Goal: Information Seeking & Learning: Learn about a topic

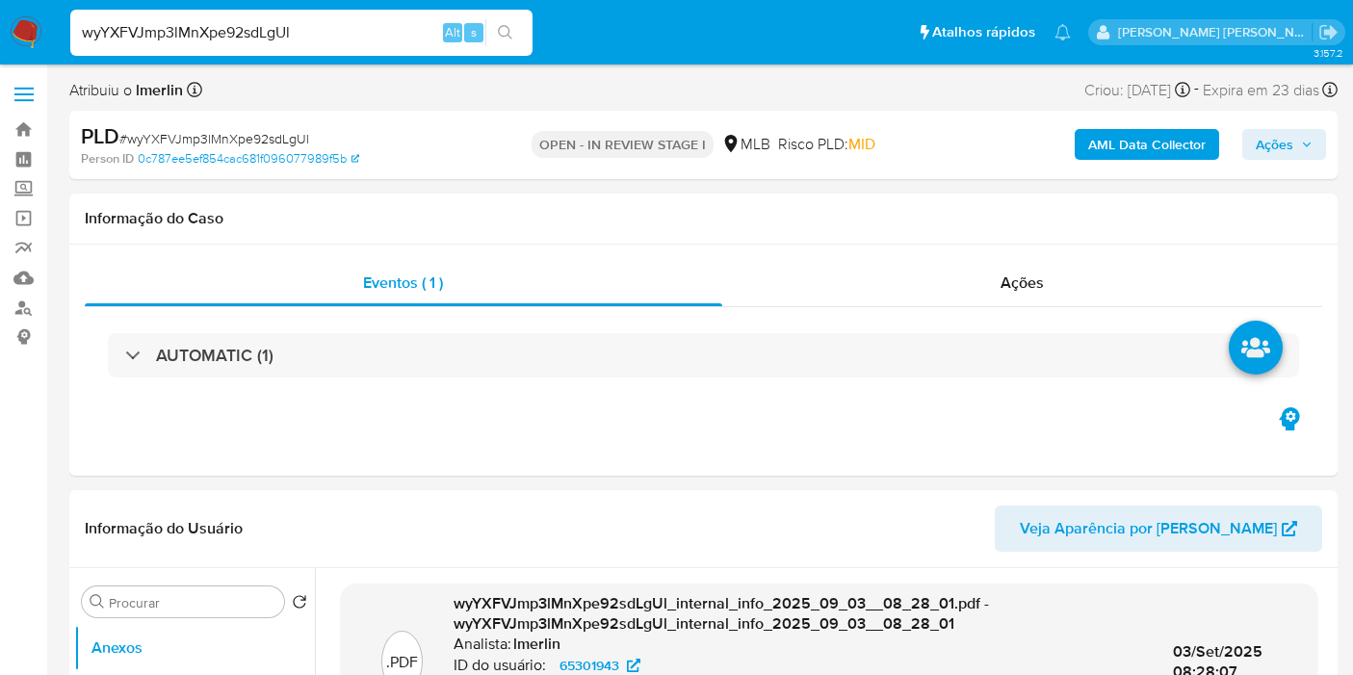
select select "10"
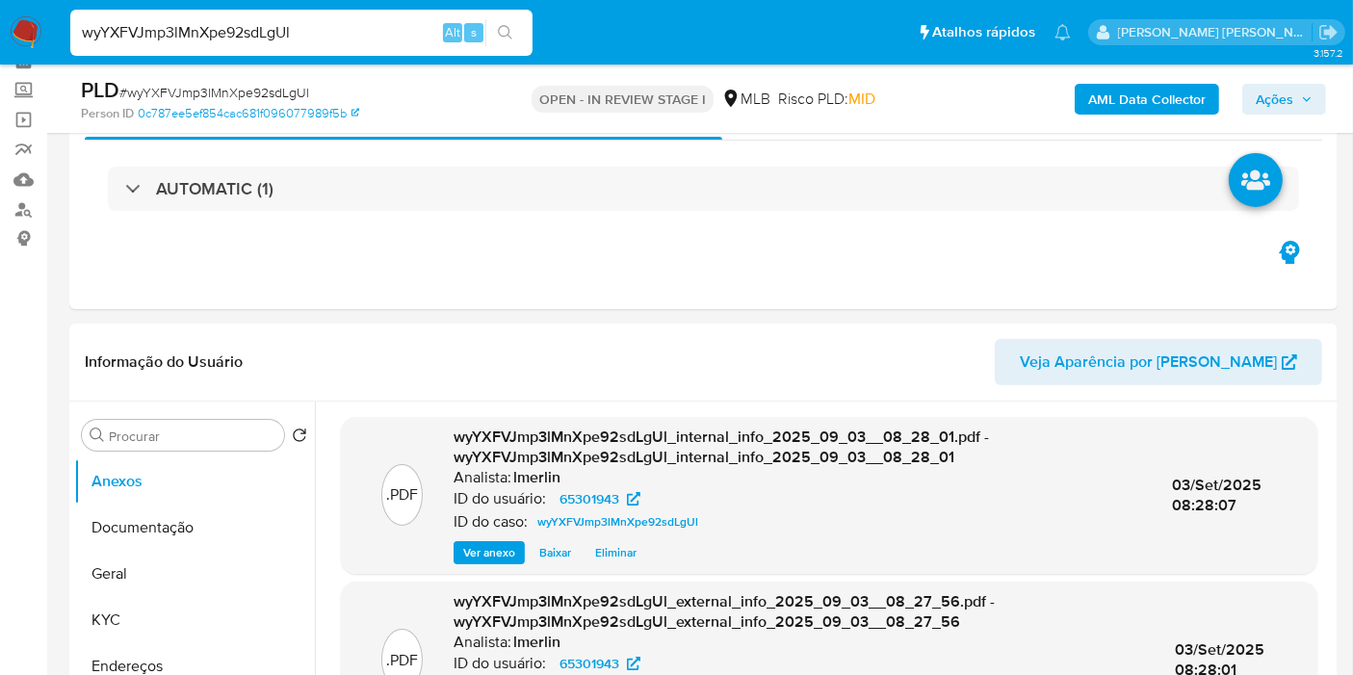
scroll to position [214, 0]
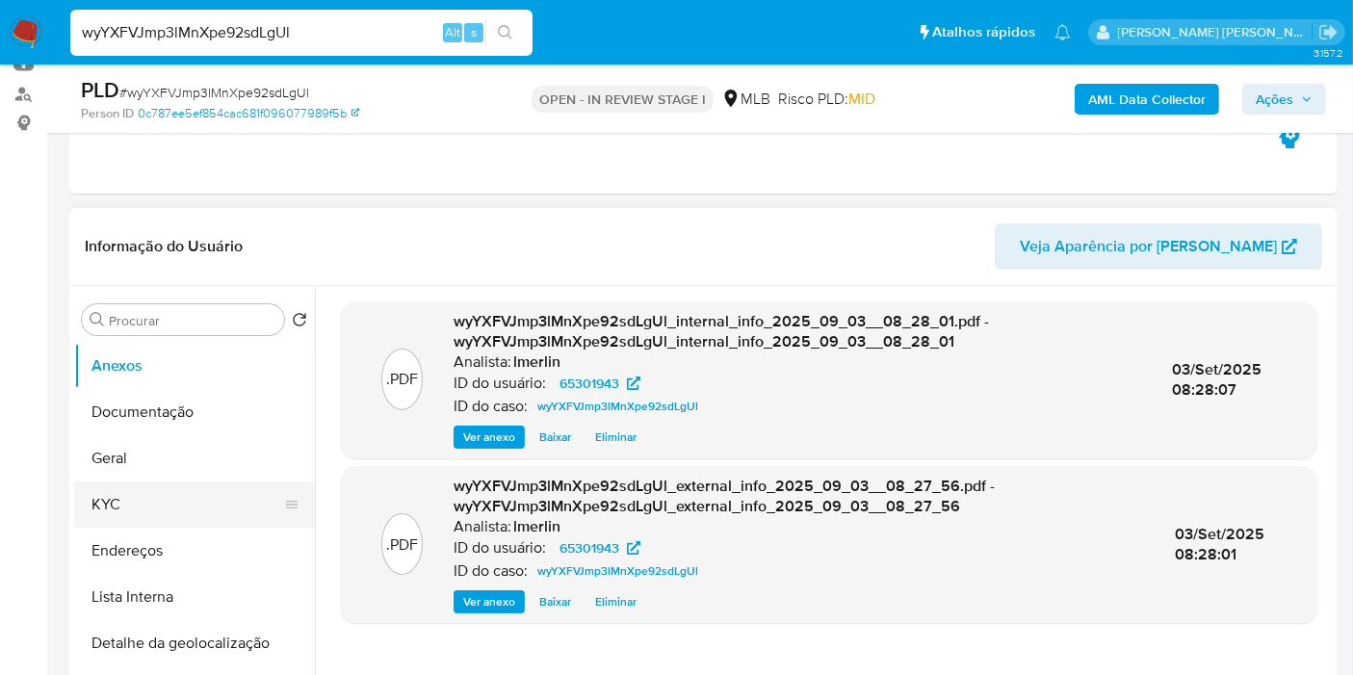
click at [166, 507] on button "KYC" at bounding box center [186, 504] width 225 height 46
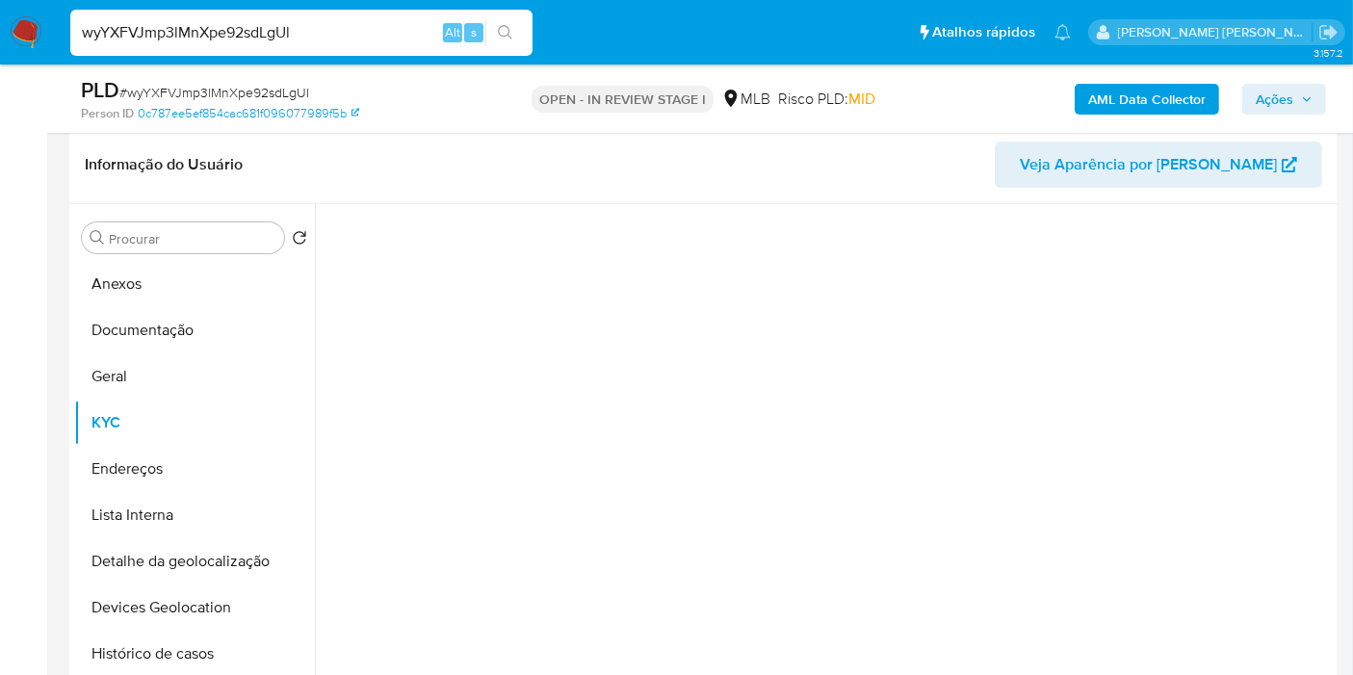
scroll to position [291, 0]
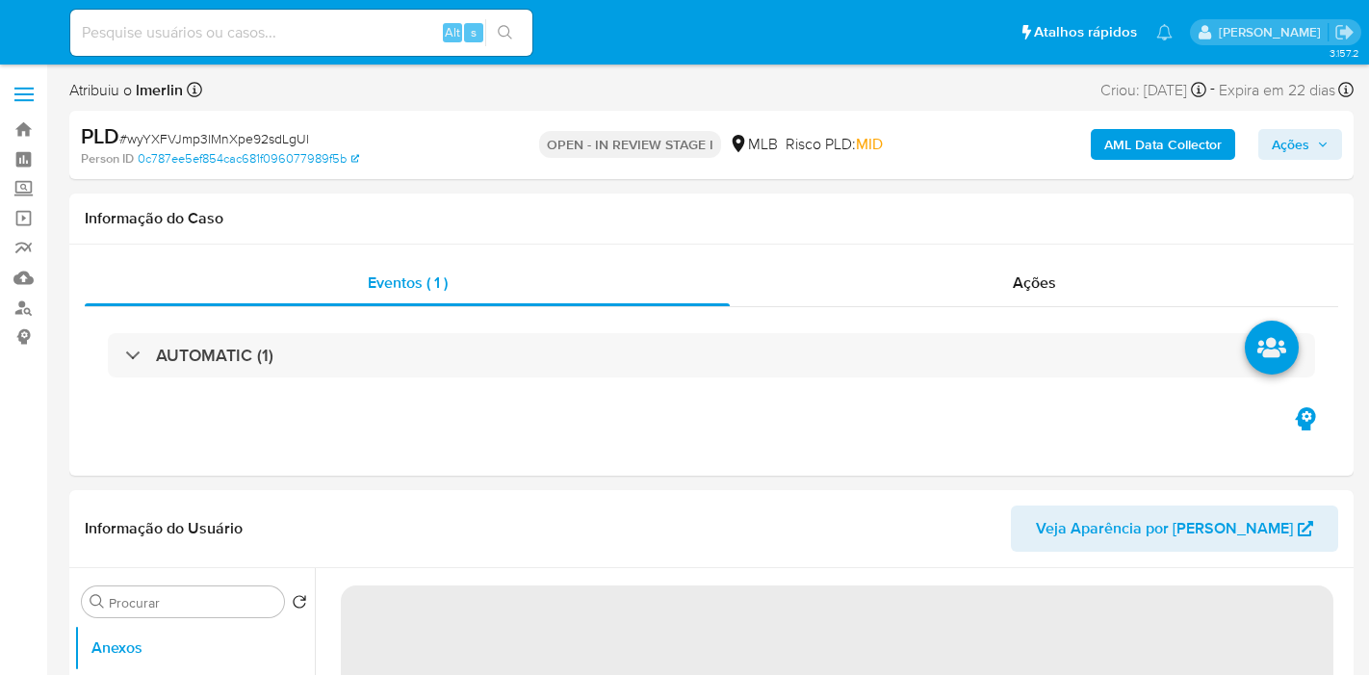
select select "10"
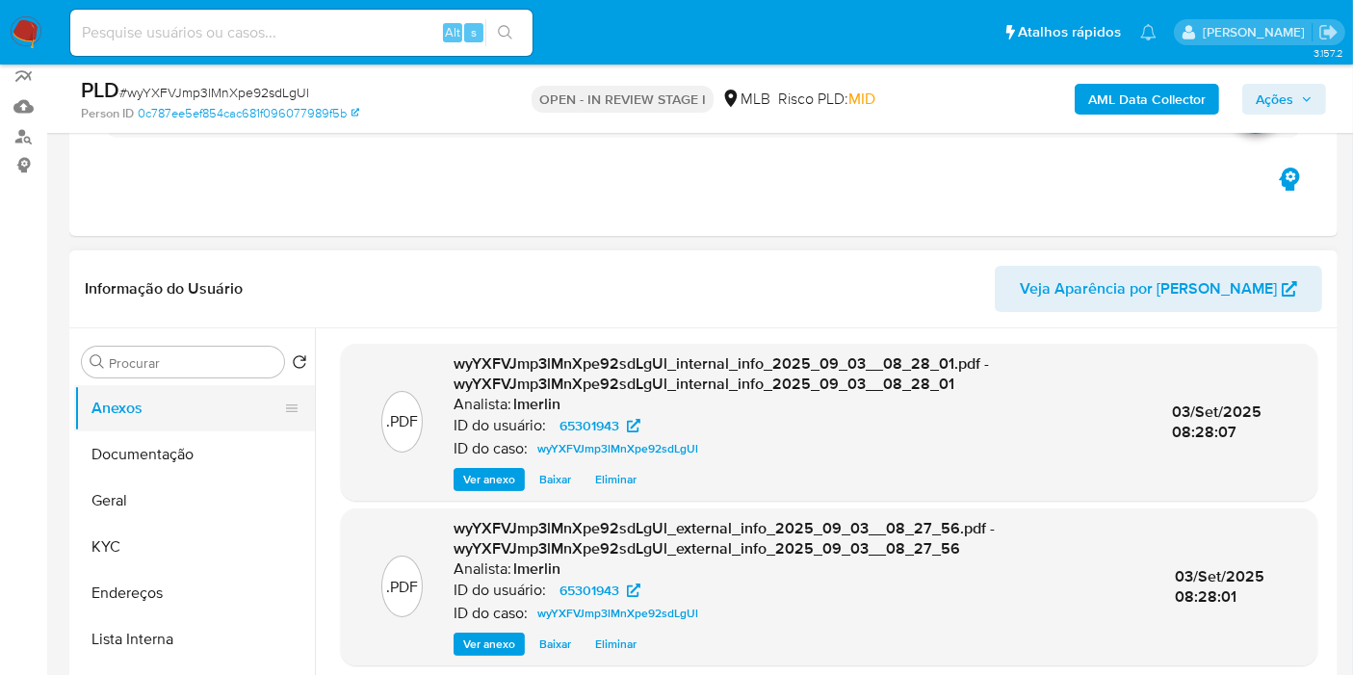
scroll to position [214, 0]
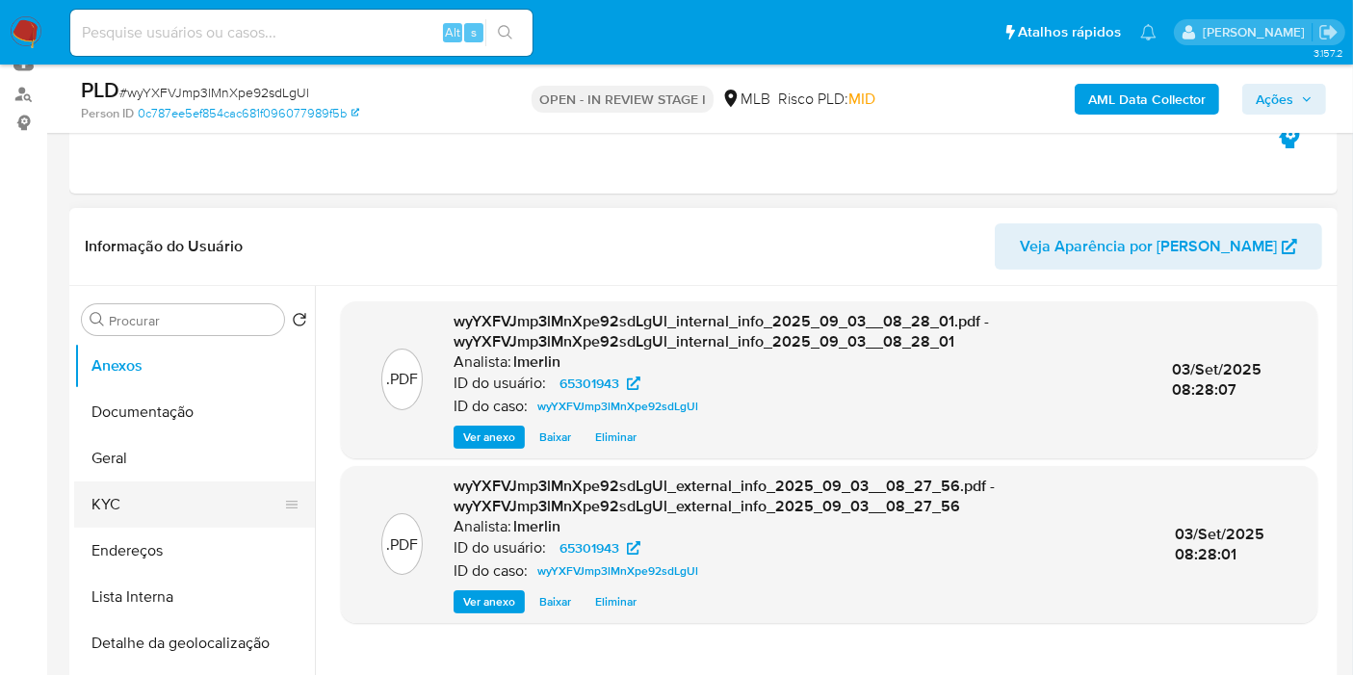
click at [153, 494] on button "KYC" at bounding box center [186, 504] width 225 height 46
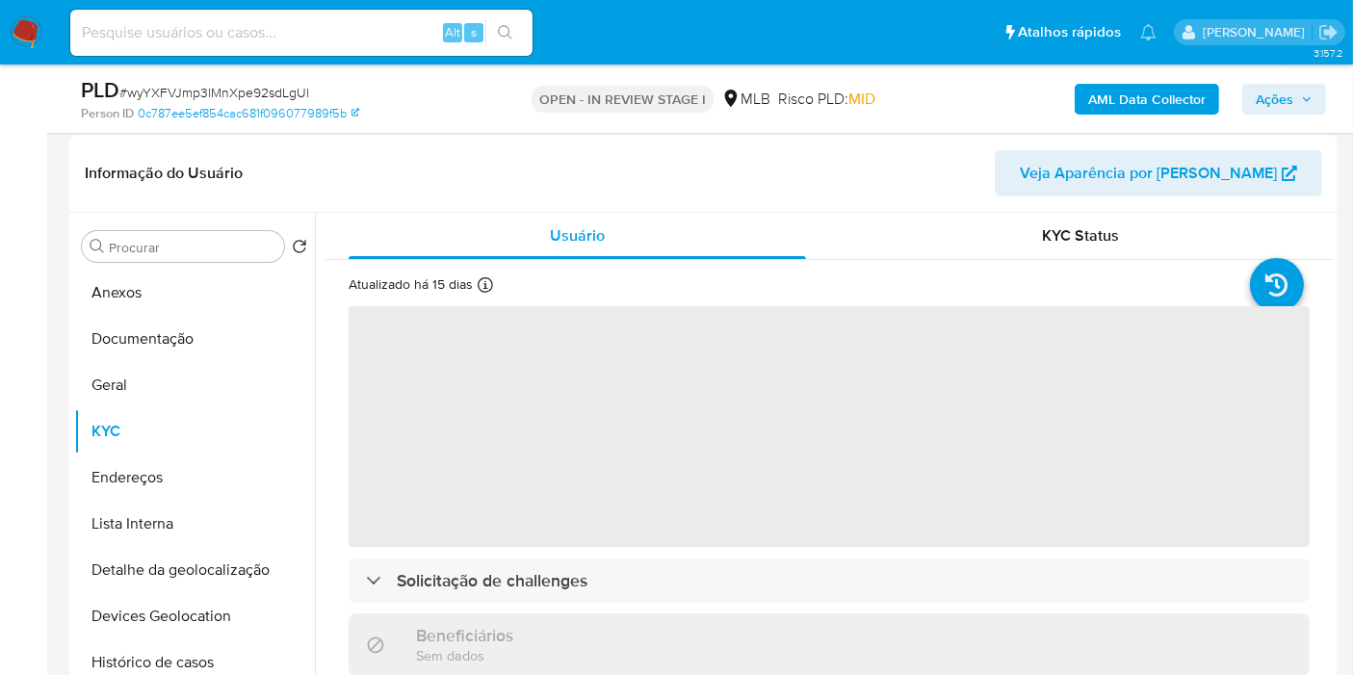
scroll to position [321, 0]
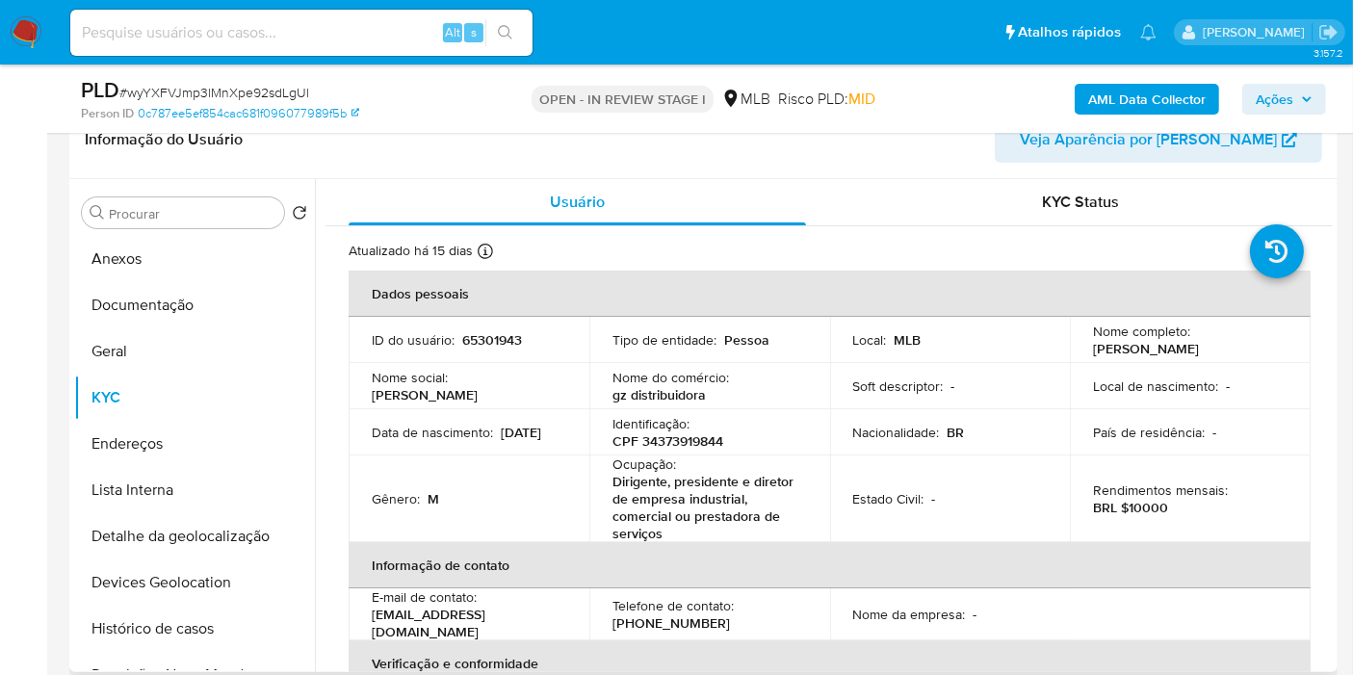
click at [687, 440] on p "CPF 34373919844" at bounding box center [667, 440] width 111 height 17
click at [688, 440] on p "CPF 34373919844" at bounding box center [667, 440] width 111 height 17
copy p "34373919844"
click at [174, 616] on button "Histórico de casos" at bounding box center [186, 629] width 225 height 46
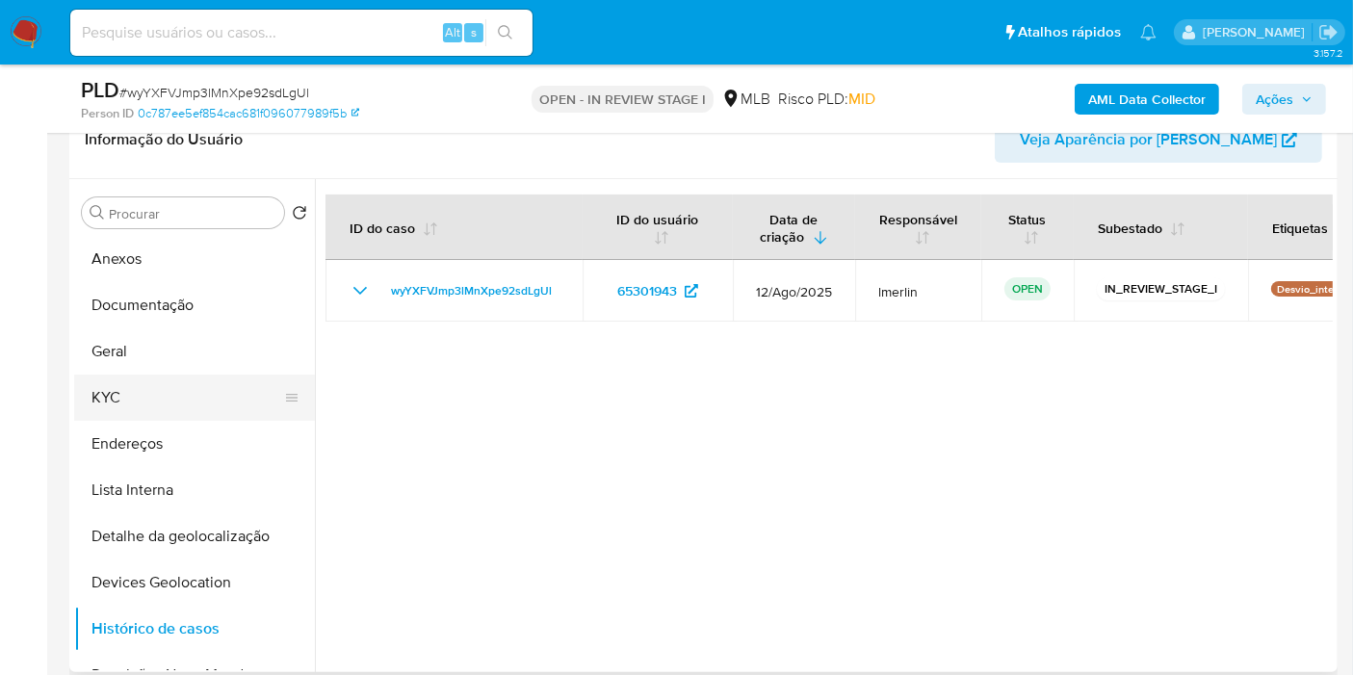
click at [148, 389] on button "KYC" at bounding box center [186, 397] width 225 height 46
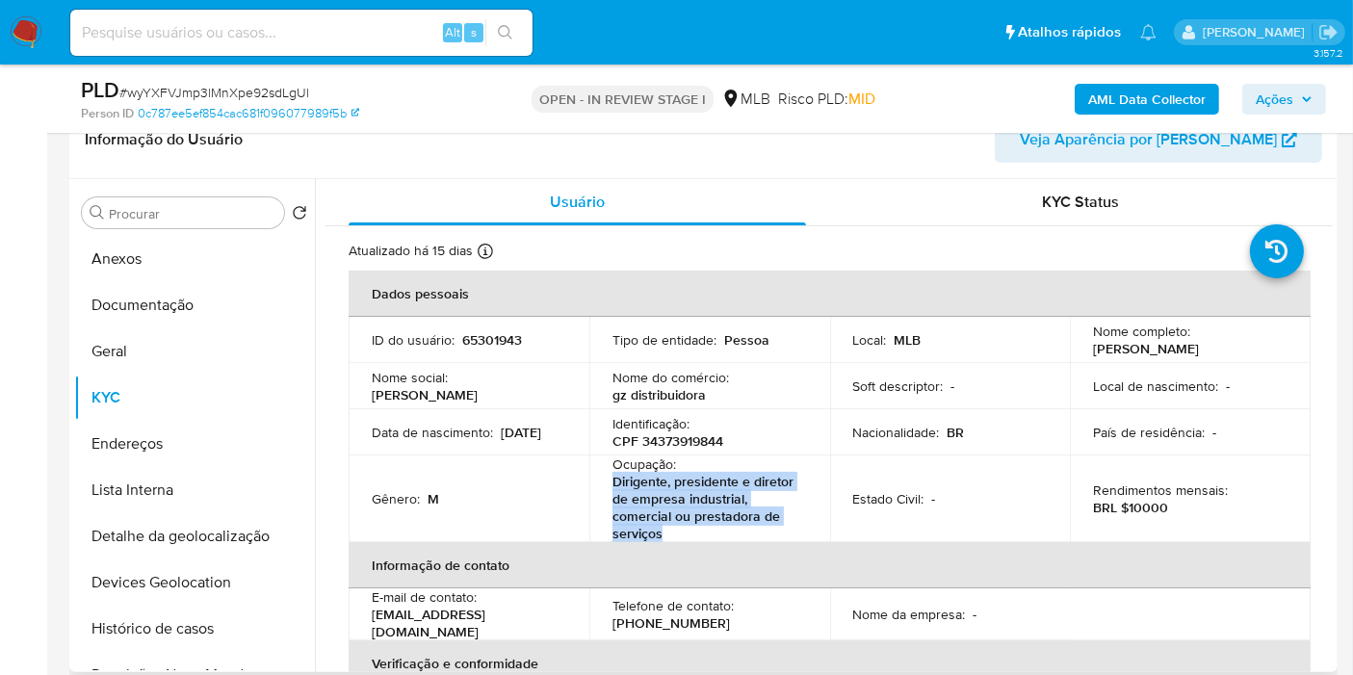
copy p "Dirigente, presidente e diretor de empresa industrial, comercial ou prestadora …"
drag, startPoint x: 682, startPoint y: 536, endPoint x: 607, endPoint y: 480, distance: 92.8
click at [607, 480] on td "Ocupação : Dirigente, presidente e diretor de empresa industrial, comercial ou …" at bounding box center [709, 498] width 241 height 87
click at [190, 318] on button "Documentação" at bounding box center [186, 305] width 225 height 46
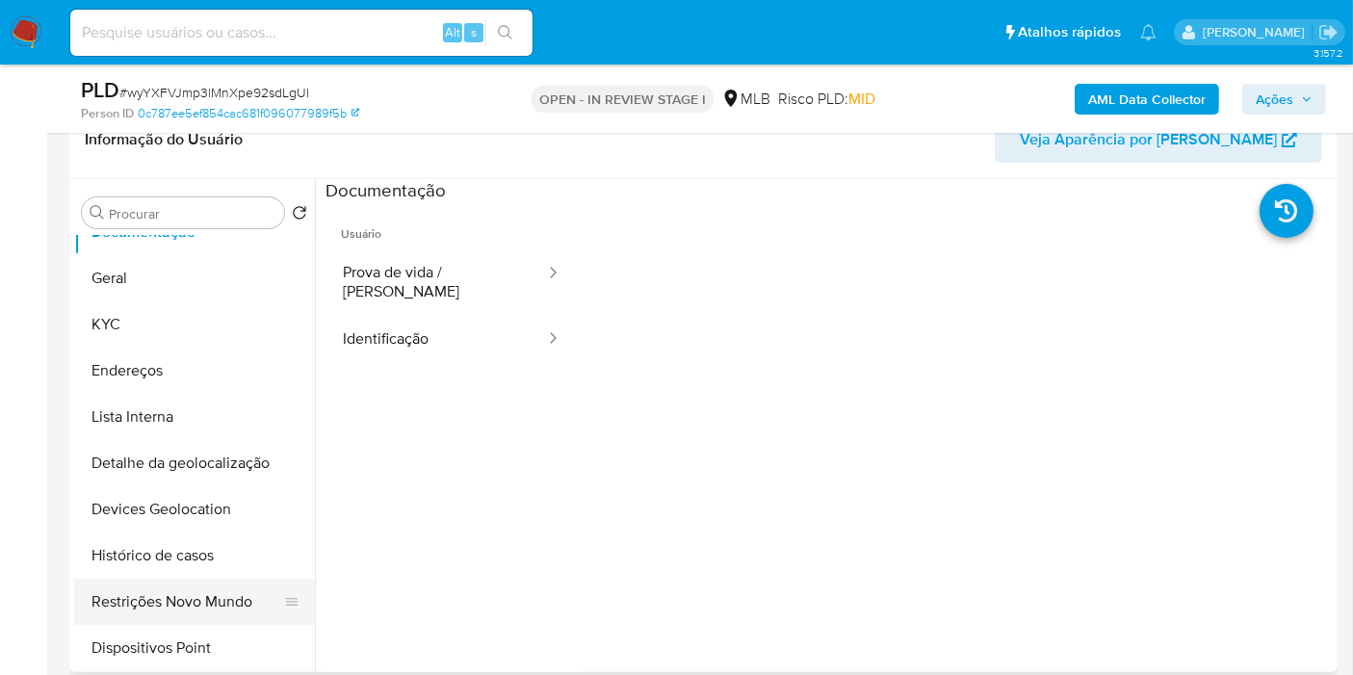
scroll to position [107, 0]
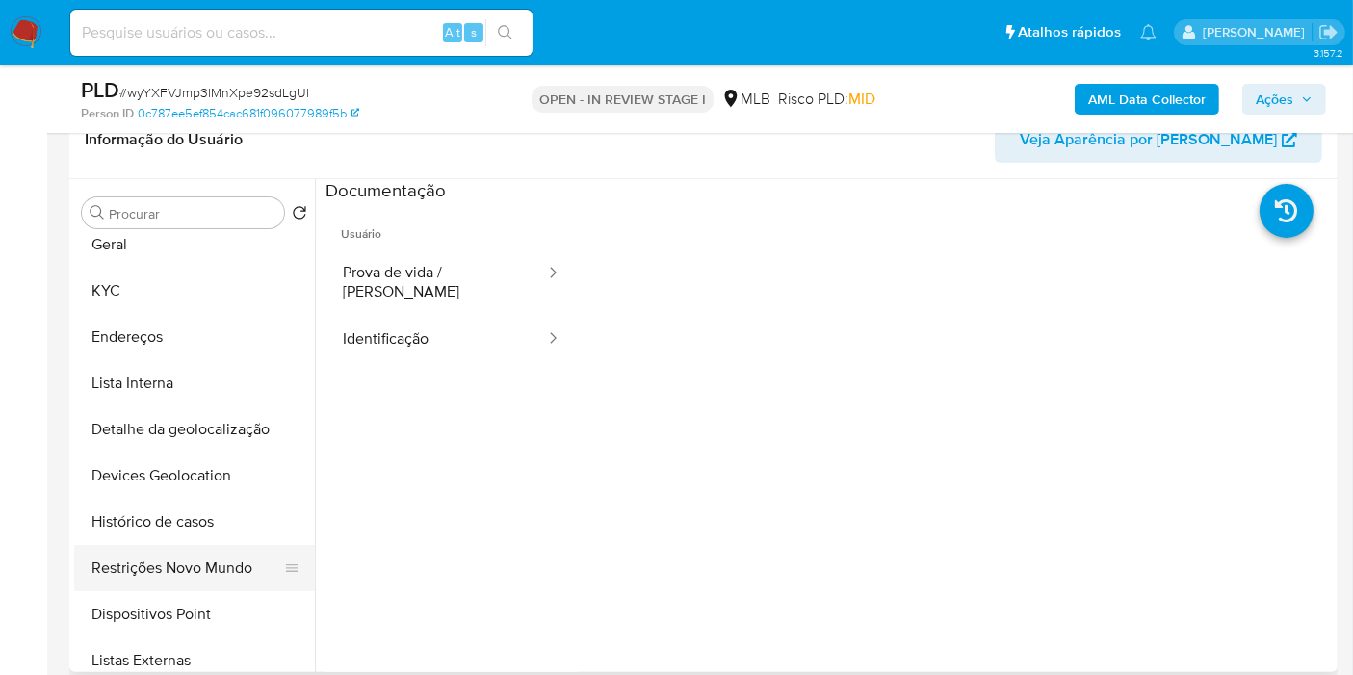
click at [207, 551] on button "Restrições Novo Mundo" at bounding box center [186, 568] width 225 height 46
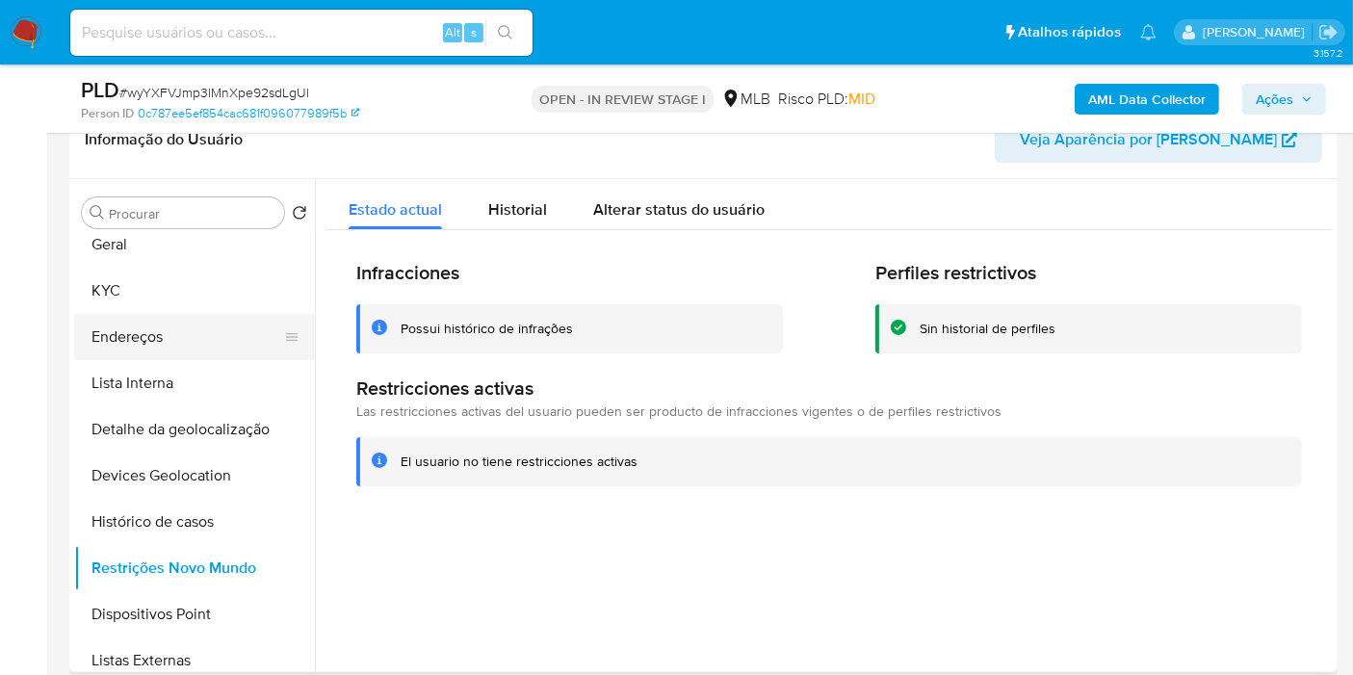
click at [194, 329] on button "Endereços" at bounding box center [186, 337] width 225 height 46
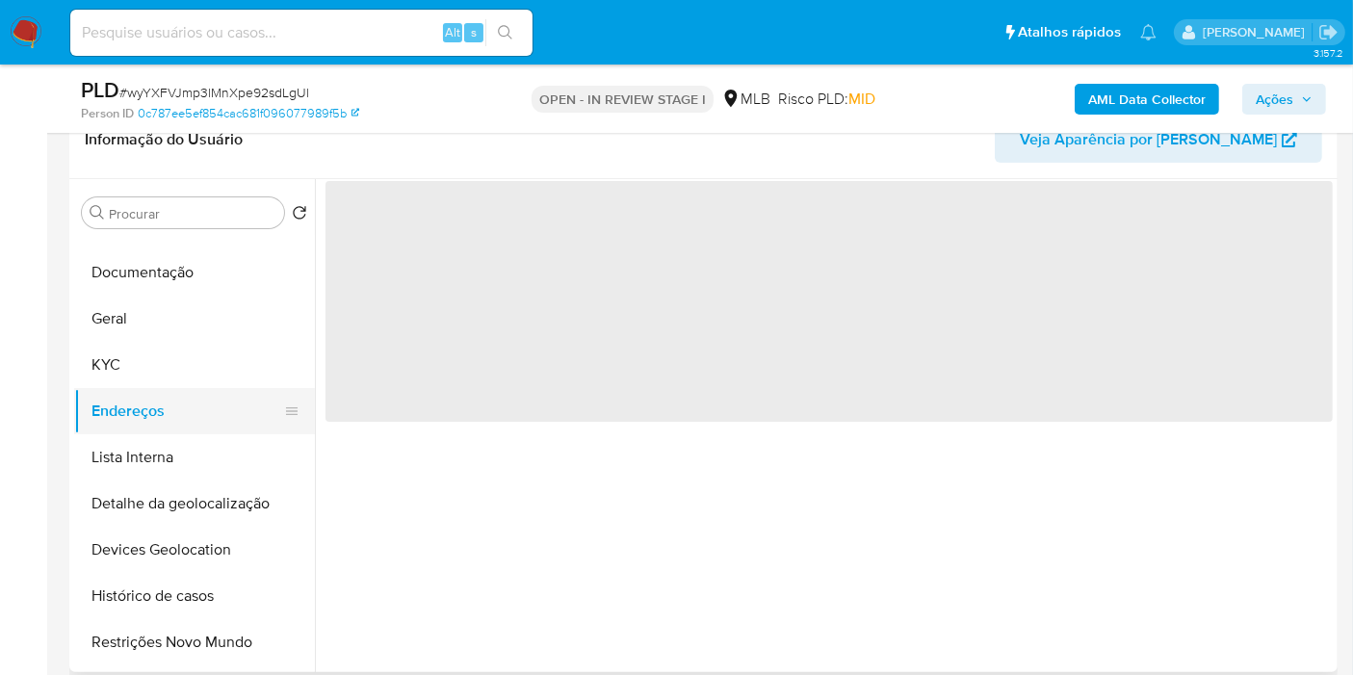
scroll to position [0, 0]
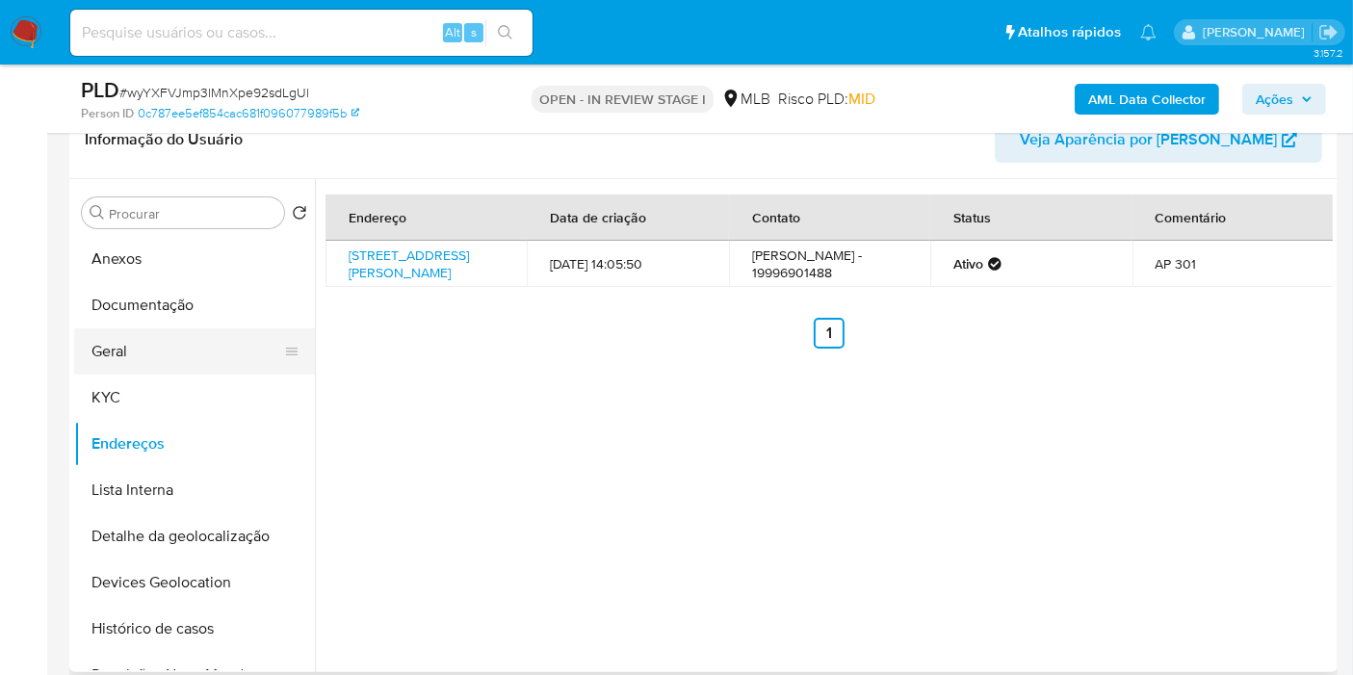
drag, startPoint x: 125, startPoint y: 352, endPoint x: 264, endPoint y: 348, distance: 138.7
click at [126, 351] on button "Geral" at bounding box center [186, 351] width 225 height 46
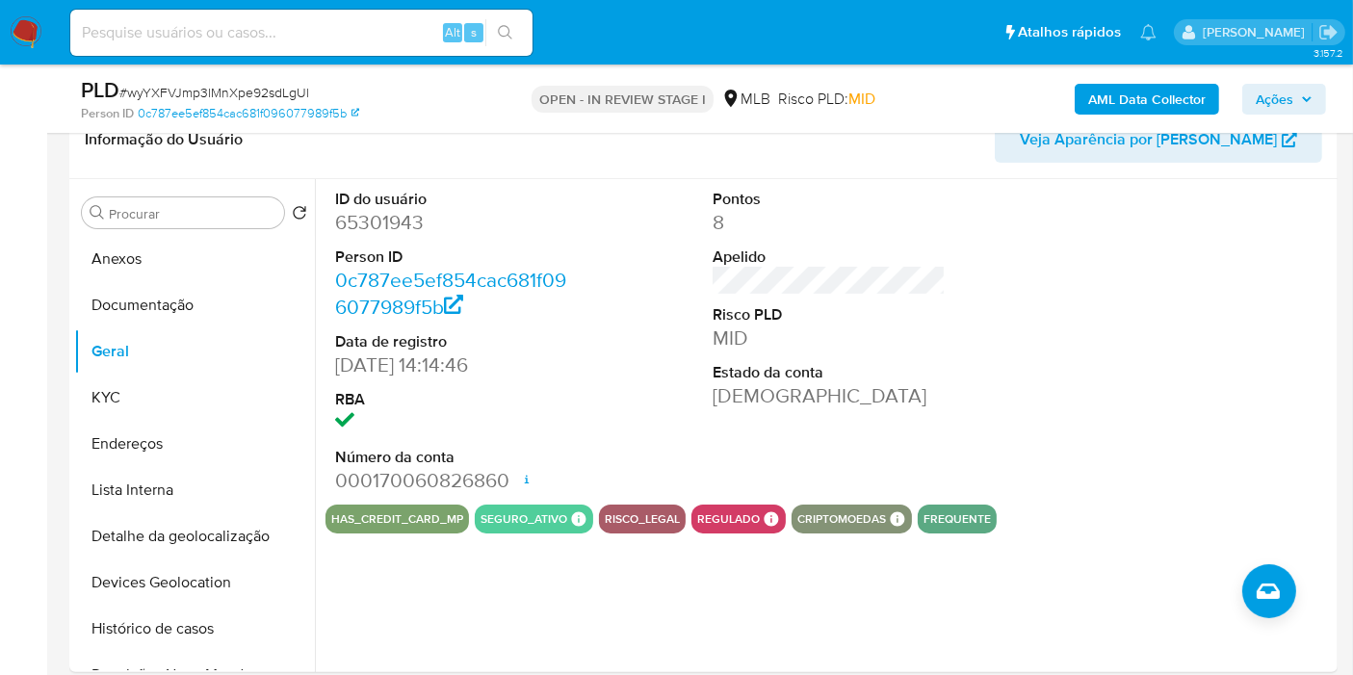
click at [140, 402] on button "KYC" at bounding box center [186, 397] width 225 height 46
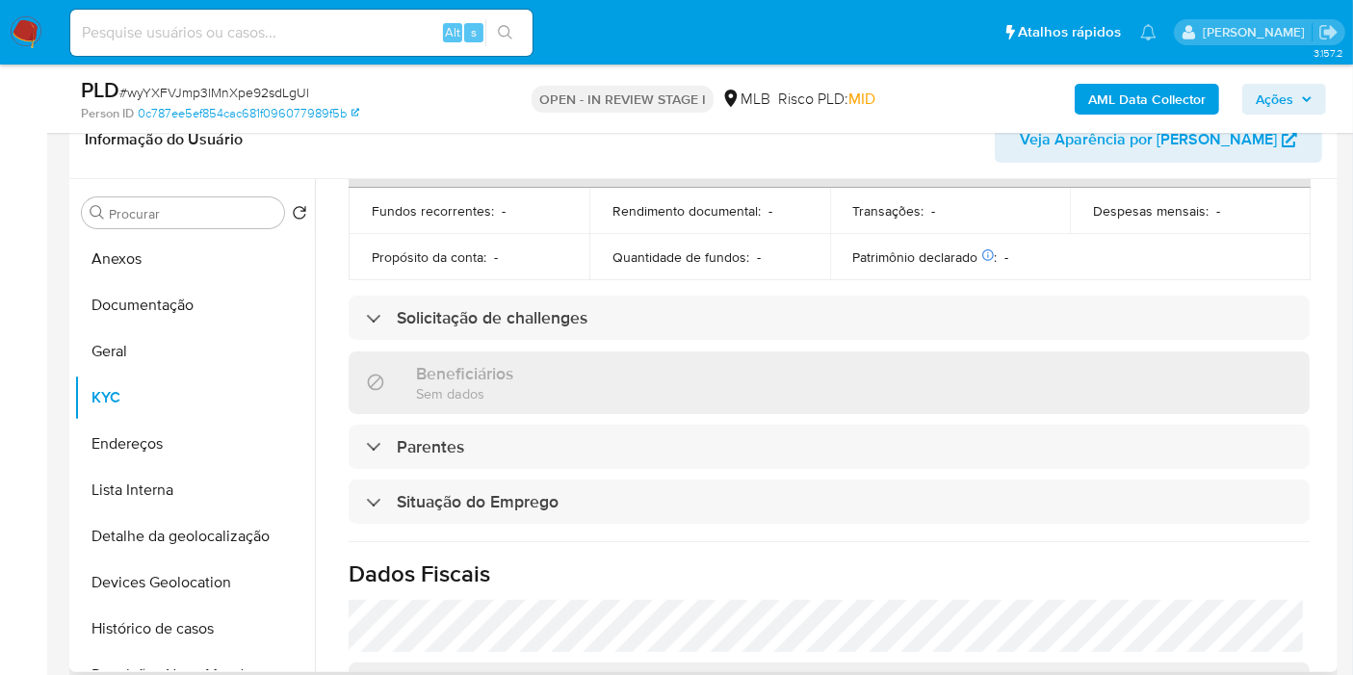
scroll to position [915, 0]
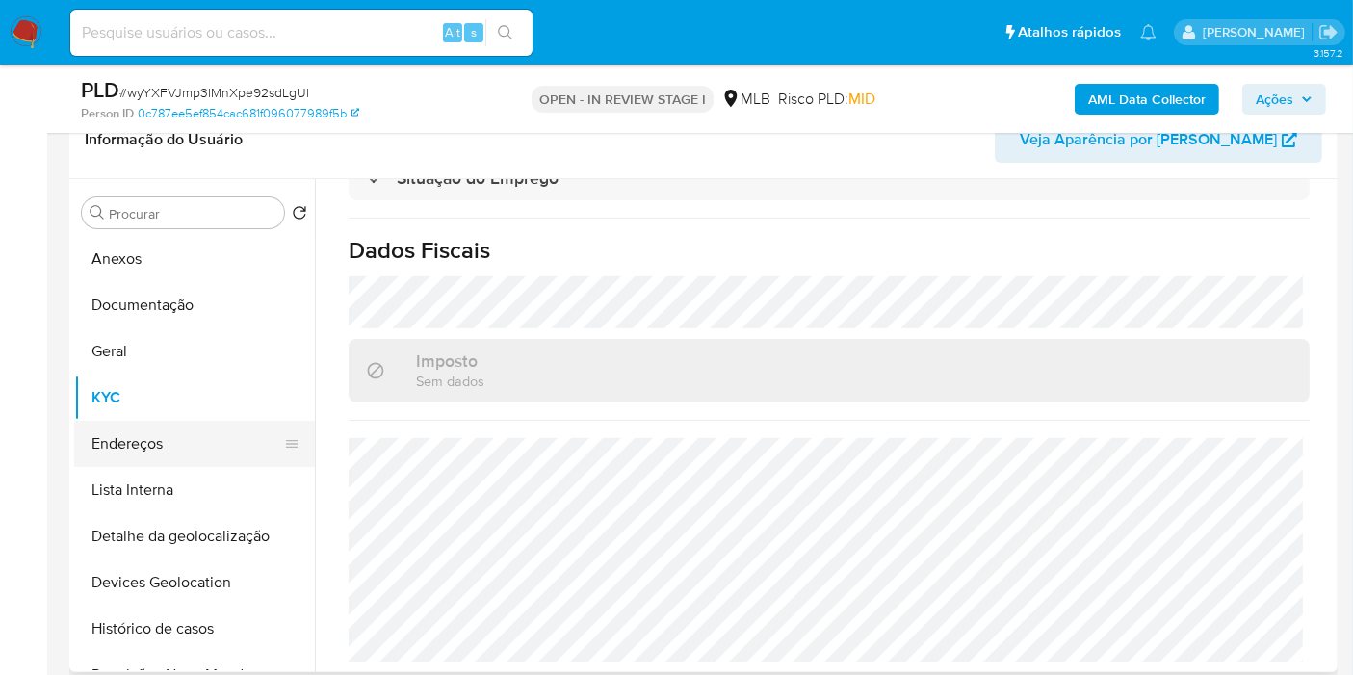
click at [166, 442] on button "Endereços" at bounding box center [186, 444] width 225 height 46
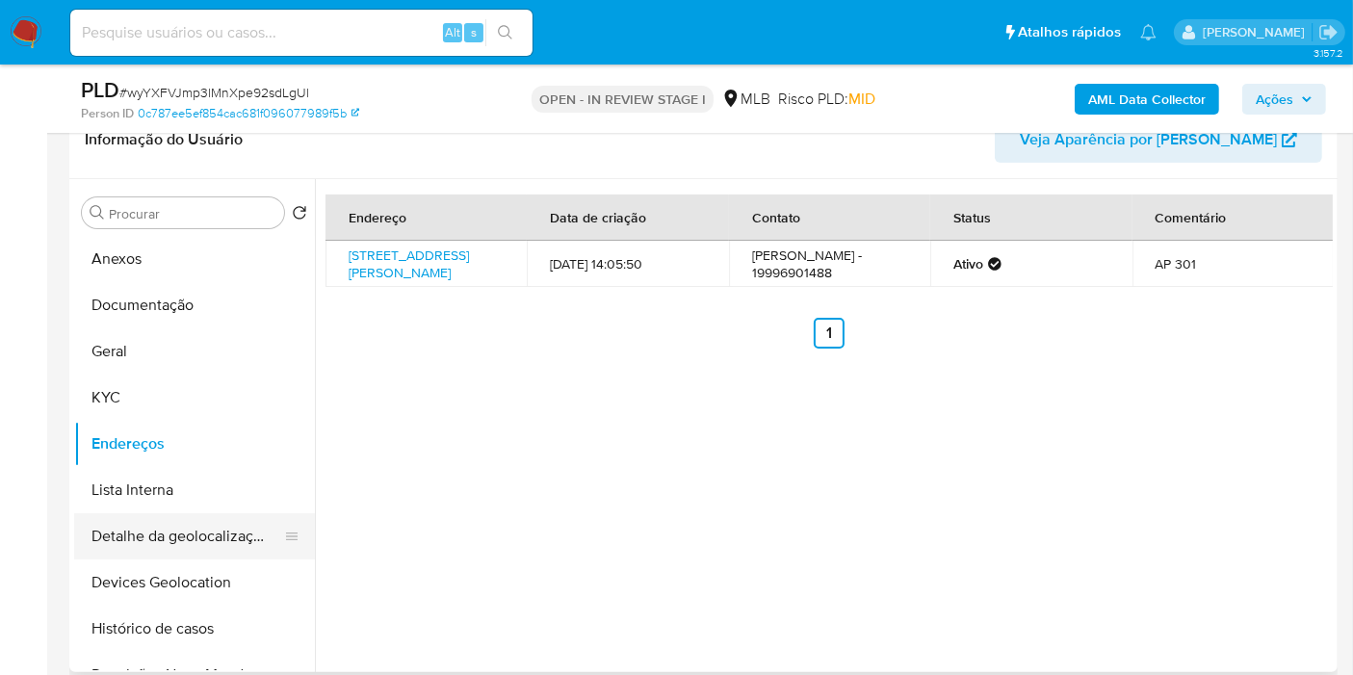
click at [177, 547] on button "Detalhe da geolocalização" at bounding box center [186, 536] width 225 height 46
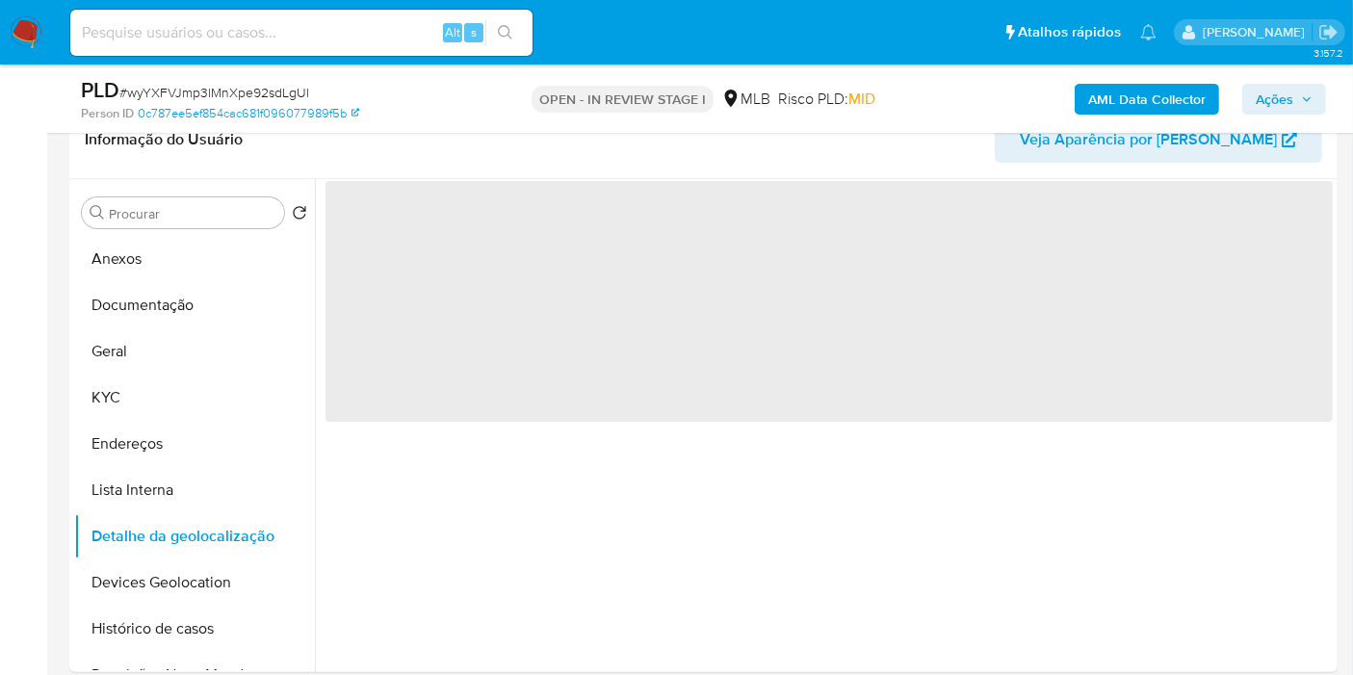
scroll to position [107, 0]
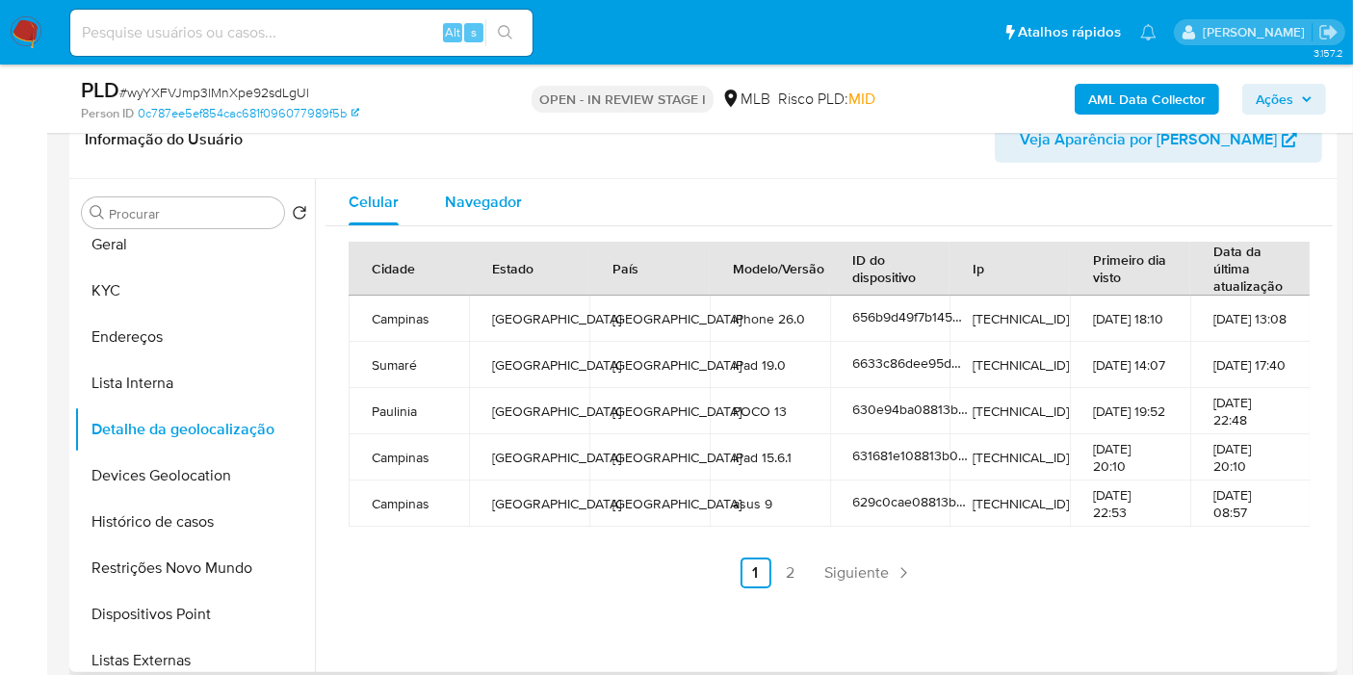
click at [472, 215] on div "Navegador" at bounding box center [483, 202] width 77 height 46
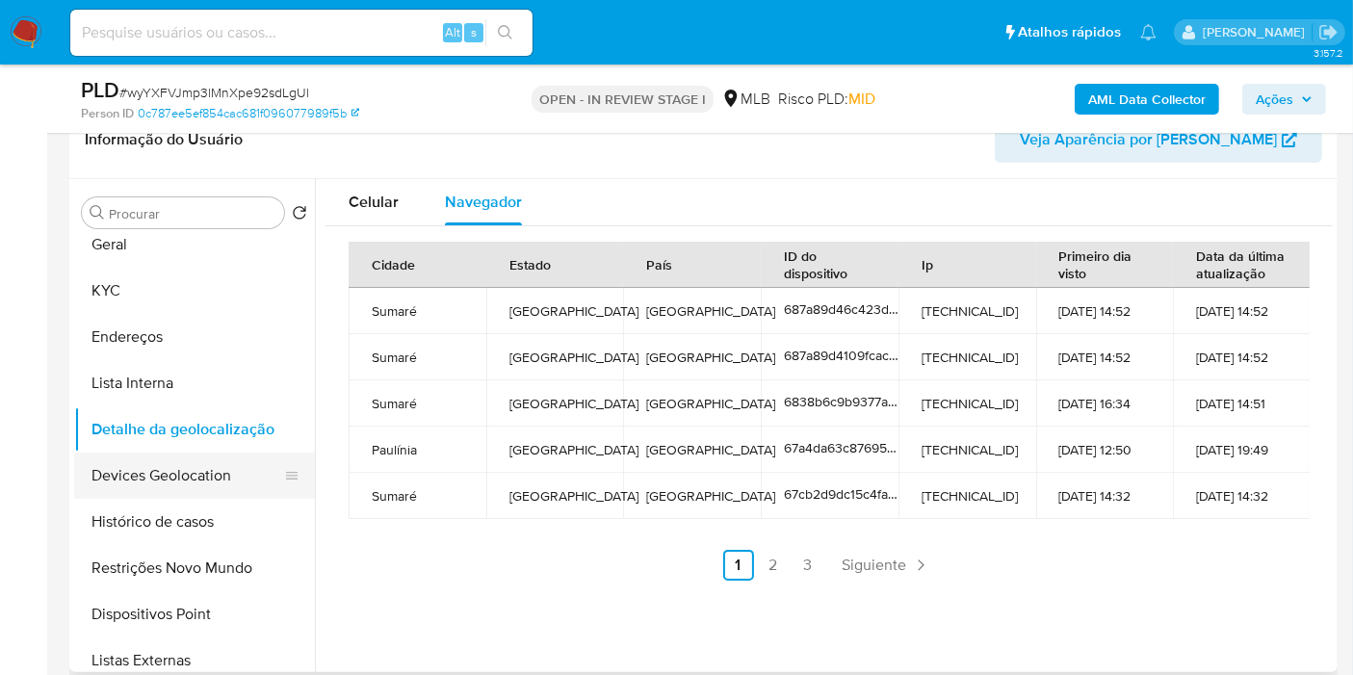
click at [209, 478] on button "Devices Geolocation" at bounding box center [186, 475] width 225 height 46
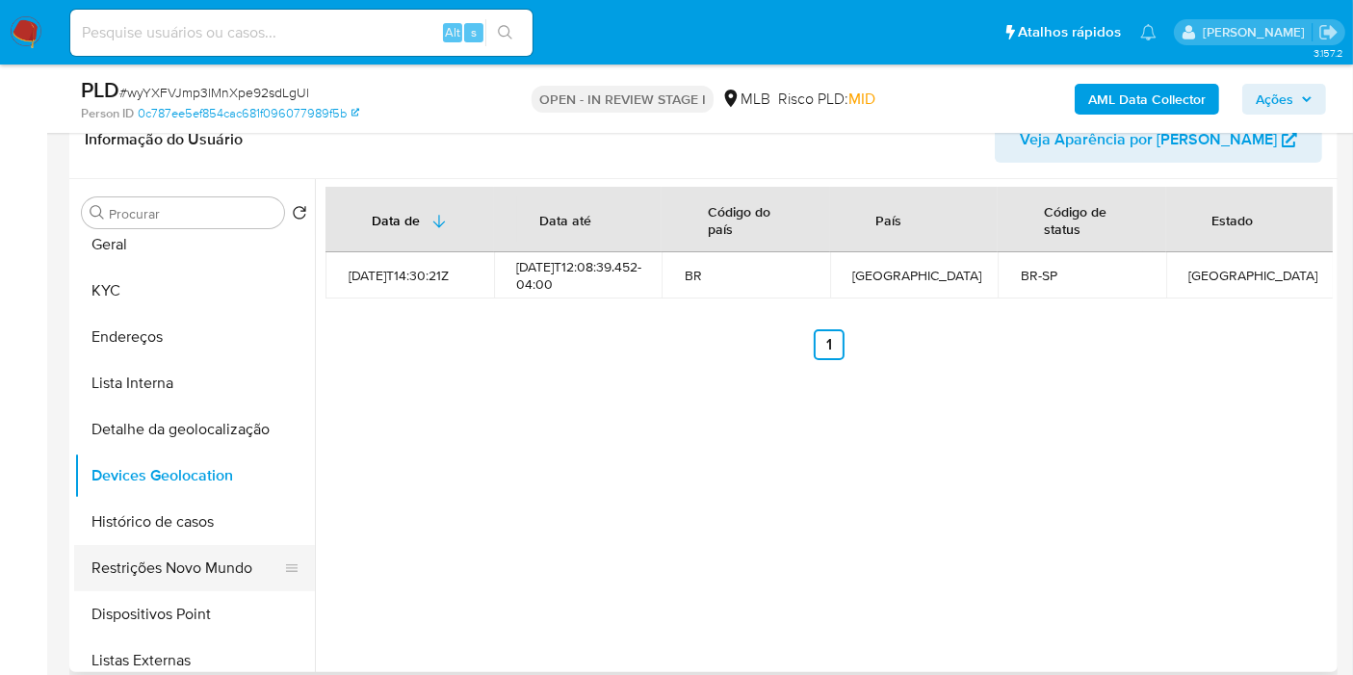
click at [149, 568] on button "Restrições Novo Mundo" at bounding box center [186, 568] width 225 height 46
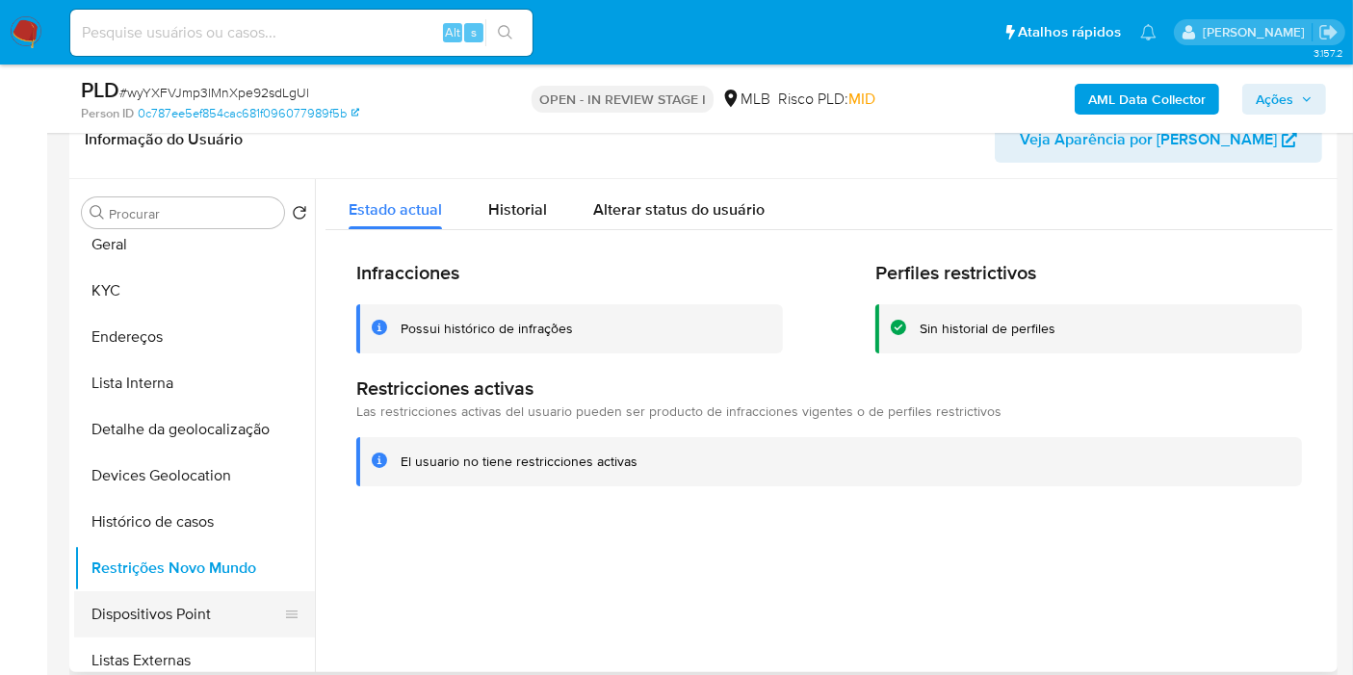
click at [142, 623] on button "Dispositivos Point" at bounding box center [186, 614] width 225 height 46
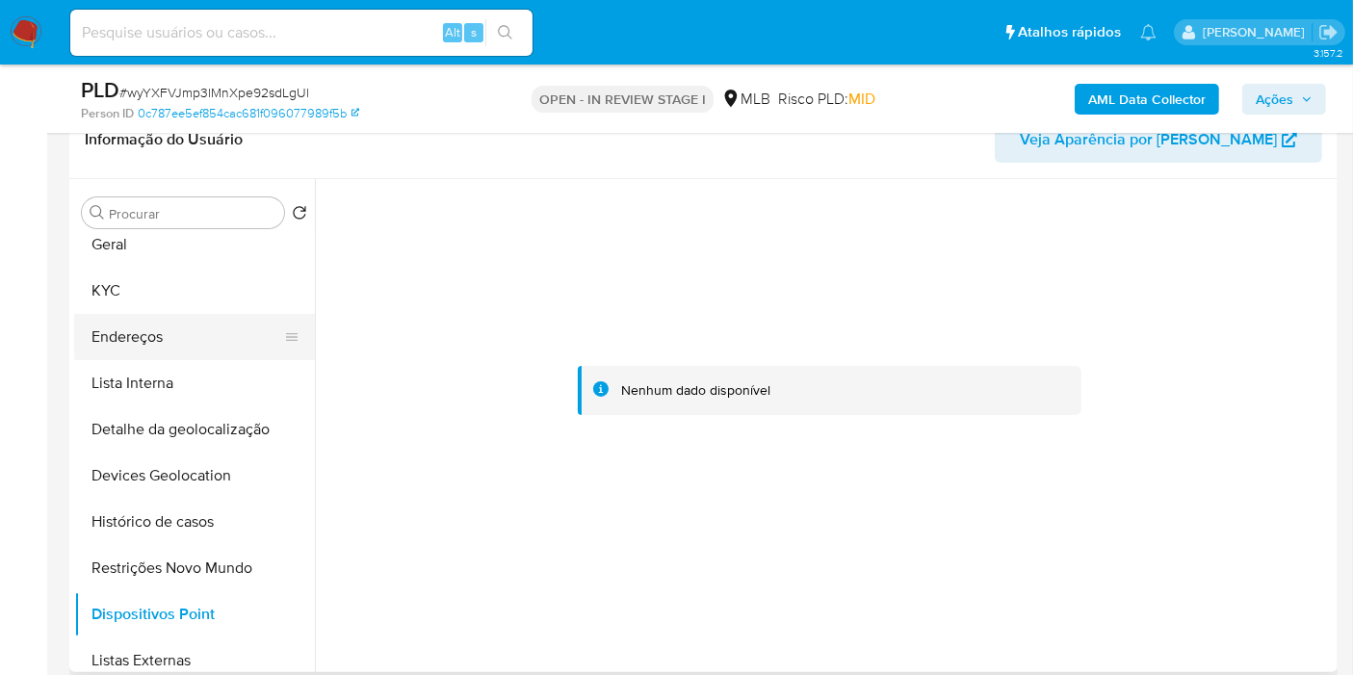
click at [162, 333] on button "Endereços" at bounding box center [186, 337] width 225 height 46
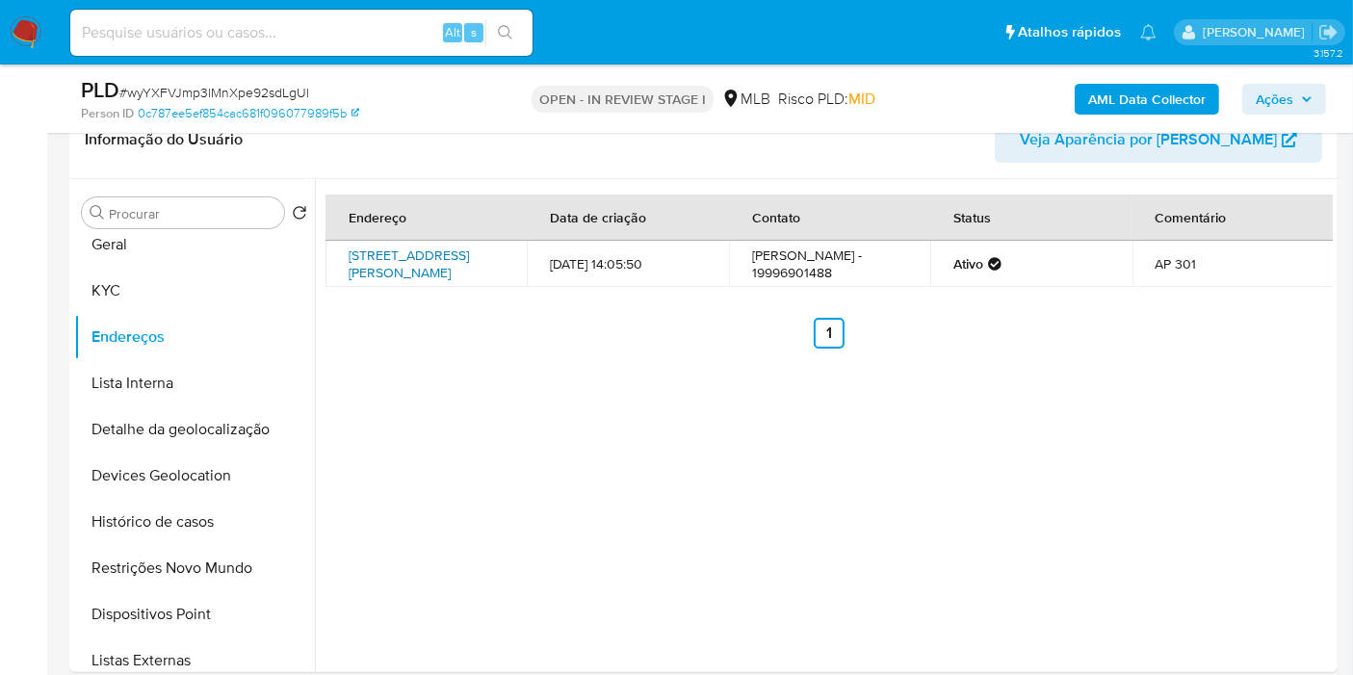
click at [448, 255] on link "Rua Francisco Fadim 520, Paulínia, São Paulo, 13140726, Brasil 520" at bounding box center [409, 263] width 120 height 37
click at [188, 288] on button "KYC" at bounding box center [186, 291] width 225 height 46
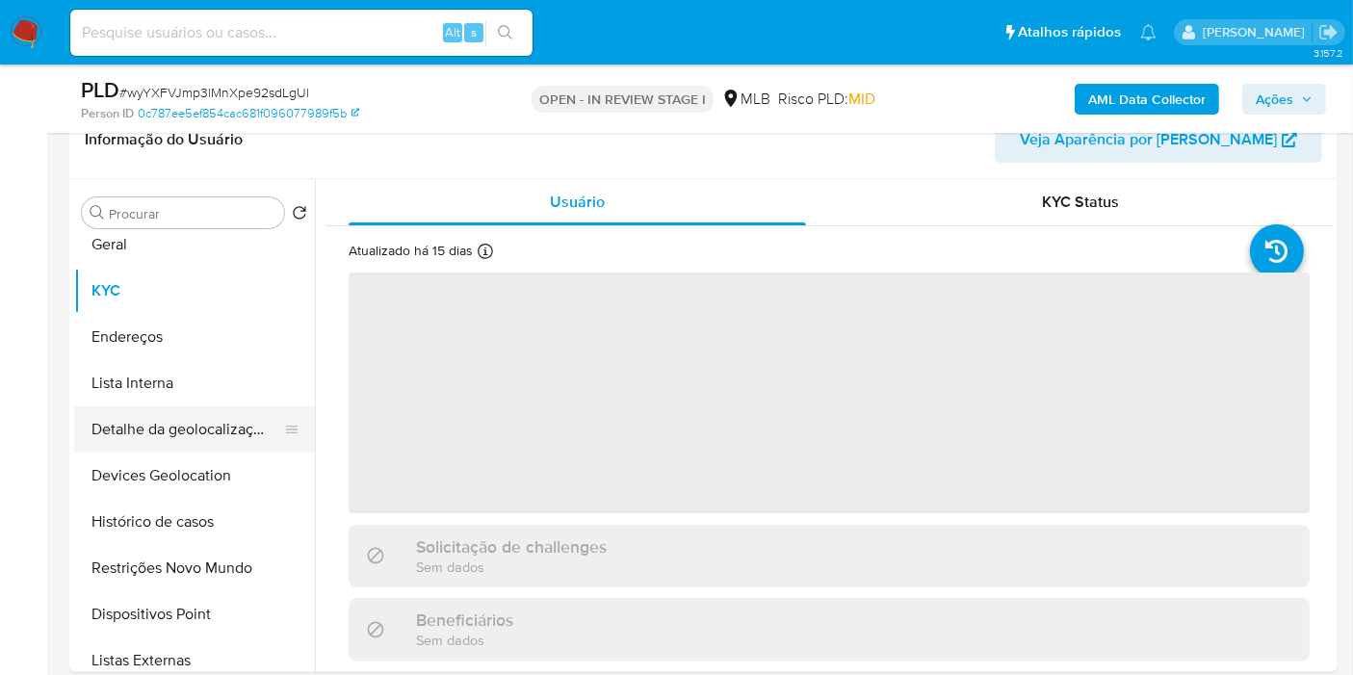
scroll to position [0, 0]
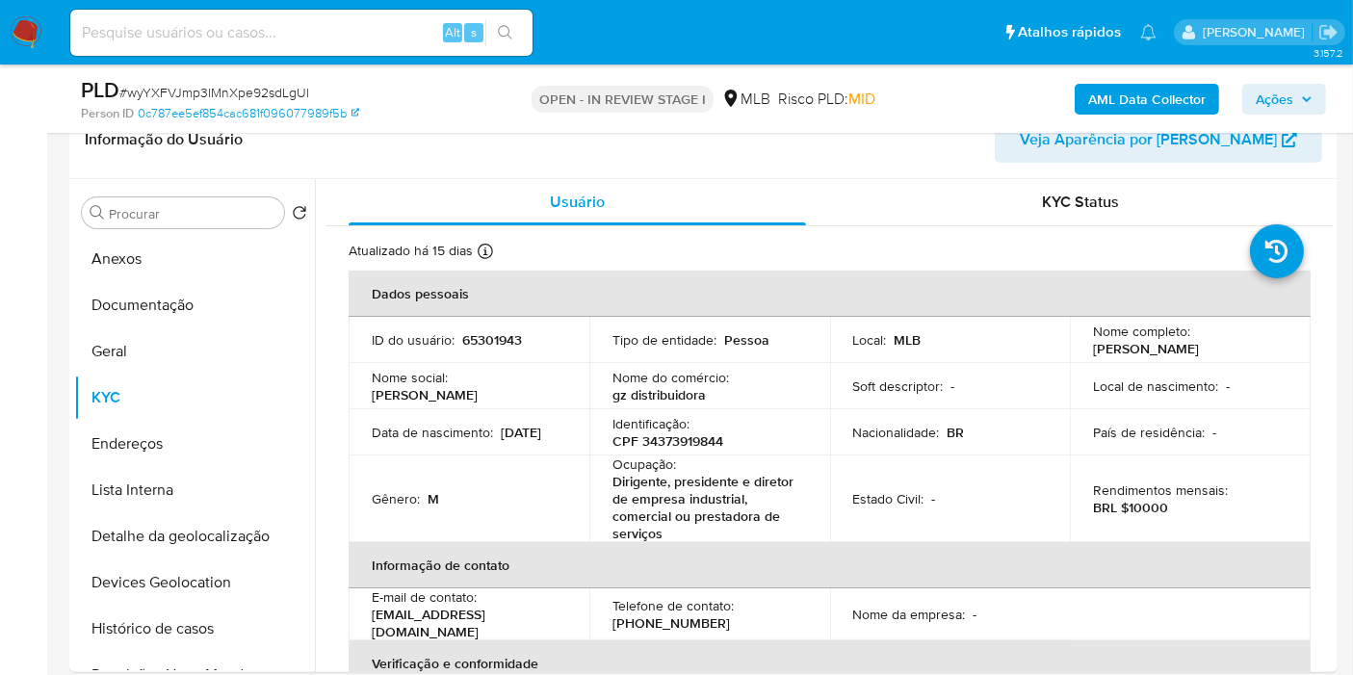
click at [680, 455] on div "Ocupação : Dirigente, presidente e diretor de empresa industrial, comercial ou …" at bounding box center [709, 498] width 194 height 87
click at [688, 444] on p "CPF 34373919844" at bounding box center [667, 440] width 111 height 17
copy p "34373919844"
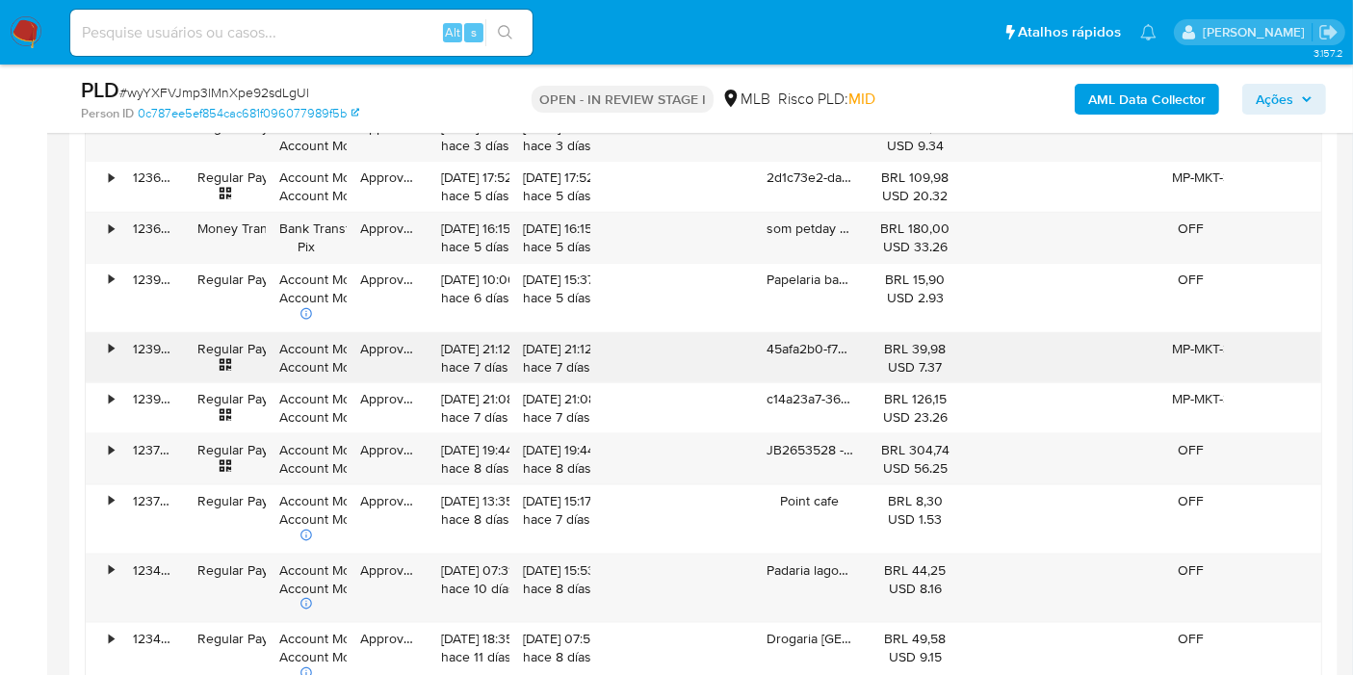
scroll to position [2460, 0]
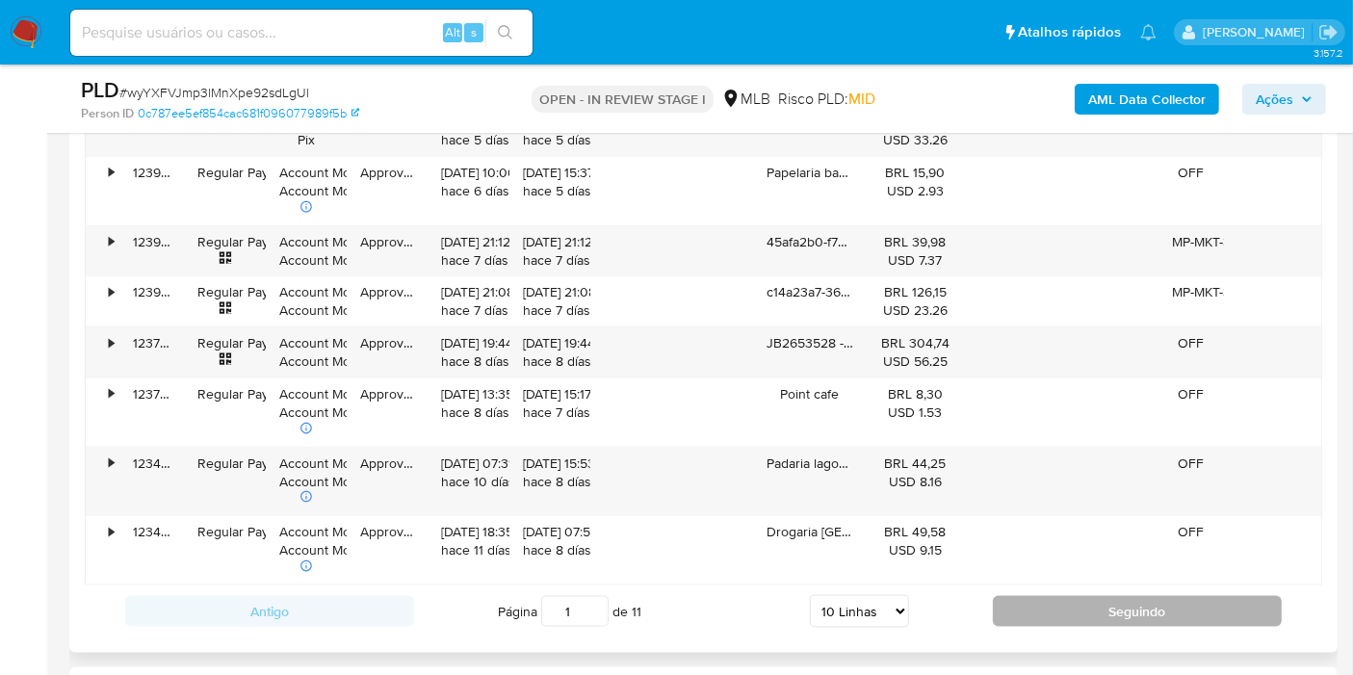
click at [1057, 596] on button "Seguindo" at bounding box center [1137, 611] width 289 height 31
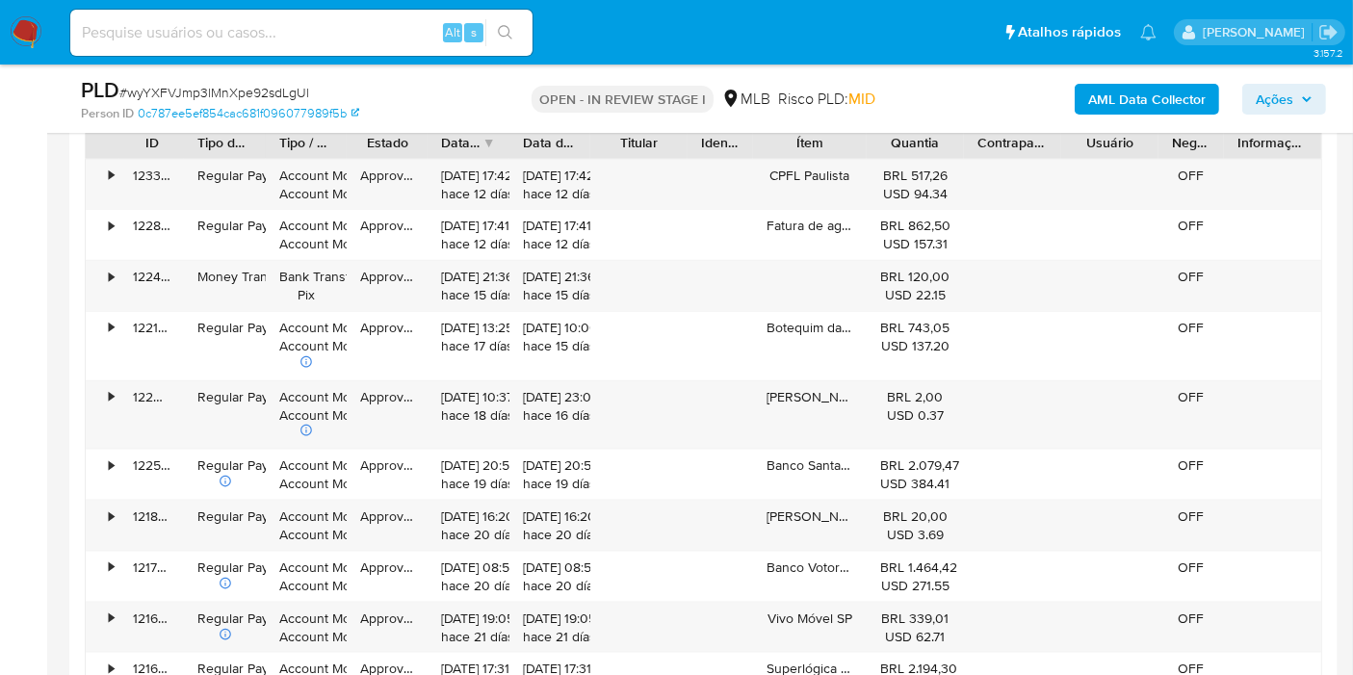
scroll to position [2353, 0]
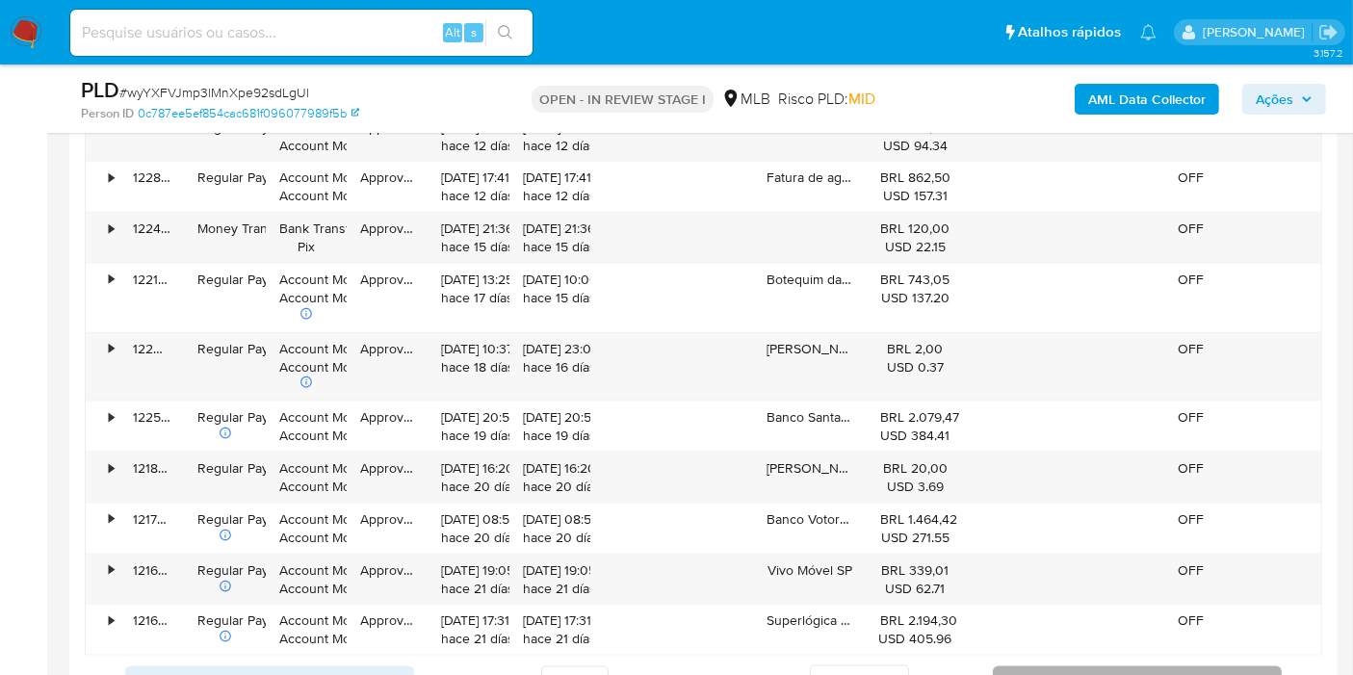
click at [1052, 674] on button "Seguindo" at bounding box center [1137, 681] width 289 height 31
type input "3"
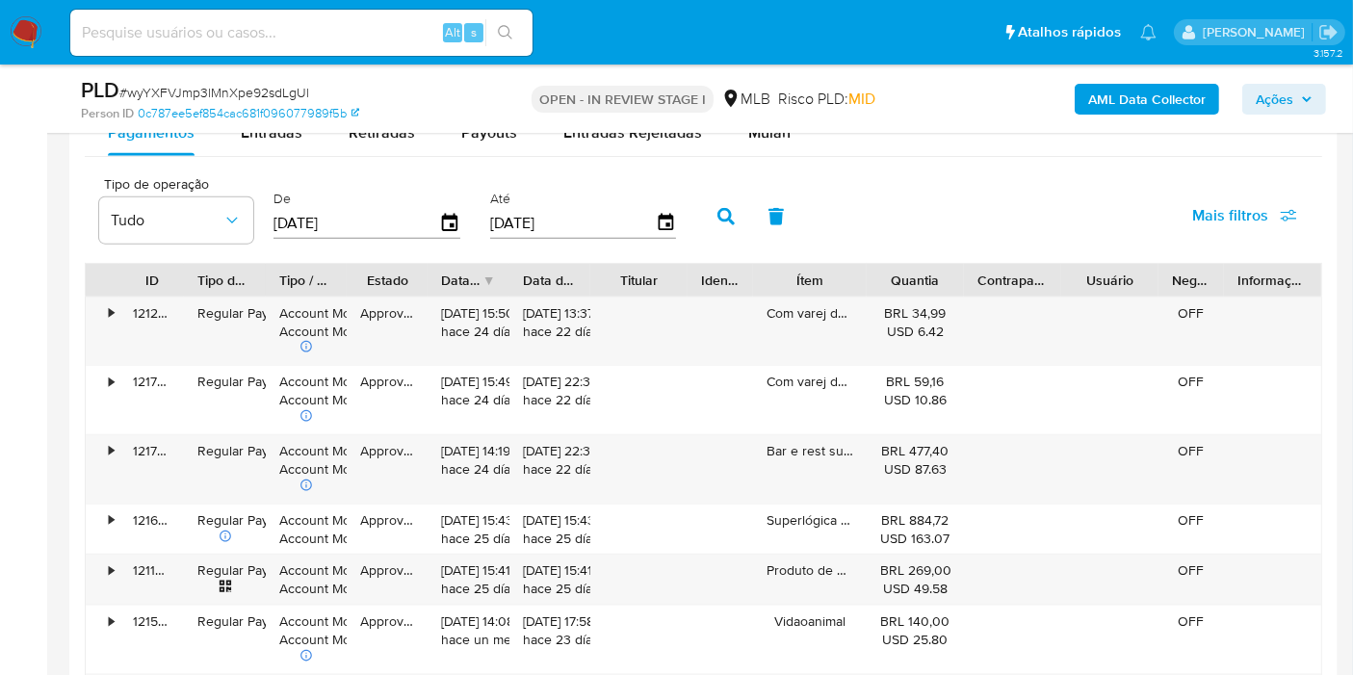
scroll to position [2139, 0]
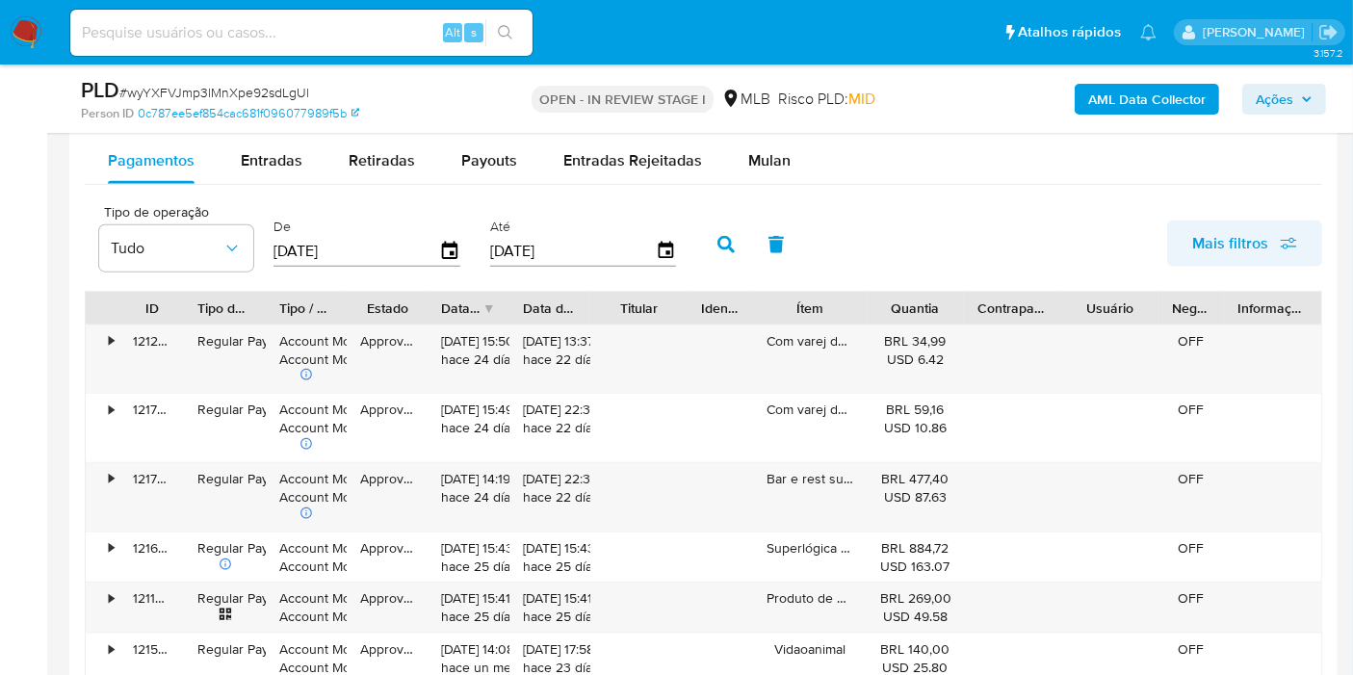
click at [1253, 232] on span "Mais filtros" at bounding box center [1230, 243] width 76 height 46
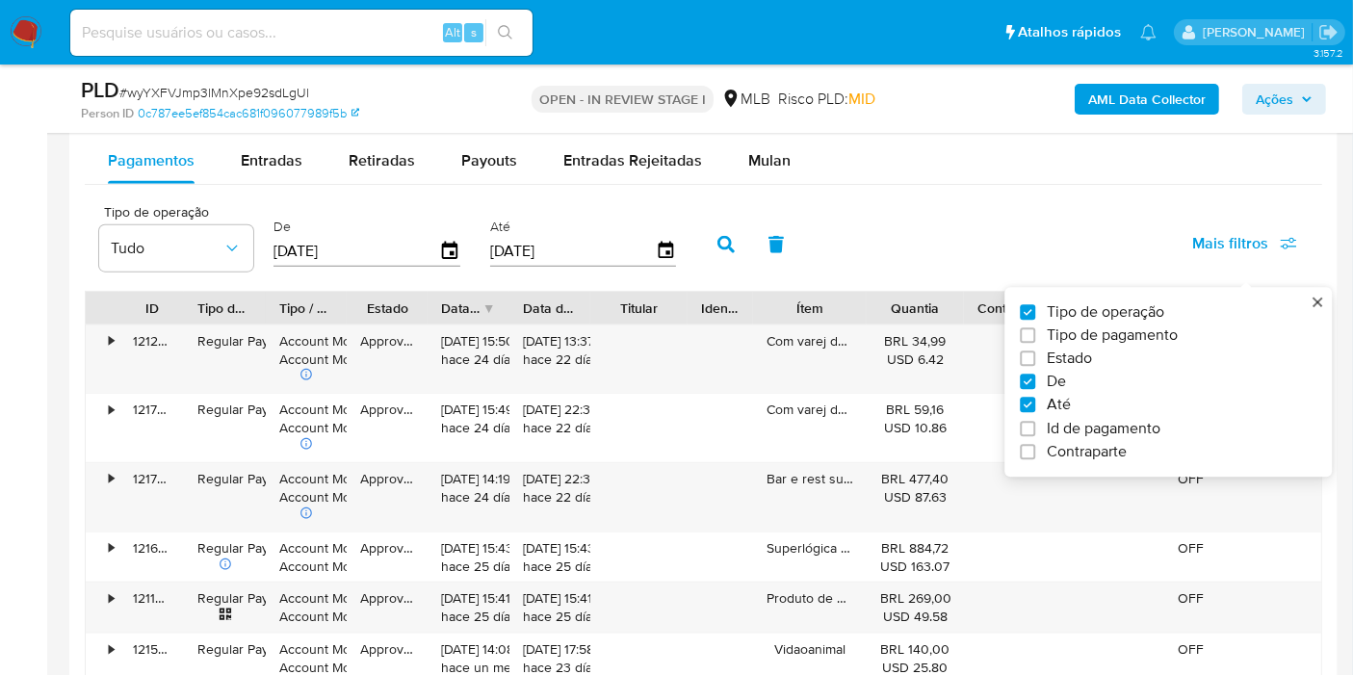
click at [1162, 334] on span "Tipo de pagamento" at bounding box center [1111, 334] width 131 height 19
click at [1035, 334] on input "Tipo de pagamento" at bounding box center [1027, 334] width 15 height 15
checkbox input "true"
type input "[DATE]"
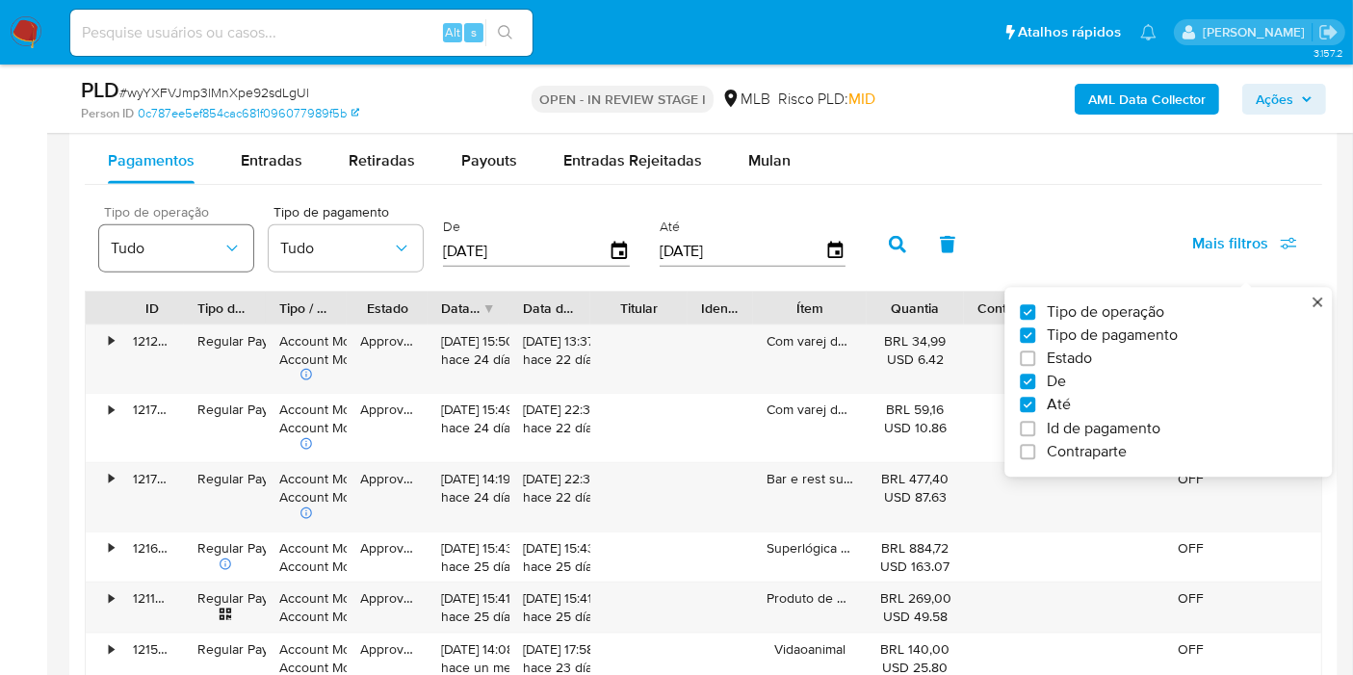
click at [170, 239] on span "Tudo" at bounding box center [167, 248] width 112 height 19
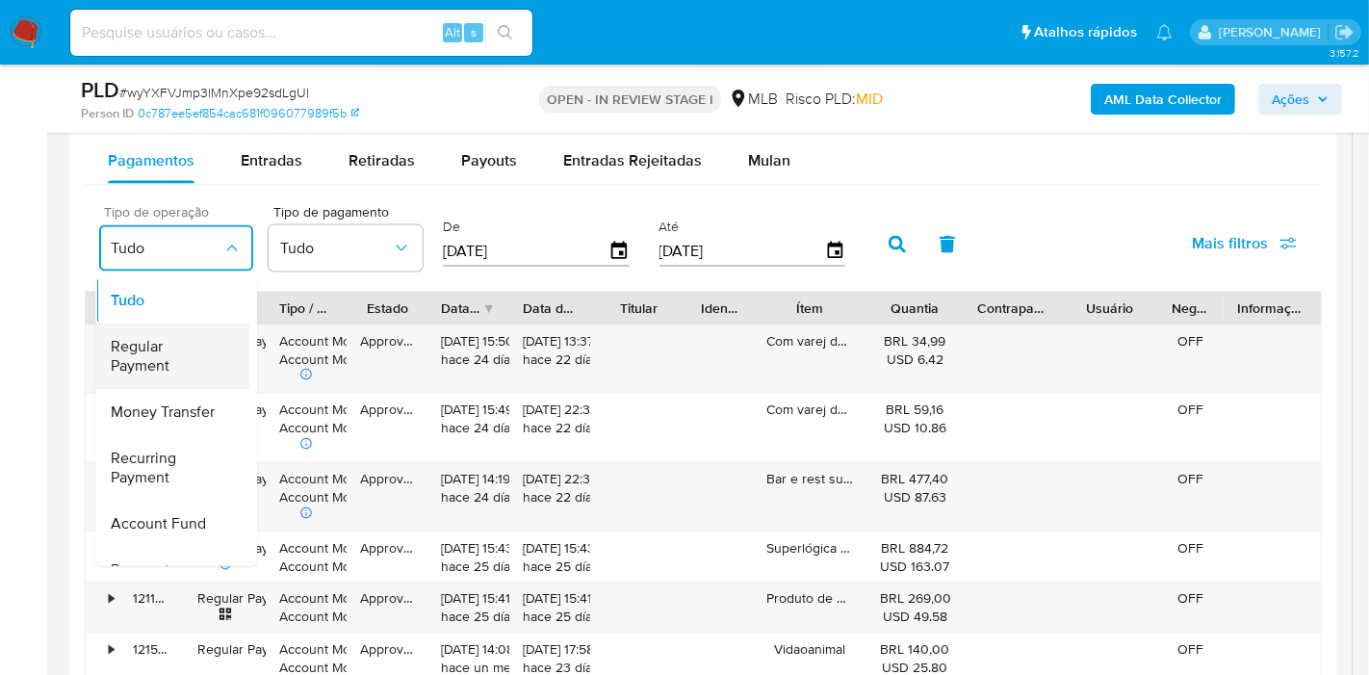
click at [209, 367] on span "Regular Payment" at bounding box center [167, 356] width 112 height 39
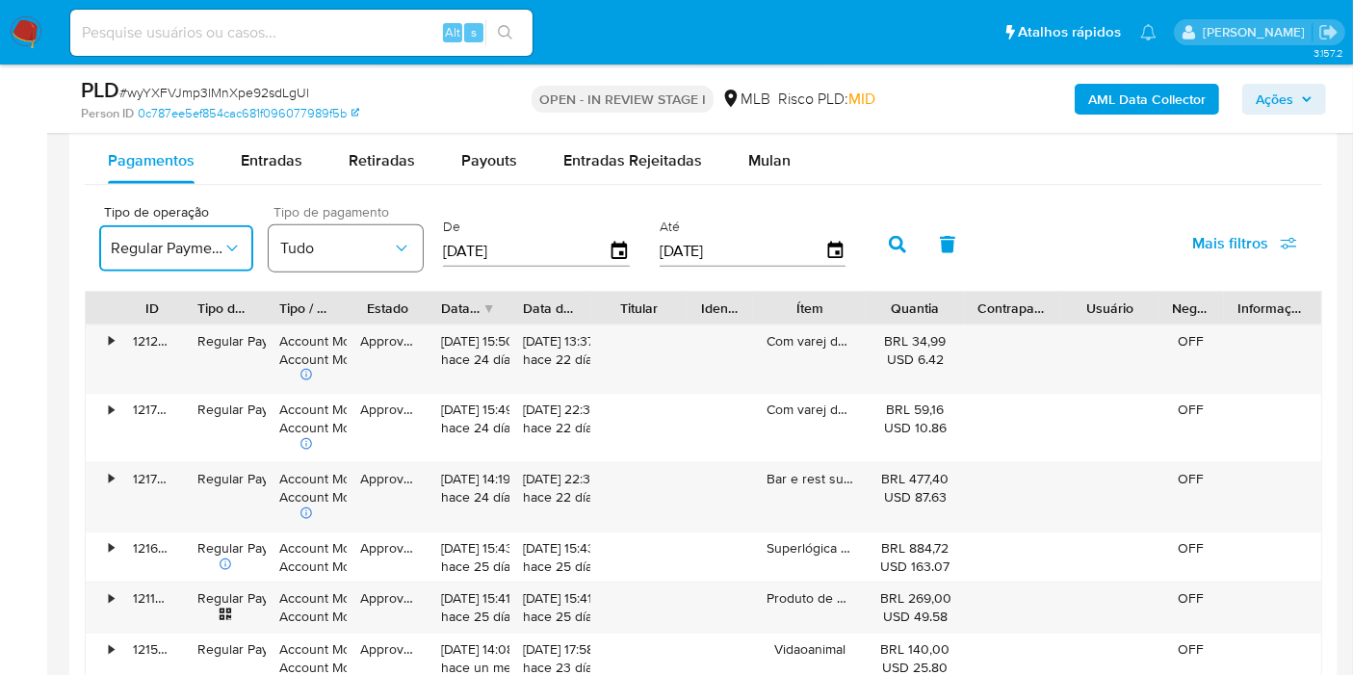
click at [364, 241] on span "Tudo" at bounding box center [336, 248] width 112 height 19
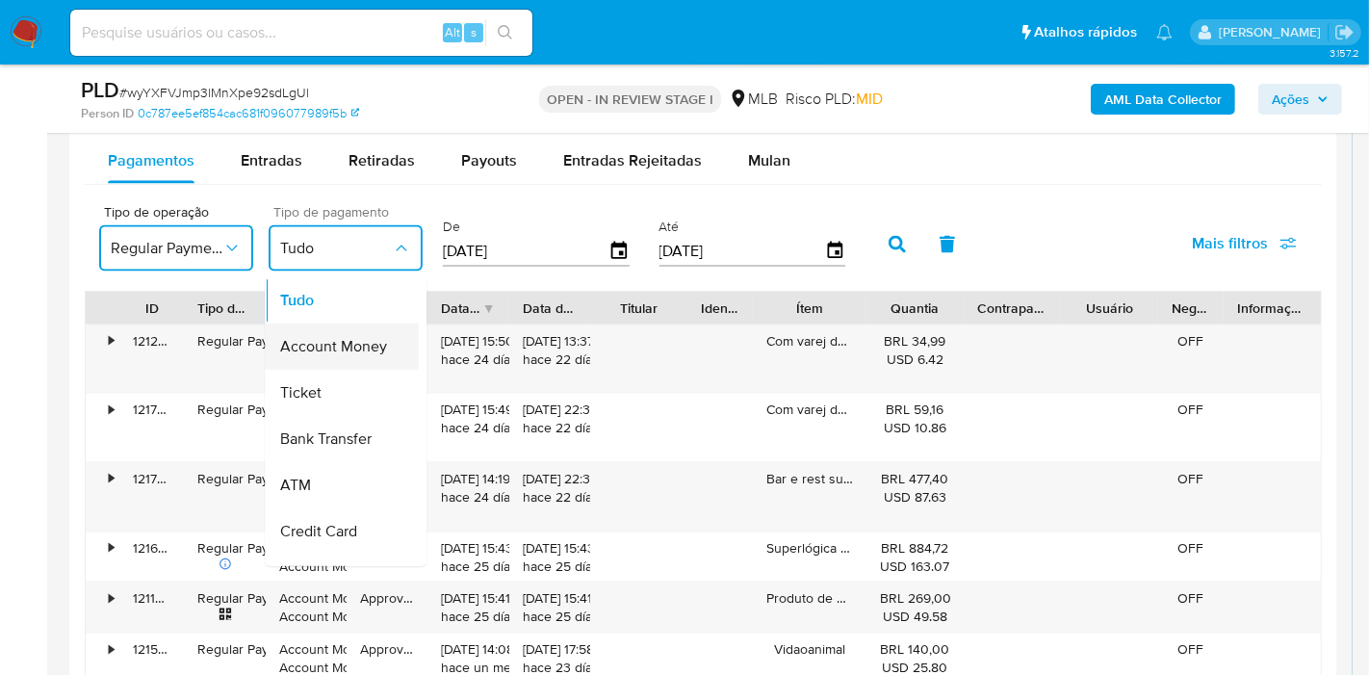
click at [365, 349] on span "Account Money" at bounding box center [333, 346] width 107 height 19
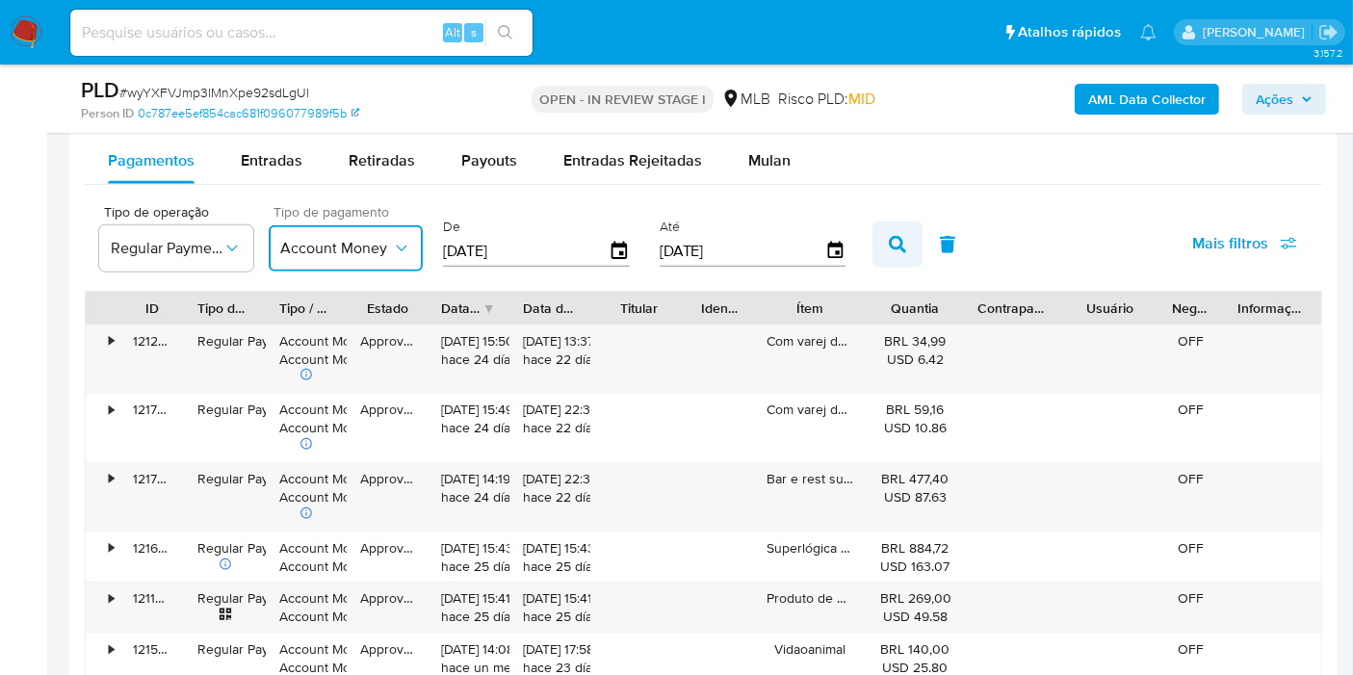
click at [889, 245] on icon "button" at bounding box center [897, 244] width 17 height 17
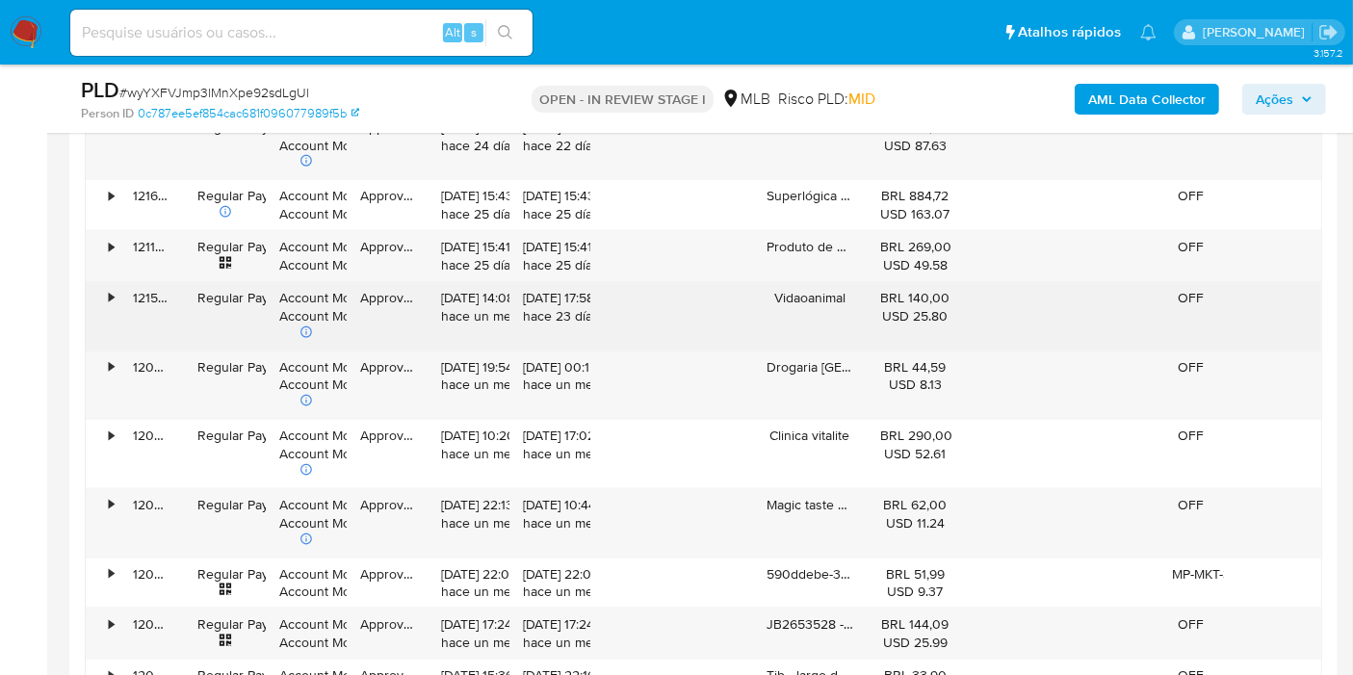
scroll to position [2460, 0]
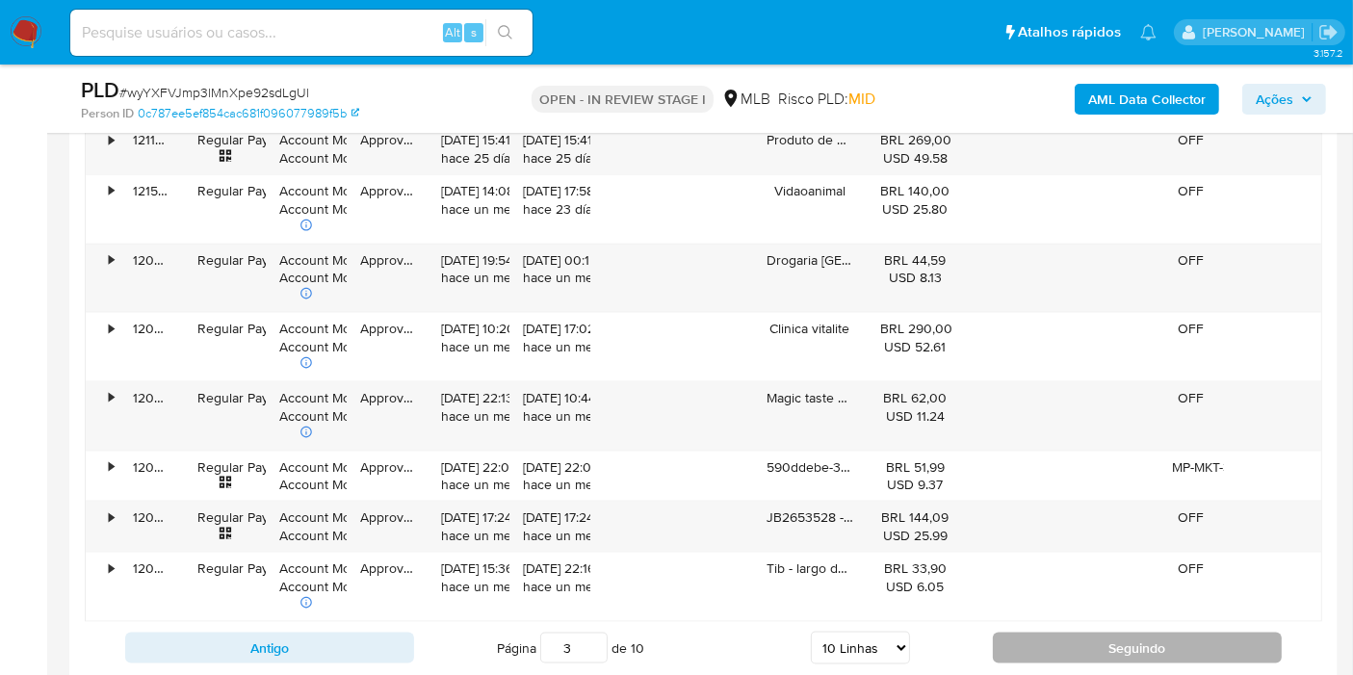
click at [1024, 644] on button "Seguindo" at bounding box center [1137, 648] width 289 height 31
type input "4"
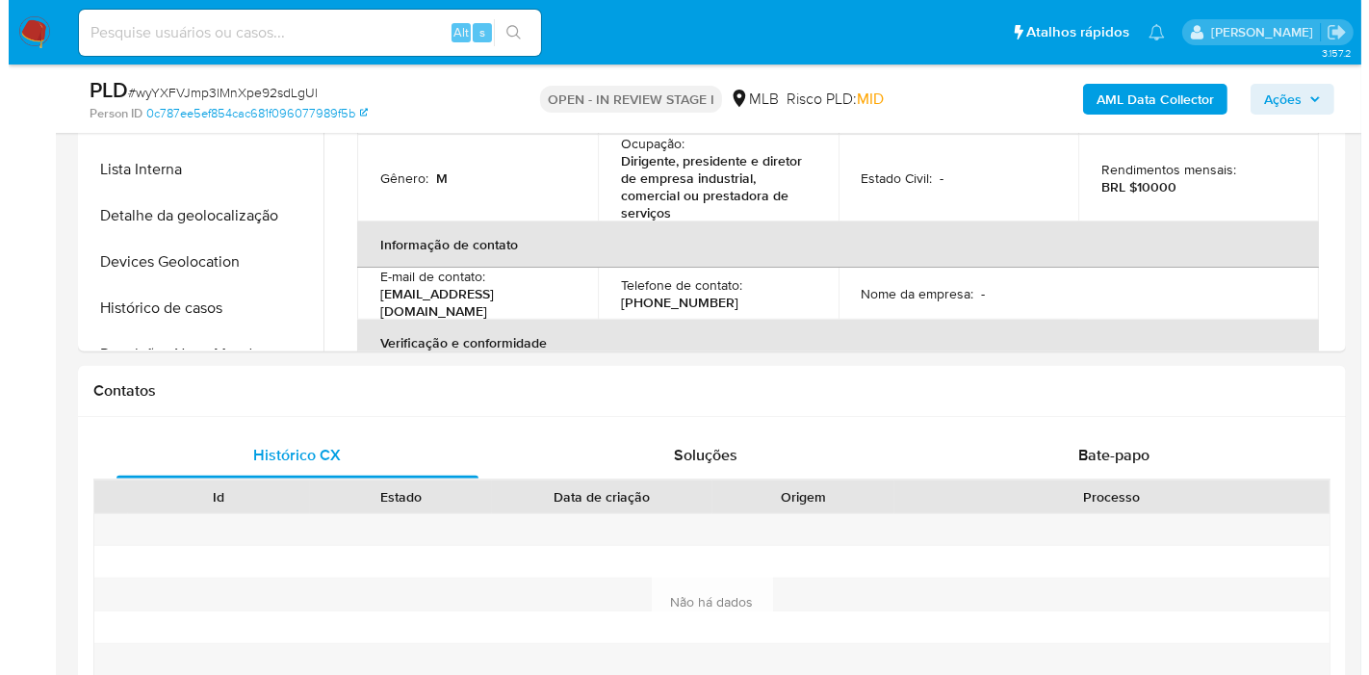
scroll to position [321, 0]
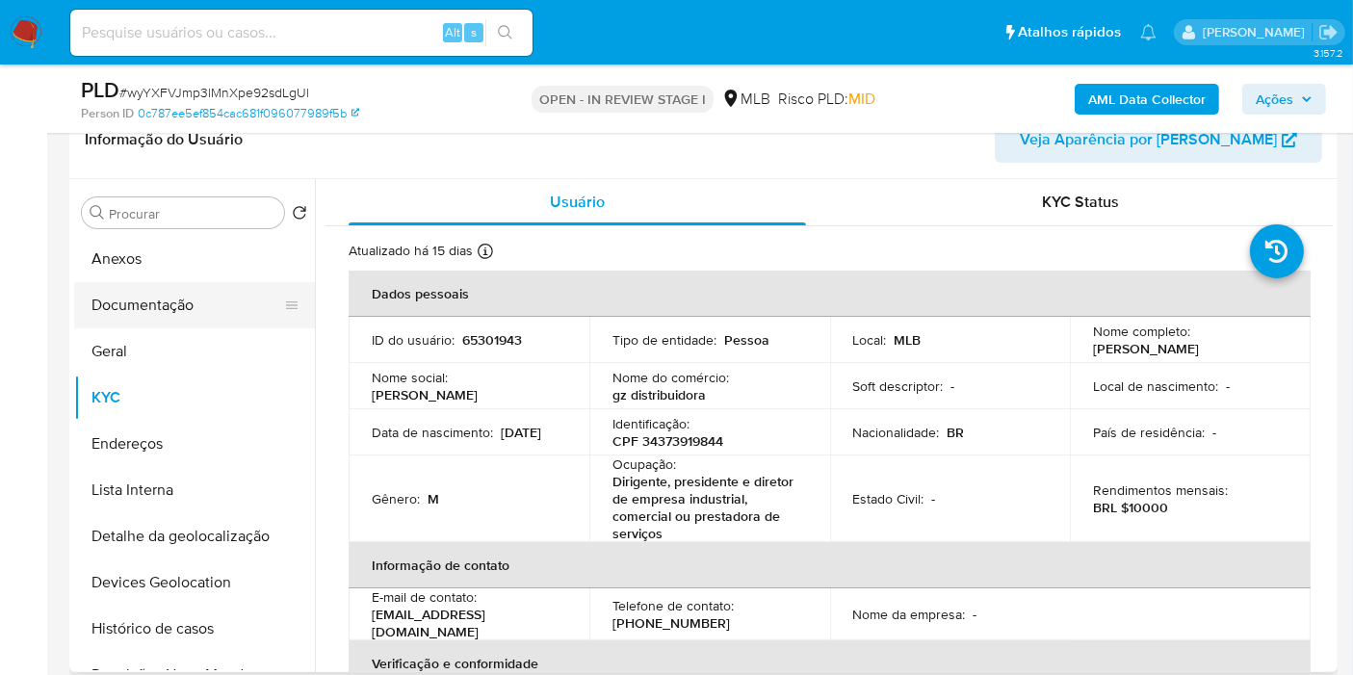
click at [181, 303] on button "Documentação" at bounding box center [186, 305] width 225 height 46
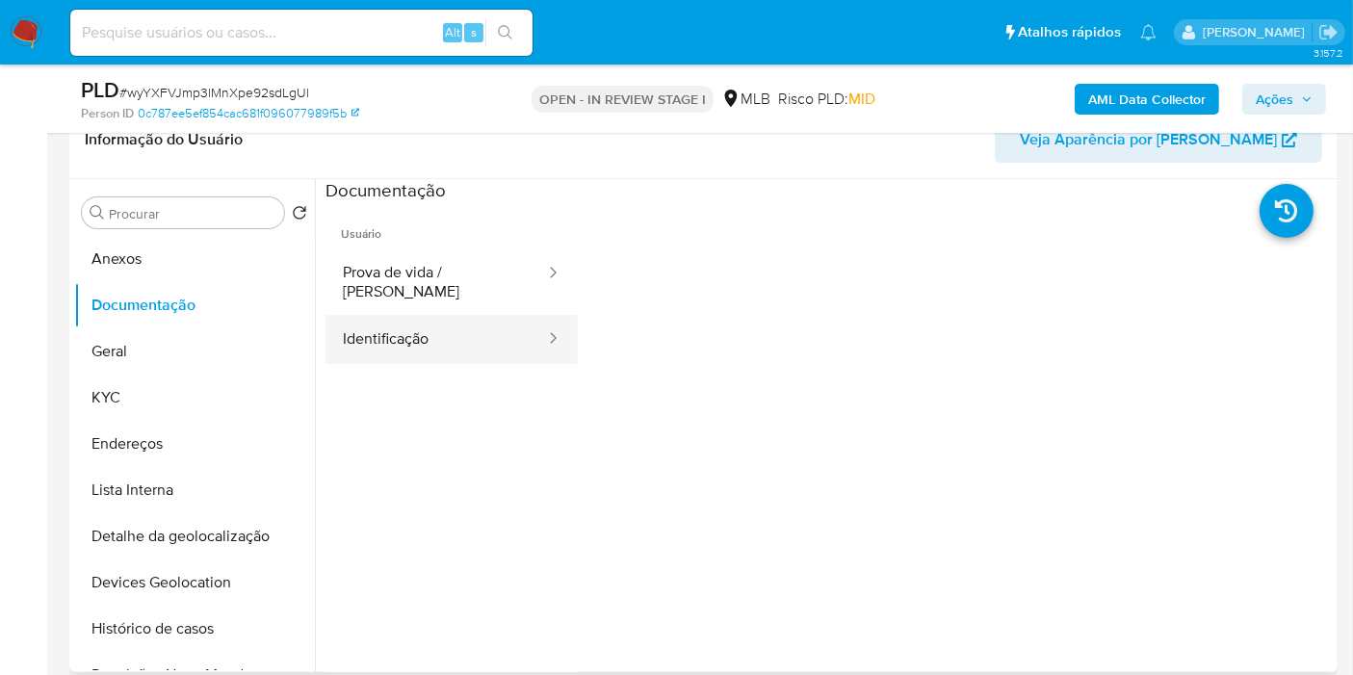
click at [481, 322] on button "Identificação" at bounding box center [435, 339] width 221 height 49
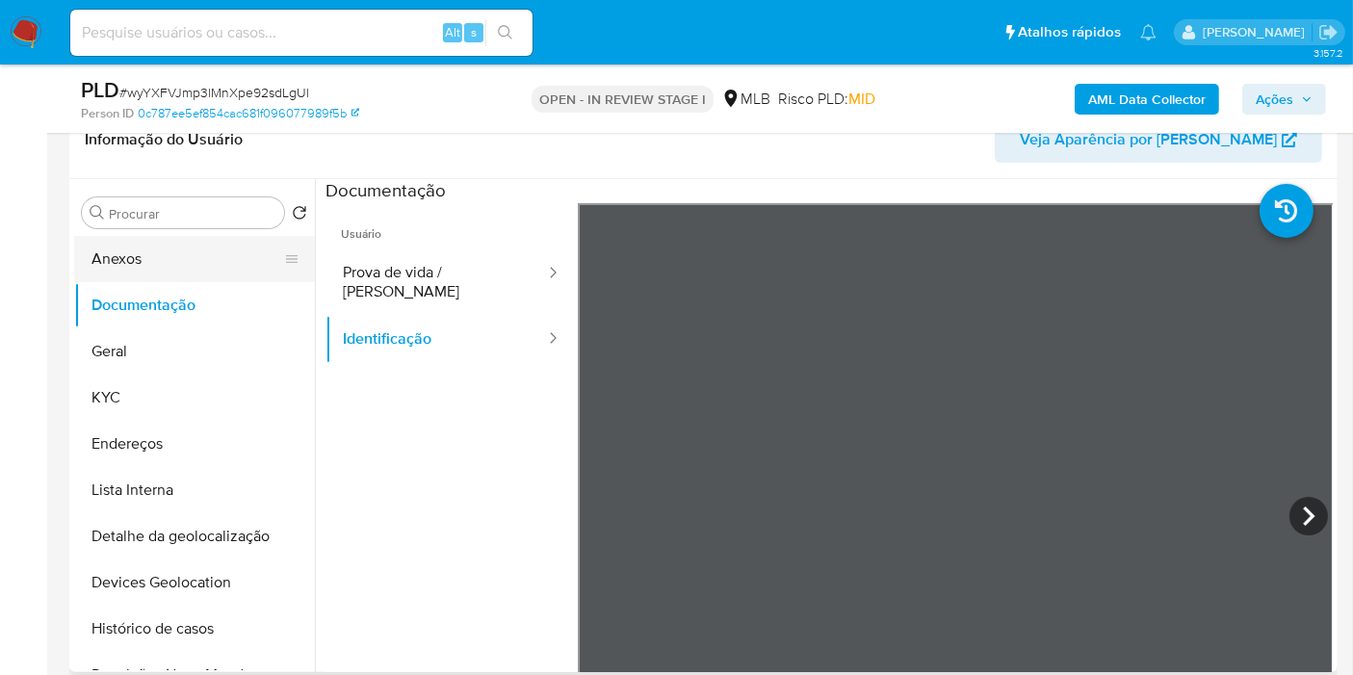
click at [191, 259] on button "Anexos" at bounding box center [186, 259] width 225 height 46
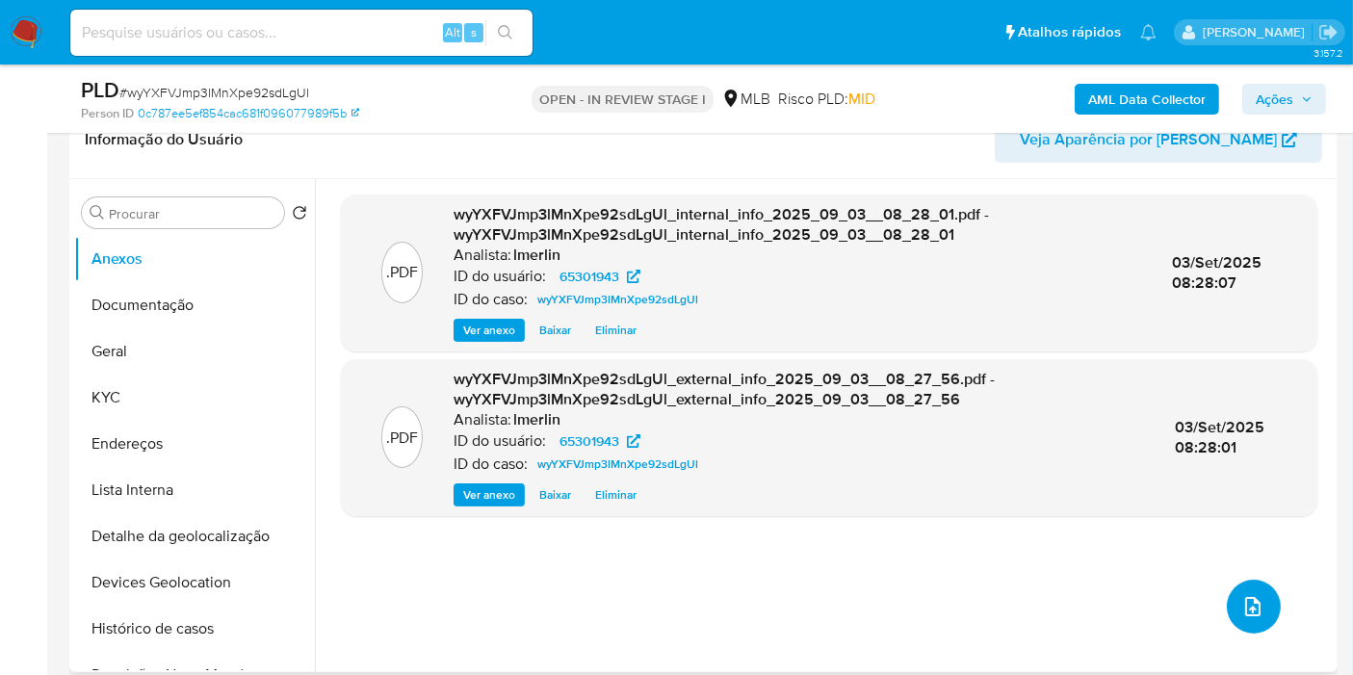
click at [1241, 608] on icon "upload-file" at bounding box center [1252, 606] width 23 height 23
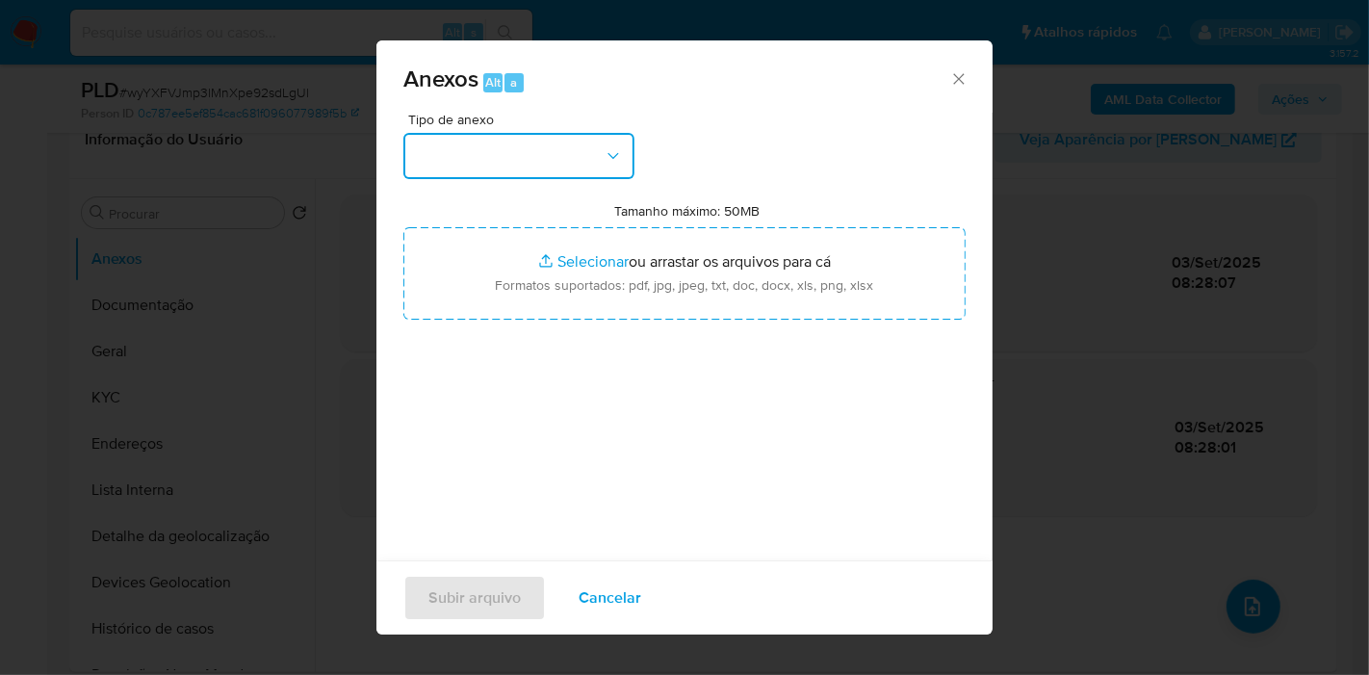
click at [533, 155] on button "button" at bounding box center [518, 156] width 231 height 46
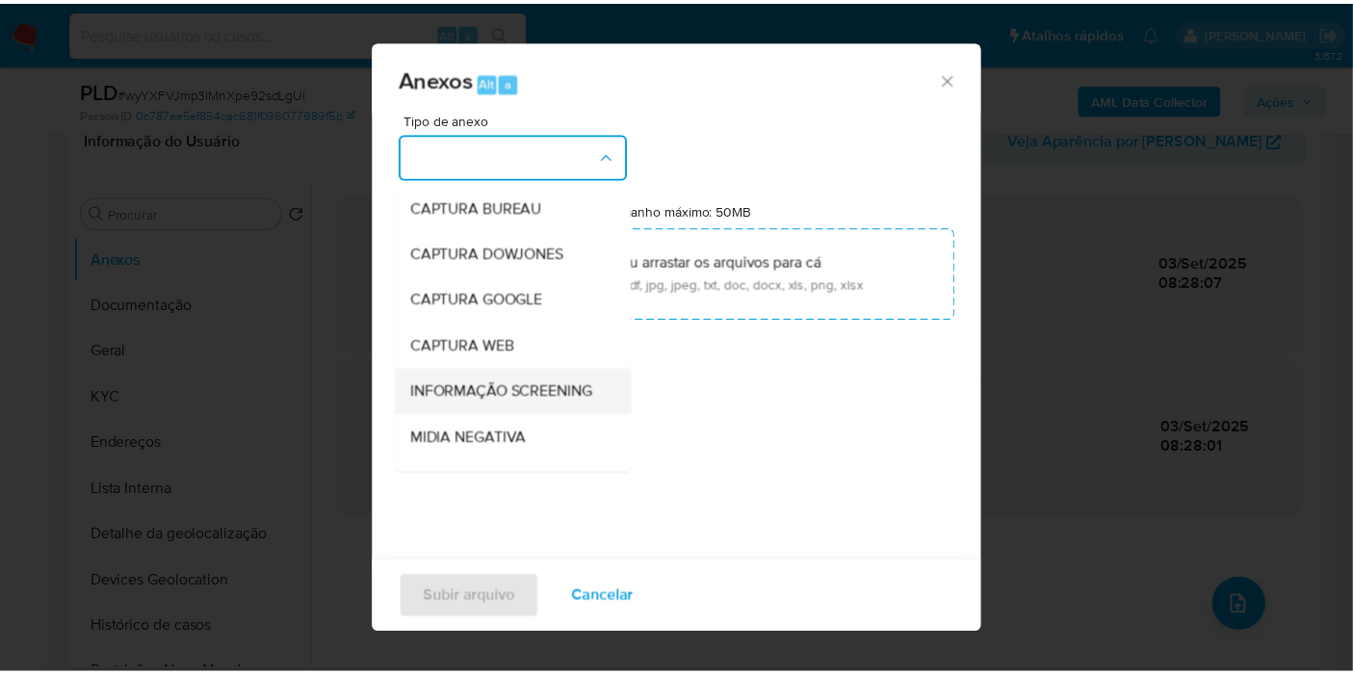
scroll to position [214, 0]
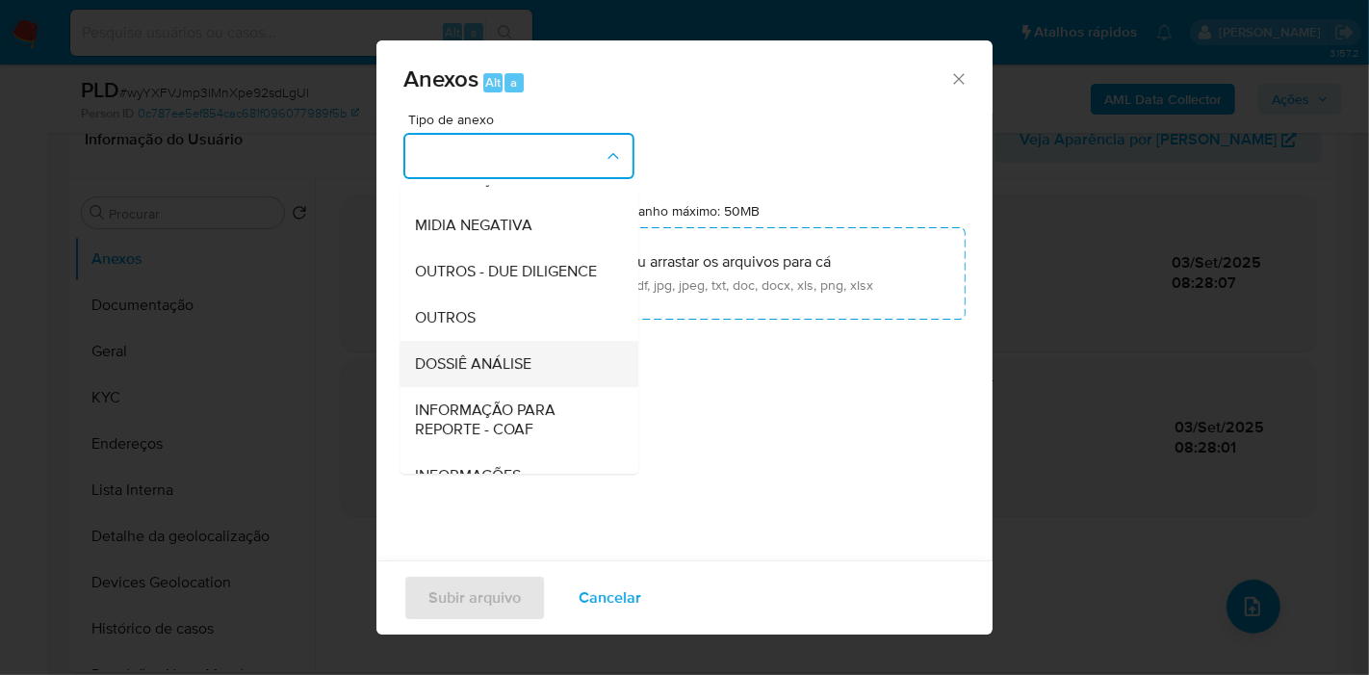
click at [523, 382] on div "DOSSIÊ ANÁLISE" at bounding box center [513, 364] width 196 height 46
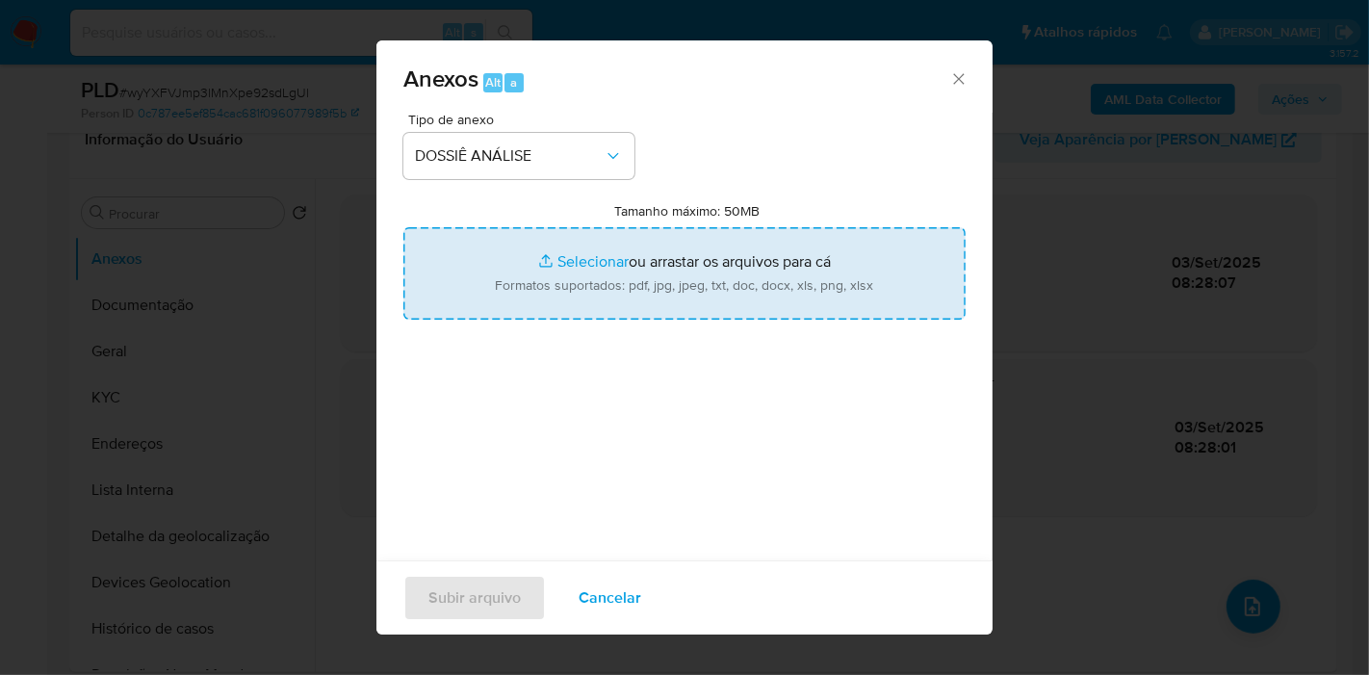
click at [633, 248] on input "Tamanho máximo: 50MB Selecionar arquivos" at bounding box center [684, 273] width 562 height 92
type input "C:\fakepath\SAR - XXX - CPF 34373919844 - EZEQUIEL BATISTA SUPRANO FILHO.pdf"
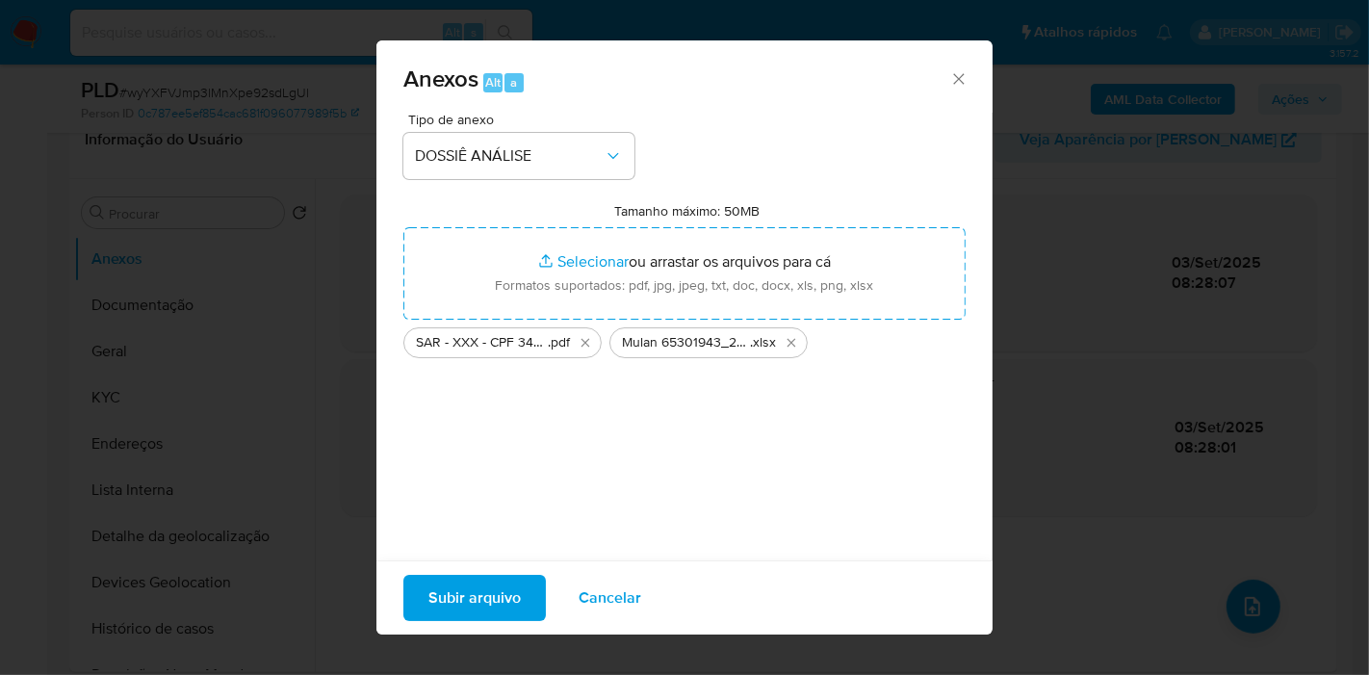
click at [460, 581] on span "Subir arquivo" at bounding box center [474, 598] width 92 height 42
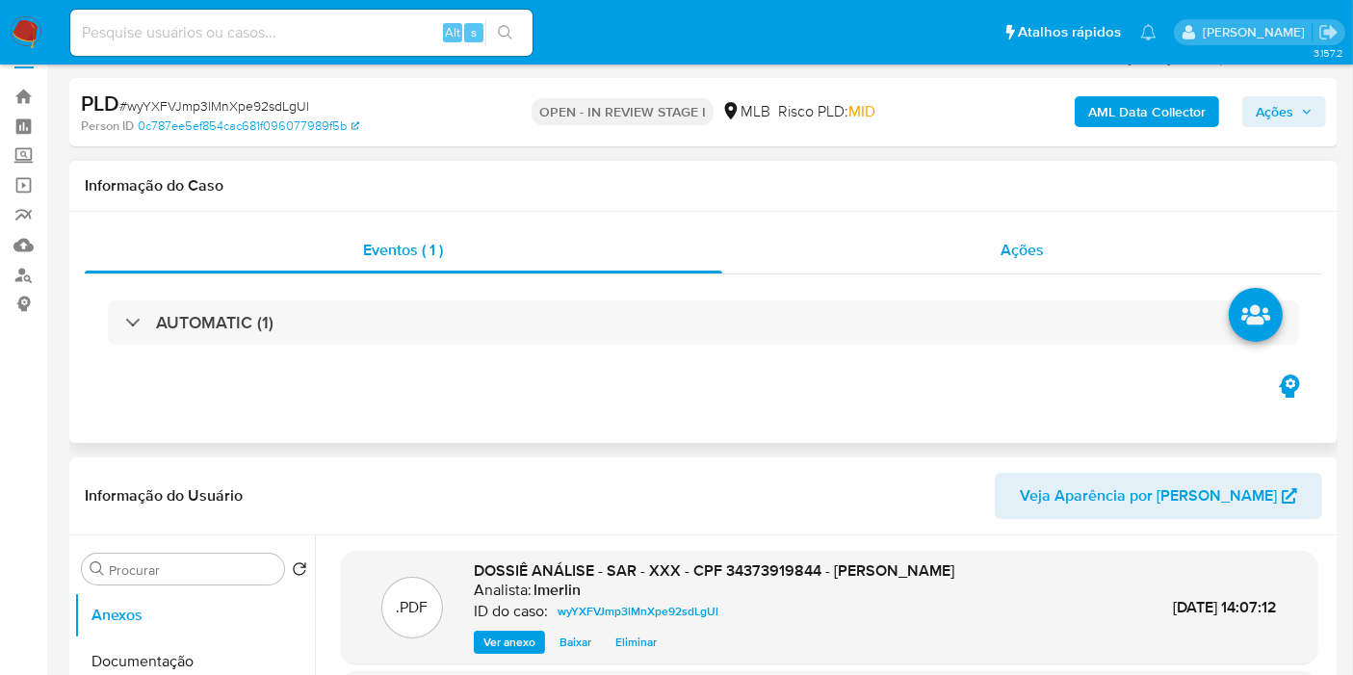
scroll to position [0, 0]
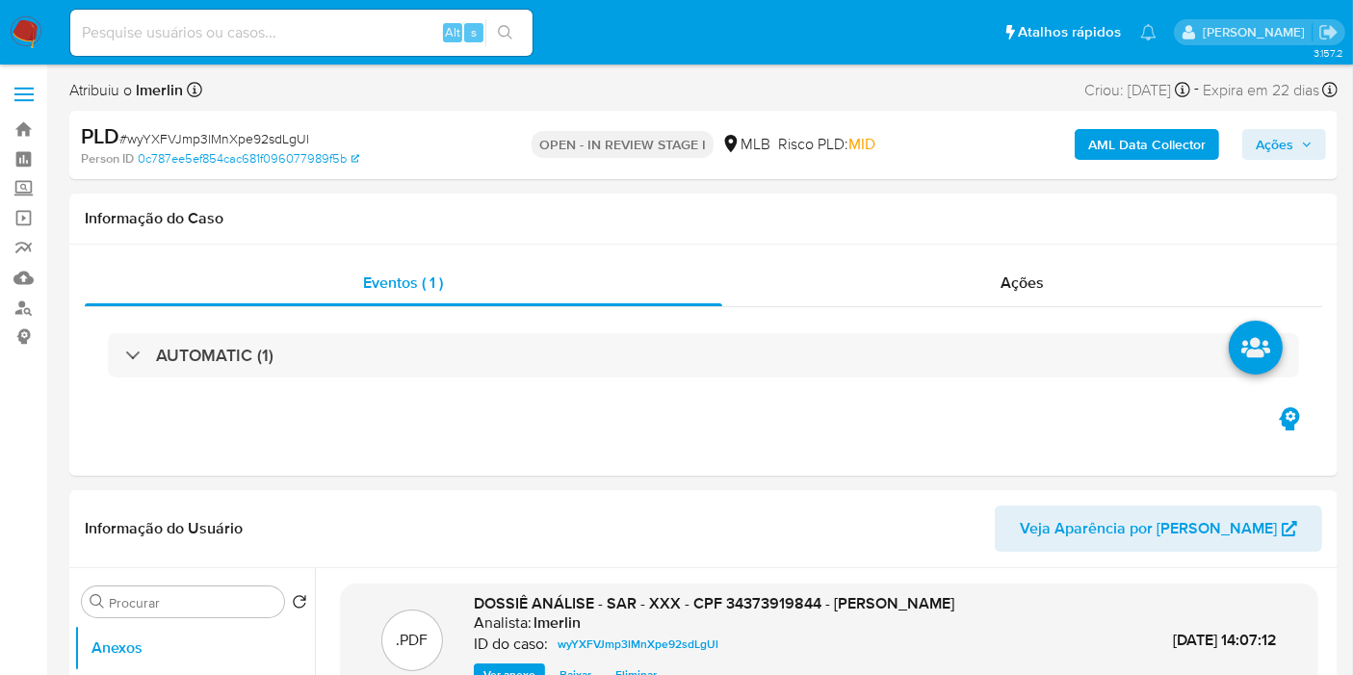
drag, startPoint x: 1042, startPoint y: 274, endPoint x: 1247, endPoint y: 184, distance: 224.1
click at [1042, 275] on span "Ações" at bounding box center [1021, 282] width 43 height 22
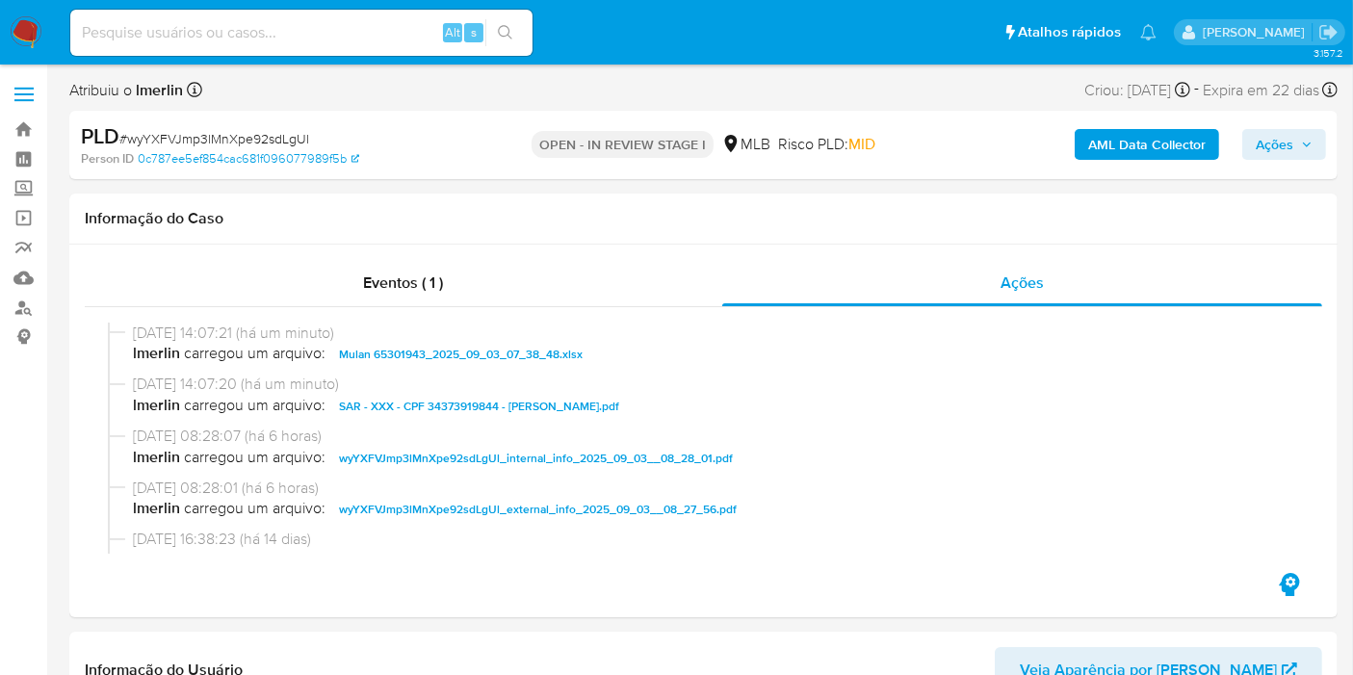
click at [1271, 146] on span "Ações" at bounding box center [1274, 144] width 38 height 31
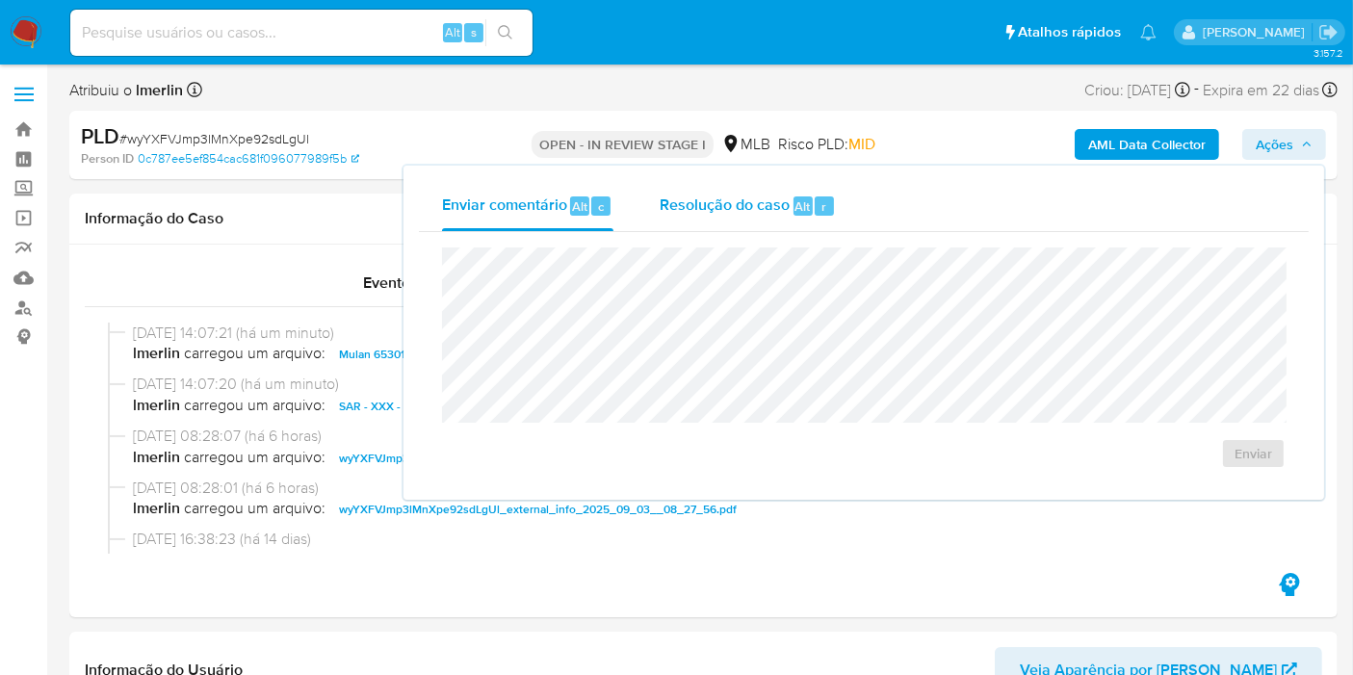
click at [769, 227] on div "Resolução do caso Alt r" at bounding box center [747, 206] width 176 height 50
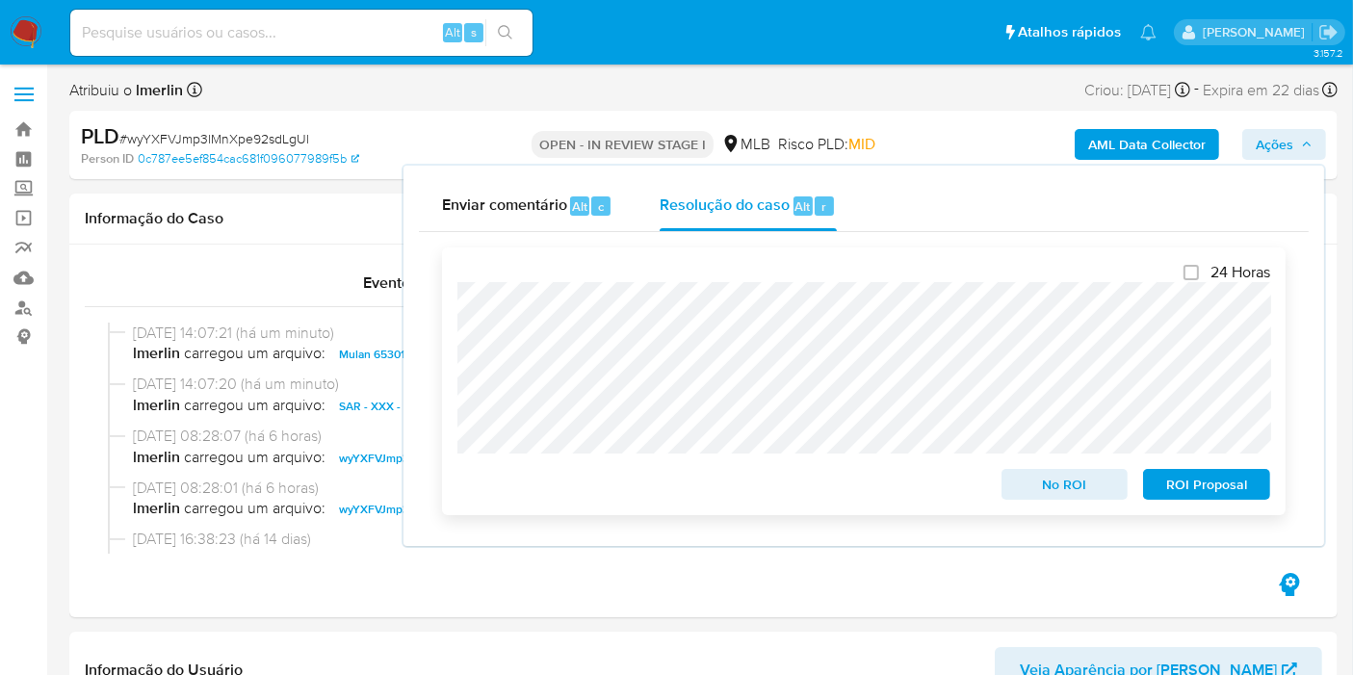
click at [1205, 481] on span "ROI Proposal" at bounding box center [1206, 484] width 100 height 27
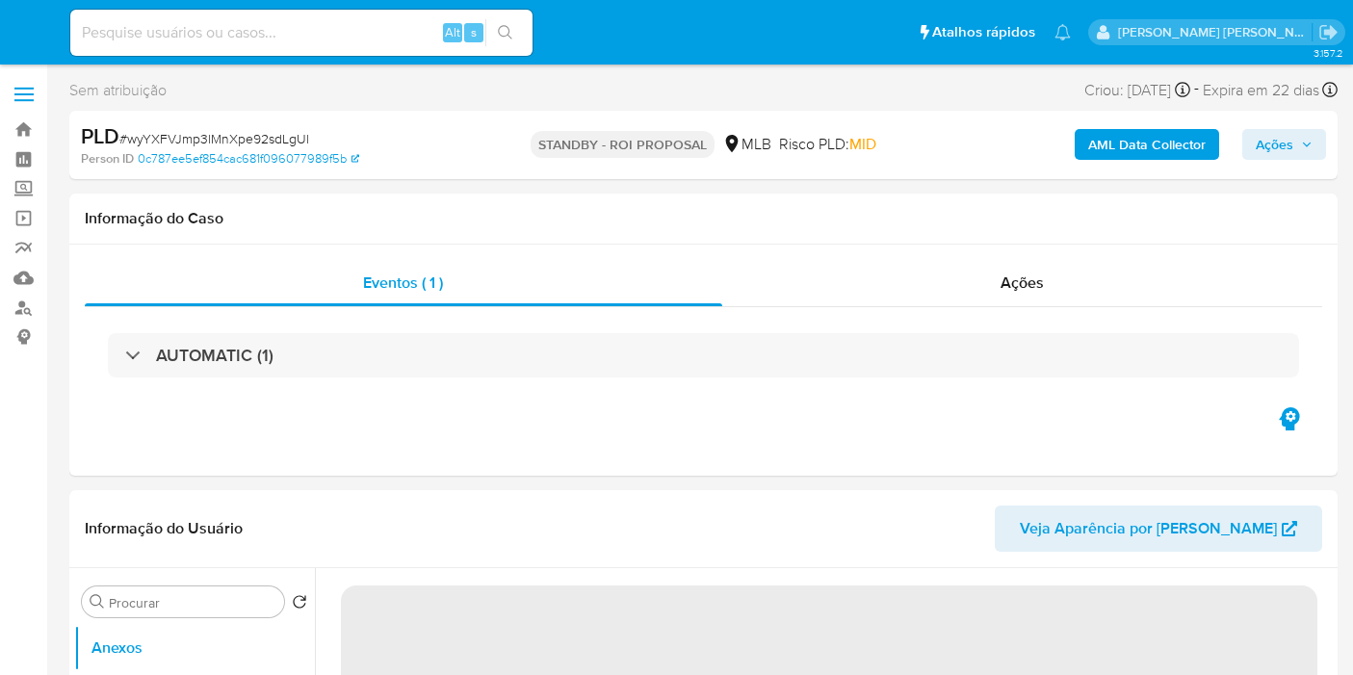
select select "10"
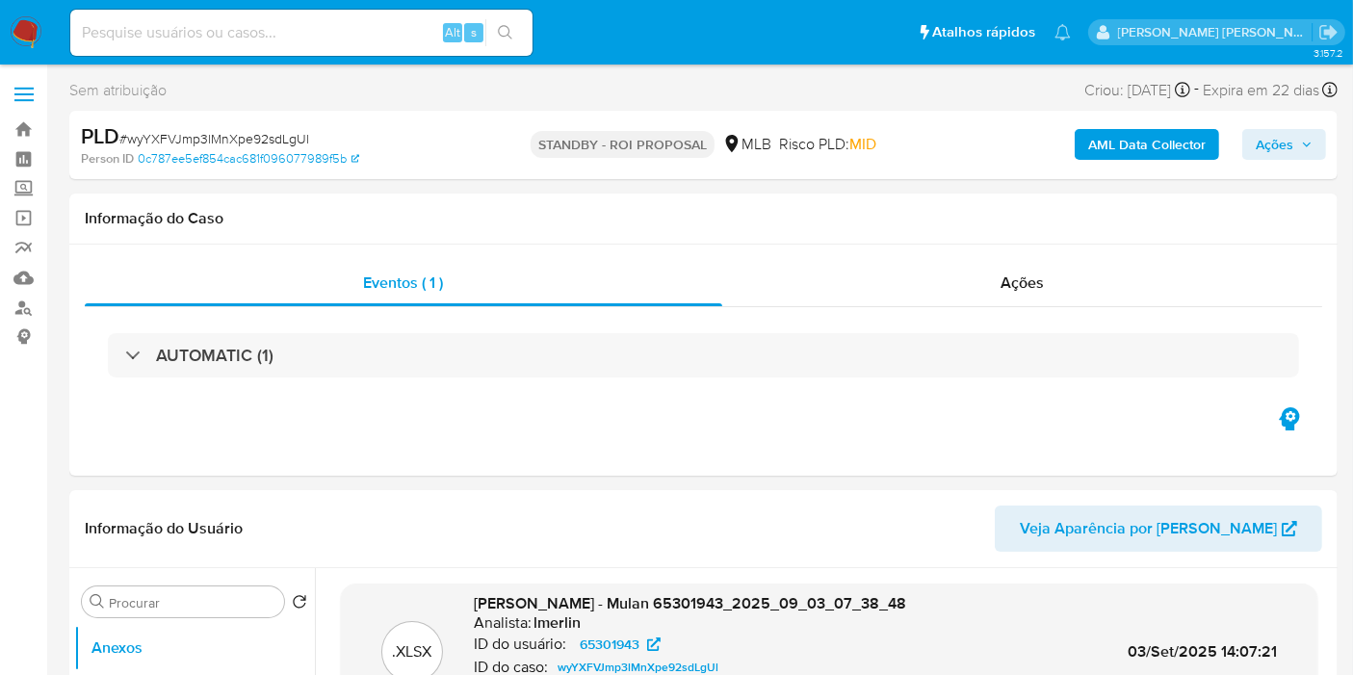
click at [271, 49] on div "Alt s" at bounding box center [301, 33] width 462 height 46
click at [306, 20] on input at bounding box center [301, 32] width 462 height 25
paste input "N4xFRKFQSLKmhVTajZZ9sOQR"
type input "N4xFRKFQSLKmhVTajZZ9sOQR"
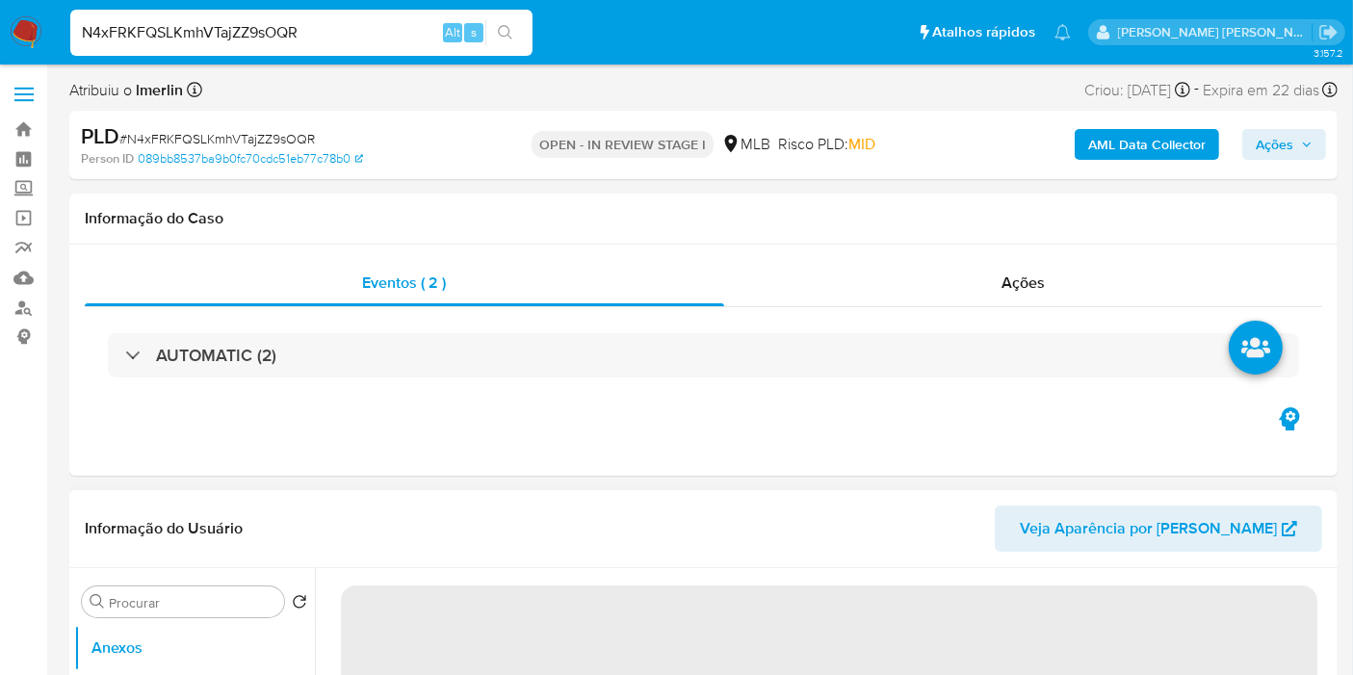
select select "10"
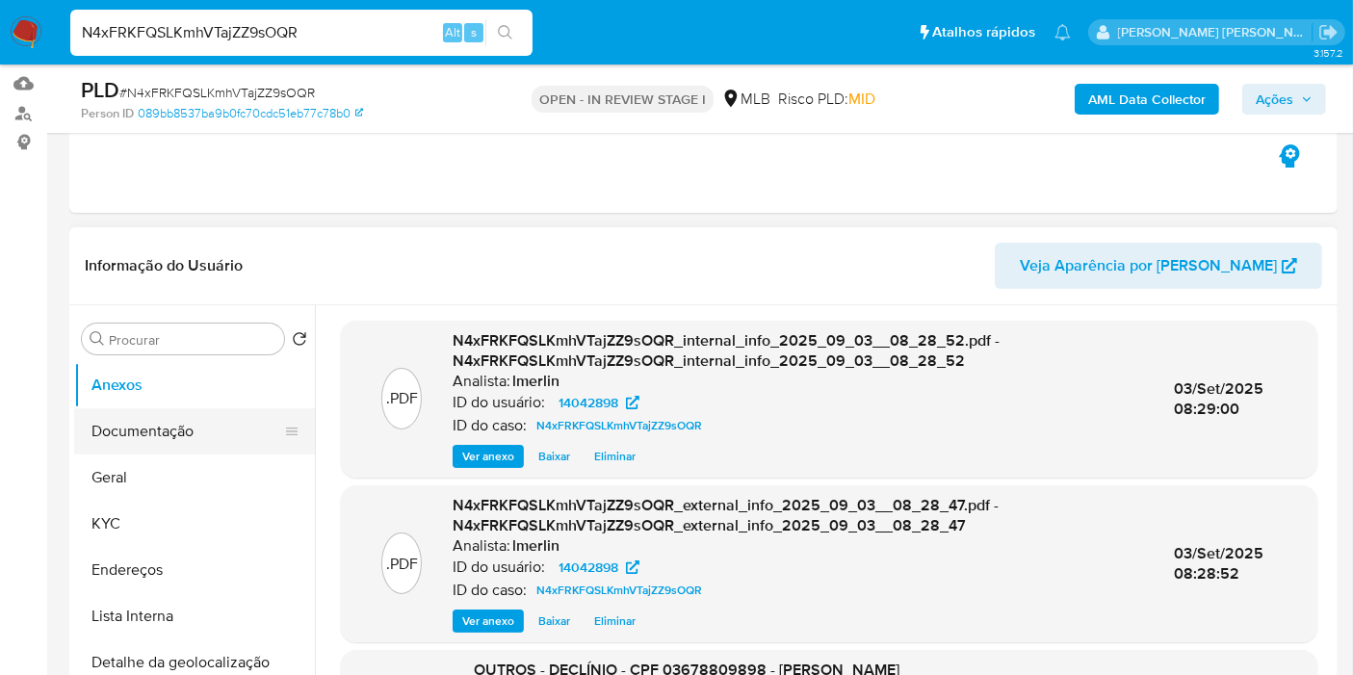
scroll to position [214, 0]
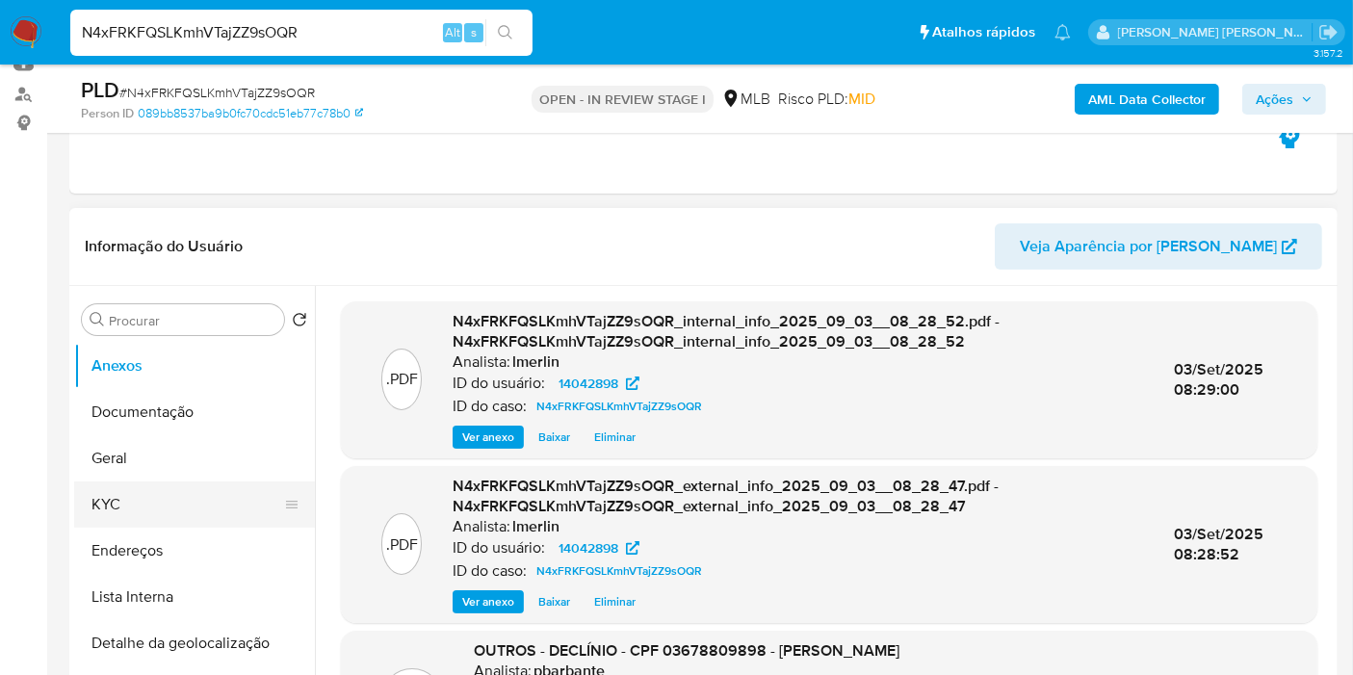
click at [174, 522] on button "KYC" at bounding box center [186, 504] width 225 height 46
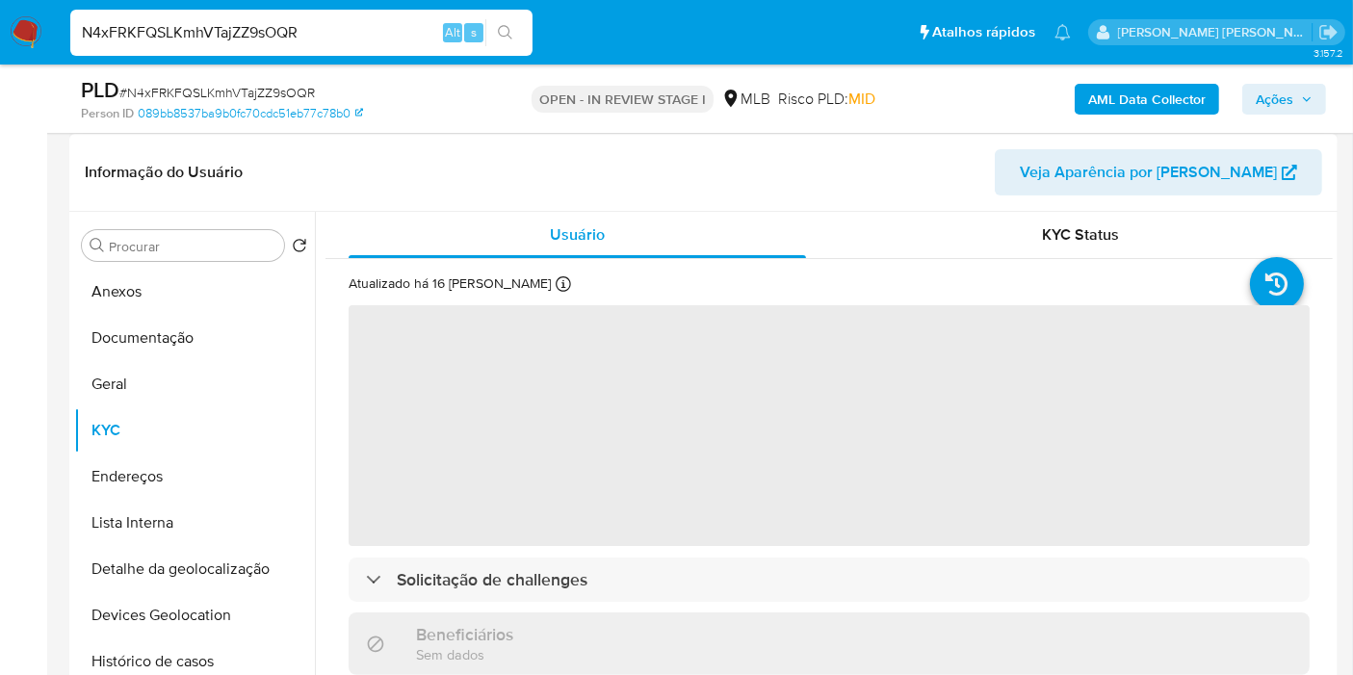
scroll to position [321, 0]
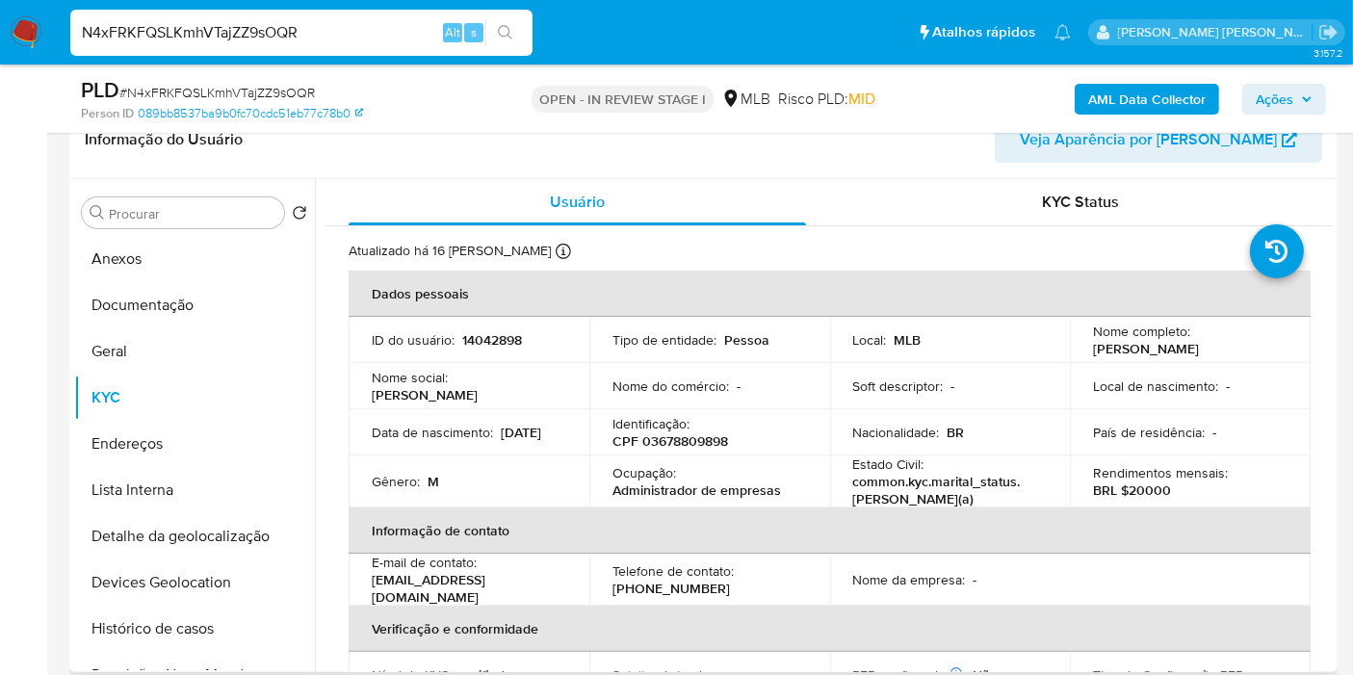
click at [693, 444] on p "CPF 03678809898" at bounding box center [670, 440] width 116 height 17
copy p "03678809898"
click at [182, 618] on button "Histórico de casos" at bounding box center [186, 629] width 225 height 46
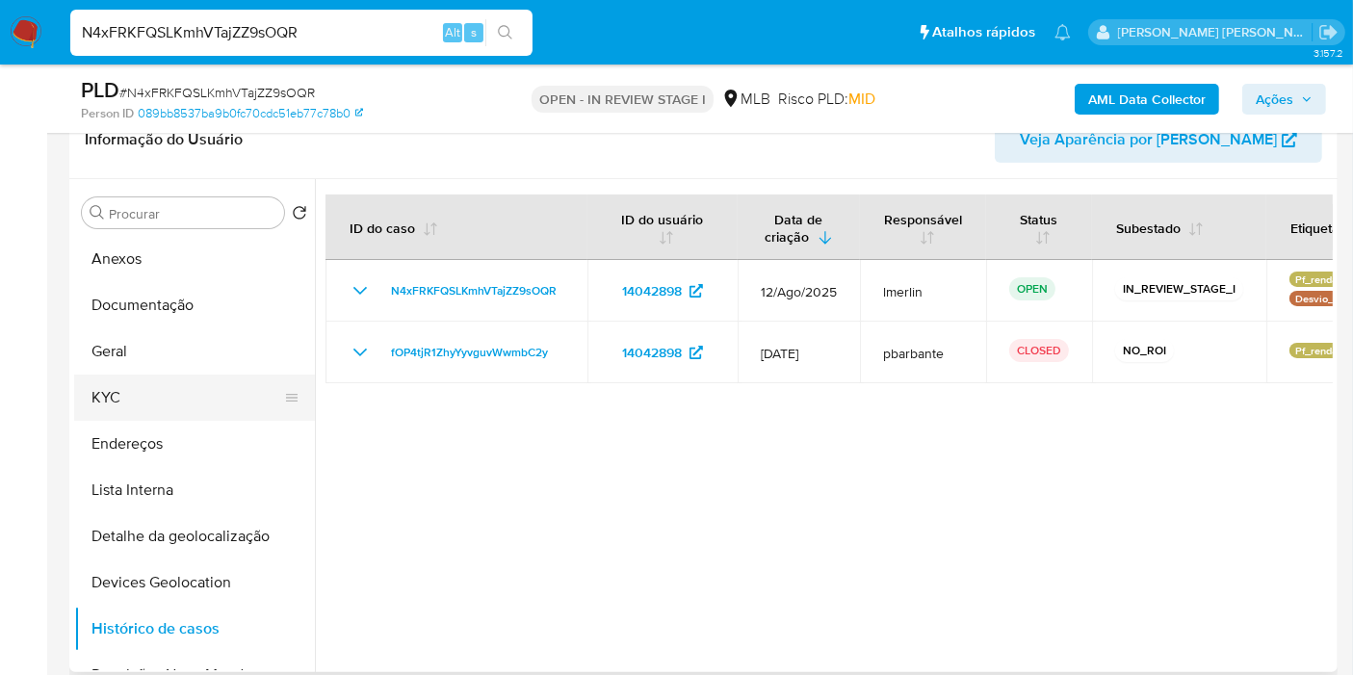
click at [142, 403] on button "KYC" at bounding box center [186, 397] width 225 height 46
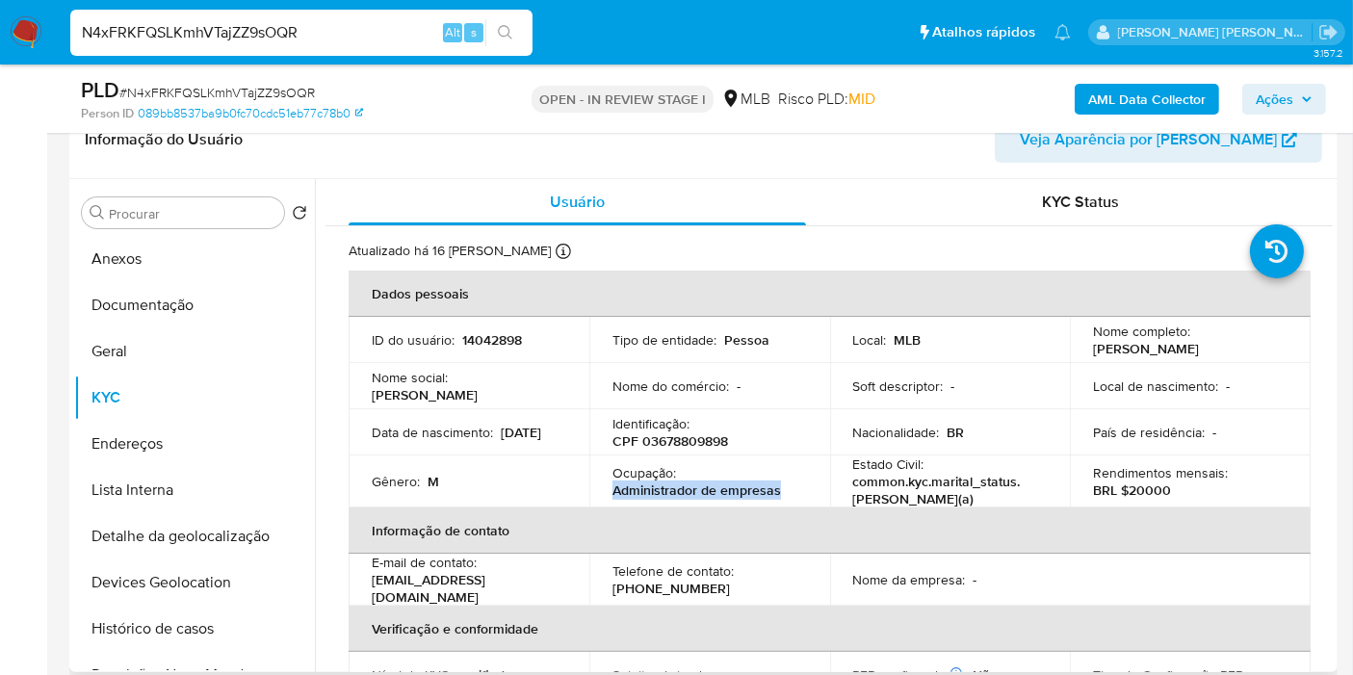
drag, startPoint x: 782, startPoint y: 485, endPoint x: 609, endPoint y: 484, distance: 172.3
click at [612, 484] on div "Ocupação : Administrador de empresas" at bounding box center [709, 481] width 194 height 35
copy p "Administrador de empresas"
click at [193, 295] on button "Documentação" at bounding box center [186, 305] width 225 height 46
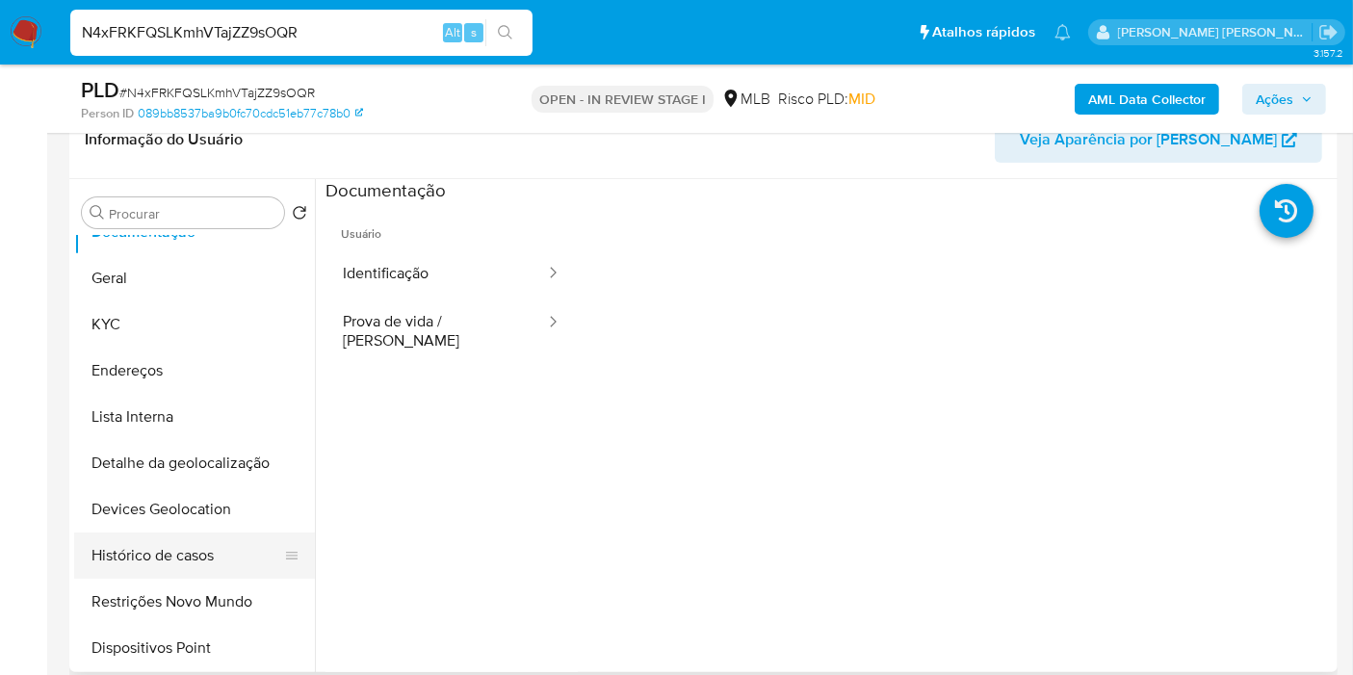
scroll to position [107, 0]
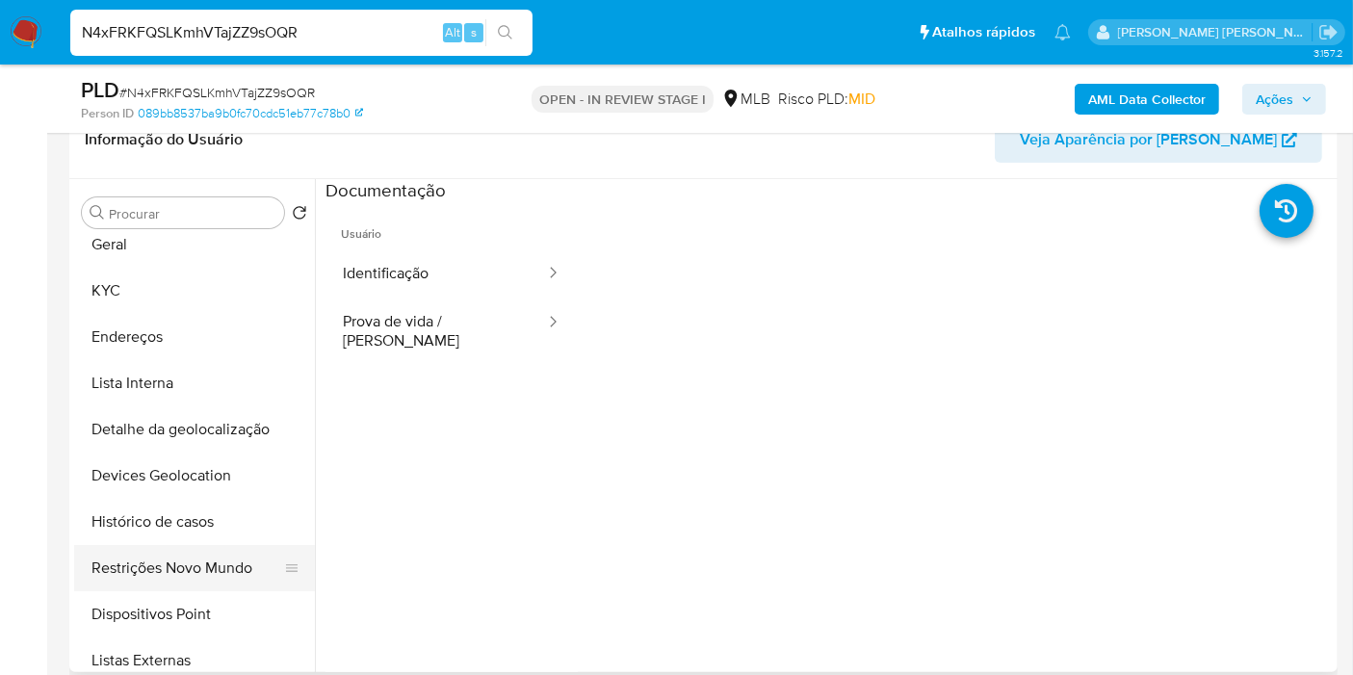
click at [212, 577] on button "Restrições Novo Mundo" at bounding box center [186, 568] width 225 height 46
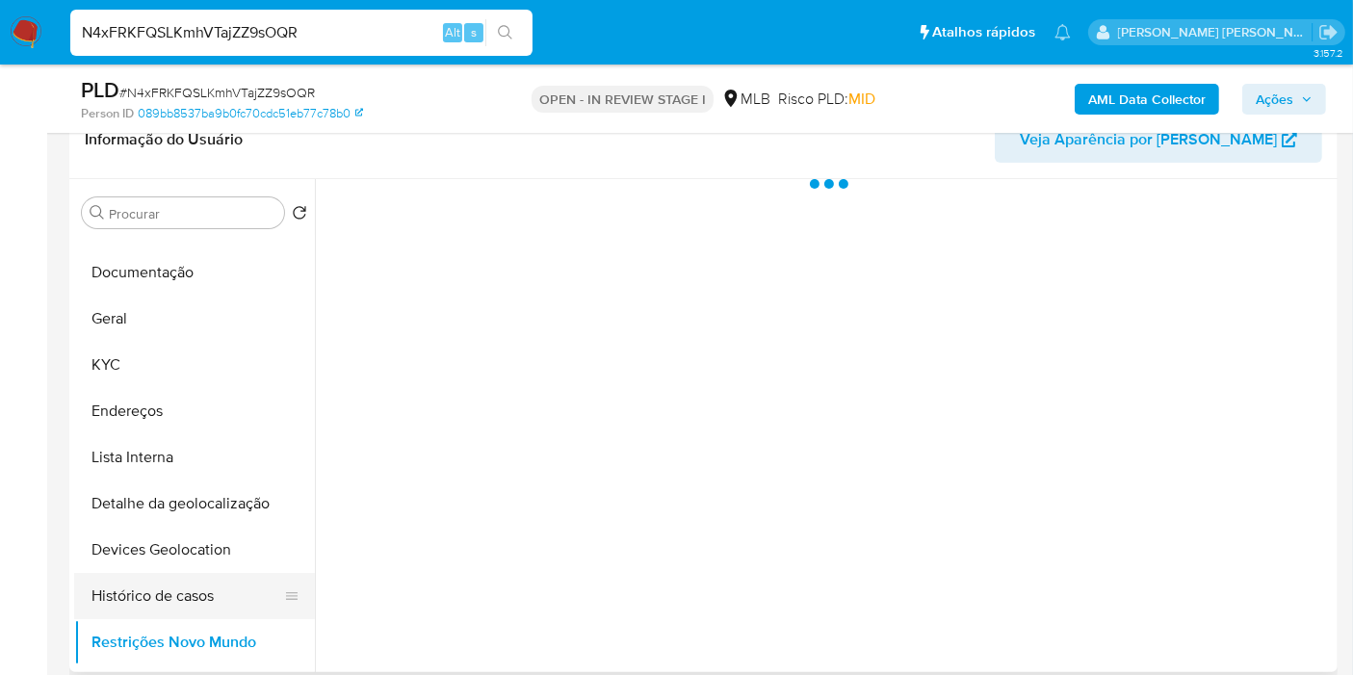
scroll to position [0, 0]
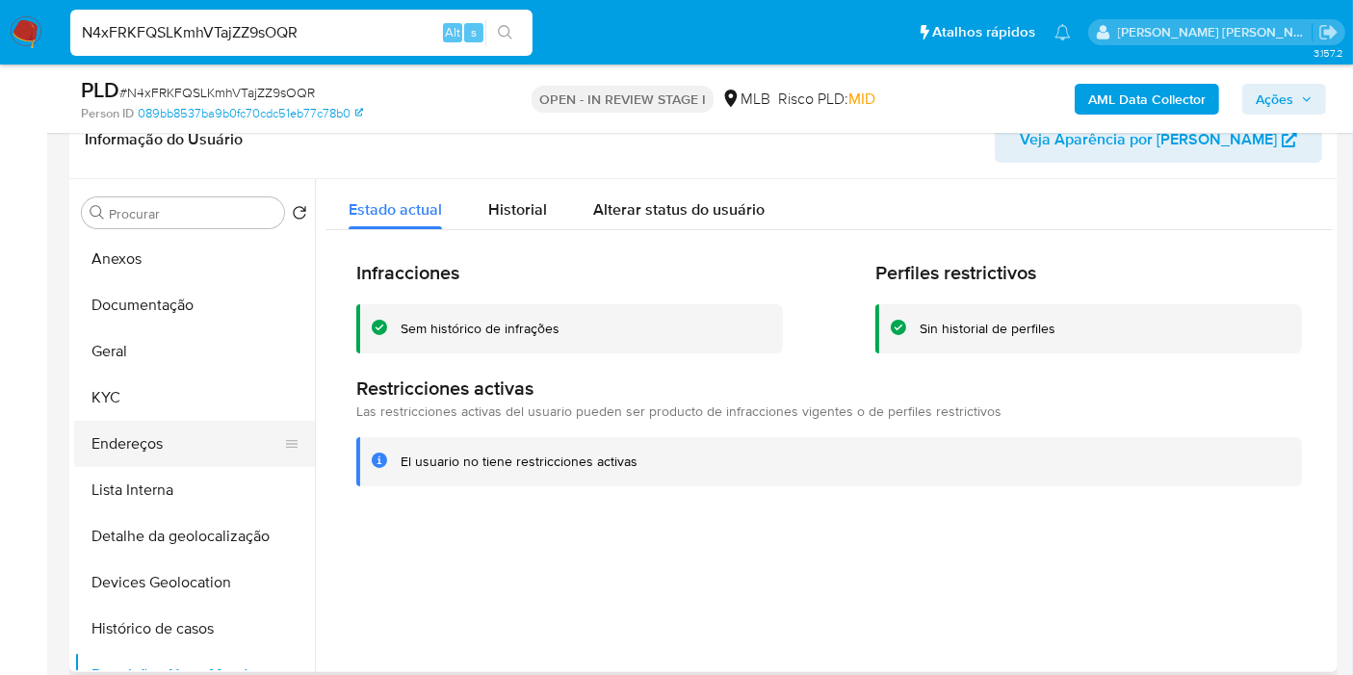
click at [175, 464] on button "Endereços" at bounding box center [186, 444] width 225 height 46
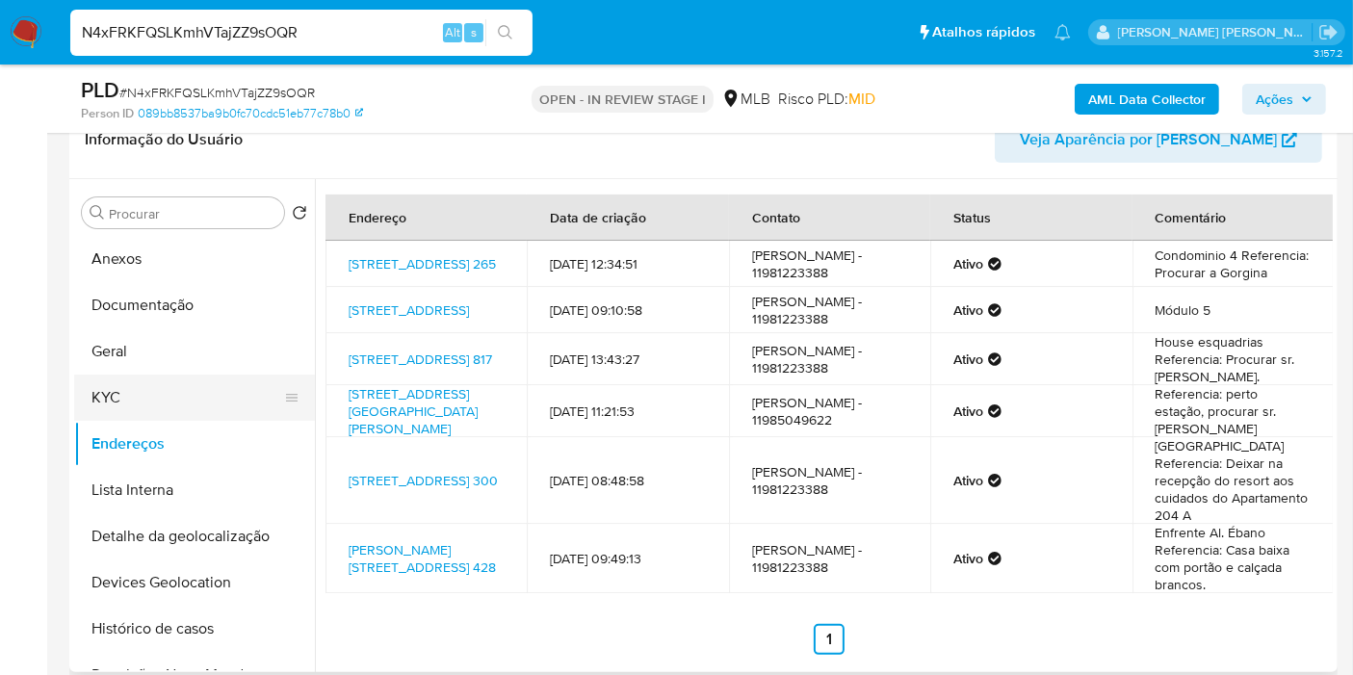
click at [162, 402] on button "KYC" at bounding box center [186, 397] width 225 height 46
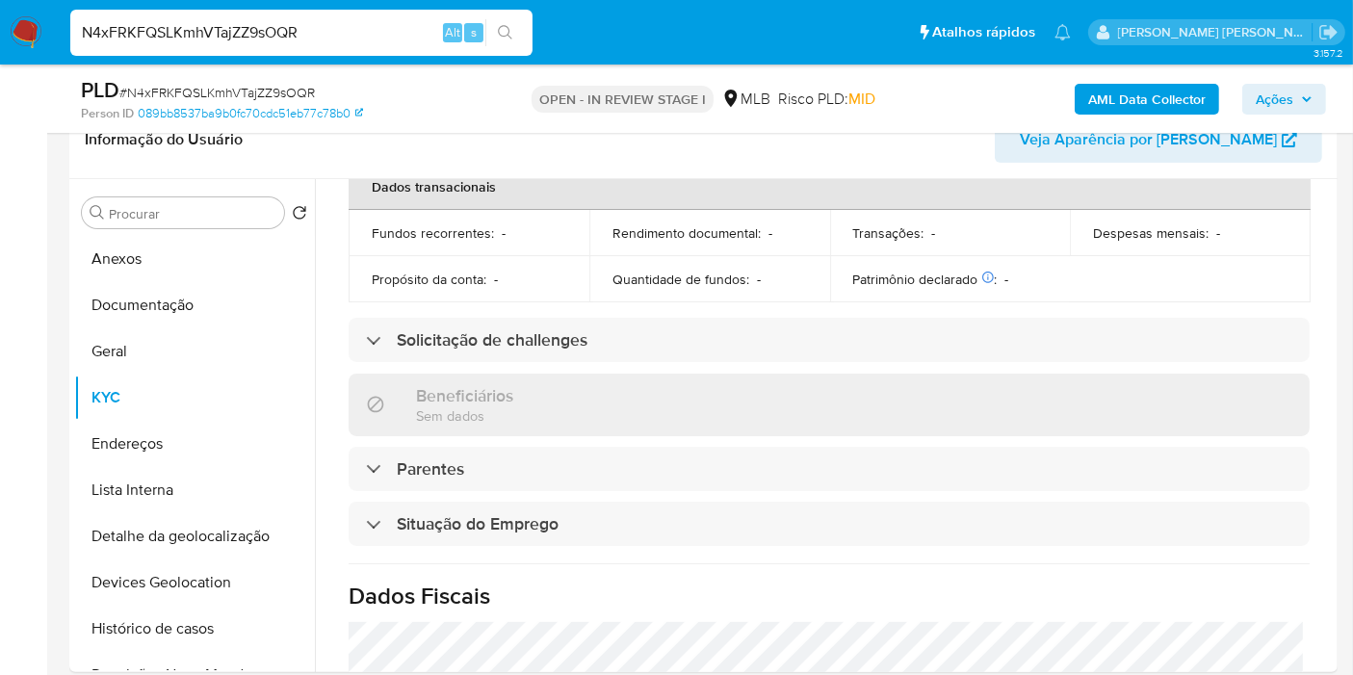
scroll to position [874, 0]
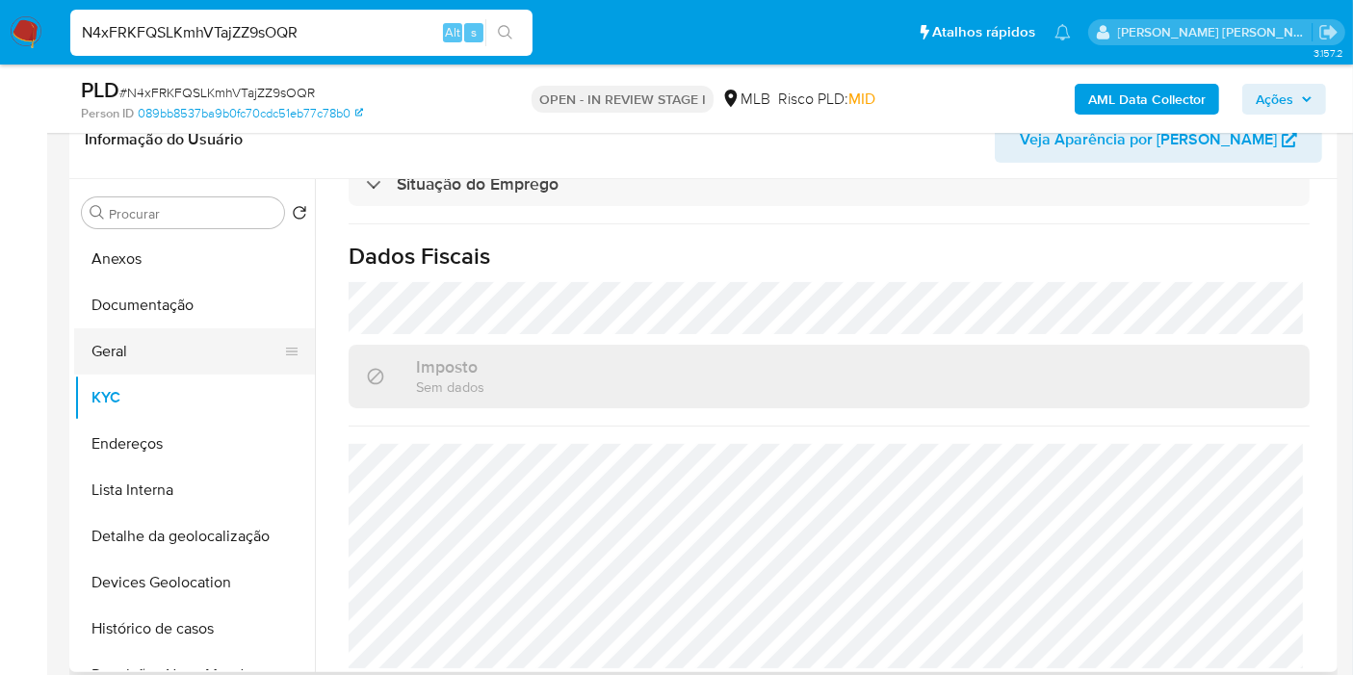
click at [193, 358] on button "Geral" at bounding box center [186, 351] width 225 height 46
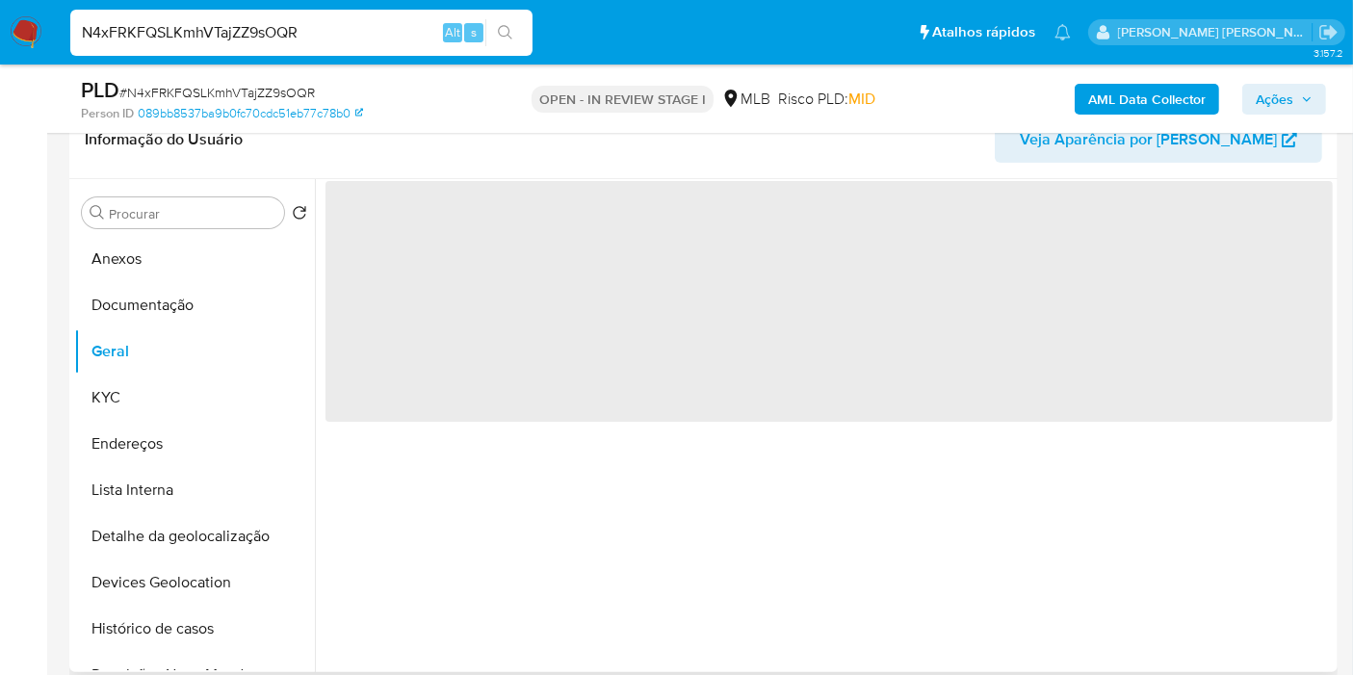
scroll to position [0, 0]
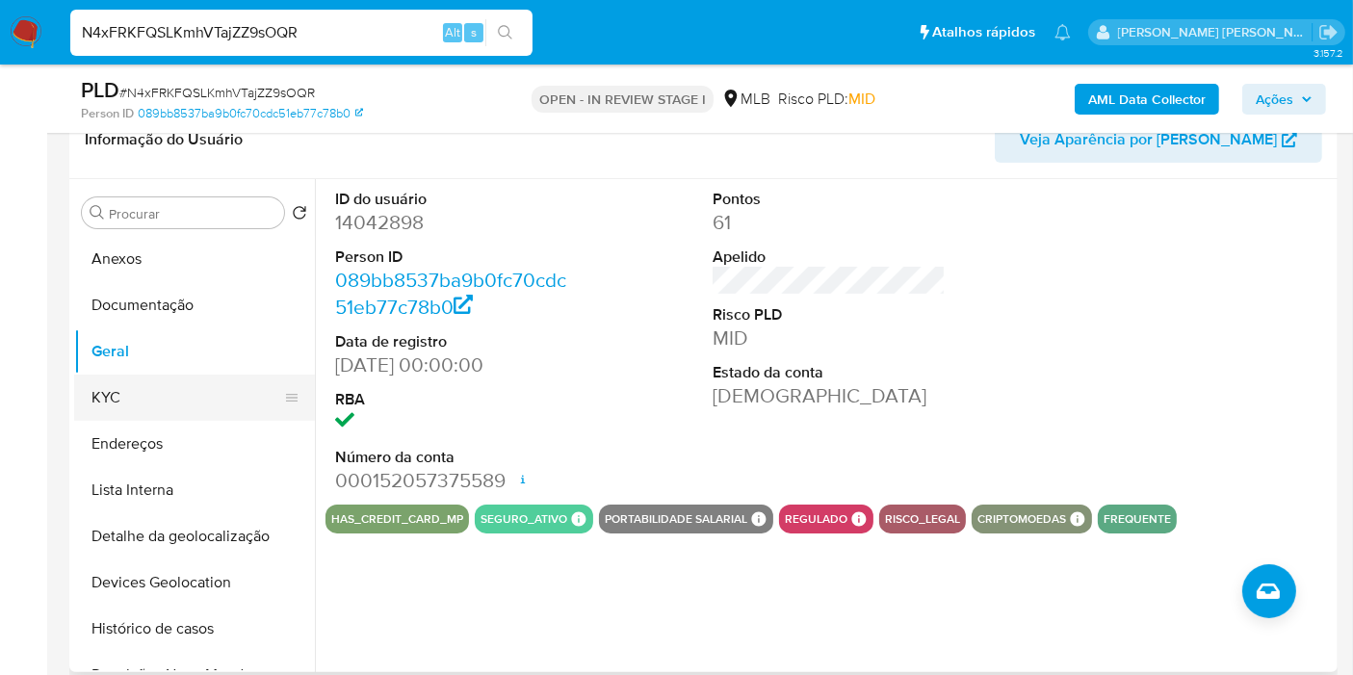
drag, startPoint x: 173, startPoint y: 392, endPoint x: 190, endPoint y: 382, distance: 19.0
click at [174, 392] on button "KYC" at bounding box center [186, 397] width 225 height 46
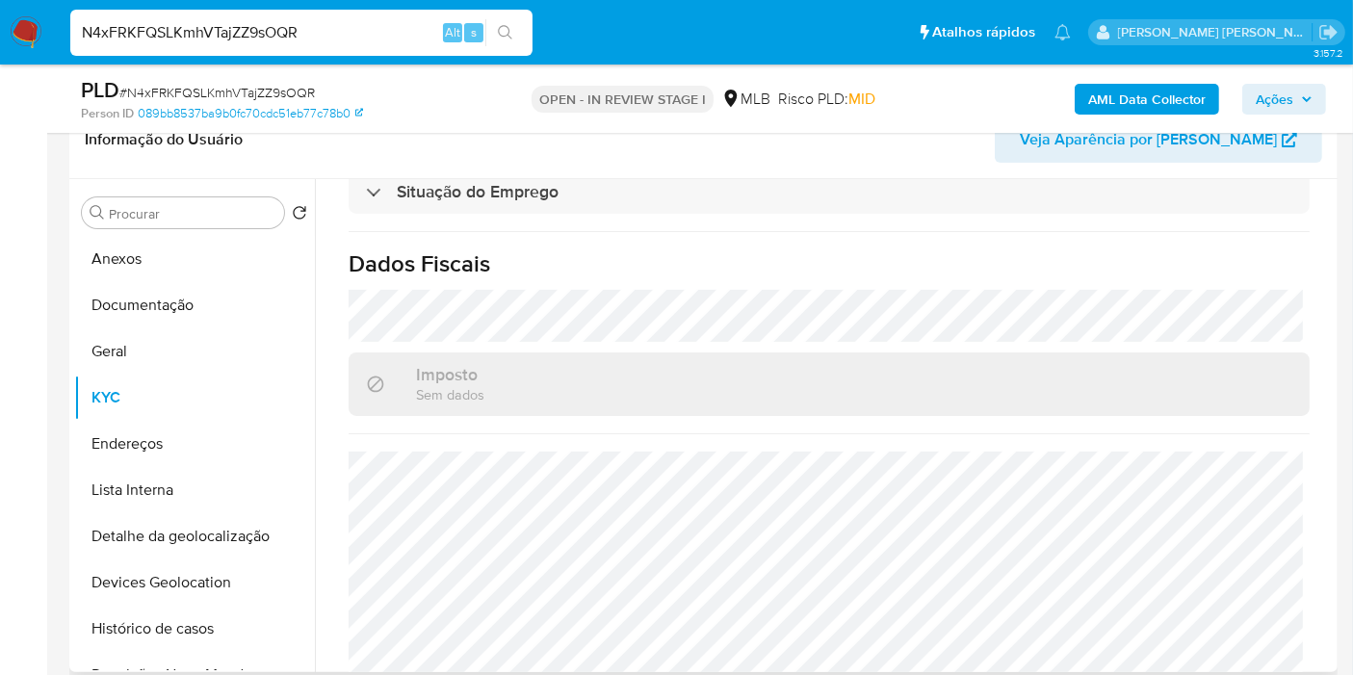
scroll to position [874, 0]
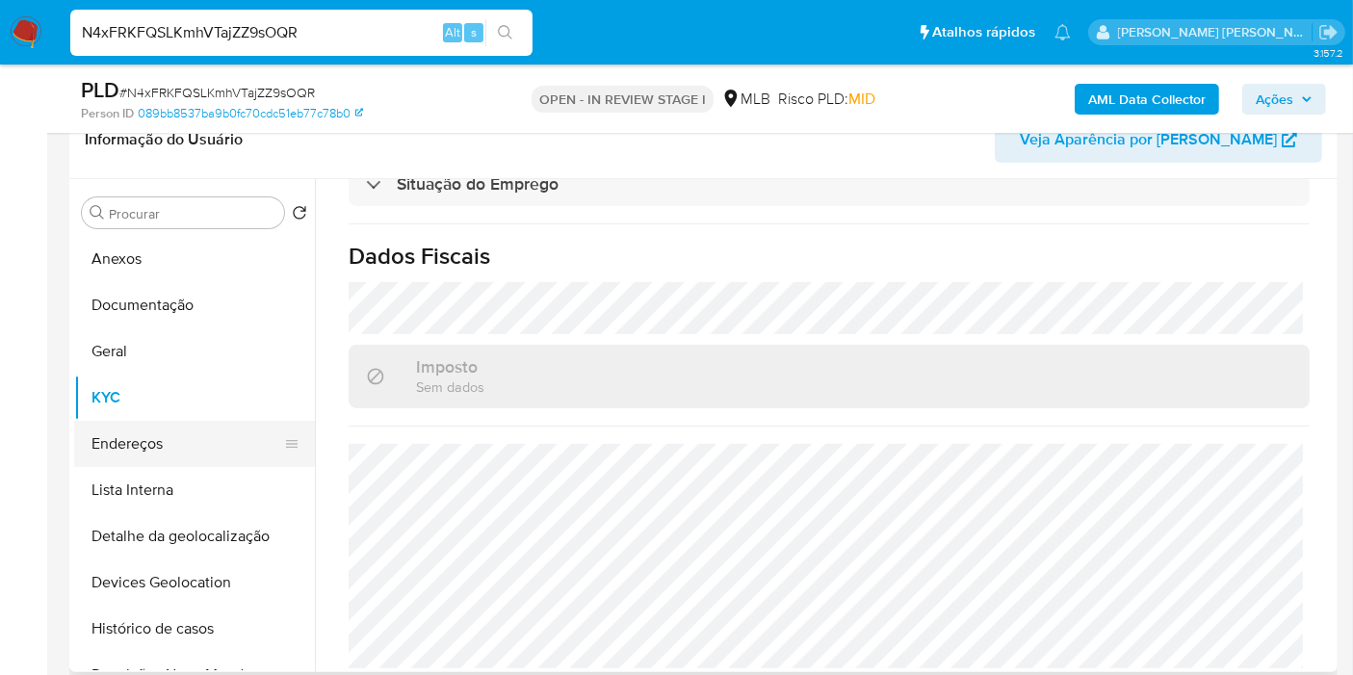
click at [211, 441] on button "Endereços" at bounding box center [186, 444] width 225 height 46
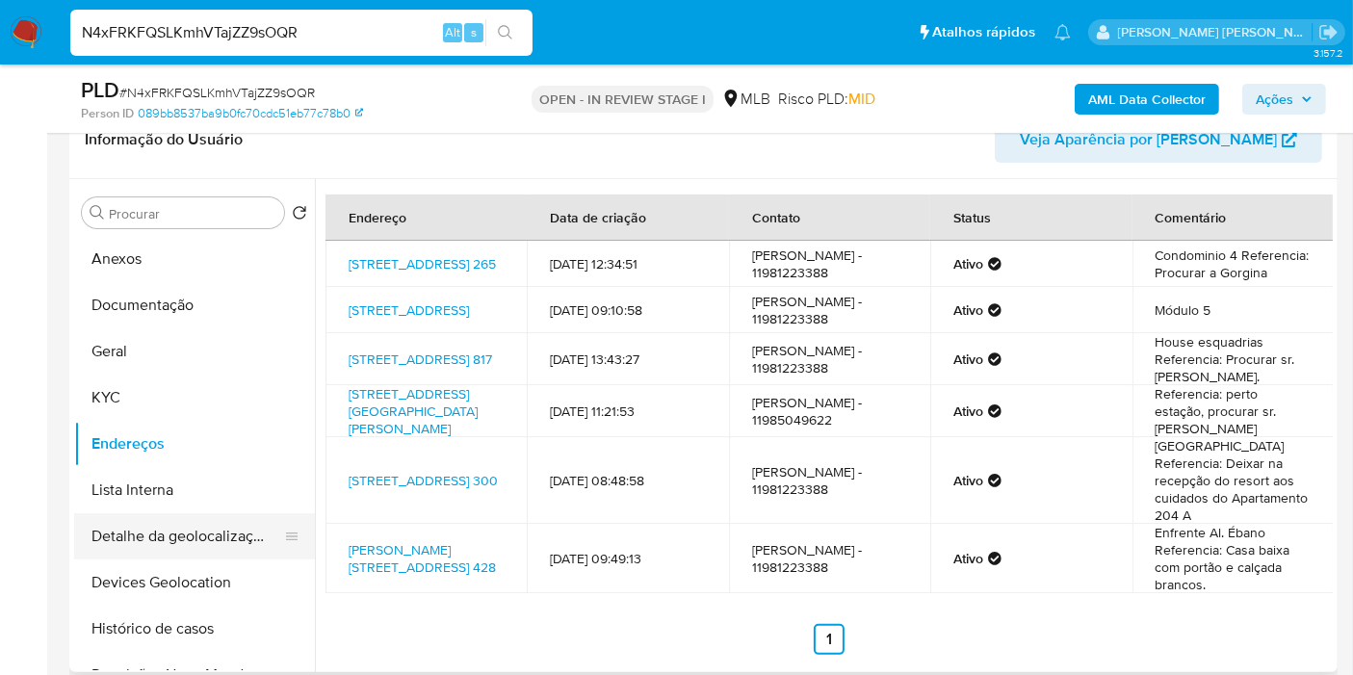
click at [219, 530] on button "Detalhe da geolocalização" at bounding box center [186, 536] width 225 height 46
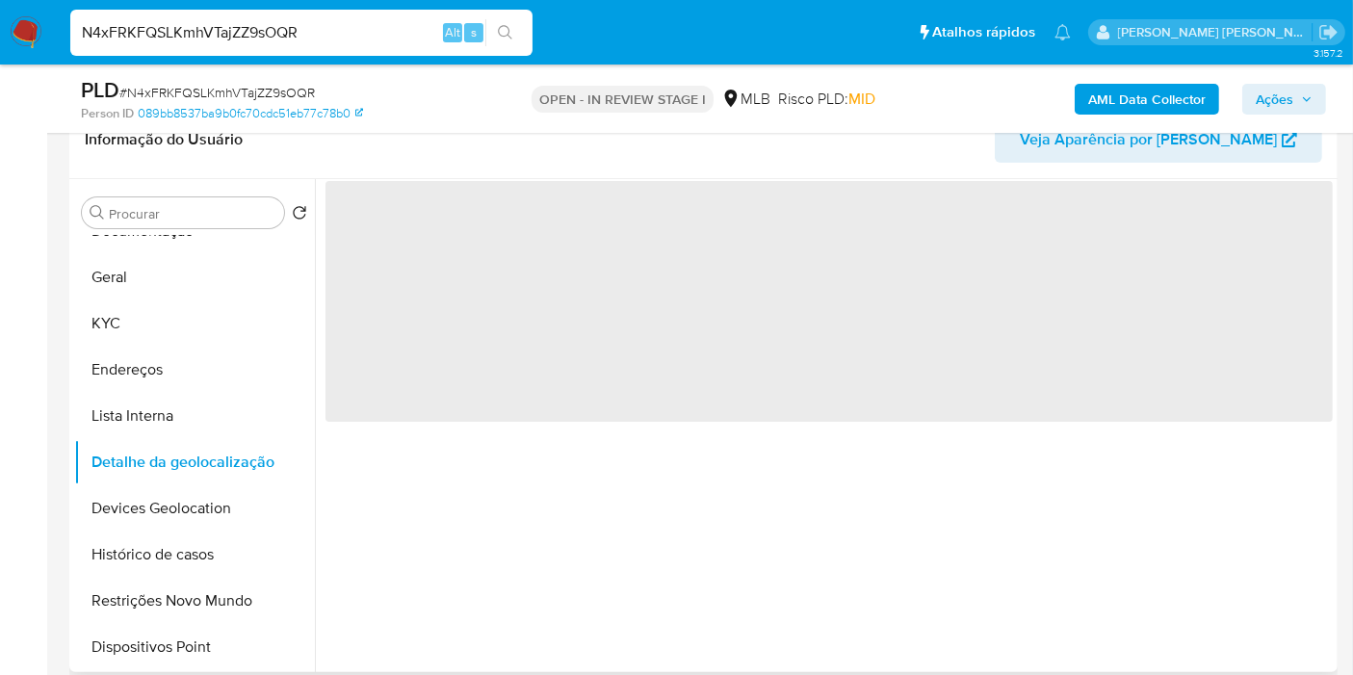
scroll to position [107, 0]
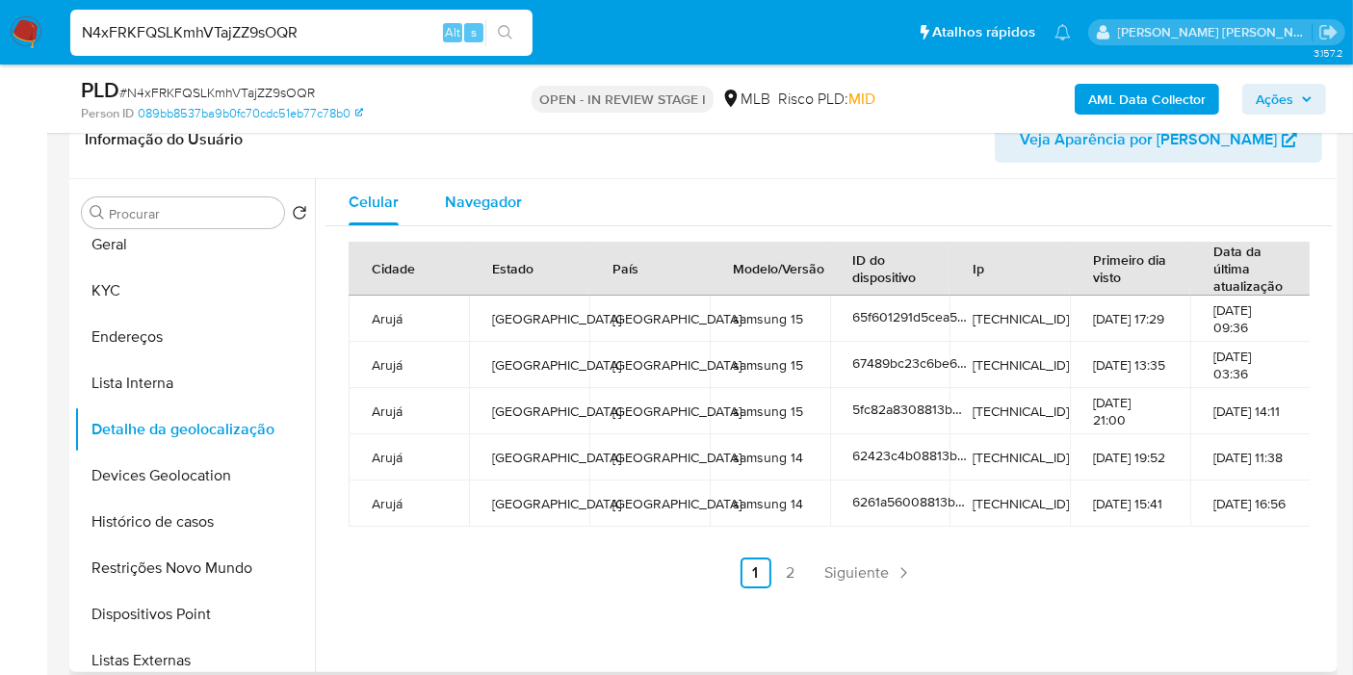
click at [492, 191] on span "Navegador" at bounding box center [483, 202] width 77 height 22
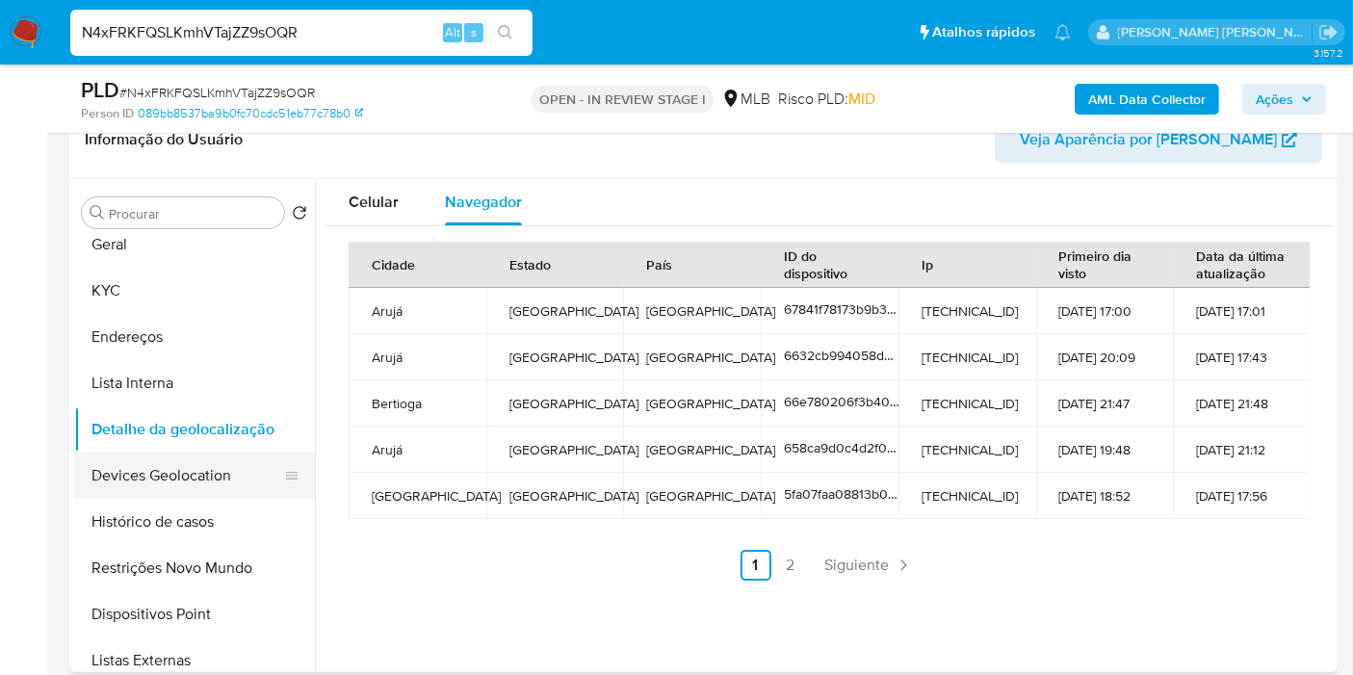
click at [141, 467] on button "Devices Geolocation" at bounding box center [186, 475] width 225 height 46
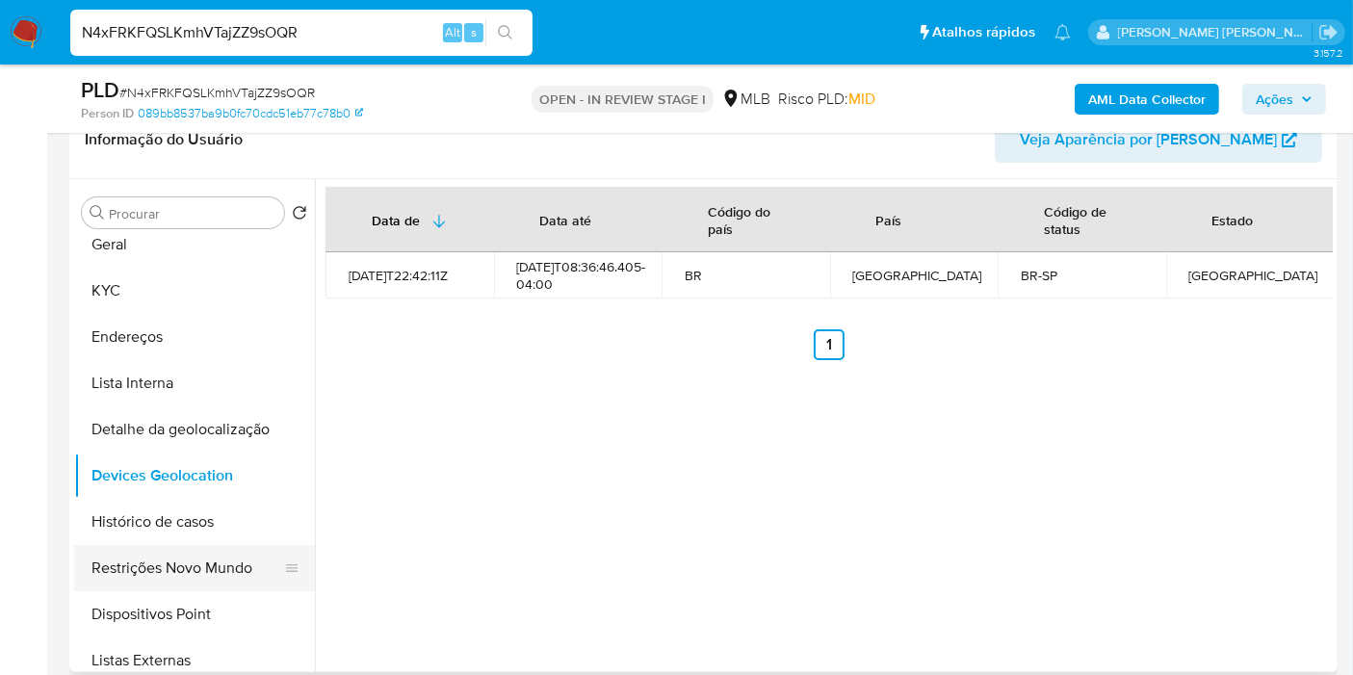
click at [181, 572] on button "Restrições Novo Mundo" at bounding box center [186, 568] width 225 height 46
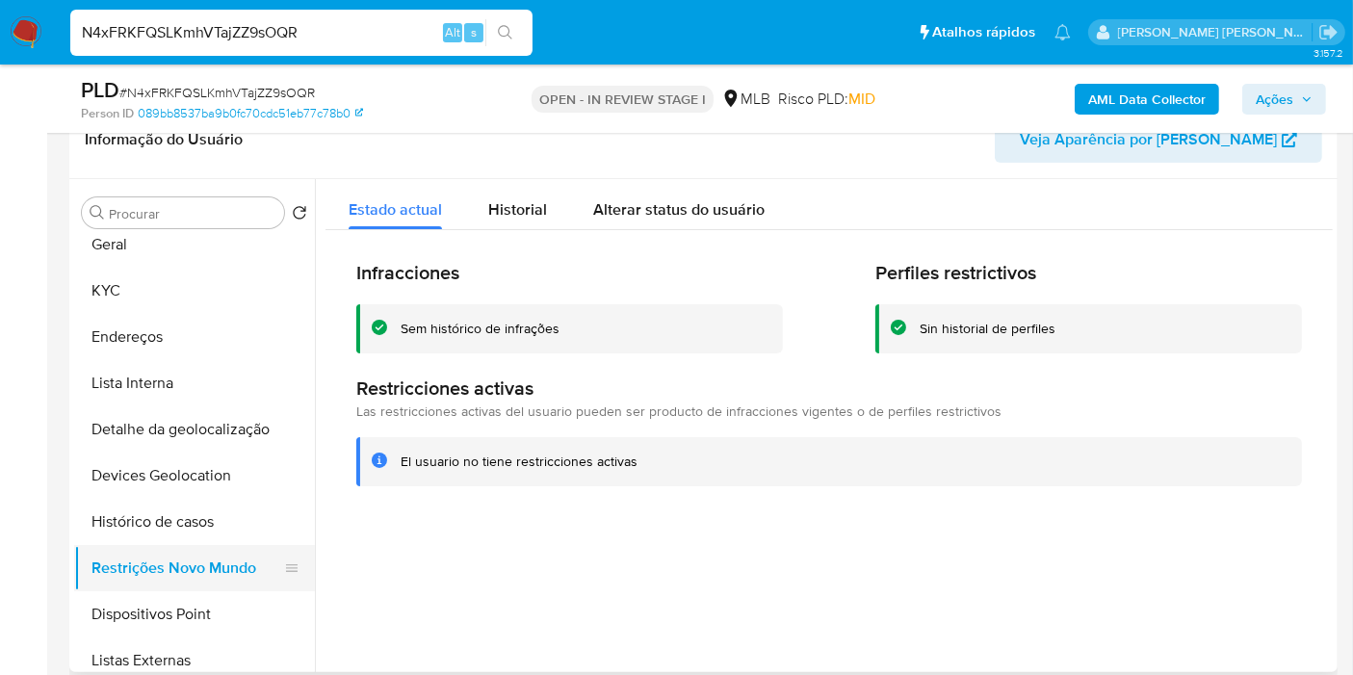
click at [98, 612] on button "Dispositivos Point" at bounding box center [194, 614] width 241 height 46
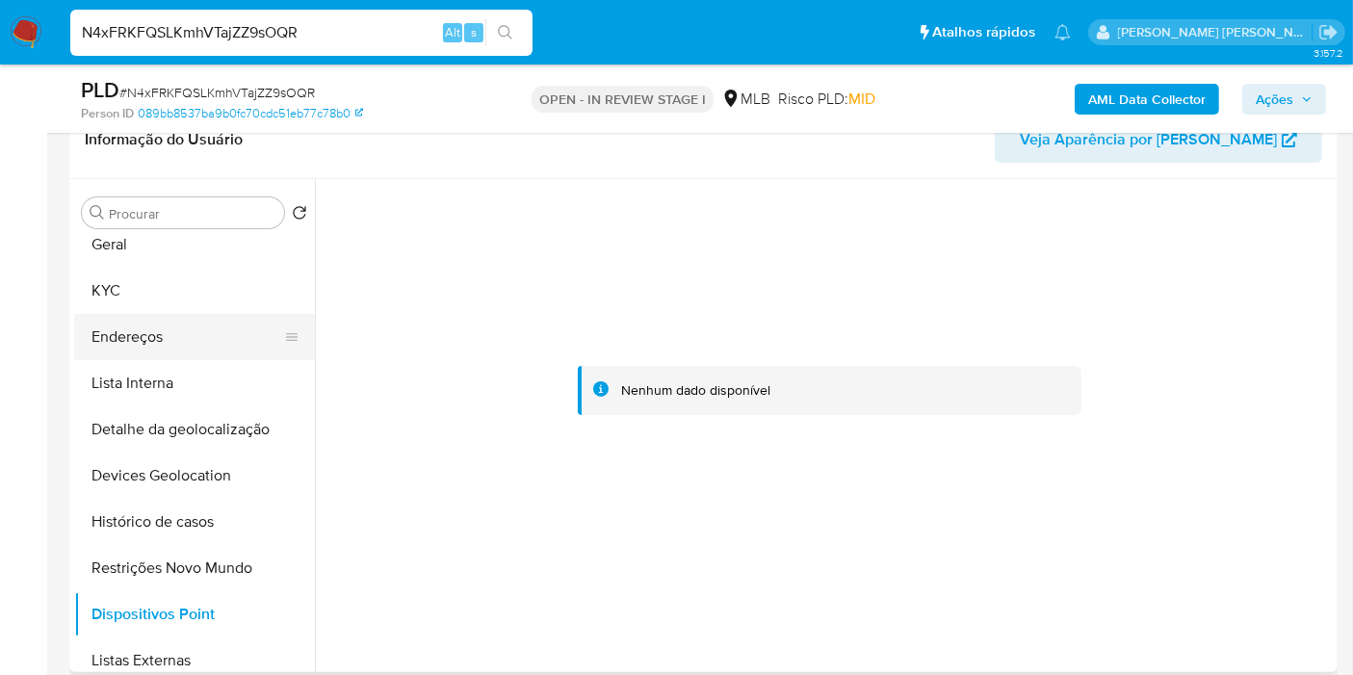
click at [176, 337] on button "Endereços" at bounding box center [186, 337] width 225 height 46
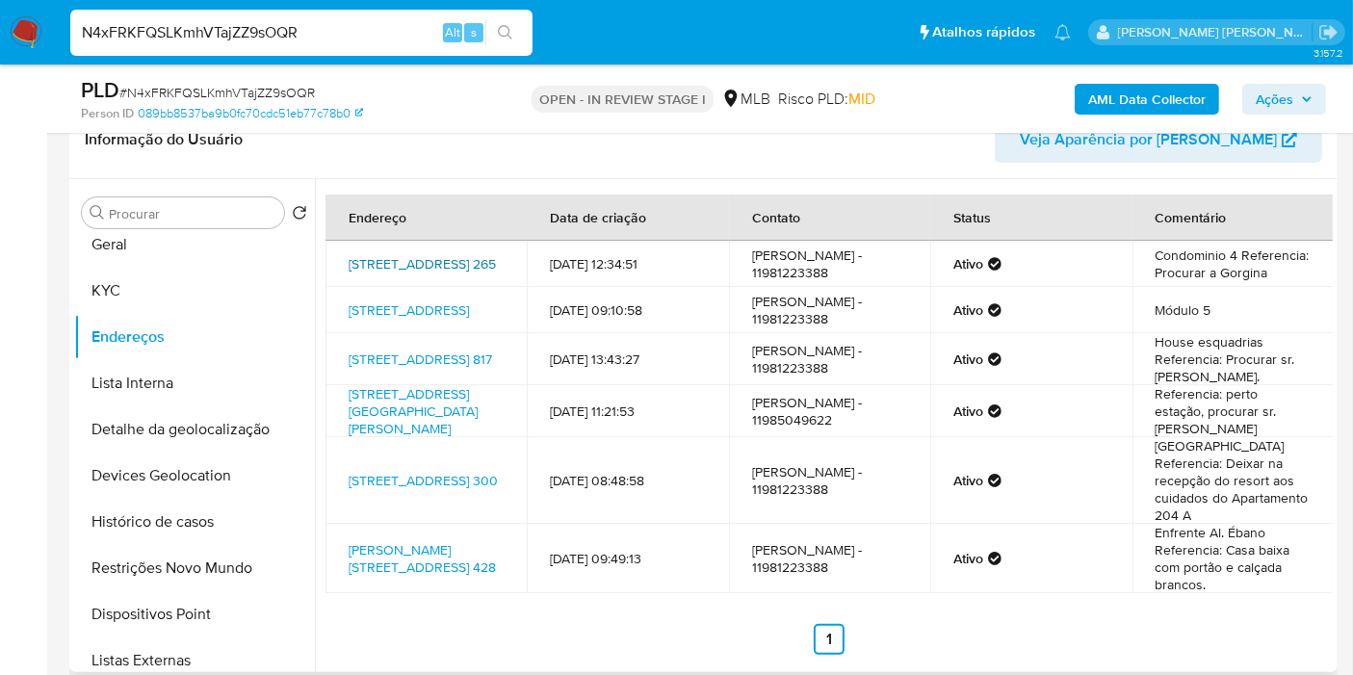
click at [429, 273] on link "Avenida Das Acácias 265, Arujá, São Paulo, 07434510, Brasil 265" at bounding box center [422, 263] width 147 height 19
click at [143, 288] on button "KYC" at bounding box center [186, 291] width 225 height 46
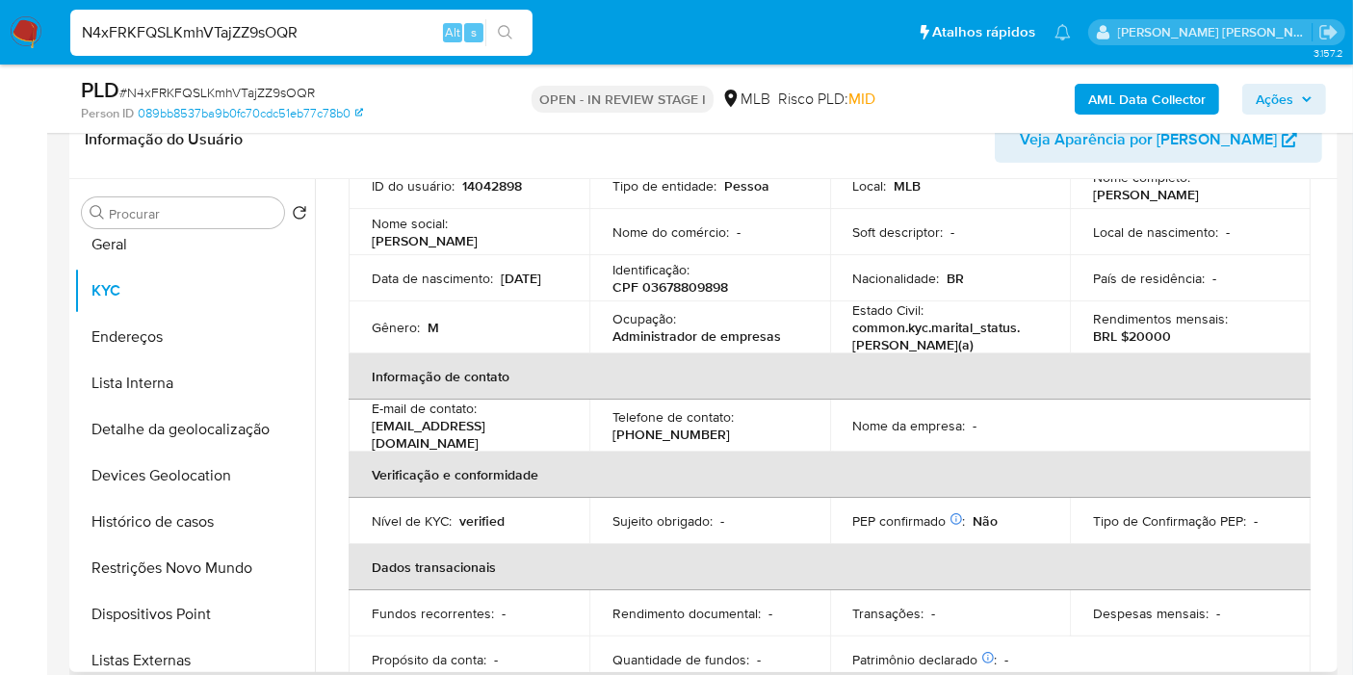
scroll to position [125, 0]
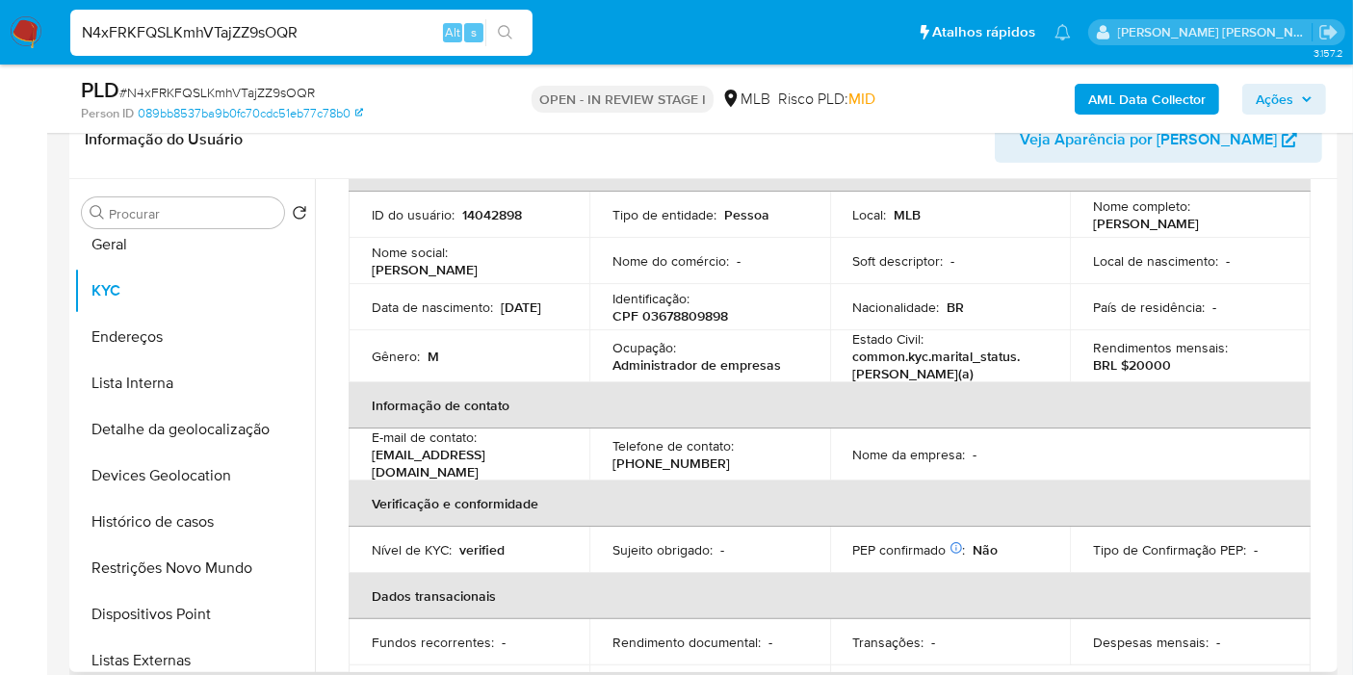
click at [702, 312] on p "CPF 03678809898" at bounding box center [670, 315] width 116 height 17
copy p "03678809898"
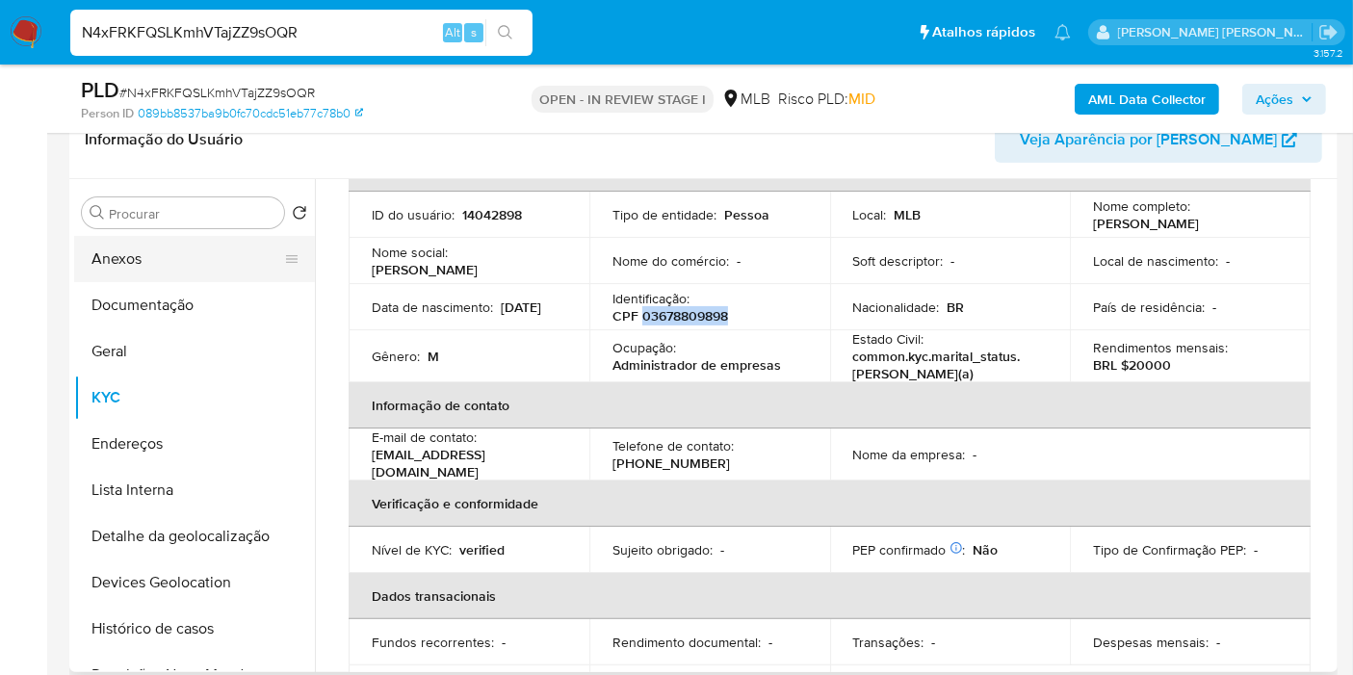
click at [166, 238] on button "Anexos" at bounding box center [186, 259] width 225 height 46
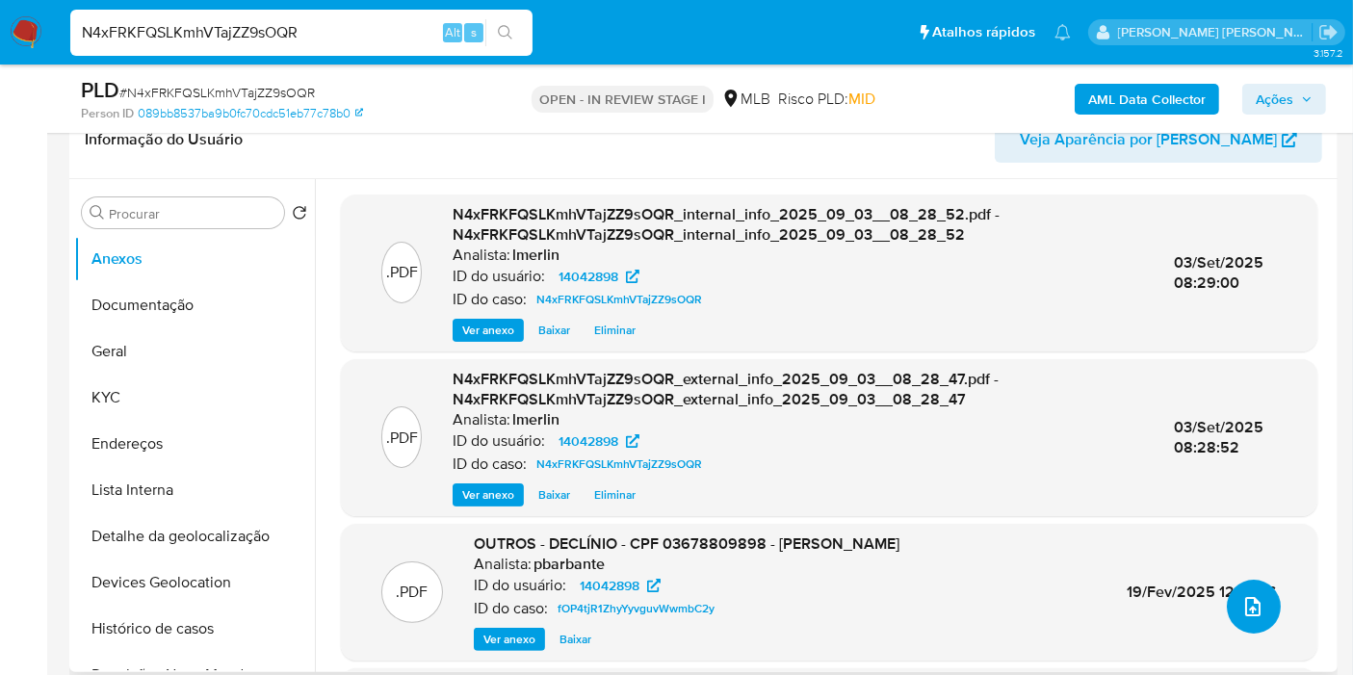
click at [1258, 610] on button "upload-file" at bounding box center [1253, 607] width 54 height 54
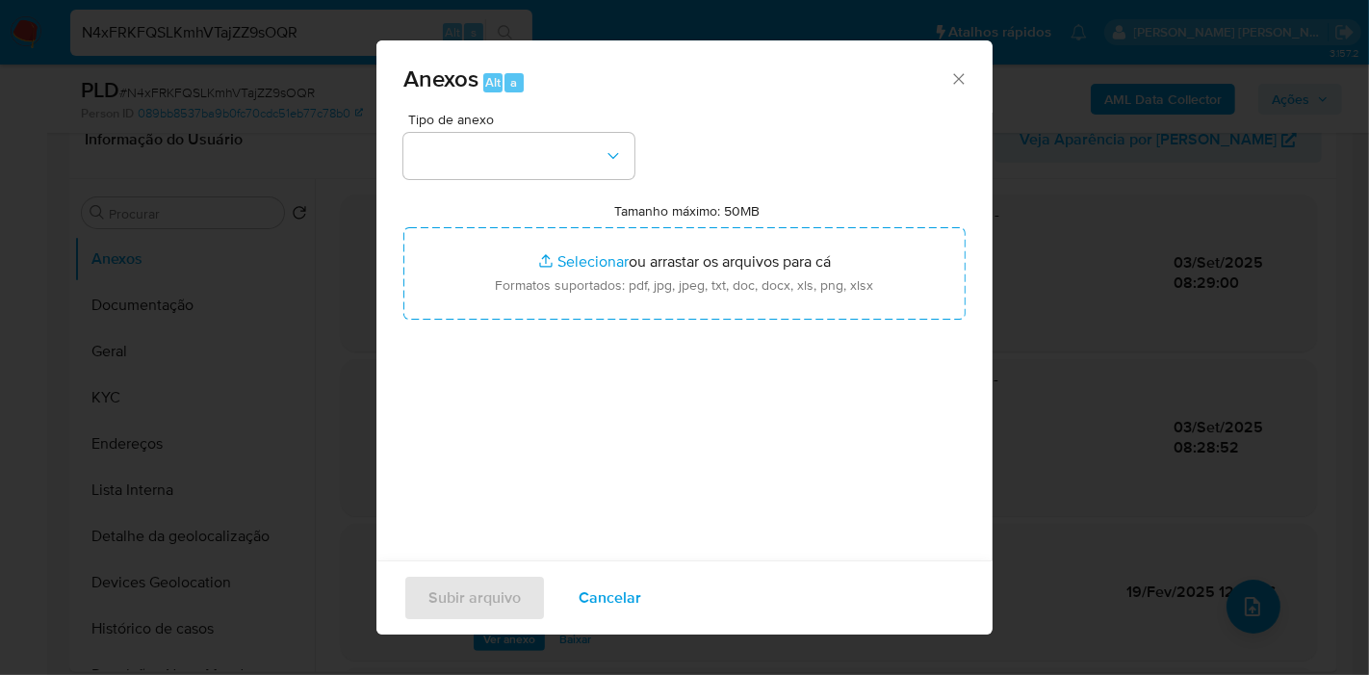
click at [481, 125] on span "Tipo de anexo" at bounding box center [523, 119] width 231 height 13
click at [490, 170] on button "button" at bounding box center [518, 156] width 231 height 46
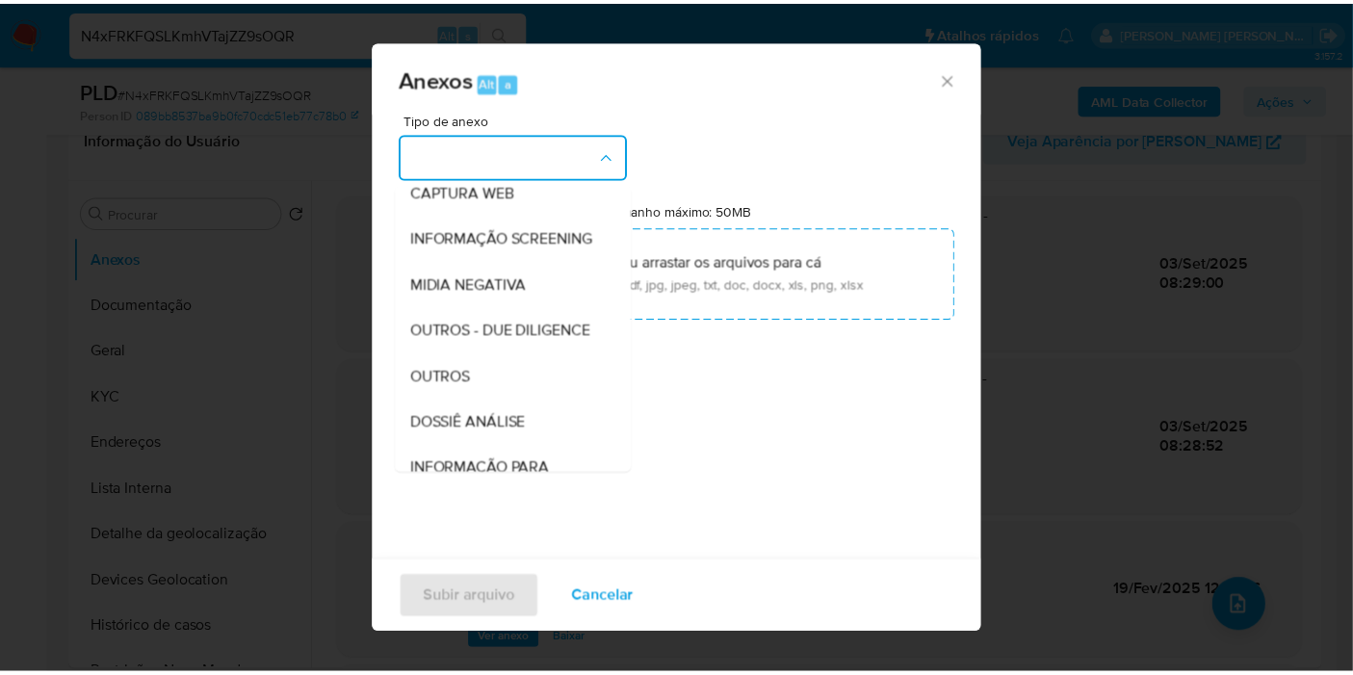
scroll to position [296, 0]
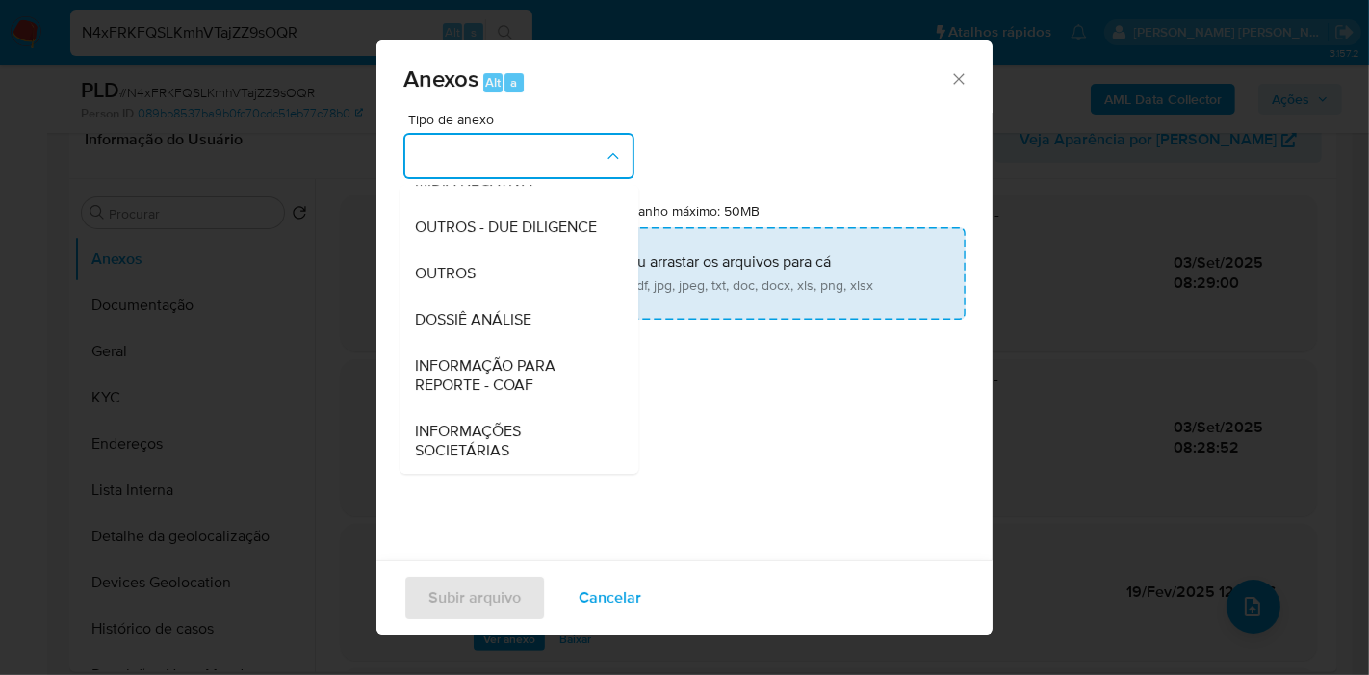
click at [525, 315] on span "DOSSIÊ ANÁLISE" at bounding box center [473, 319] width 116 height 19
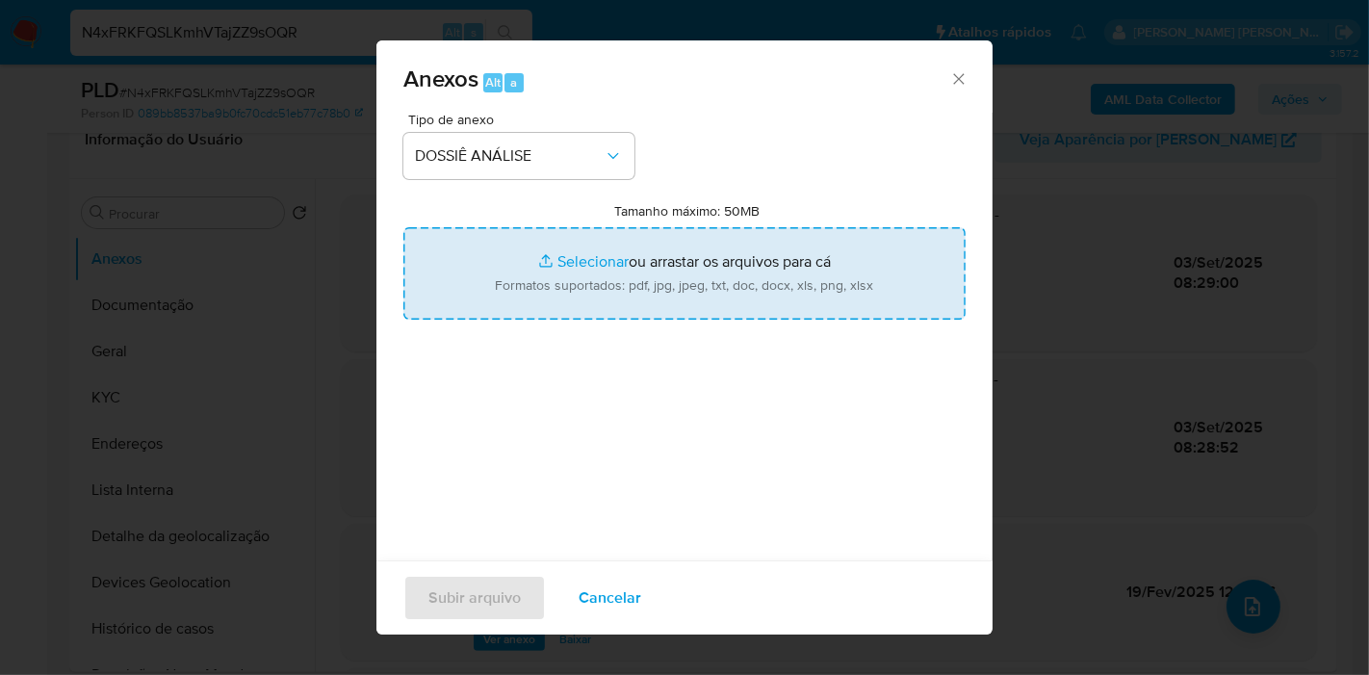
click at [593, 269] on input "Tamanho máximo: 50MB Selecionar arquivos" at bounding box center [684, 273] width 562 height 92
type input "C:\fakepath\CPF 03678809898 - FRANCISCO ANTONIO DA CUNHA.pdf"
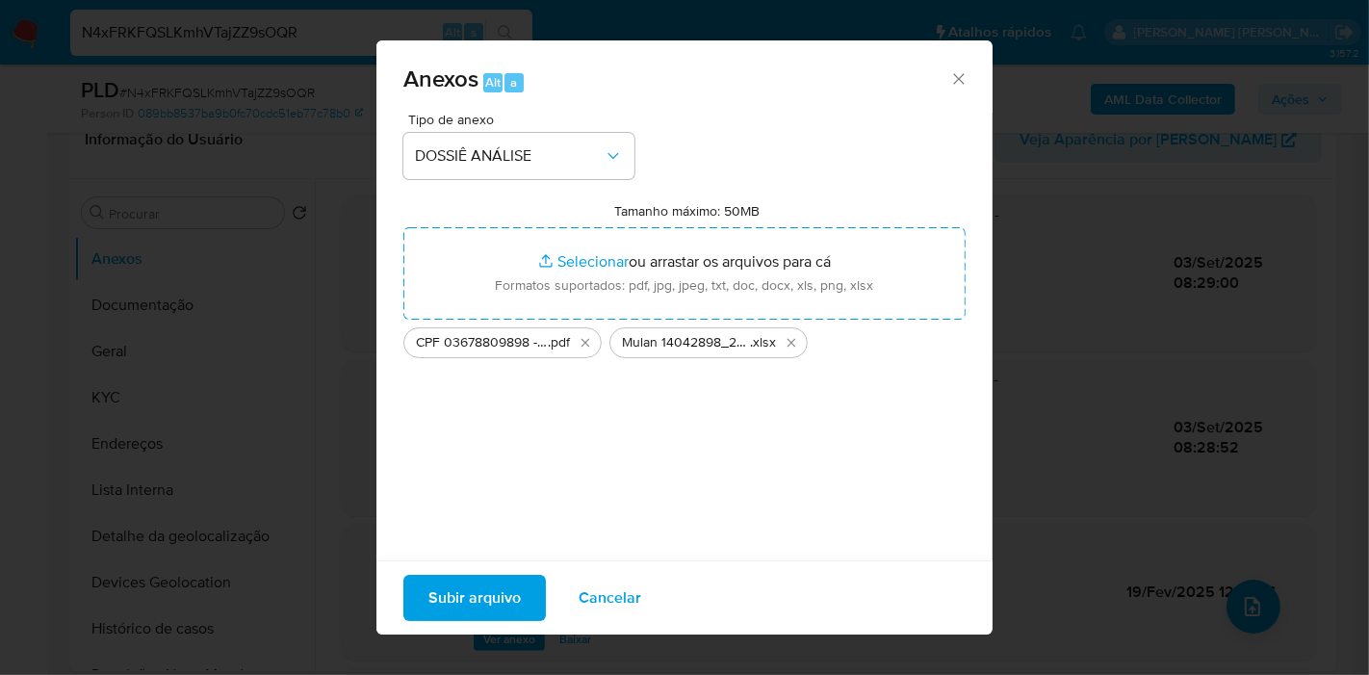
click at [480, 595] on span "Subir arquivo" at bounding box center [474, 598] width 92 height 42
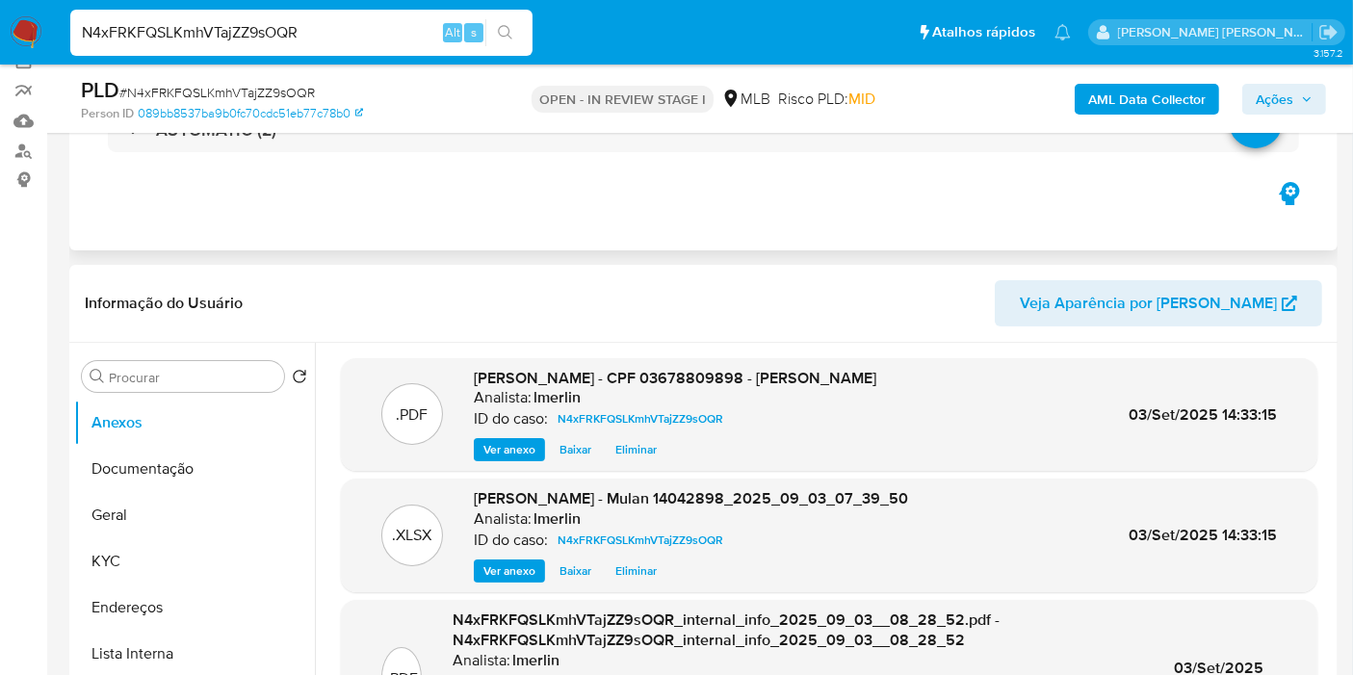
scroll to position [0, 0]
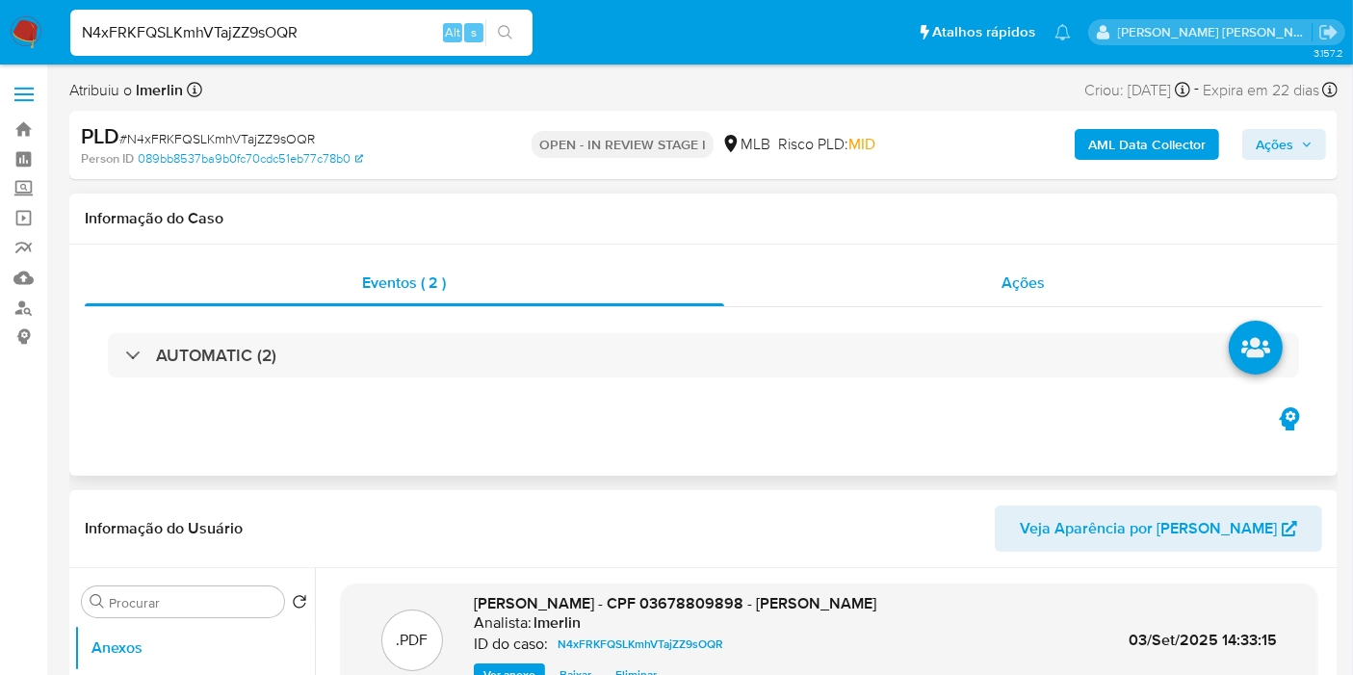
click at [1080, 276] on div "Ações" at bounding box center [1023, 283] width 599 height 46
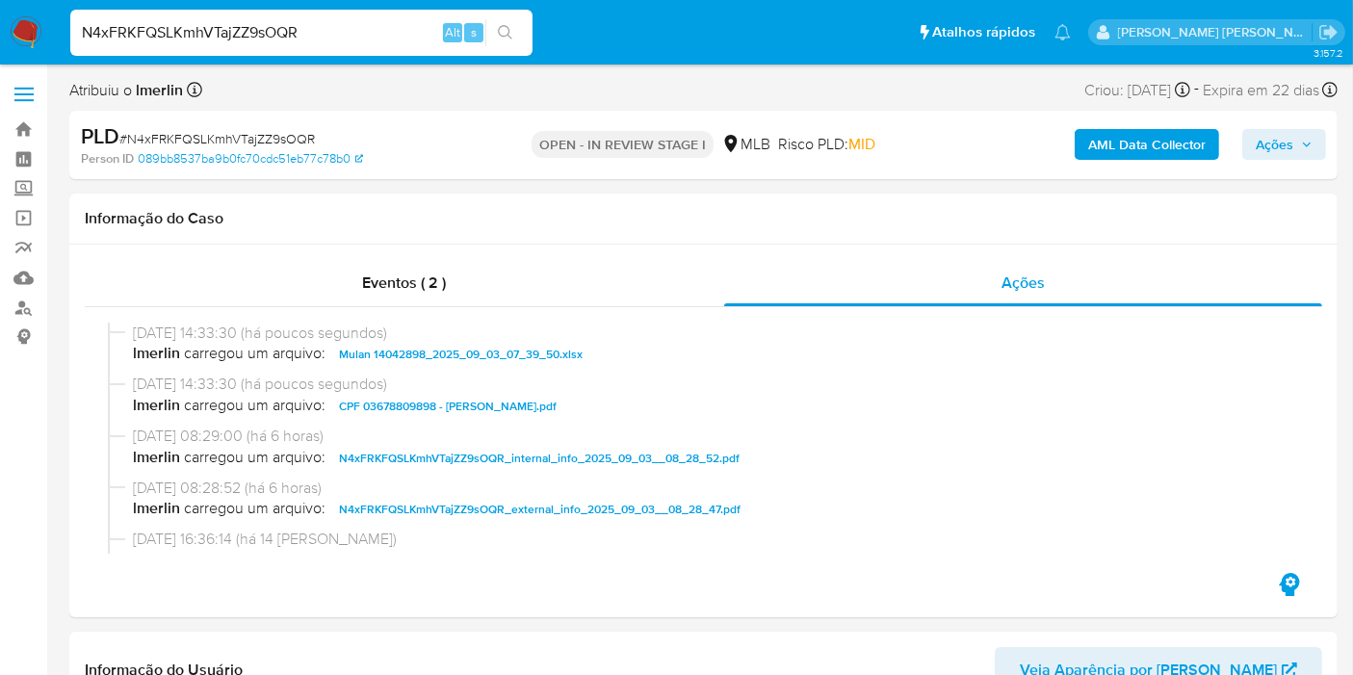
click at [1271, 157] on span "Ações" at bounding box center [1274, 144] width 38 height 31
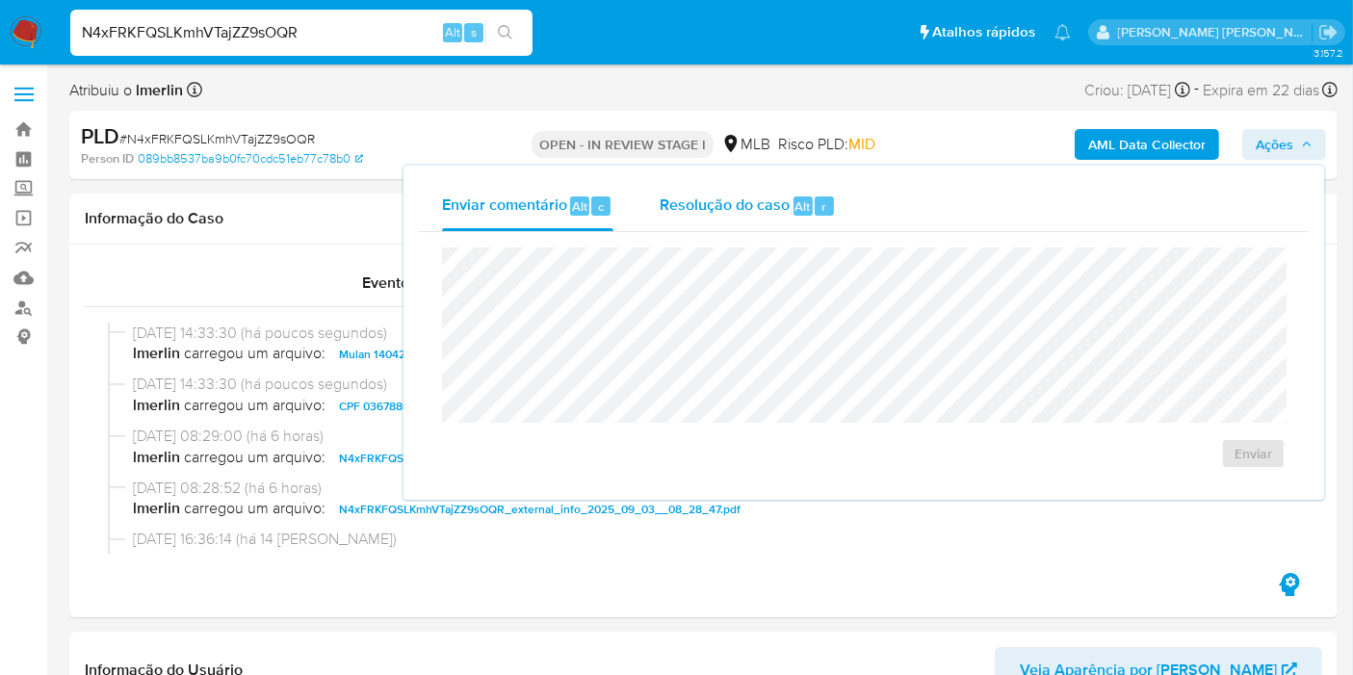
click at [710, 184] on div "Resolução do caso Alt r" at bounding box center [747, 206] width 176 height 50
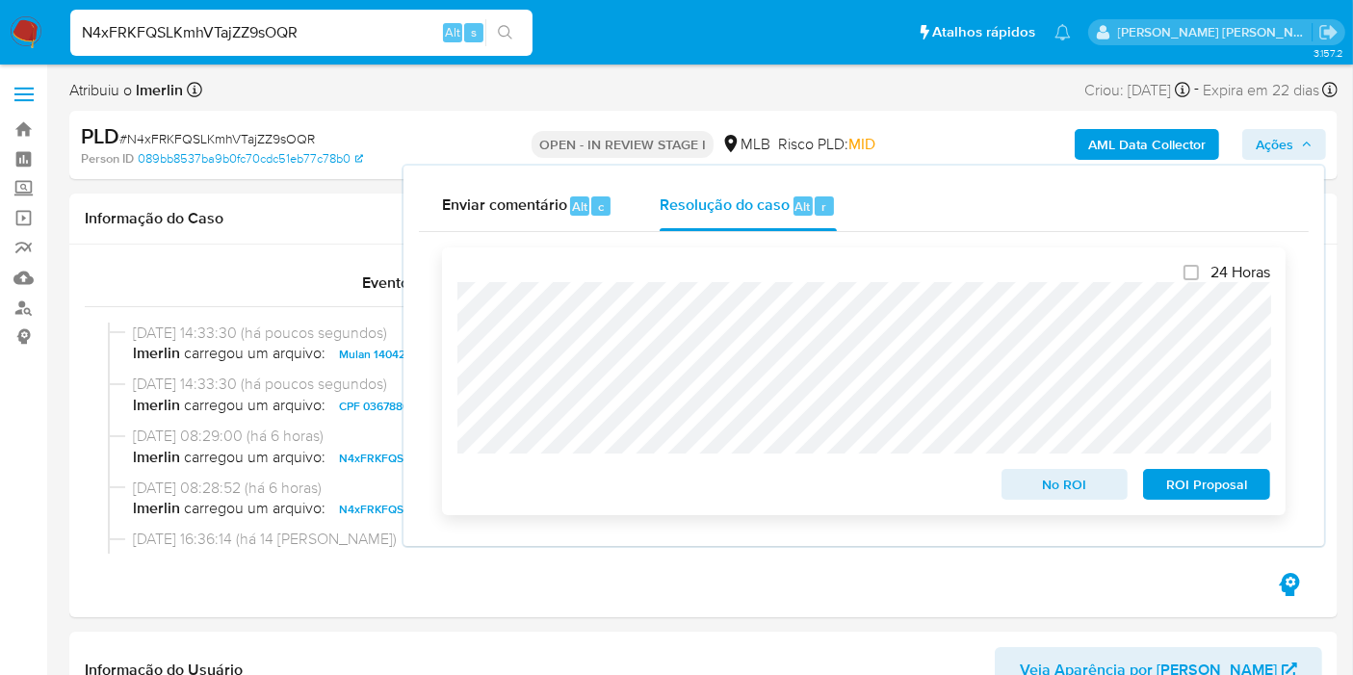
click at [1026, 488] on span "No ROI" at bounding box center [1065, 484] width 100 height 27
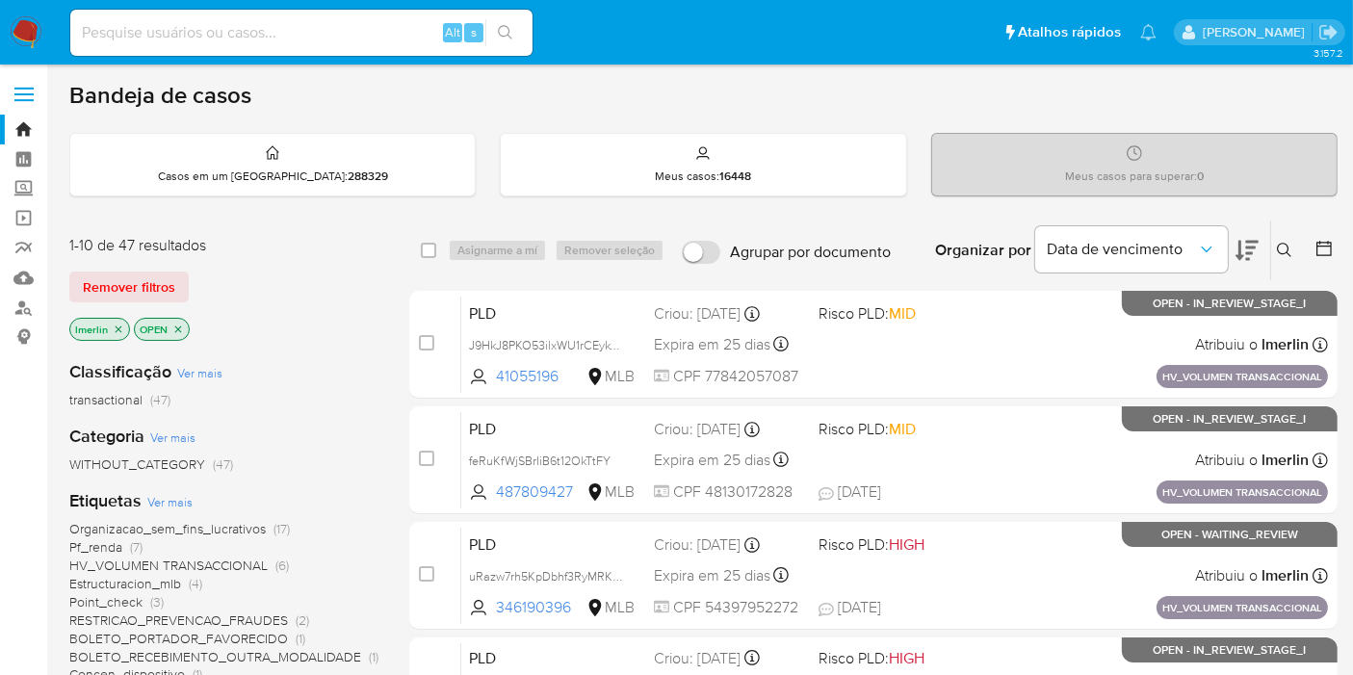
click at [123, 325] on p "lmerlin" at bounding box center [99, 329] width 59 height 21
click at [116, 325] on icon "close-filter" at bounding box center [119, 328] width 7 height 7
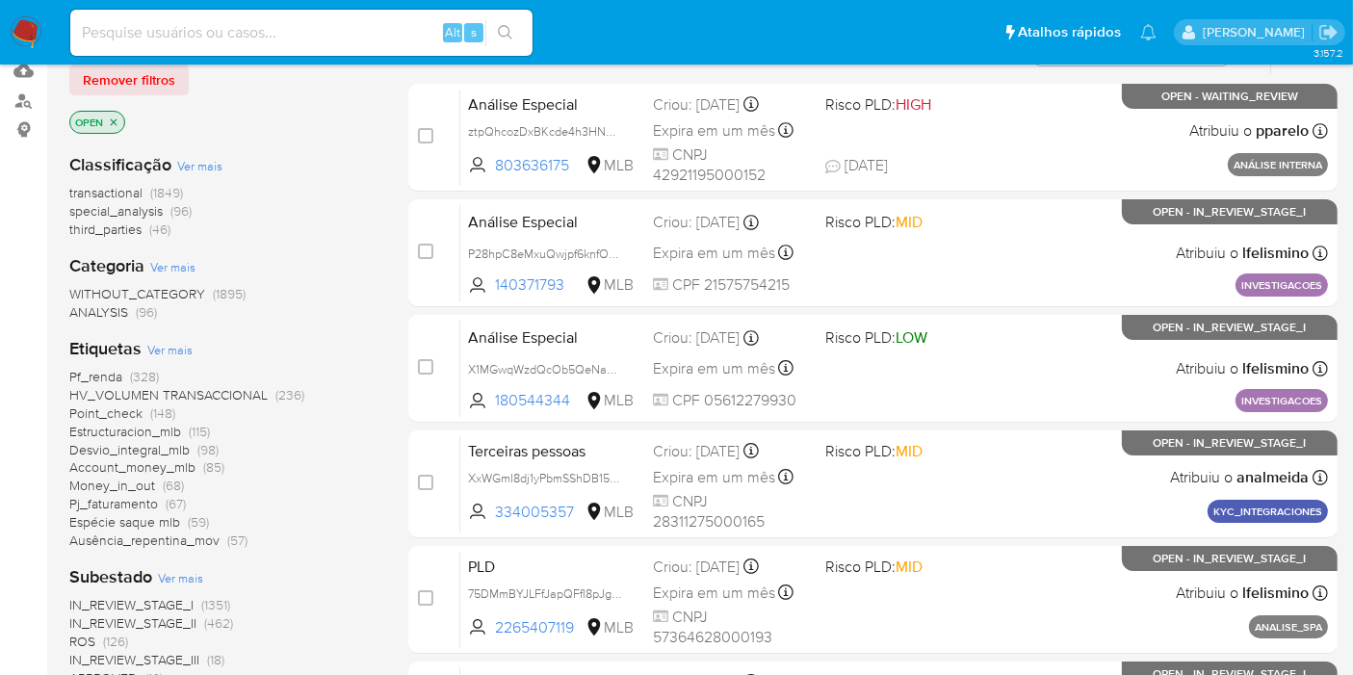
scroll to position [214, 0]
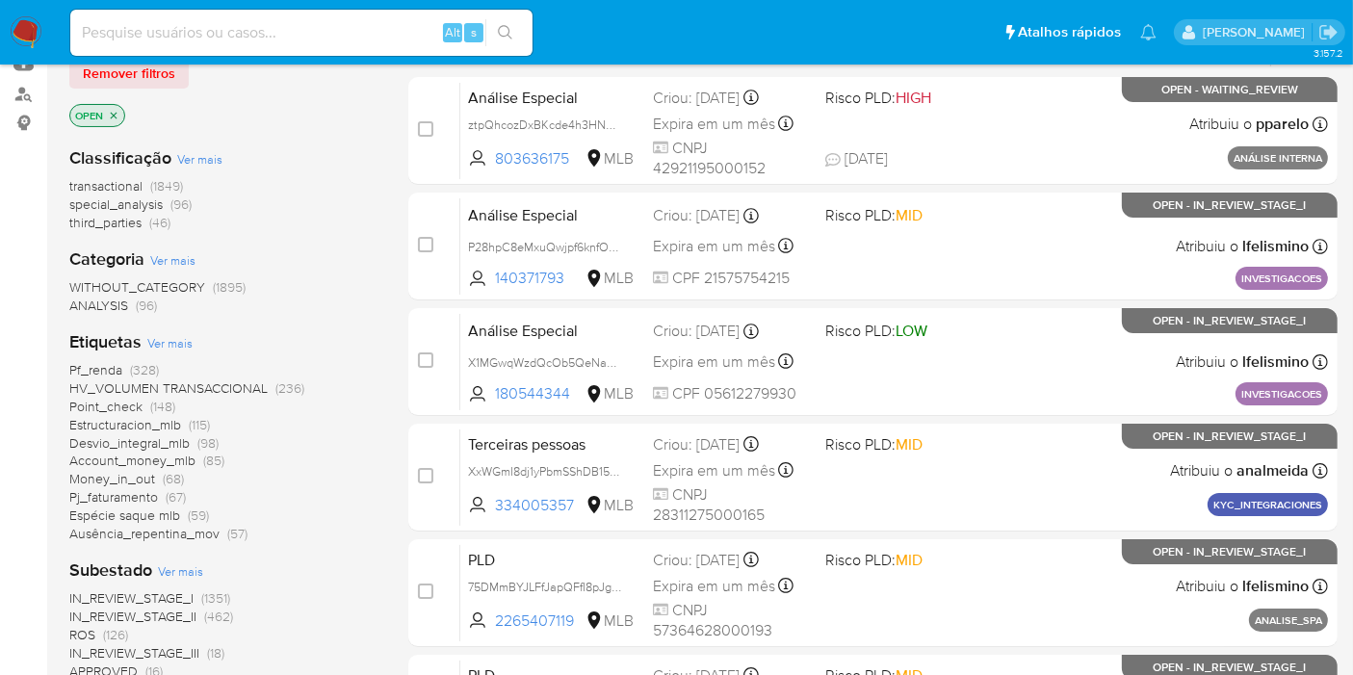
click at [187, 337] on span "Ver mais" at bounding box center [169, 342] width 45 height 17
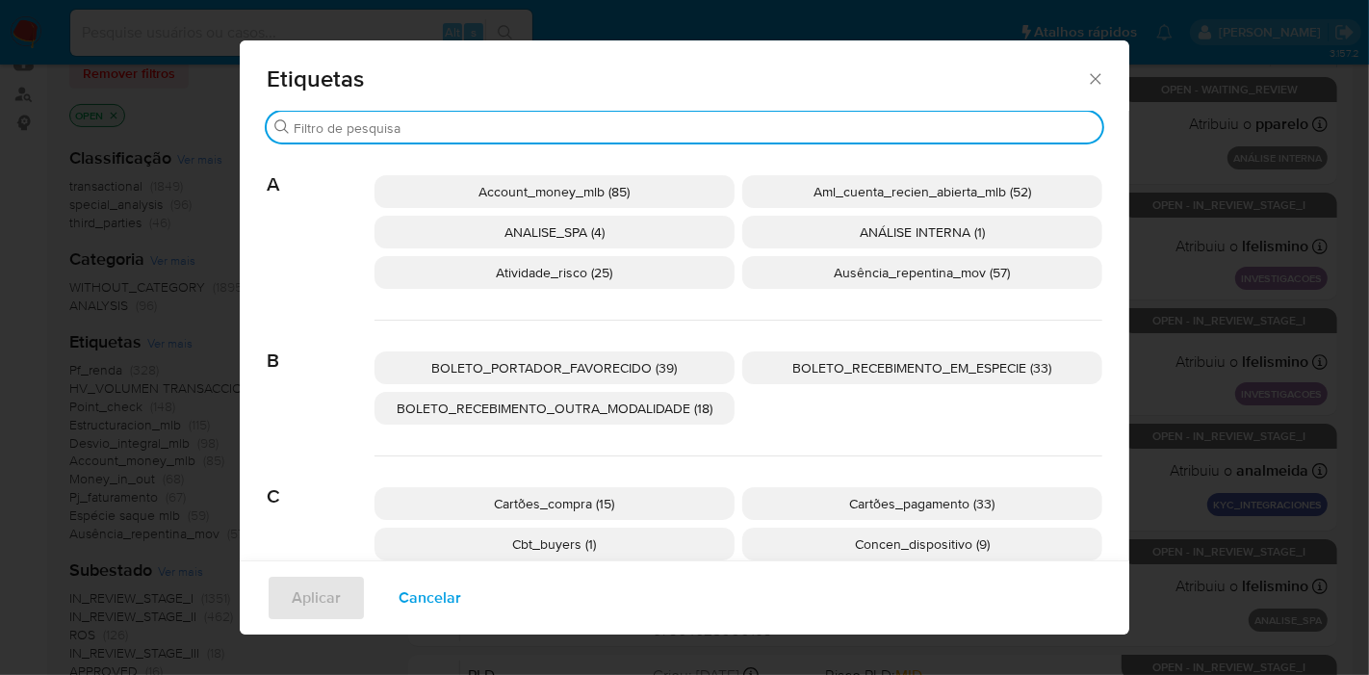
click at [550, 124] on input "Procurar" at bounding box center [694, 127] width 801 height 17
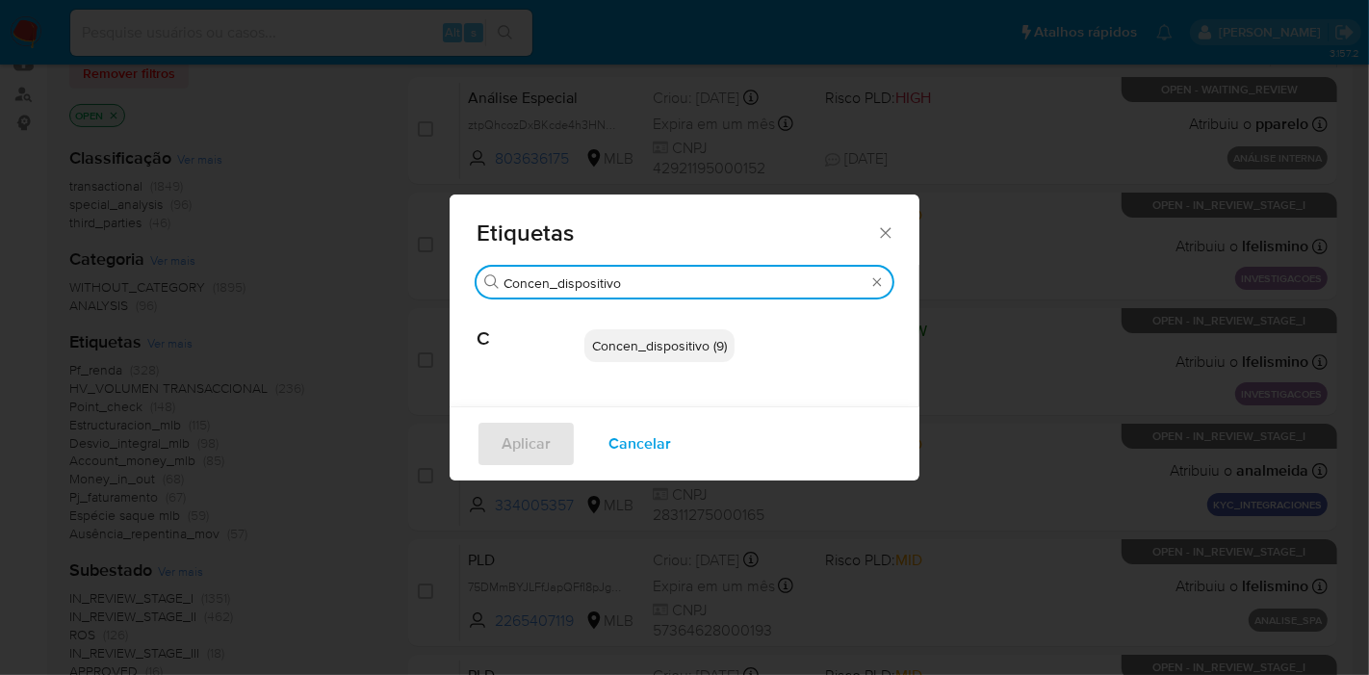
click at [587, 289] on input "Concen_dispositivo" at bounding box center [685, 282] width 362 height 17
type input "Concen_dispositivo"
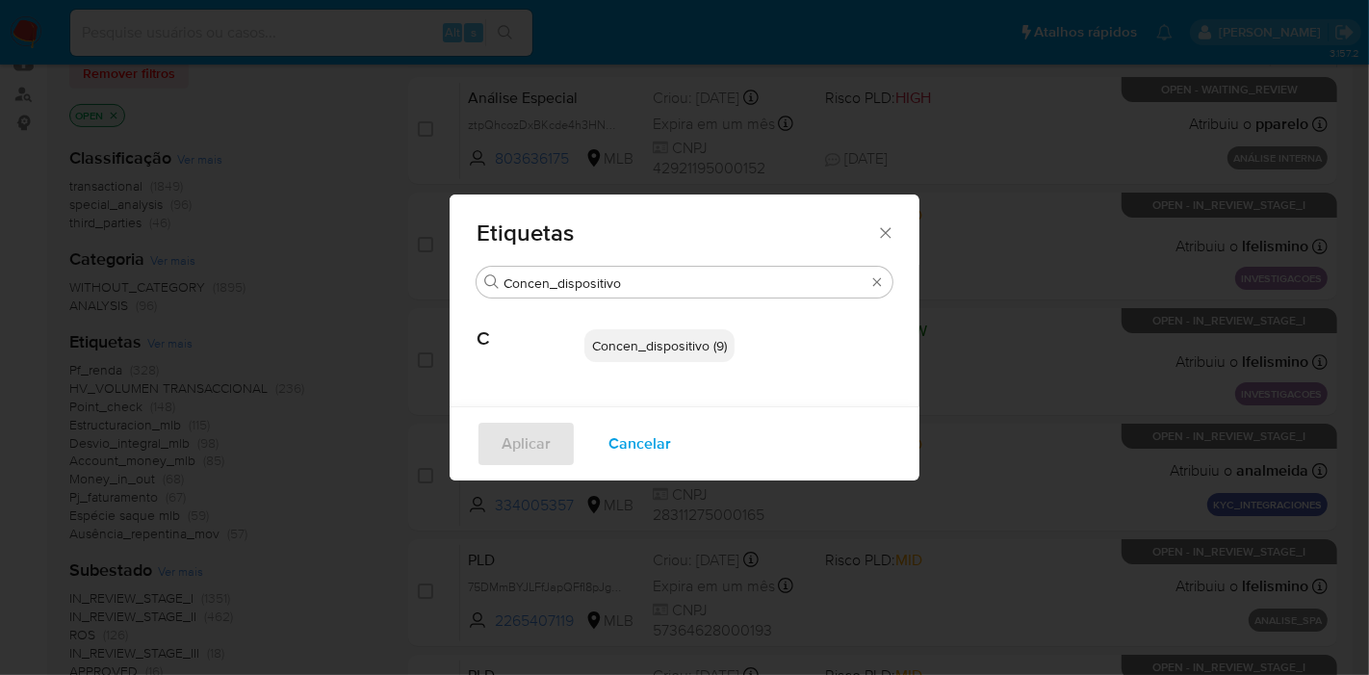
click at [627, 443] on span "Cancelar" at bounding box center [639, 444] width 63 height 42
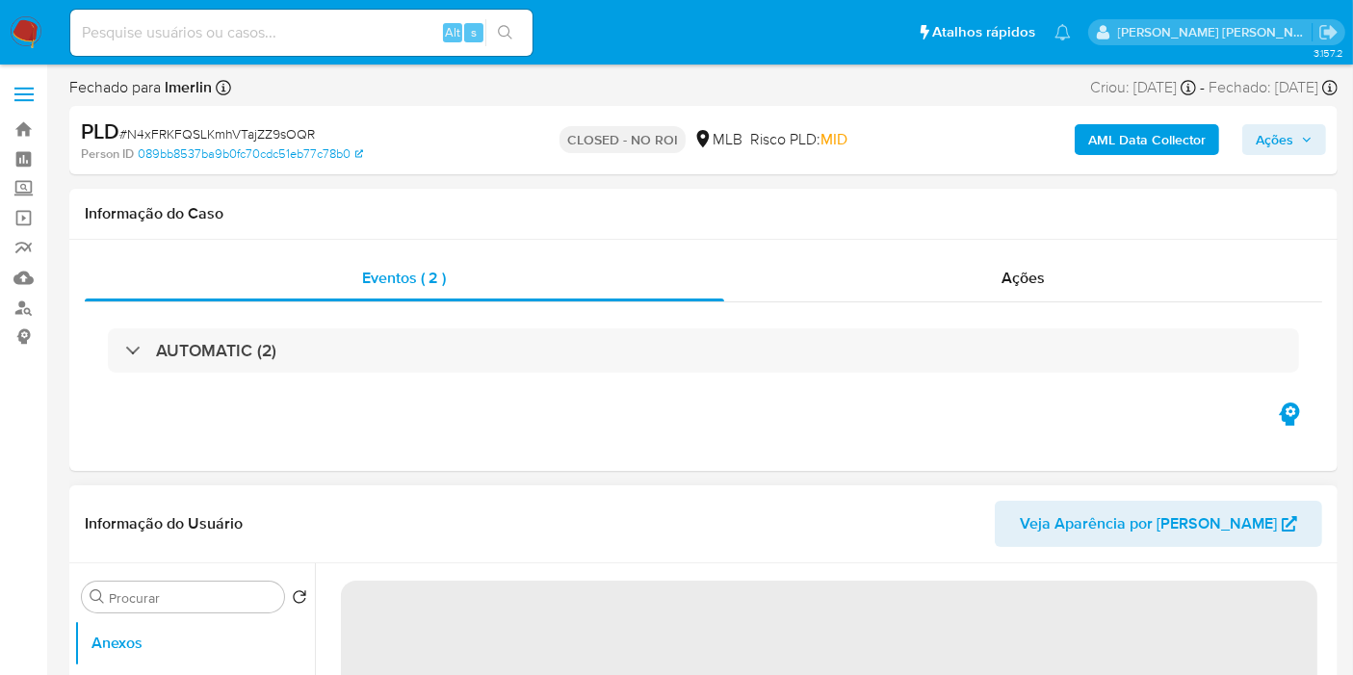
select select "10"
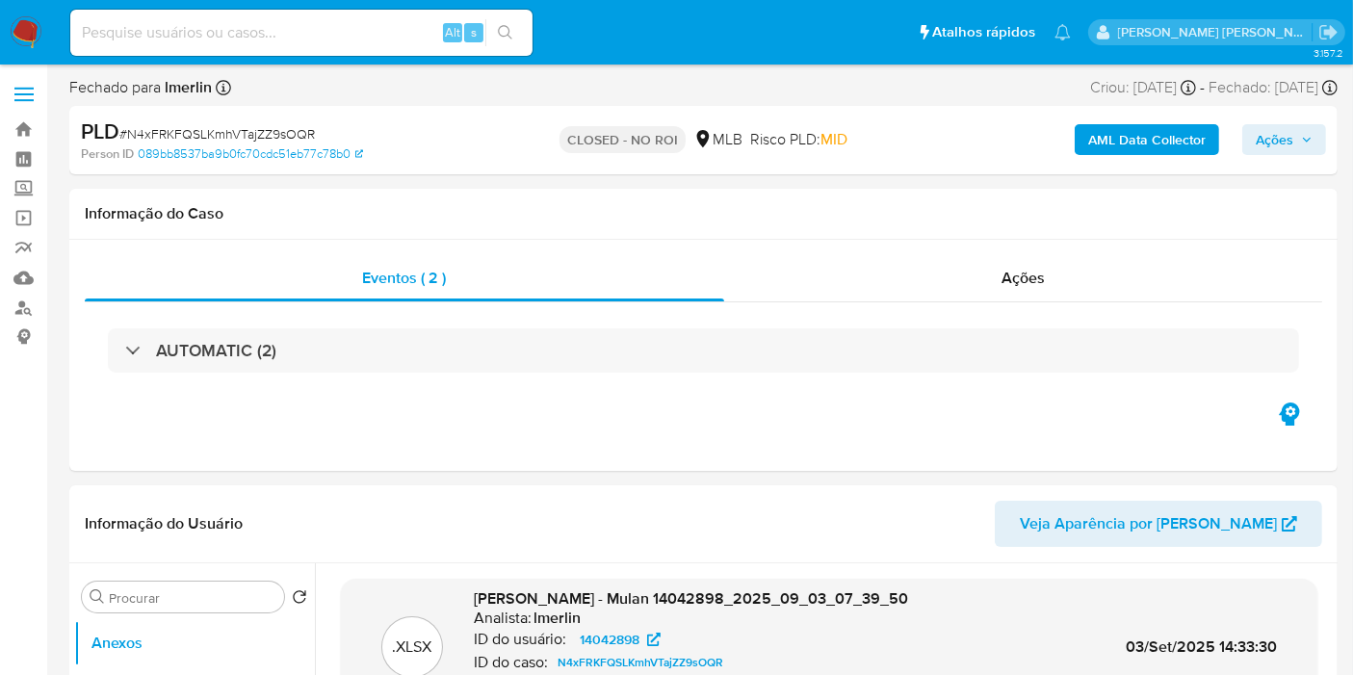
click at [30, 28] on img at bounding box center [26, 32] width 33 height 33
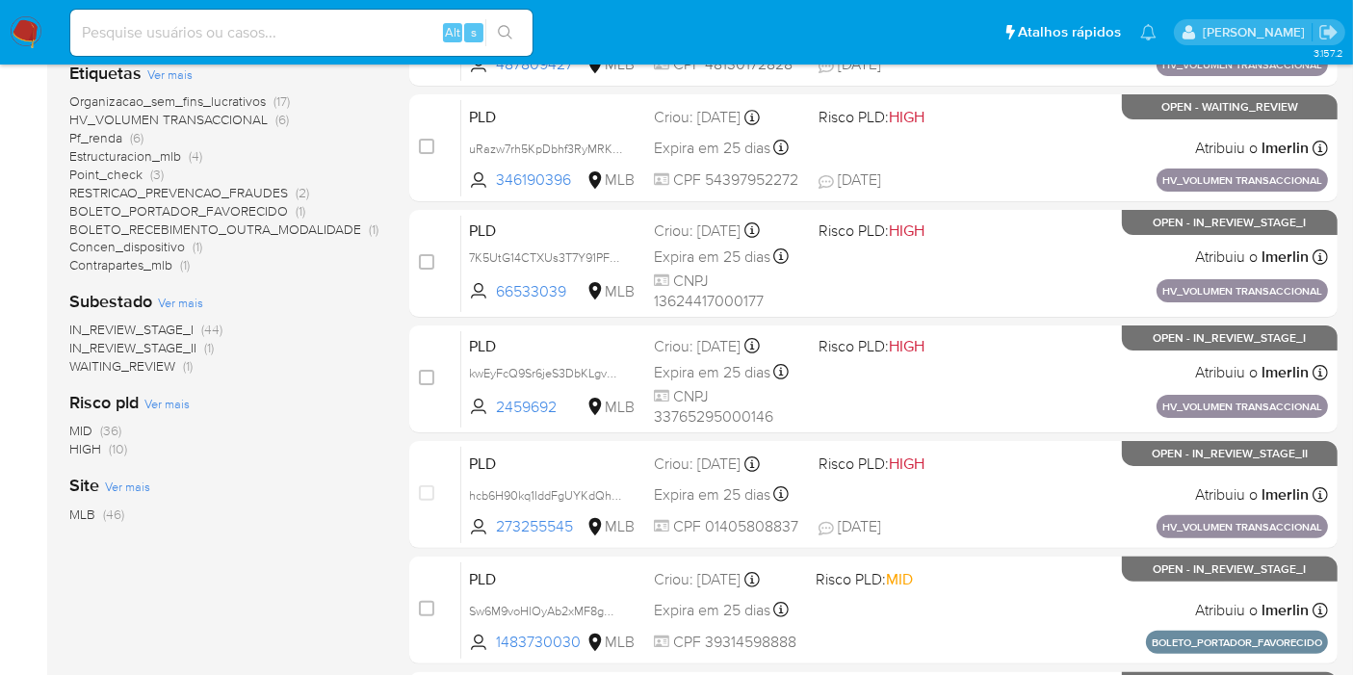
scroll to position [107, 0]
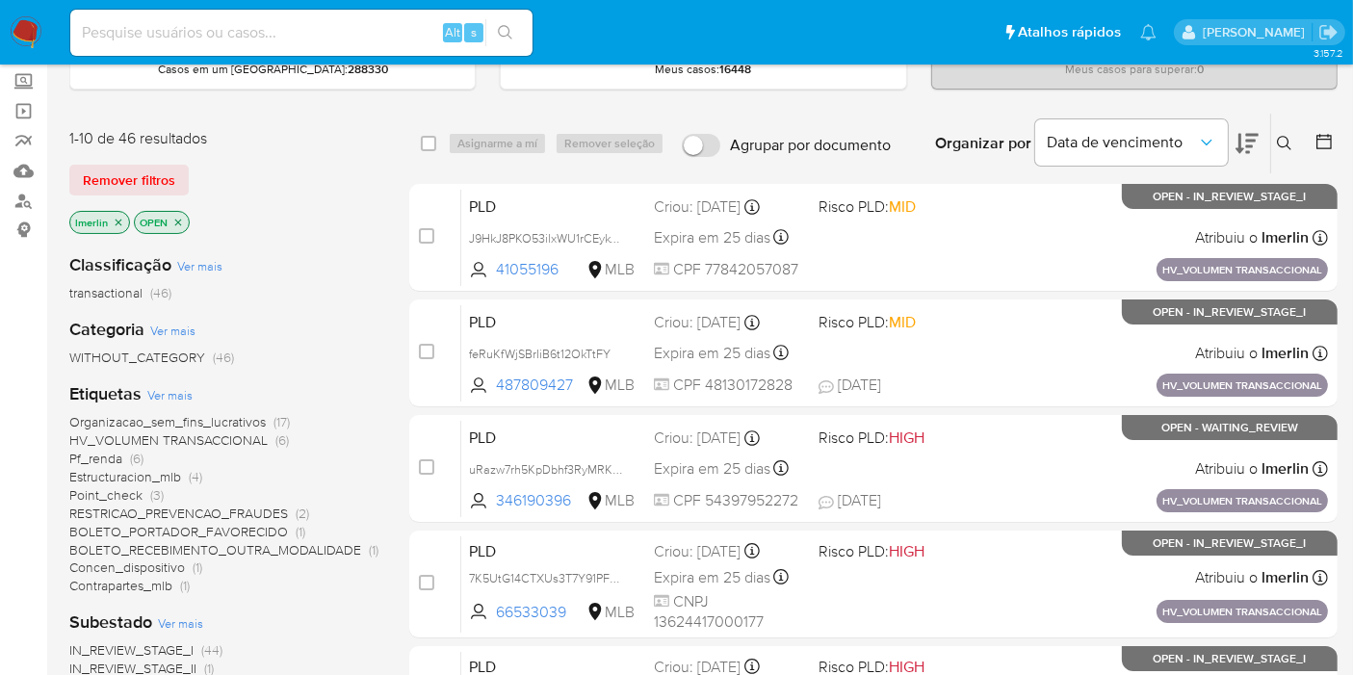
click at [119, 221] on icon "close-filter" at bounding box center [119, 223] width 12 height 12
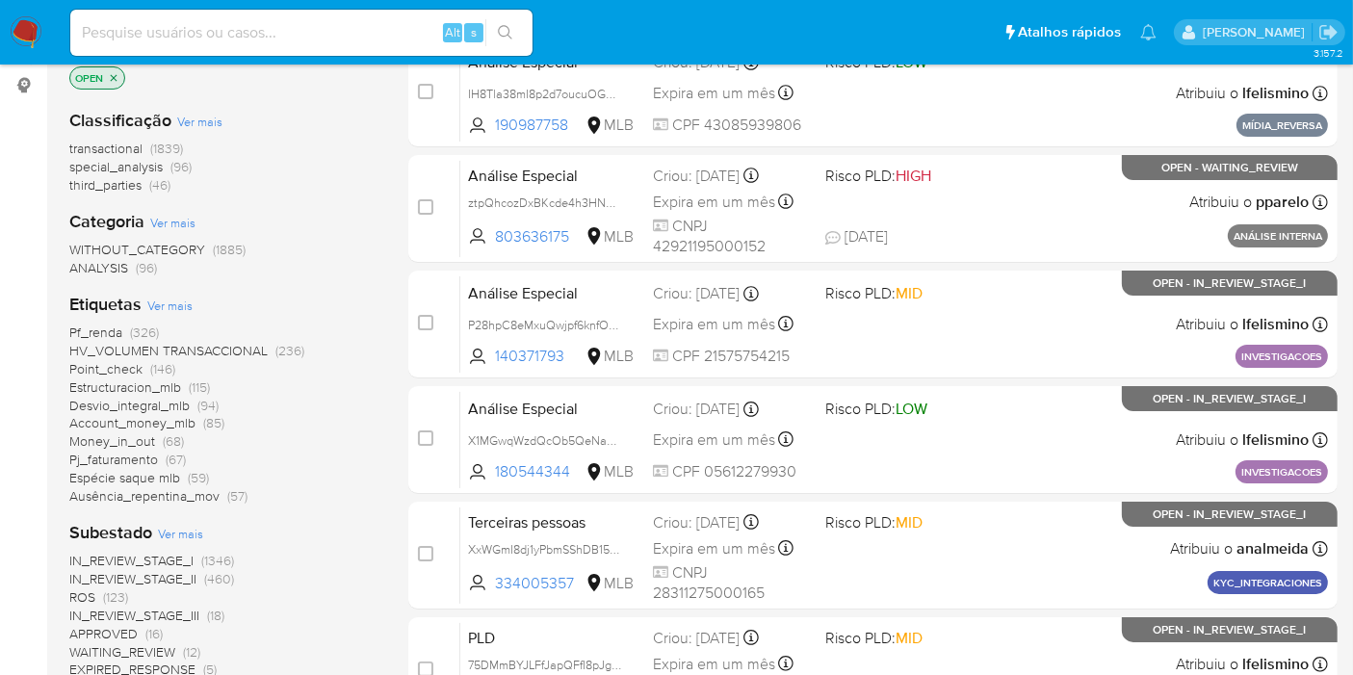
scroll to position [107, 0]
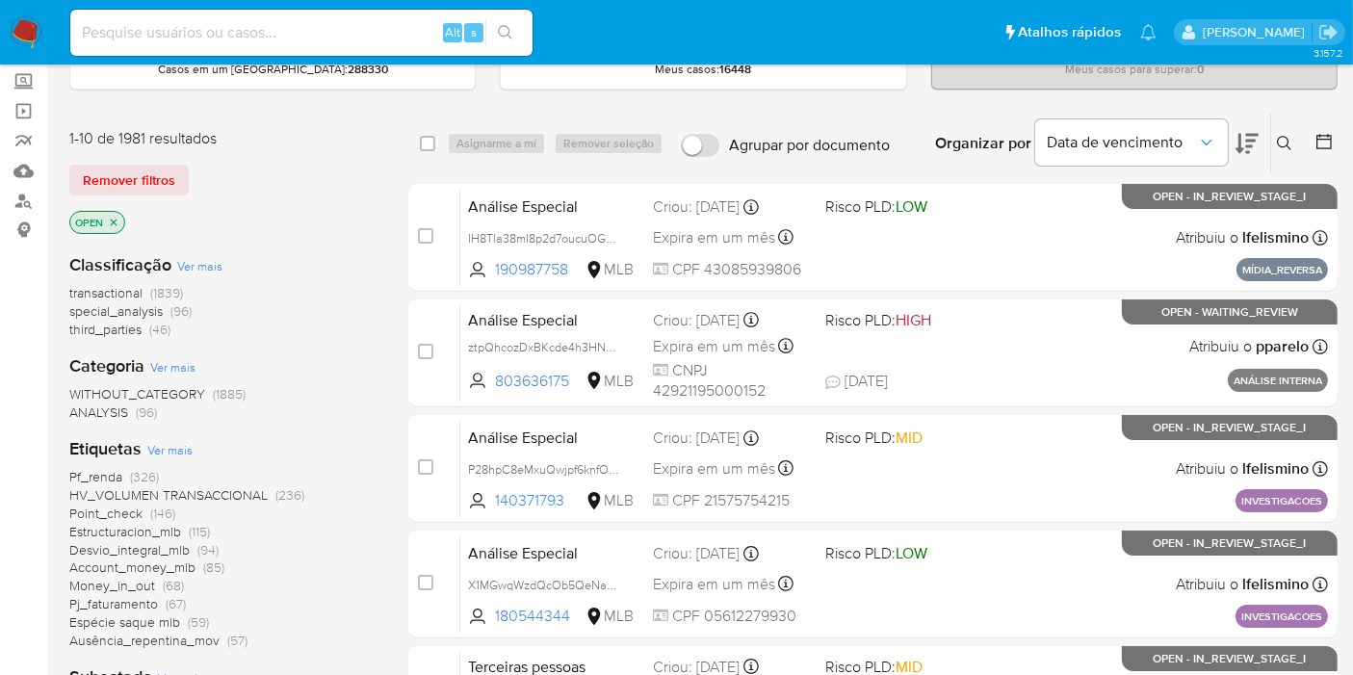
click at [112, 217] on icon "close-filter" at bounding box center [114, 223] width 12 height 12
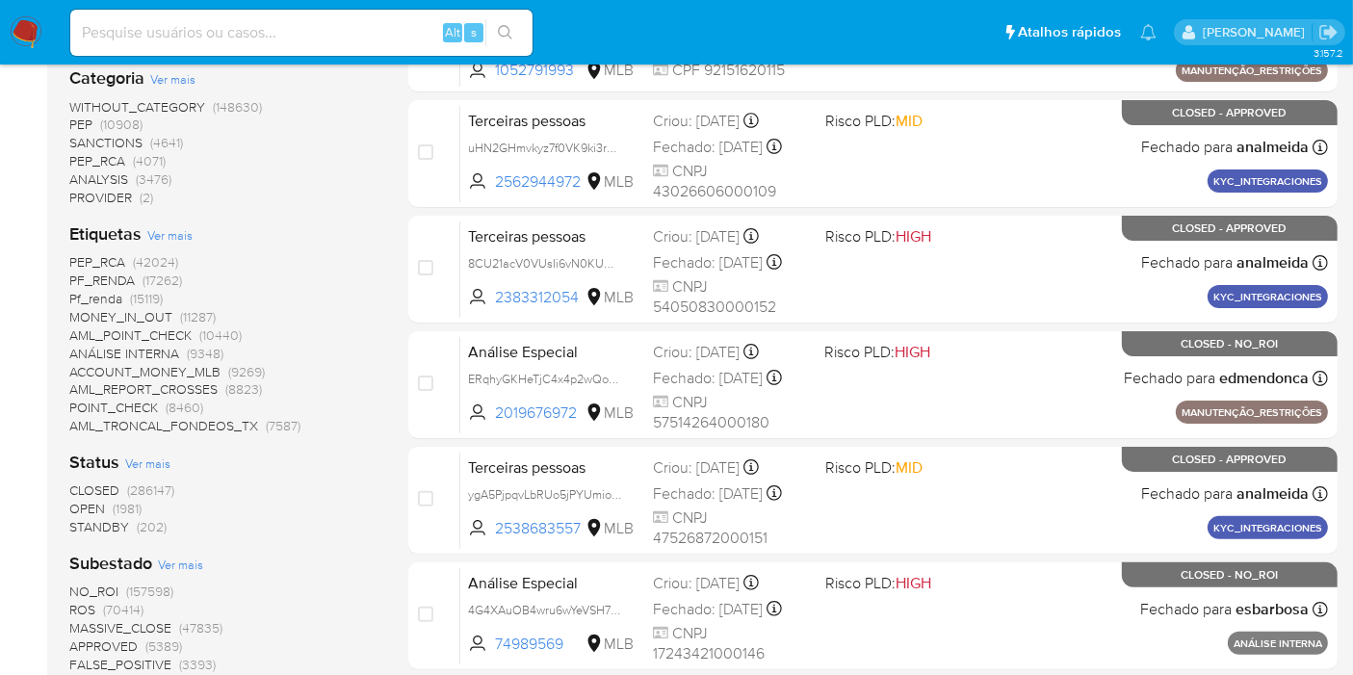
scroll to position [534, 0]
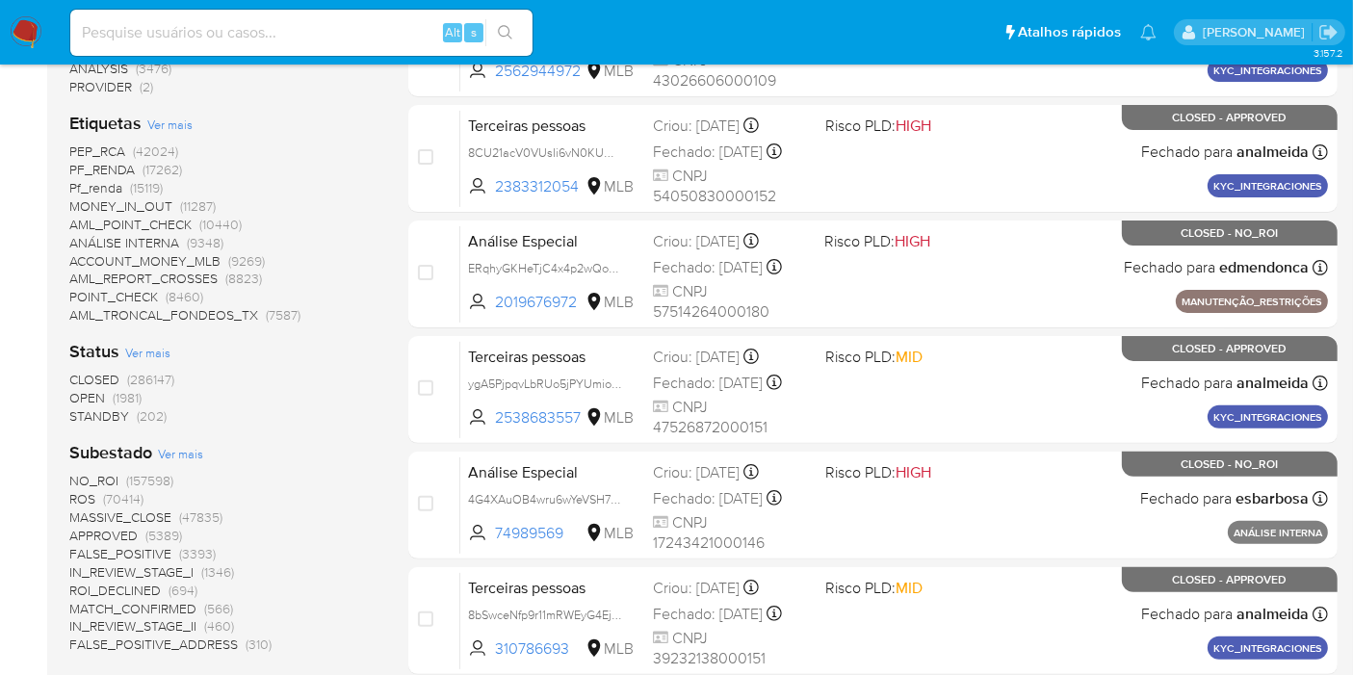
click at [135, 375] on span "(286147)" at bounding box center [150, 379] width 47 height 19
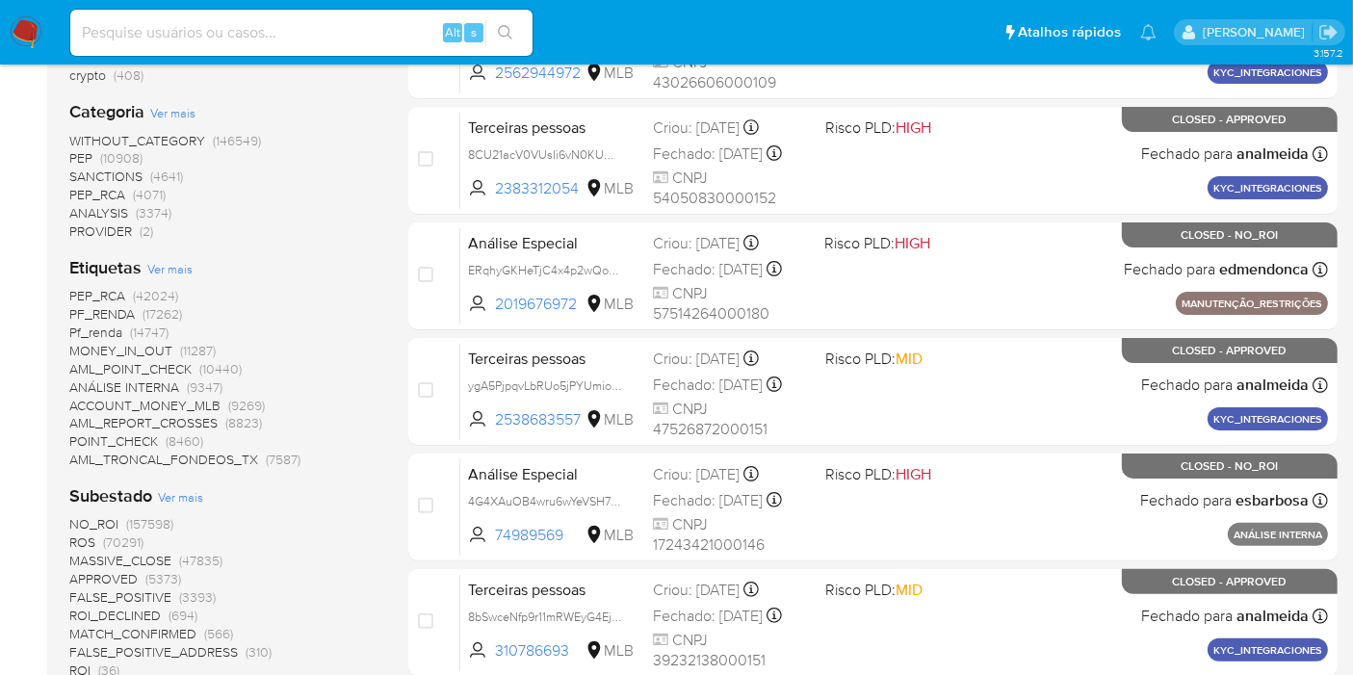
scroll to position [321, 0]
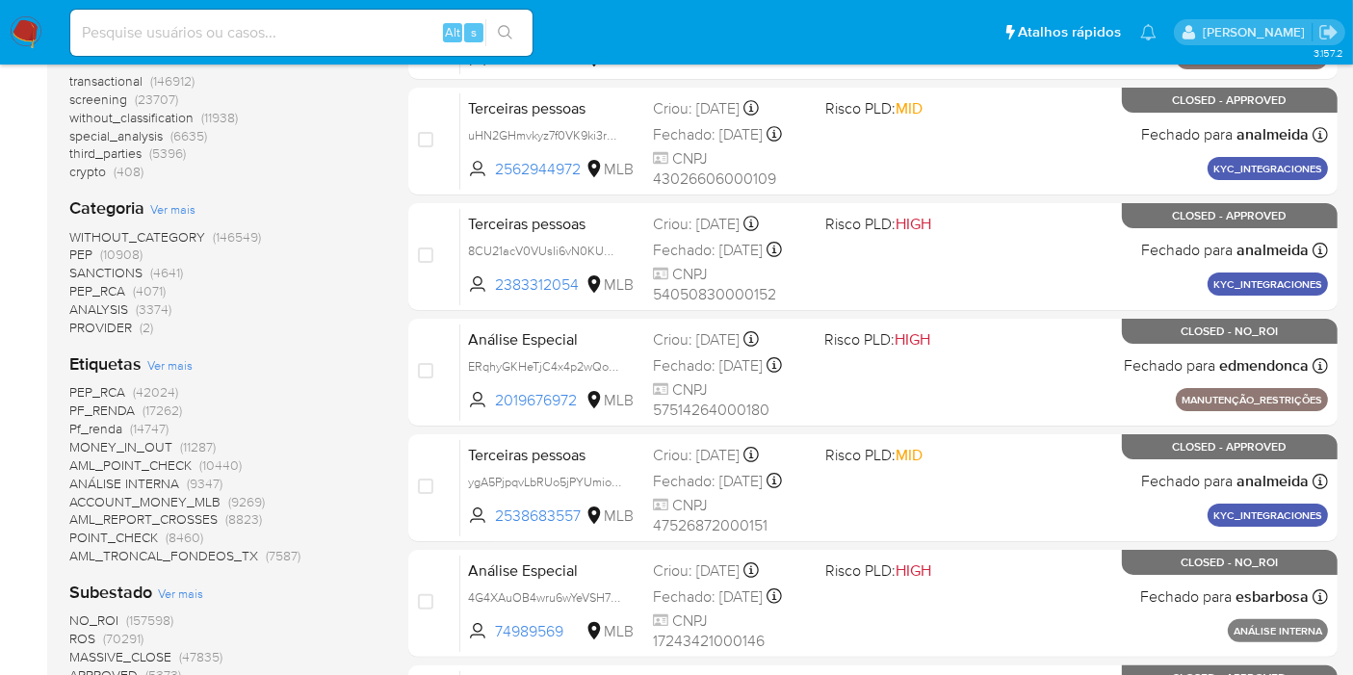
click at [166, 362] on span "Ver mais" at bounding box center [169, 364] width 45 height 17
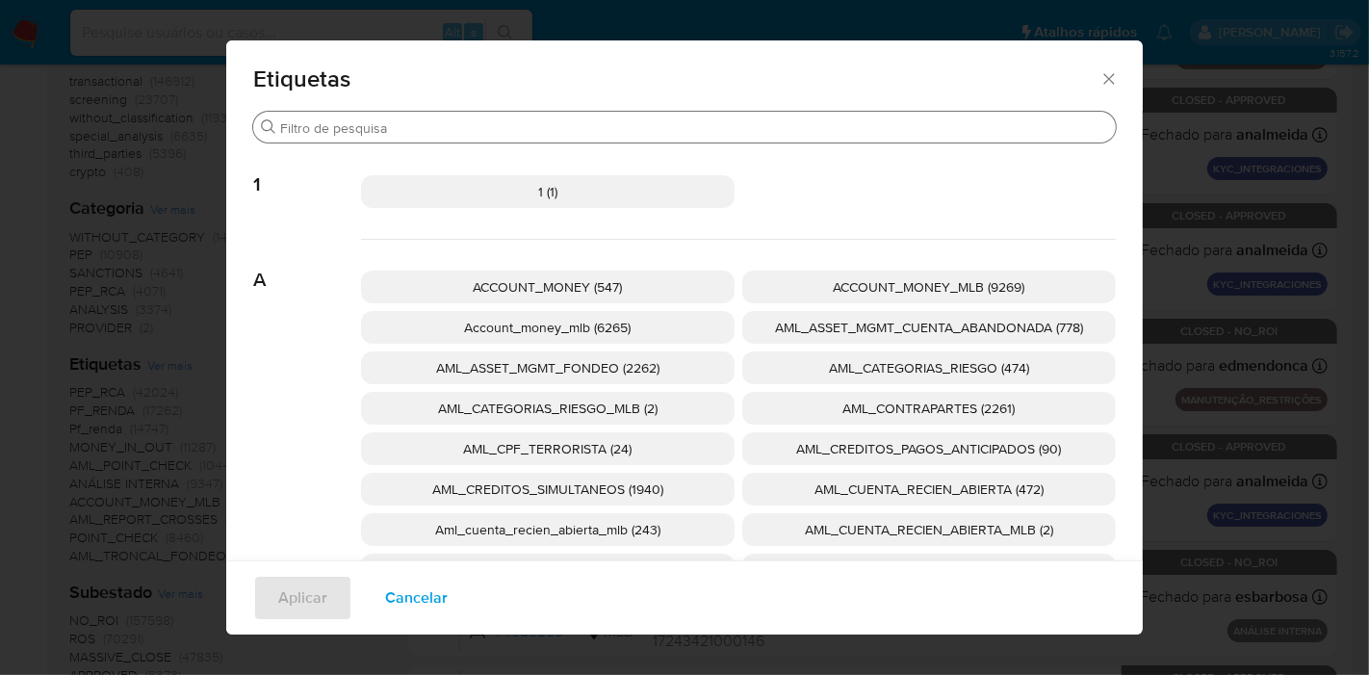
click at [376, 117] on div "Procurar" at bounding box center [684, 127] width 863 height 31
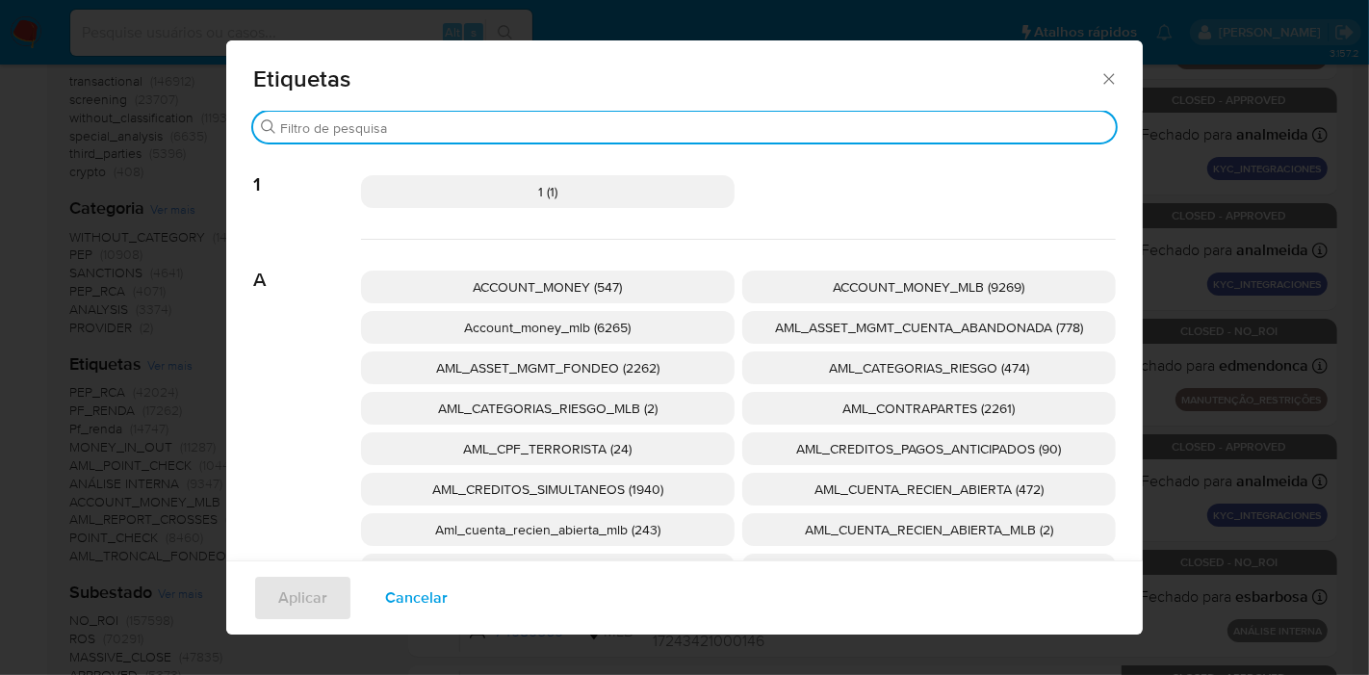
click at [371, 125] on input "Procurar" at bounding box center [694, 127] width 828 height 17
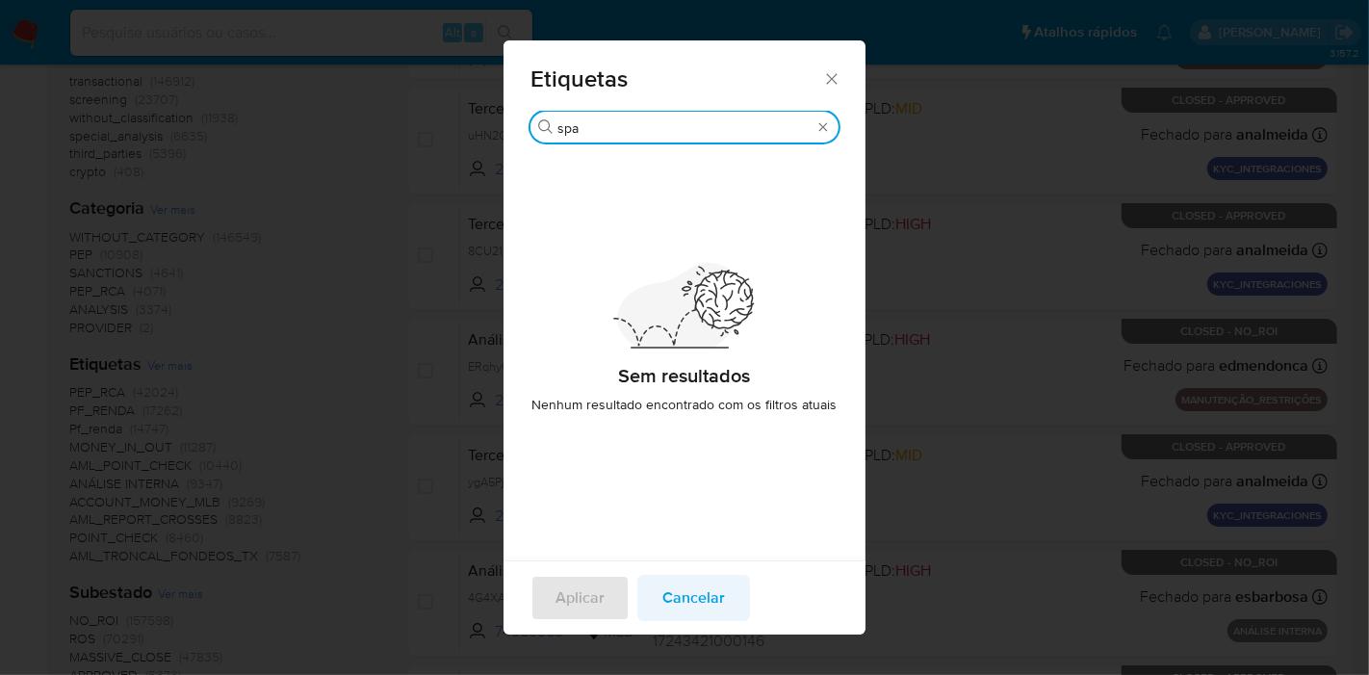
type input "spa"
click at [692, 592] on span "Cancelar" at bounding box center [693, 598] width 63 height 42
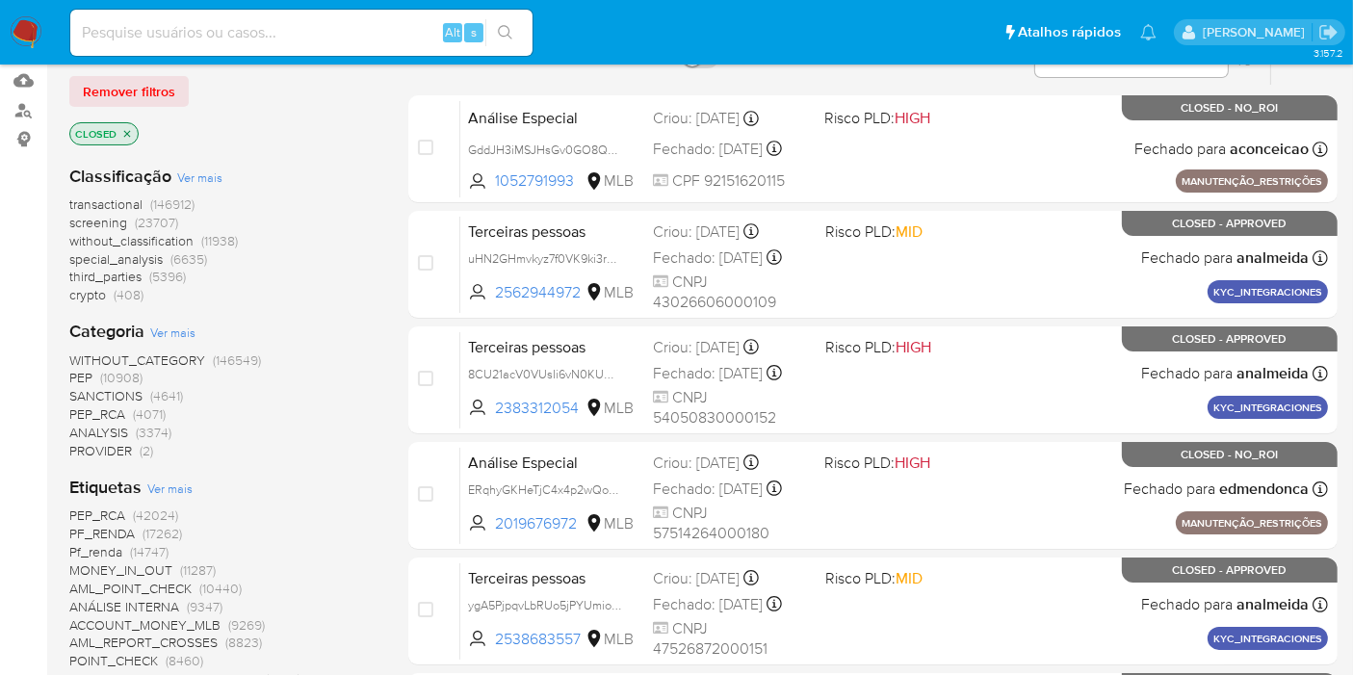
scroll to position [107, 0]
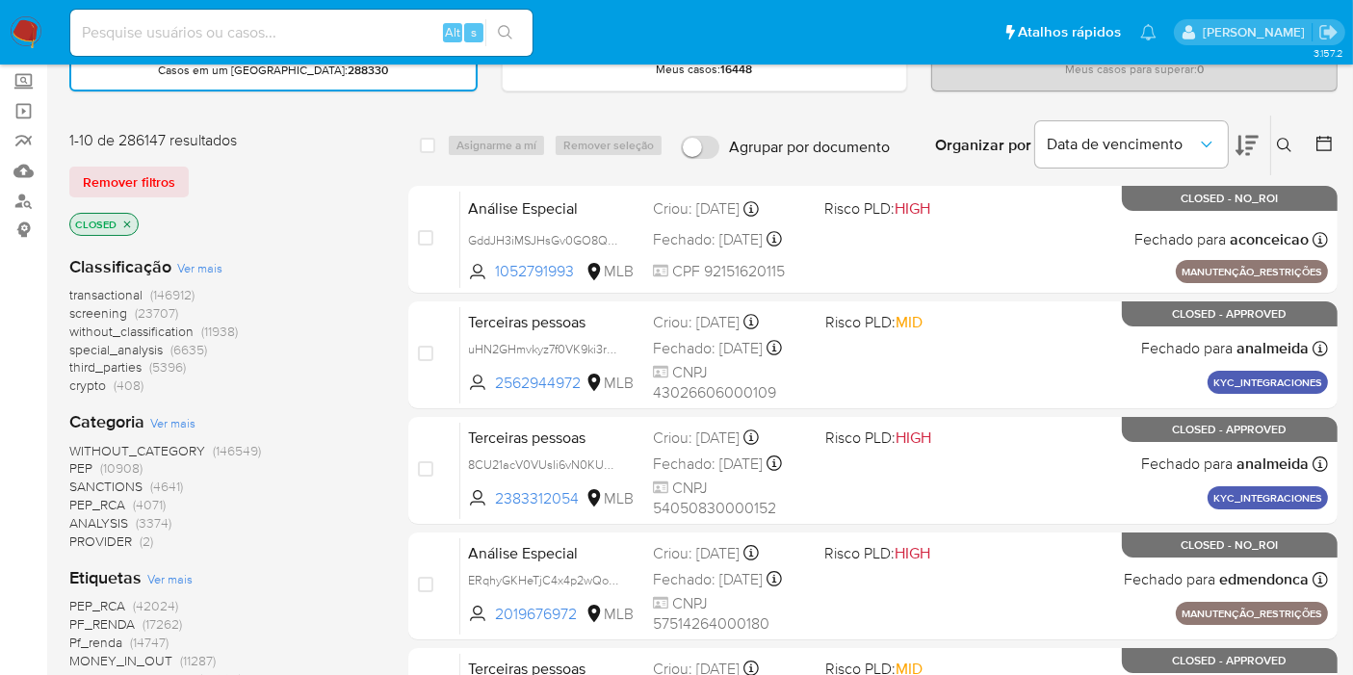
click at [125, 223] on icon "close-filter" at bounding box center [127, 225] width 12 height 12
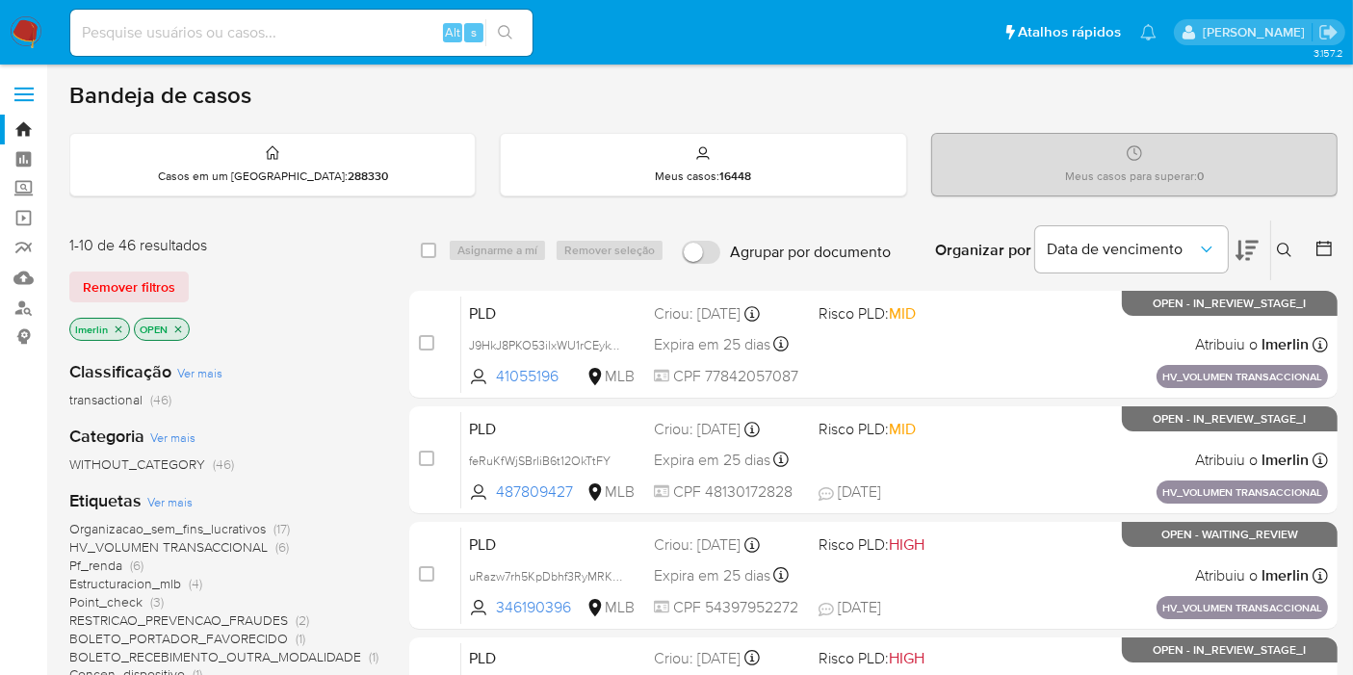
click at [117, 326] on icon "close-filter" at bounding box center [119, 328] width 7 height 7
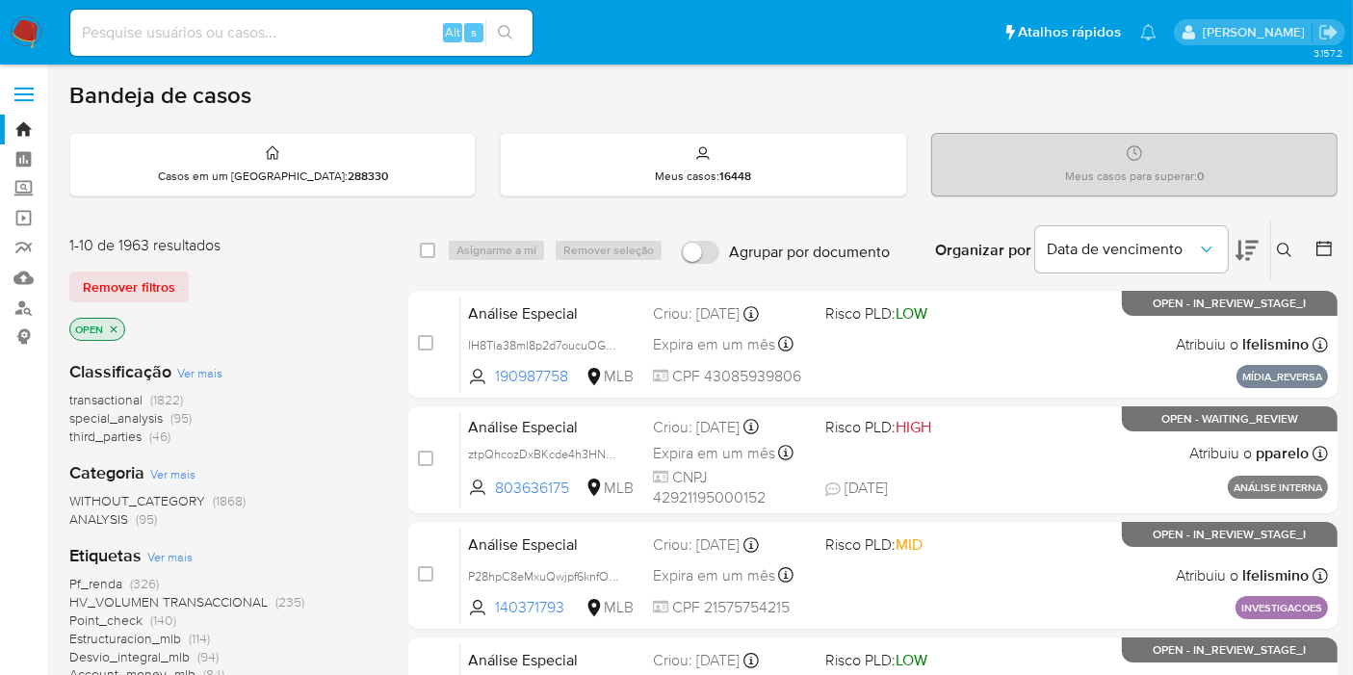
click at [344, 328] on div "OPEN" at bounding box center [223, 331] width 308 height 27
click at [323, 53] on div "Alt s" at bounding box center [301, 33] width 462 height 46
click at [340, 32] on input at bounding box center [301, 32] width 462 height 25
paste input "JjO3I5NDNphbfobEHNIq9IHO"
type input "JjO3I5NDNphbfobEHNIq9IHO"
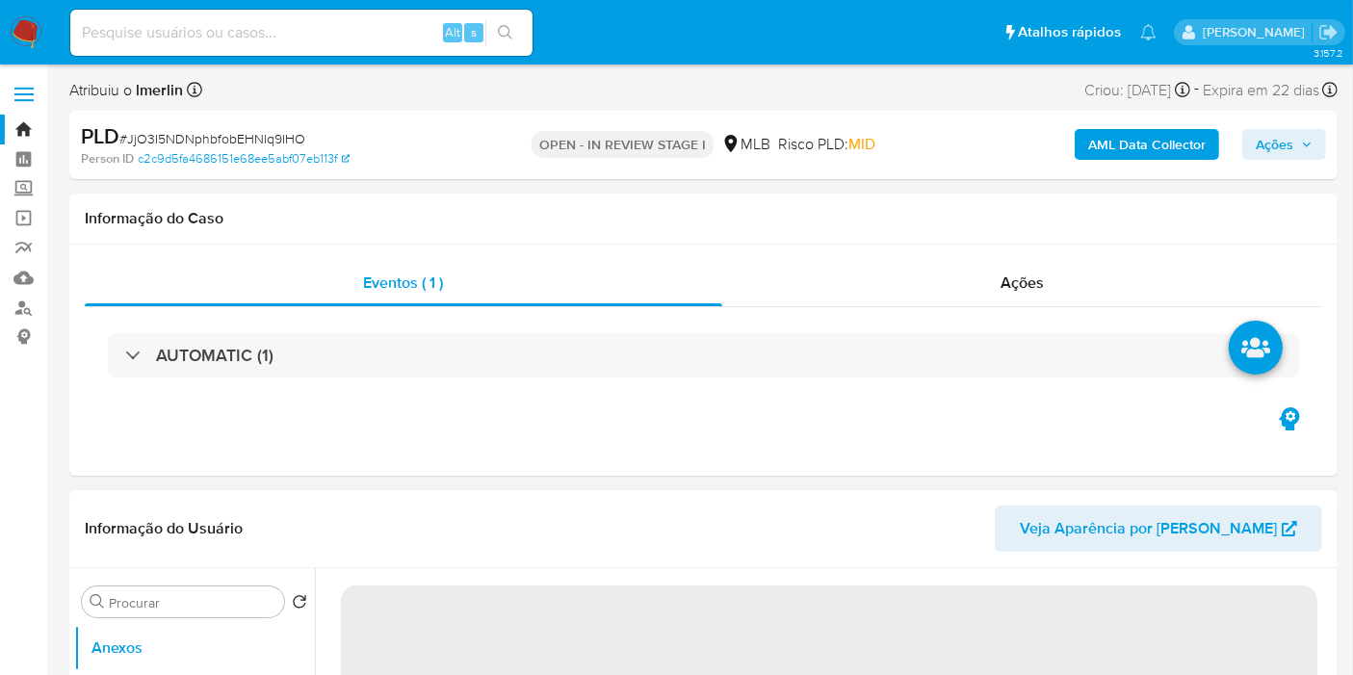
select select "10"
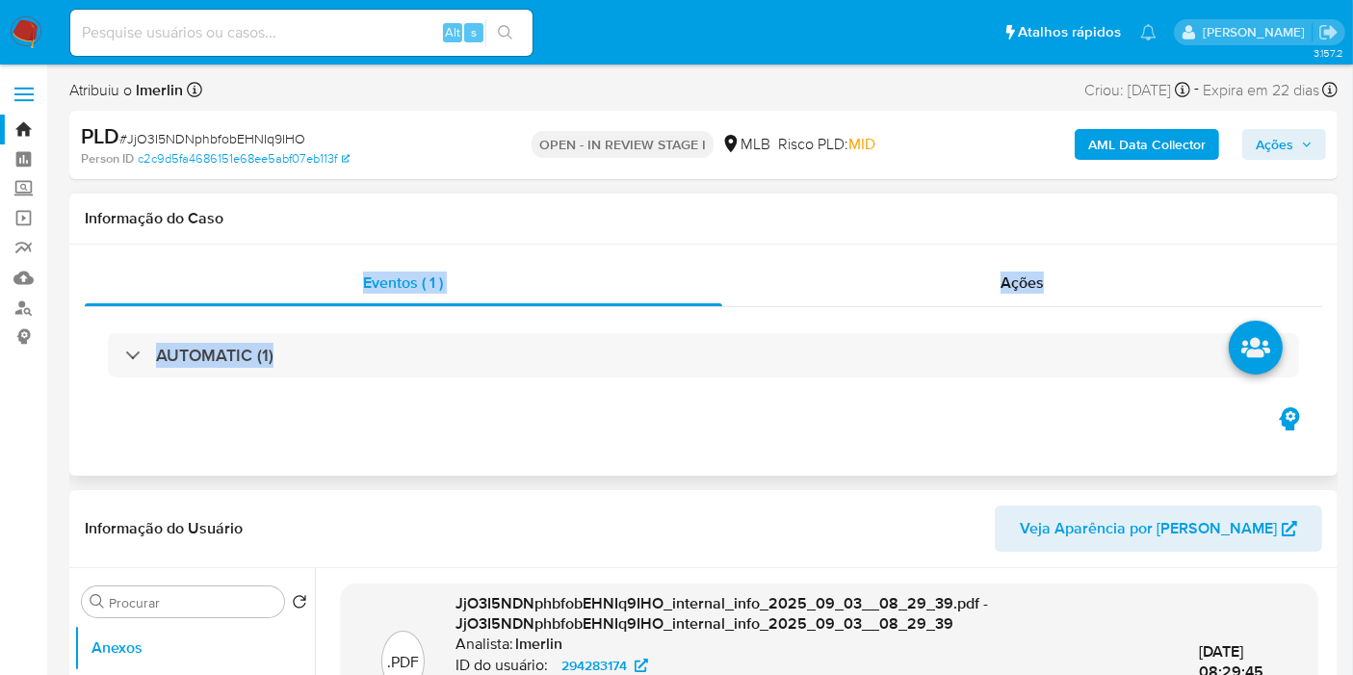
drag, startPoint x: 824, startPoint y: 219, endPoint x: 735, endPoint y: 435, distance: 233.5
click at [698, 358] on div "Informação do Caso Eventos ( 1 ) Ações AUTOMATIC (1)" at bounding box center [703, 335] width 1268 height 282
click at [508, 429] on div "Eventos ( 1 ) Ações AUTOMATIC (1)" at bounding box center [703, 360] width 1268 height 231
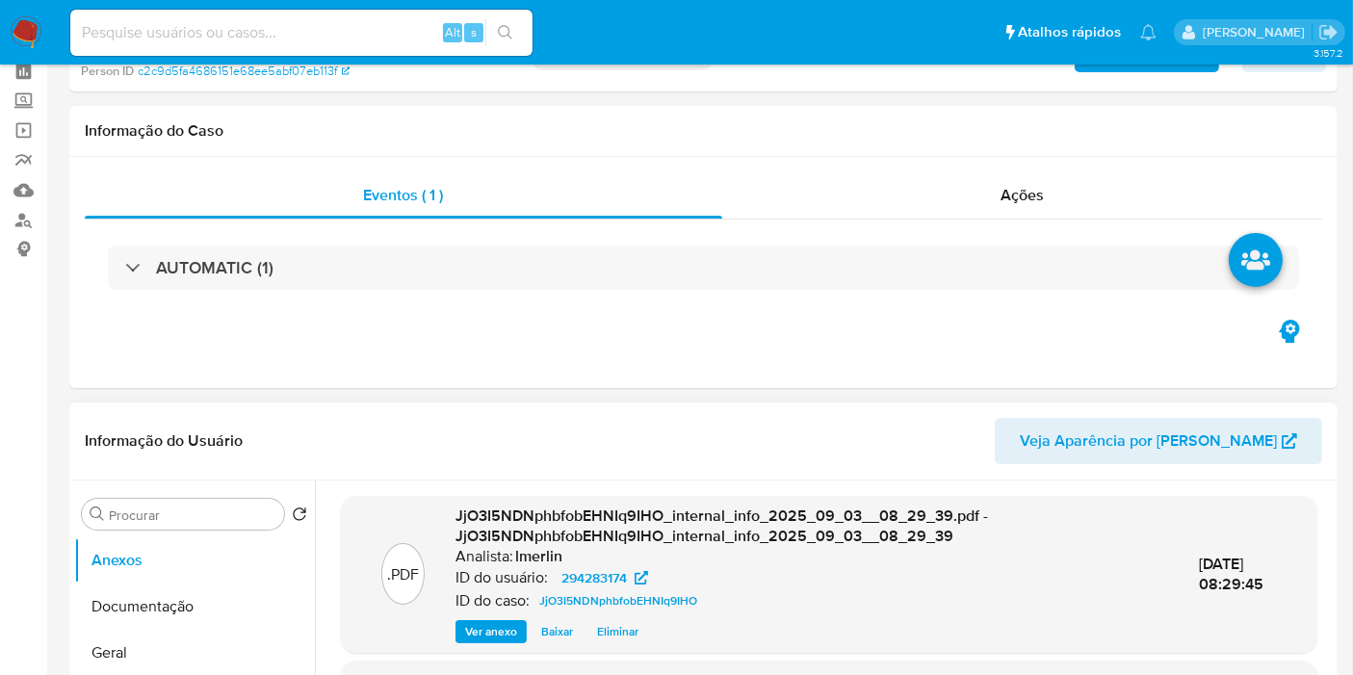
scroll to position [427, 0]
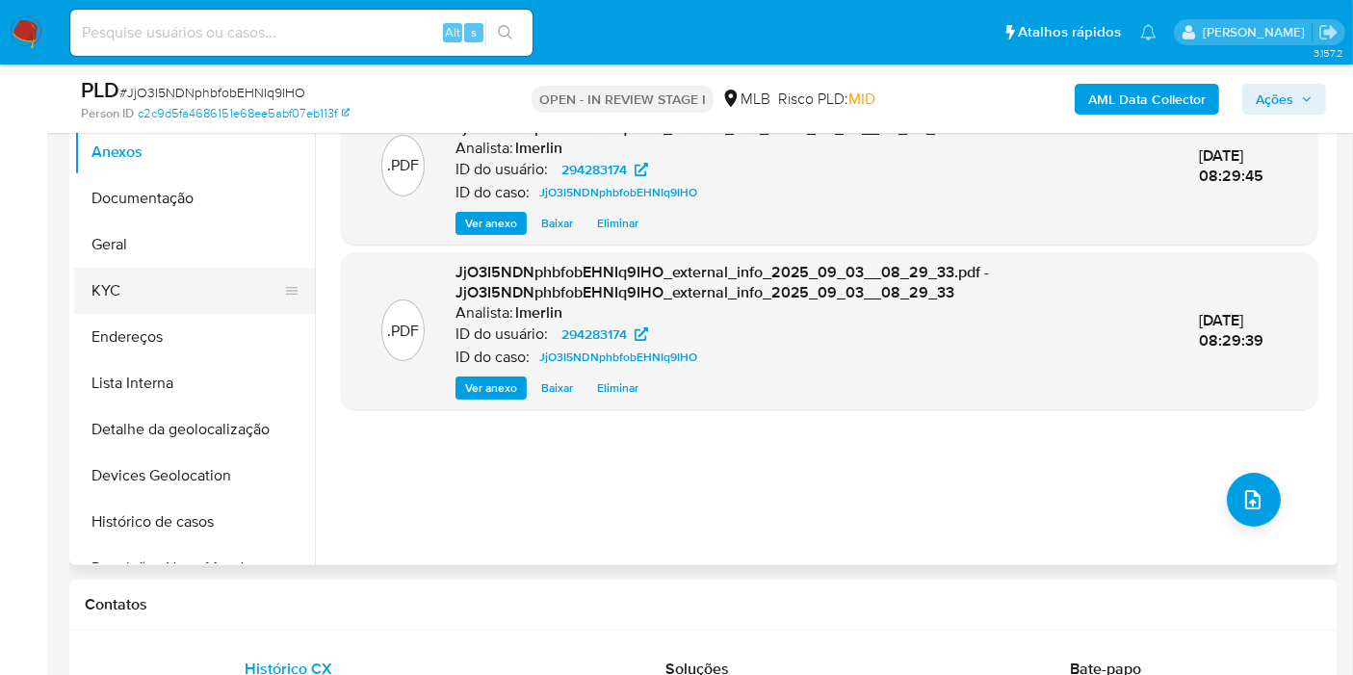
click at [168, 288] on button "KYC" at bounding box center [186, 291] width 225 height 46
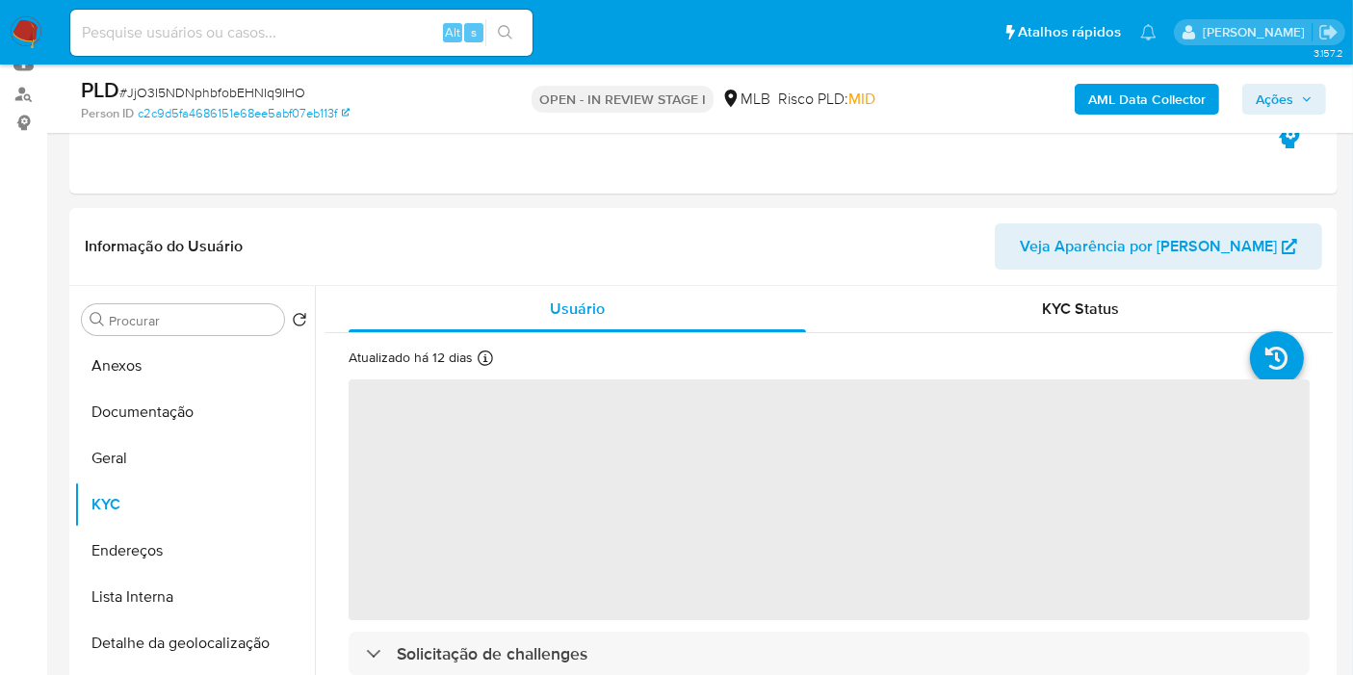
scroll to position [281, 0]
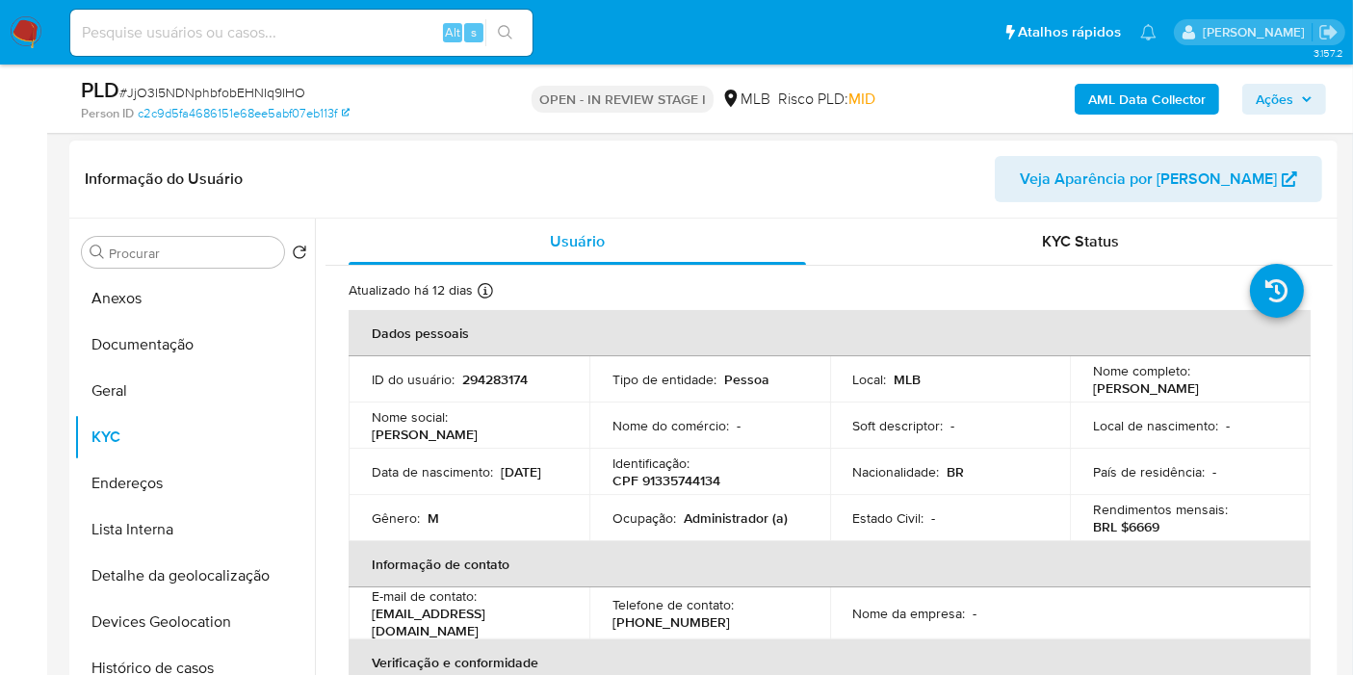
click at [671, 495] on td "Identificação : CPF 91335744134" at bounding box center [709, 472] width 241 height 46
click at [677, 484] on p "CPF 91335744134" at bounding box center [666, 480] width 108 height 17
copy p "91335744134"
drag, startPoint x: 681, startPoint y: 519, endPoint x: 810, endPoint y: 529, distance: 129.4
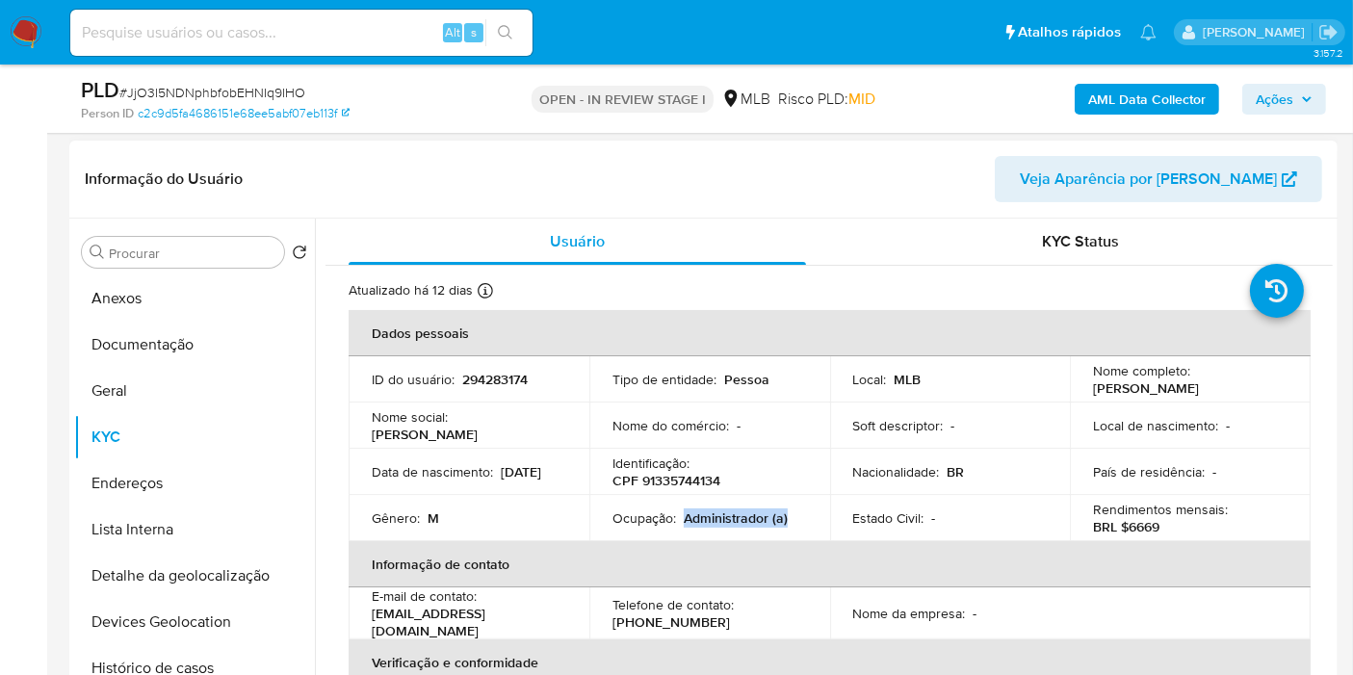
click at [810, 529] on td "Ocupação : Administrador (a)" at bounding box center [709, 518] width 241 height 46
copy p "Administrador (a)"
click at [1145, 527] on p "BRL $6669" at bounding box center [1126, 526] width 66 height 17
copy p "6669"
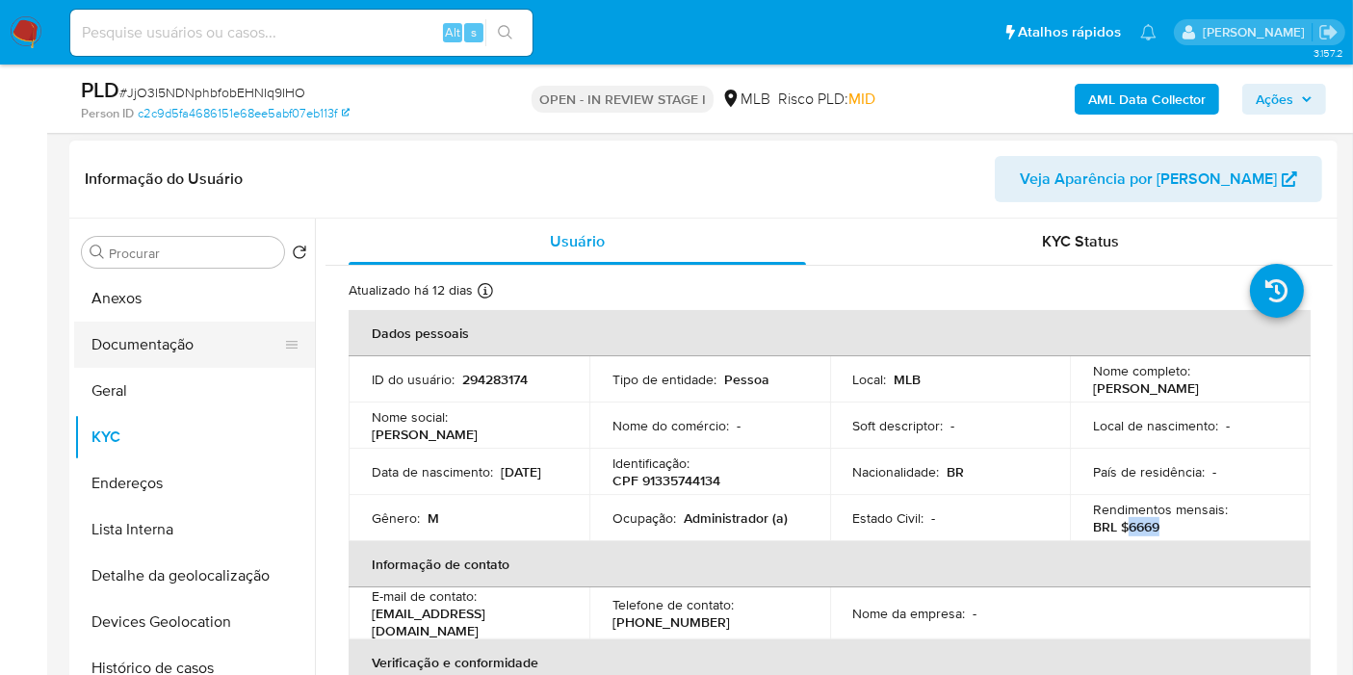
click at [165, 345] on button "Documentação" at bounding box center [186, 345] width 225 height 46
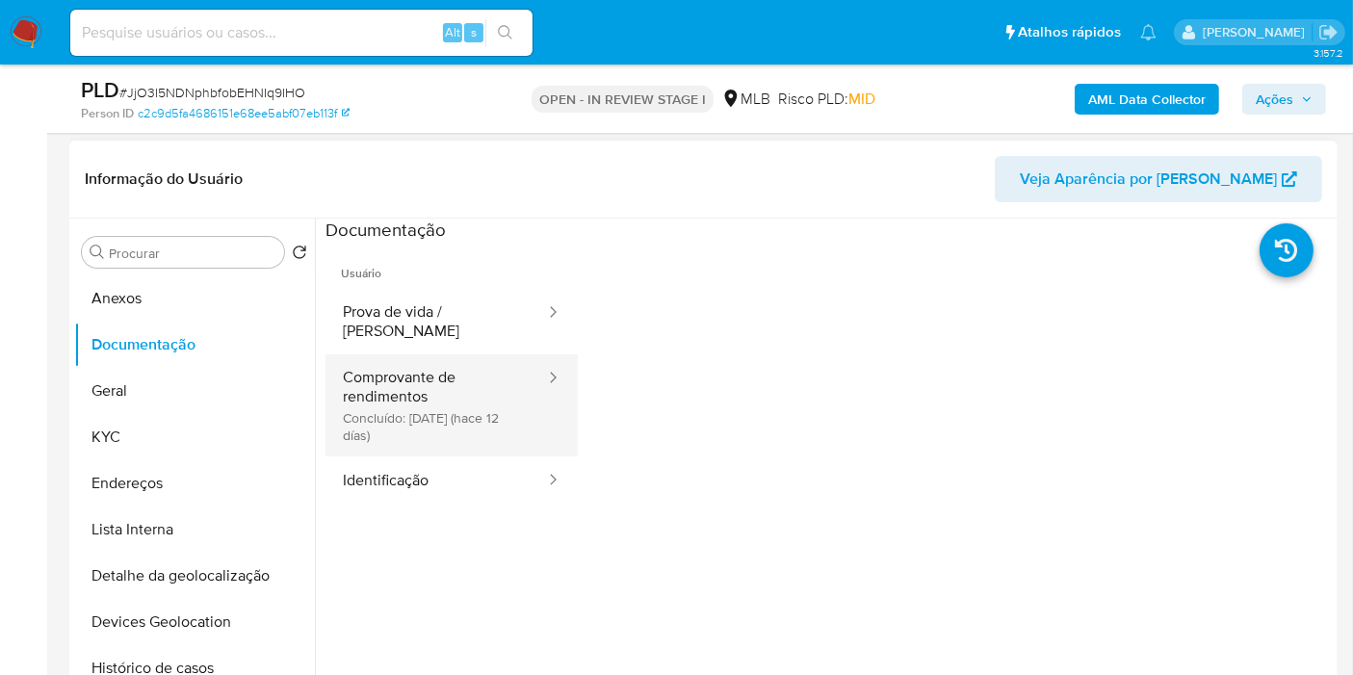
click at [460, 390] on button "Comprovante de rendimentos Concluído: 22/08/2025 (hace 12 días)" at bounding box center [435, 405] width 221 height 102
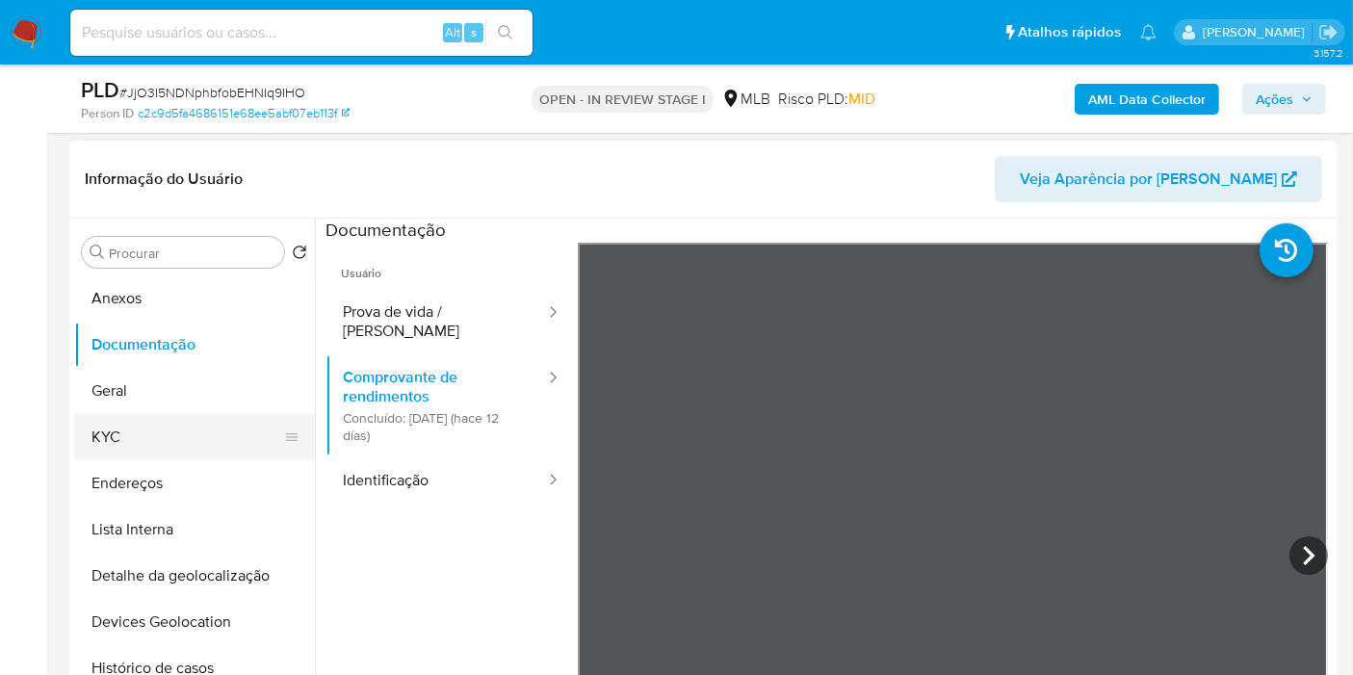
click at [189, 425] on button "KYC" at bounding box center [186, 437] width 225 height 46
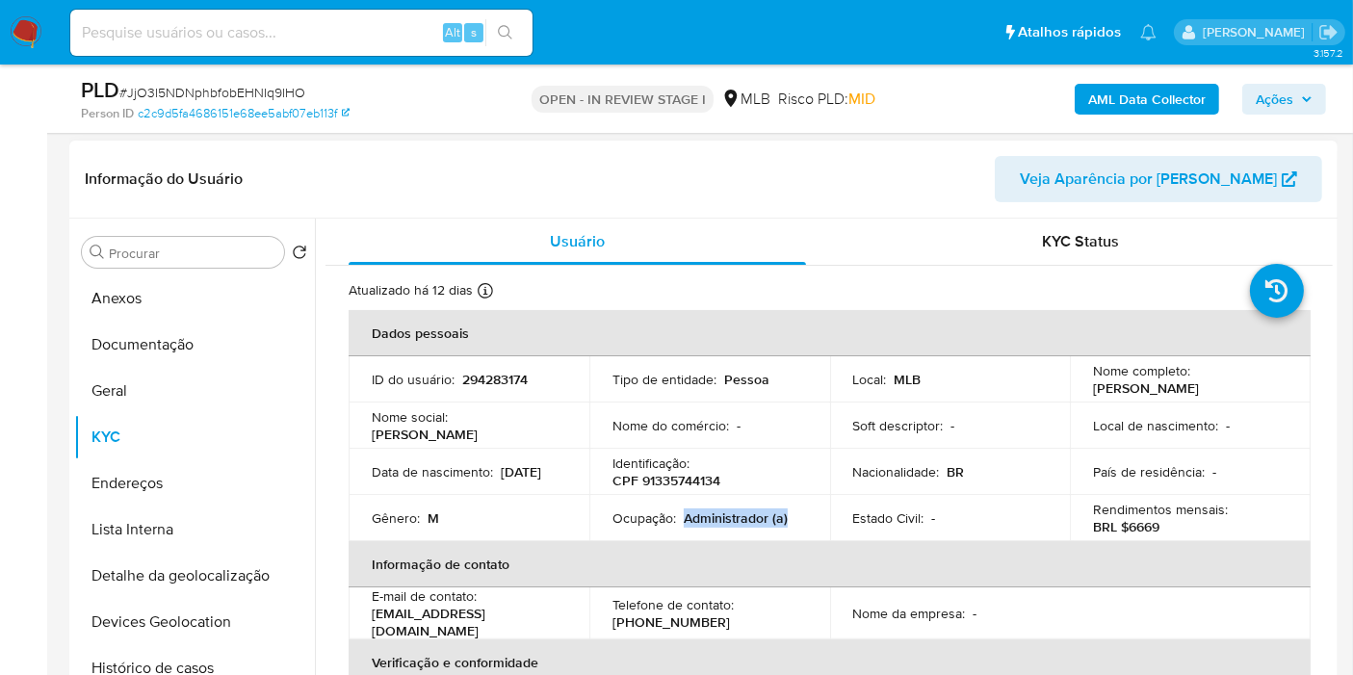
drag, startPoint x: 778, startPoint y: 527, endPoint x: 683, endPoint y: 525, distance: 95.3
click at [684, 525] on p "Administrador (a)" at bounding box center [736, 517] width 104 height 17
copy p "Administrador (a)"
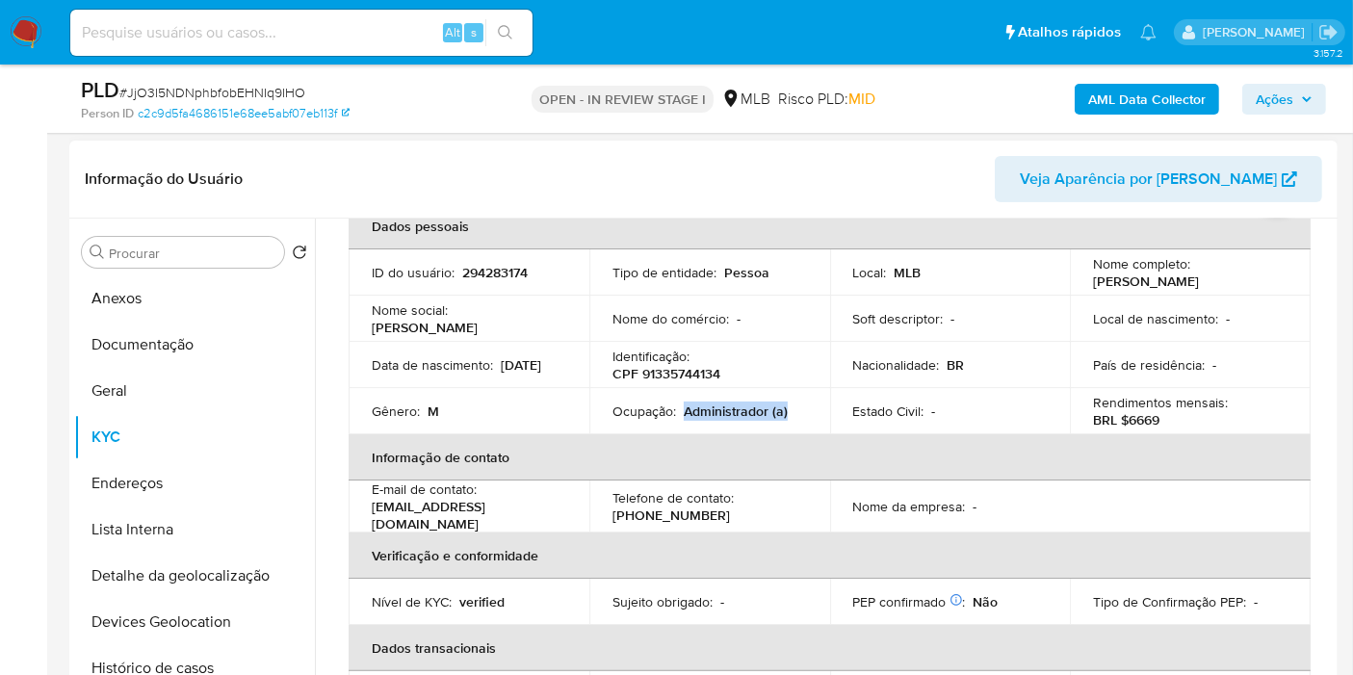
scroll to position [0, 0]
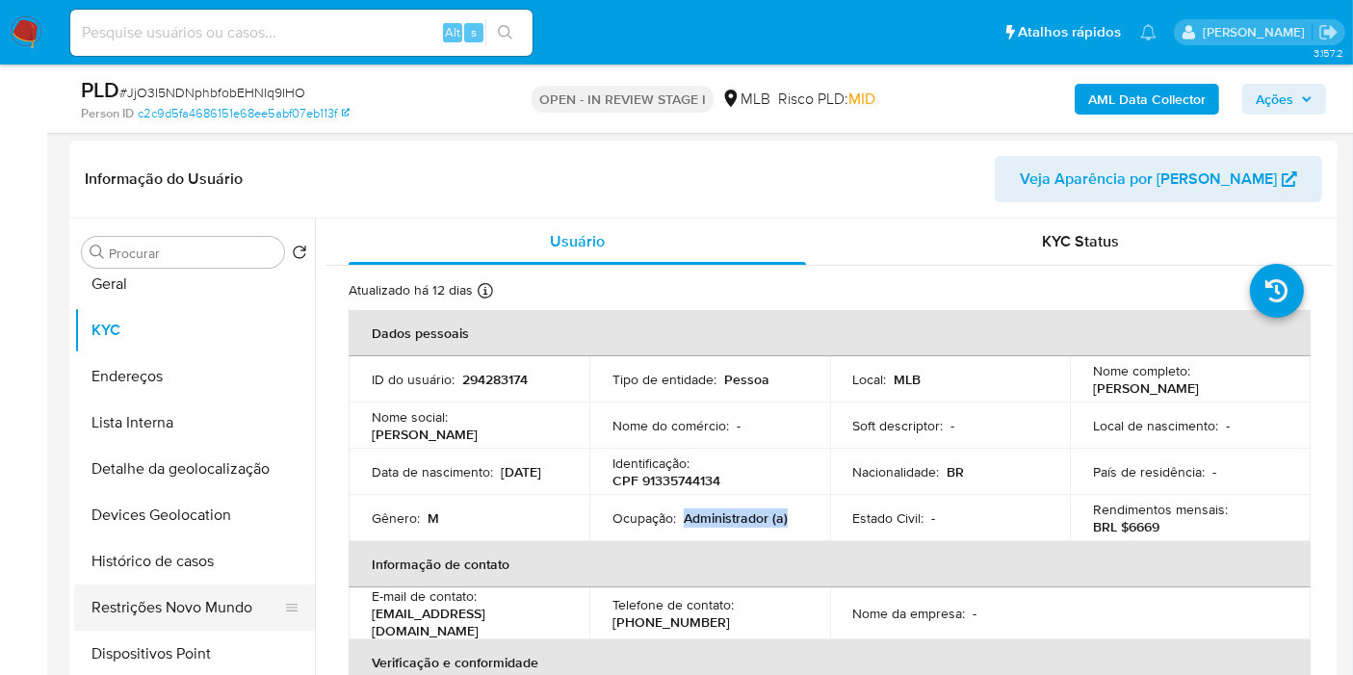
click at [149, 607] on button "Restrições Novo Mundo" at bounding box center [186, 607] width 225 height 46
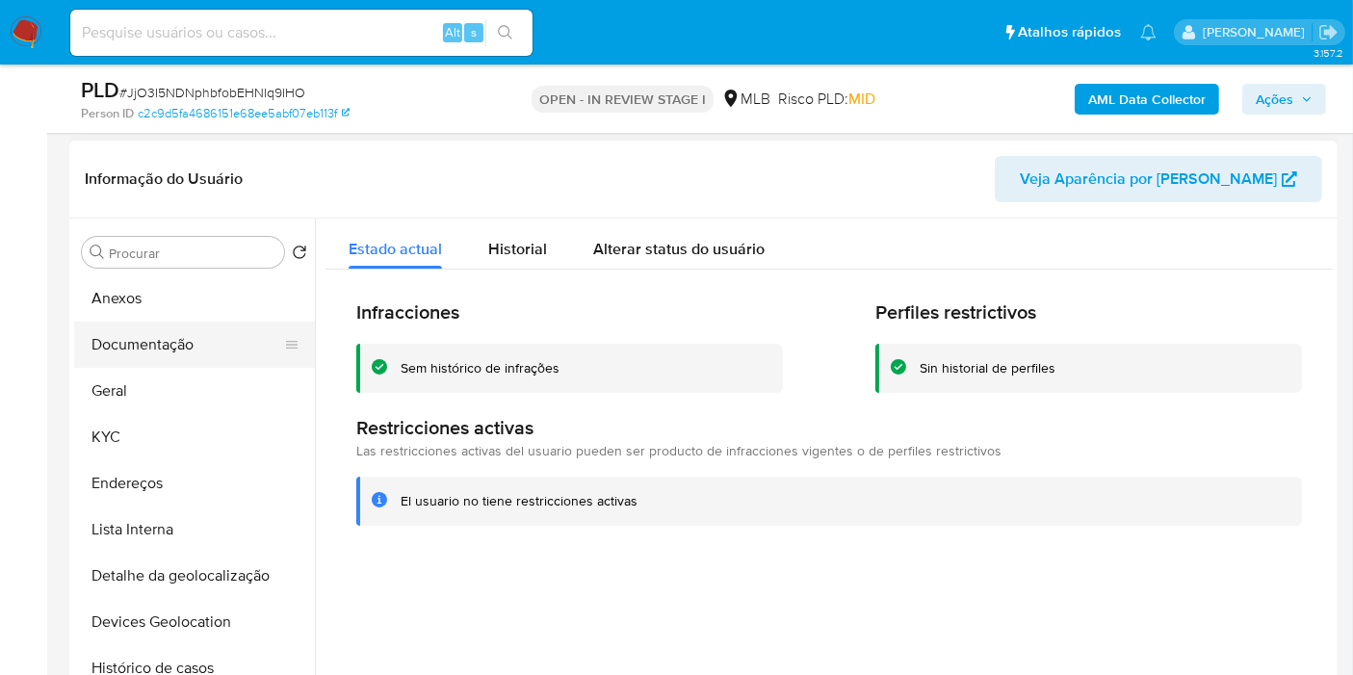
click at [203, 340] on button "Documentação" at bounding box center [186, 345] width 225 height 46
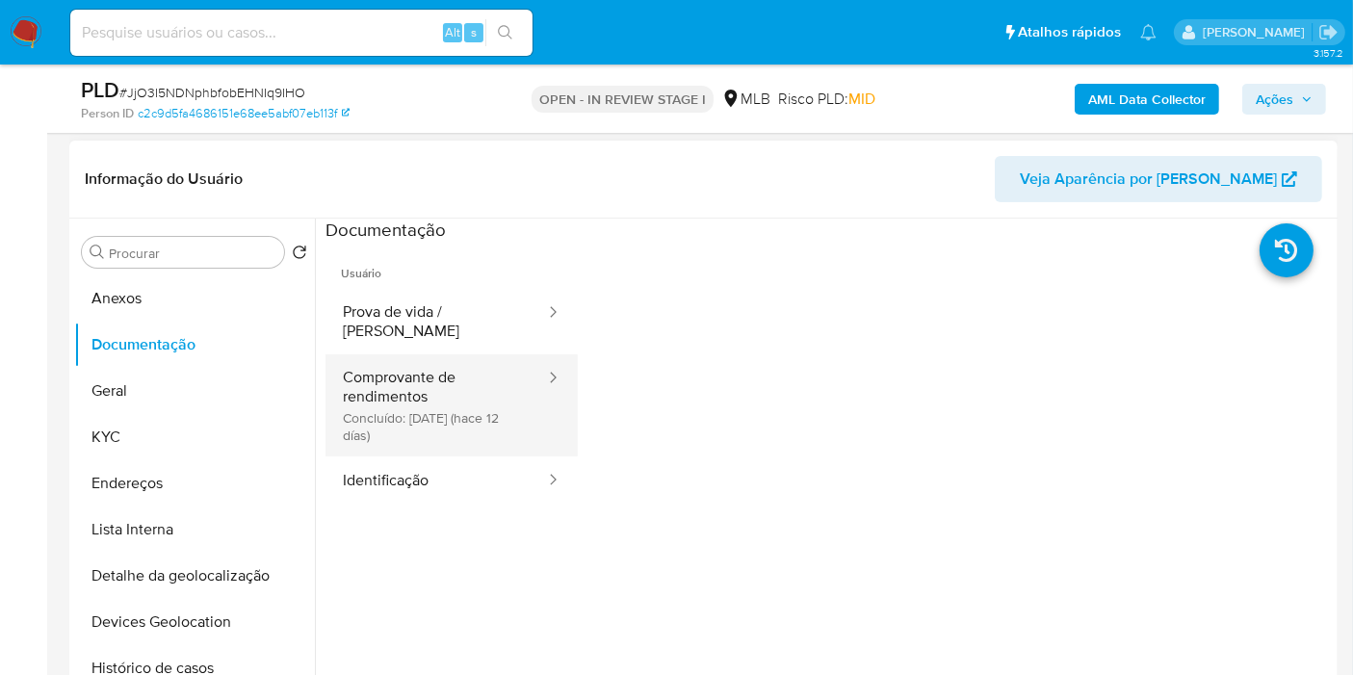
click at [505, 361] on button "Comprovante de rendimentos Concluído: 22/08/2025 (hace 12 días)" at bounding box center [435, 405] width 221 height 102
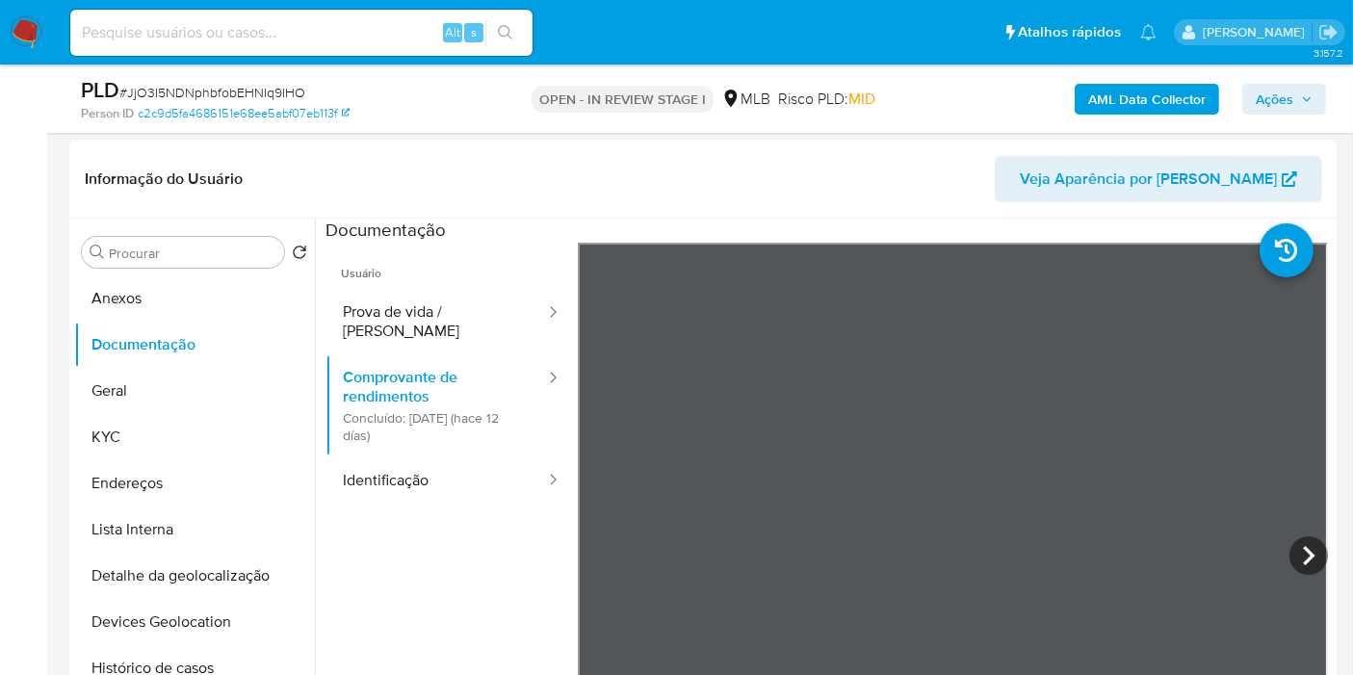
click at [1133, 106] on b "AML Data Collector" at bounding box center [1146, 99] width 117 height 31
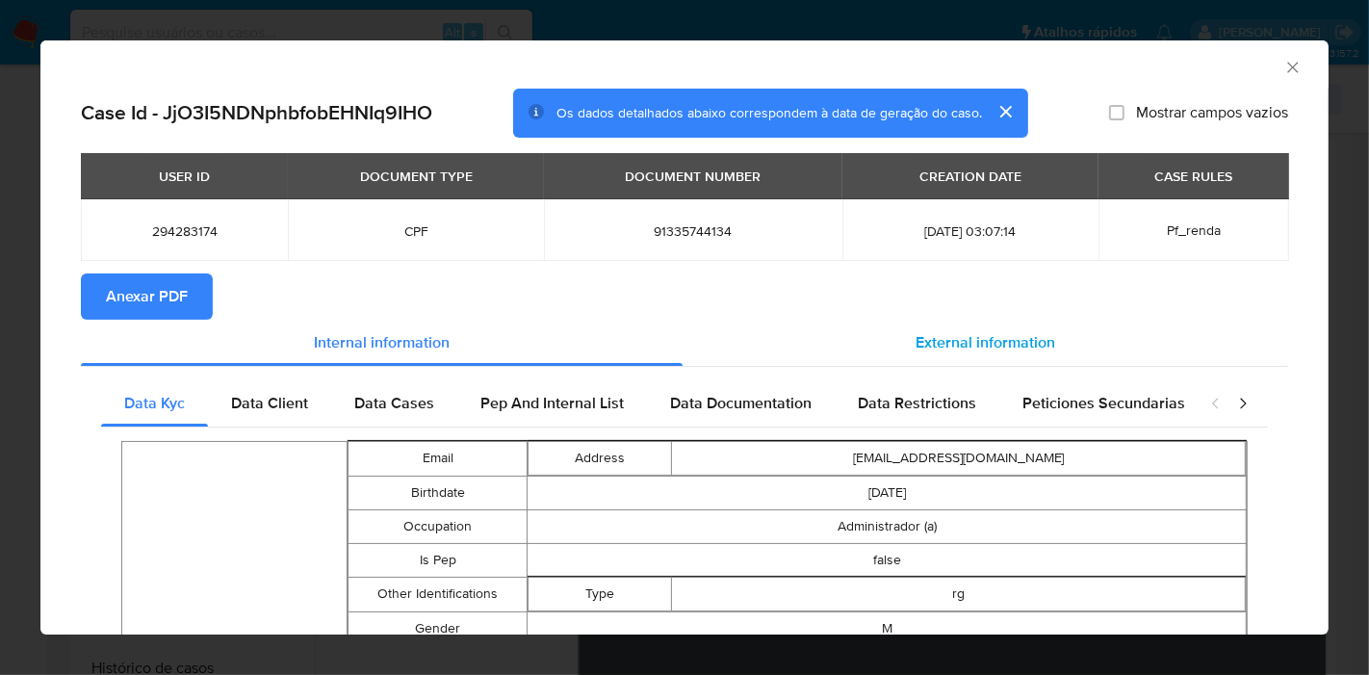
click at [1046, 345] on div "External information" at bounding box center [986, 343] width 606 height 46
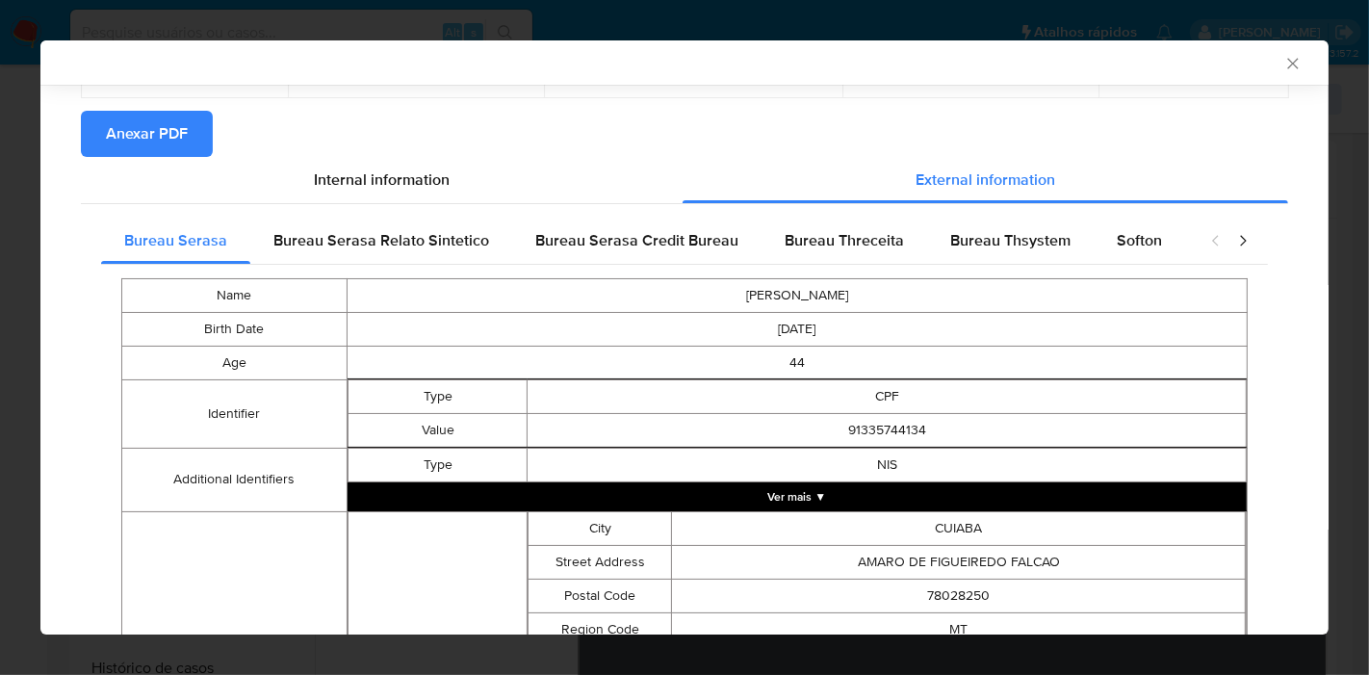
scroll to position [210, 0]
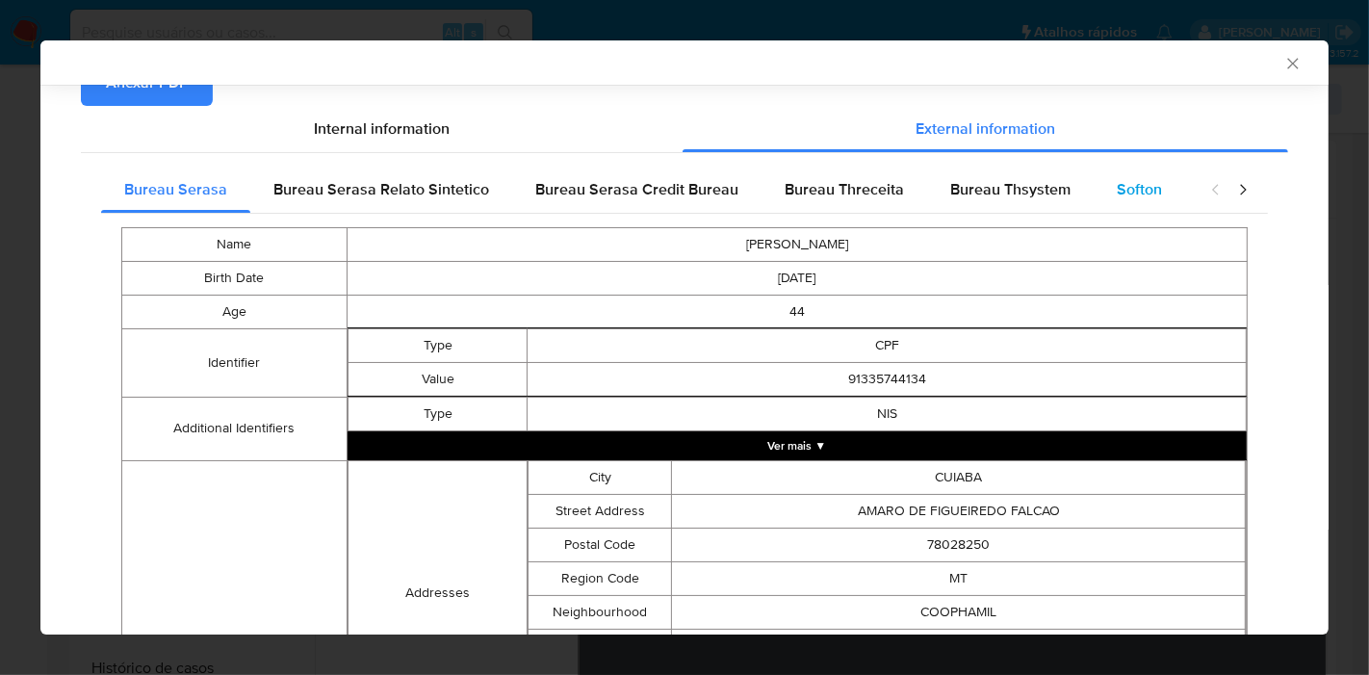
click at [1123, 205] on div "Softon" at bounding box center [1139, 190] width 91 height 46
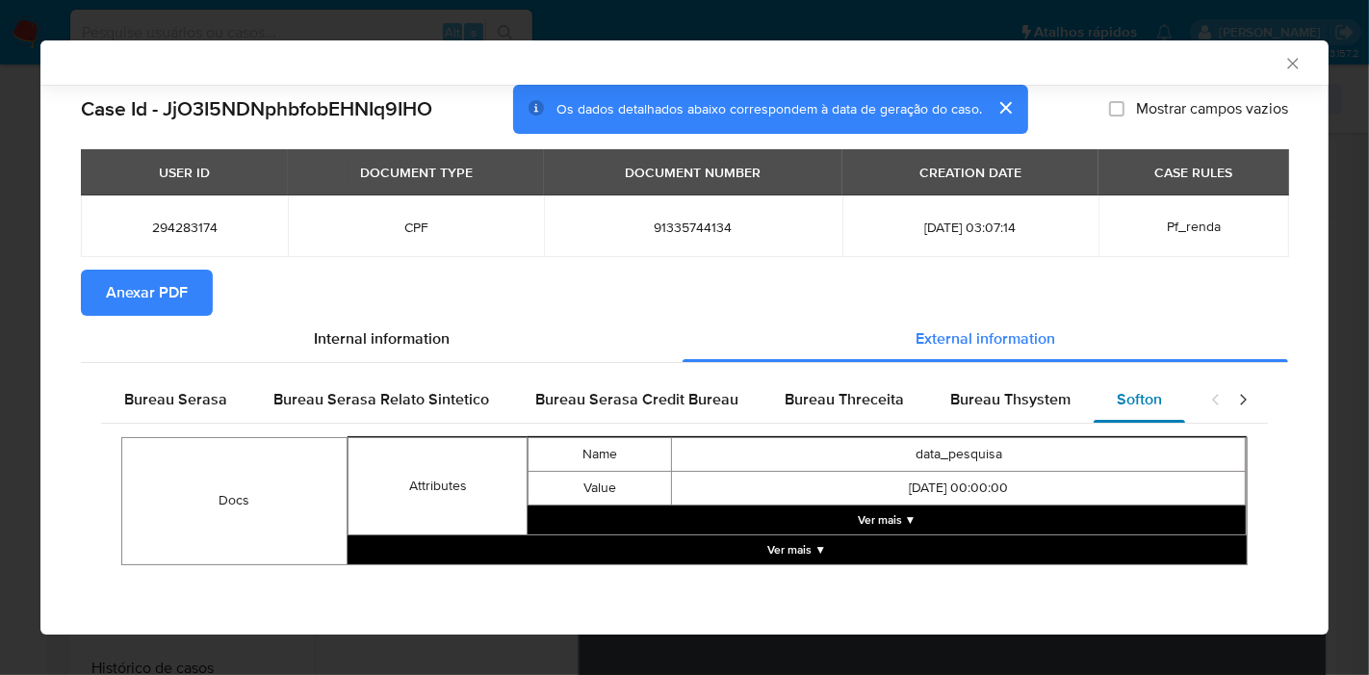
scroll to position [0, 0]
click at [918, 517] on button "Ver mais ▼" at bounding box center [887, 519] width 718 height 29
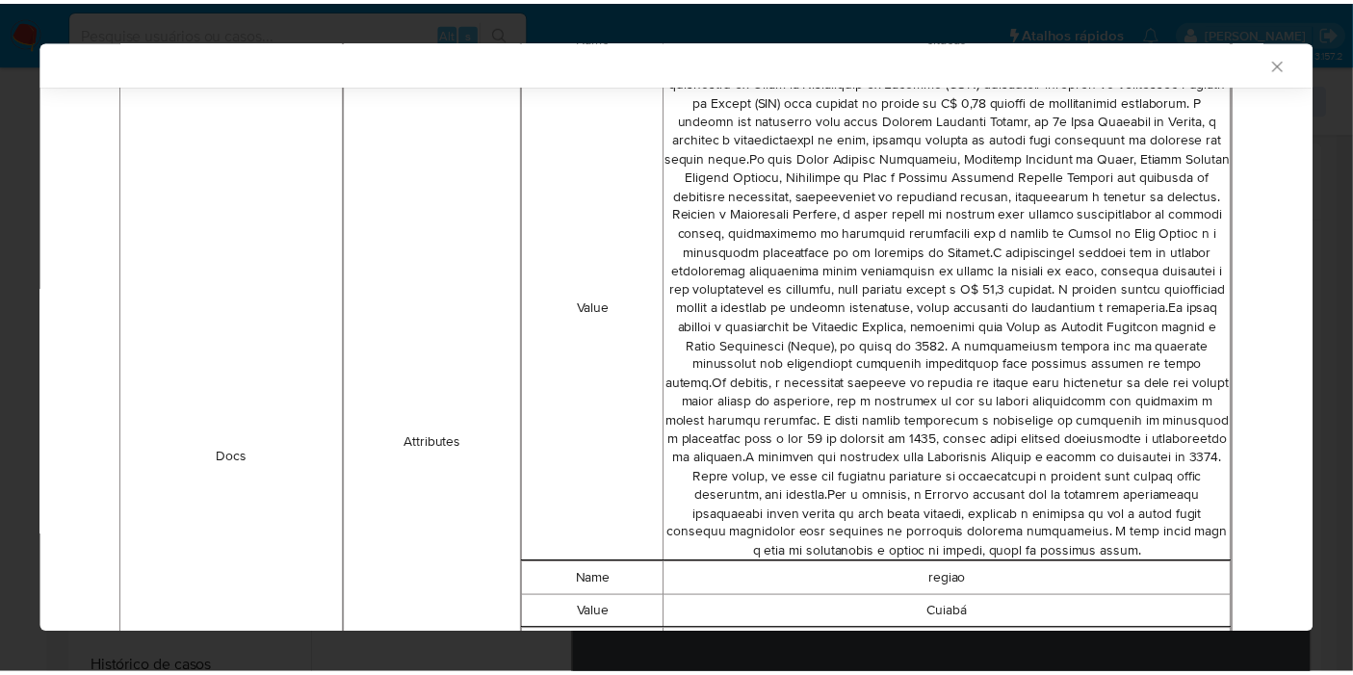
scroll to position [1065, 0]
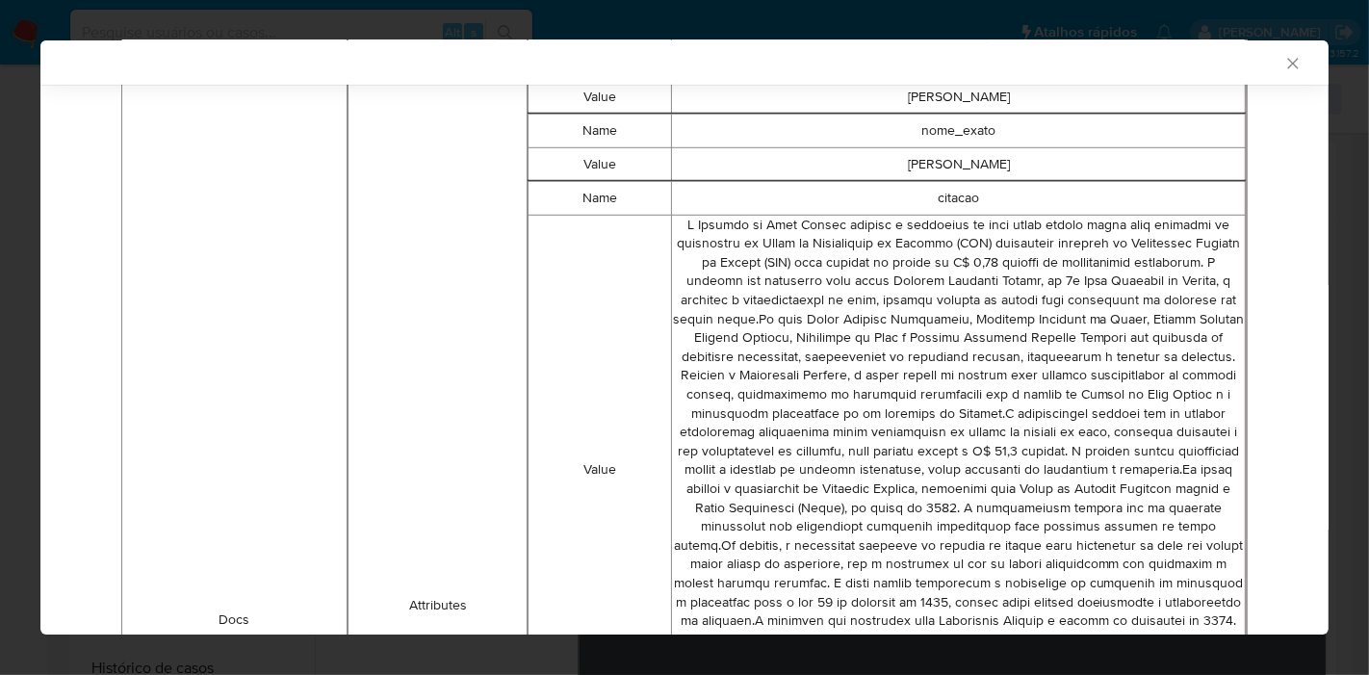
click at [1283, 57] on icon "Fechar a janela" at bounding box center [1292, 63] width 19 height 19
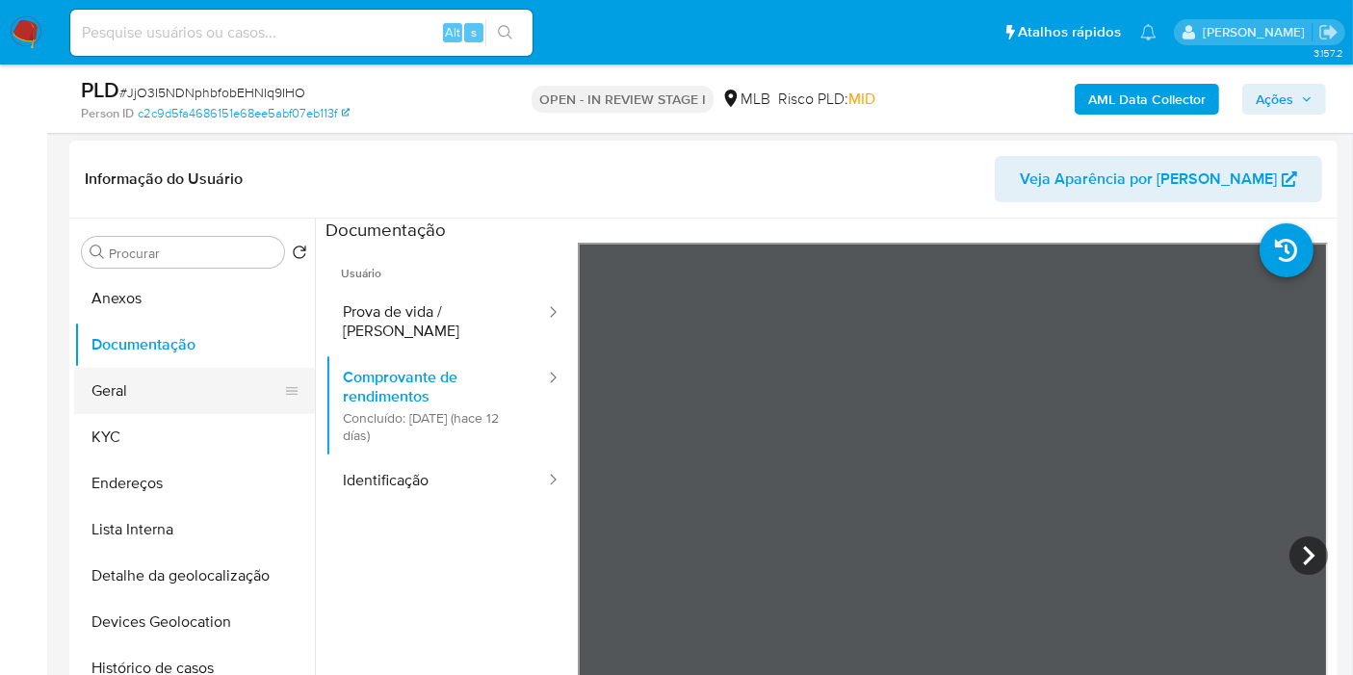
click at [197, 400] on button "Geral" at bounding box center [186, 391] width 225 height 46
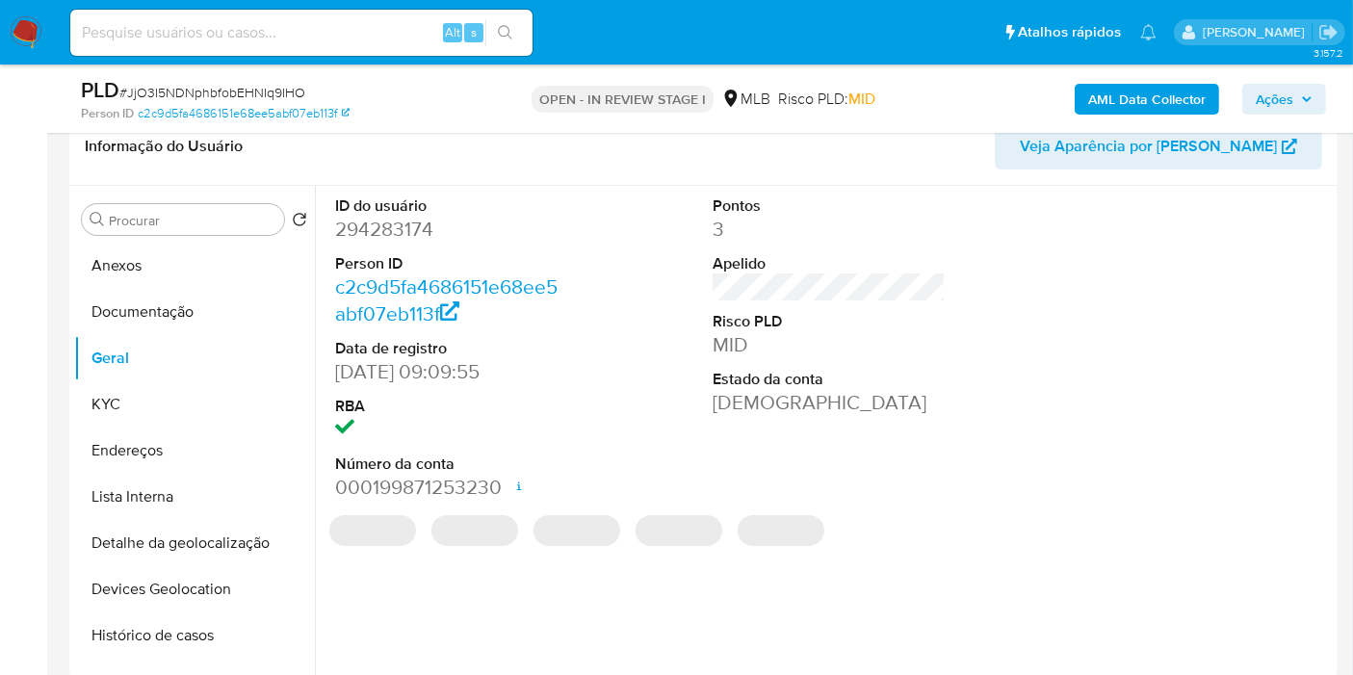
scroll to position [281, 0]
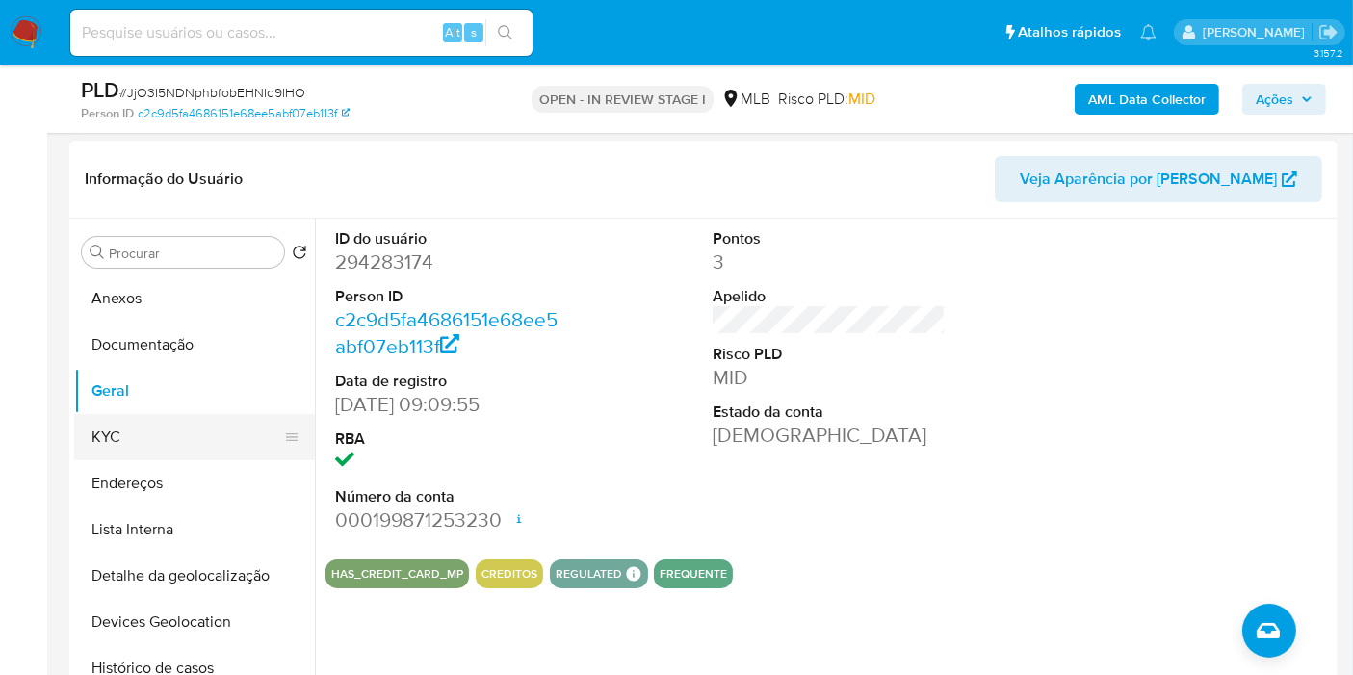
drag, startPoint x: 132, startPoint y: 438, endPoint x: 250, endPoint y: 427, distance: 118.9
click at [132, 438] on button "KYC" at bounding box center [186, 437] width 225 height 46
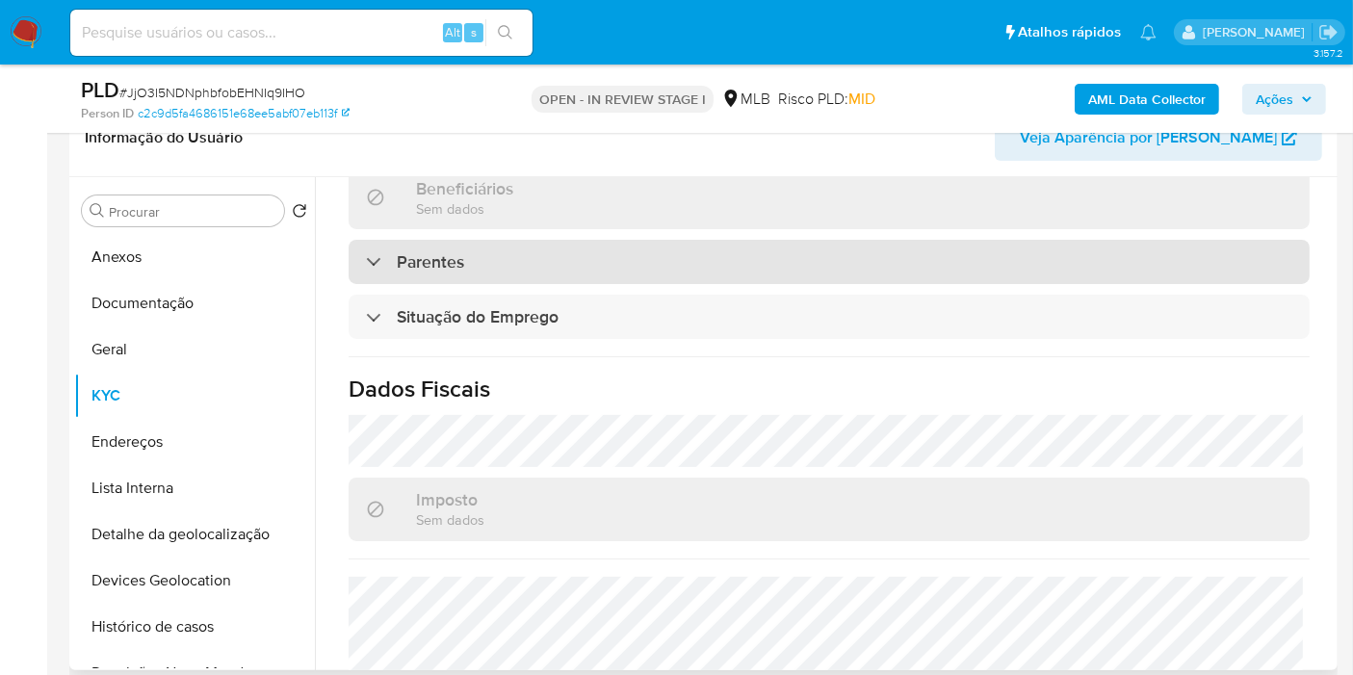
scroll to position [880, 0]
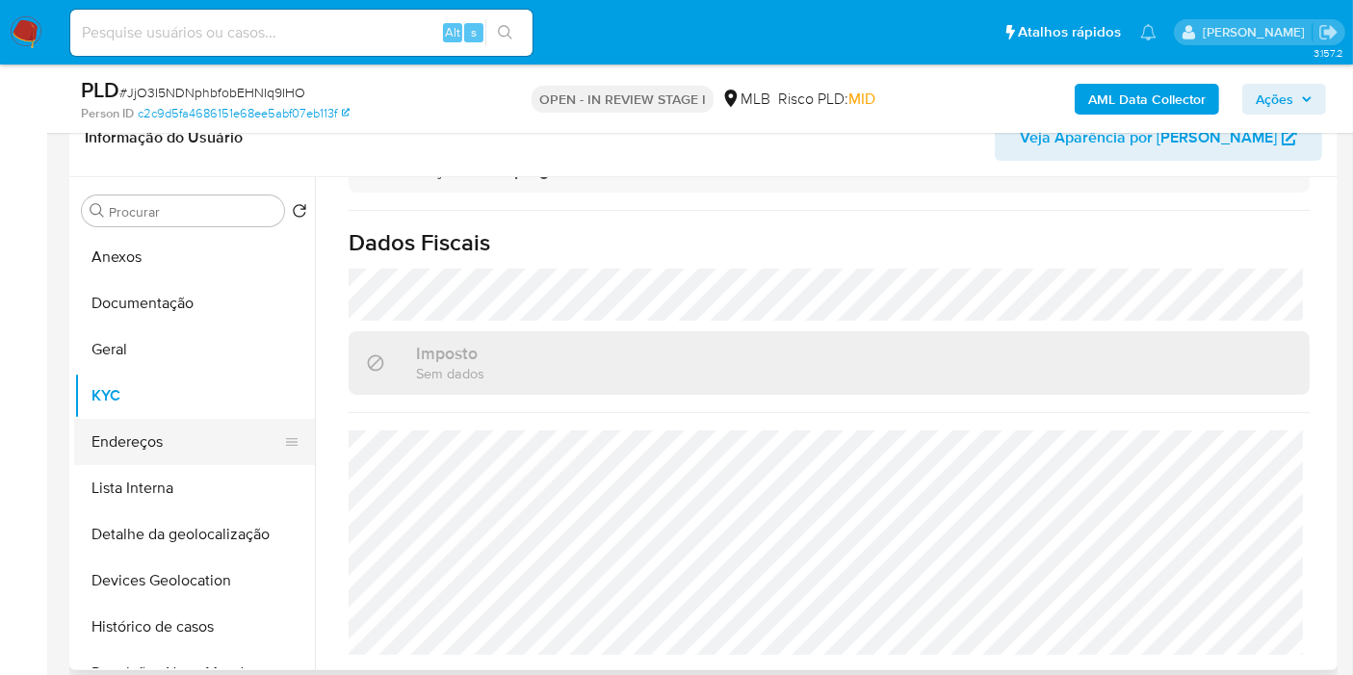
click at [172, 445] on button "Endereços" at bounding box center [186, 442] width 225 height 46
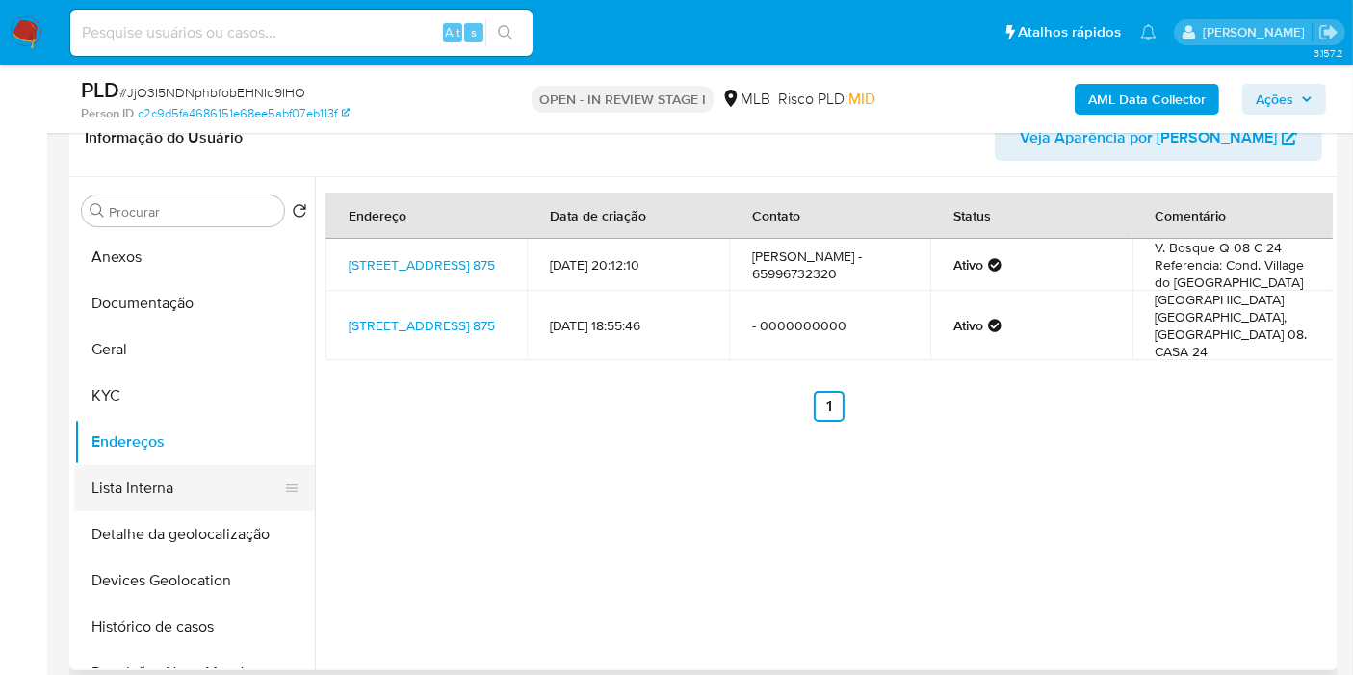
click at [228, 531] on button "Detalhe da geolocalização" at bounding box center [194, 534] width 241 height 46
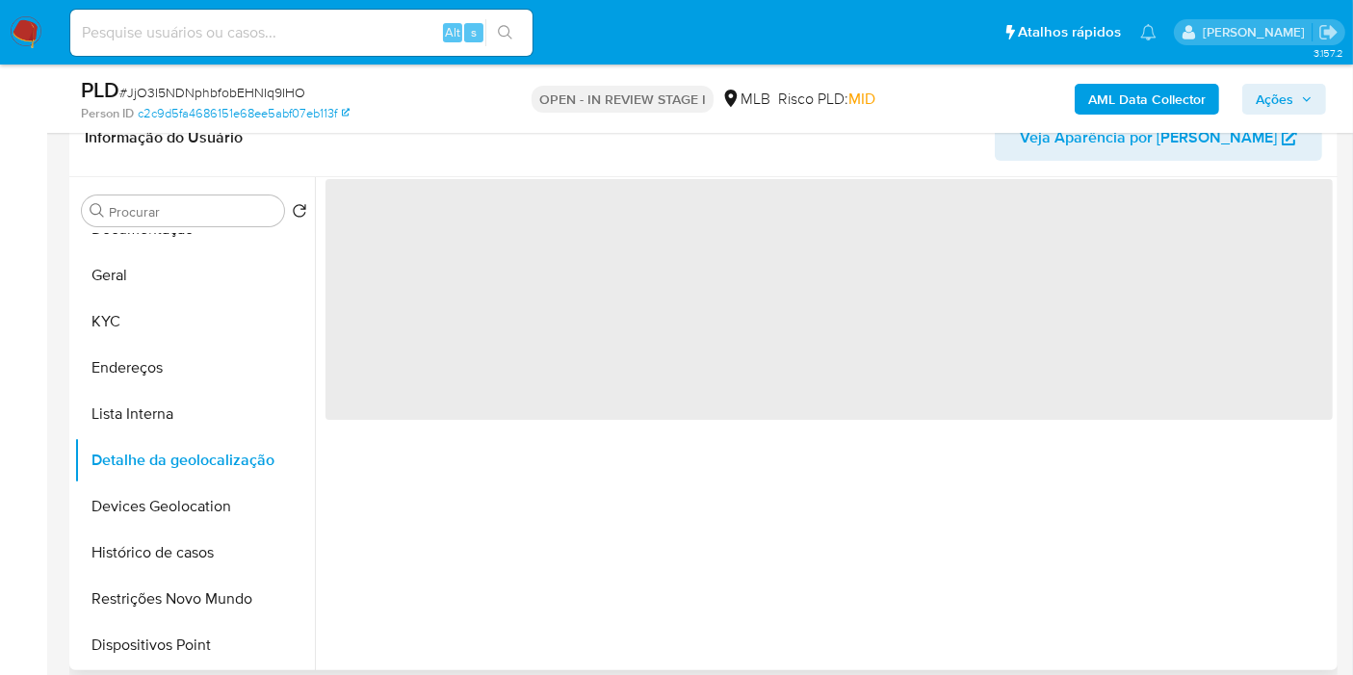
scroll to position [107, 0]
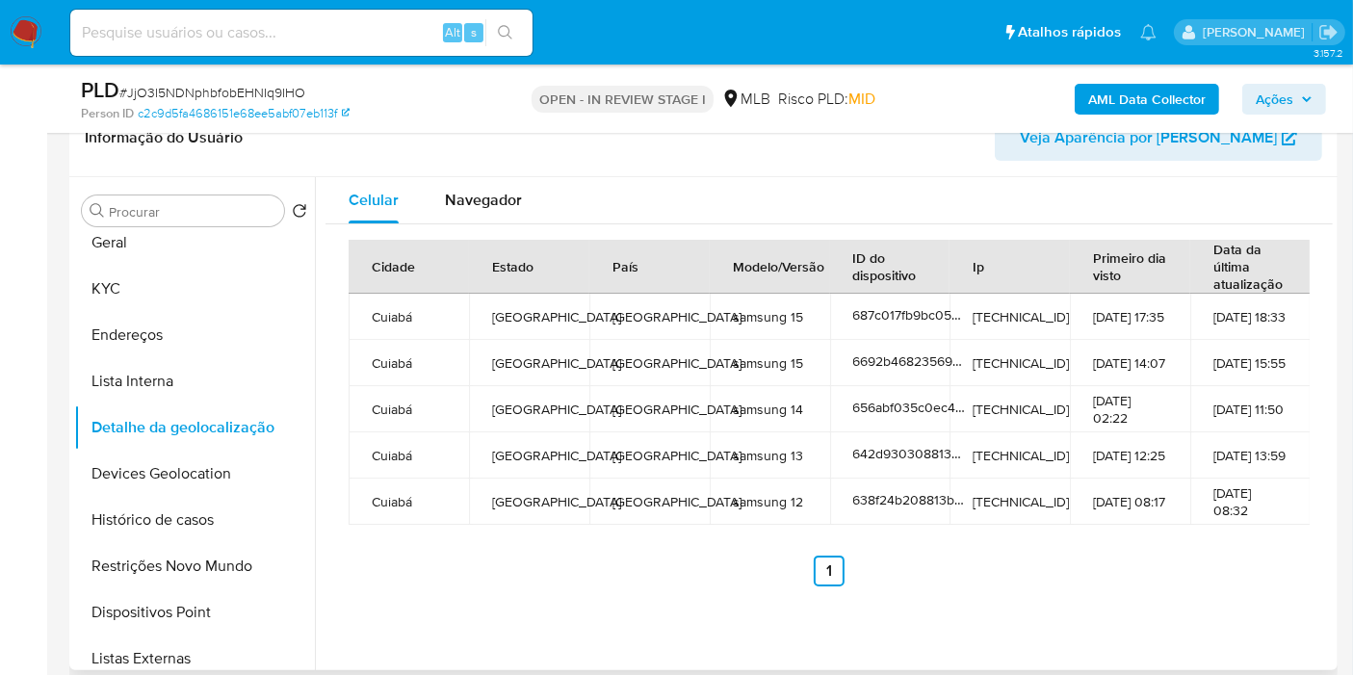
drag, startPoint x: 501, startPoint y: 215, endPoint x: 633, endPoint y: 211, distance: 131.9
click at [502, 215] on div "Navegador" at bounding box center [483, 200] width 77 height 46
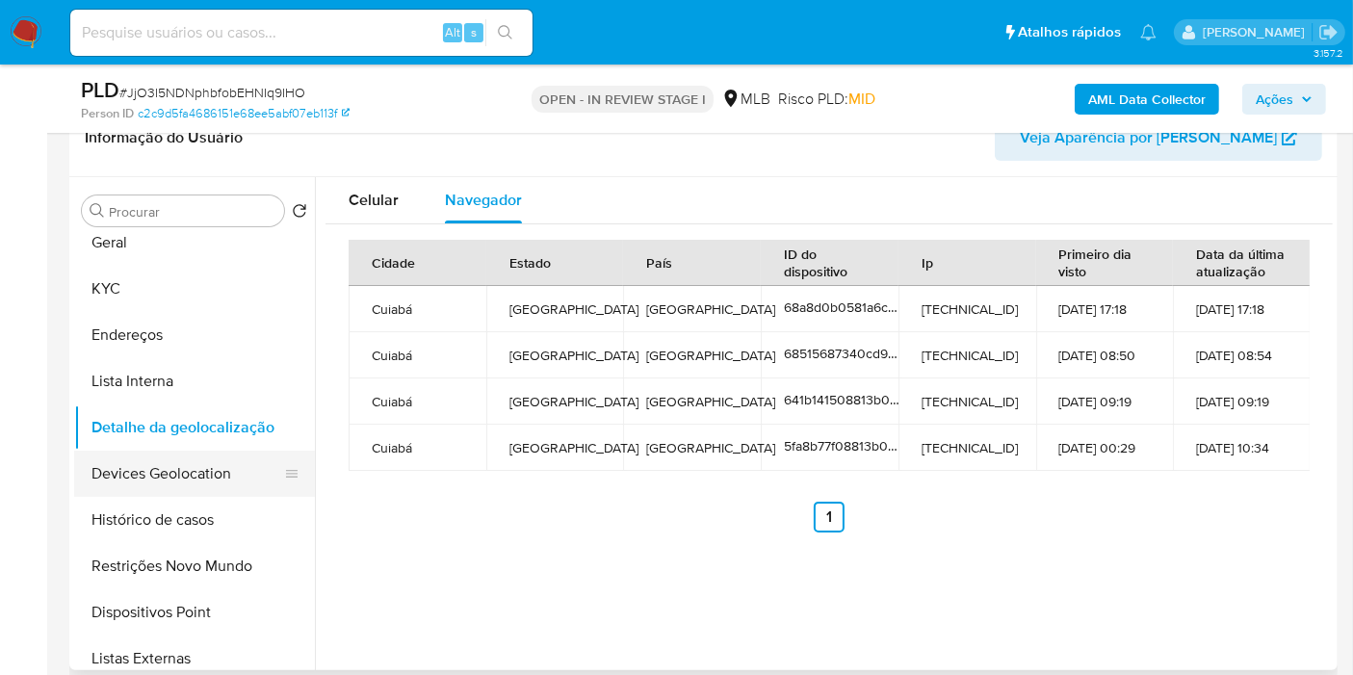
click at [236, 472] on button "Devices Geolocation" at bounding box center [186, 474] width 225 height 46
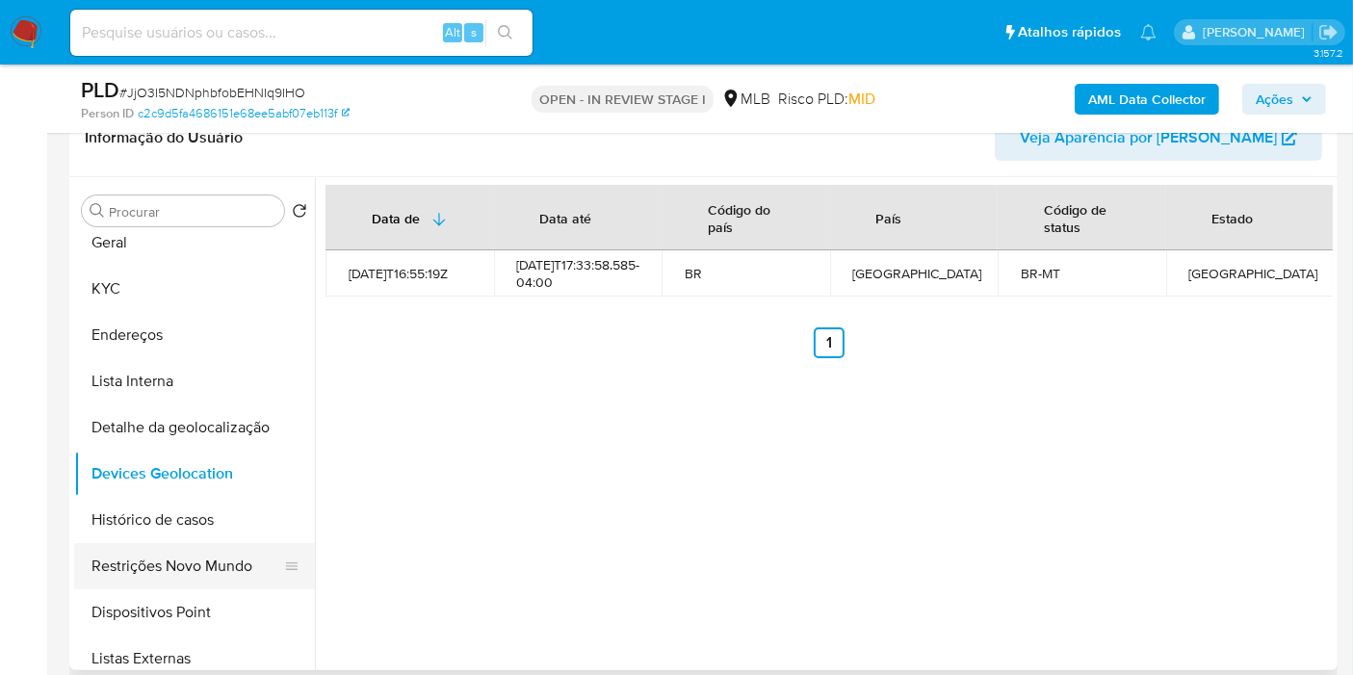
click at [184, 562] on button "Restrições Novo Mundo" at bounding box center [186, 566] width 225 height 46
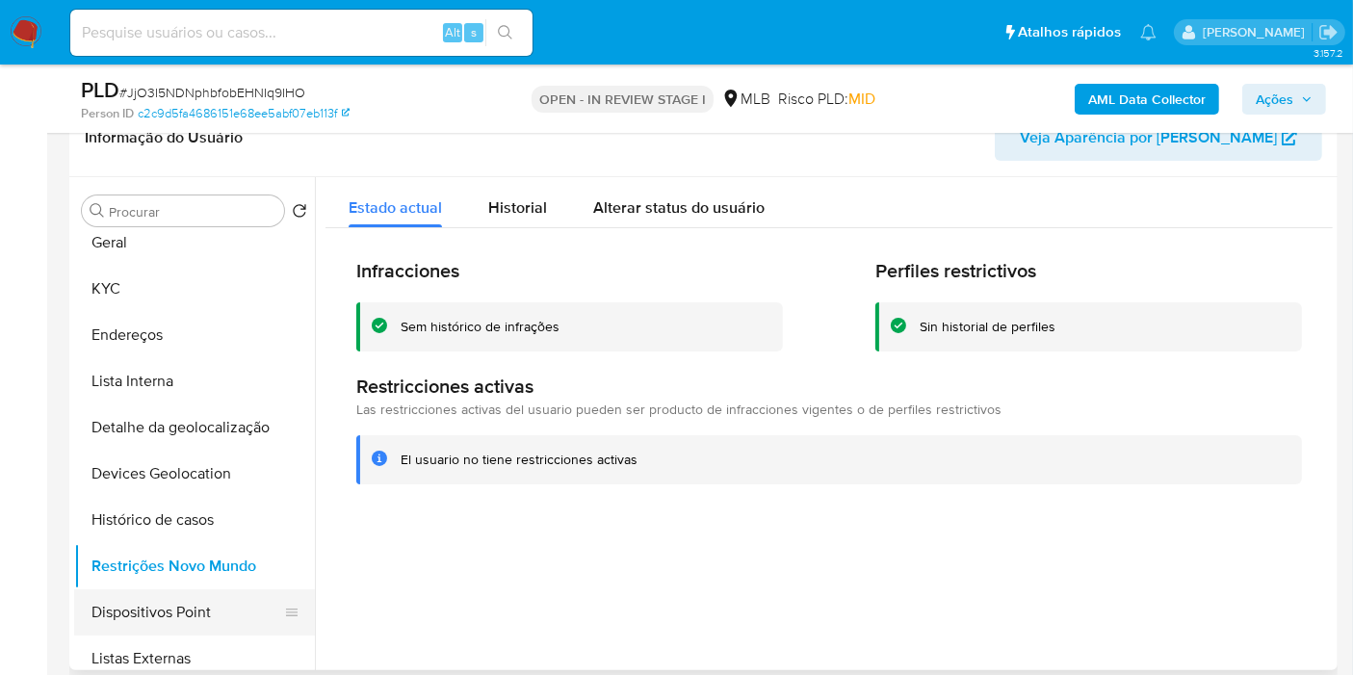
click at [185, 613] on button "Dispositivos Point" at bounding box center [186, 612] width 225 height 46
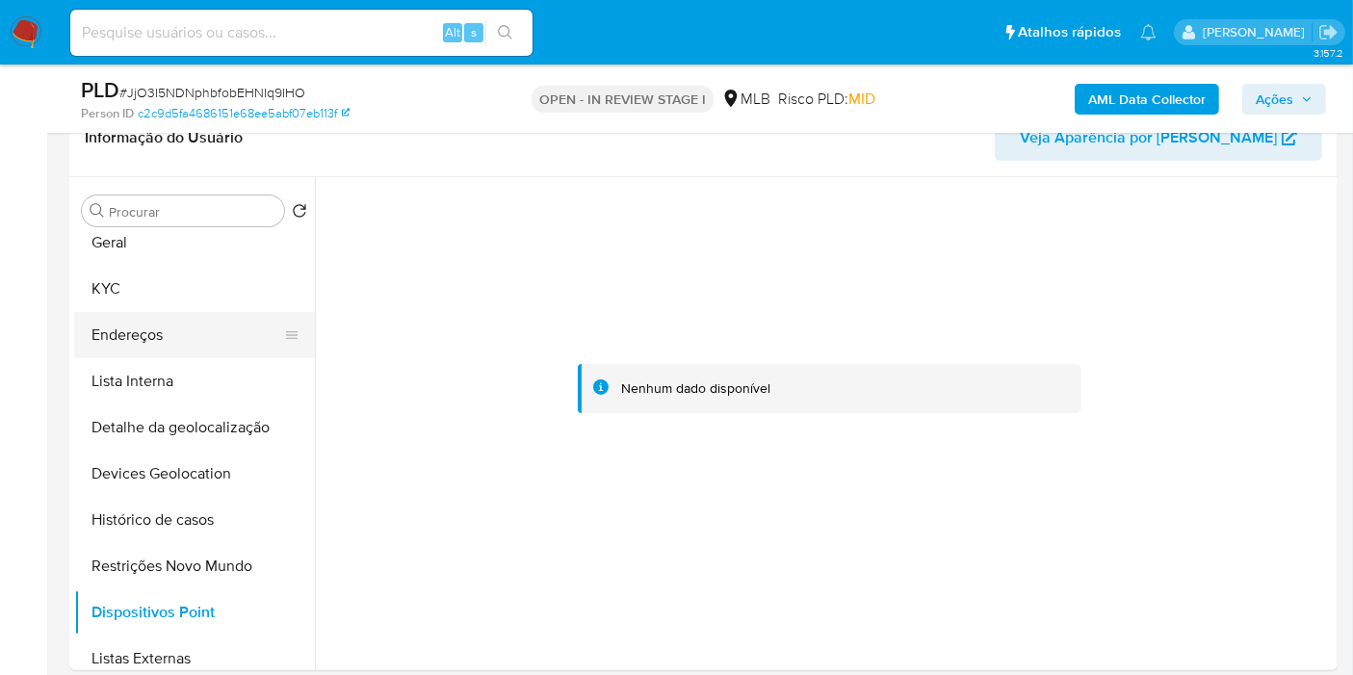
click at [174, 322] on button "Endereços" at bounding box center [186, 335] width 225 height 46
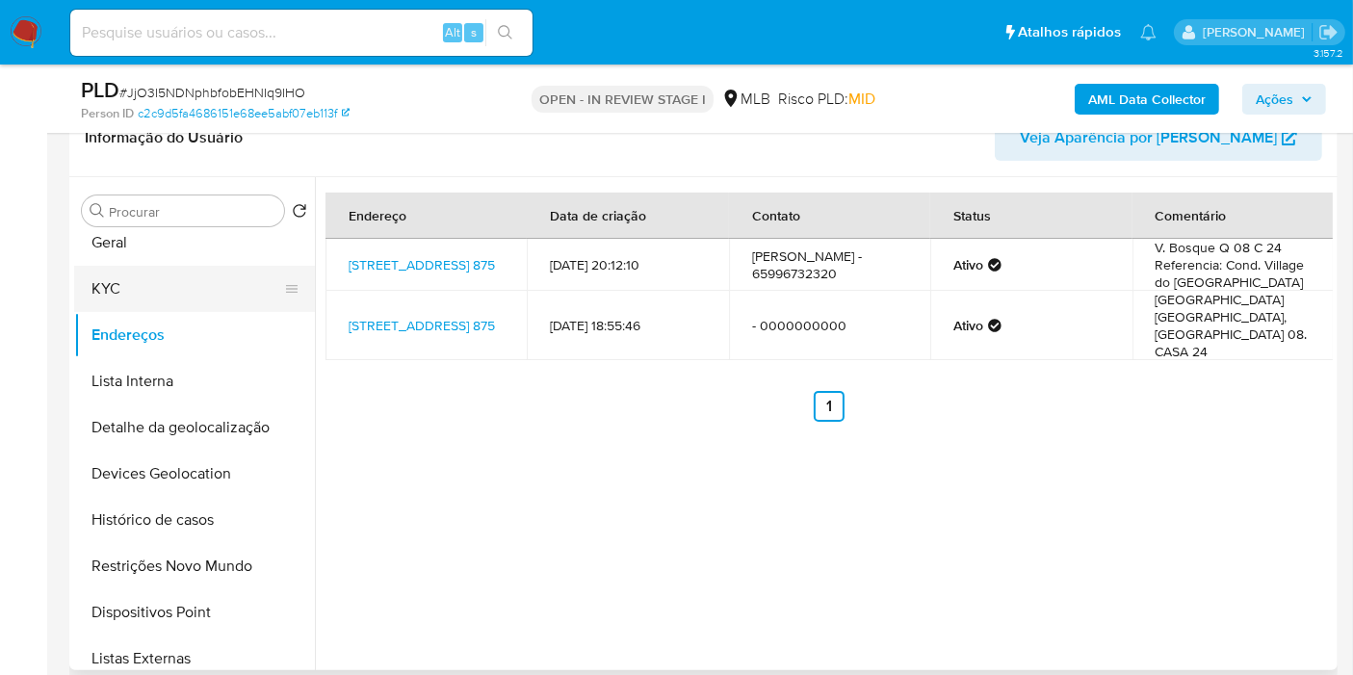
click at [187, 275] on button "KYC" at bounding box center [186, 289] width 225 height 46
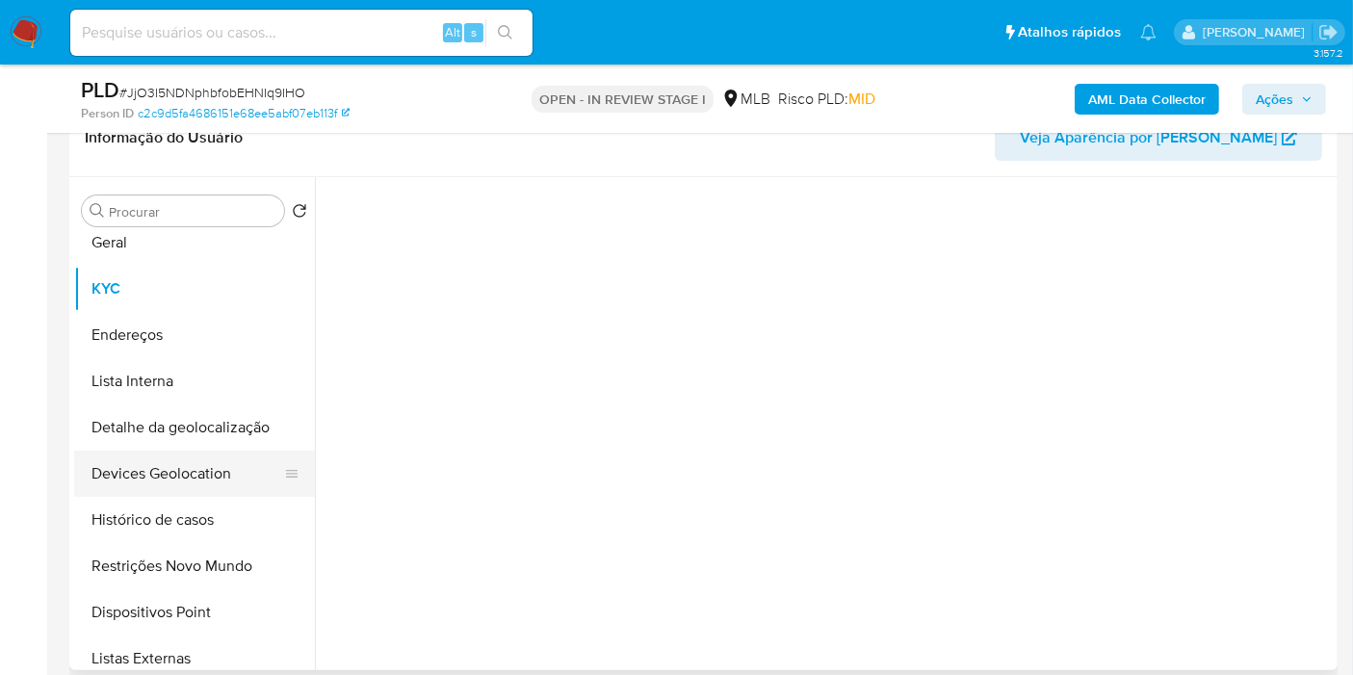
scroll to position [0, 0]
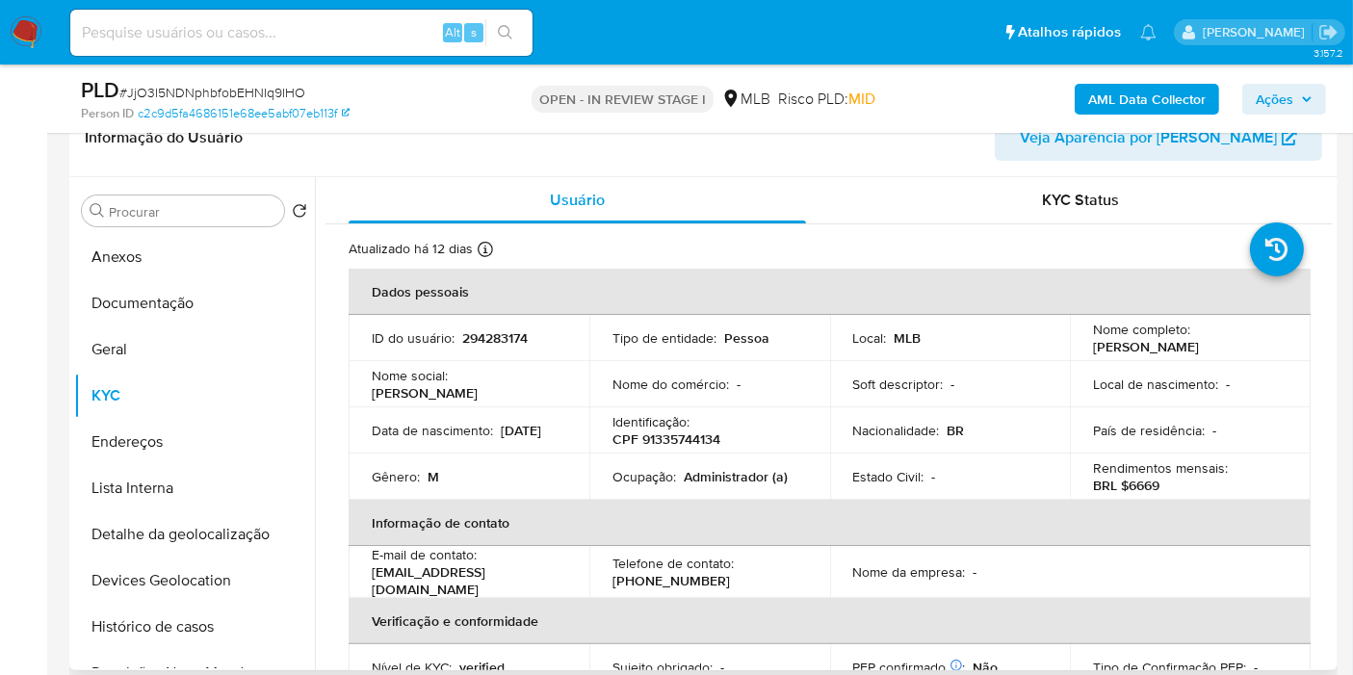
click at [676, 445] on p "CPF 91335744134" at bounding box center [666, 438] width 108 height 17
copy p "91335744134"
click at [1086, 90] on button "AML Data Collector" at bounding box center [1146, 99] width 144 height 31
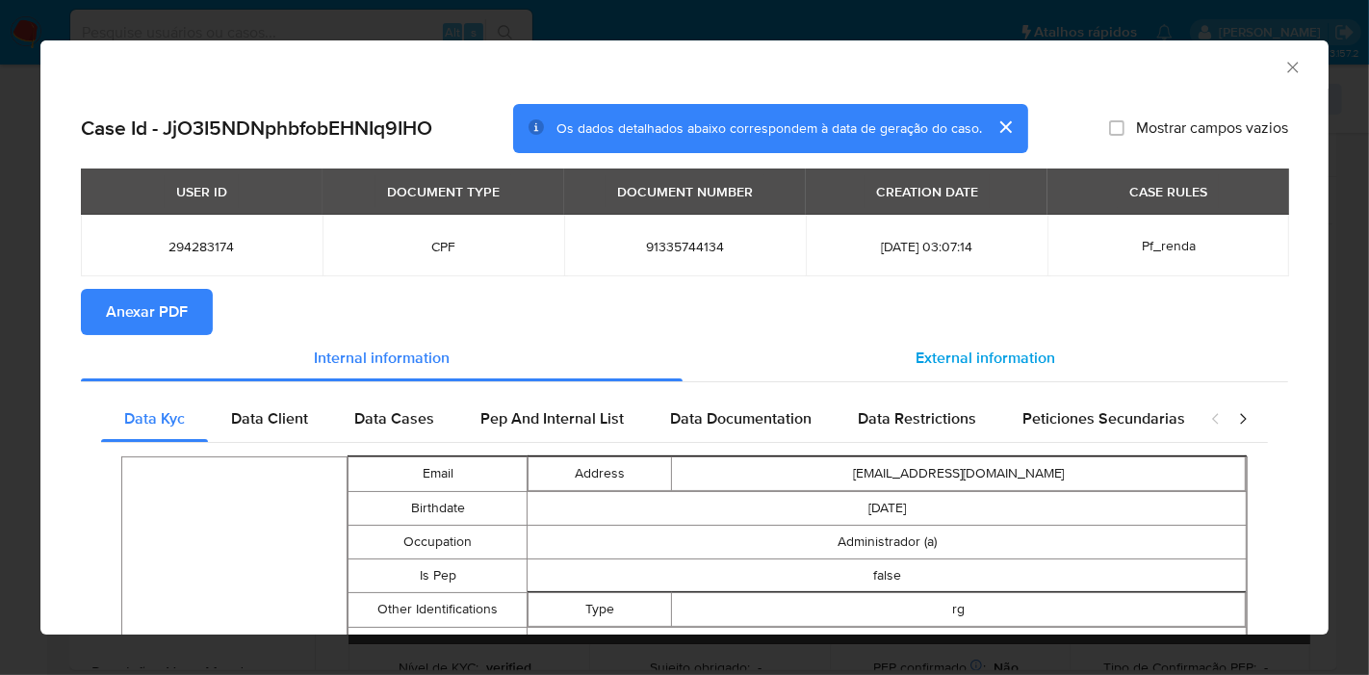
click at [983, 369] on div "External information" at bounding box center [986, 358] width 606 height 46
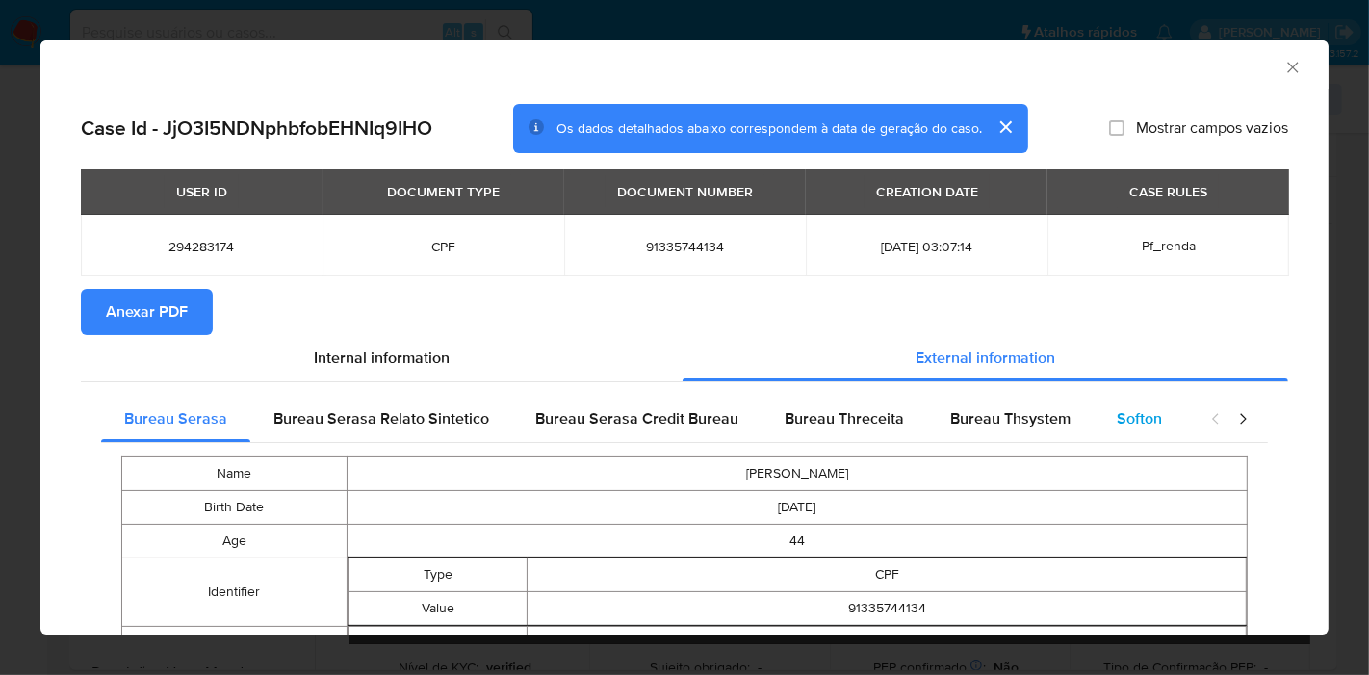
click at [1163, 422] on div "Softon" at bounding box center [1139, 419] width 91 height 46
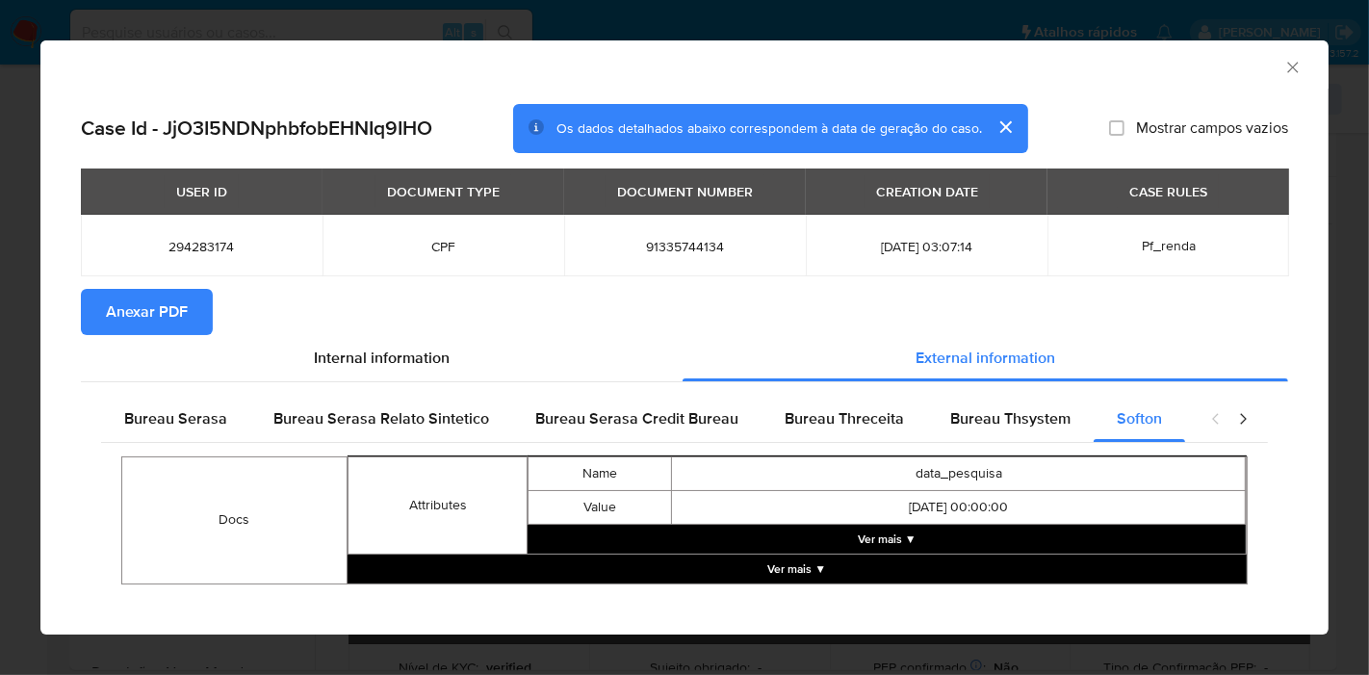
click at [926, 545] on button "Ver mais ▼" at bounding box center [887, 539] width 718 height 29
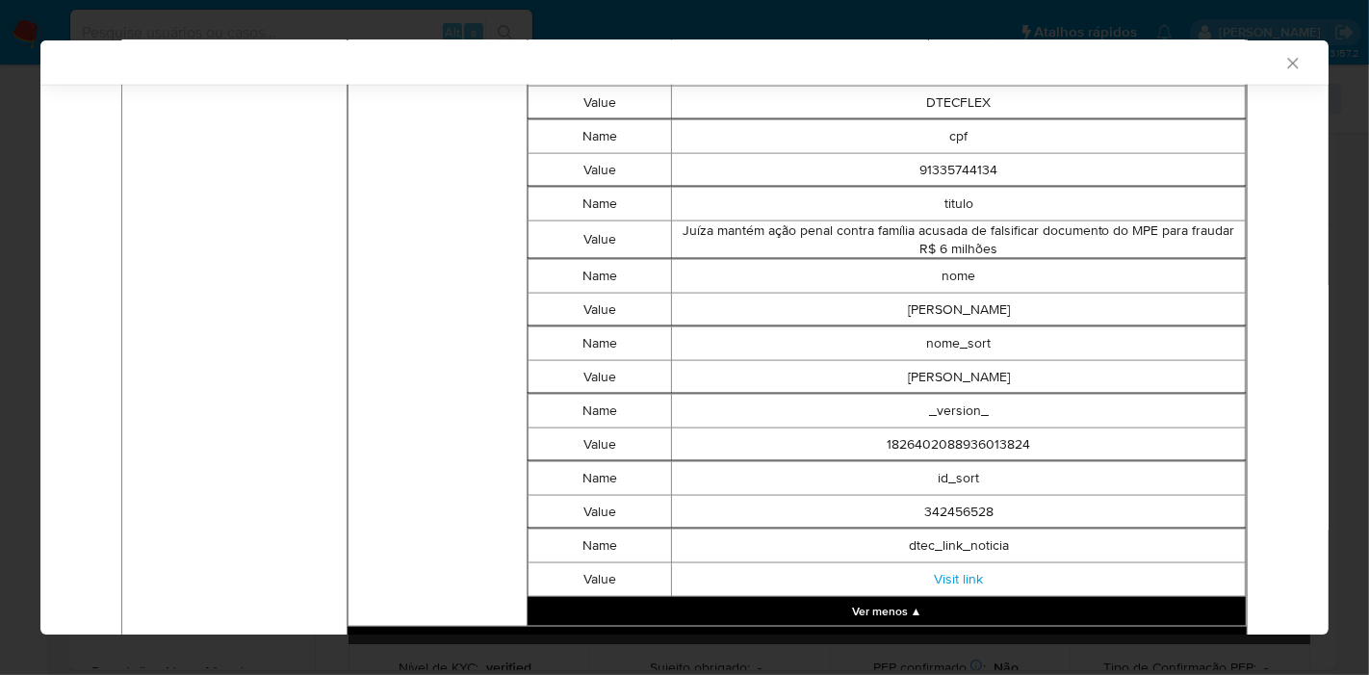
scroll to position [2415, 0]
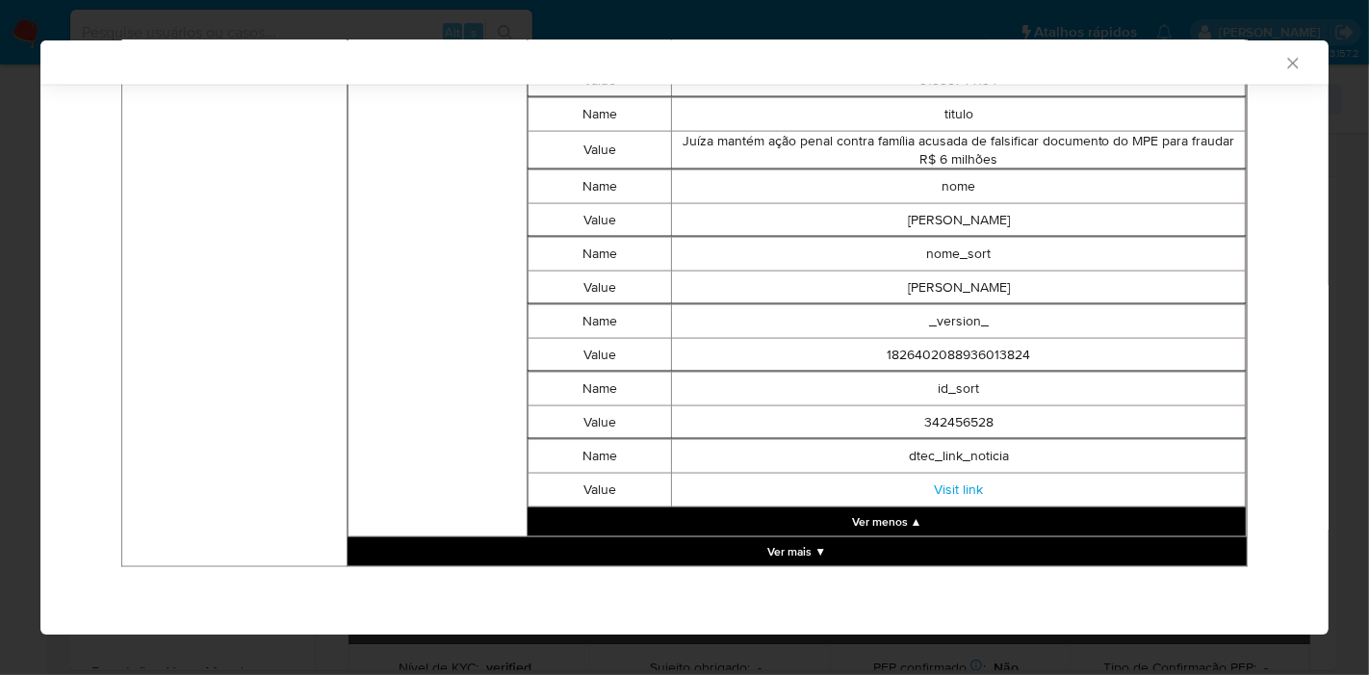
click at [891, 548] on button "Ver mais ▼" at bounding box center [797, 551] width 899 height 29
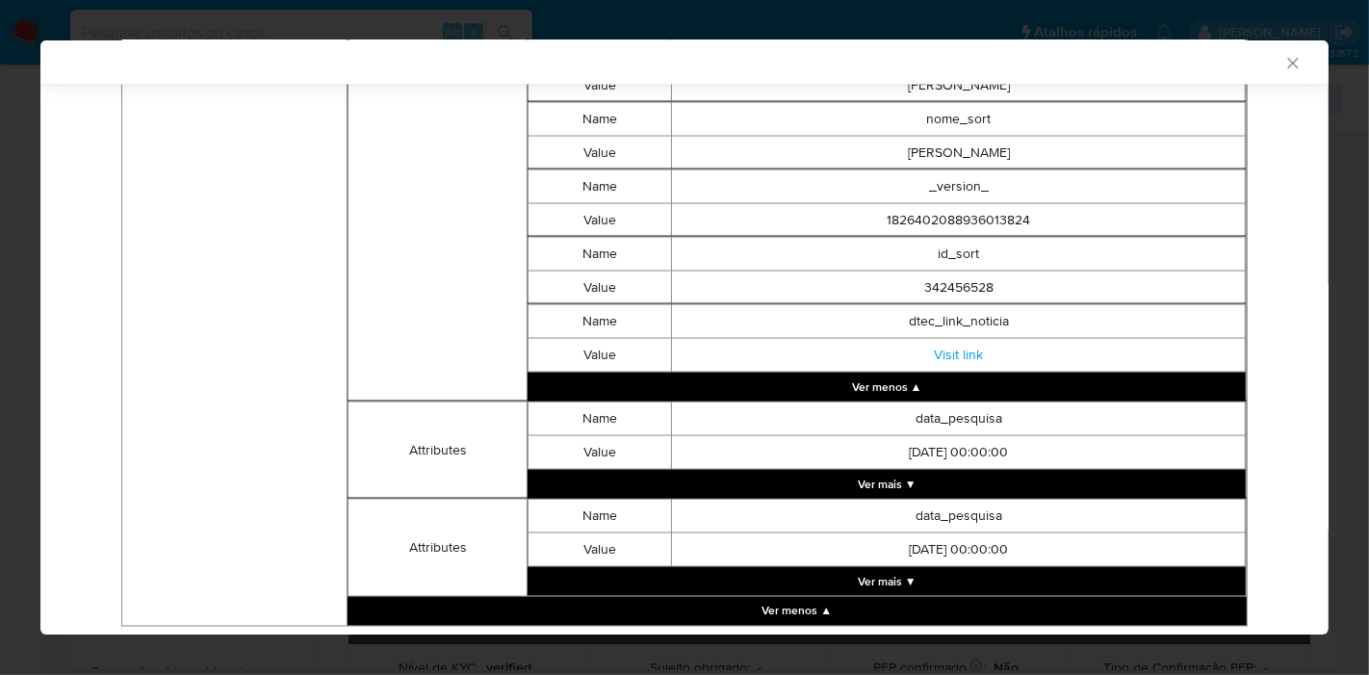
scroll to position [2613, 0]
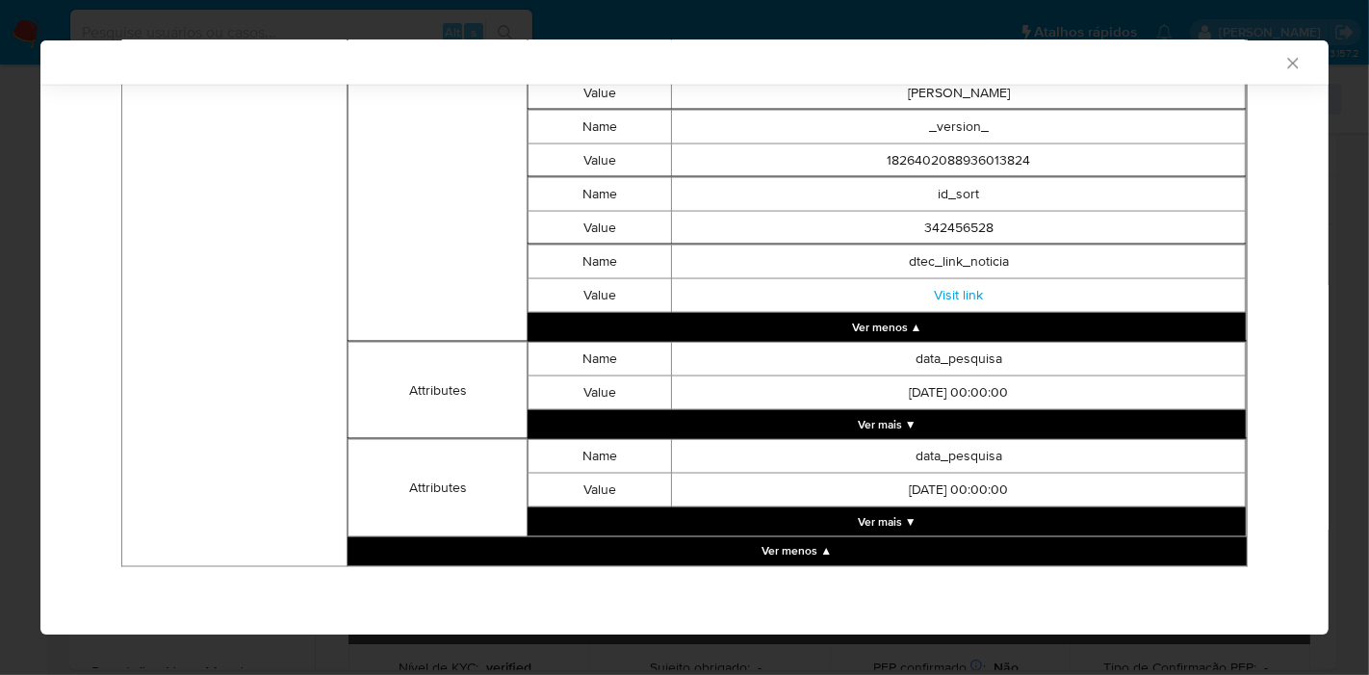
click at [1283, 69] on icon "Fechar a janela" at bounding box center [1292, 63] width 19 height 19
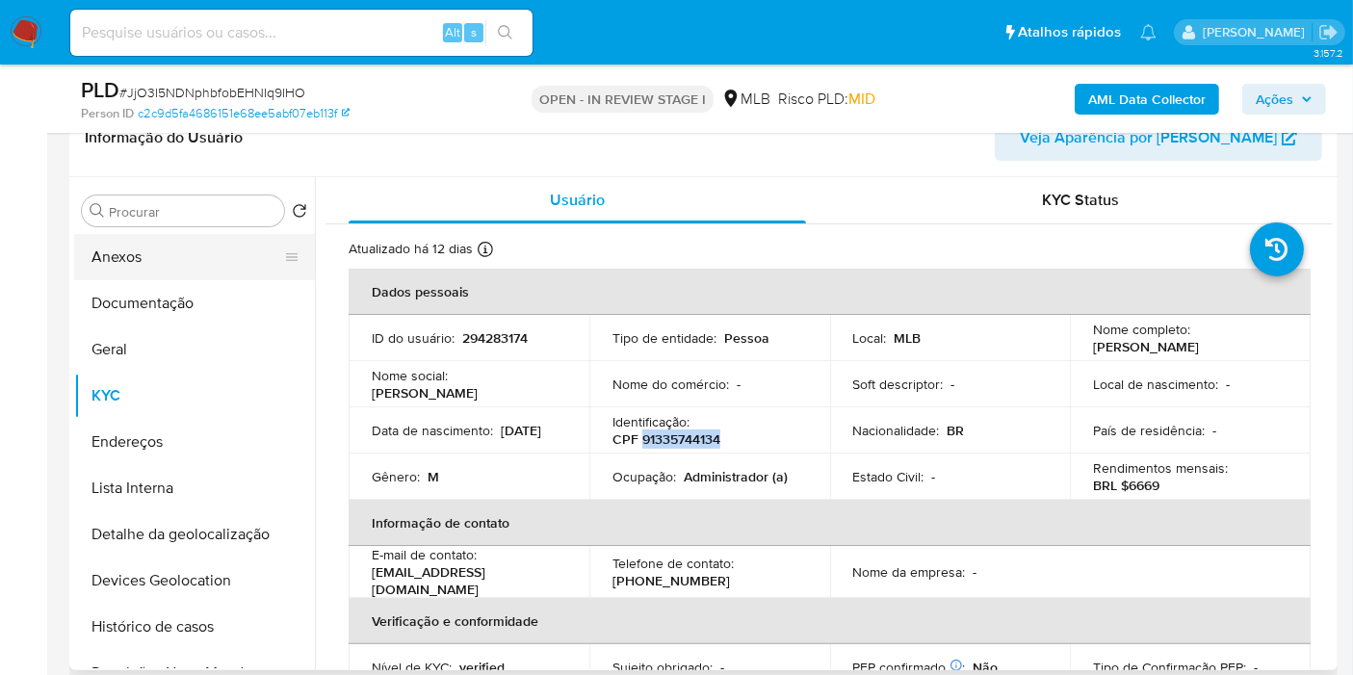
click at [175, 246] on button "Anexos" at bounding box center [186, 257] width 225 height 46
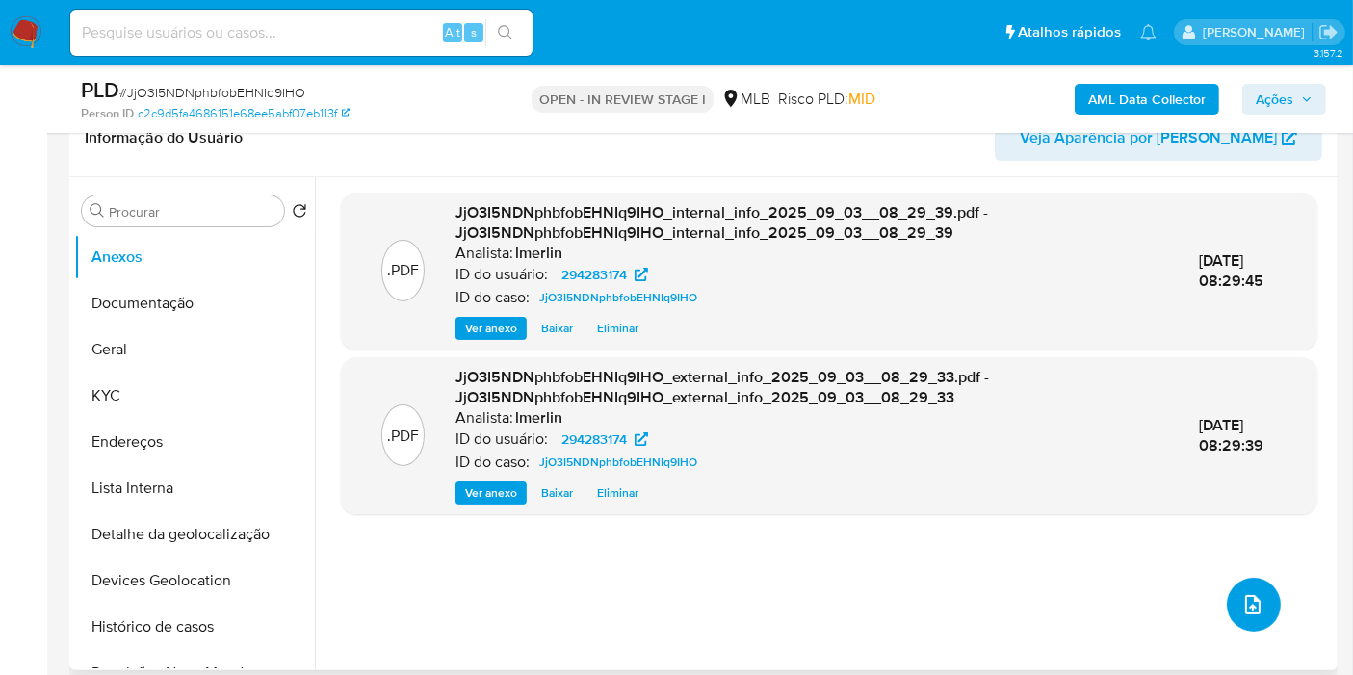
click at [1249, 603] on icon "upload-file" at bounding box center [1252, 604] width 23 height 23
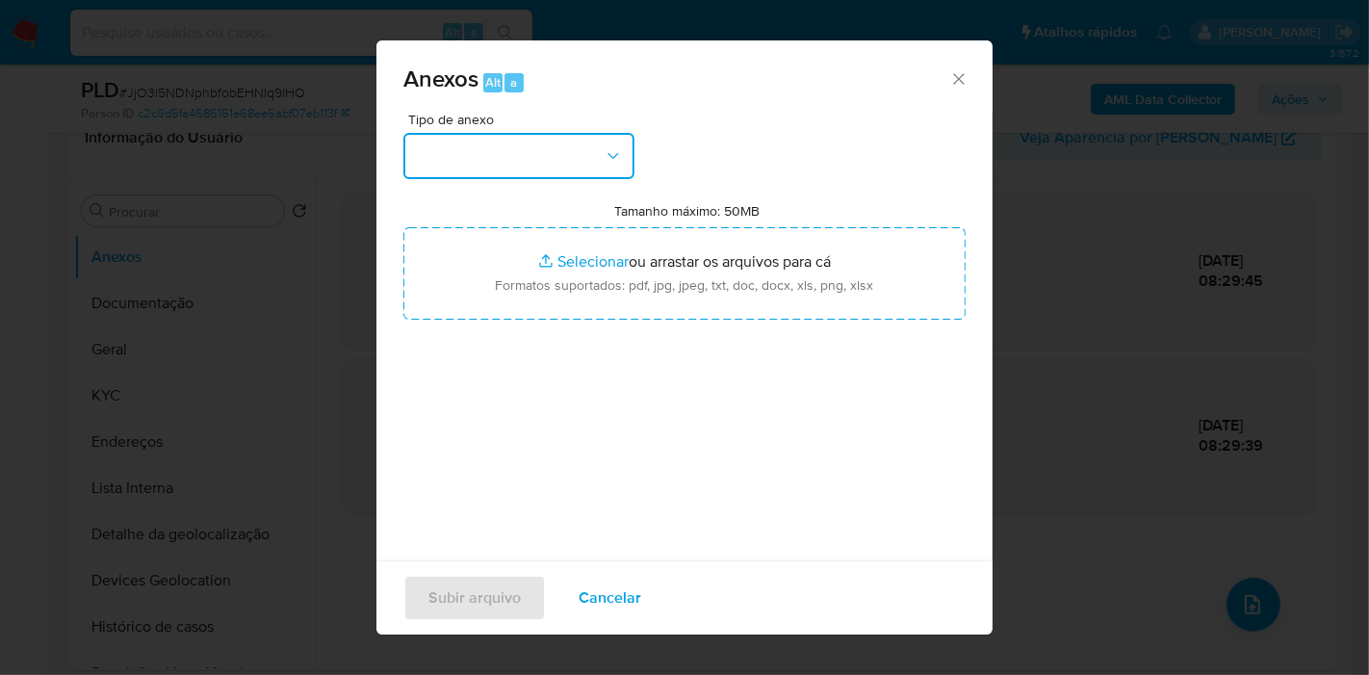
click at [450, 146] on button "button" at bounding box center [518, 156] width 231 height 46
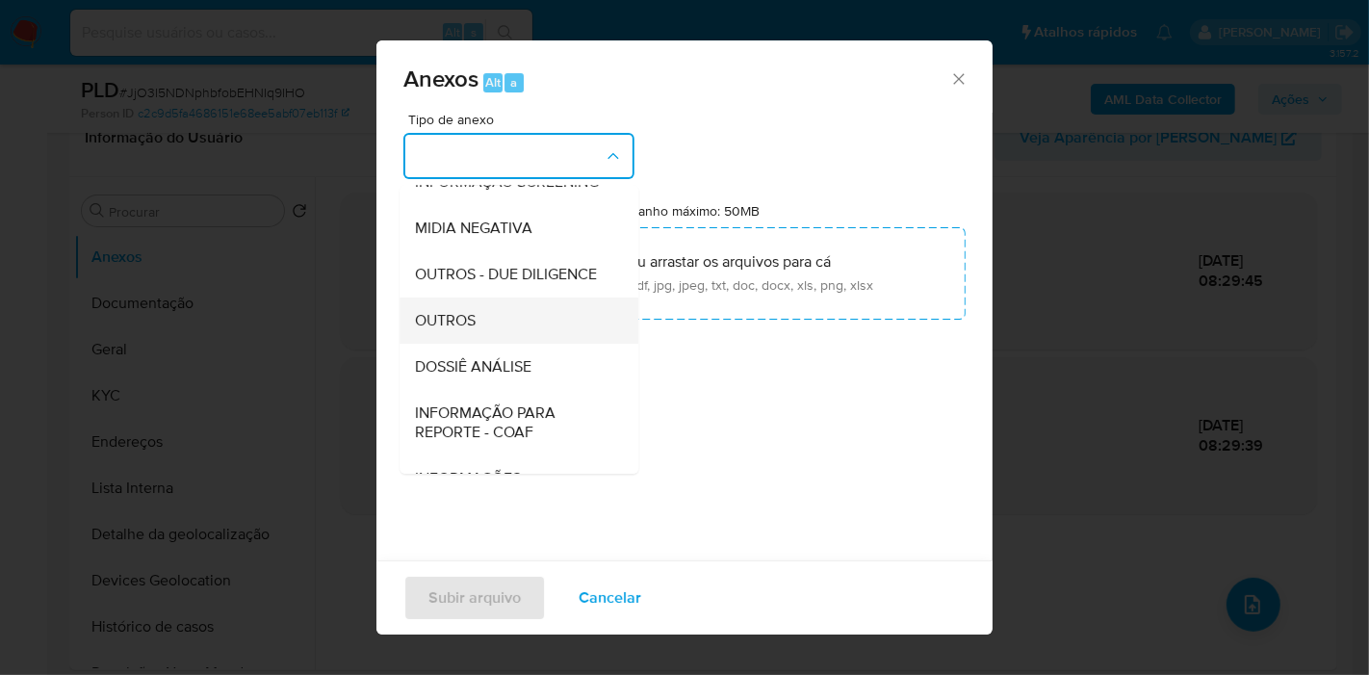
scroll to position [214, 0]
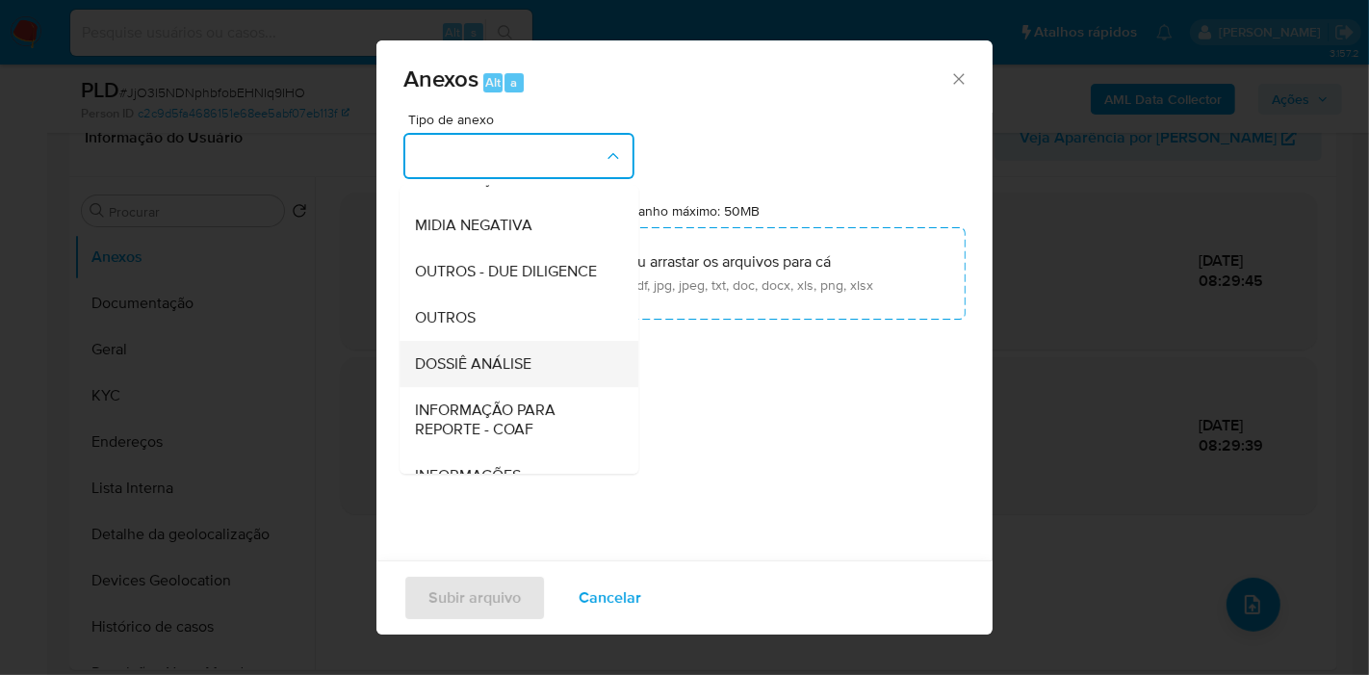
click at [524, 385] on div "DOSSIÊ ANÁLISE" at bounding box center [513, 364] width 196 height 46
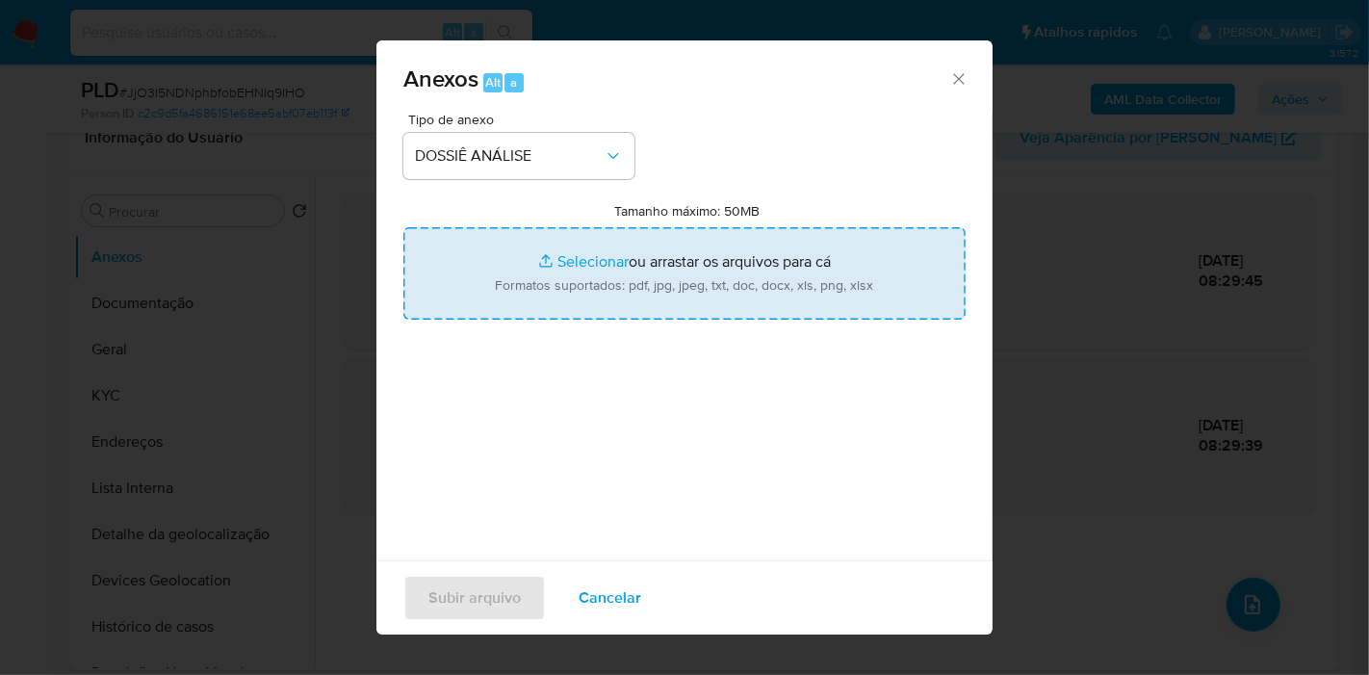
click at [627, 251] on input "Tamanho máximo: 50MB Selecionar arquivos" at bounding box center [684, 273] width 562 height 92
type input "C:\fakepath\SAR - XXX - CPF 91335744134 - DOUGLAS HENRIQUE RIBEIRO PIERETI.pdf"
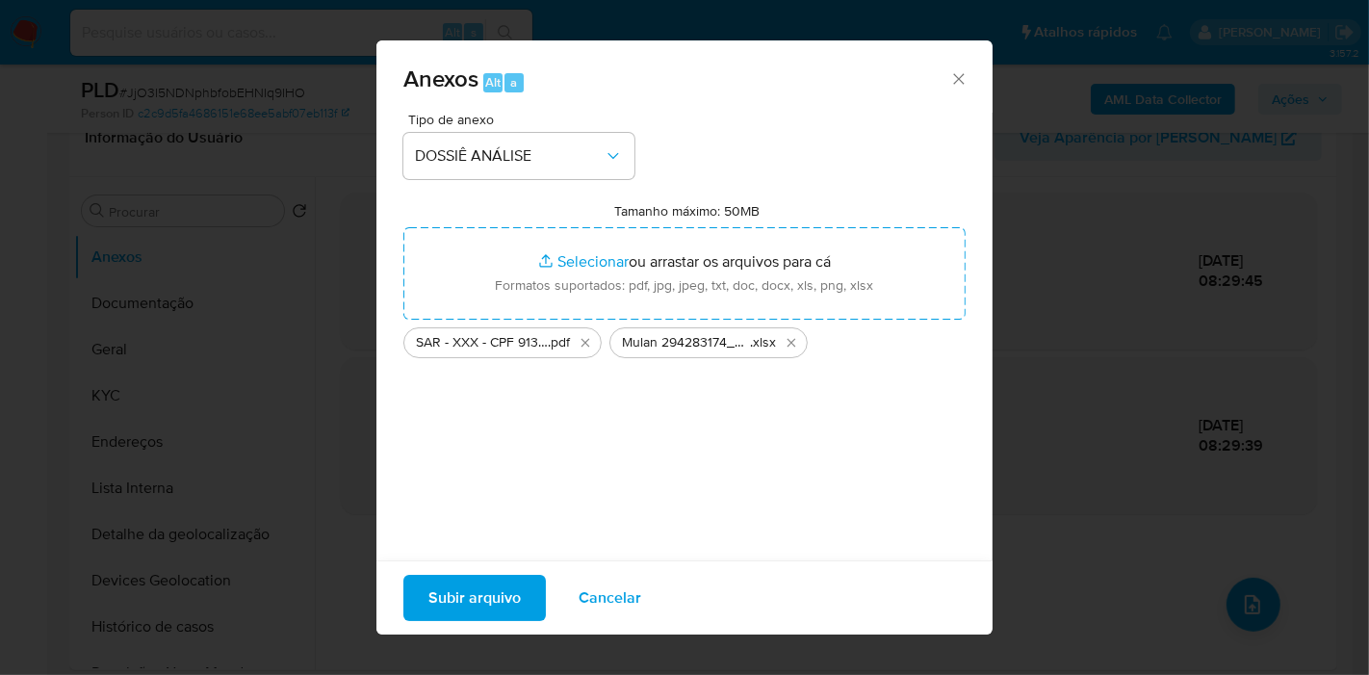
click at [495, 592] on span "Subir arquivo" at bounding box center [474, 598] width 92 height 42
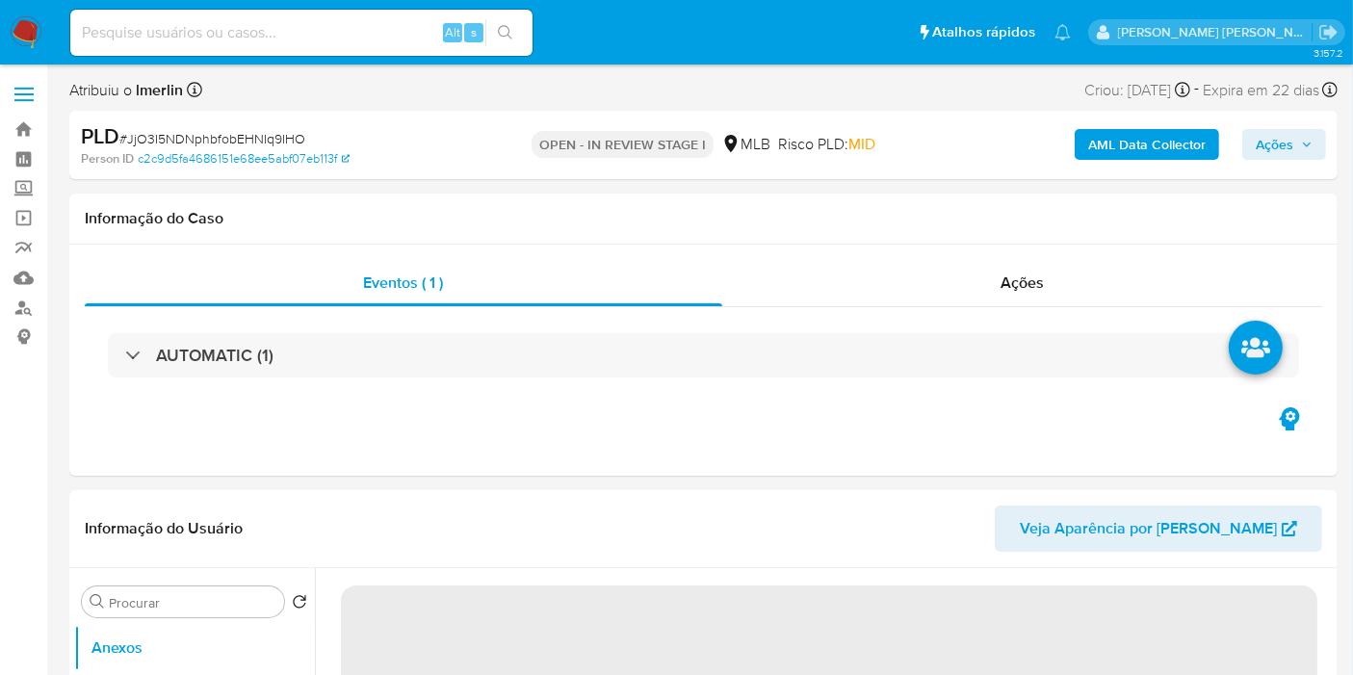
select select "10"
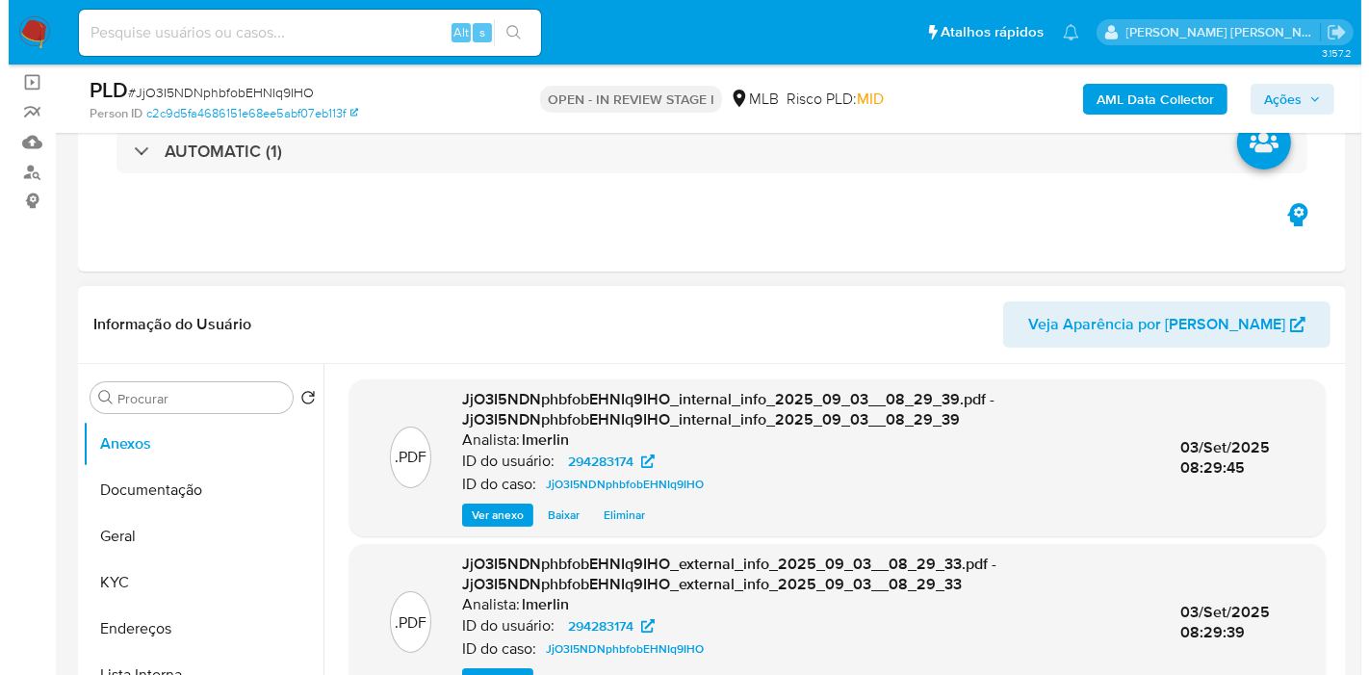
scroll to position [321, 0]
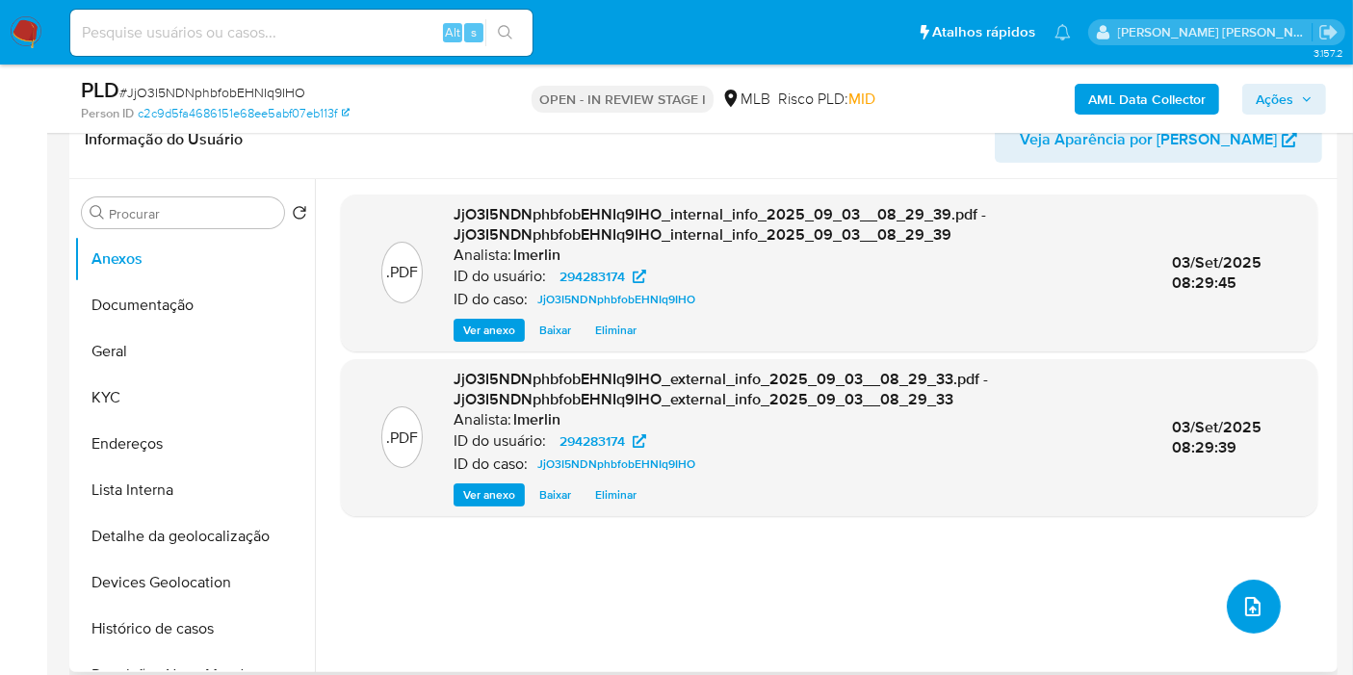
click at [1256, 595] on span "upload-file" at bounding box center [1252, 606] width 23 height 23
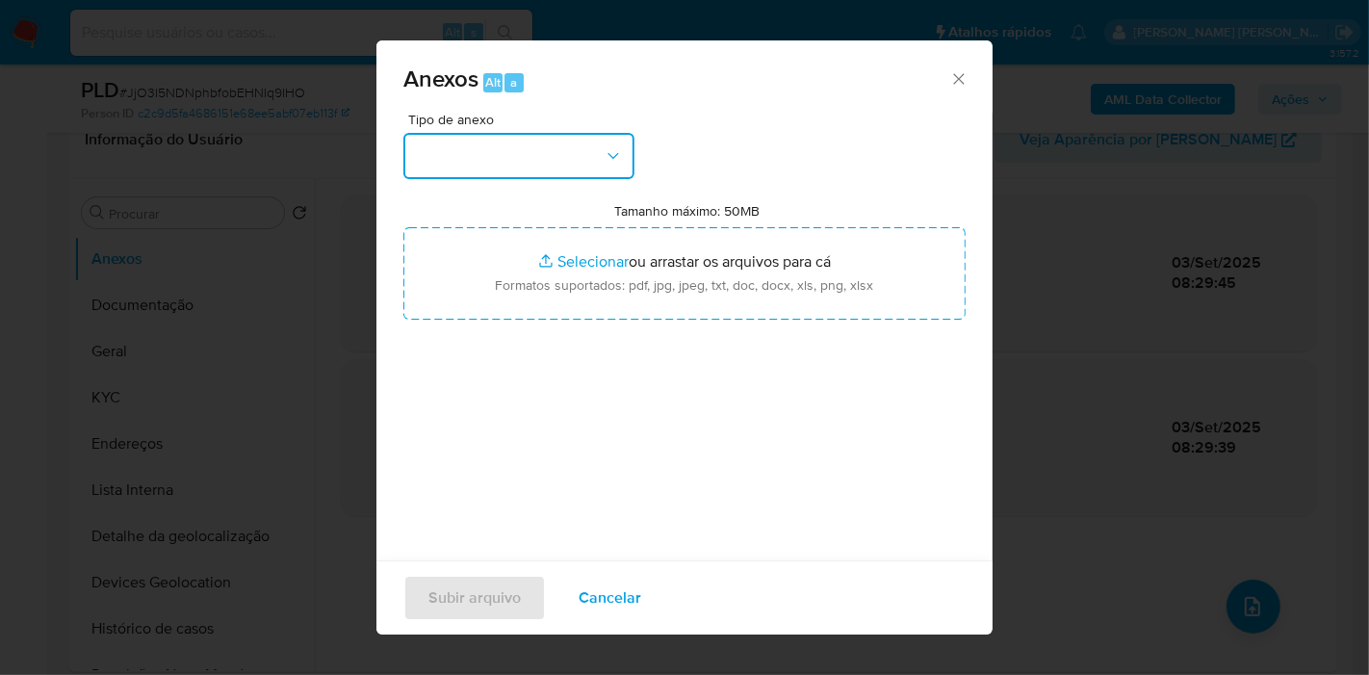
click at [581, 168] on button "button" at bounding box center [518, 156] width 231 height 46
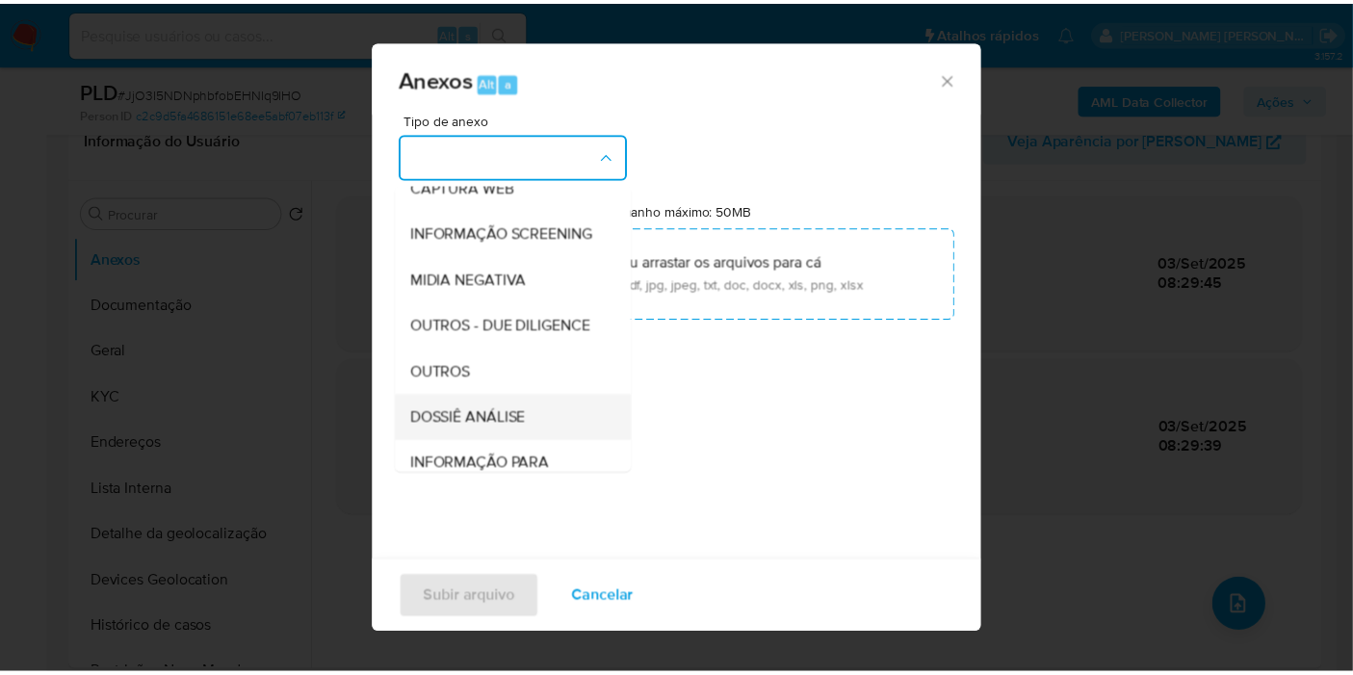
scroll to position [296, 0]
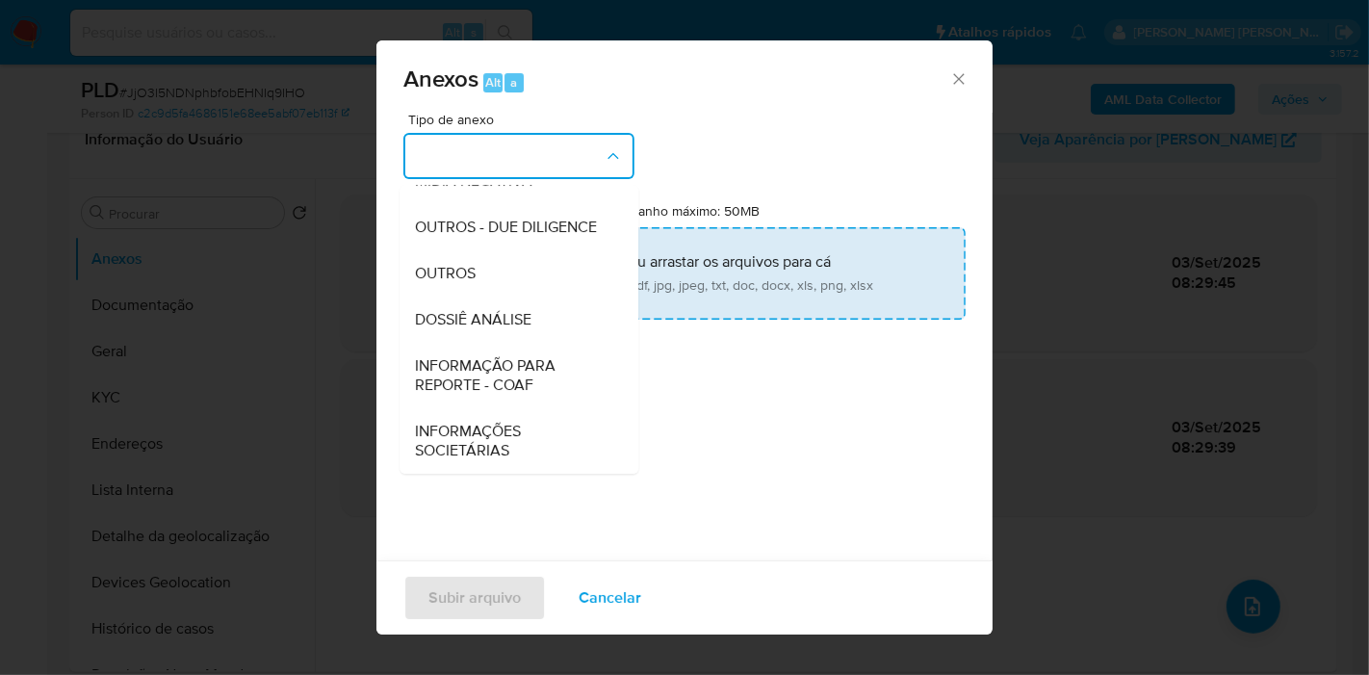
drag, startPoint x: 526, startPoint y: 321, endPoint x: 557, endPoint y: 273, distance: 56.9
click at [527, 321] on span "DOSSIÊ ANÁLISE" at bounding box center [473, 319] width 116 height 19
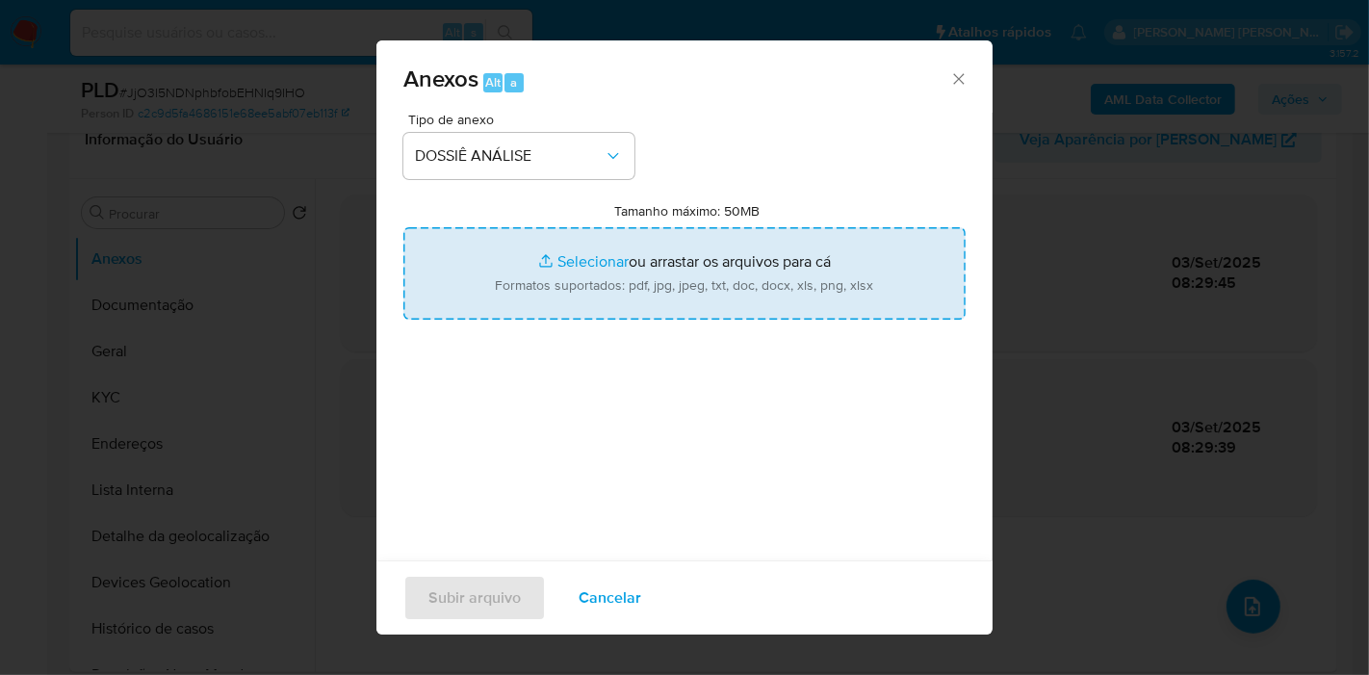
click at [616, 243] on input "Tamanho máximo: 50MB Selecionar arquivos" at bounding box center [684, 273] width 562 height 92
type input "C:\fakepath\SAR - XXX - CPF 91335744134 - [PERSON_NAME].pdf"
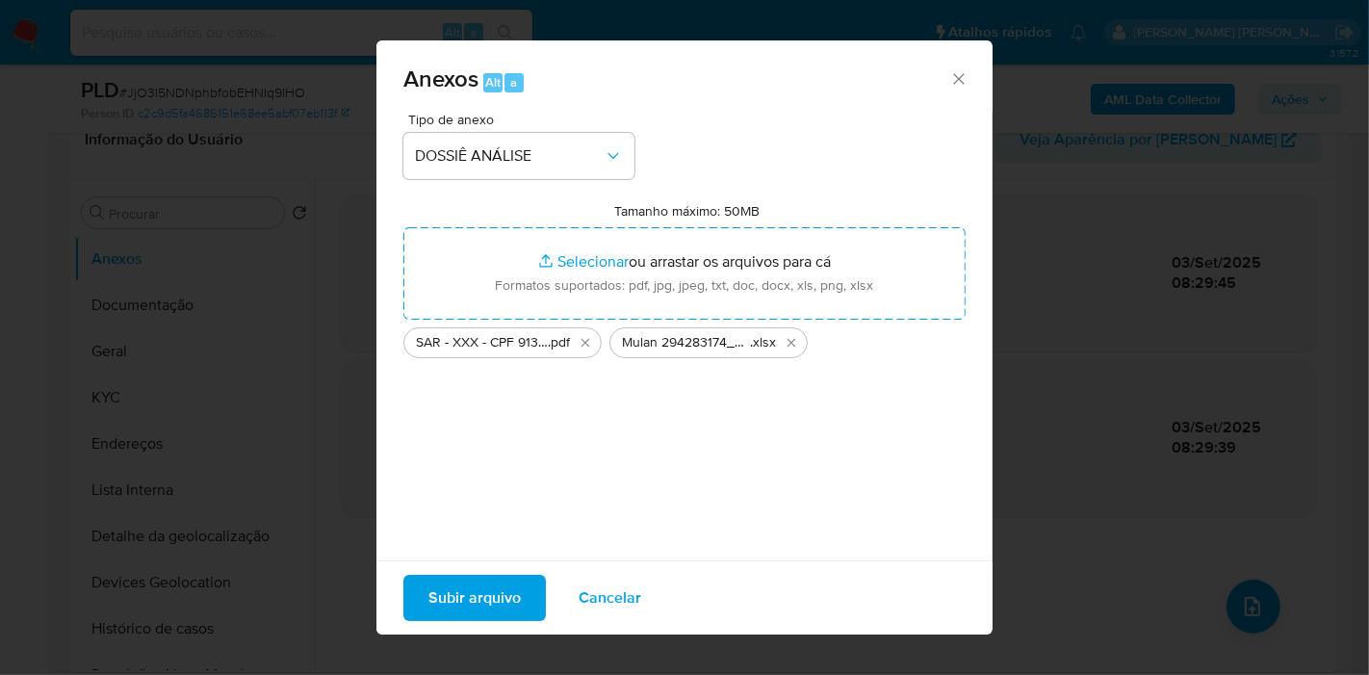
click at [472, 569] on div "Subir arquivo Cancelar" at bounding box center [684, 597] width 616 height 74
click at [476, 597] on span "Subir arquivo" at bounding box center [474, 598] width 92 height 42
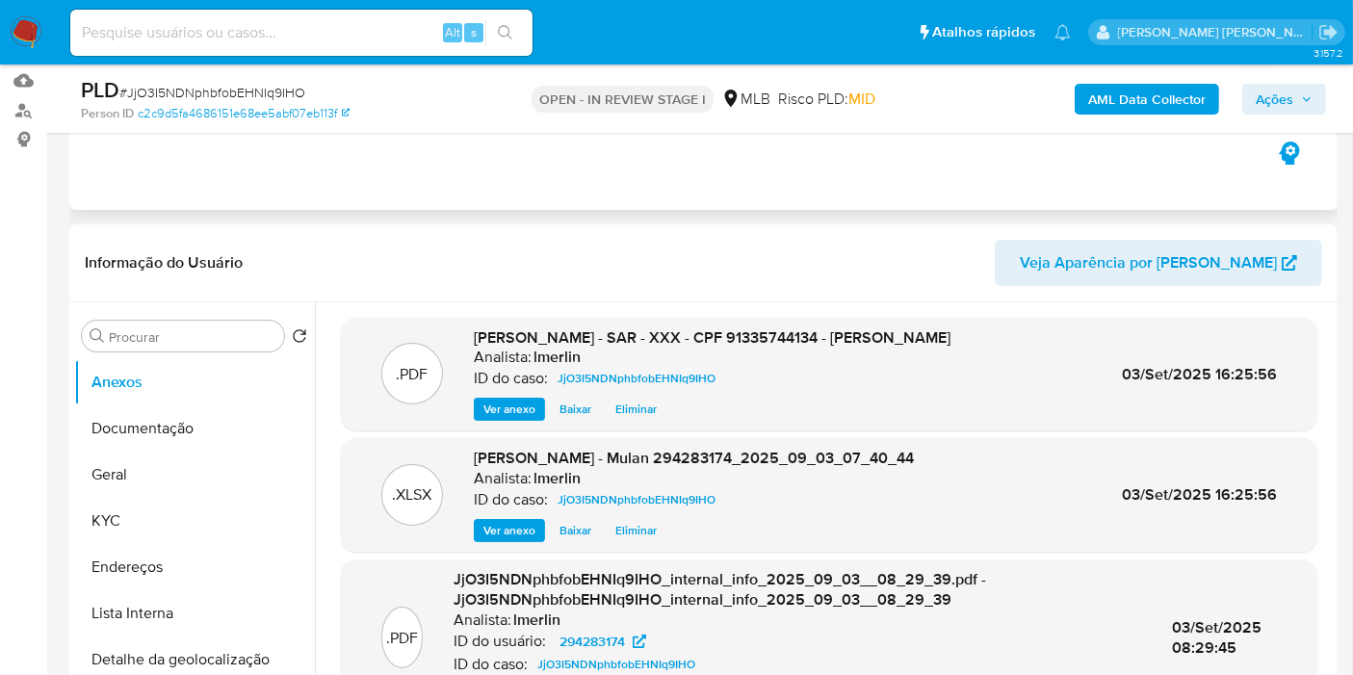
scroll to position [0, 0]
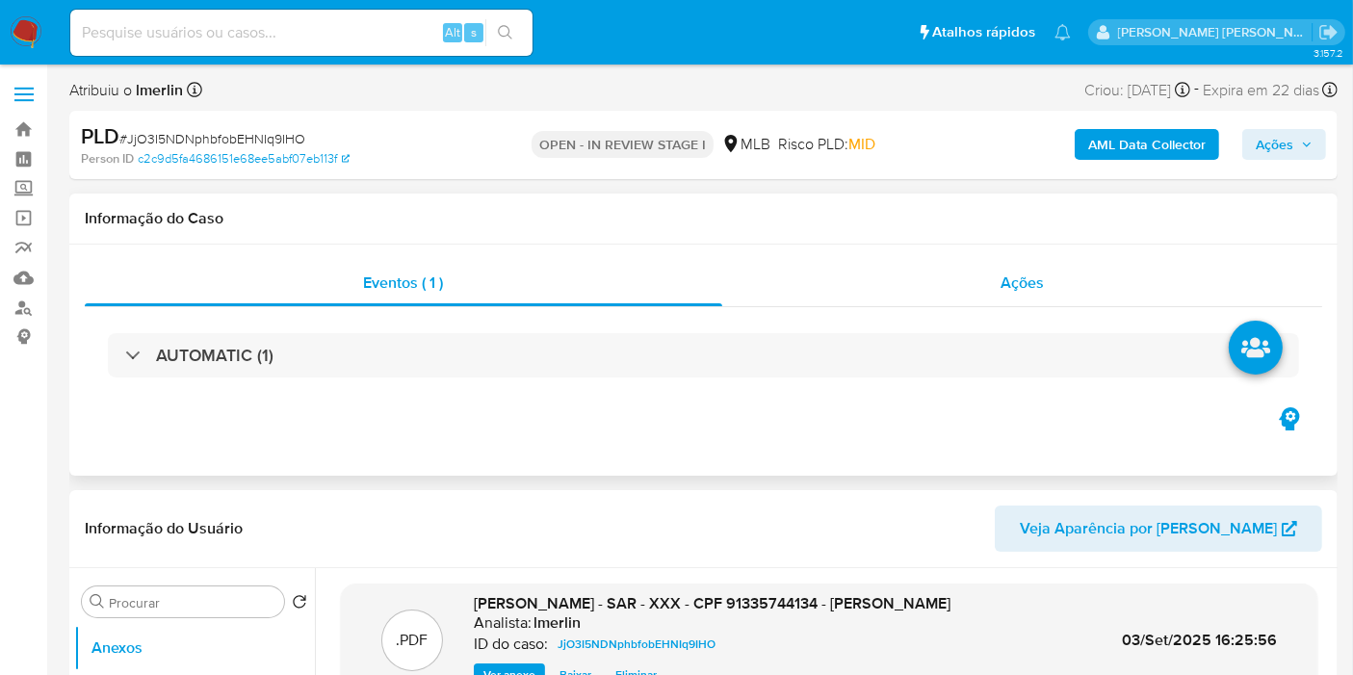
click at [1053, 293] on div "Ações" at bounding box center [1022, 283] width 601 height 46
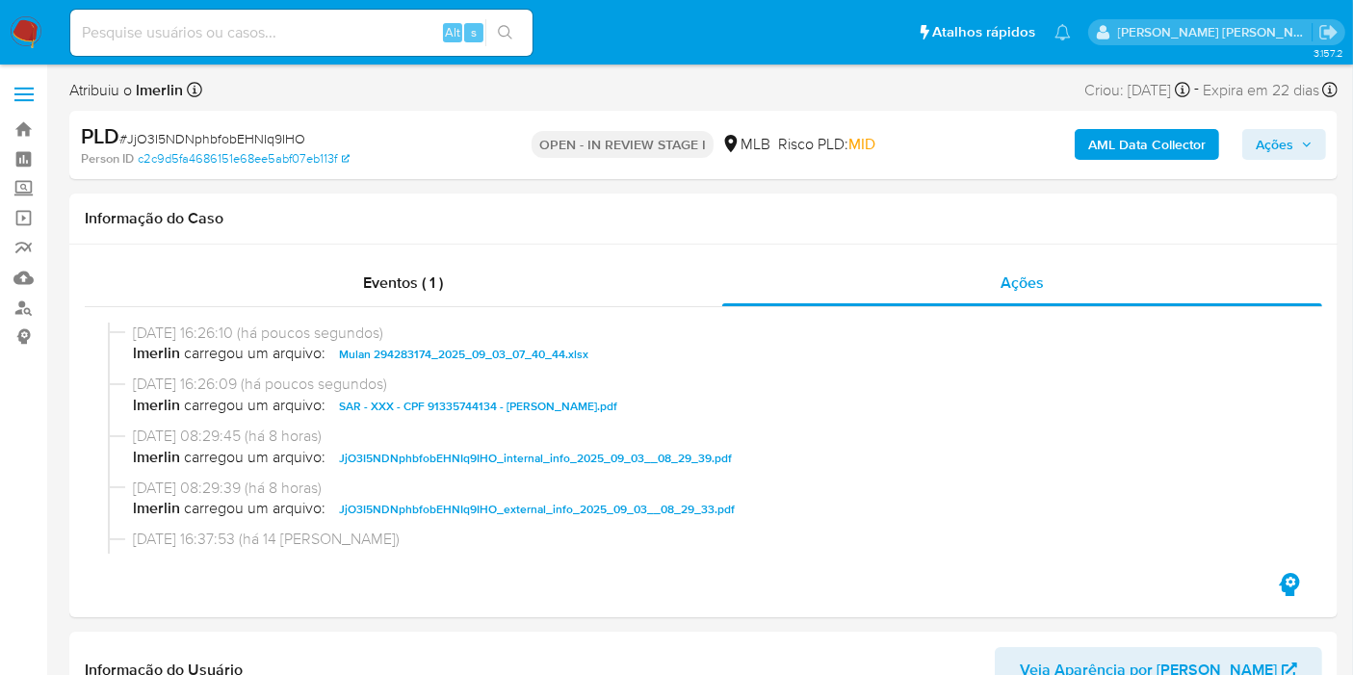
click at [1271, 146] on span "Ações" at bounding box center [1274, 144] width 38 height 31
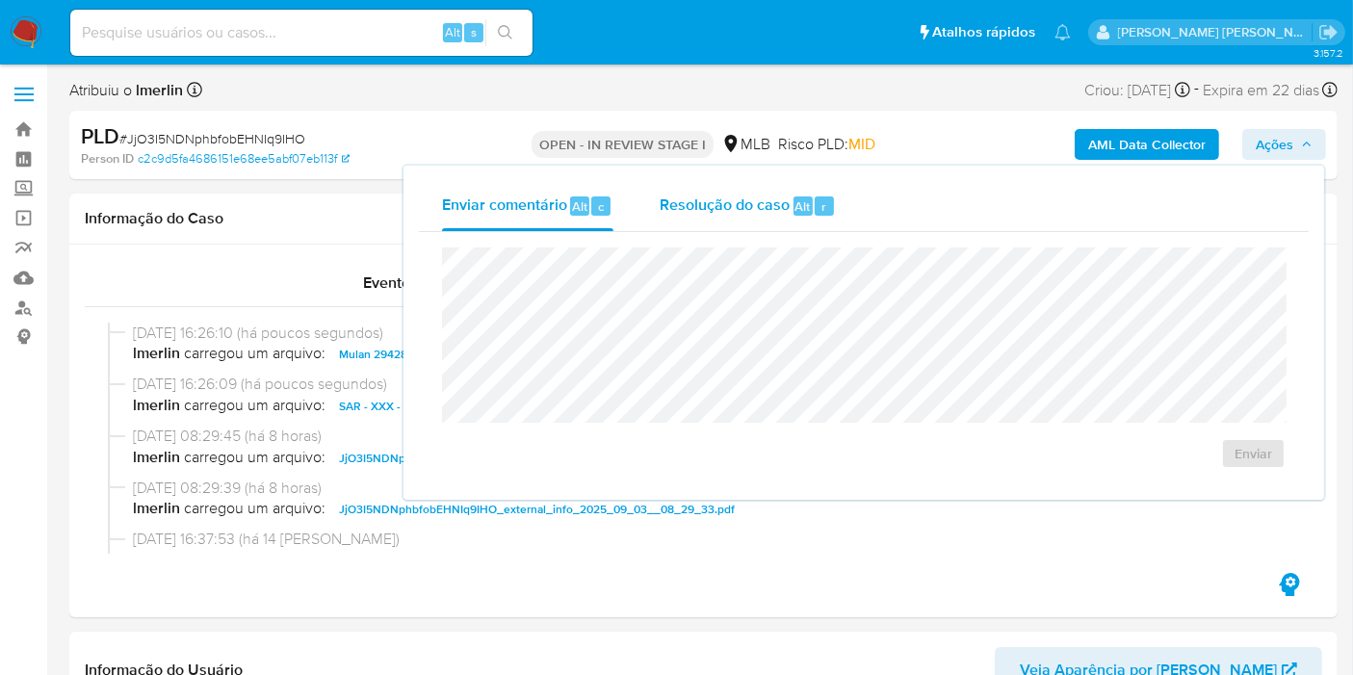
click at [732, 214] on span "Resolução do caso" at bounding box center [724, 205] width 130 height 22
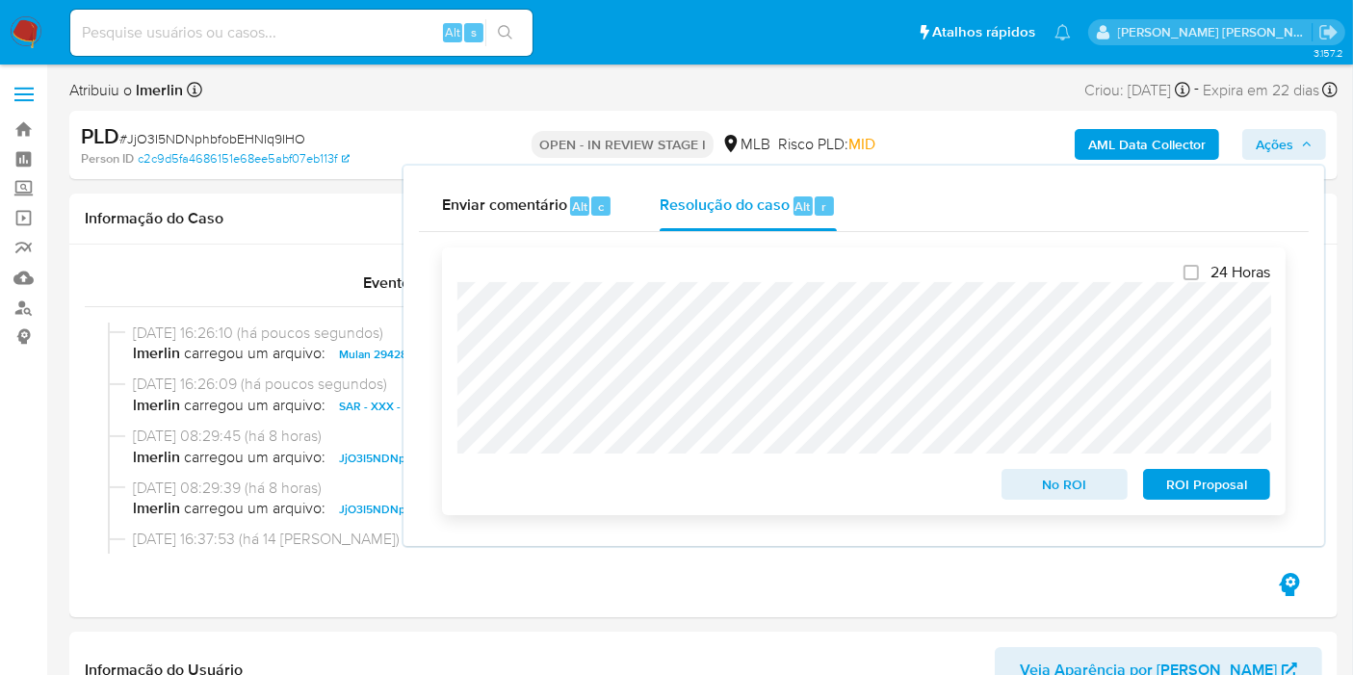
click at [1196, 486] on span "ROI Proposal" at bounding box center [1206, 484] width 100 height 27
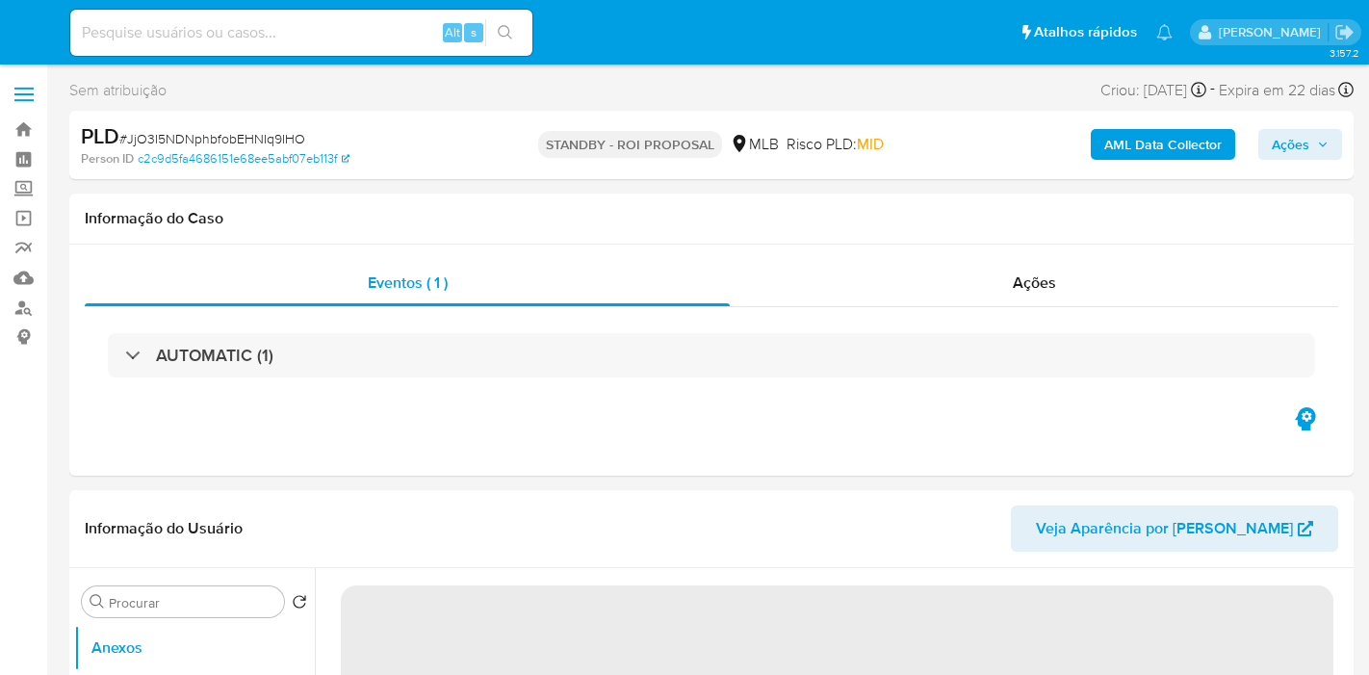
select select "10"
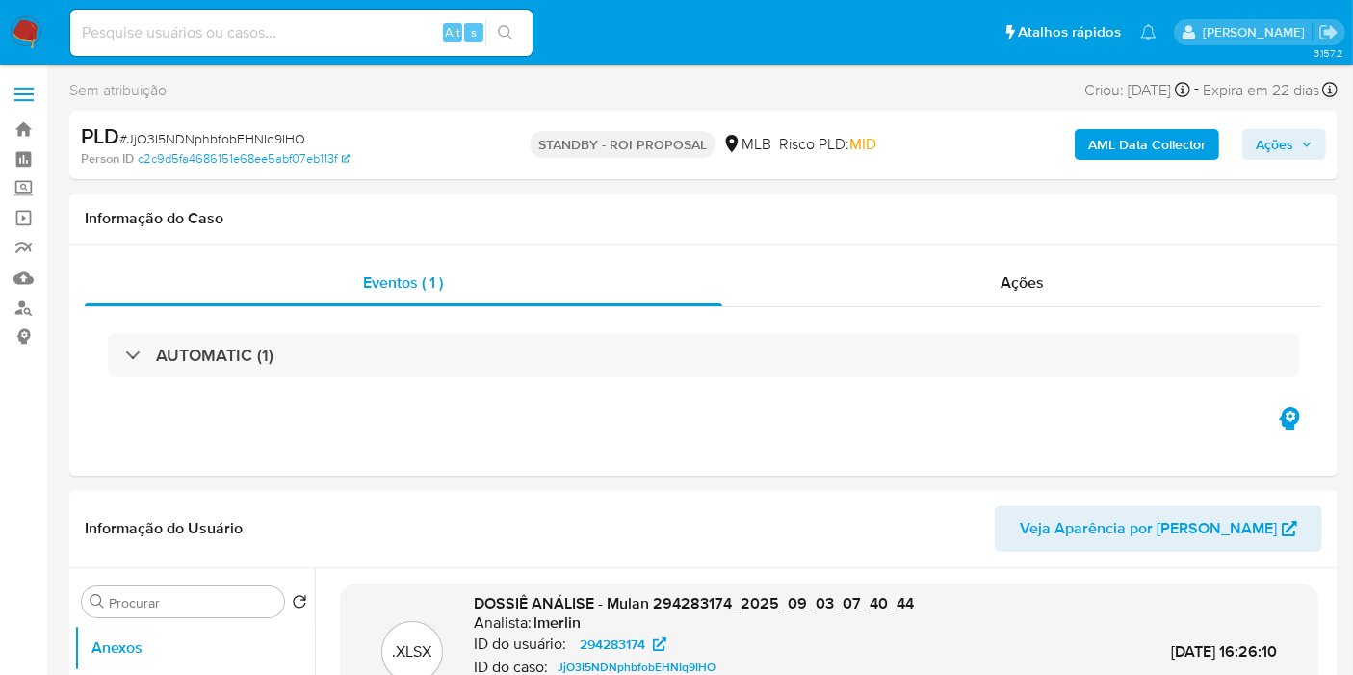
click at [386, 35] on input at bounding box center [301, 32] width 462 height 25
paste input "1tzcswL8KWOQUWsgp0hXCP8b"
type input "1tzcswL8KWOQUWsgp0hXCP8b"
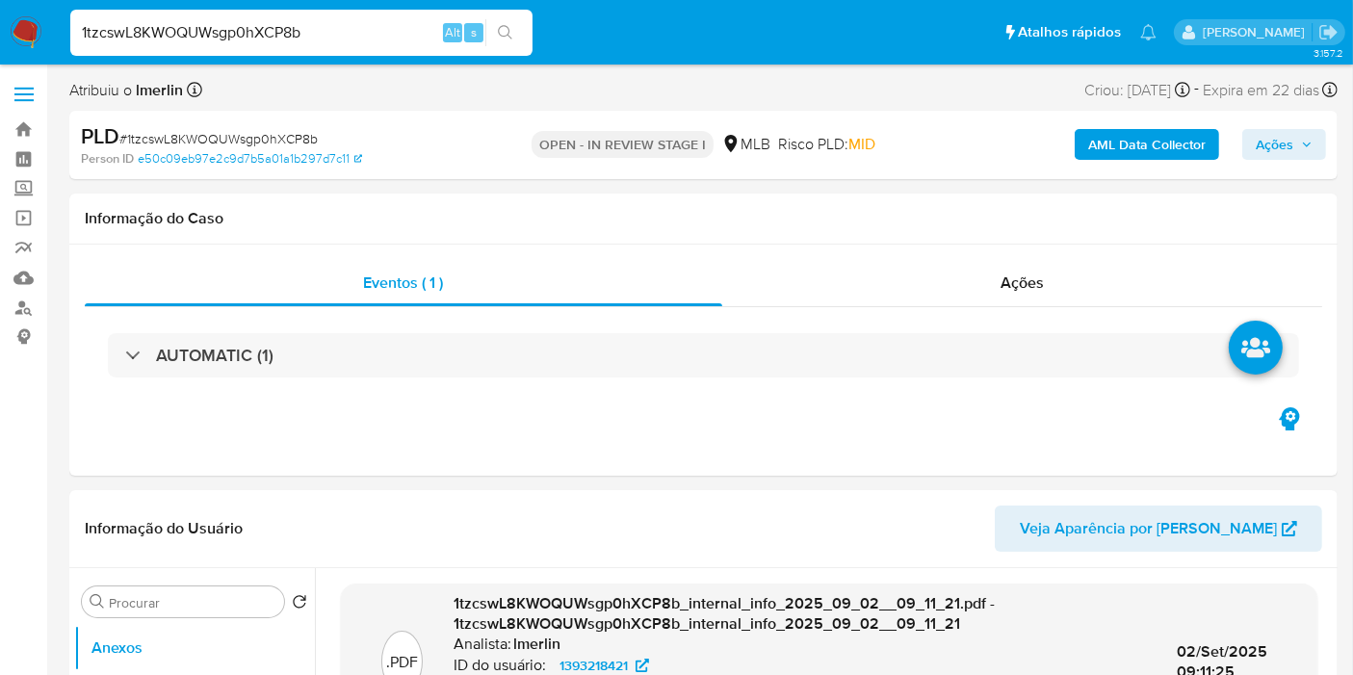
select select "10"
click at [19, 37] on img at bounding box center [26, 32] width 33 height 33
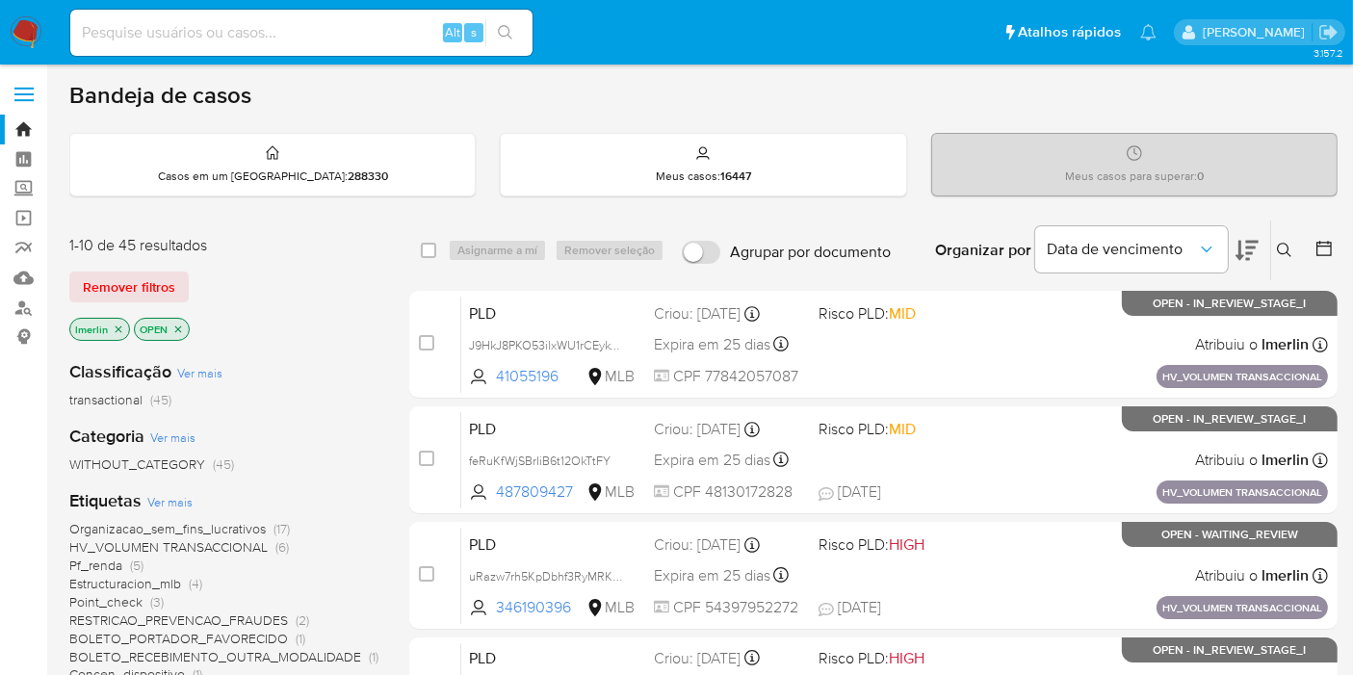
click at [118, 327] on icon "close-filter" at bounding box center [119, 329] width 12 height 12
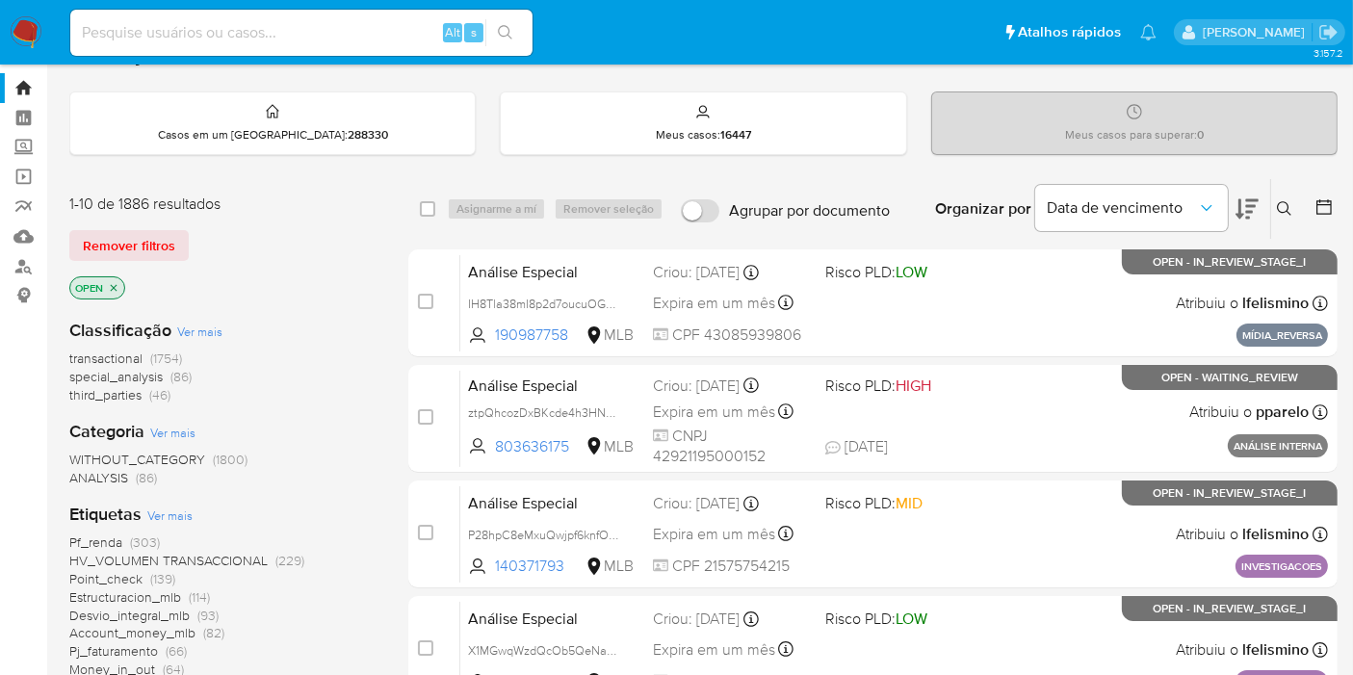
scroll to position [107, 0]
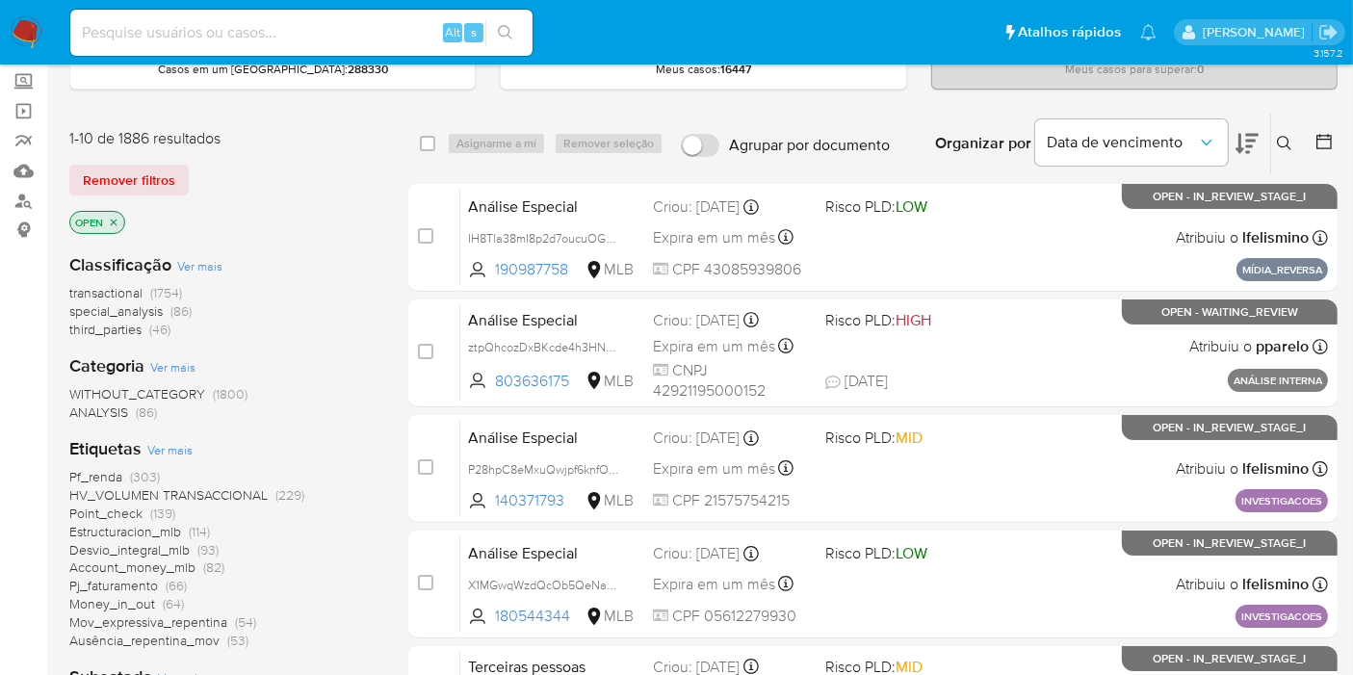
click at [326, 39] on input at bounding box center [301, 32] width 462 height 25
paste input "1tzcswL8KWOQUWsgp0hXCP8b"
type input "1tzcswL8KWOQUWsgp0hXCP8b"
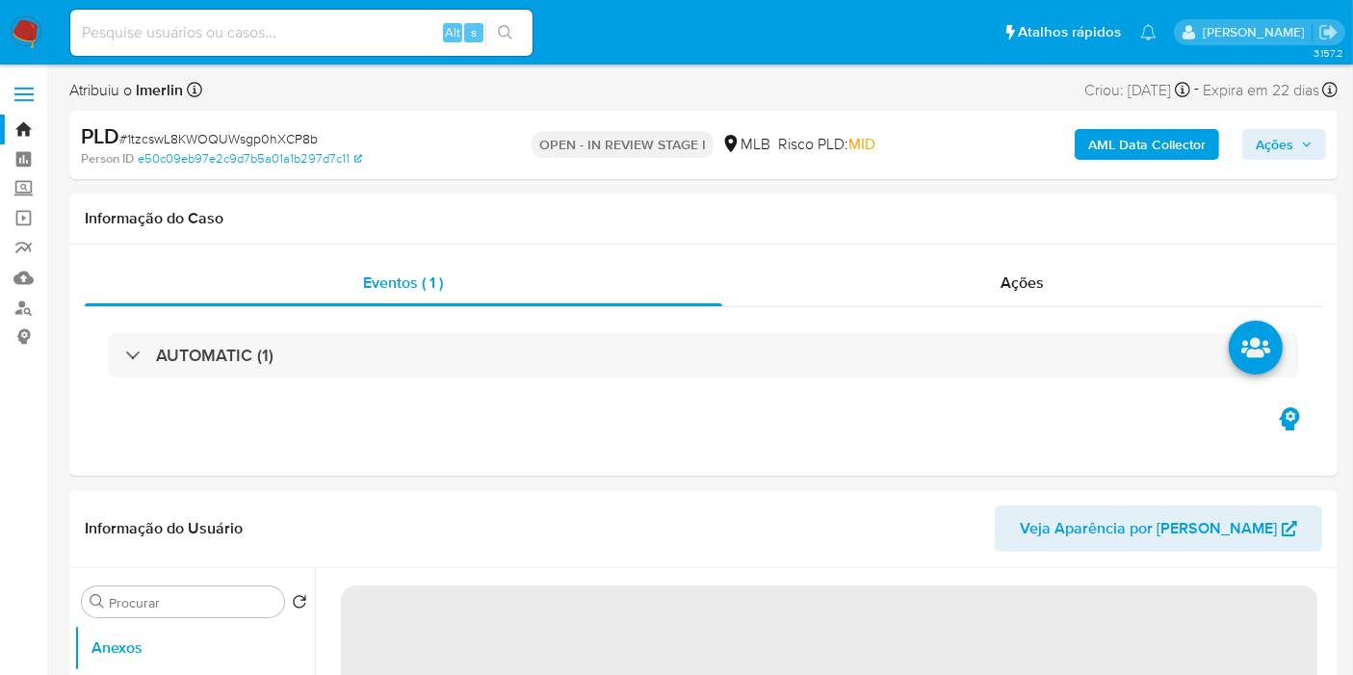
select select "10"
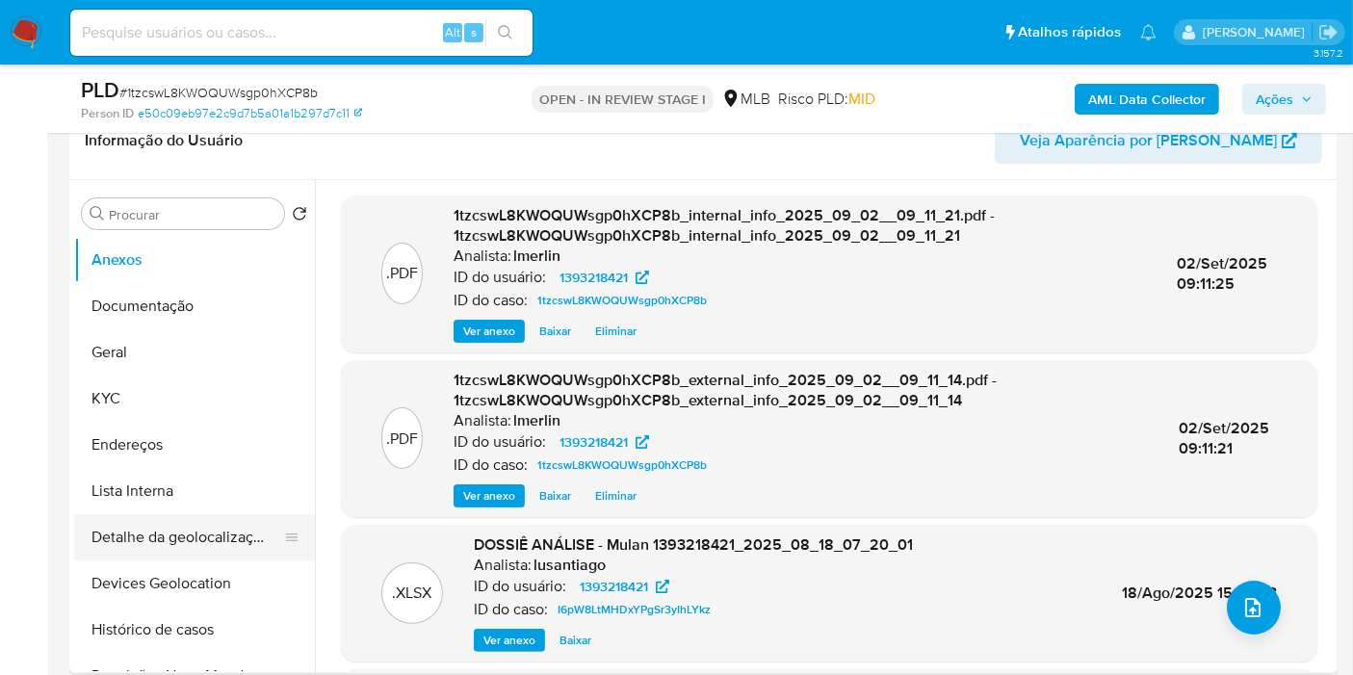
scroll to position [321, 0]
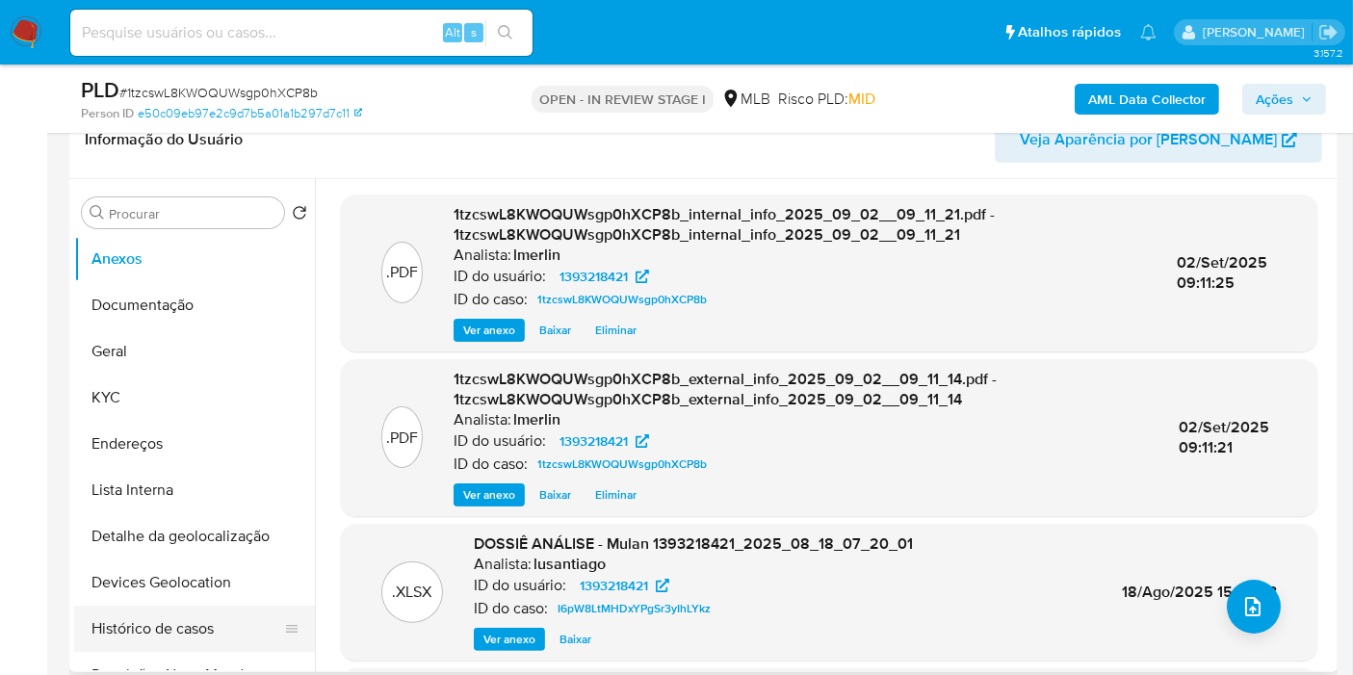
click at [189, 623] on button "Histórico de casos" at bounding box center [186, 629] width 225 height 46
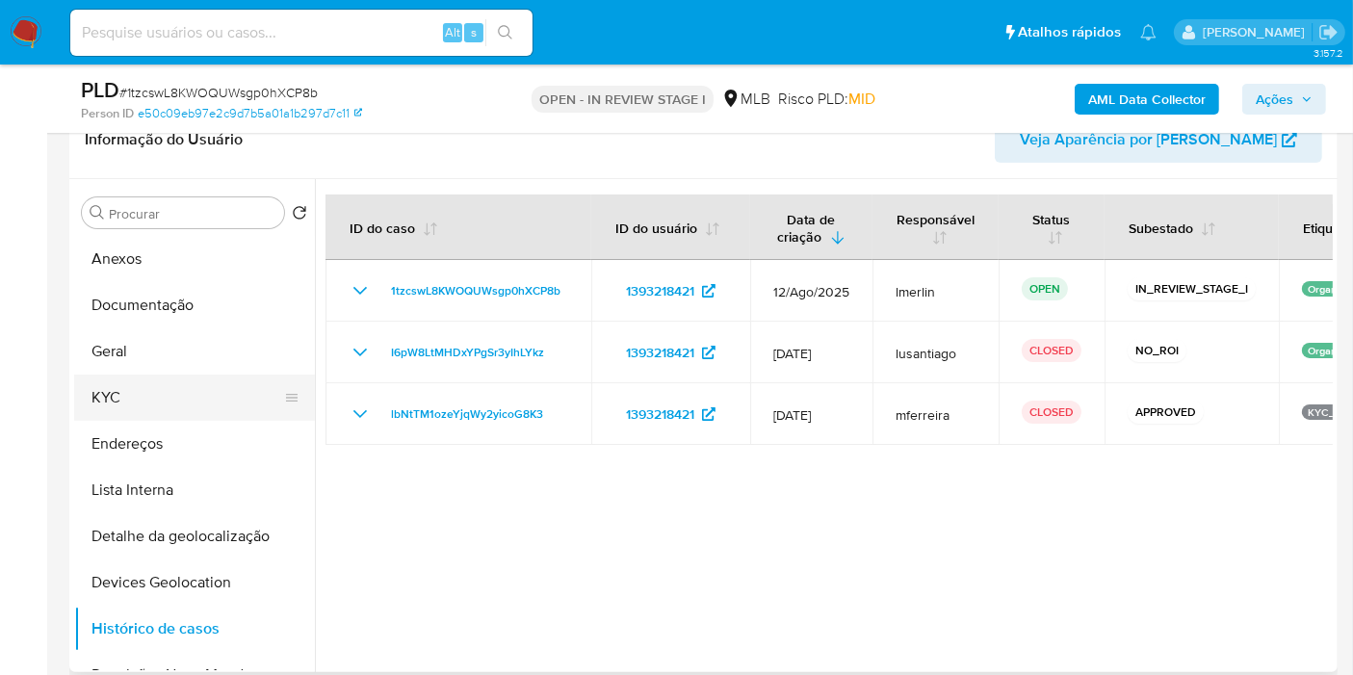
click at [204, 408] on button "KYC" at bounding box center [186, 397] width 225 height 46
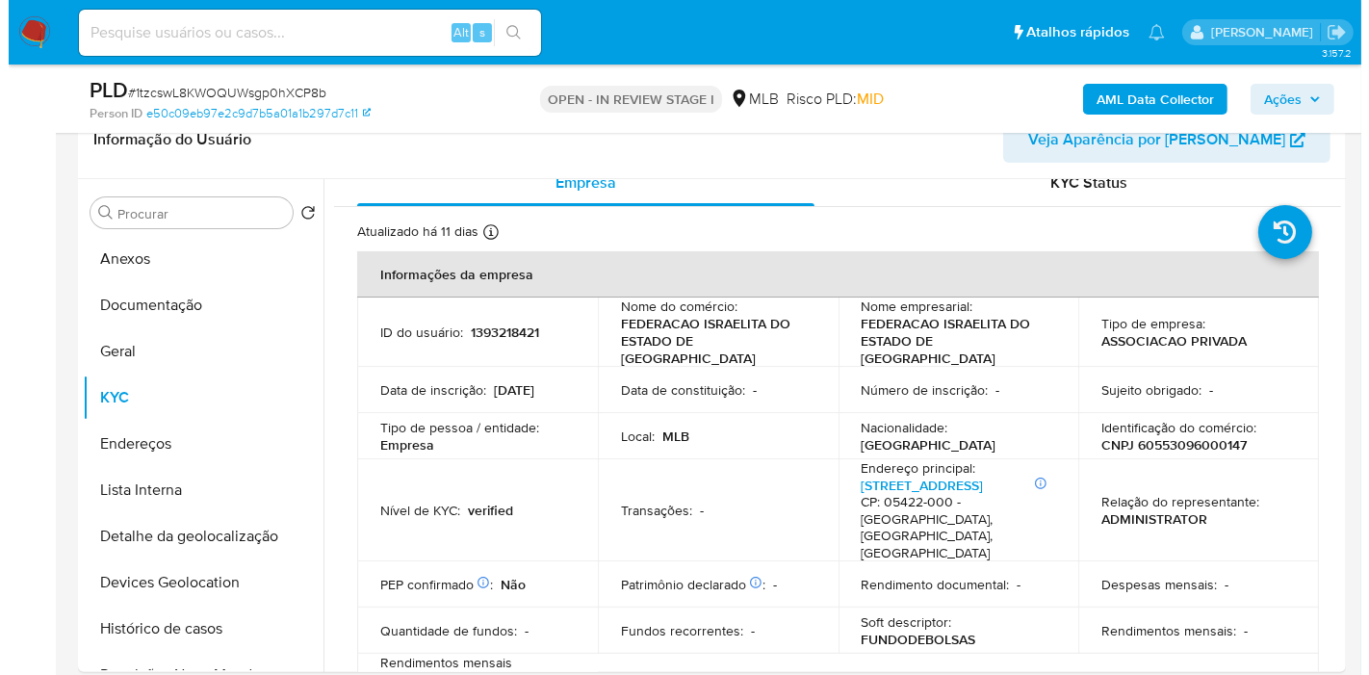
scroll to position [0, 0]
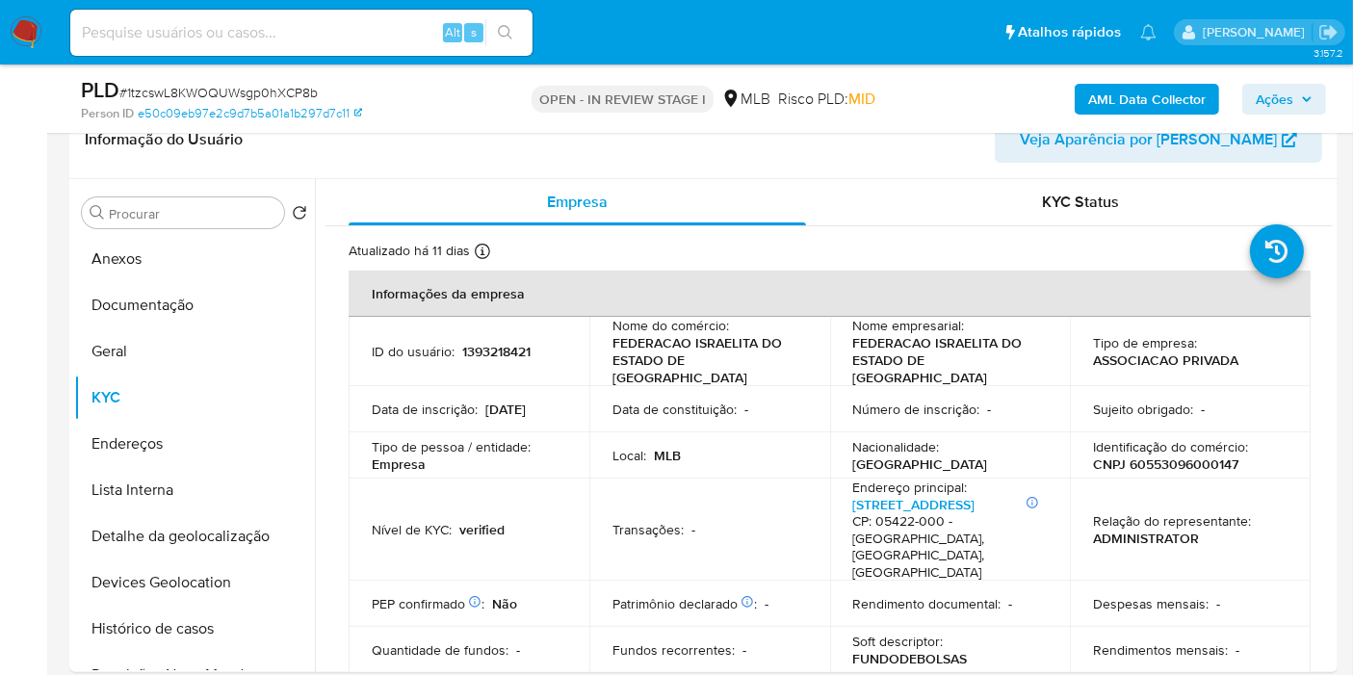
click at [1132, 89] on b "AML Data Collector" at bounding box center [1146, 99] width 117 height 31
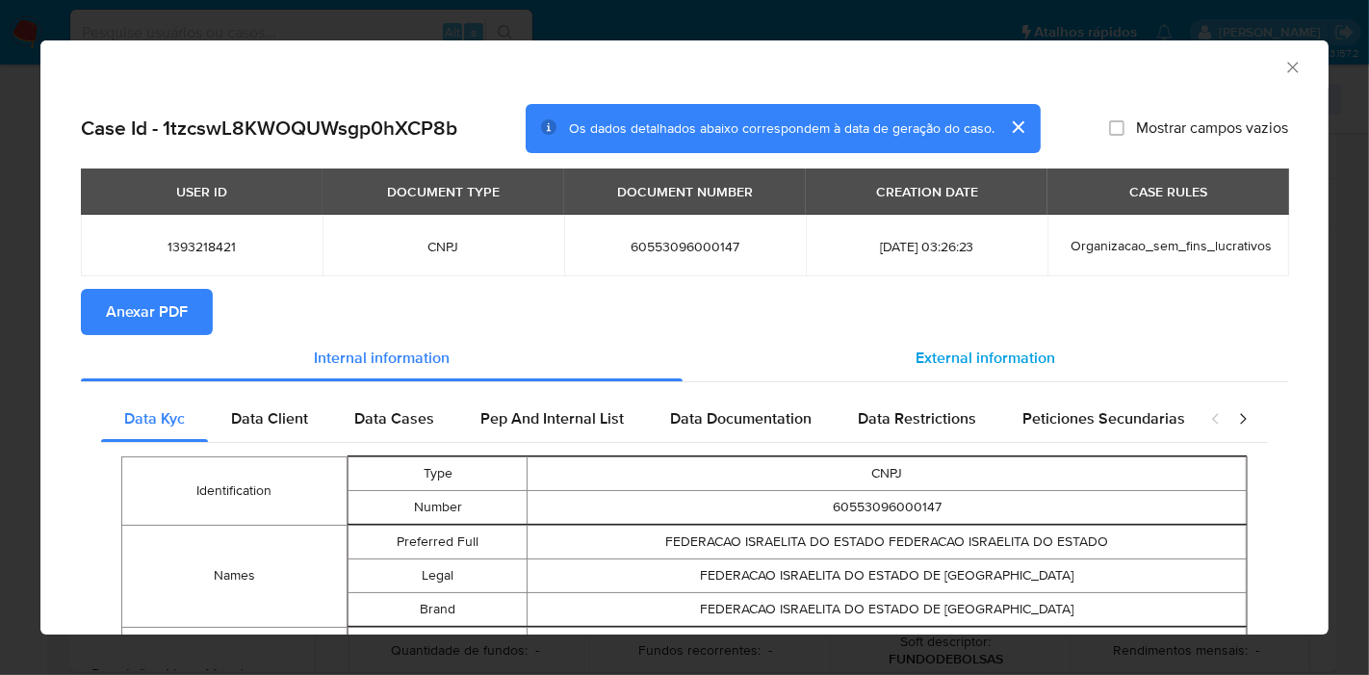
click at [1001, 352] on span "External information" at bounding box center [986, 358] width 140 height 22
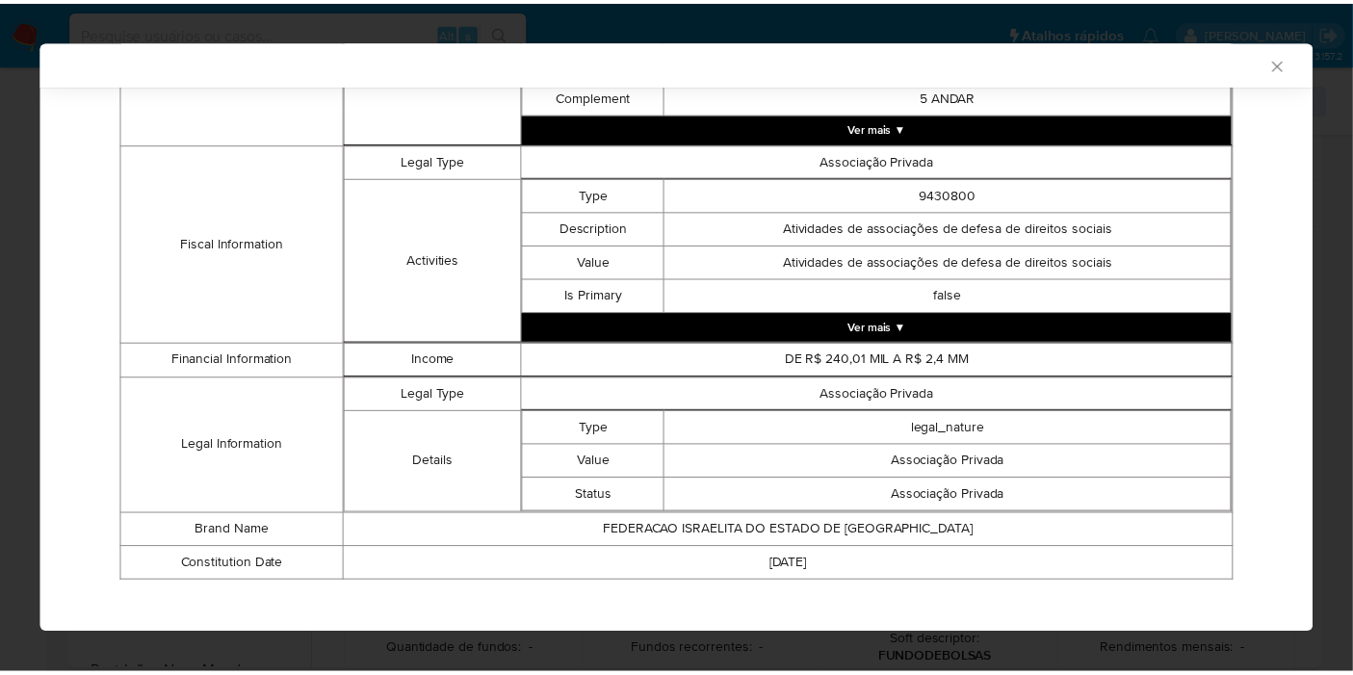
scroll to position [695, 0]
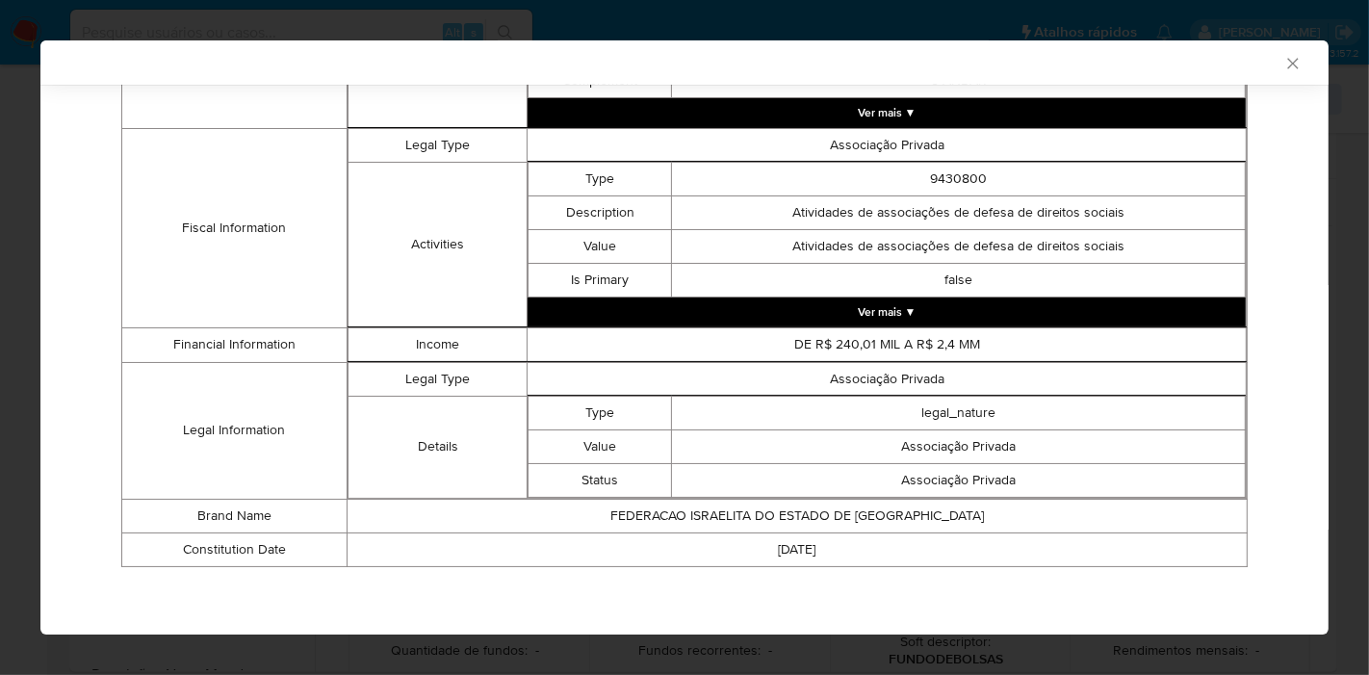
click at [1283, 61] on icon "Fechar a janela" at bounding box center [1292, 63] width 19 height 19
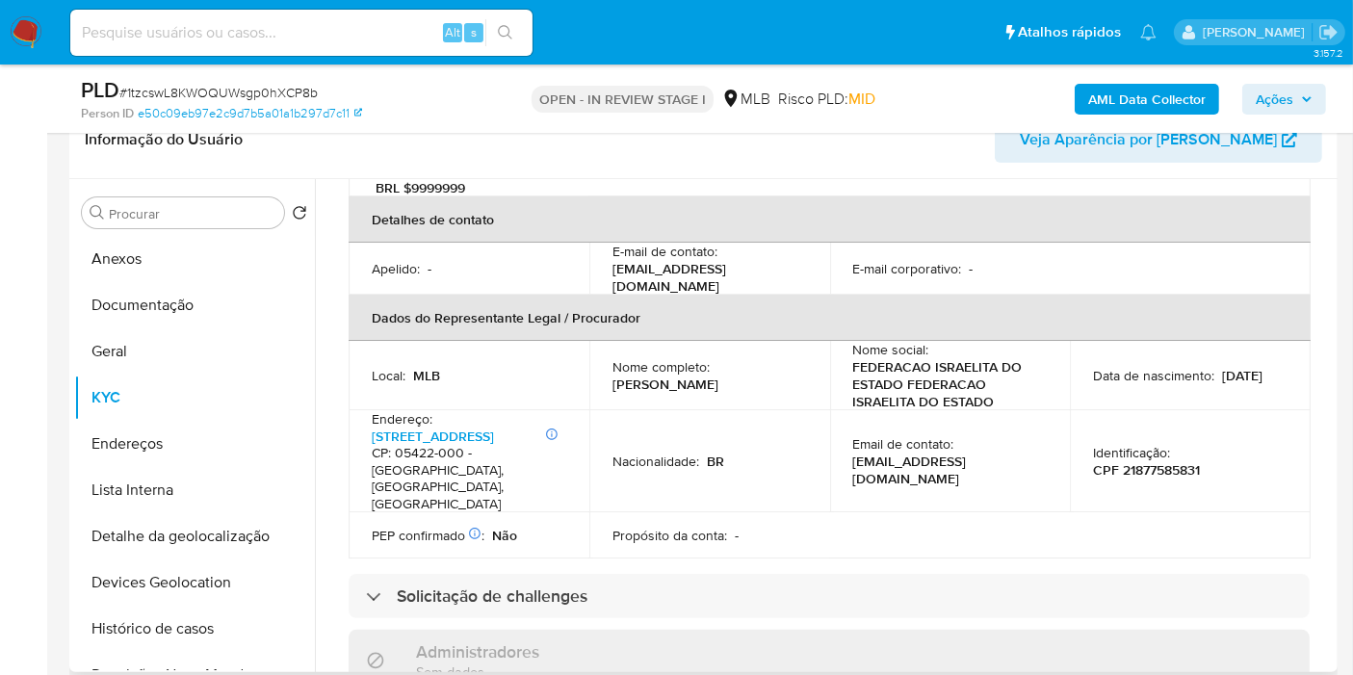
scroll to position [534, 0]
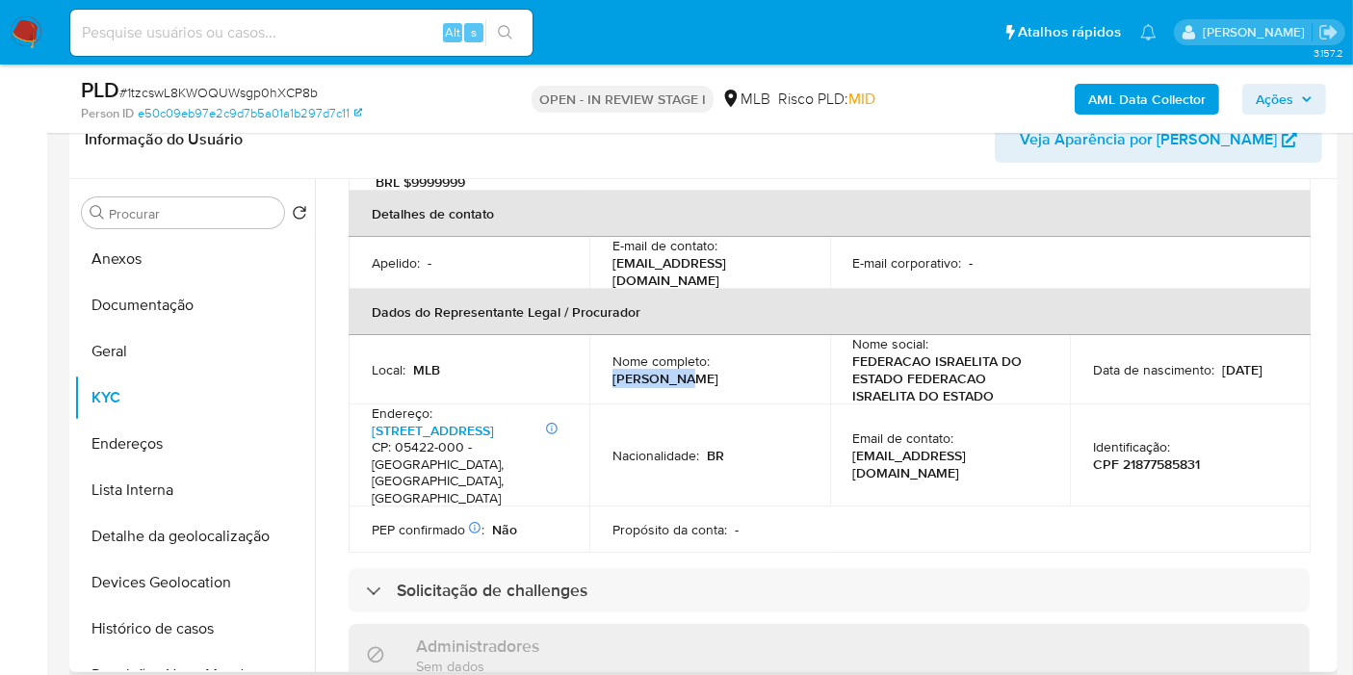
drag, startPoint x: 717, startPoint y: 329, endPoint x: 807, endPoint y: 327, distance: 89.6
click at [807, 335] on td "Nome completo : Morris Ely" at bounding box center [709, 369] width 241 height 69
copy p "Morris Ely"
click at [1136, 455] on p "CPF 21877585831" at bounding box center [1146, 463] width 107 height 17
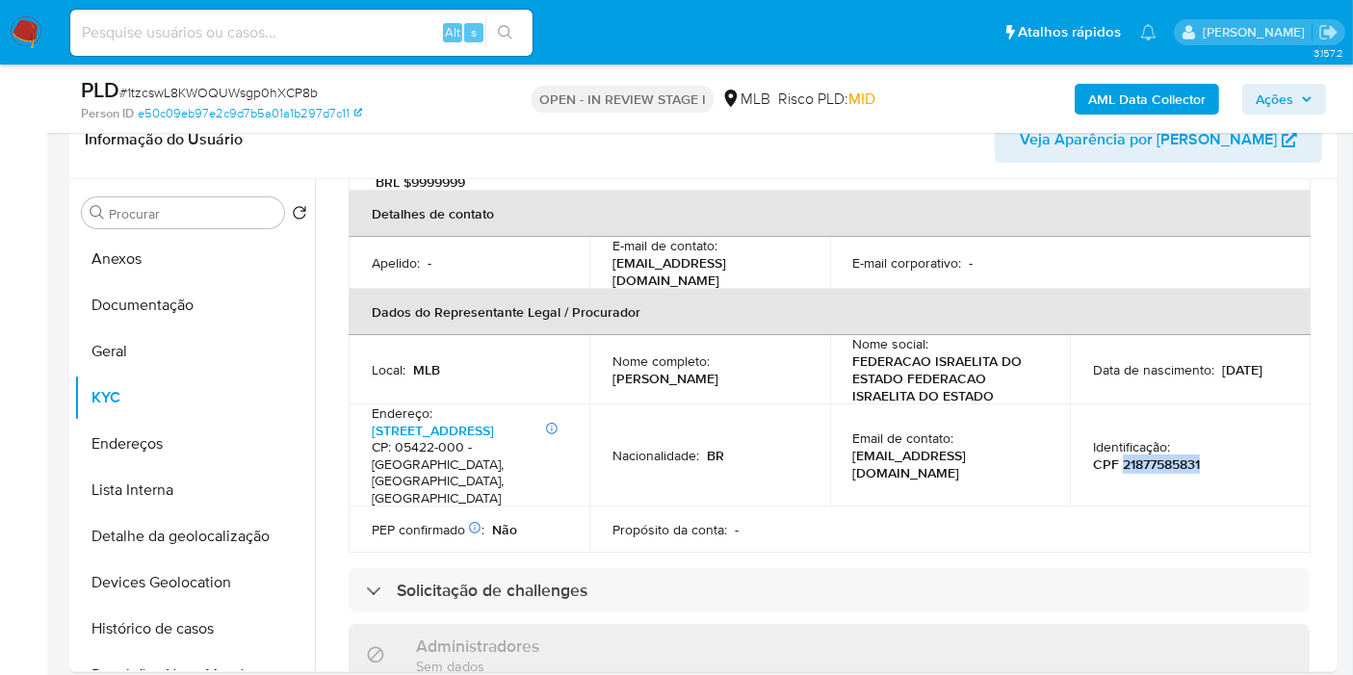
copy p "21877585831"
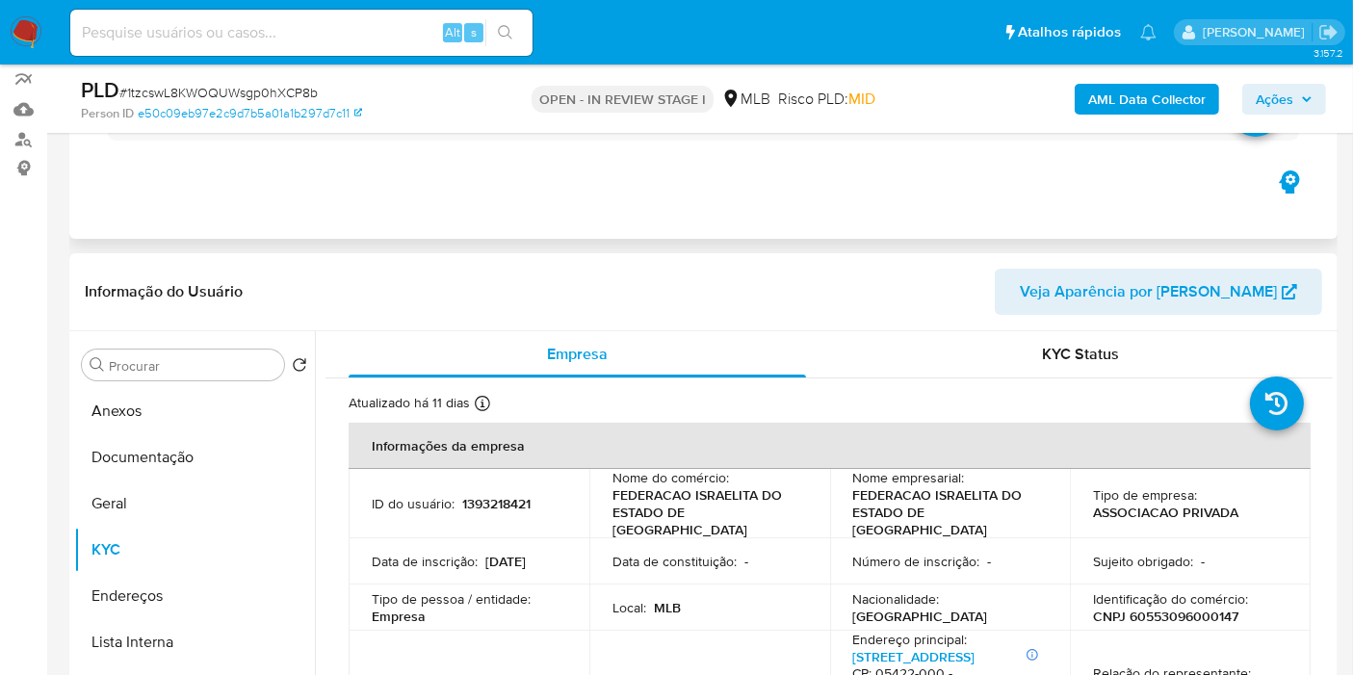
scroll to position [214, 0]
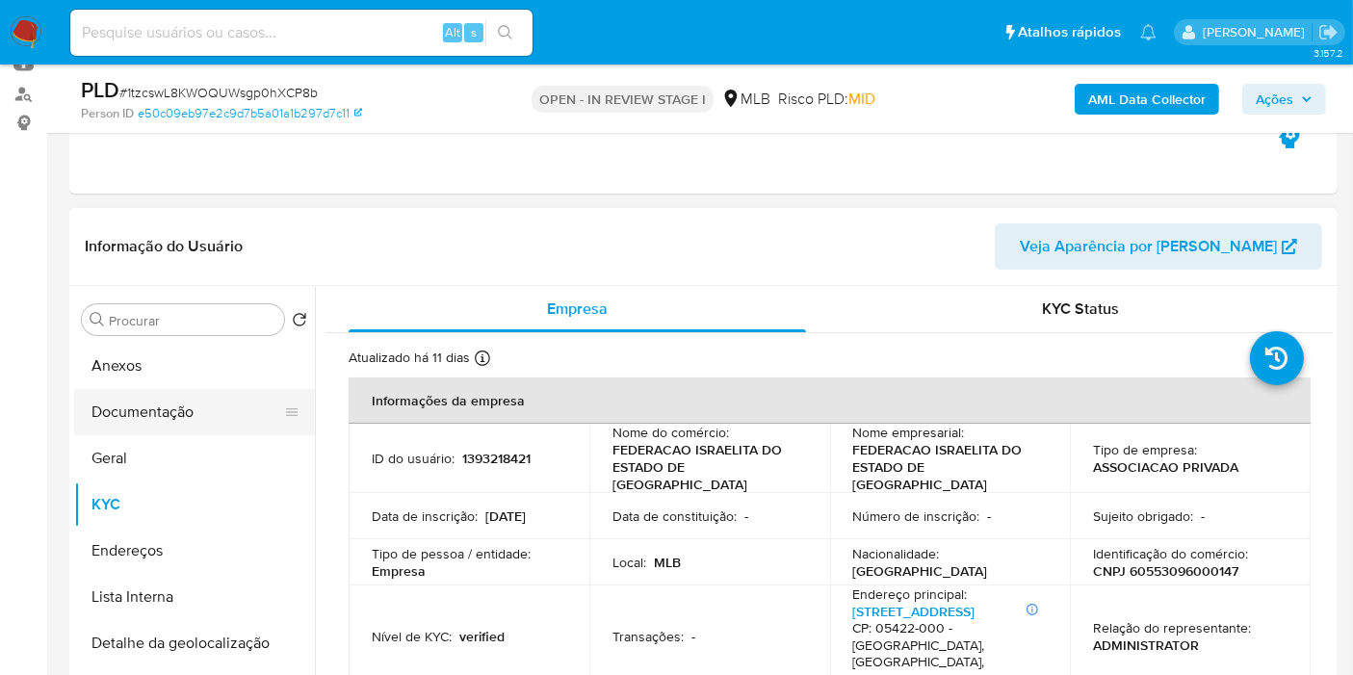
click at [216, 405] on button "Documentação" at bounding box center [186, 412] width 225 height 46
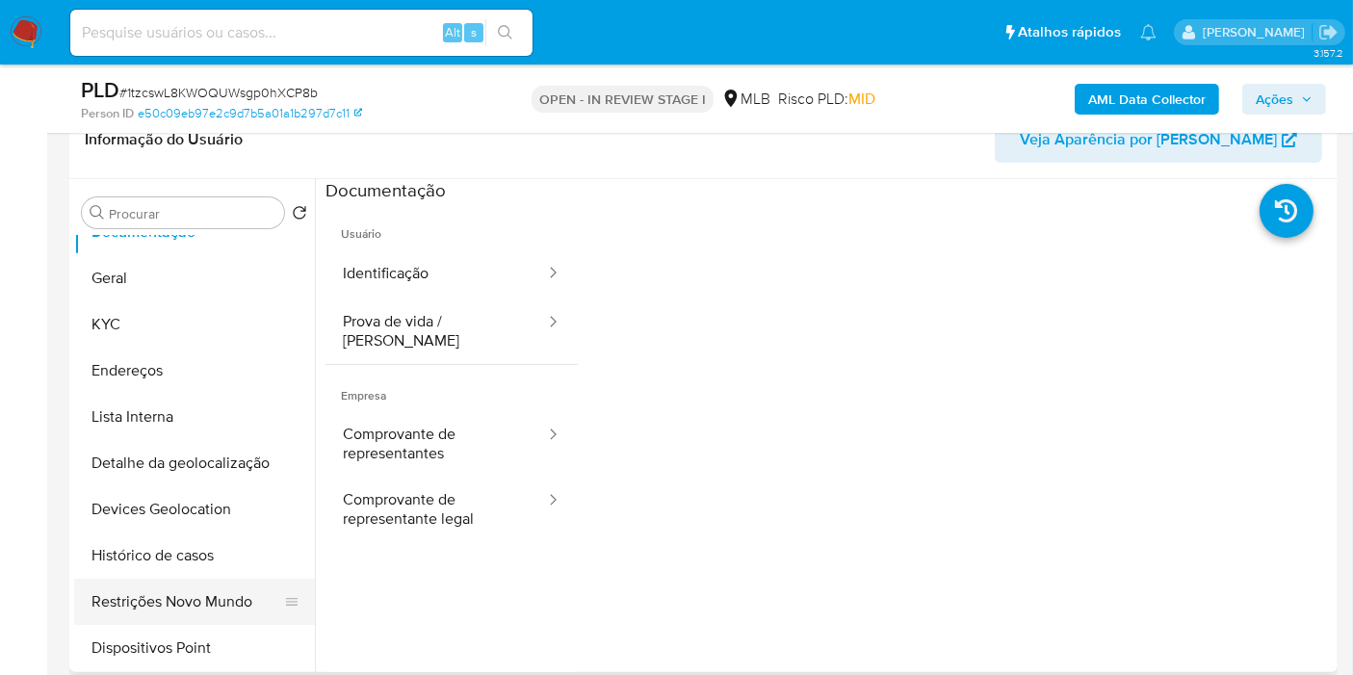
scroll to position [107, 0]
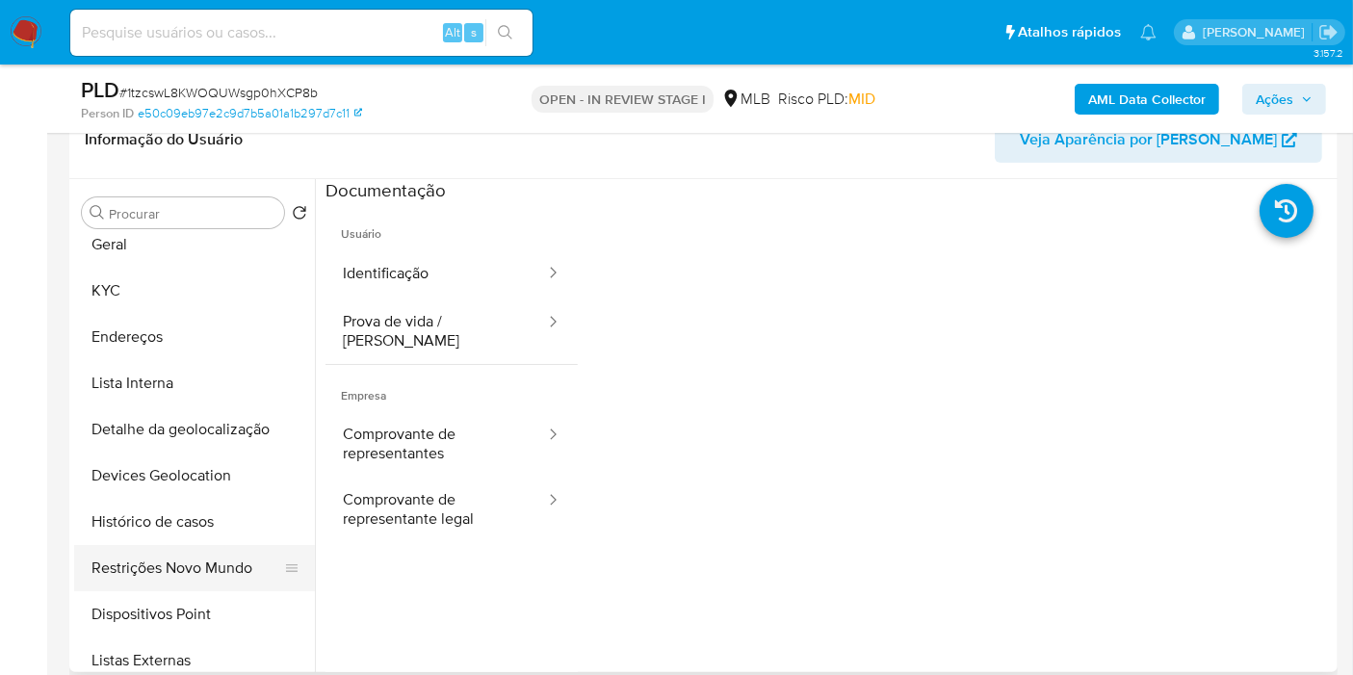
click at [206, 579] on button "Restrições Novo Mundo" at bounding box center [186, 568] width 225 height 46
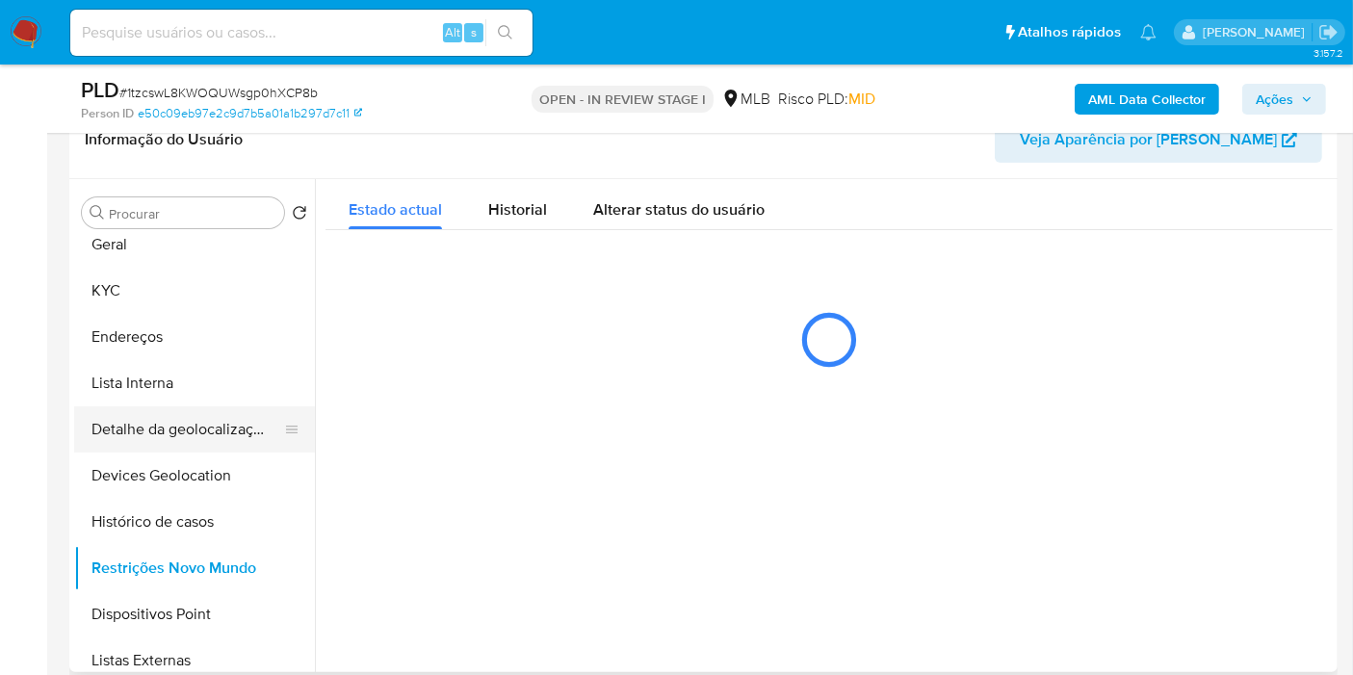
scroll to position [0, 0]
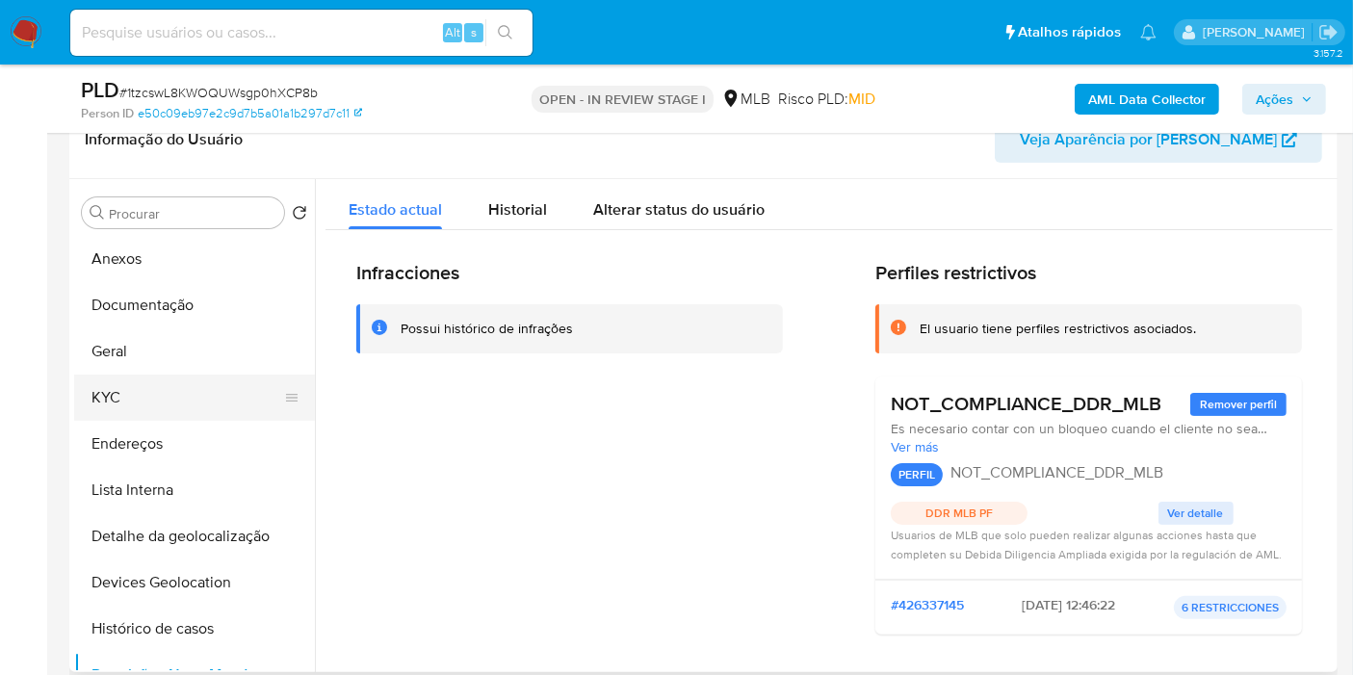
click at [174, 396] on button "KYC" at bounding box center [186, 397] width 225 height 46
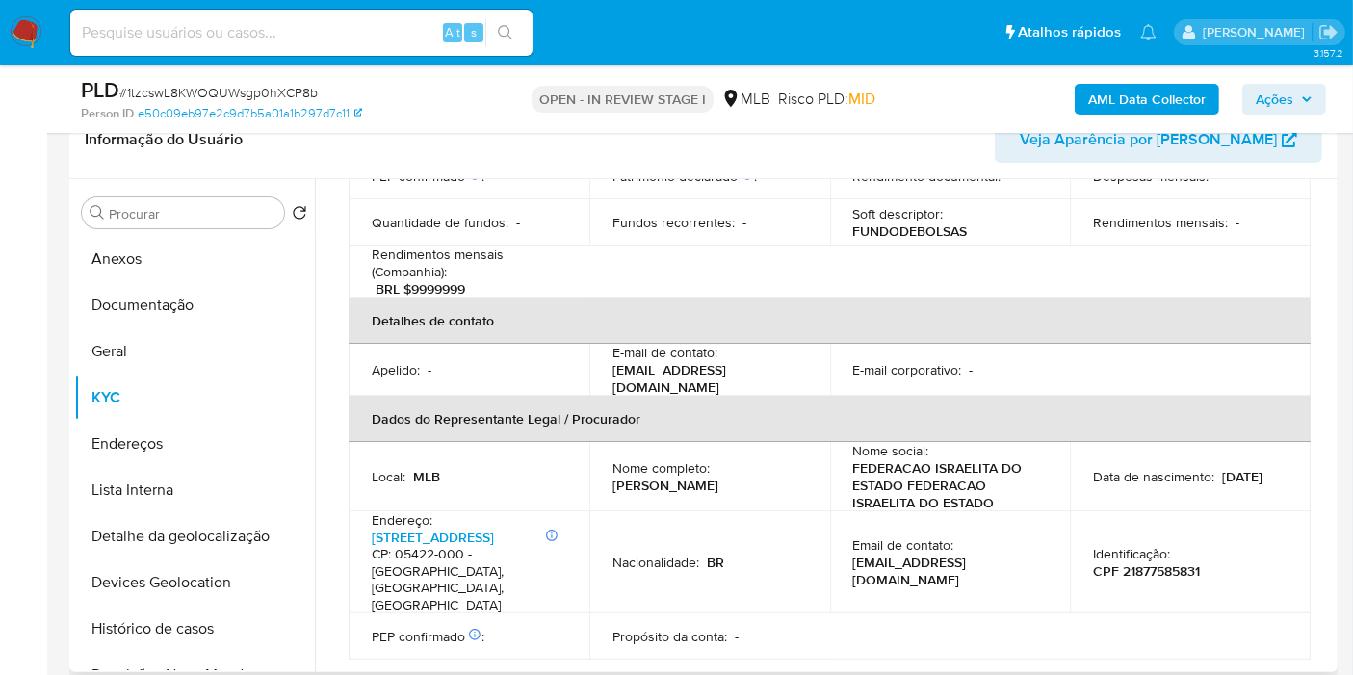
scroll to position [1240, 0]
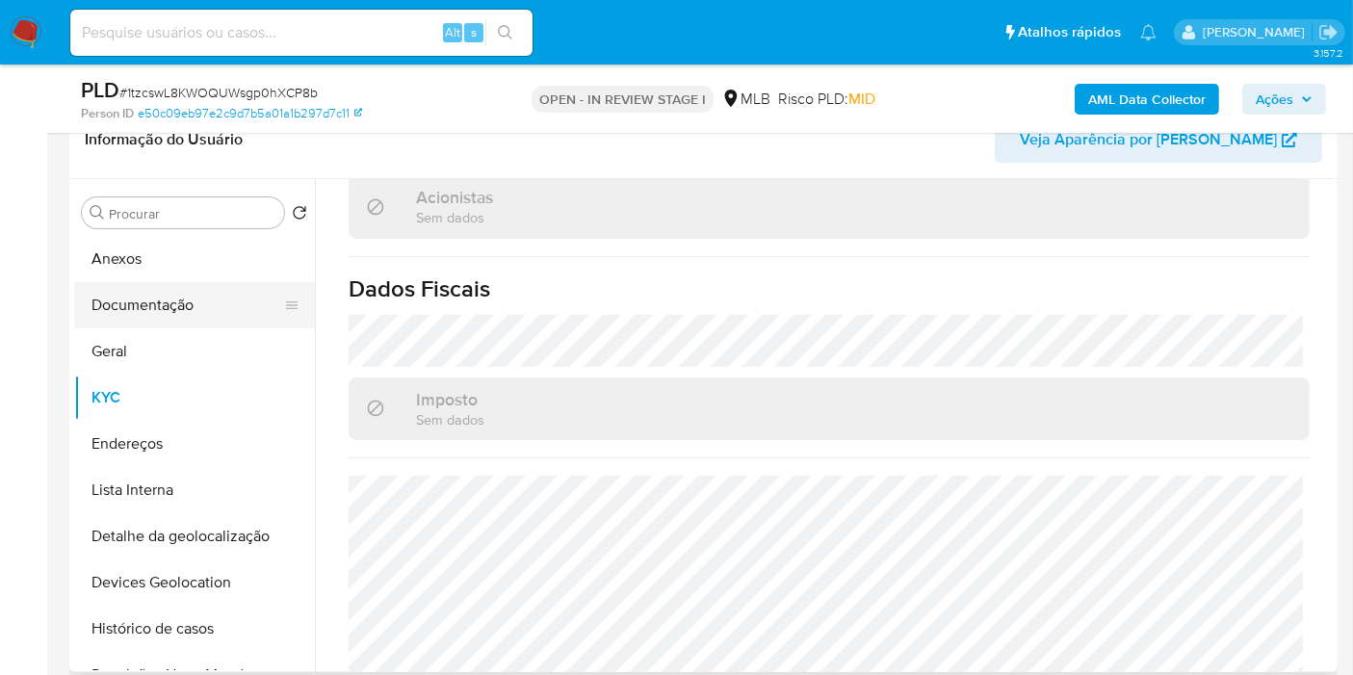
click at [167, 313] on button "Documentação" at bounding box center [186, 305] width 225 height 46
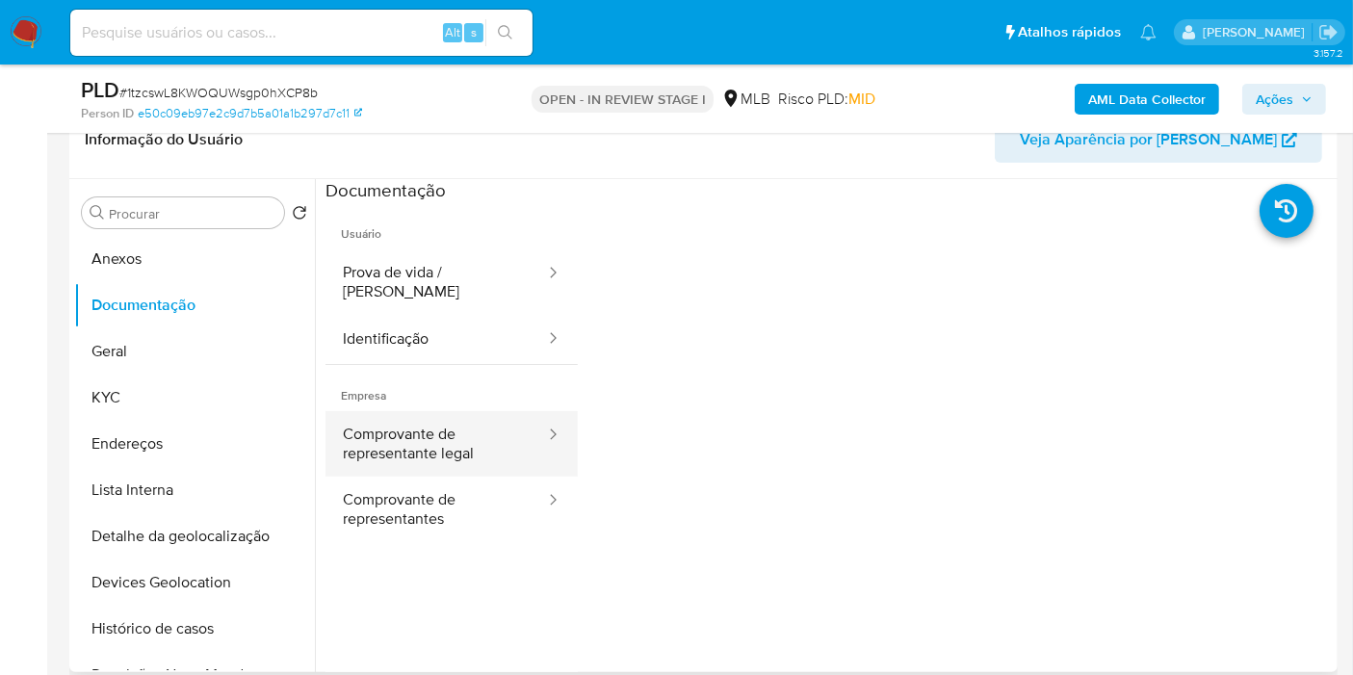
click at [452, 436] on button "Comprovante de representante legal" at bounding box center [435, 443] width 221 height 65
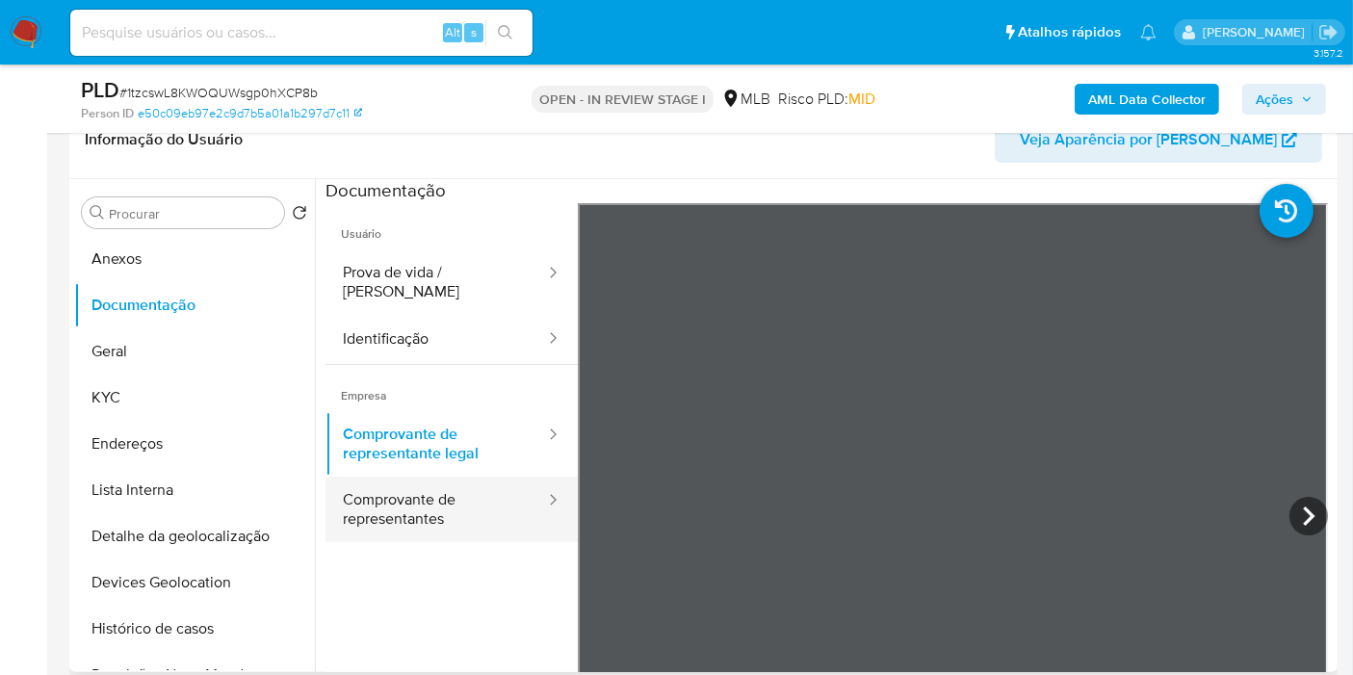
click at [440, 493] on button "Comprovante de representantes" at bounding box center [435, 509] width 221 height 65
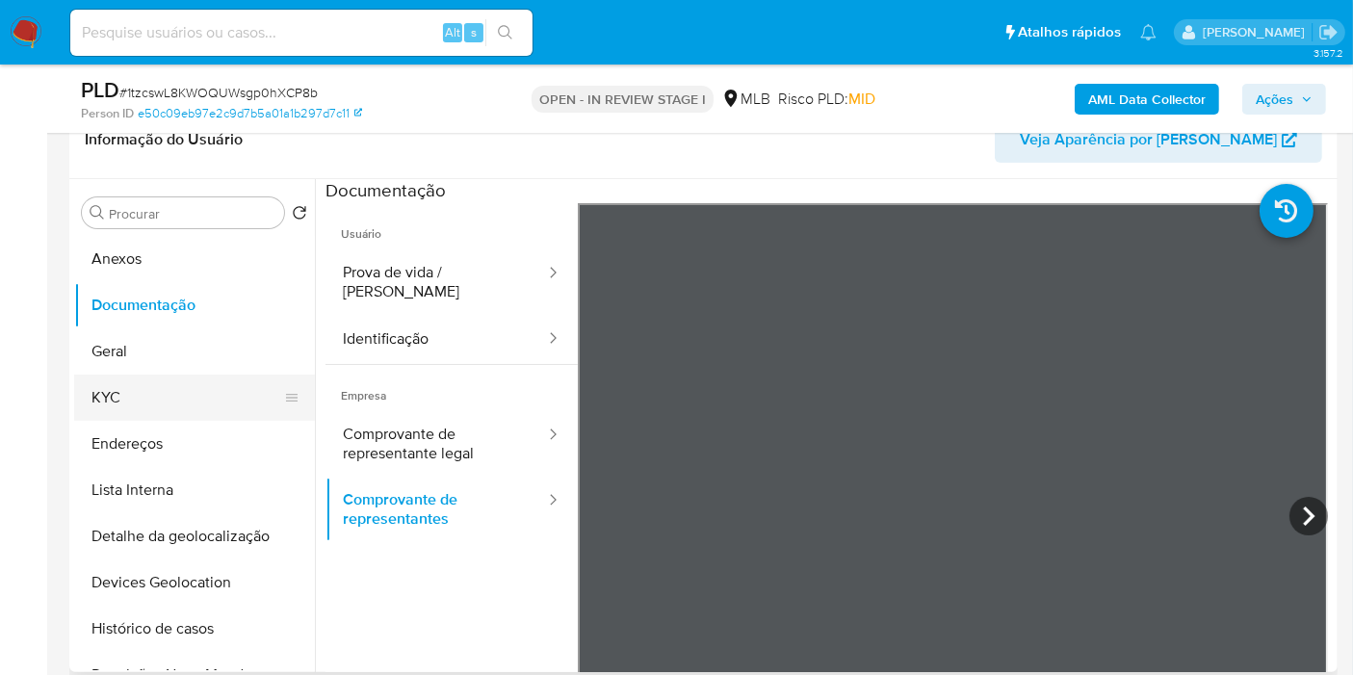
click at [144, 408] on button "KYC" at bounding box center [186, 397] width 225 height 46
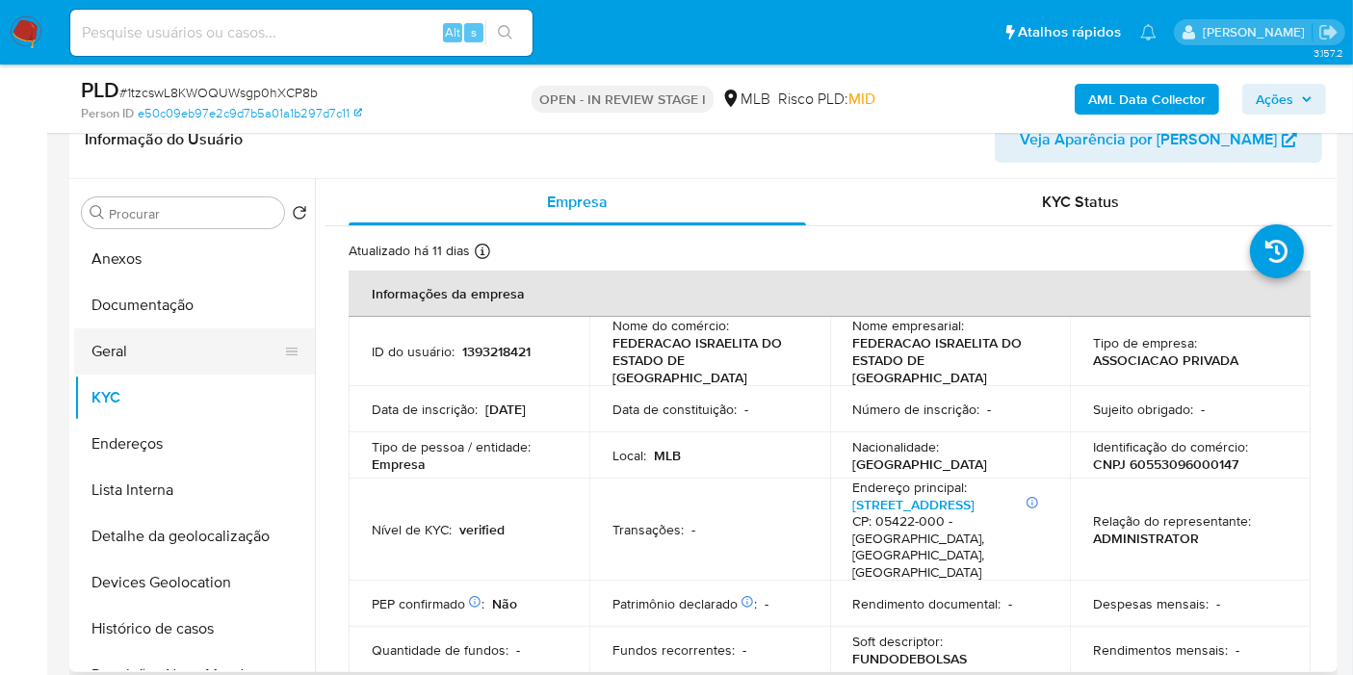
click at [260, 354] on button "Geral" at bounding box center [186, 351] width 225 height 46
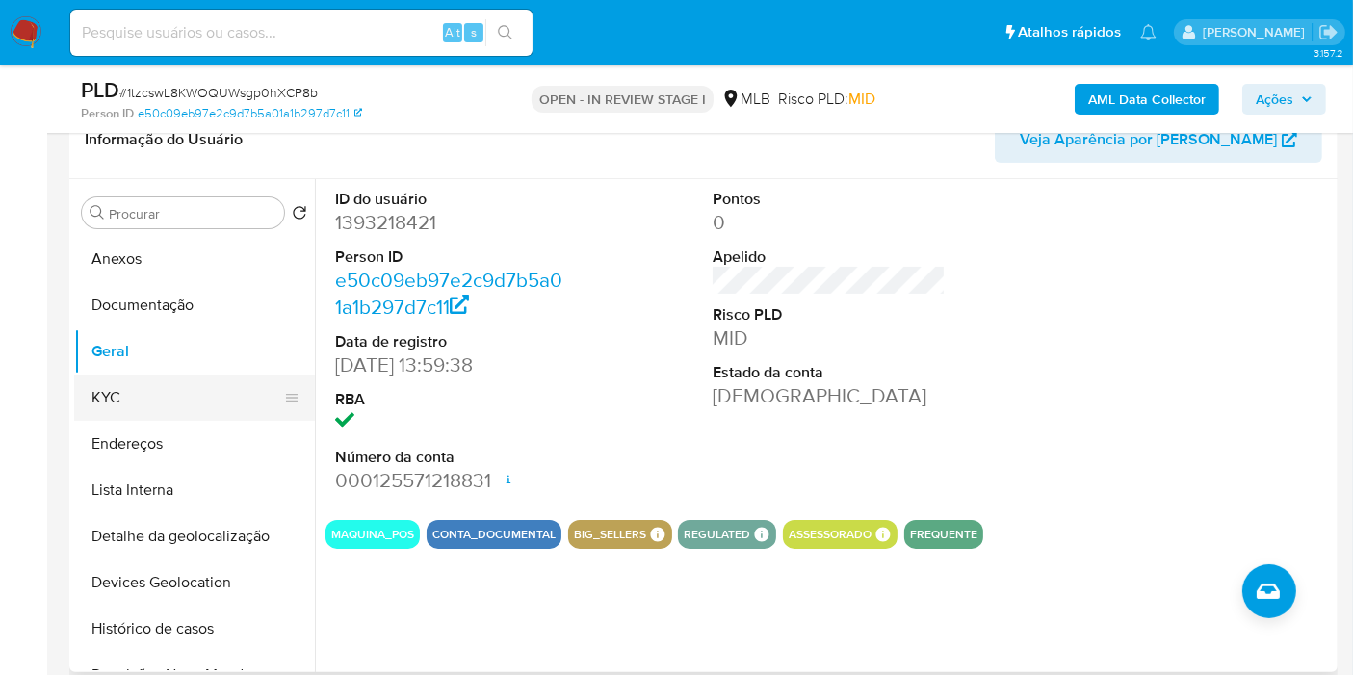
click at [198, 388] on button "KYC" at bounding box center [186, 397] width 225 height 46
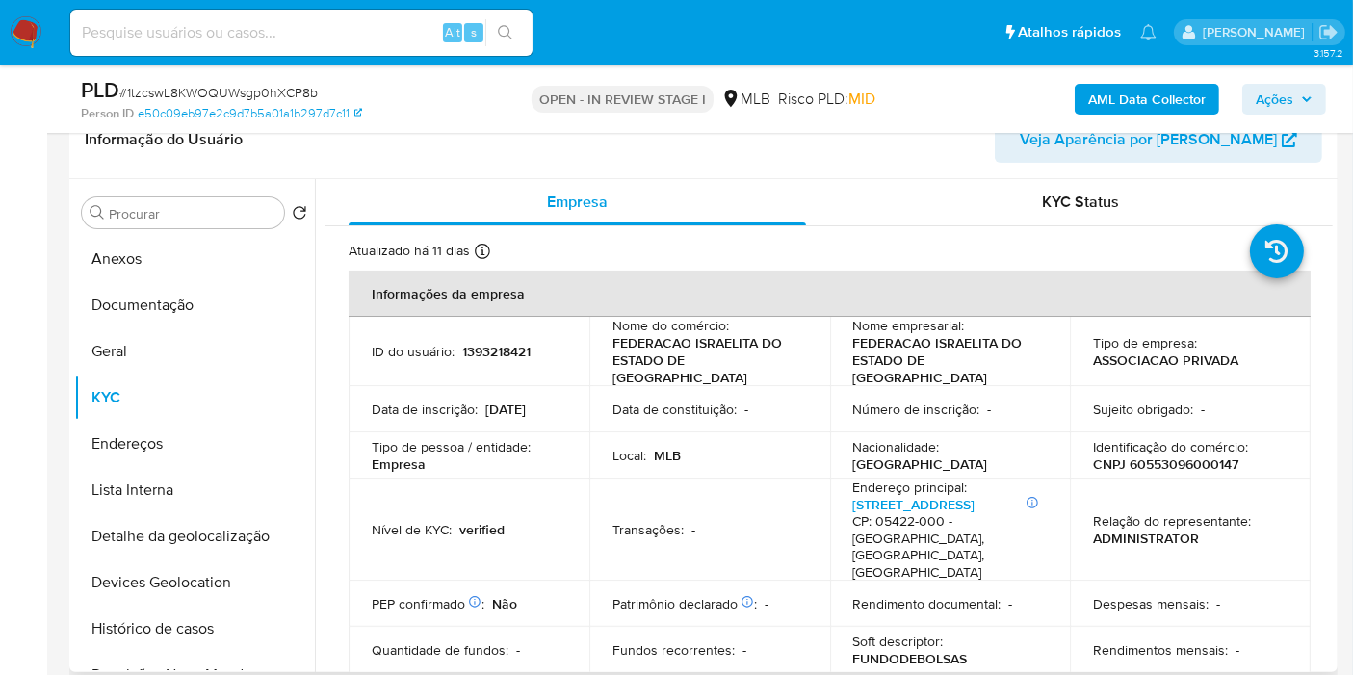
click at [1334, 298] on div "Procurar Retornar ao pedido padrão Anexos Documentação Geral KYC Endereços List…" at bounding box center [703, 425] width 1268 height 493
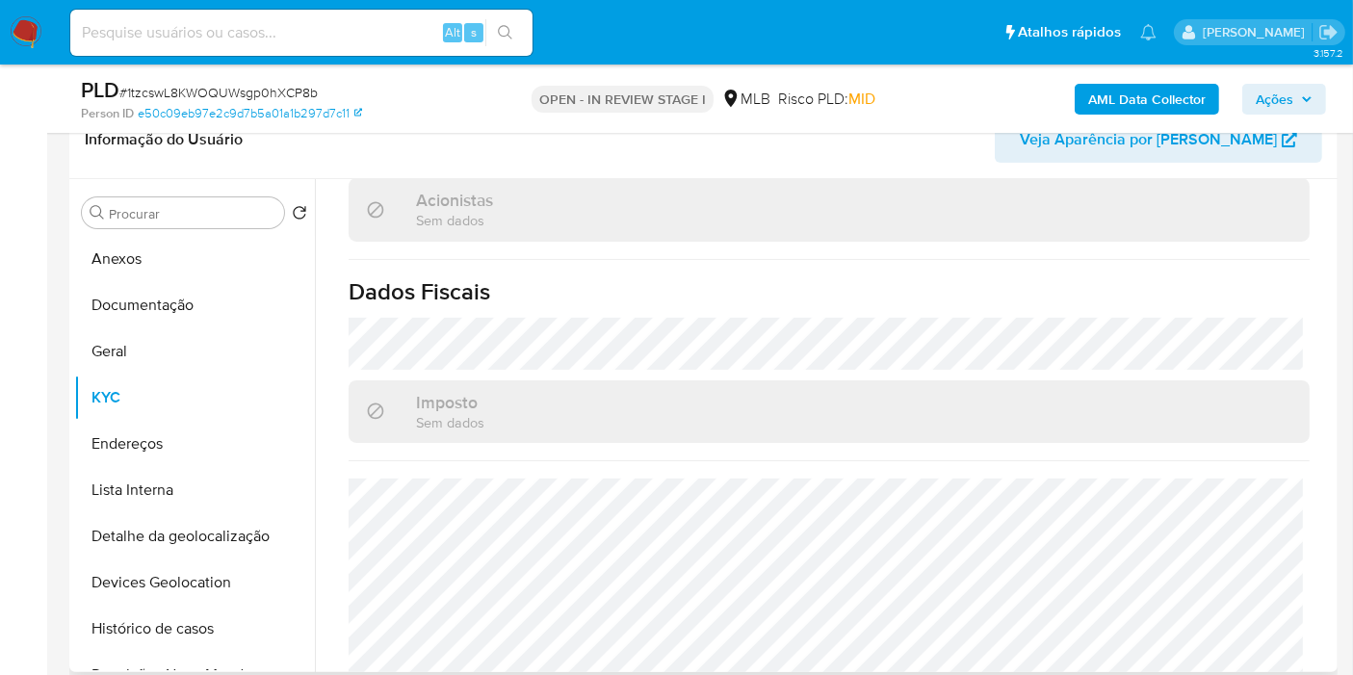
scroll to position [1240, 0]
click at [203, 454] on button "Endereços" at bounding box center [186, 444] width 225 height 46
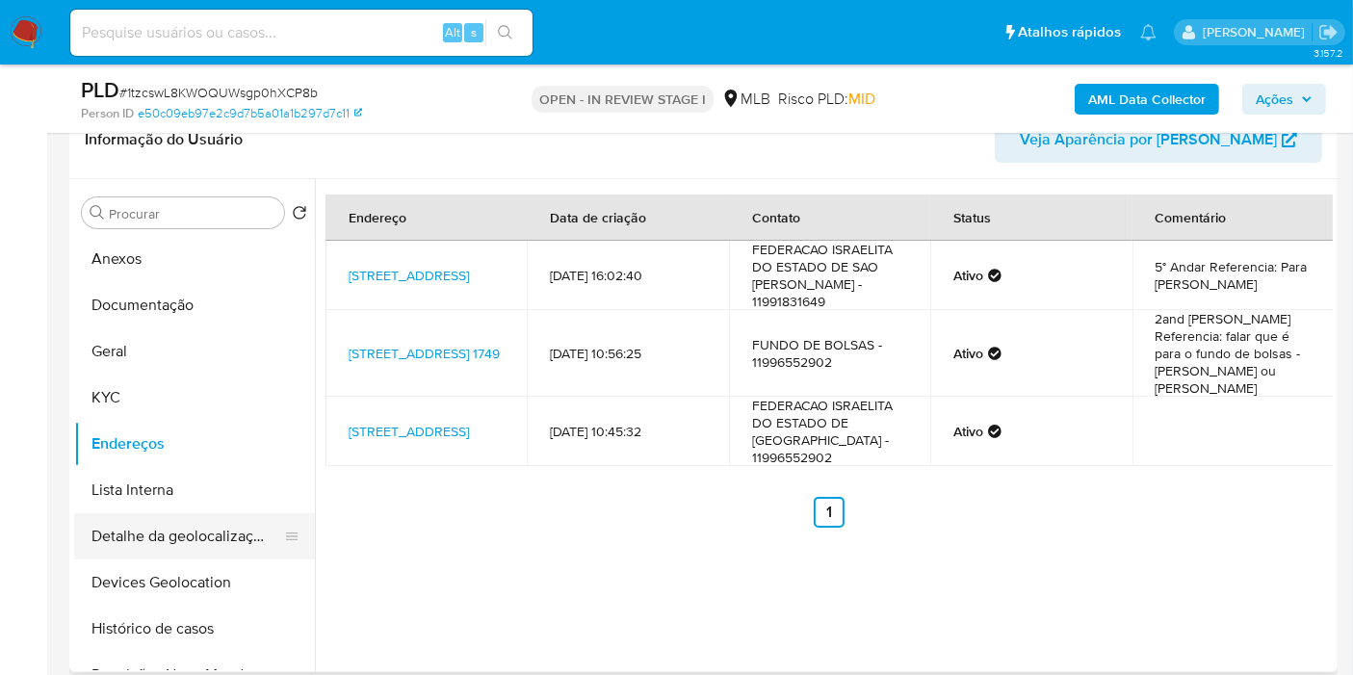
click at [236, 534] on button "Detalhe da geolocalização" at bounding box center [186, 536] width 225 height 46
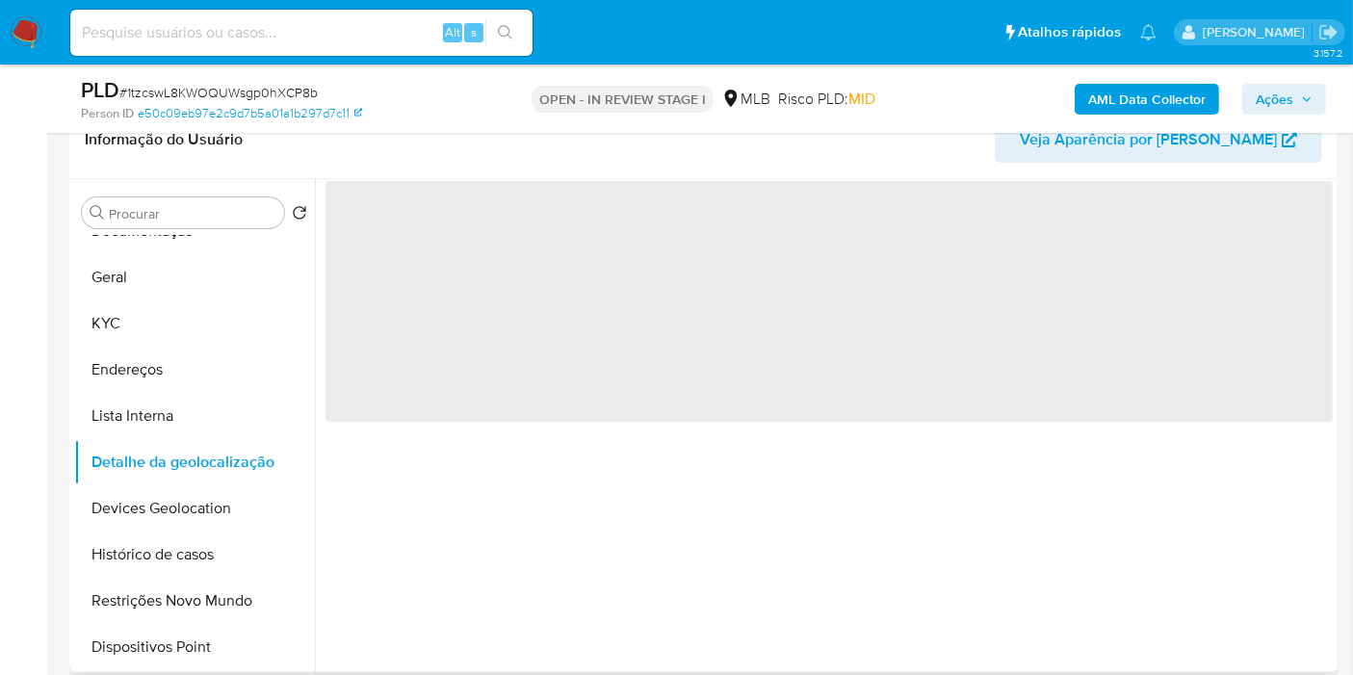
scroll to position [107, 0]
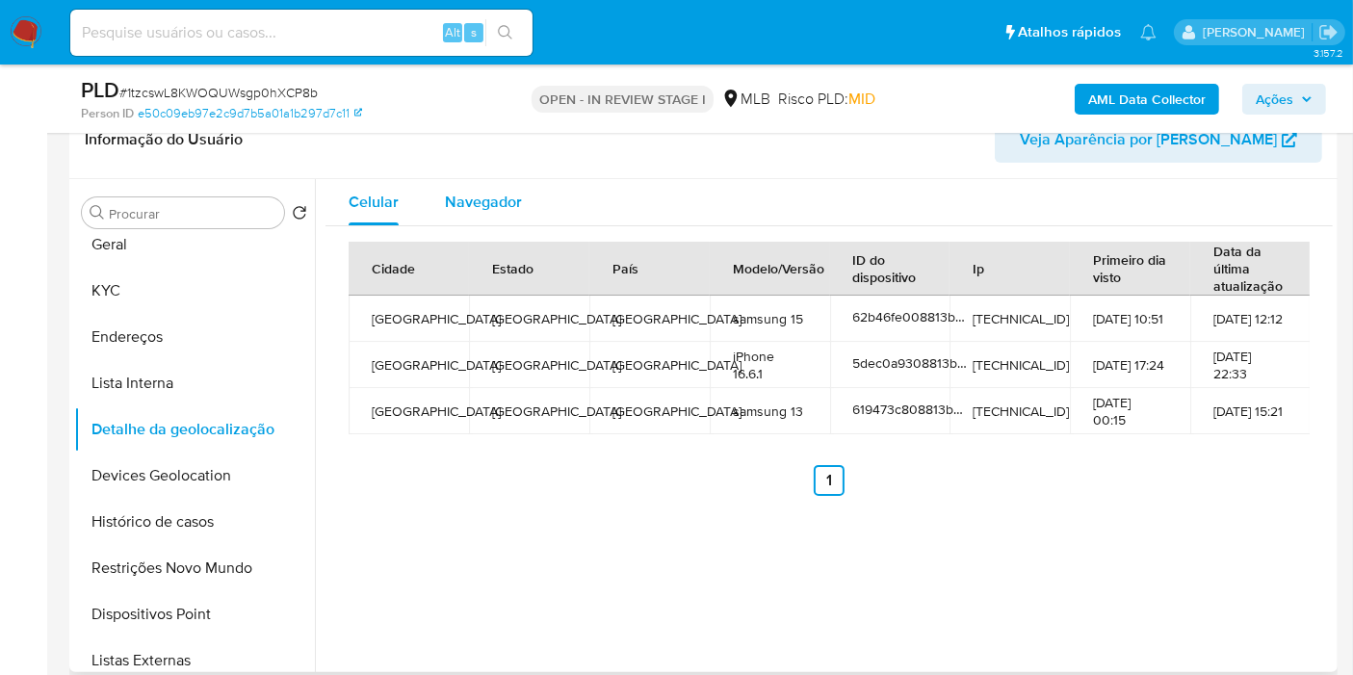
click at [479, 220] on div "Navegador" at bounding box center [483, 202] width 77 height 46
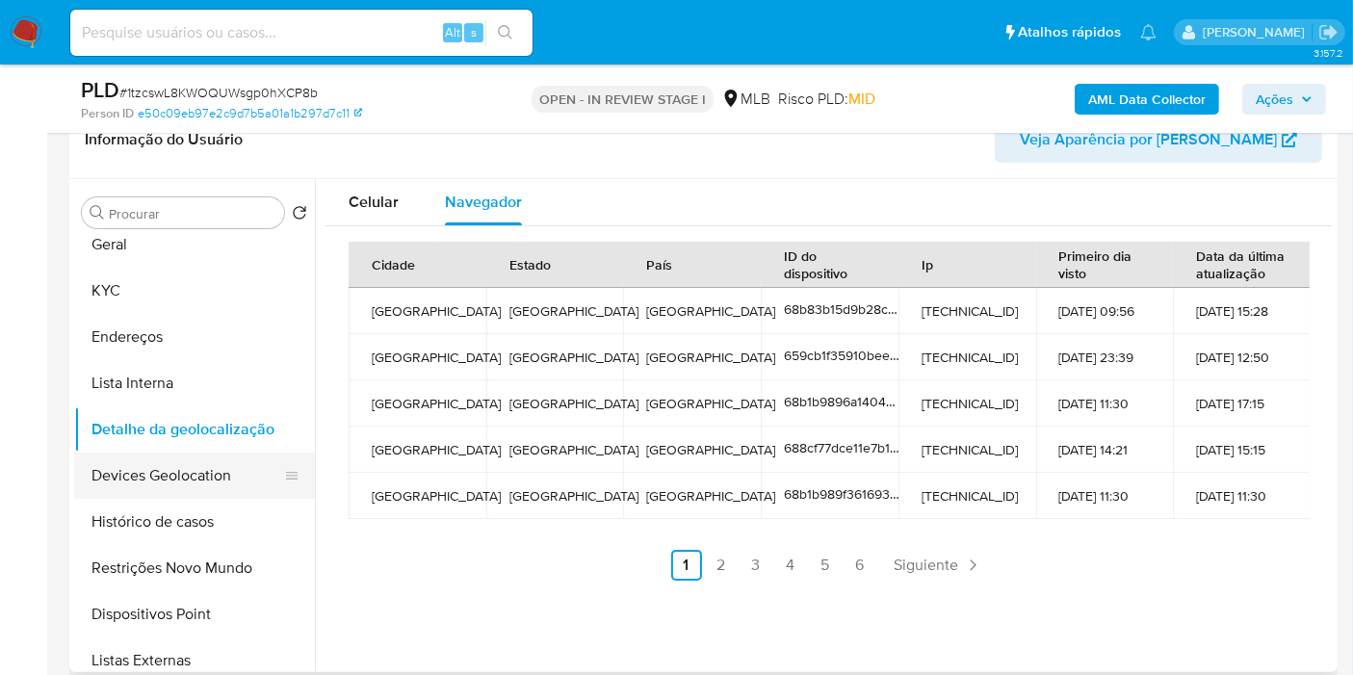
click at [177, 476] on button "Devices Geolocation" at bounding box center [186, 475] width 225 height 46
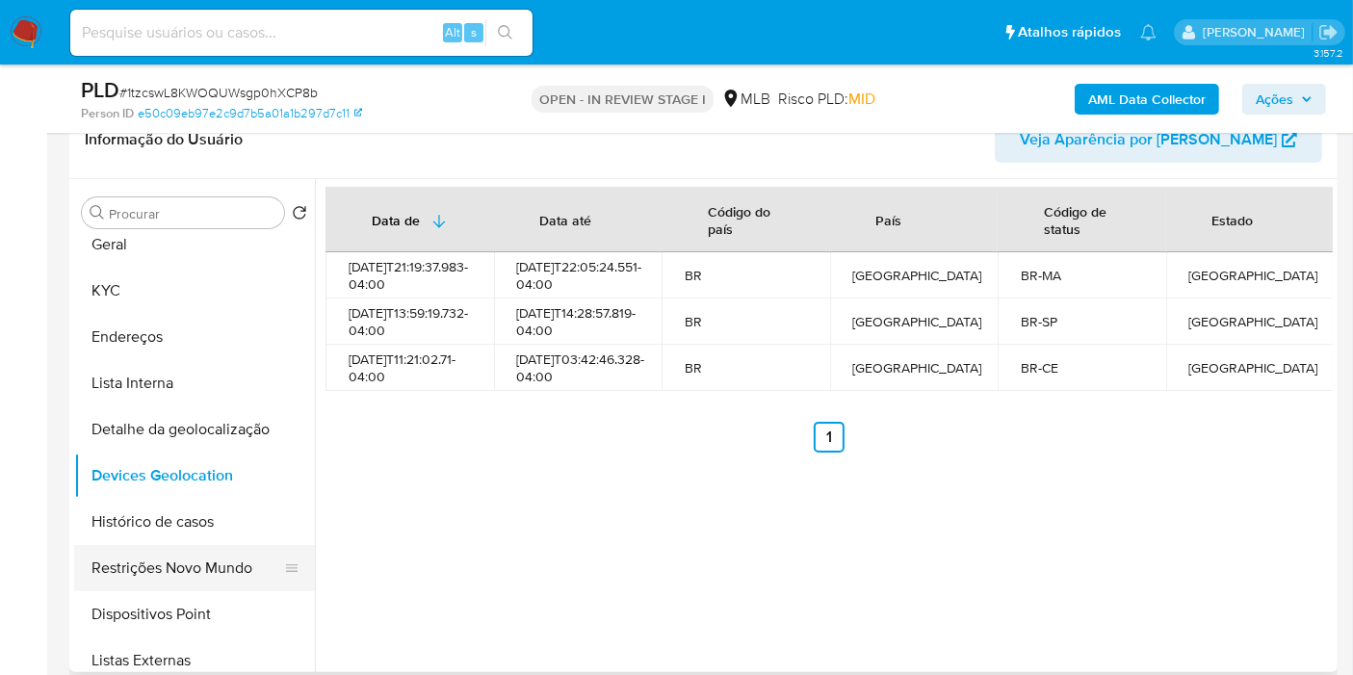
click at [197, 552] on button "Restrições Novo Mundo" at bounding box center [186, 568] width 225 height 46
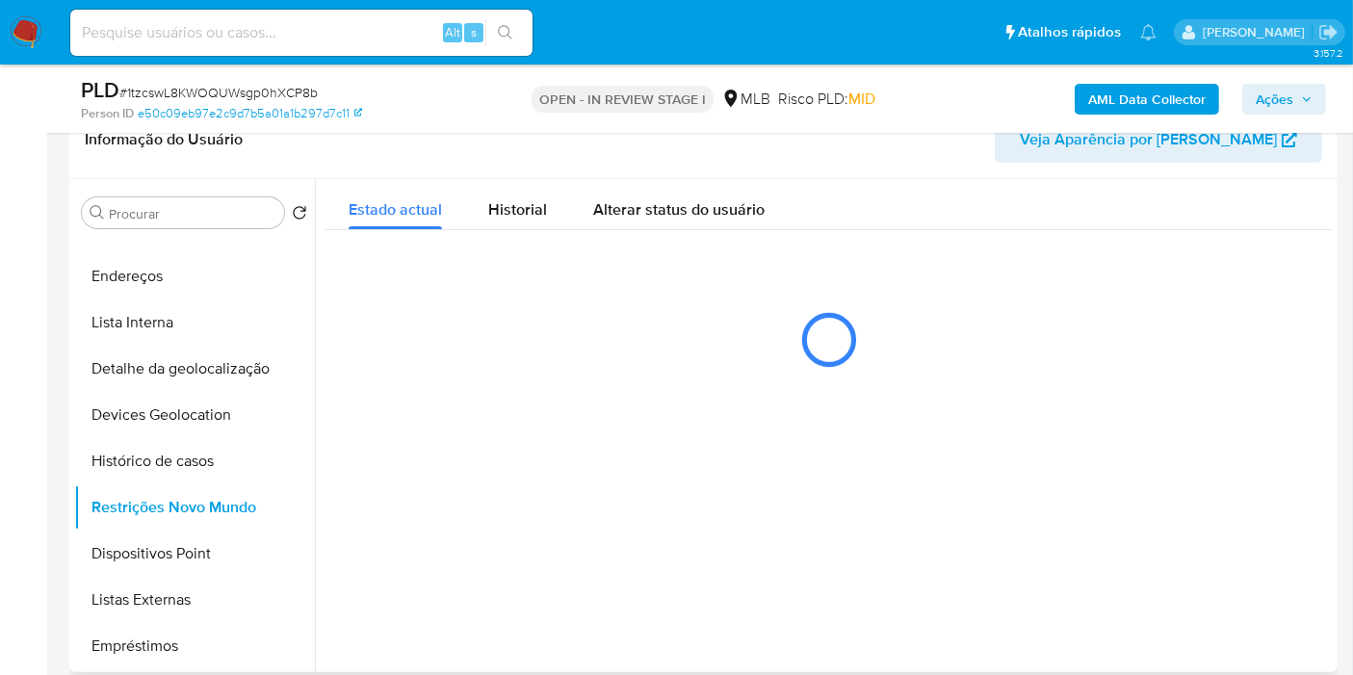
scroll to position [214, 0]
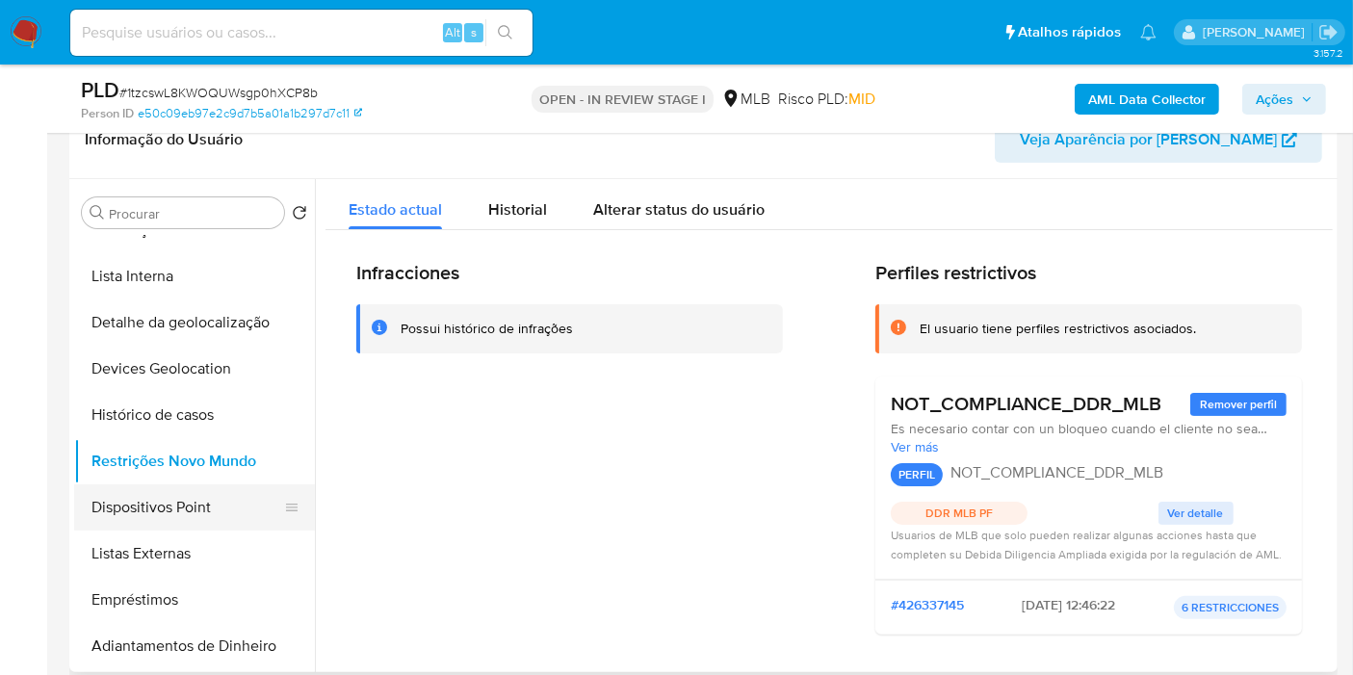
click at [181, 502] on button "Dispositivos Point" at bounding box center [186, 507] width 225 height 46
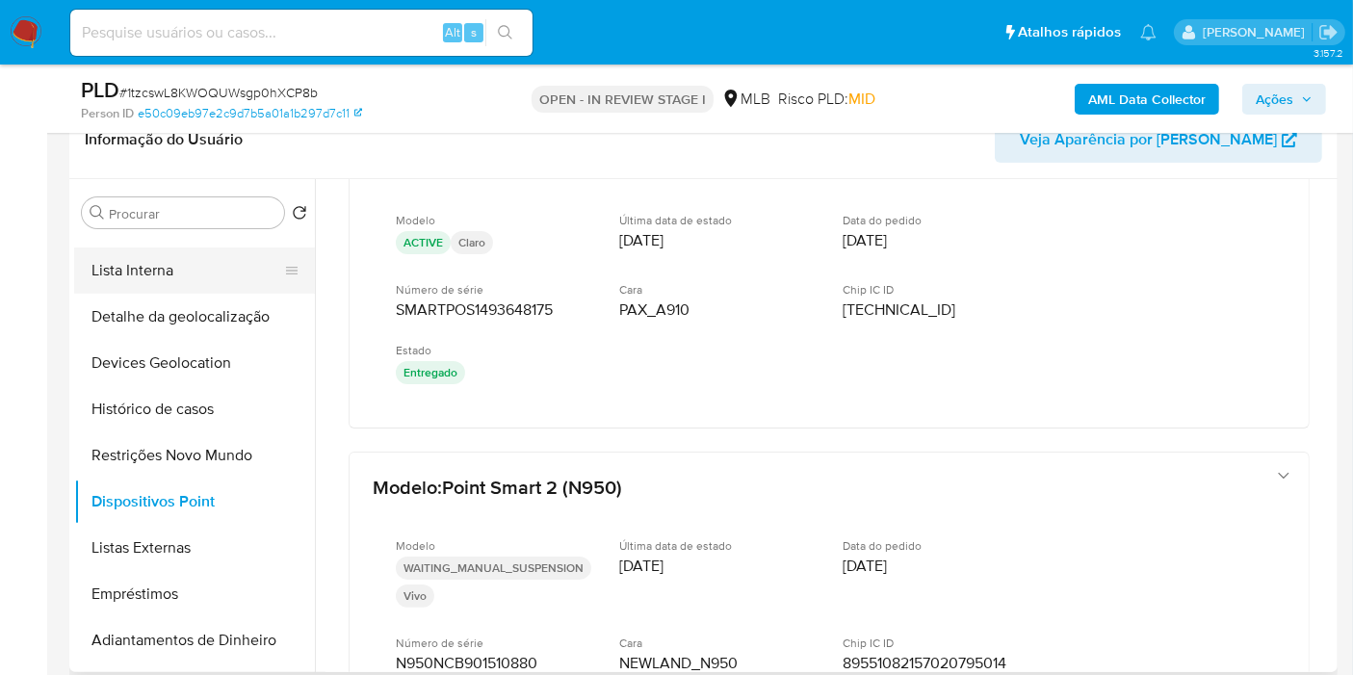
scroll to position [107, 0]
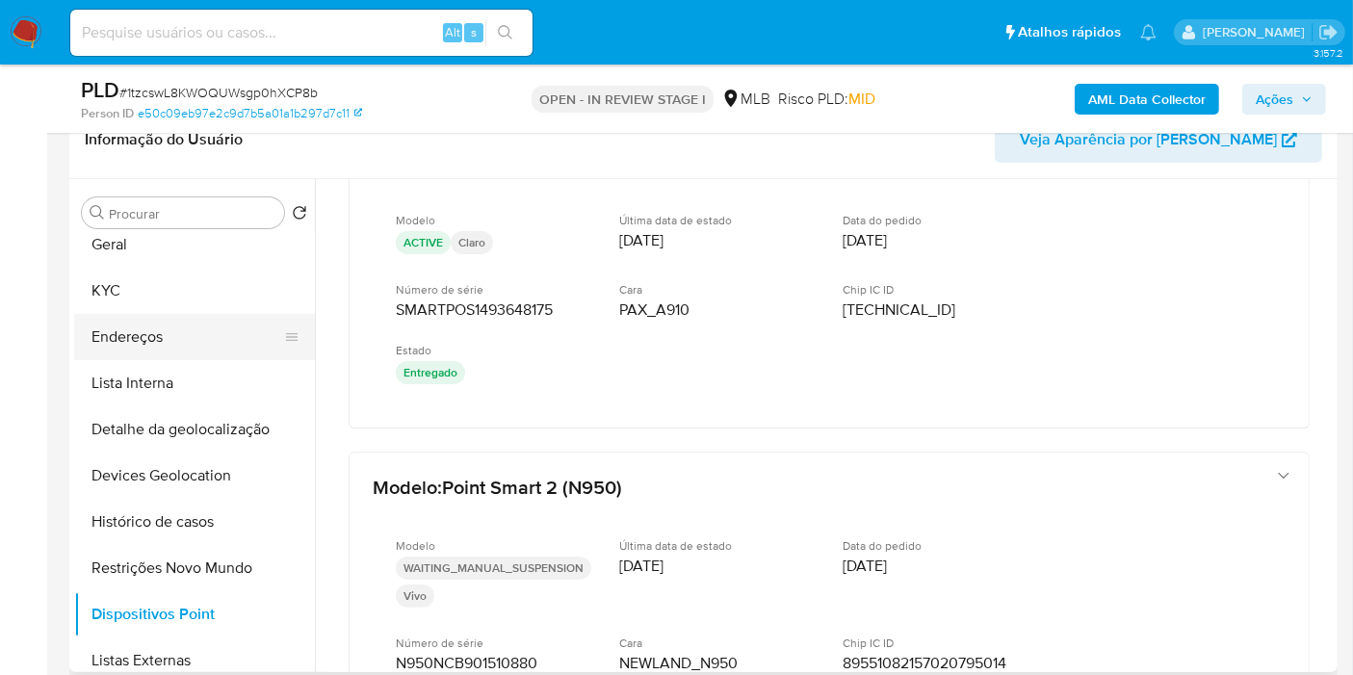
click at [145, 343] on button "Endereços" at bounding box center [186, 337] width 225 height 46
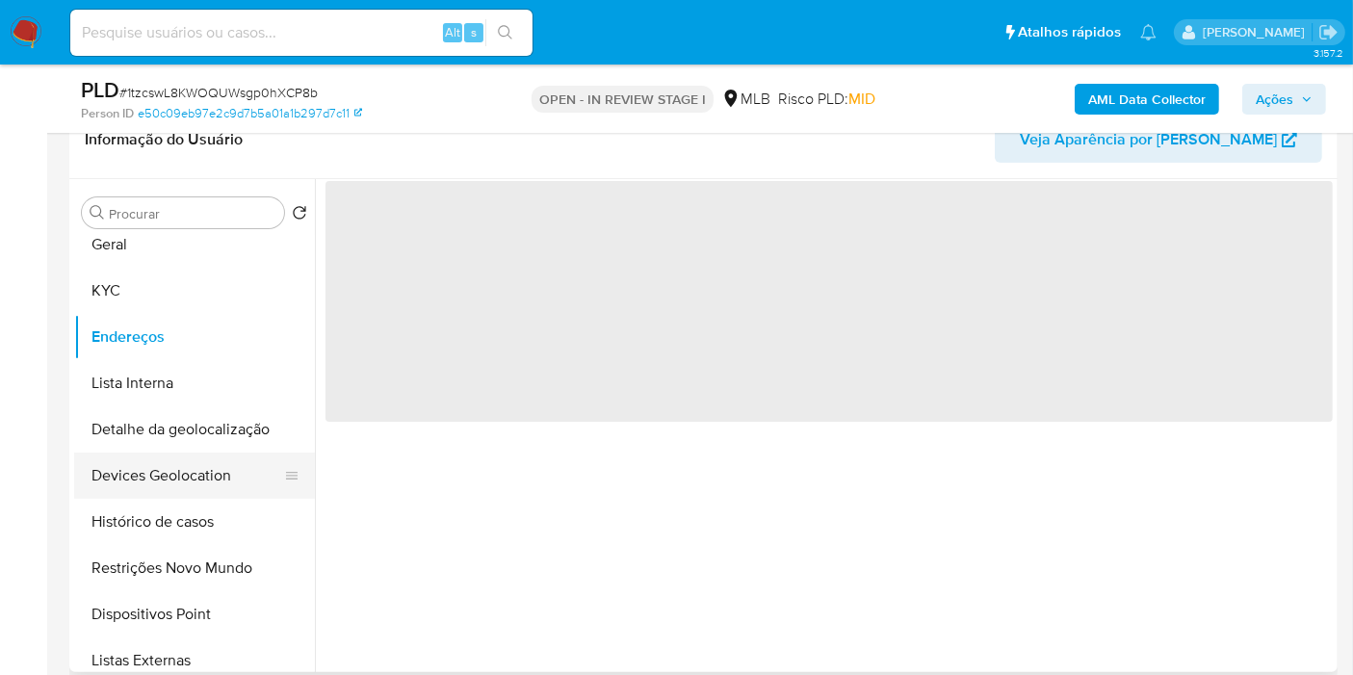
scroll to position [0, 0]
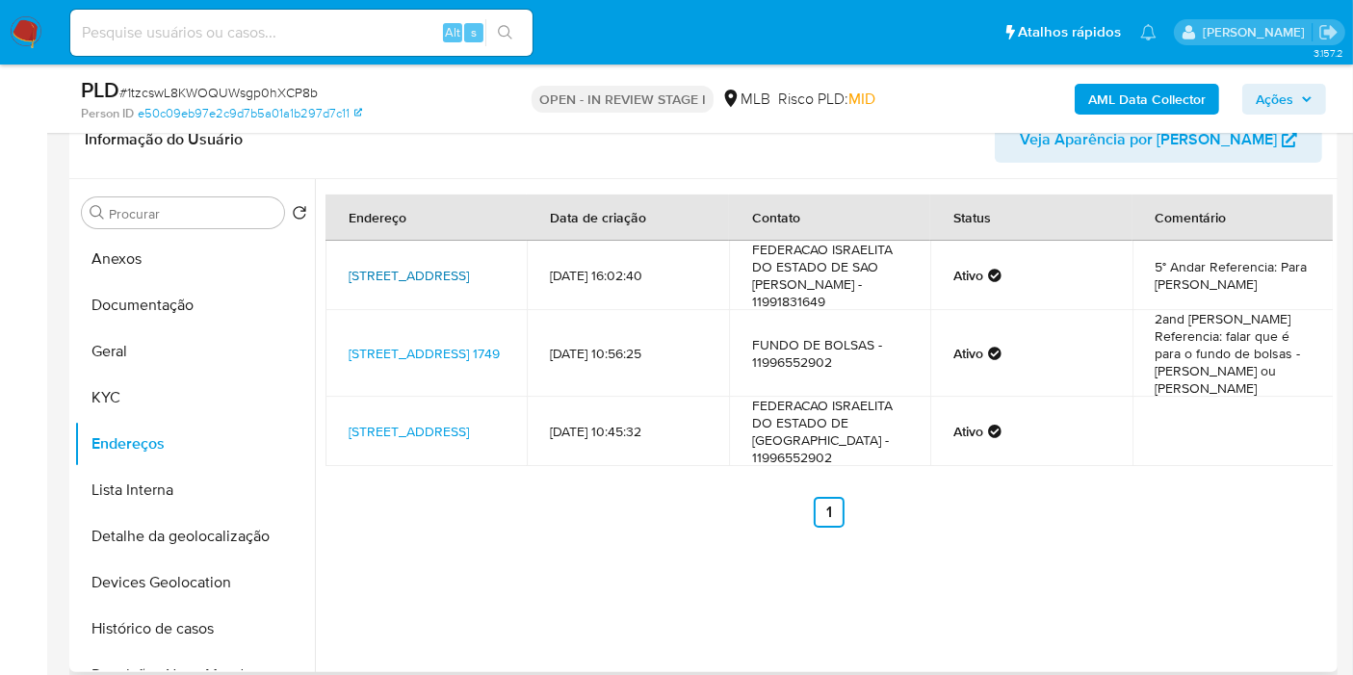
click at [376, 266] on link "Rua Dos Pinheiros 498, São Paulo, São Paulo, 05422000, Brasil 498" at bounding box center [409, 275] width 120 height 19
click at [134, 402] on button "KYC" at bounding box center [186, 397] width 225 height 46
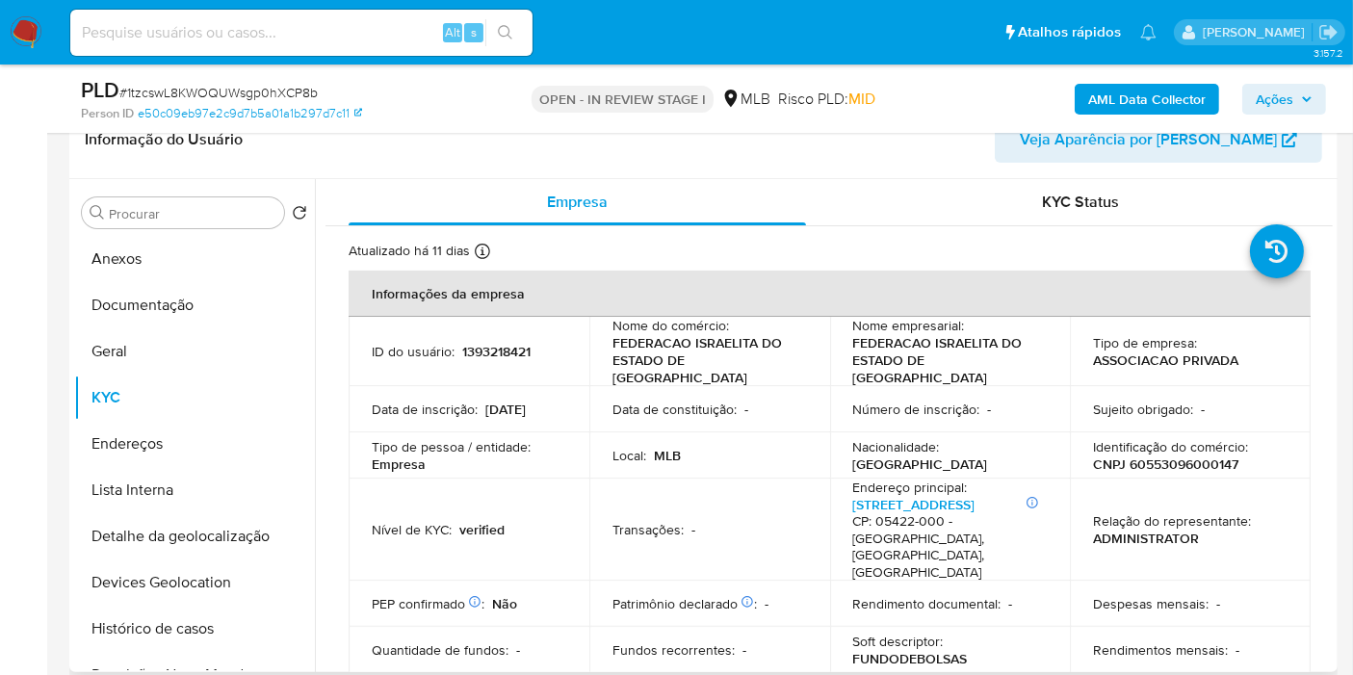
click at [1143, 455] on p "CNPJ 60553096000147" at bounding box center [1165, 463] width 145 height 17
copy p "60553096000147"
click at [184, 254] on button "Anexos" at bounding box center [186, 259] width 225 height 46
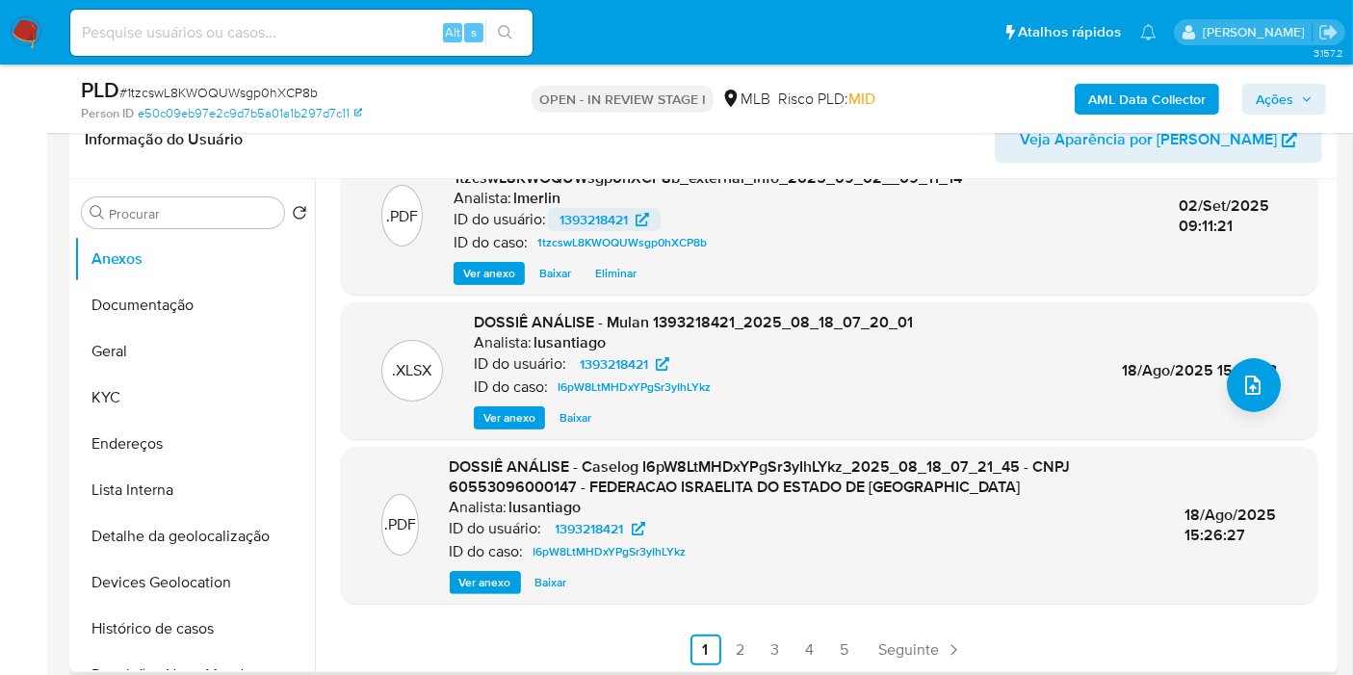
scroll to position [224, 0]
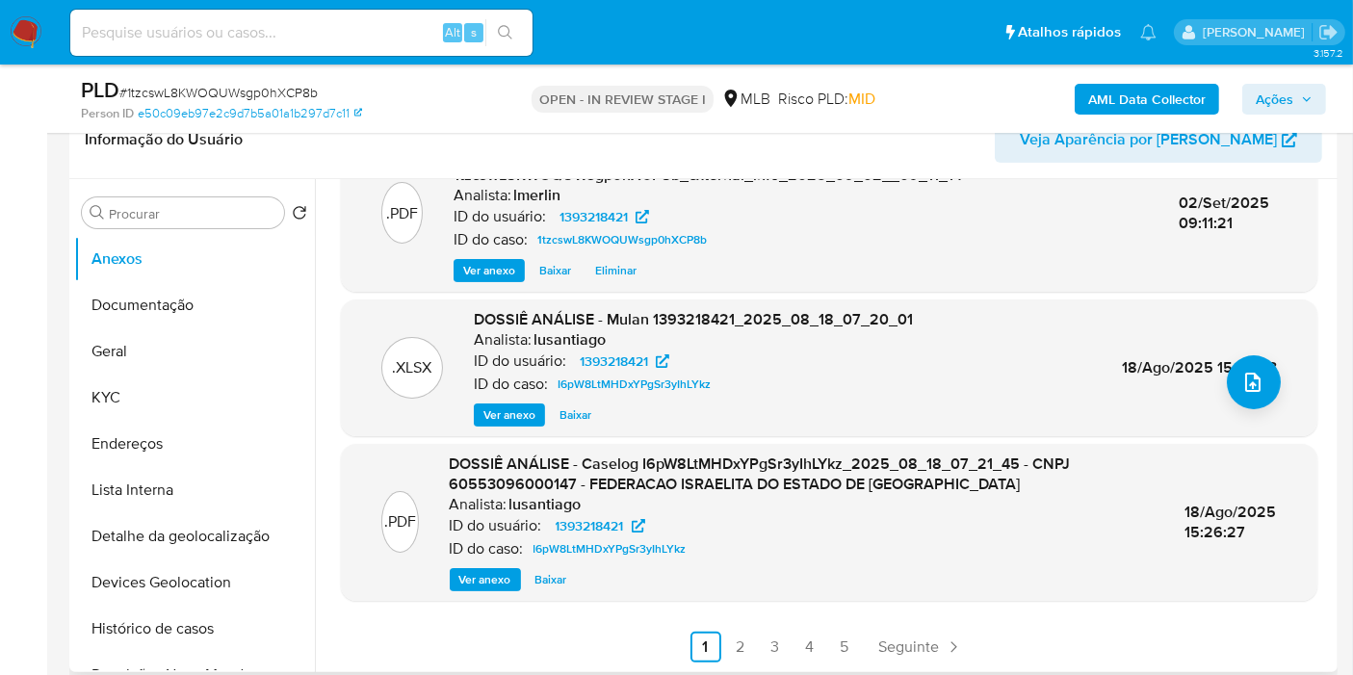
click at [494, 584] on span "Ver anexo" at bounding box center [485, 579] width 52 height 19
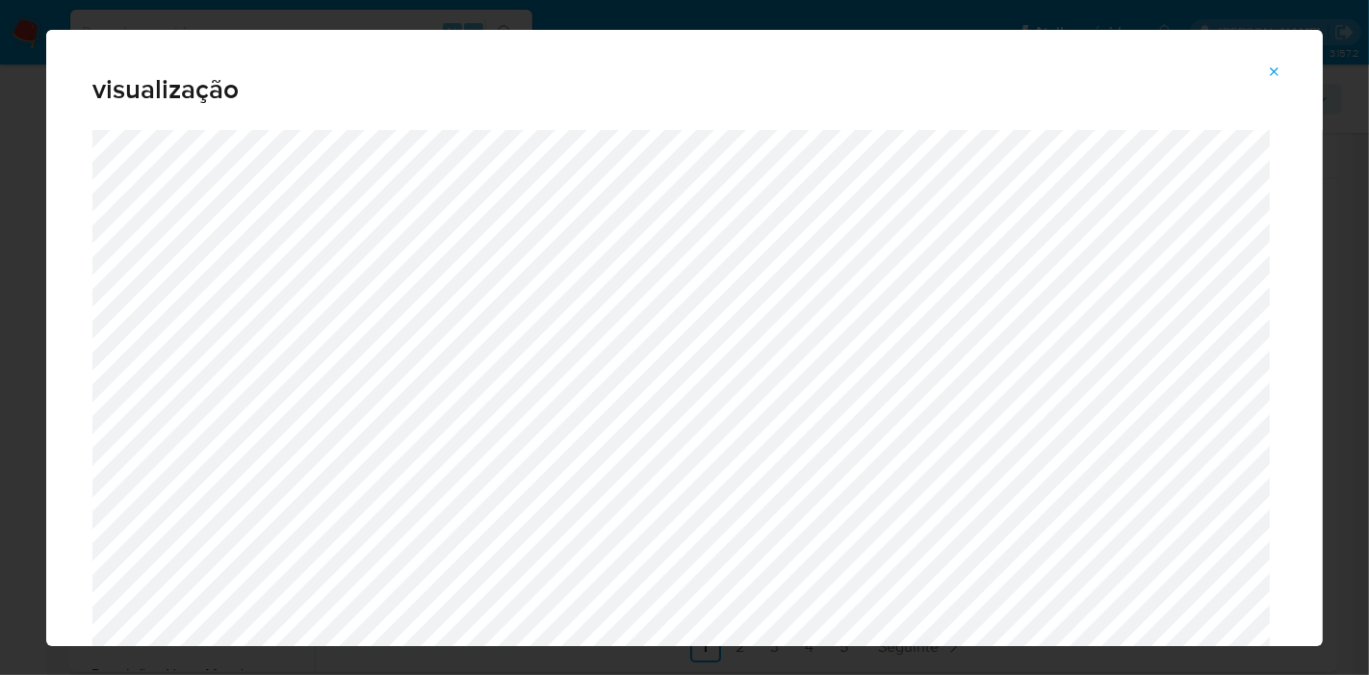
click at [1268, 78] on icon "Attachment preview" at bounding box center [1274, 72] width 15 height 15
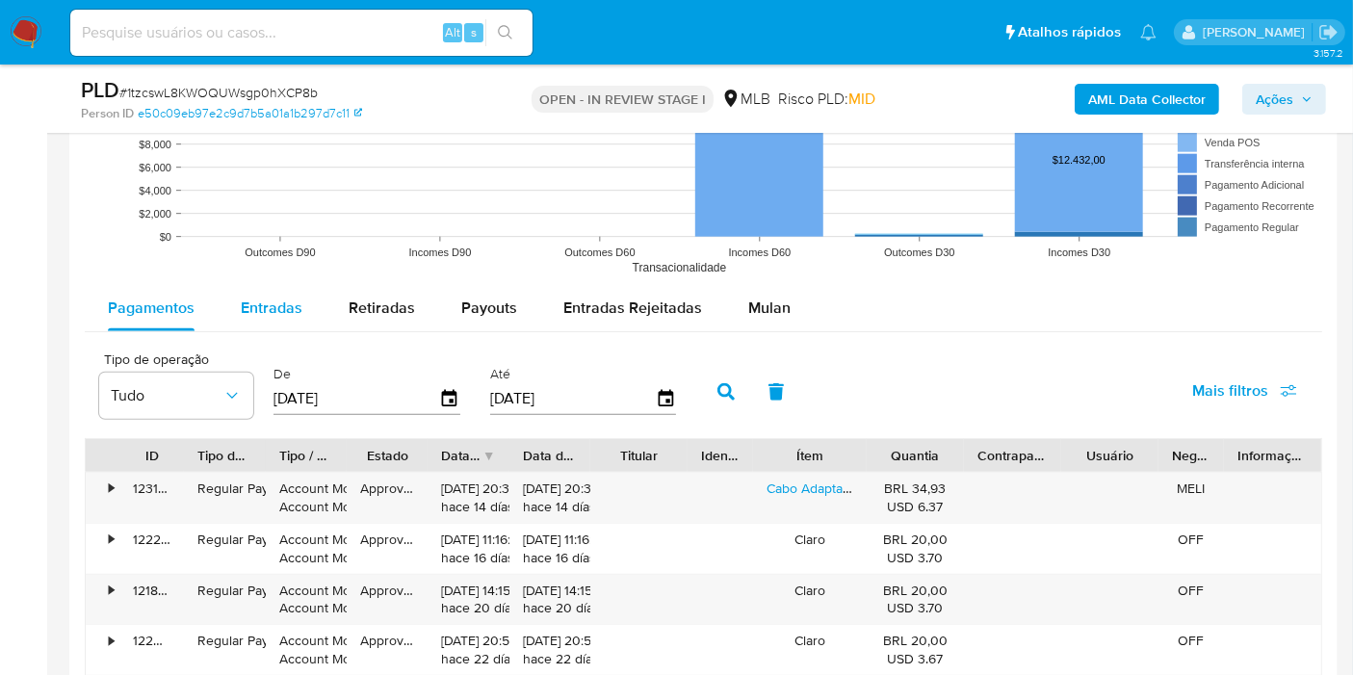
scroll to position [1925, 0]
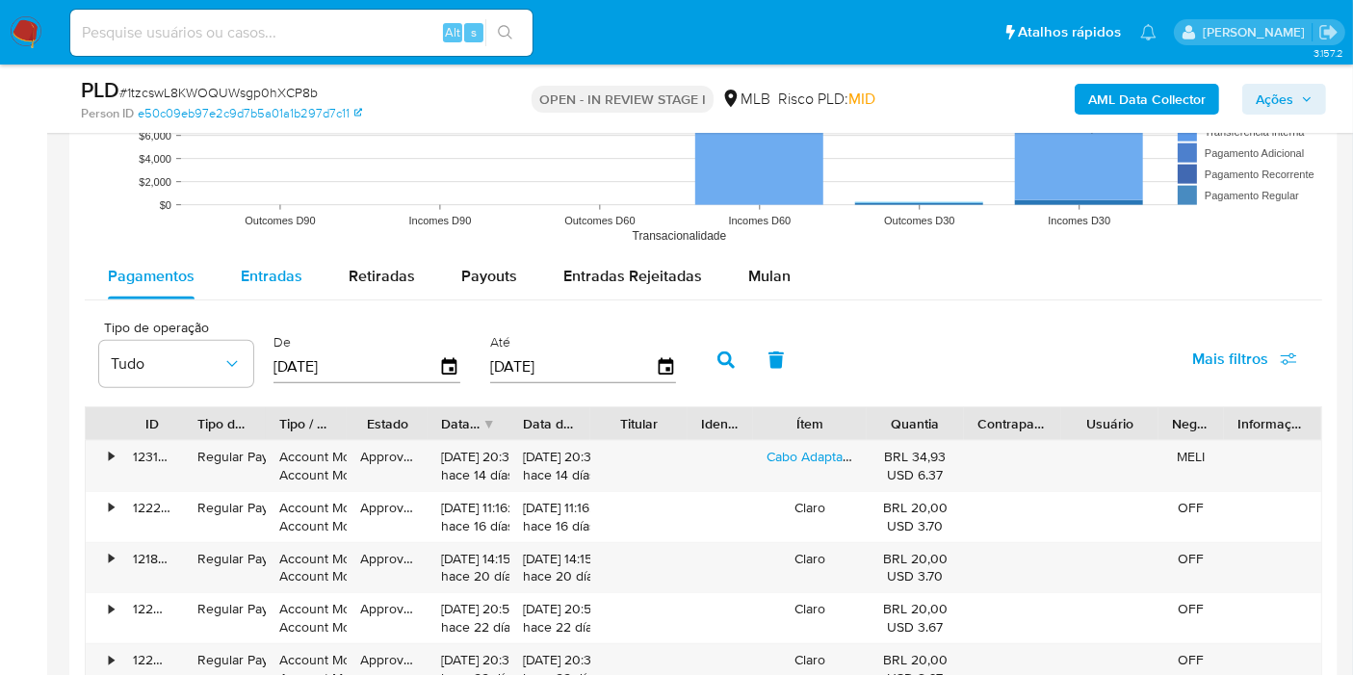
click at [255, 277] on span "Entradas" at bounding box center [272, 276] width 62 height 22
select select "10"
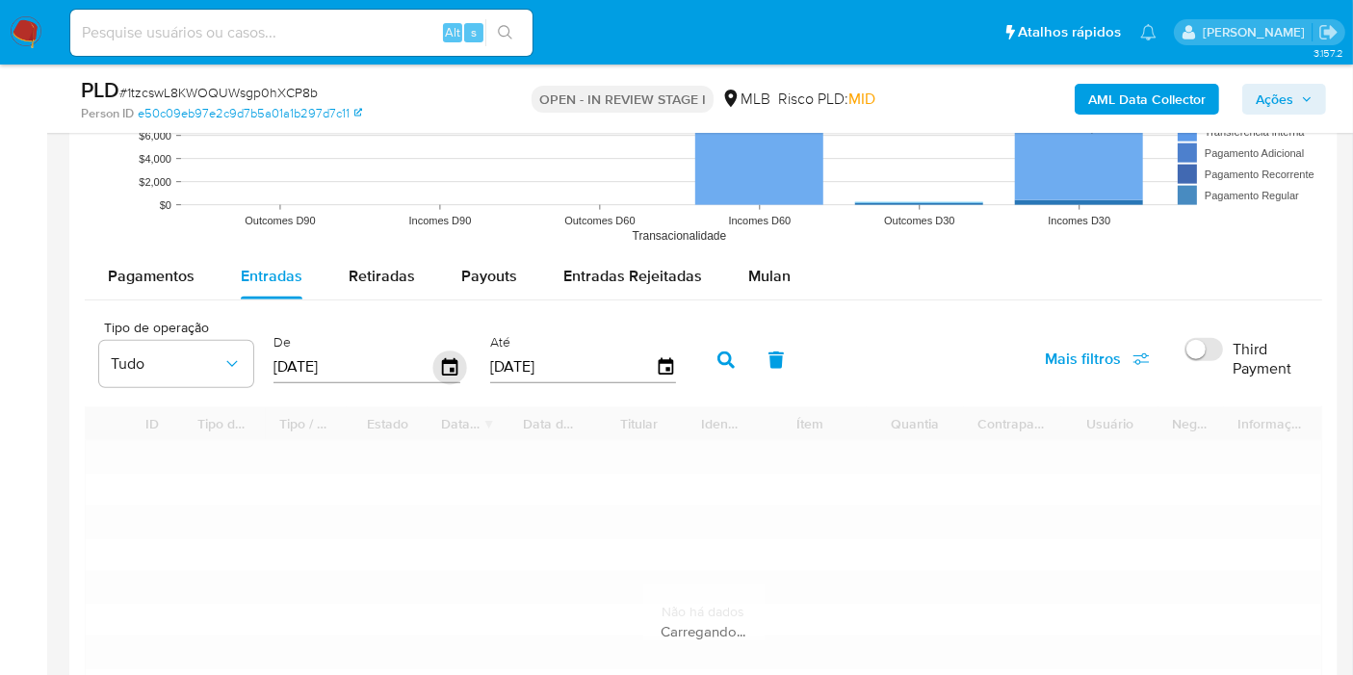
click at [448, 370] on icon "button" at bounding box center [450, 367] width 34 height 34
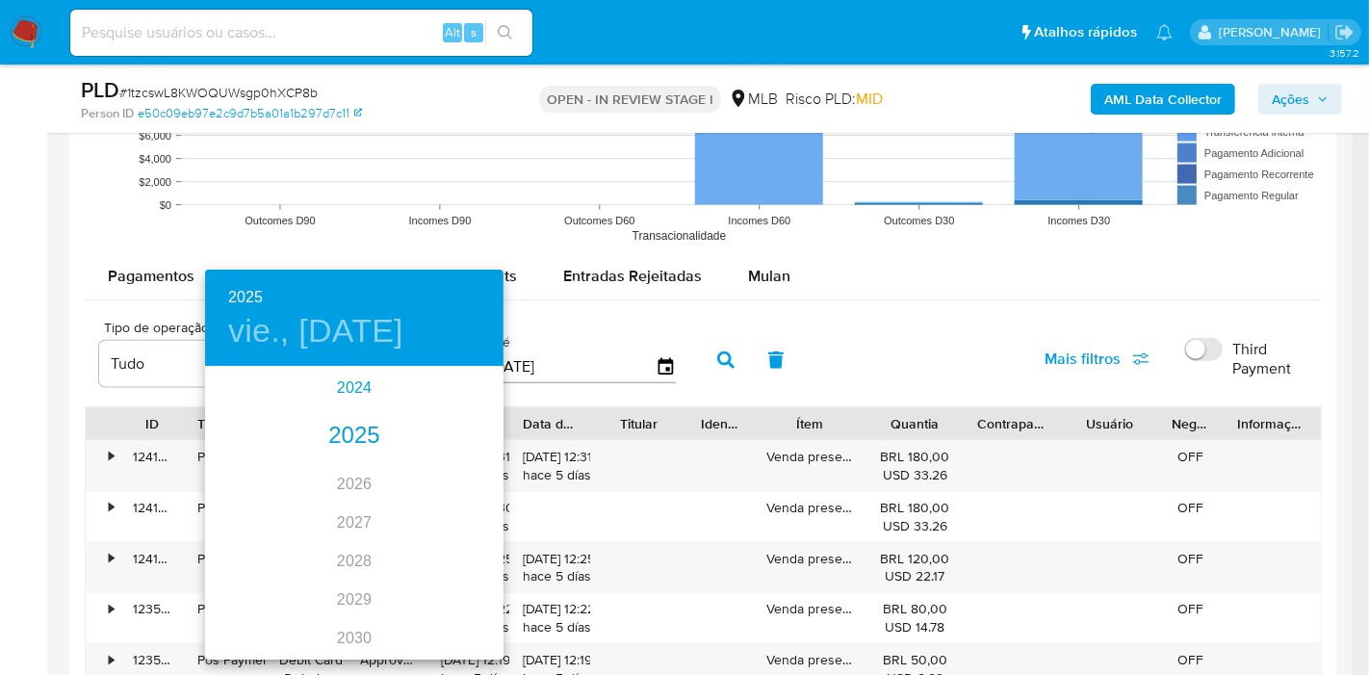
click at [356, 389] on div "2024" at bounding box center [354, 388] width 298 height 39
click at [440, 544] on div "sep." at bounding box center [453, 549] width 99 height 72
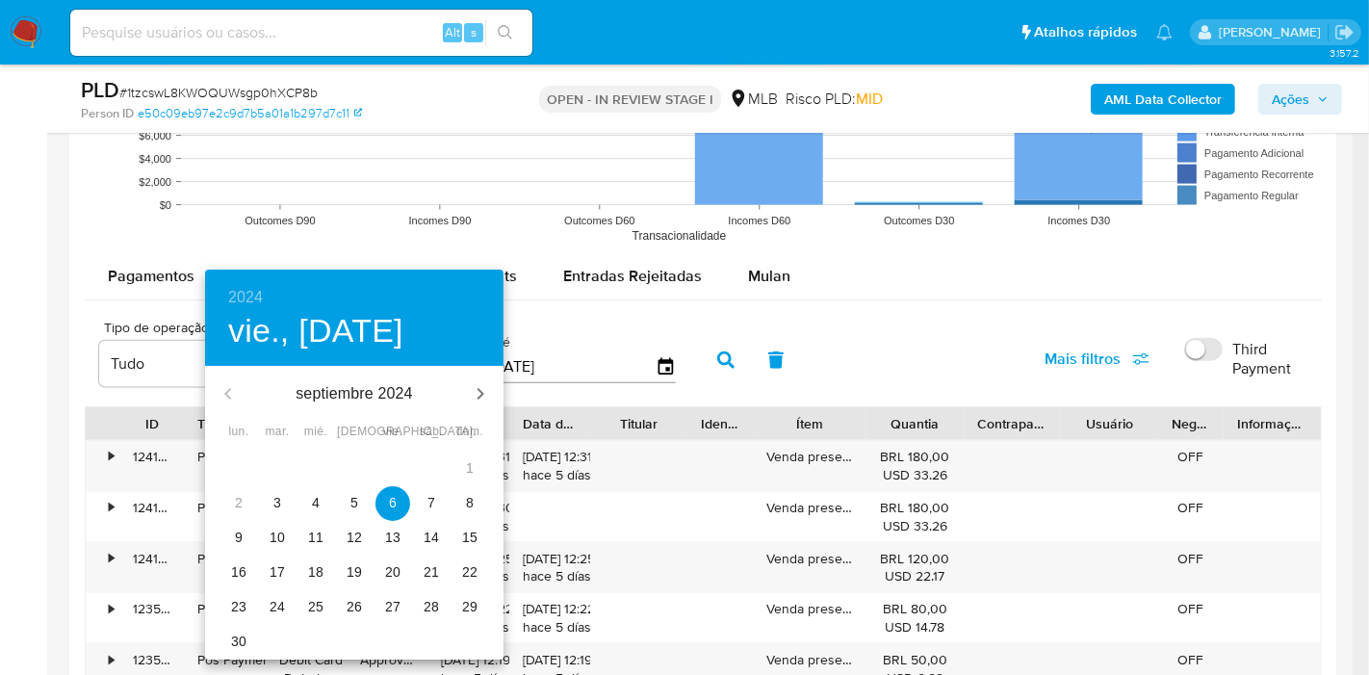
click at [277, 504] on p "3" at bounding box center [277, 502] width 8 height 19
type input "03/09/2024"
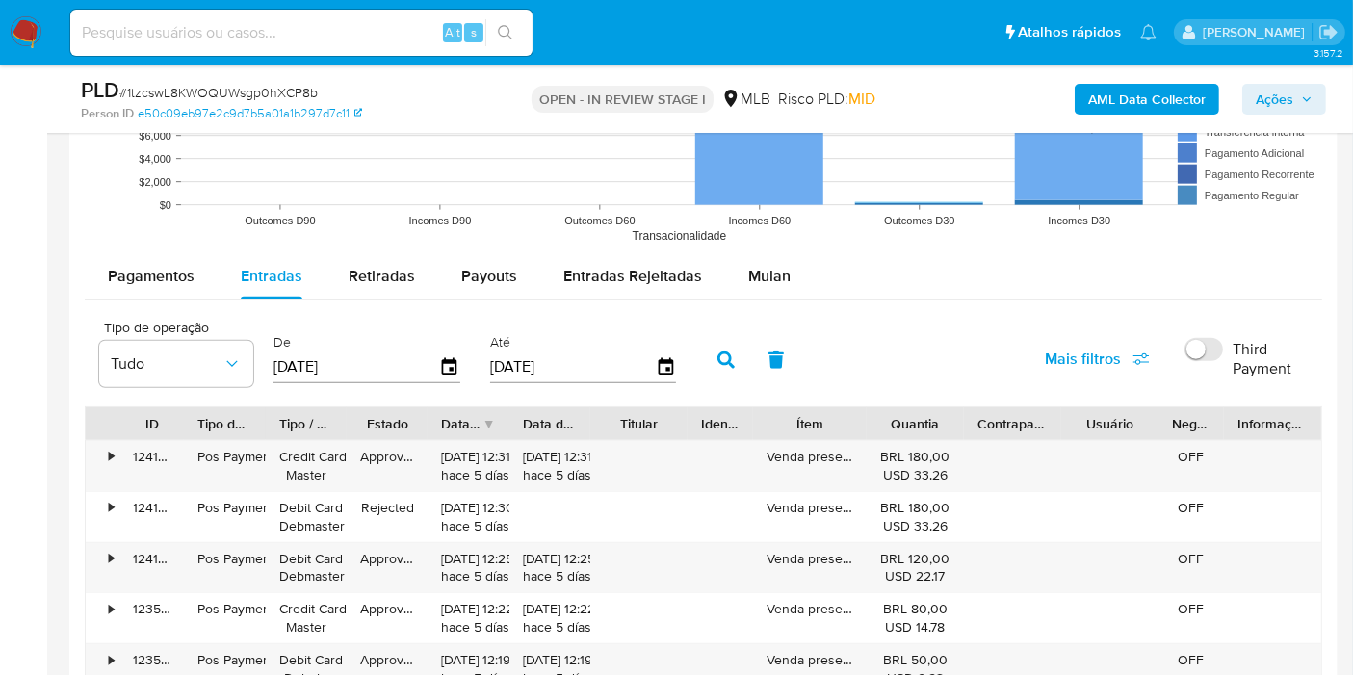
click at [717, 353] on icon "button" at bounding box center [725, 359] width 17 height 17
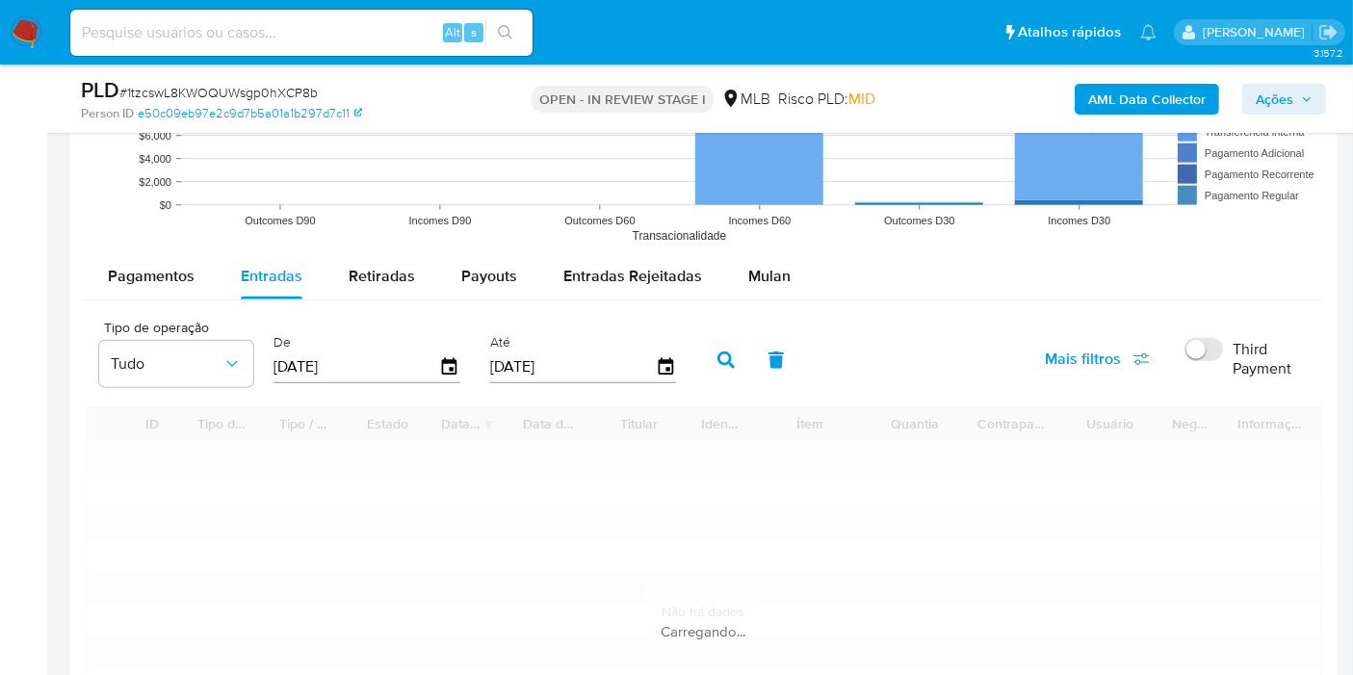
click at [717, 353] on icon "button" at bounding box center [725, 359] width 17 height 17
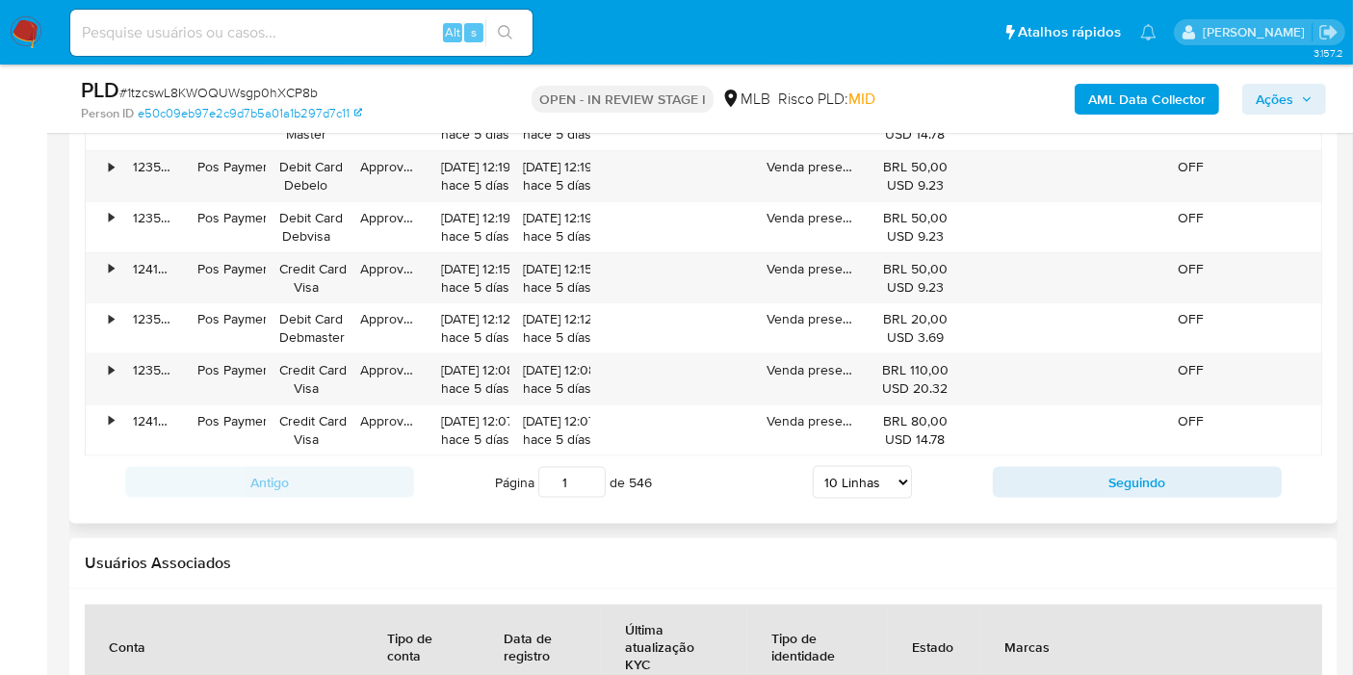
scroll to position [2460, 0]
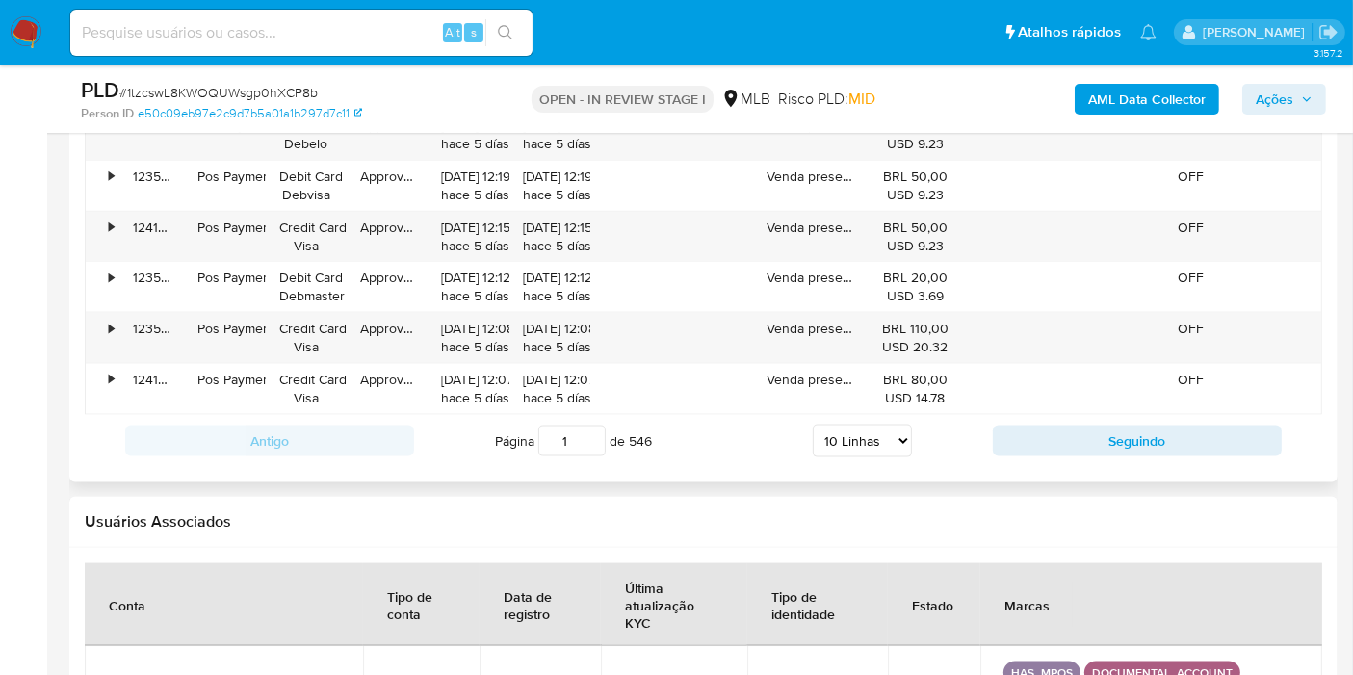
click at [563, 438] on input "1" at bounding box center [571, 441] width 67 height 31
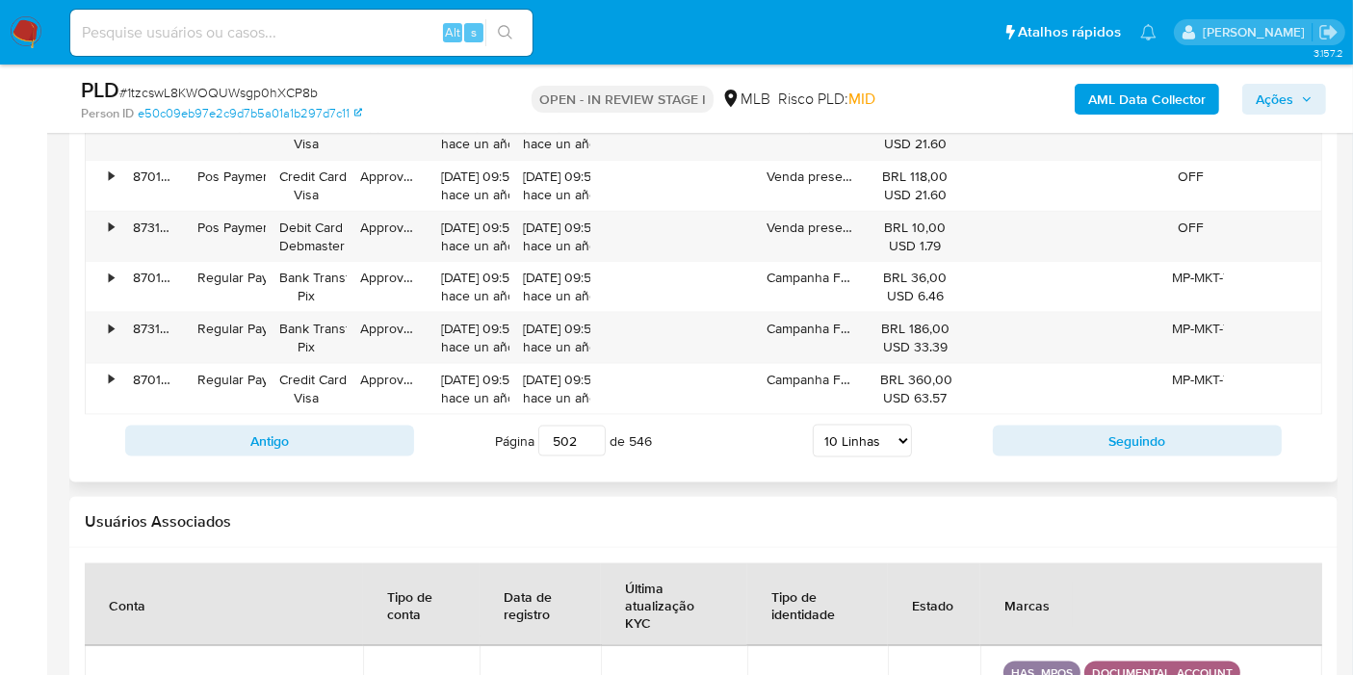
scroll to position [2139, 0]
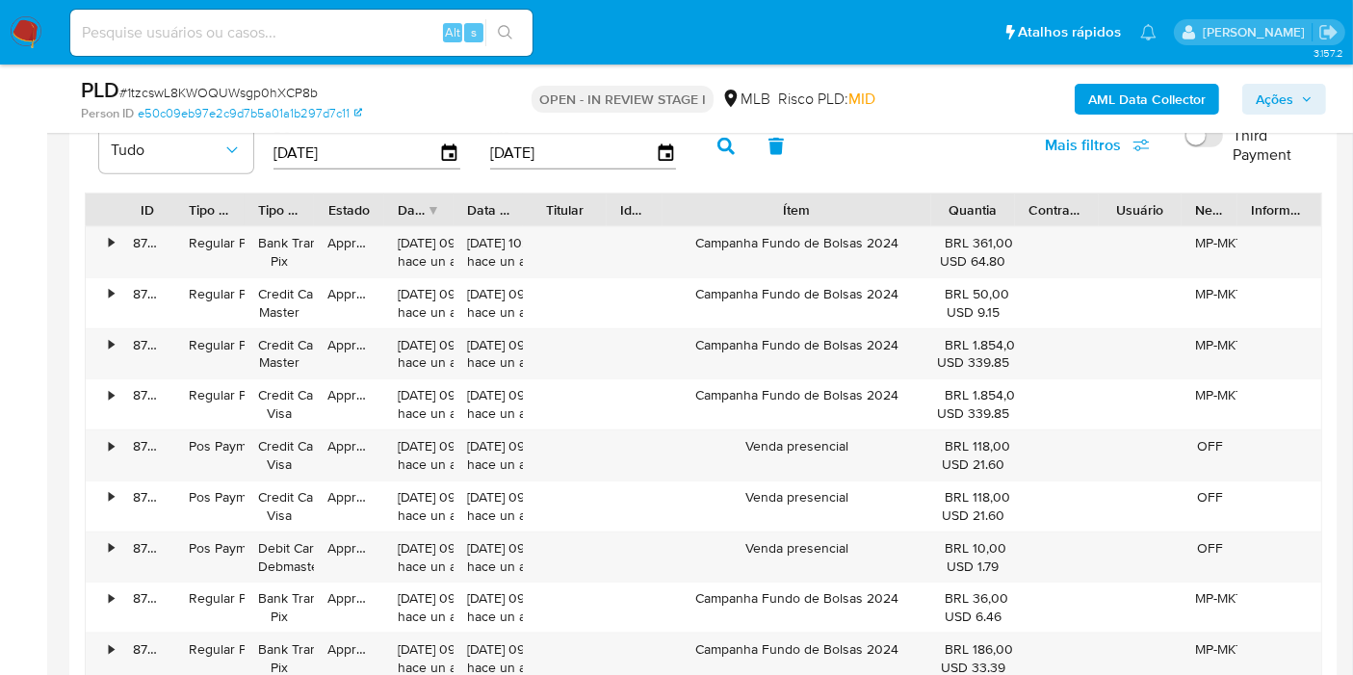
drag, startPoint x: 932, startPoint y: 198, endPoint x: 1018, endPoint y: 187, distance: 86.5
click at [1018, 187] on div "Tipo de operação Tudo De 03/09/2024 Até 03/09/2025 Mais filtros Third Payment I…" at bounding box center [703, 441] width 1237 height 691
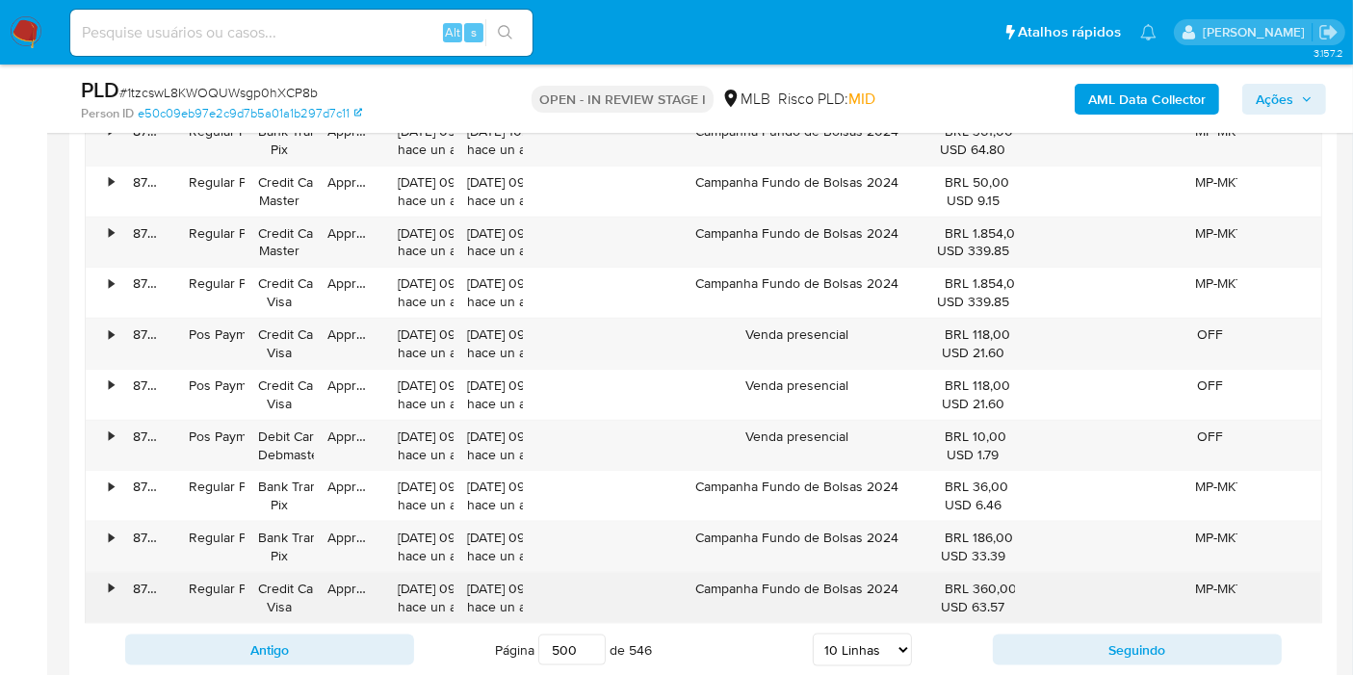
scroll to position [2460, 0]
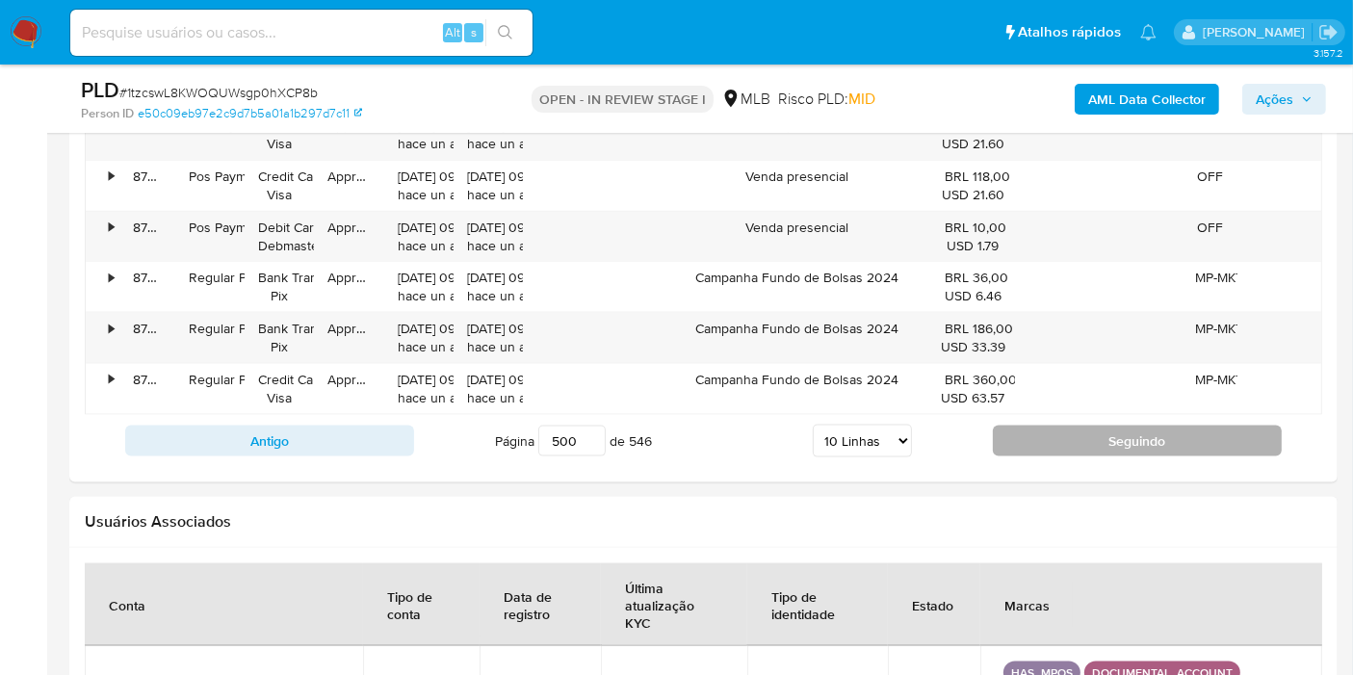
click at [1026, 427] on button "Seguindo" at bounding box center [1137, 441] width 289 height 31
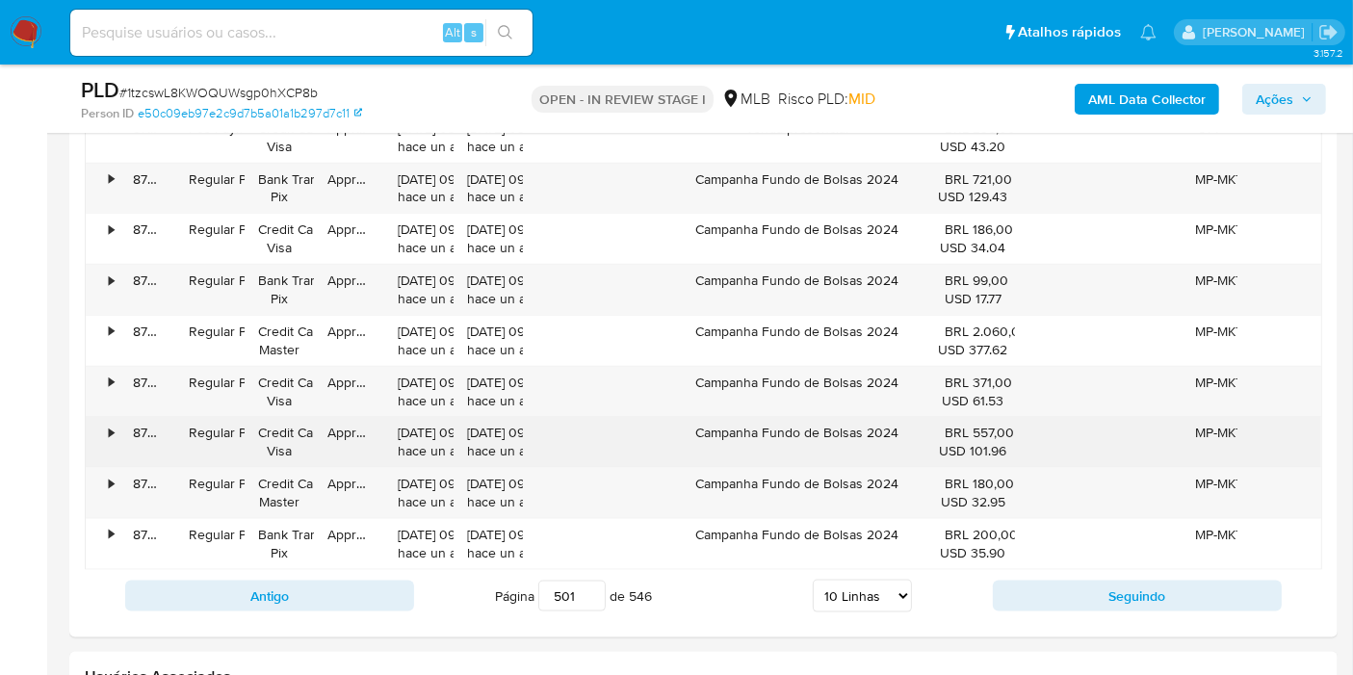
scroll to position [2353, 0]
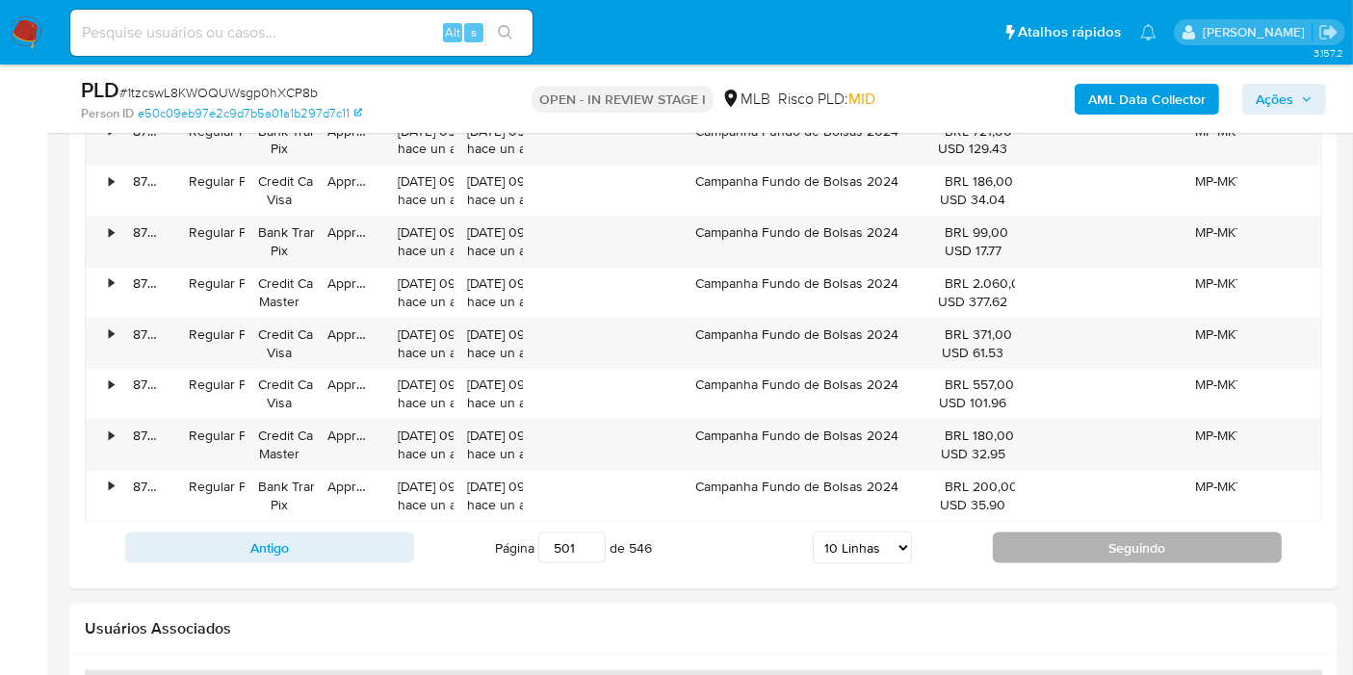
click at [1035, 532] on button "Seguindo" at bounding box center [1137, 547] width 289 height 31
type input "502"
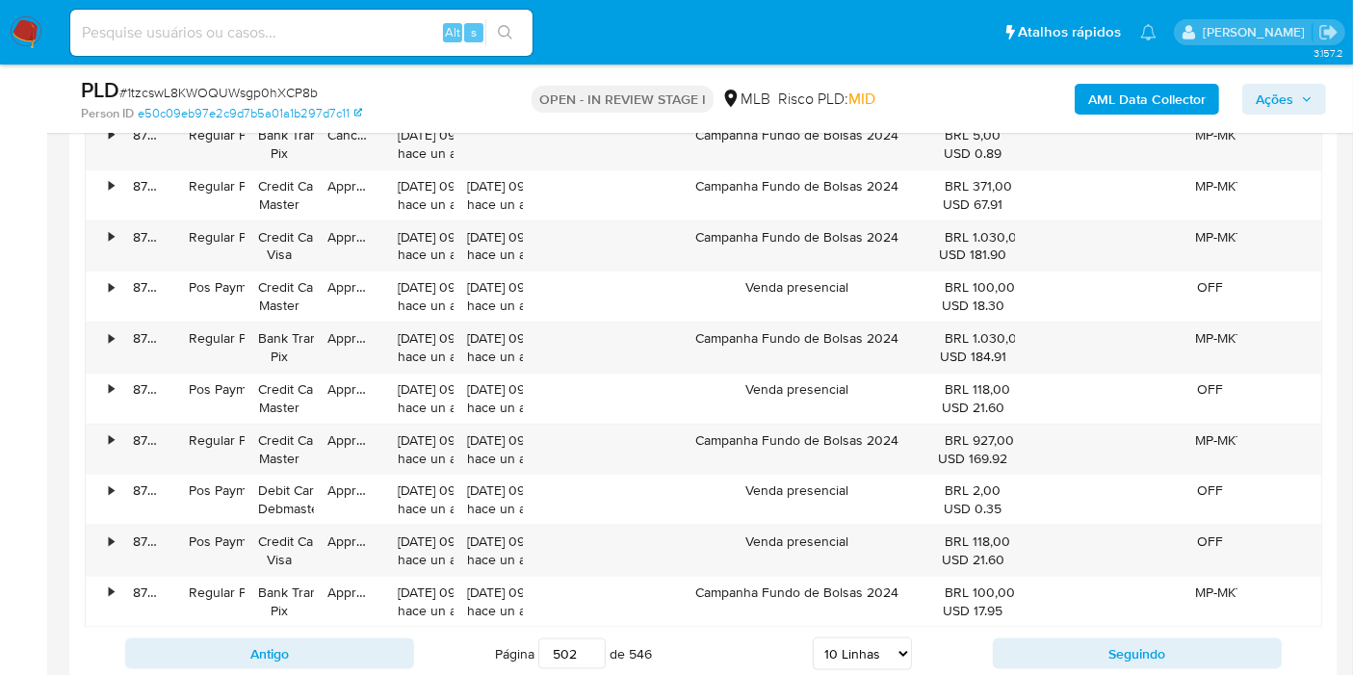
scroll to position [2460, 0]
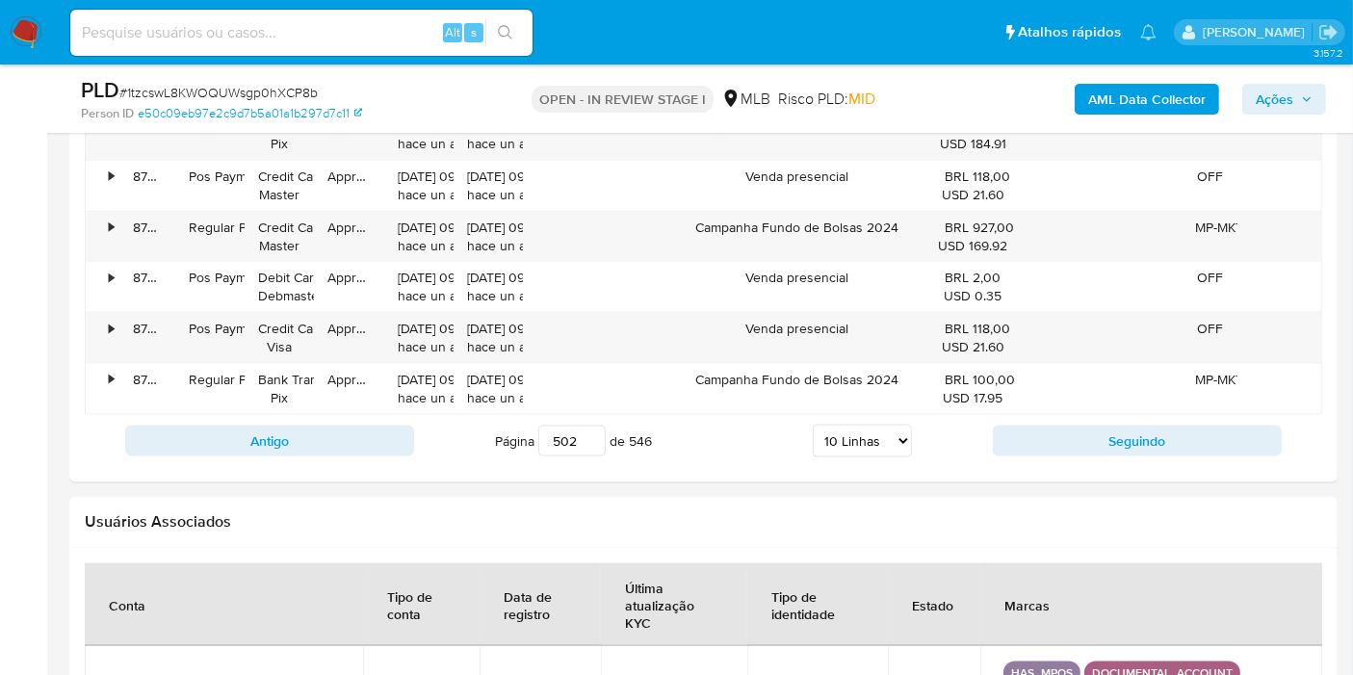
click at [579, 431] on input "502" at bounding box center [571, 441] width 67 height 31
click at [797, 224] on div "Campanha Fundo de Bolsas 2024" at bounding box center [796, 237] width 269 height 50
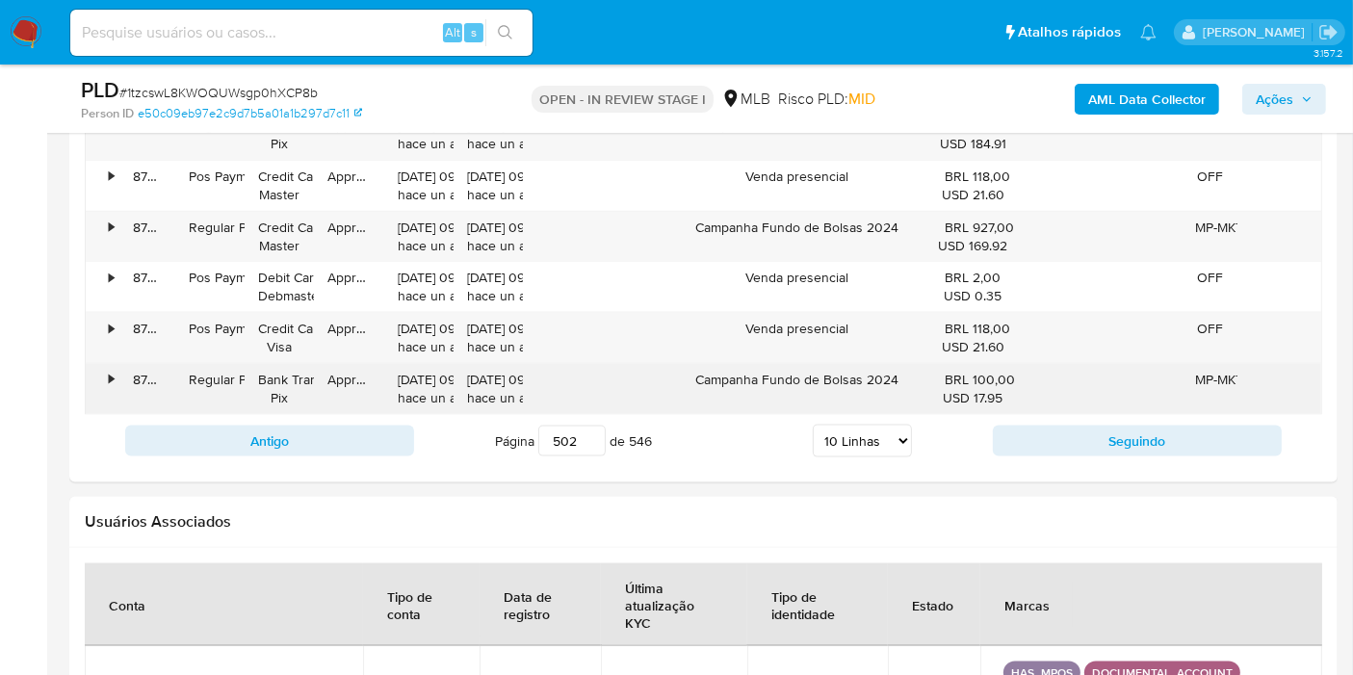
click at [767, 373] on div "Campanha Fundo de Bolsas 2024" at bounding box center [796, 389] width 269 height 50
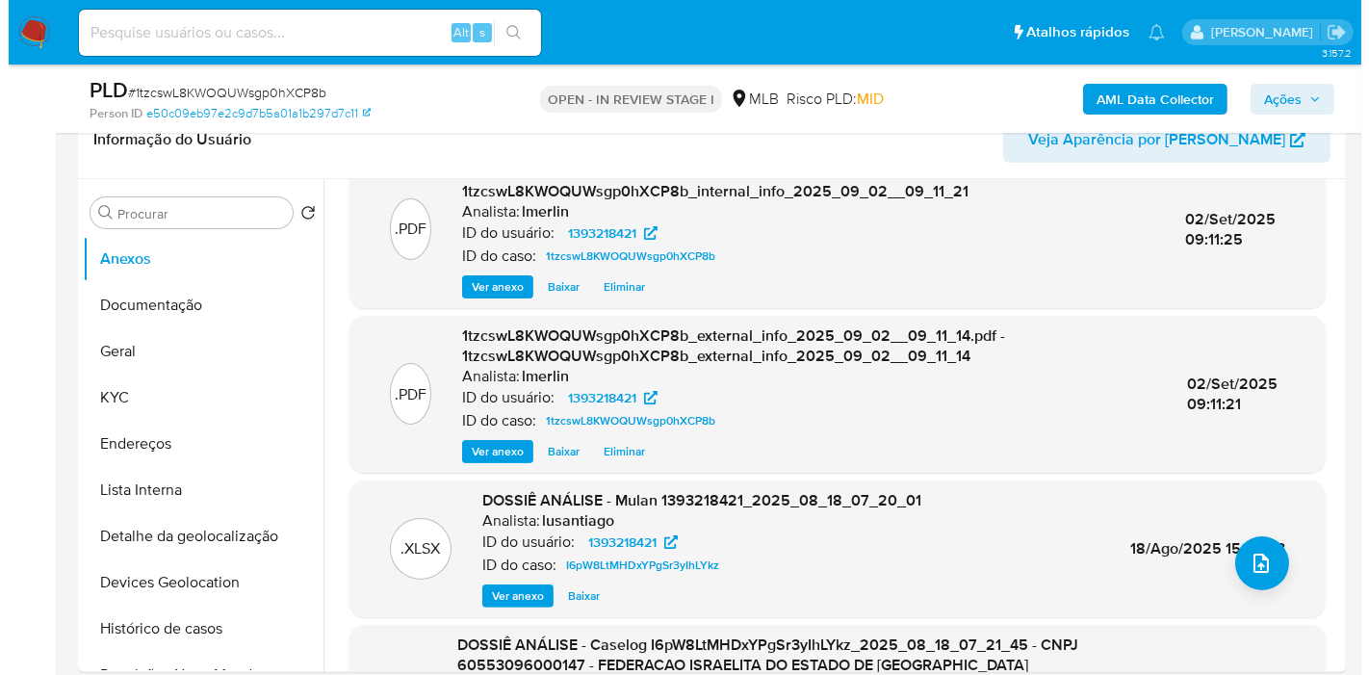
scroll to position [0, 0]
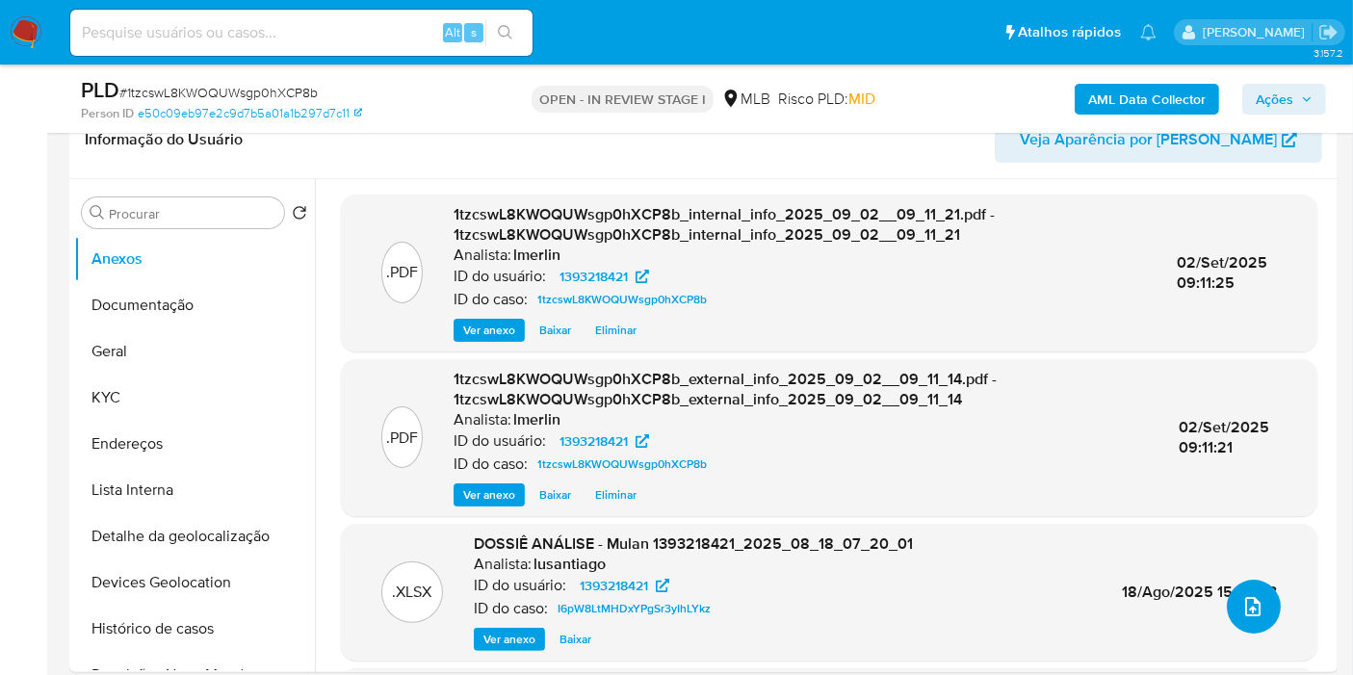
click at [1259, 620] on button "upload-file" at bounding box center [1253, 607] width 54 height 54
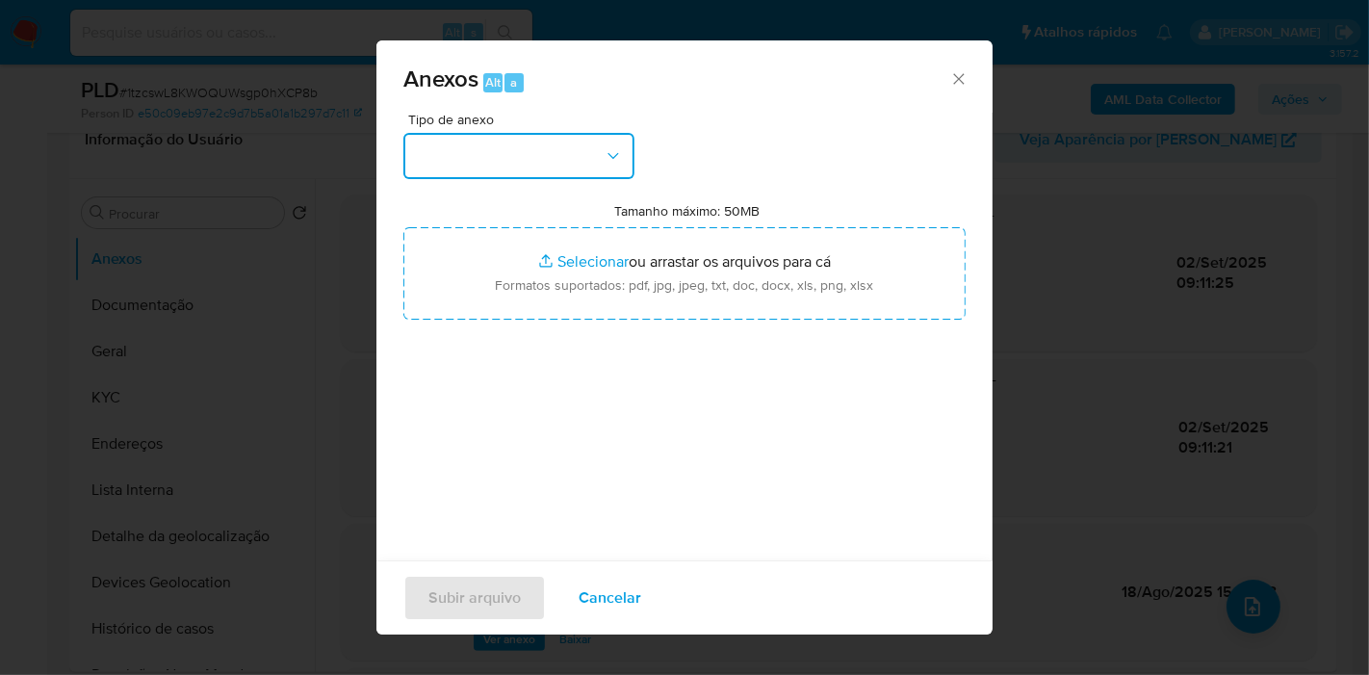
click at [578, 152] on button "button" at bounding box center [518, 156] width 231 height 46
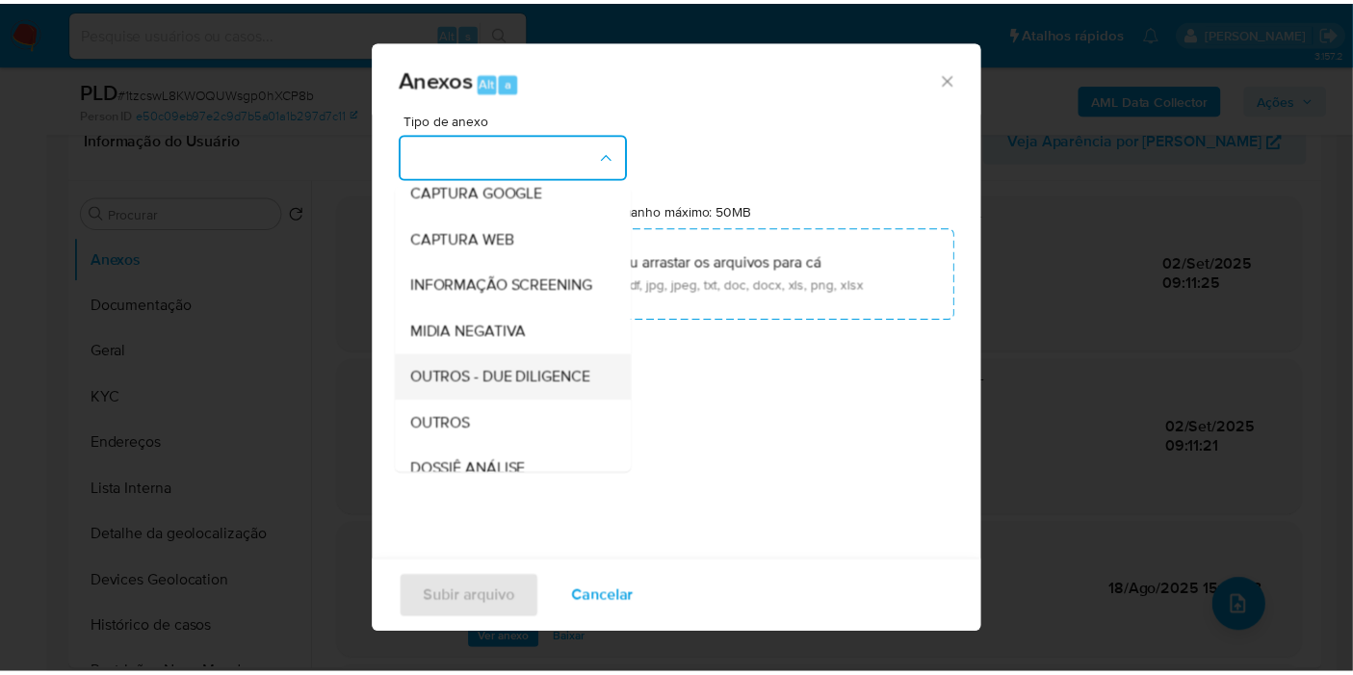
scroll to position [214, 0]
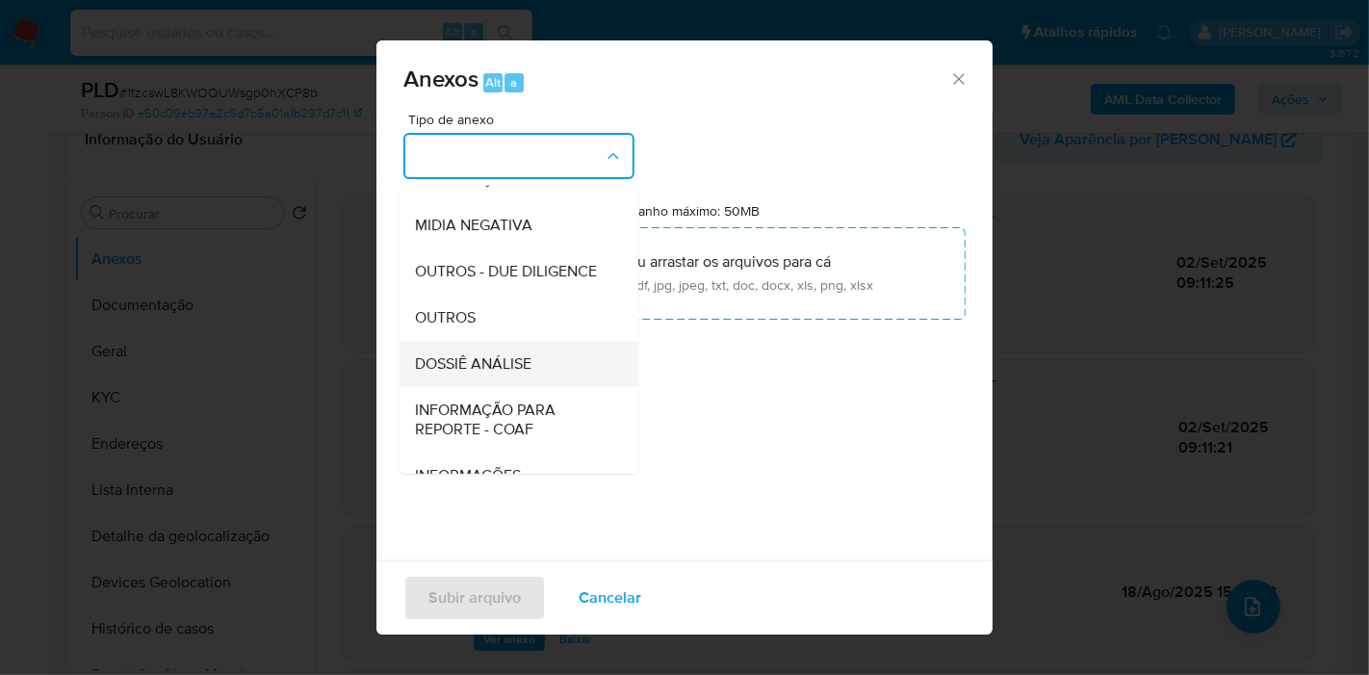
click at [518, 374] on span "DOSSIÊ ANÁLISE" at bounding box center [473, 363] width 116 height 19
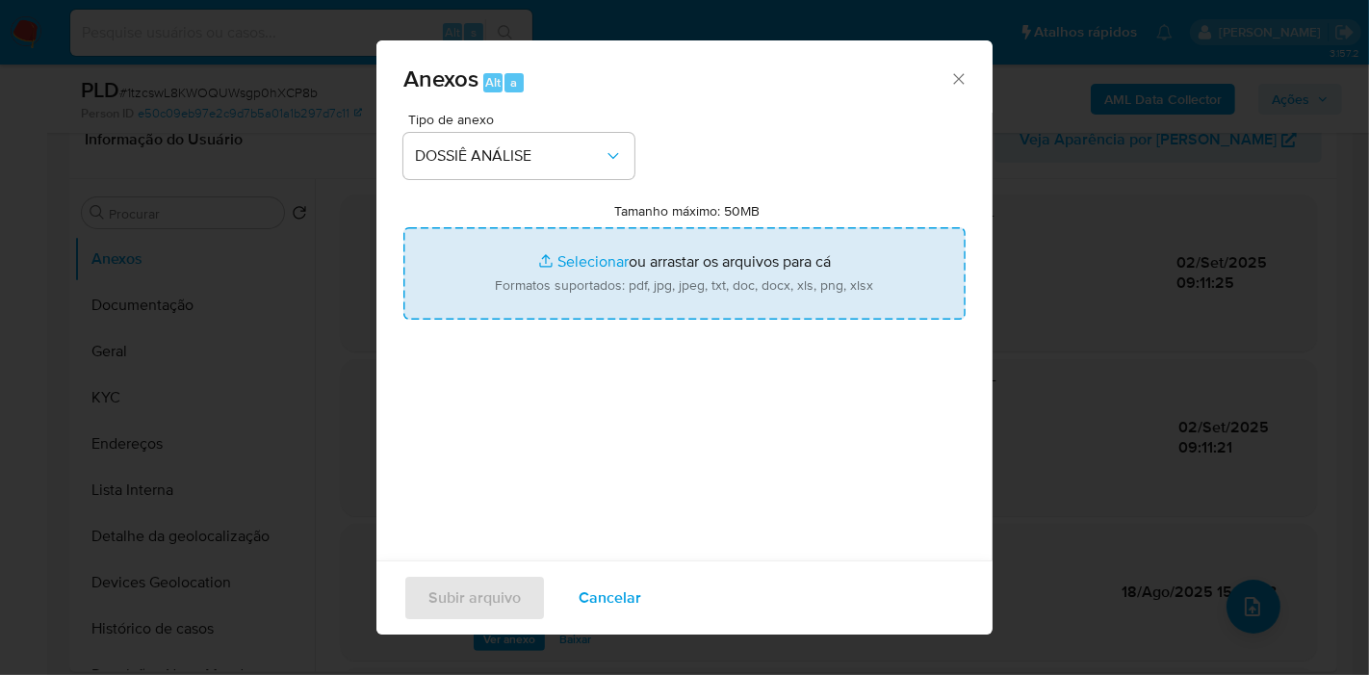
click at [641, 265] on input "Tamanho máximo: 50MB Selecionar arquivos" at bounding box center [684, 273] width 562 height 92
type input "C:\fakepath\Mulan 1393218421_2025_09_03_10_33_29.xlsx"
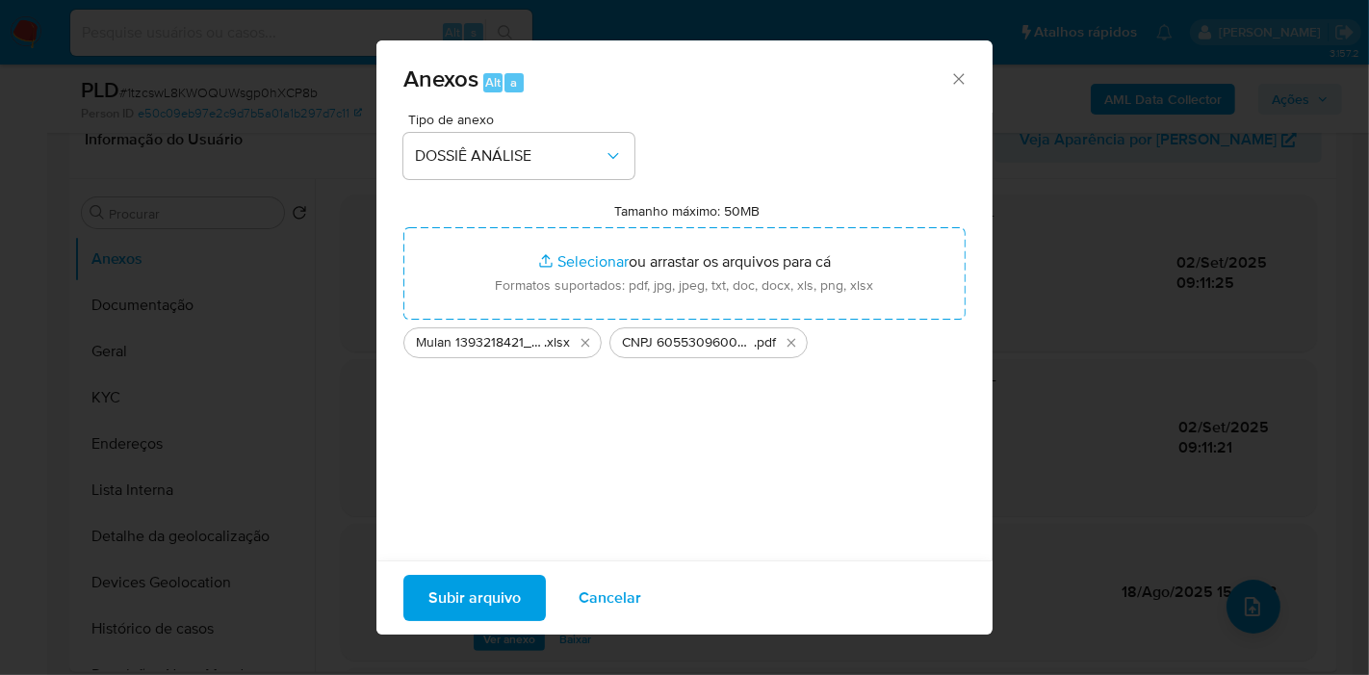
click at [501, 587] on span "Subir arquivo" at bounding box center [474, 598] width 92 height 42
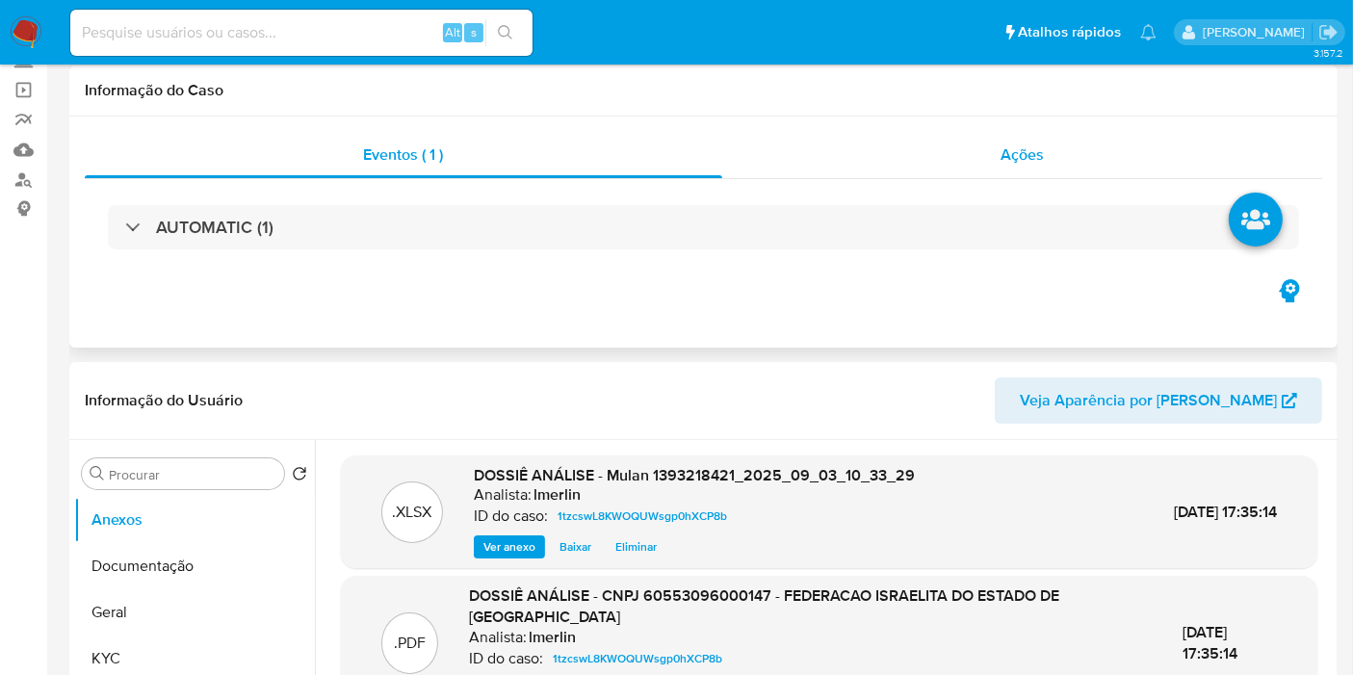
scroll to position [0, 0]
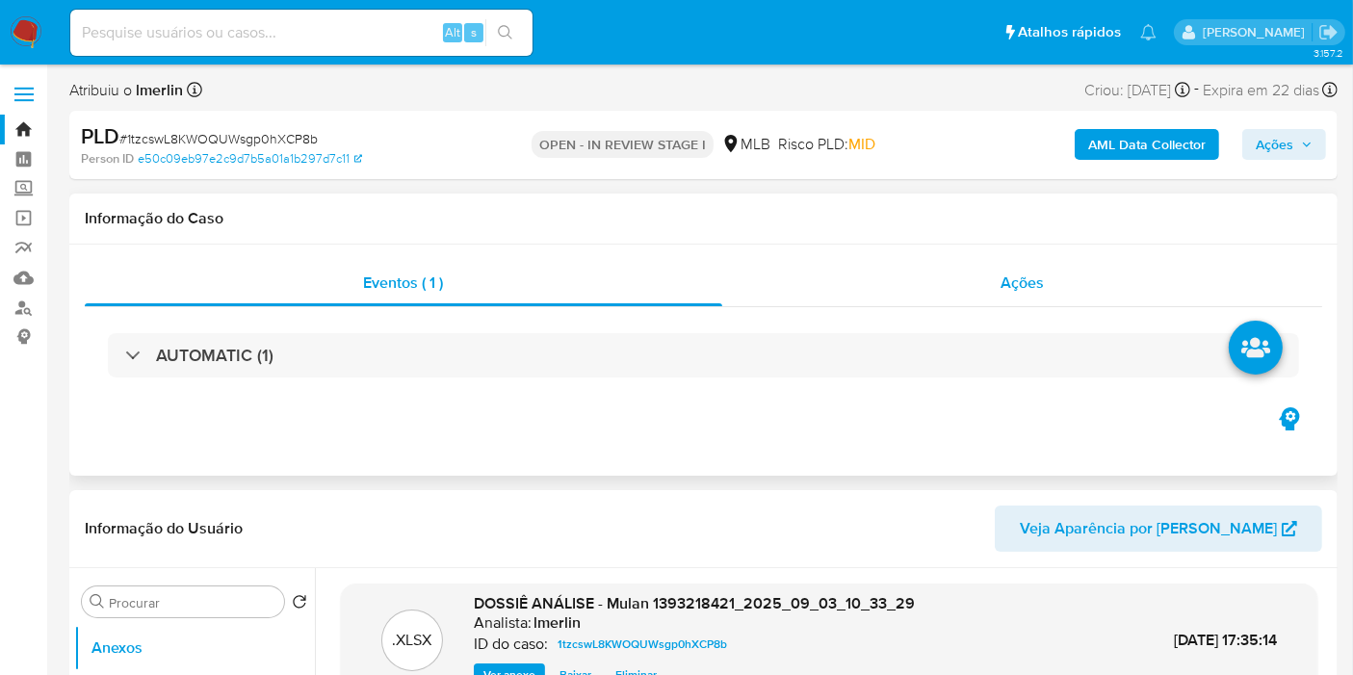
click at [984, 279] on div "Ações" at bounding box center [1022, 283] width 601 height 46
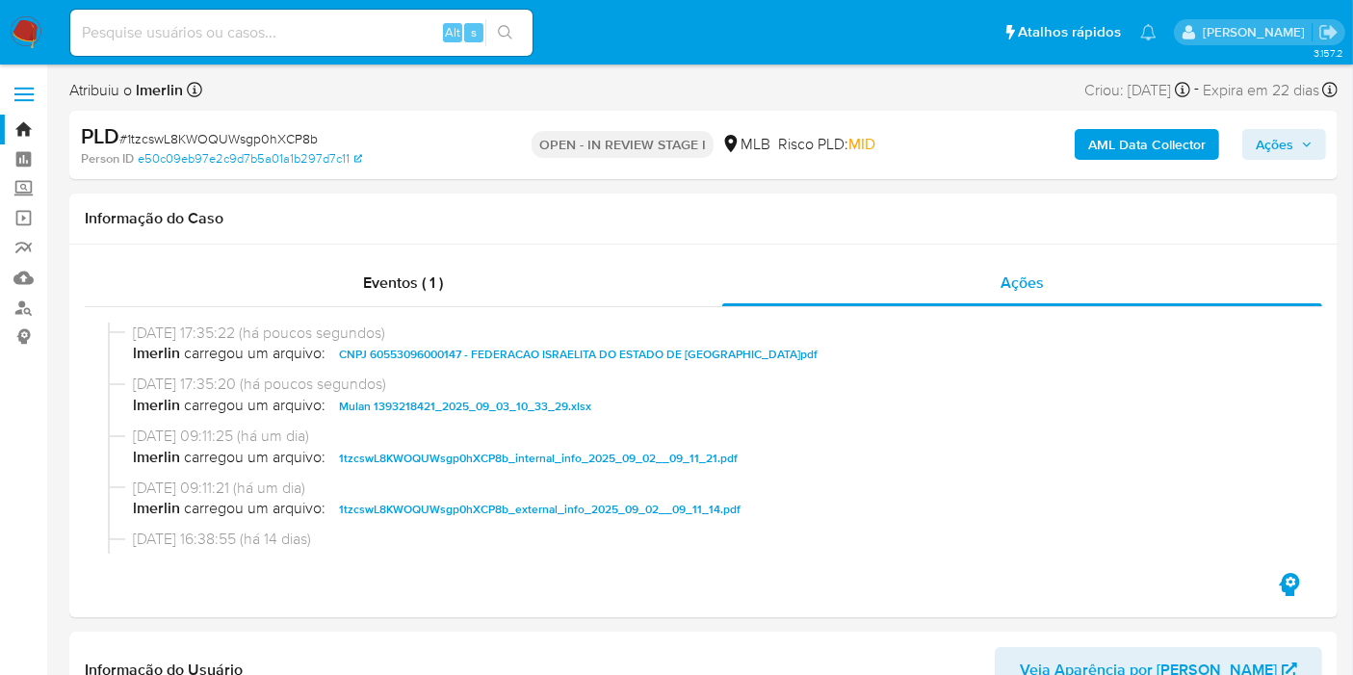
click at [1284, 148] on span "Ações" at bounding box center [1274, 144] width 38 height 31
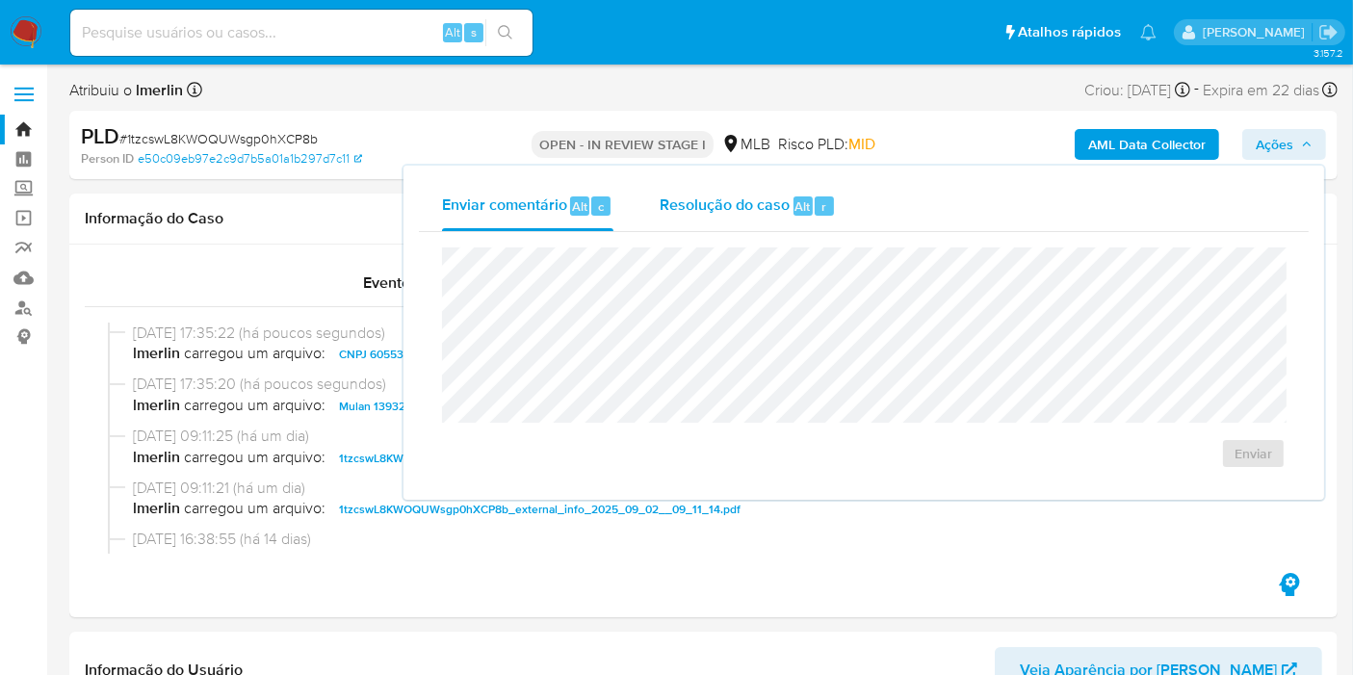
click at [795, 197] on span "Alt" at bounding box center [802, 206] width 15 height 18
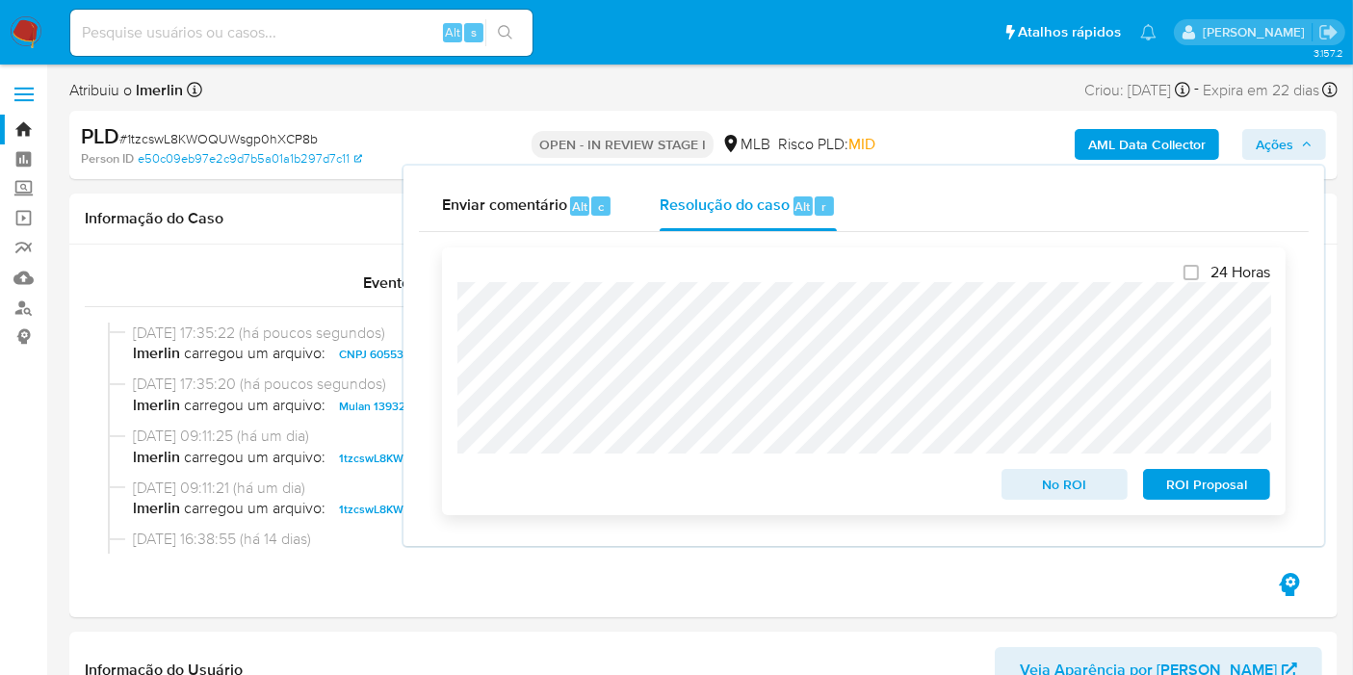
click at [1012, 492] on button "No ROI" at bounding box center [1064, 484] width 127 height 31
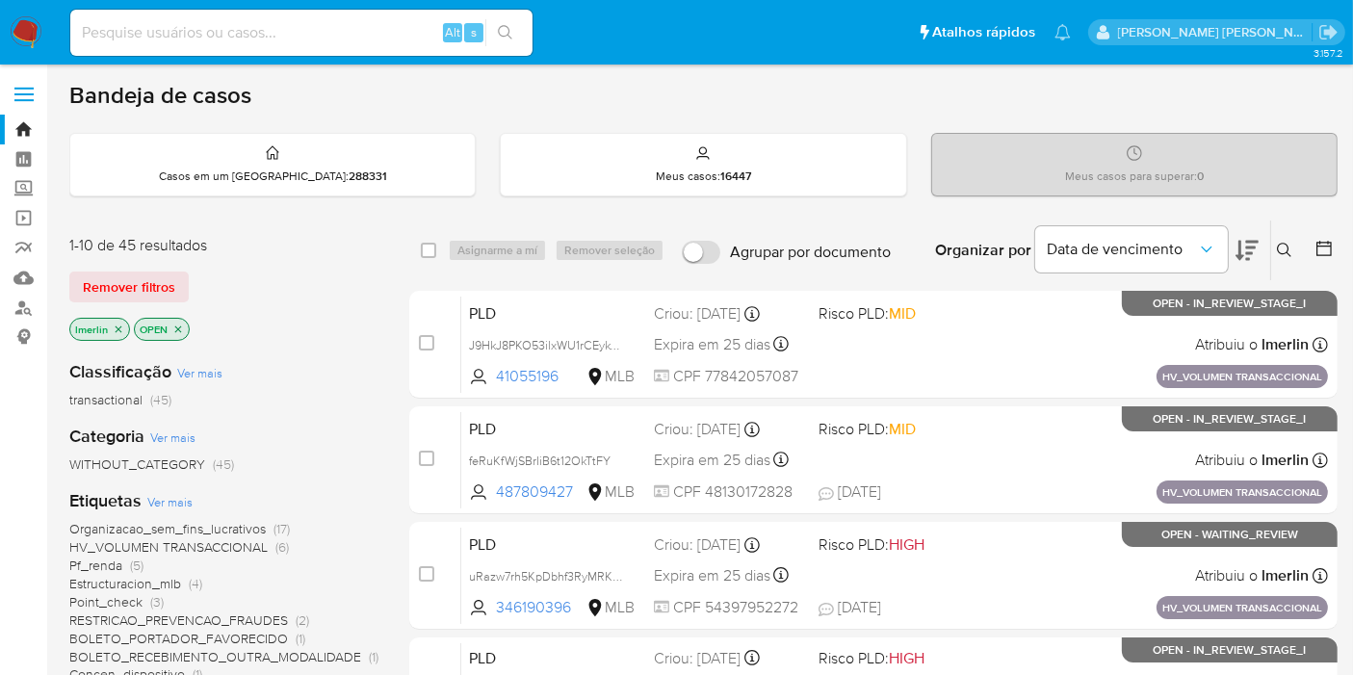
click at [222, 28] on input at bounding box center [301, 32] width 462 height 25
paste input "170080259"
type input "170080259"
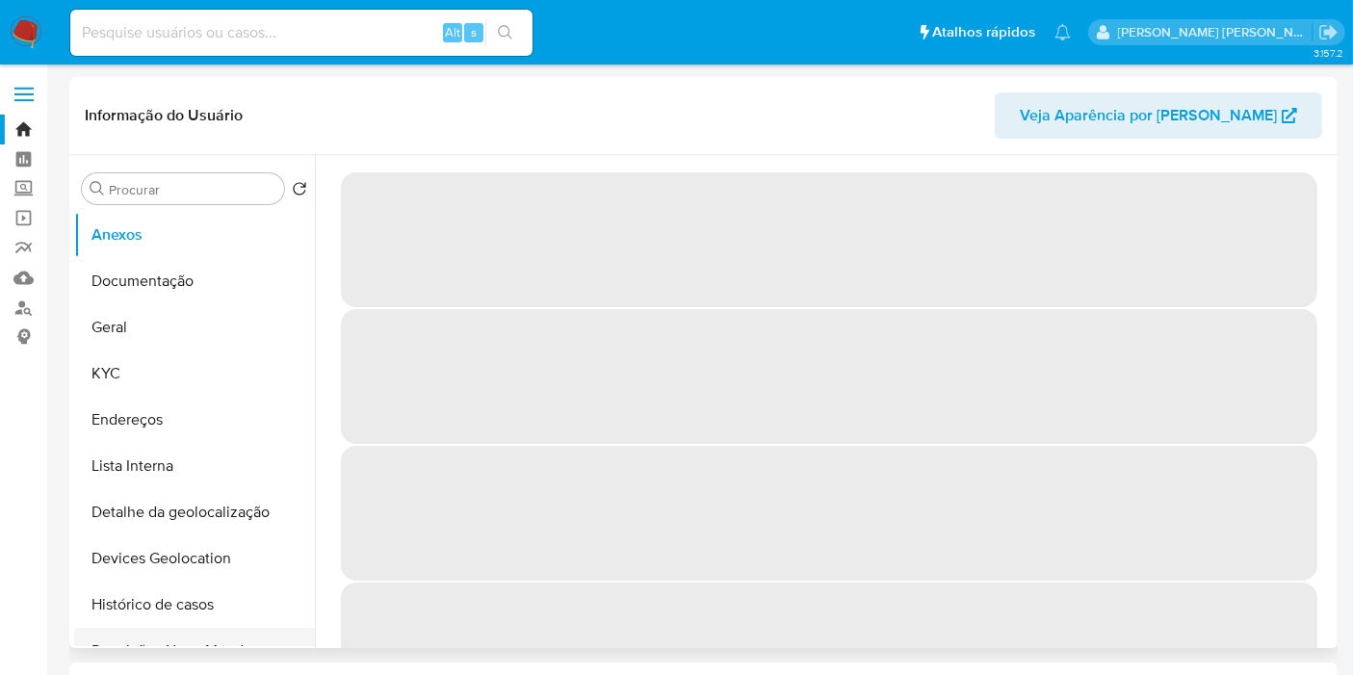
select select "10"
click at [219, 628] on button "Restrições Novo Mundo" at bounding box center [186, 651] width 225 height 46
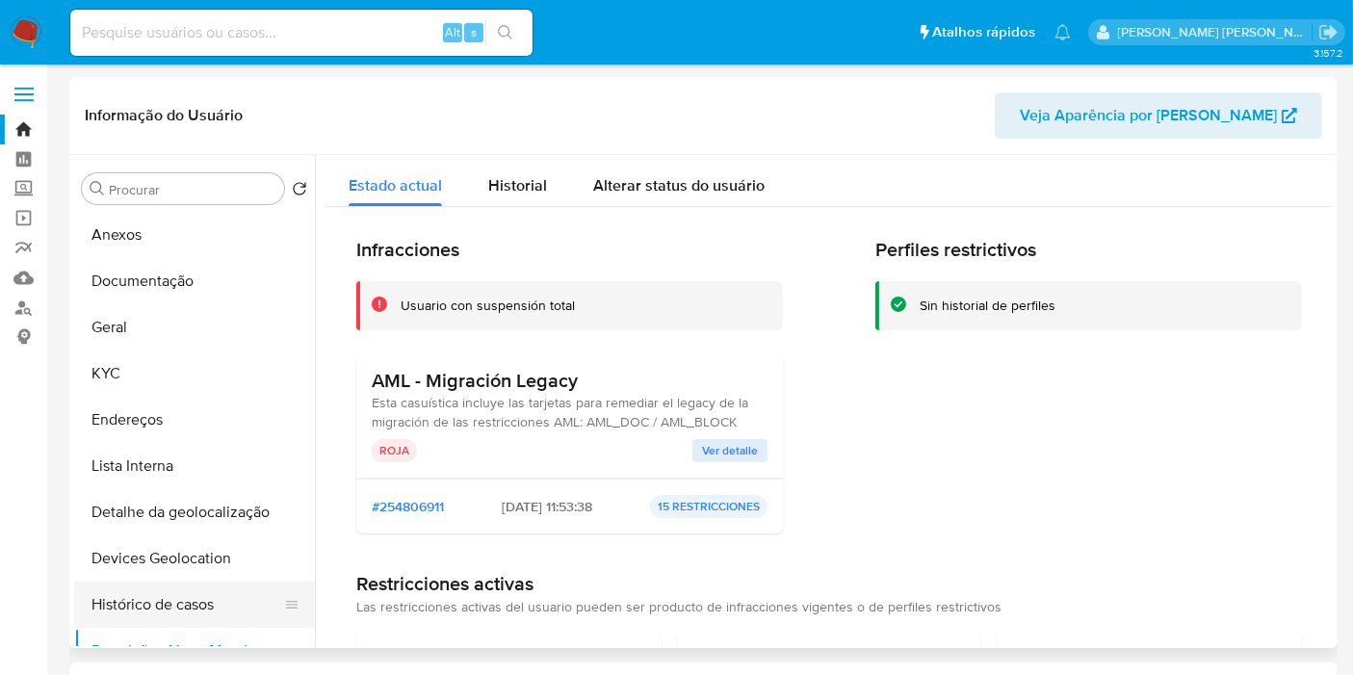
click at [192, 588] on button "Histórico de casos" at bounding box center [186, 604] width 225 height 46
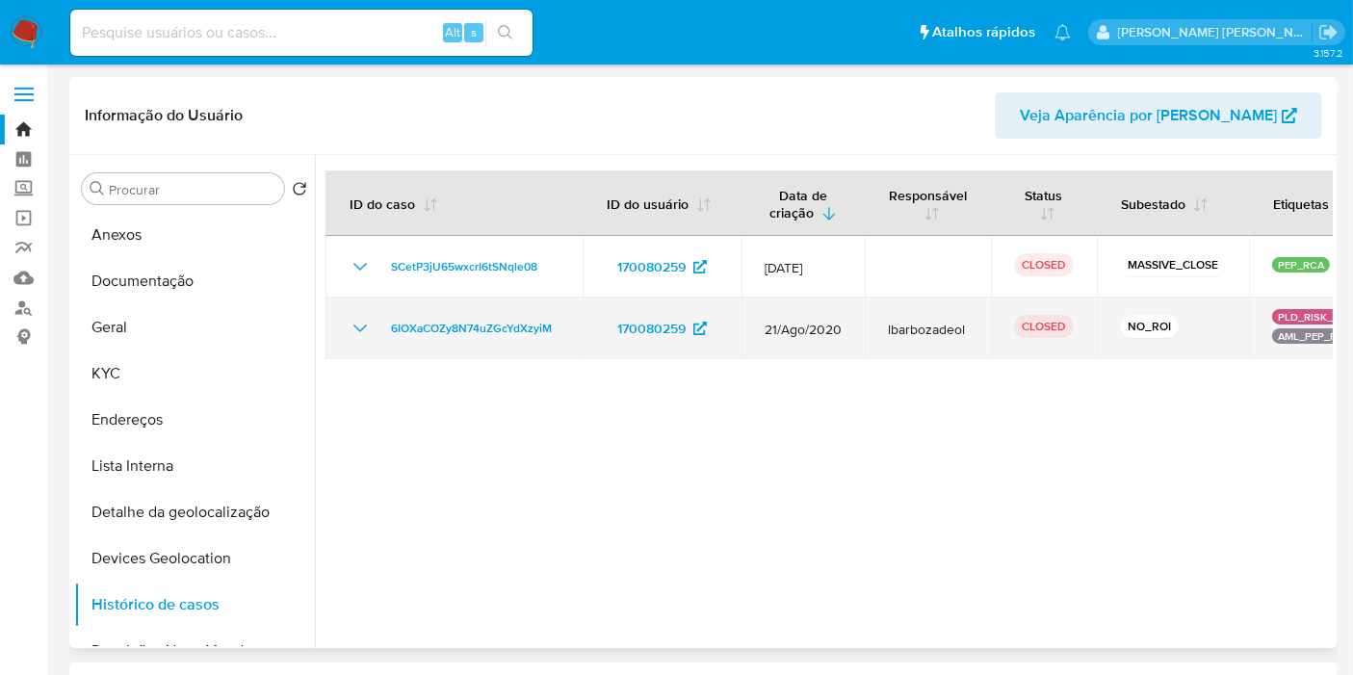
click at [356, 327] on icon "Mostrar/Ocultar" at bounding box center [359, 328] width 13 height 8
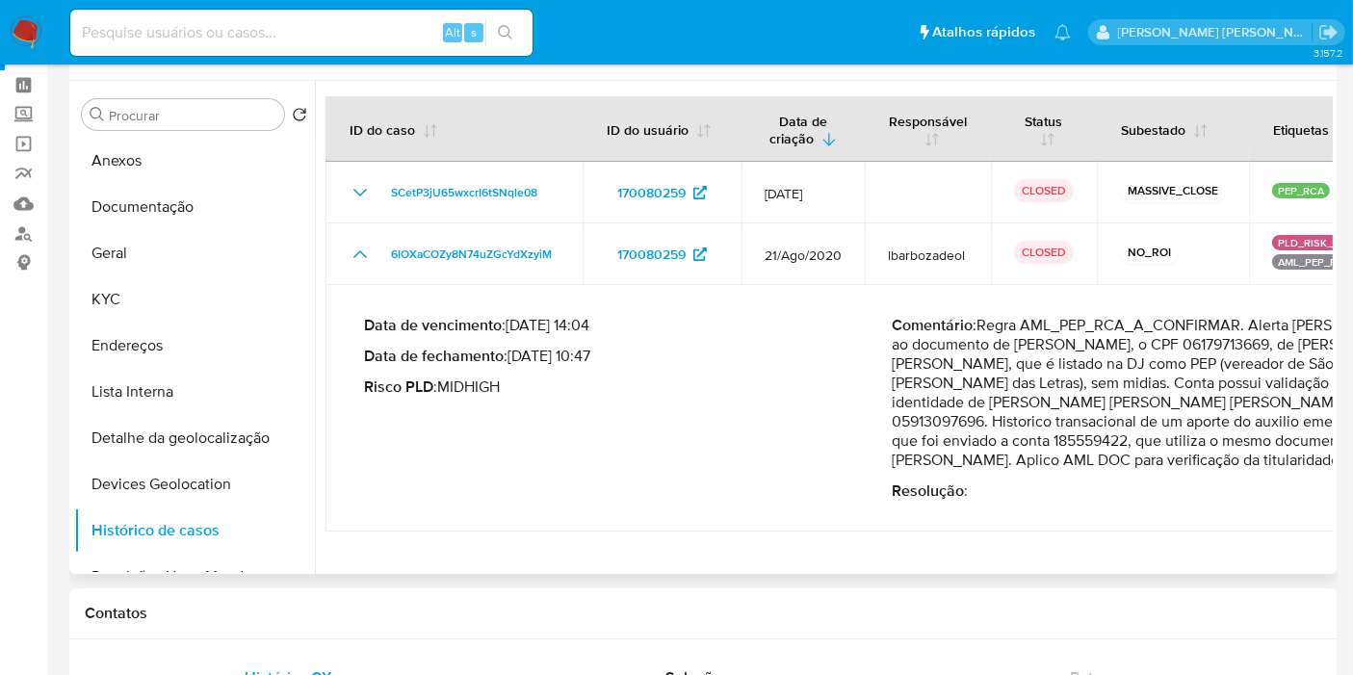
scroll to position [107, 0]
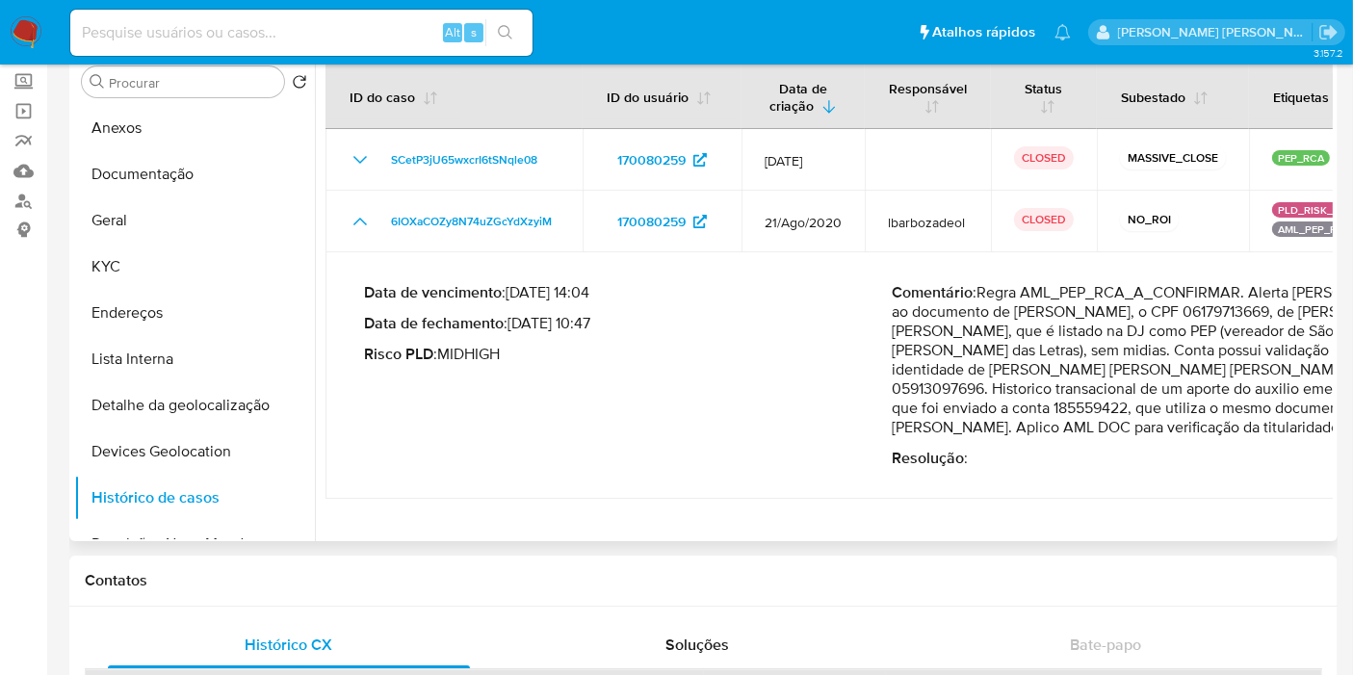
drag, startPoint x: 1012, startPoint y: 321, endPoint x: 1205, endPoint y: 345, distance: 195.0
click at [1205, 345] on p "Comentário : Regra AML_PEP_RCA_A_CONFIRMAR. Alerta [PERSON_NAME] ao documento d…" at bounding box center [1156, 360] width 529 height 154
click at [1276, 342] on p "Comentário : Regra AML_PEP_RCA_A_CONFIRMAR. Alerta [PERSON_NAME] ao documento d…" at bounding box center [1156, 360] width 529 height 154
drag, startPoint x: 993, startPoint y: 347, endPoint x: 1320, endPoint y: 353, distance: 327.4
click at [1320, 353] on p "Comentário : Regra AML_PEP_RCA_A_CONFIRMAR. Alerta [PERSON_NAME] ao documento d…" at bounding box center [1156, 360] width 529 height 154
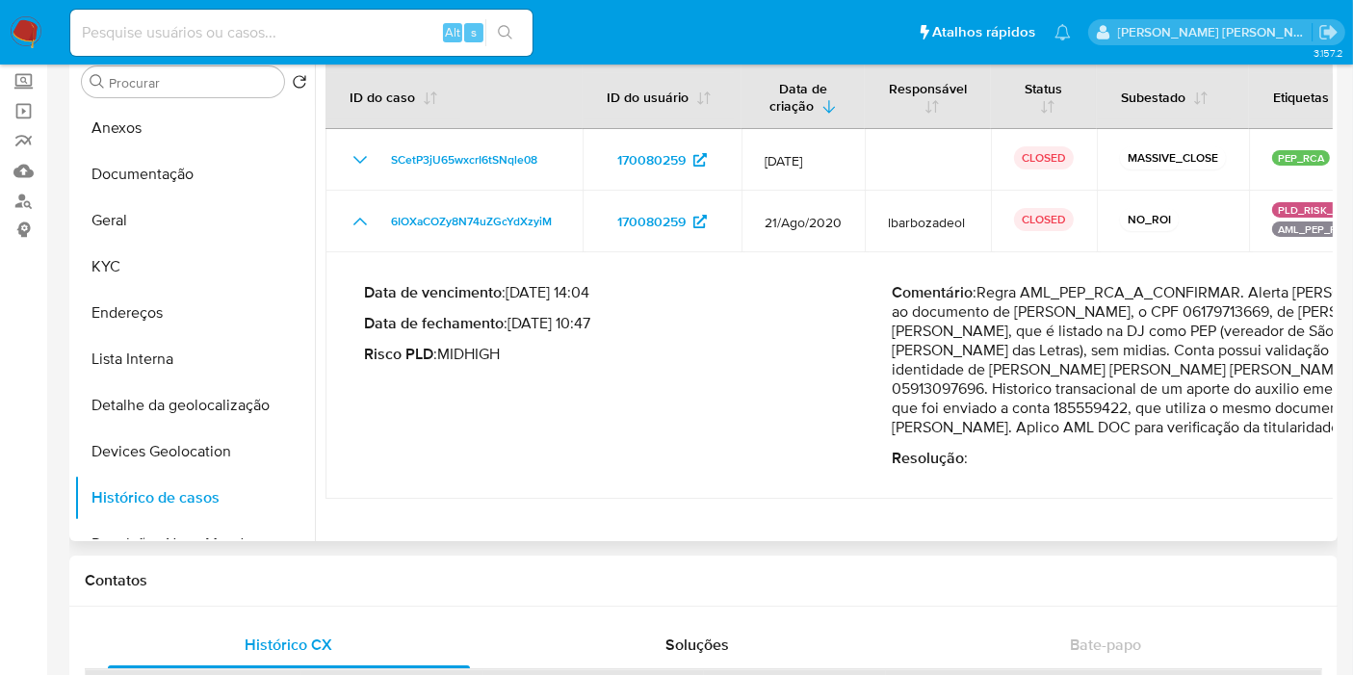
drag, startPoint x: 1134, startPoint y: 370, endPoint x: 1292, endPoint y: 375, distance: 158.0
click at [1295, 372] on p "Comentário : Regra AML_PEP_RCA_A_CONFIRMAR. Alerta [PERSON_NAME] ao documento d…" at bounding box center [1156, 360] width 529 height 154
drag, startPoint x: 1104, startPoint y: 389, endPoint x: 1272, endPoint y: 395, distance: 167.6
click at [1272, 395] on p "Comentário : Regra AML_PEP_RCA_A_CONFIRMAR. Alerta [PERSON_NAME] ao documento d…" at bounding box center [1156, 360] width 529 height 154
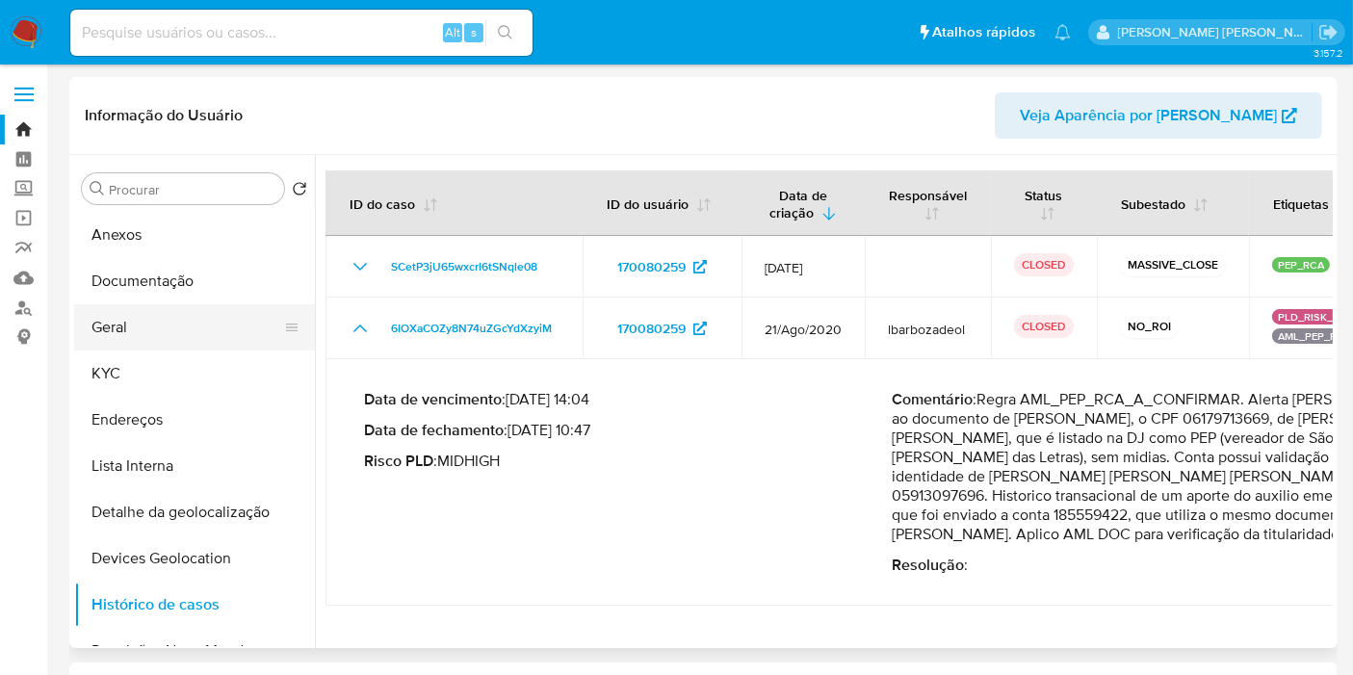
click at [159, 321] on button "Geral" at bounding box center [186, 327] width 225 height 46
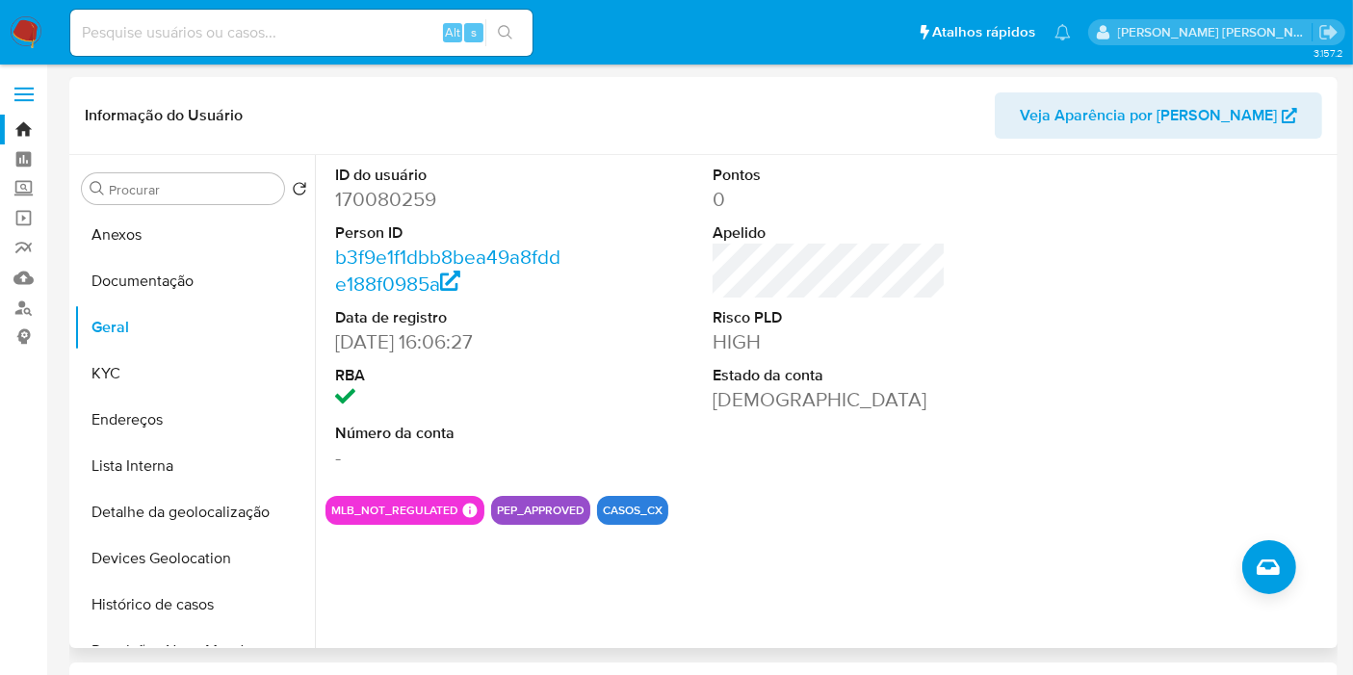
click at [511, 512] on button "PEP_APPROVED" at bounding box center [541, 510] width 88 height 8
click at [228, 601] on button "Histórico de casos" at bounding box center [186, 604] width 225 height 46
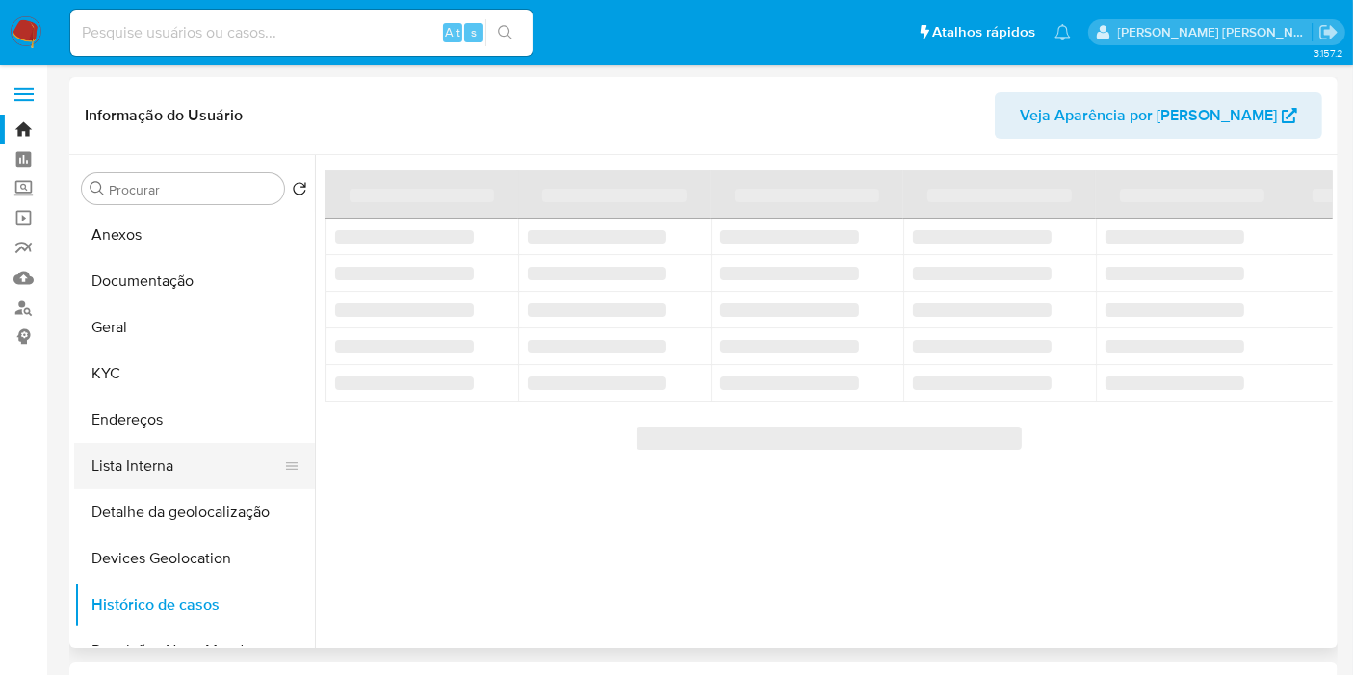
click at [159, 471] on button "Lista Interna" at bounding box center [186, 466] width 225 height 46
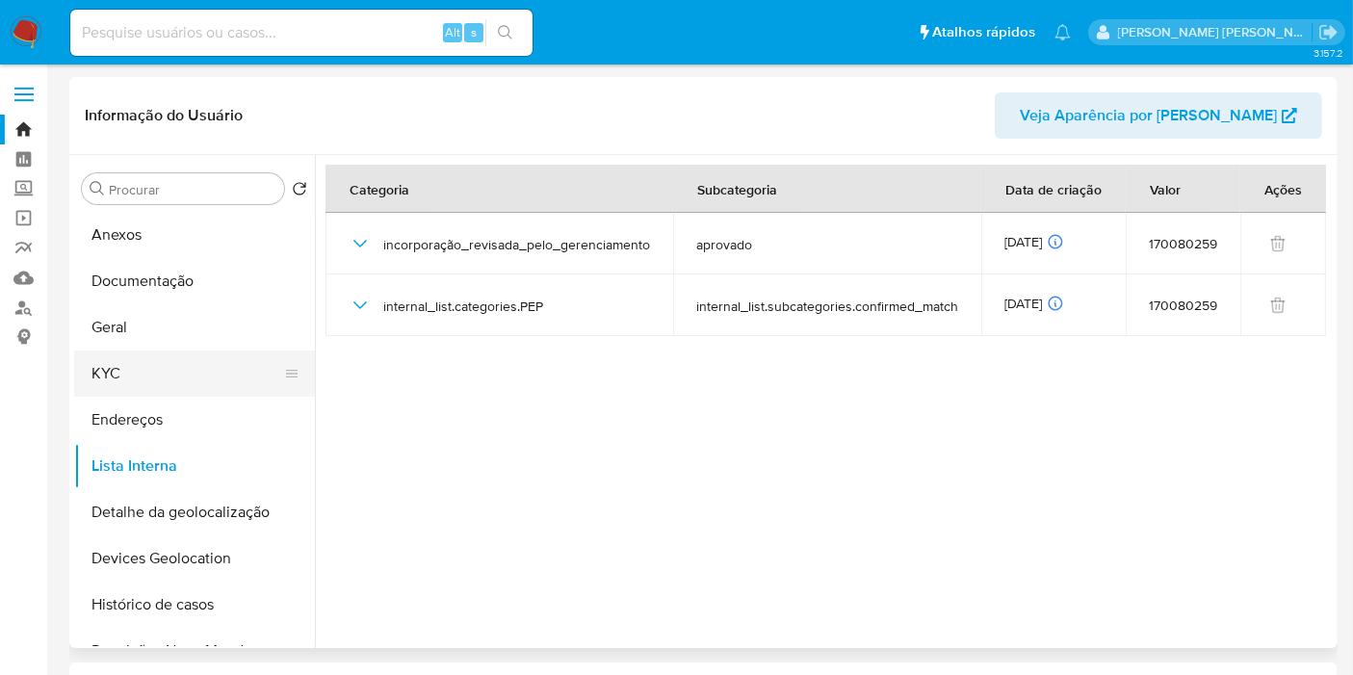
click at [200, 383] on button "KYC" at bounding box center [186, 373] width 225 height 46
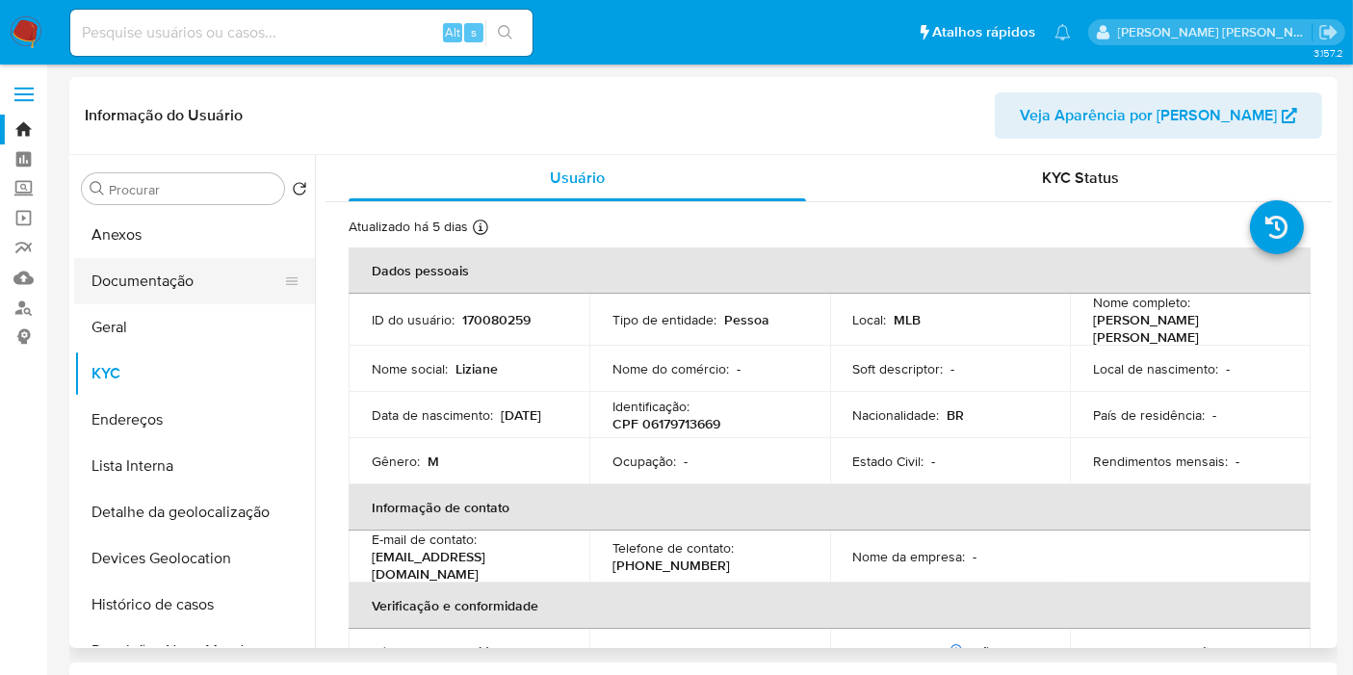
click at [162, 269] on button "Documentação" at bounding box center [186, 281] width 225 height 46
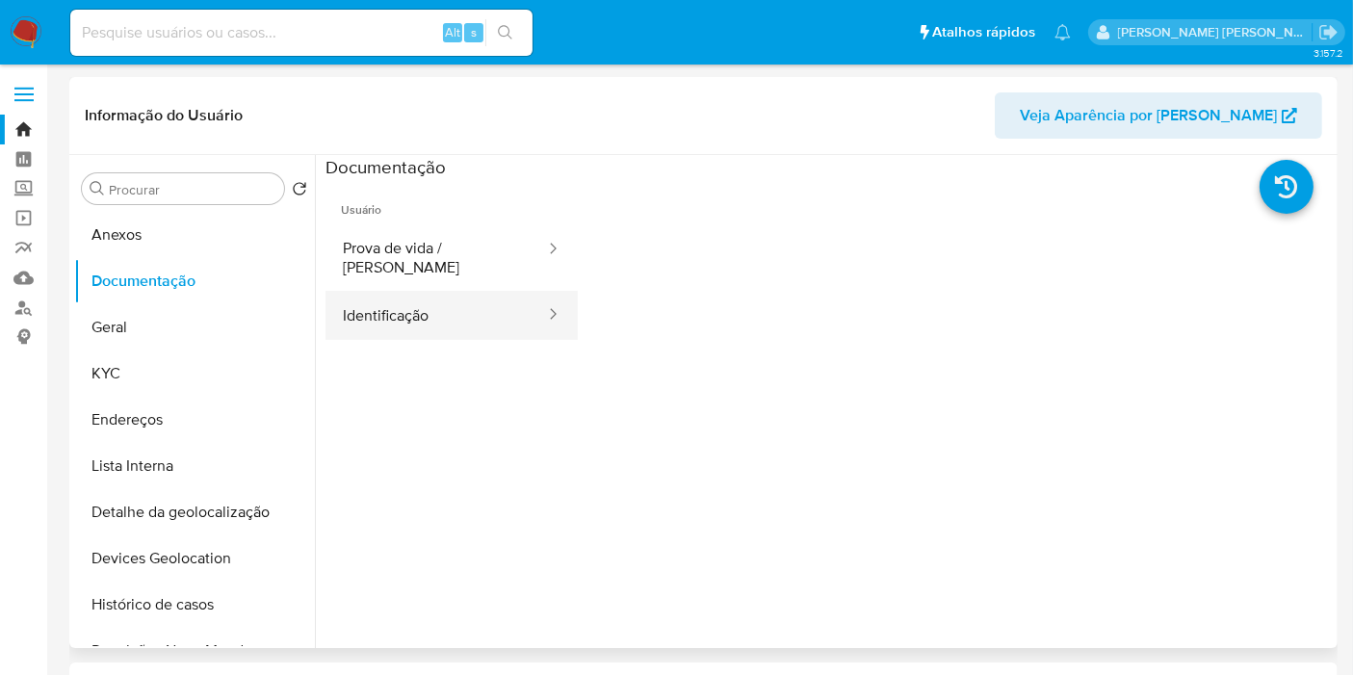
click at [473, 300] on button "Identificação" at bounding box center [435, 315] width 221 height 49
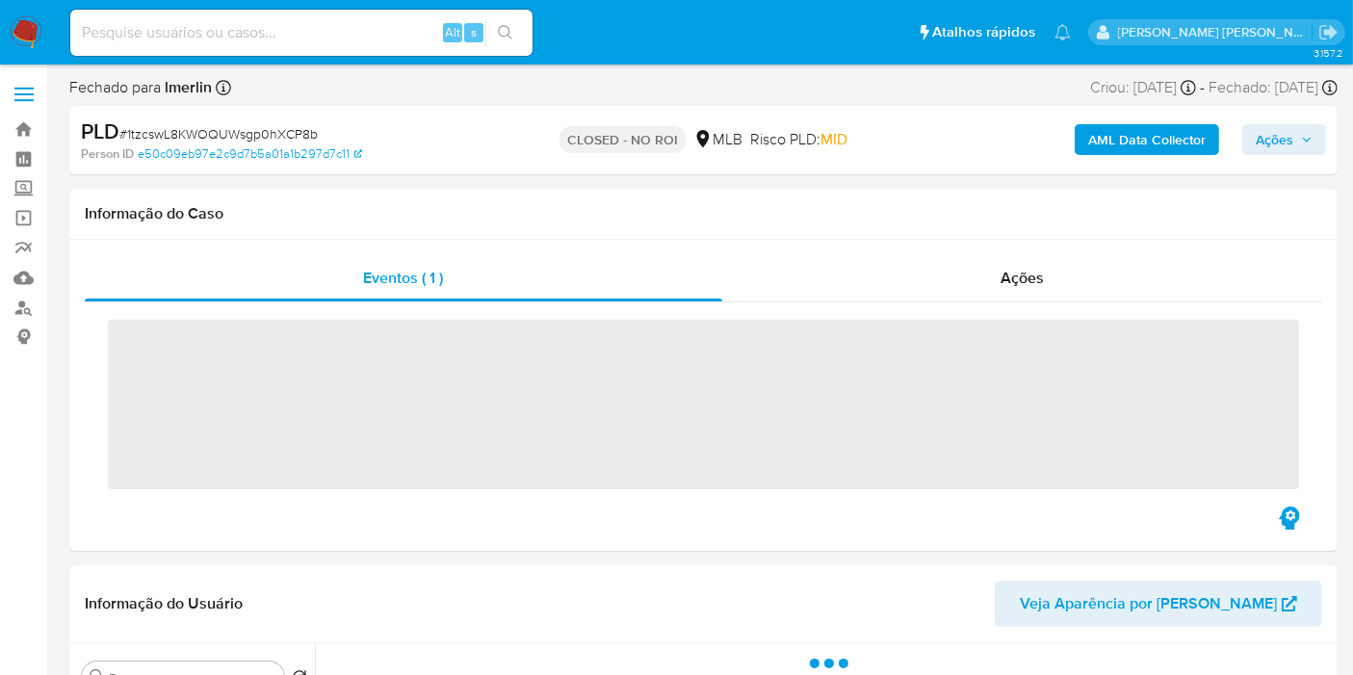
click at [349, 42] on input at bounding box center [301, 32] width 462 height 25
paste input "20259869"
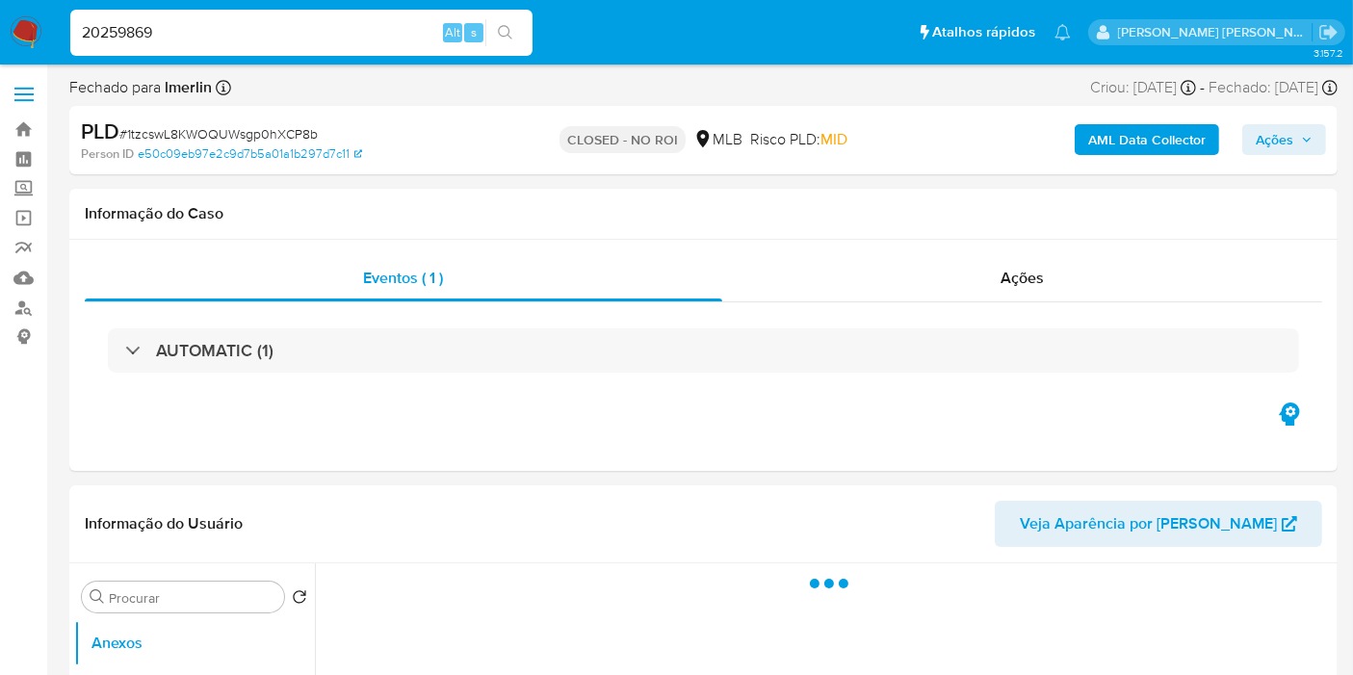
type input "20259869"
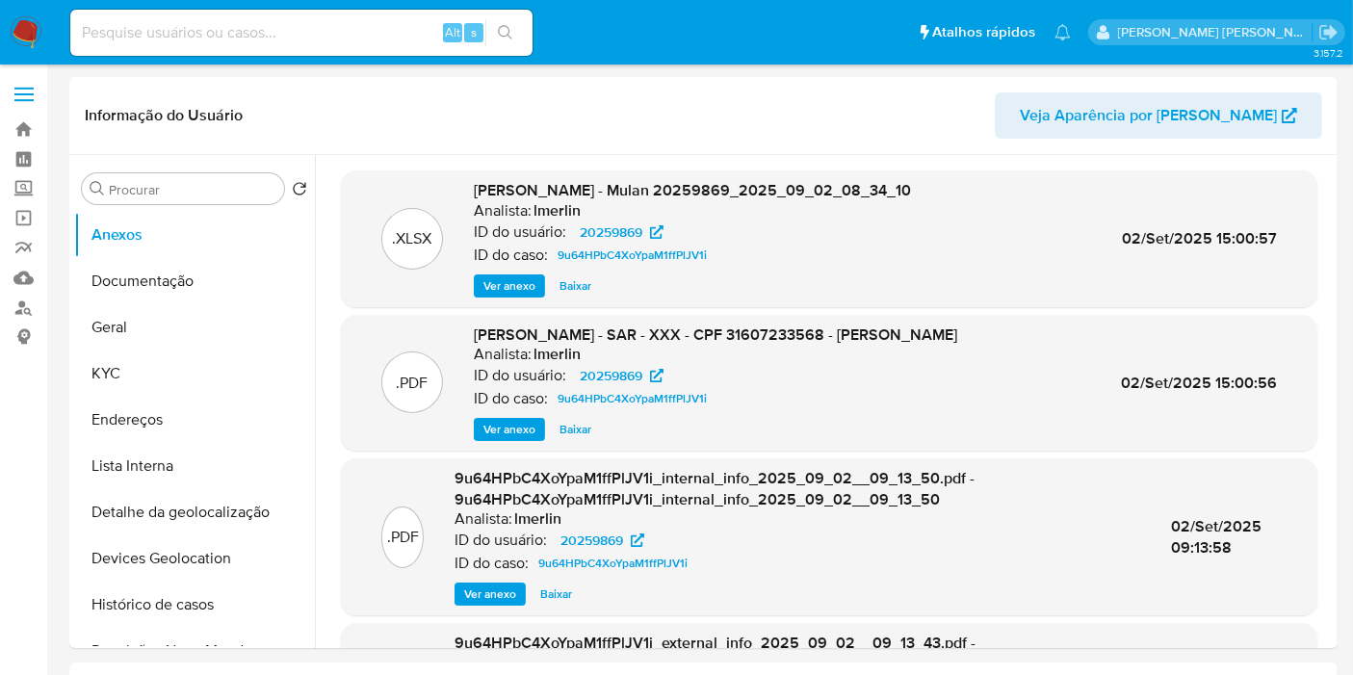
select select "10"
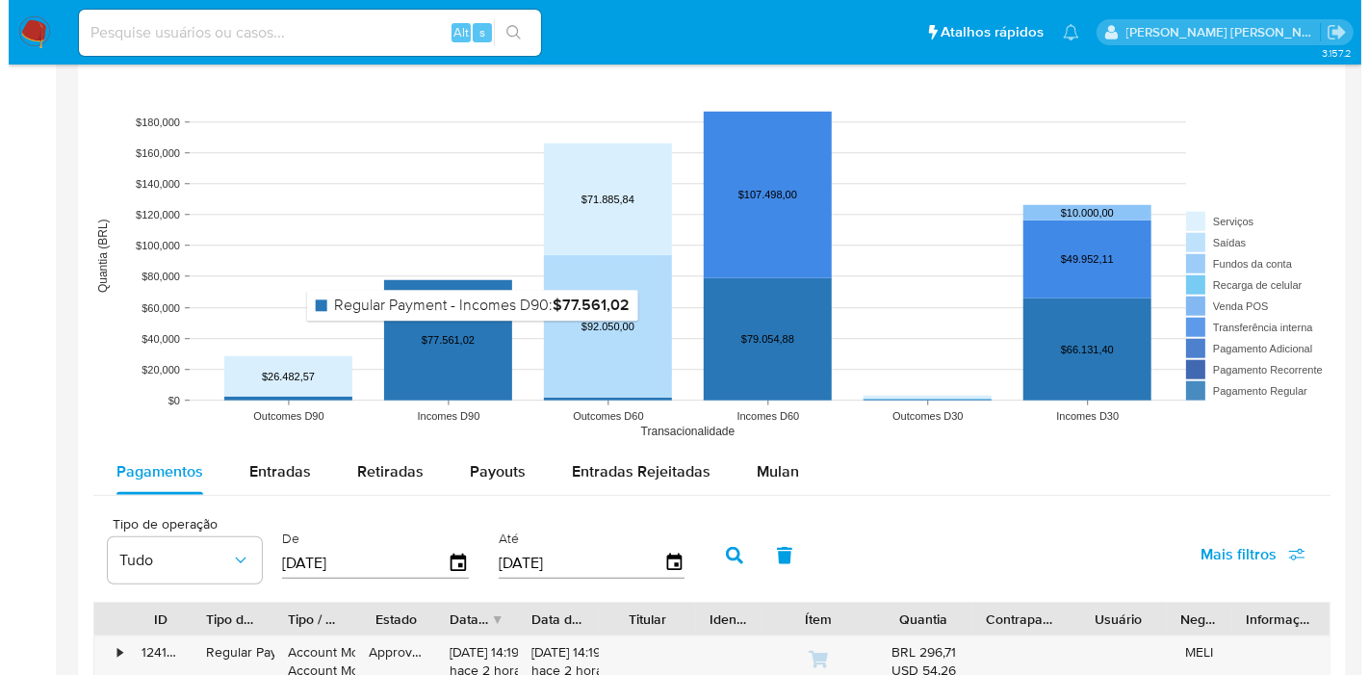
scroll to position [1604, 0]
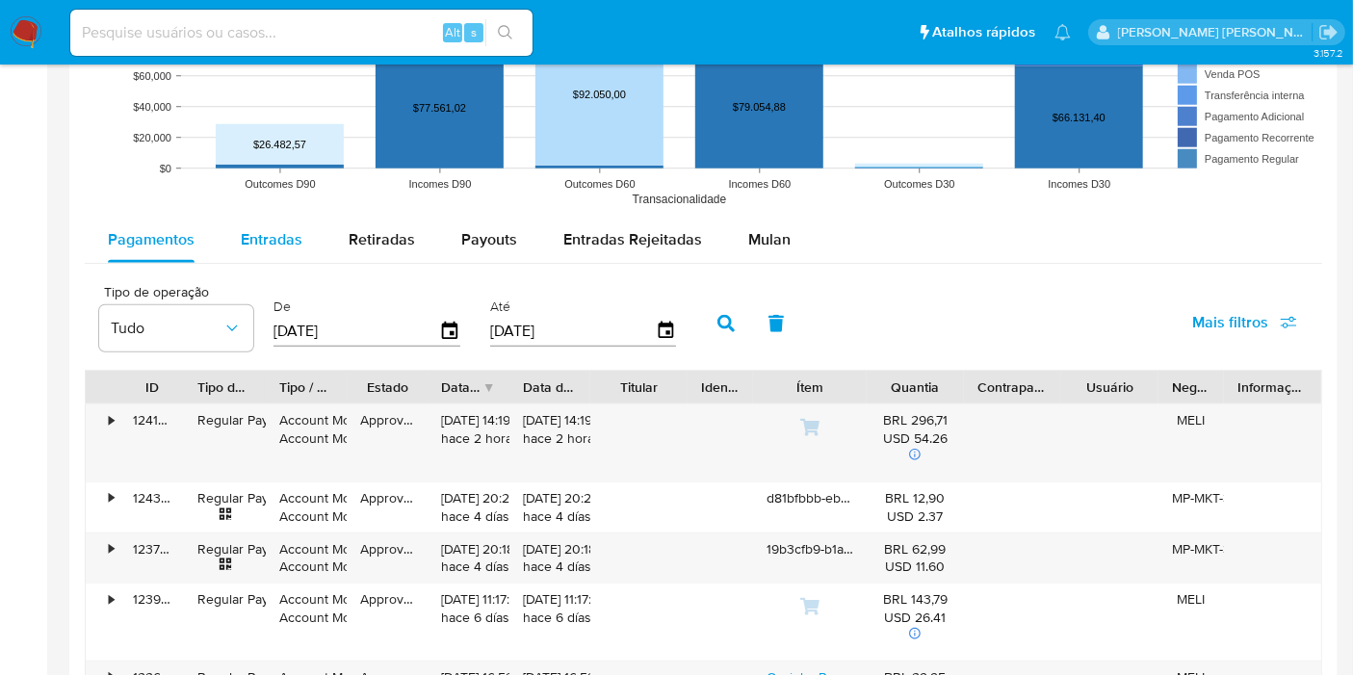
click at [267, 241] on span "Entradas" at bounding box center [272, 239] width 62 height 22
select select "10"
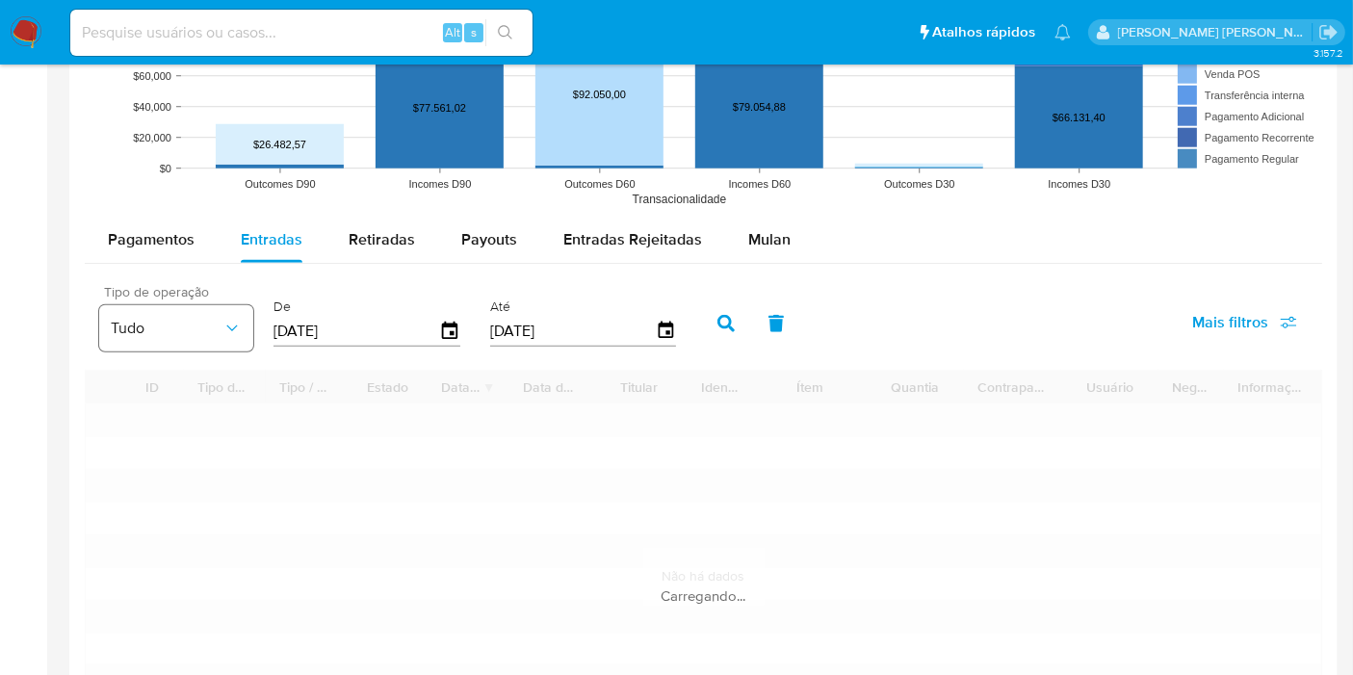
click at [207, 329] on span "Tudo" at bounding box center [167, 328] width 112 height 19
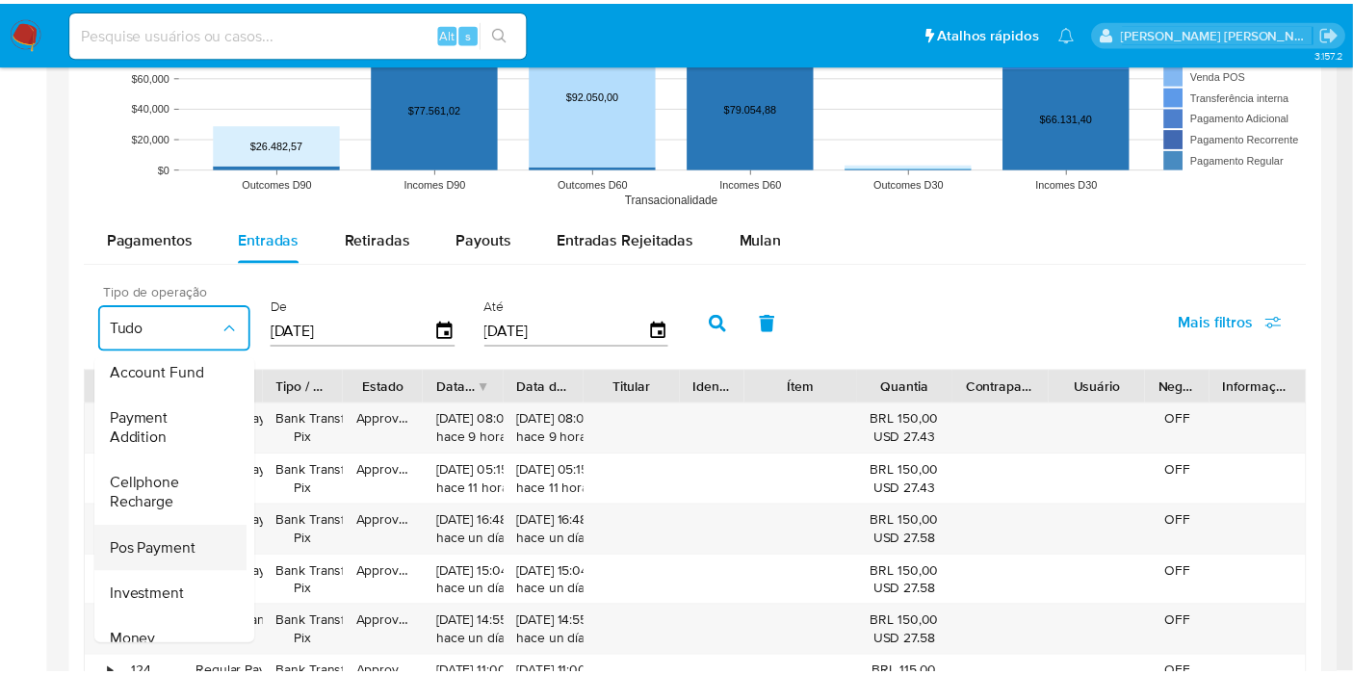
scroll to position [286, 0]
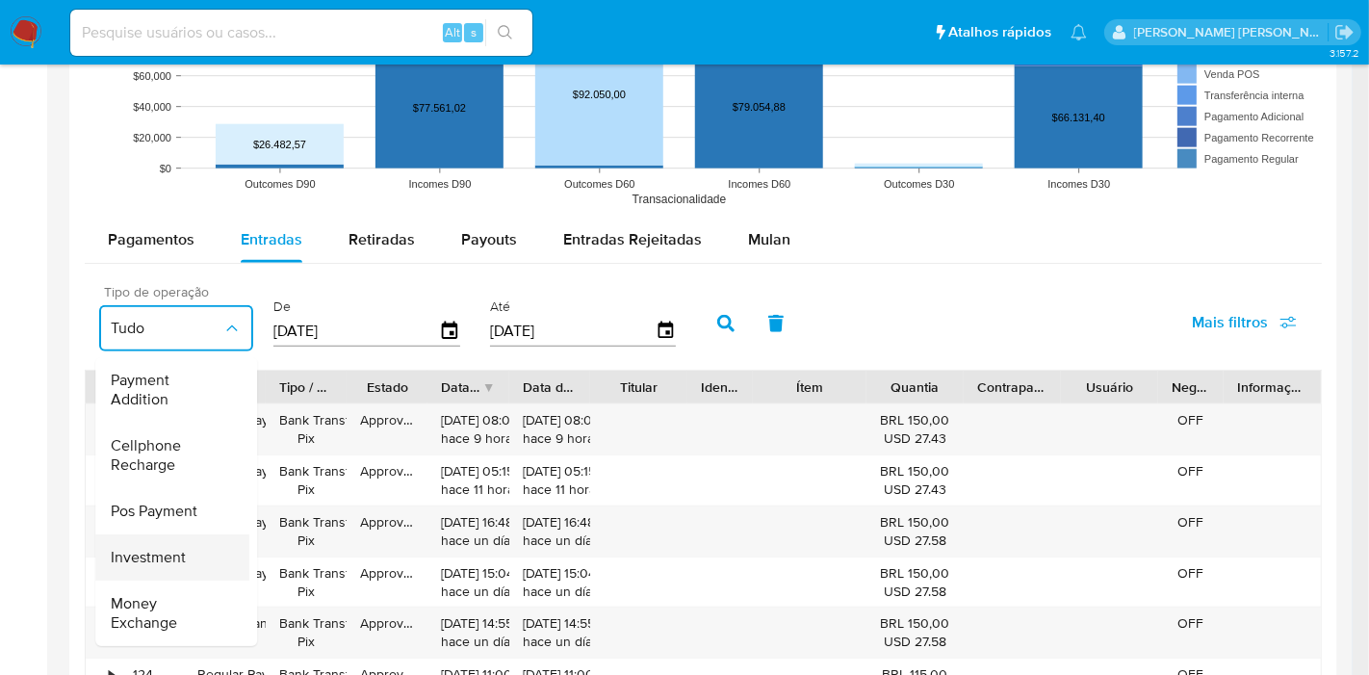
click at [191, 537] on div "Investment" at bounding box center [167, 557] width 112 height 46
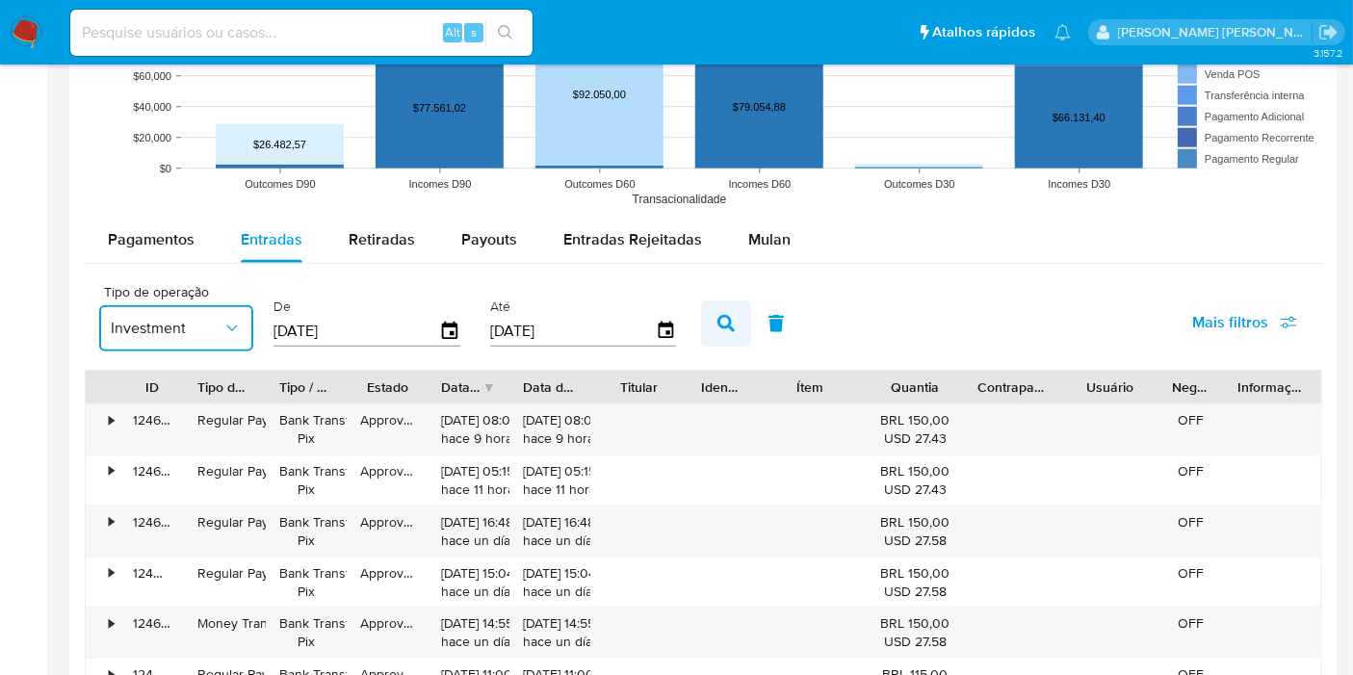
click at [701, 318] on button "button" at bounding box center [726, 323] width 50 height 46
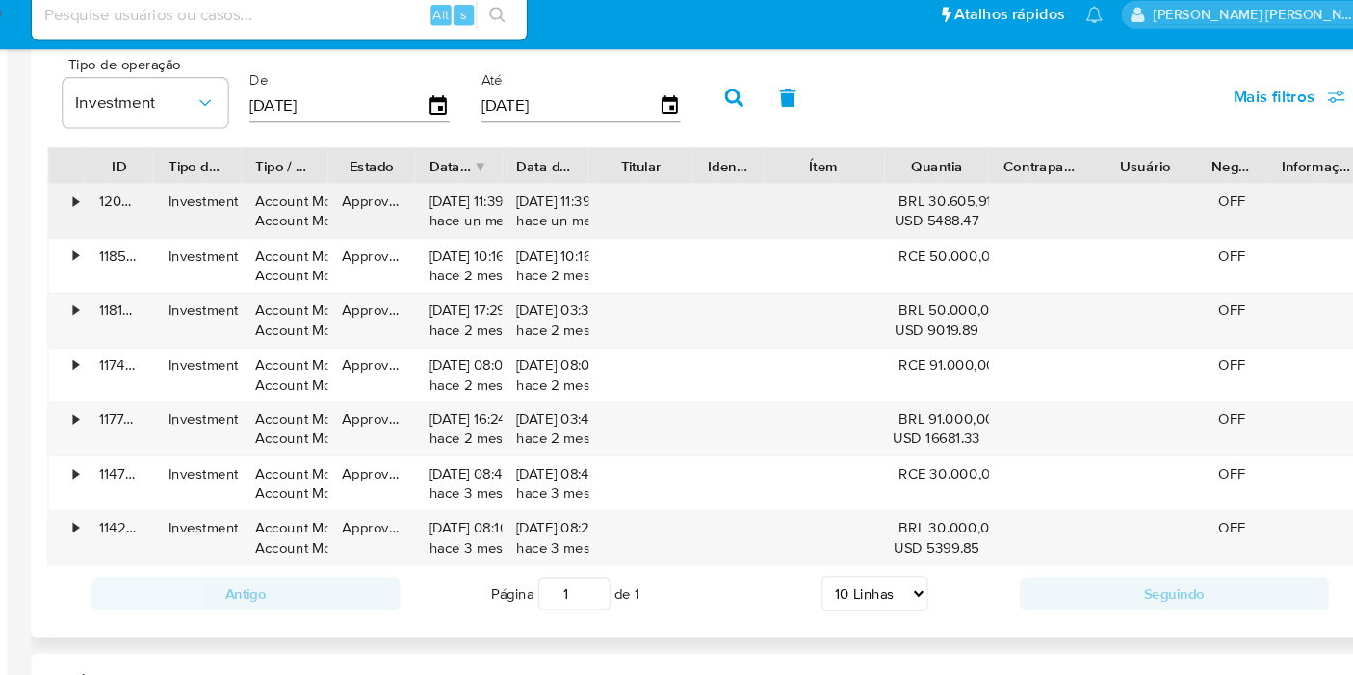
scroll to position [1818, 0]
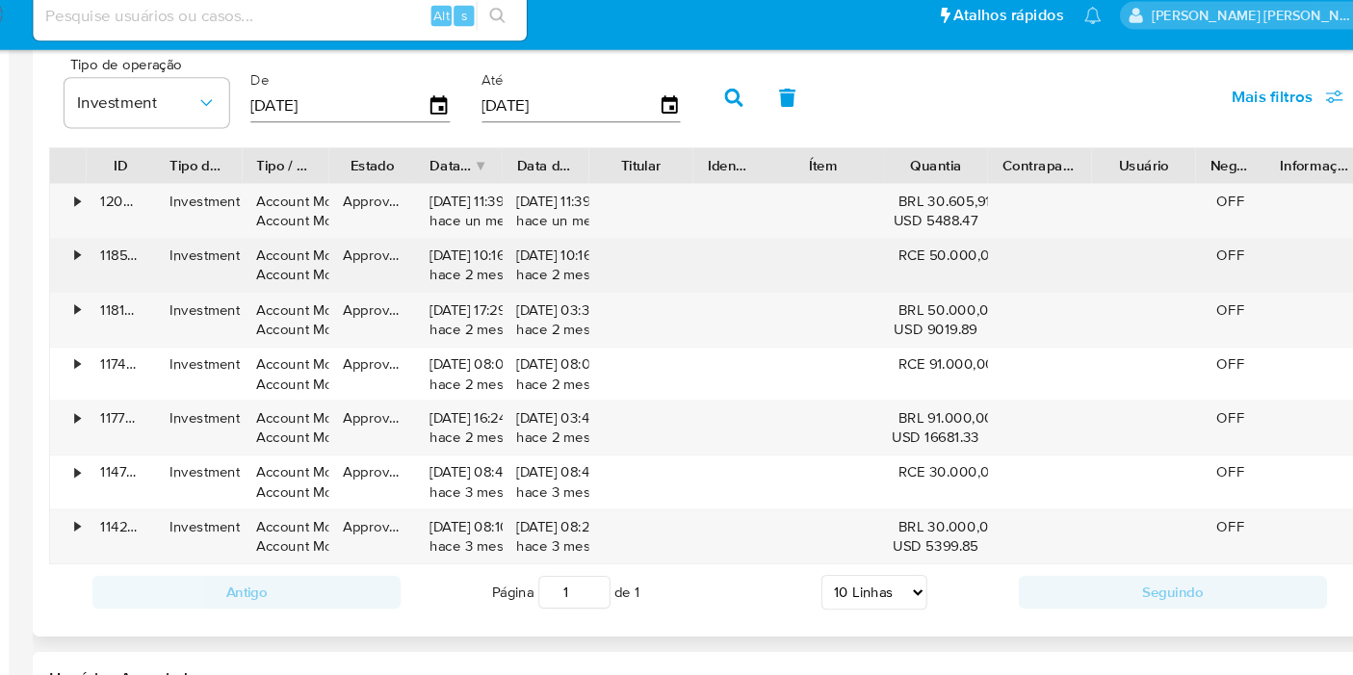
drag, startPoint x: 225, startPoint y: 219, endPoint x: 456, endPoint y: 244, distance: 232.4
click at [479, 233] on div "• 120385523432 Investment Account Money Account Money Approved 30/07/2025 11:39…" at bounding box center [703, 216] width 1235 height 50
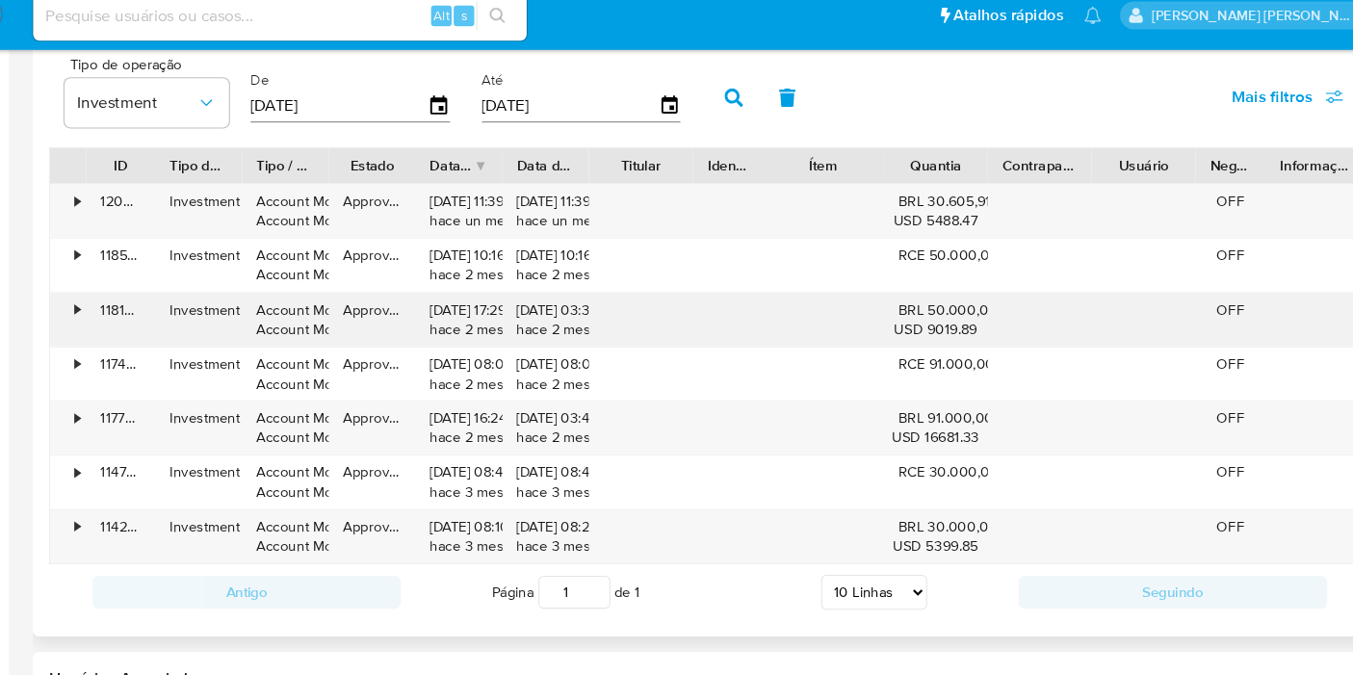
click at [709, 303] on div "• 118138215380 Investment Account Money Account Money Approved 10/07/2025 17:29…" at bounding box center [703, 318] width 1235 height 50
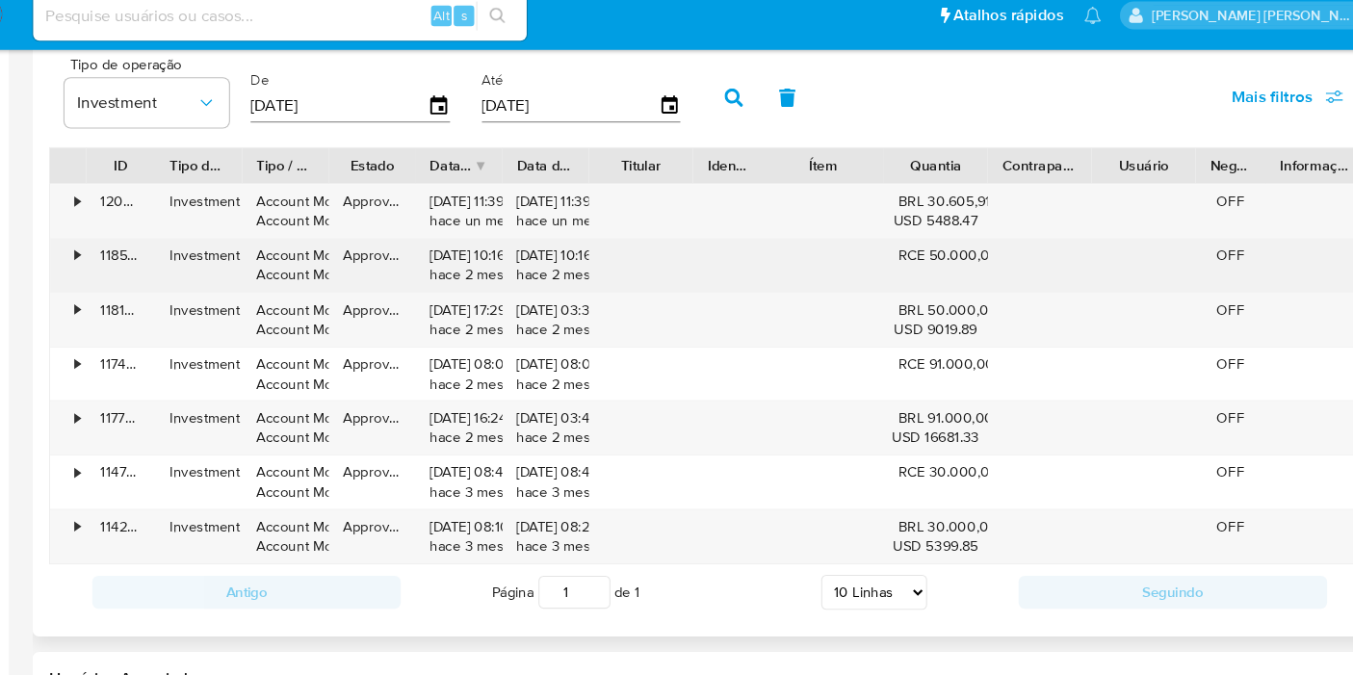
drag, startPoint x: 402, startPoint y: 281, endPoint x: 429, endPoint y: 279, distance: 27.0
click at [403, 281] on div "Approved" at bounding box center [387, 267] width 81 height 50
drag, startPoint x: 877, startPoint y: 253, endPoint x: 903, endPoint y: 255, distance: 26.1
click at [903, 255] on div "RCE 50.000,00" at bounding box center [914, 267] width 97 height 50
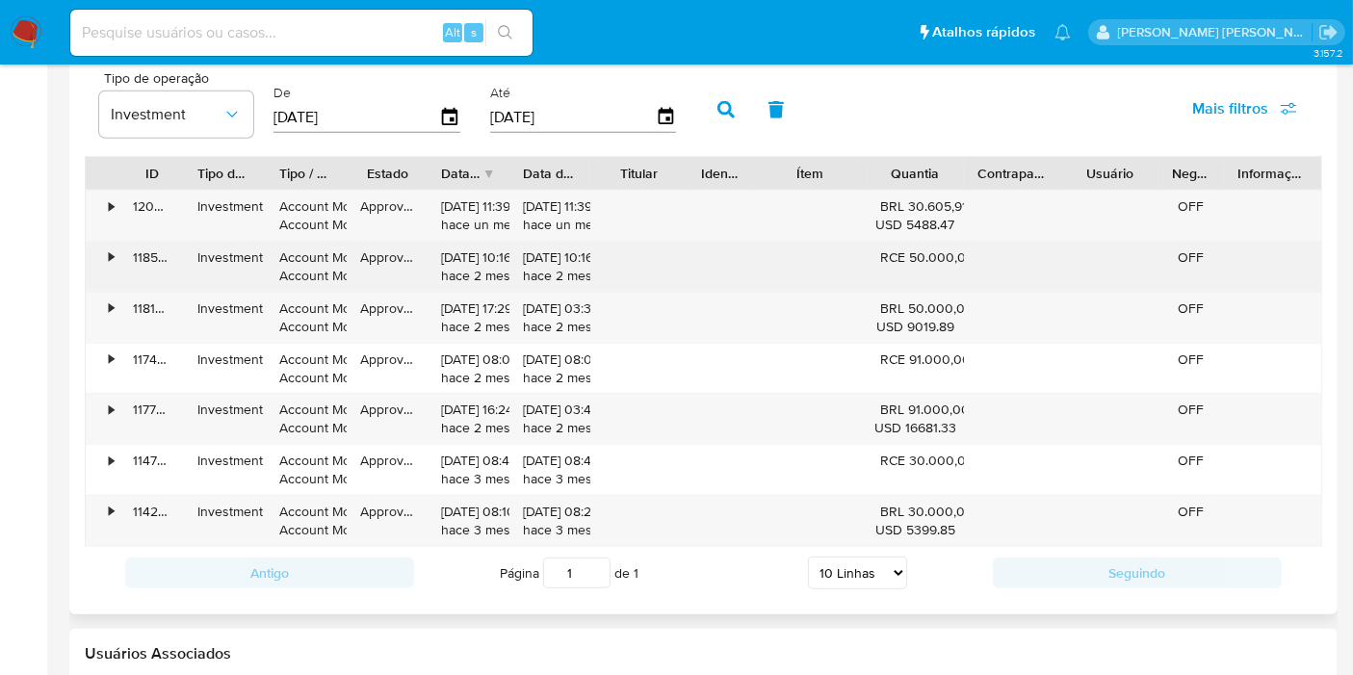
click at [885, 253] on div "RCE 50.000,00" at bounding box center [915, 257] width 70 height 18
drag, startPoint x: 900, startPoint y: 256, endPoint x: 877, endPoint y: 256, distance: 23.1
click at [877, 256] on div "RCE 50.000,00" at bounding box center [914, 267] width 97 height 50
click at [888, 257] on div "RCE 50.000,00" at bounding box center [915, 257] width 70 height 18
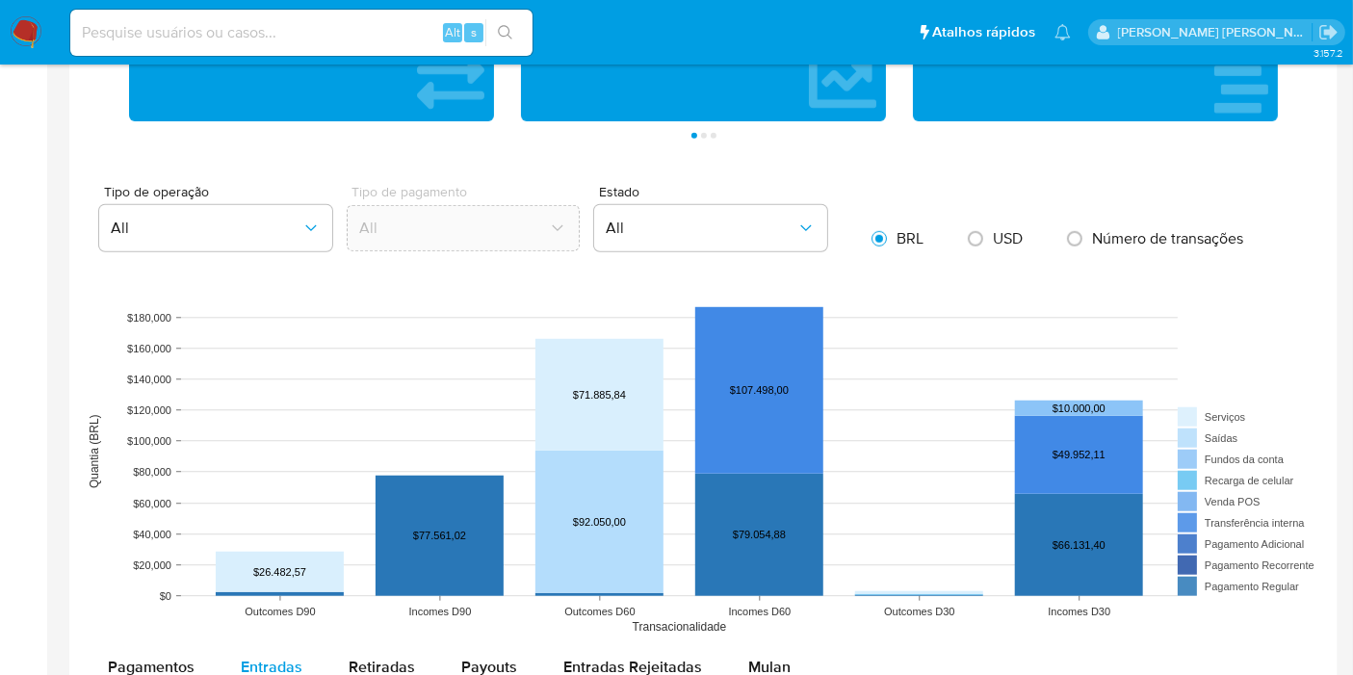
scroll to position [963, 0]
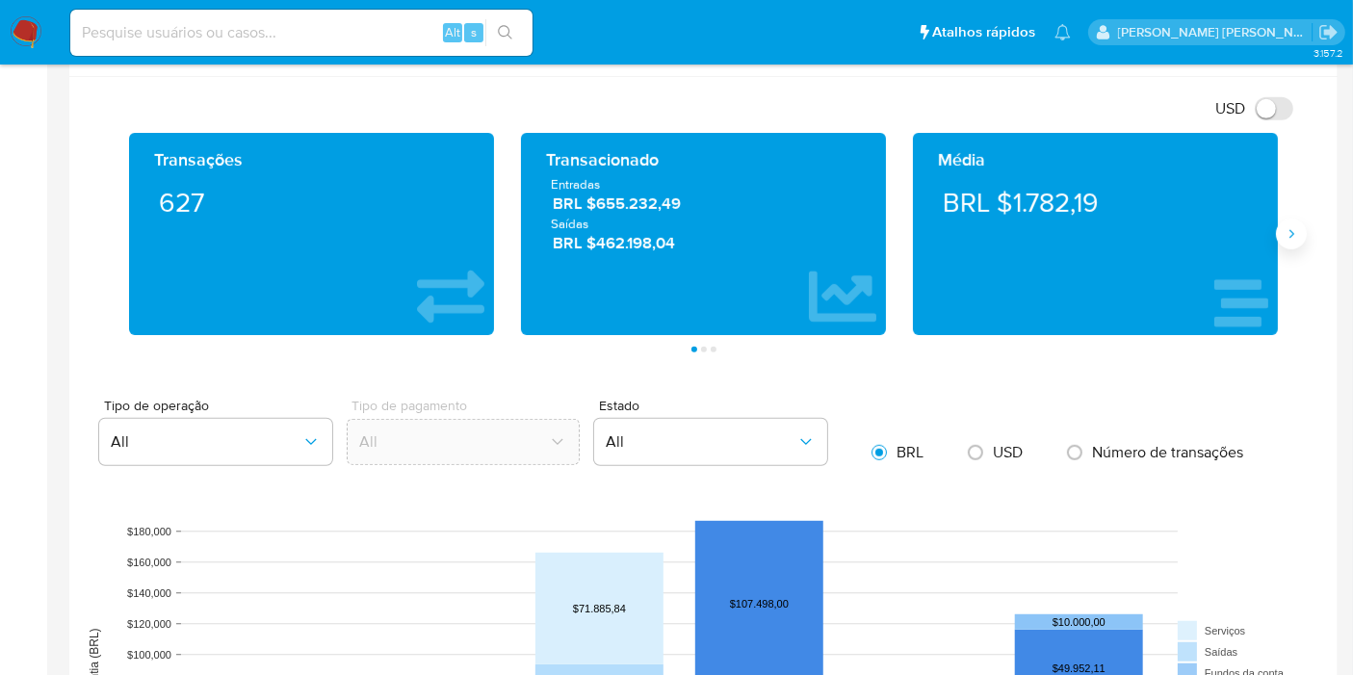
click at [1299, 230] on button "Siguiente" at bounding box center [1291, 234] width 31 height 31
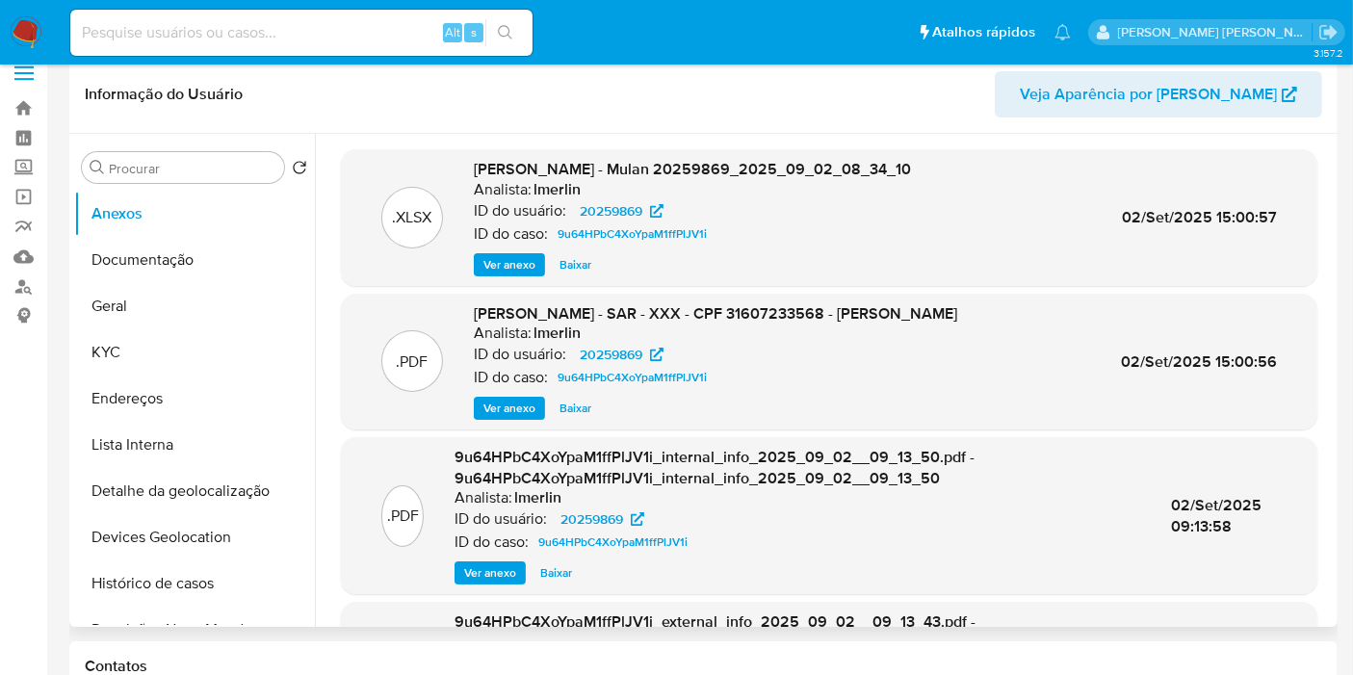
scroll to position [0, 0]
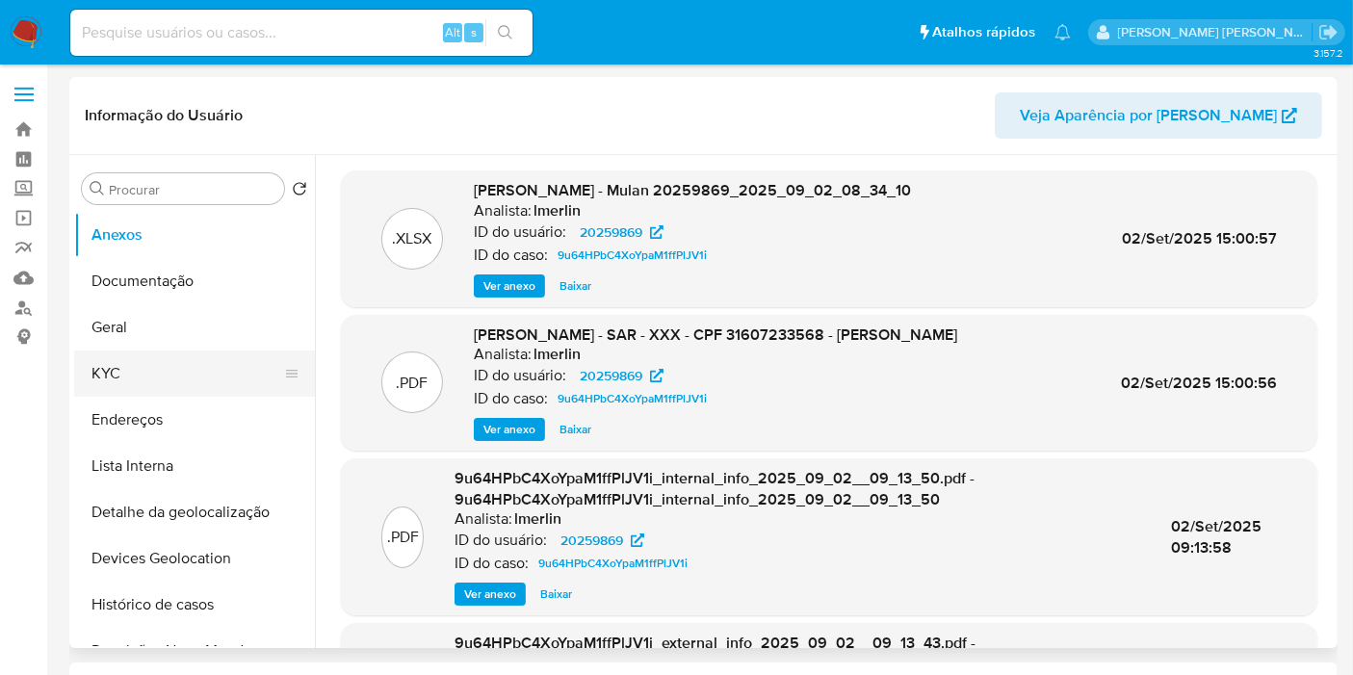
click at [133, 376] on button "KYC" at bounding box center [186, 373] width 225 height 46
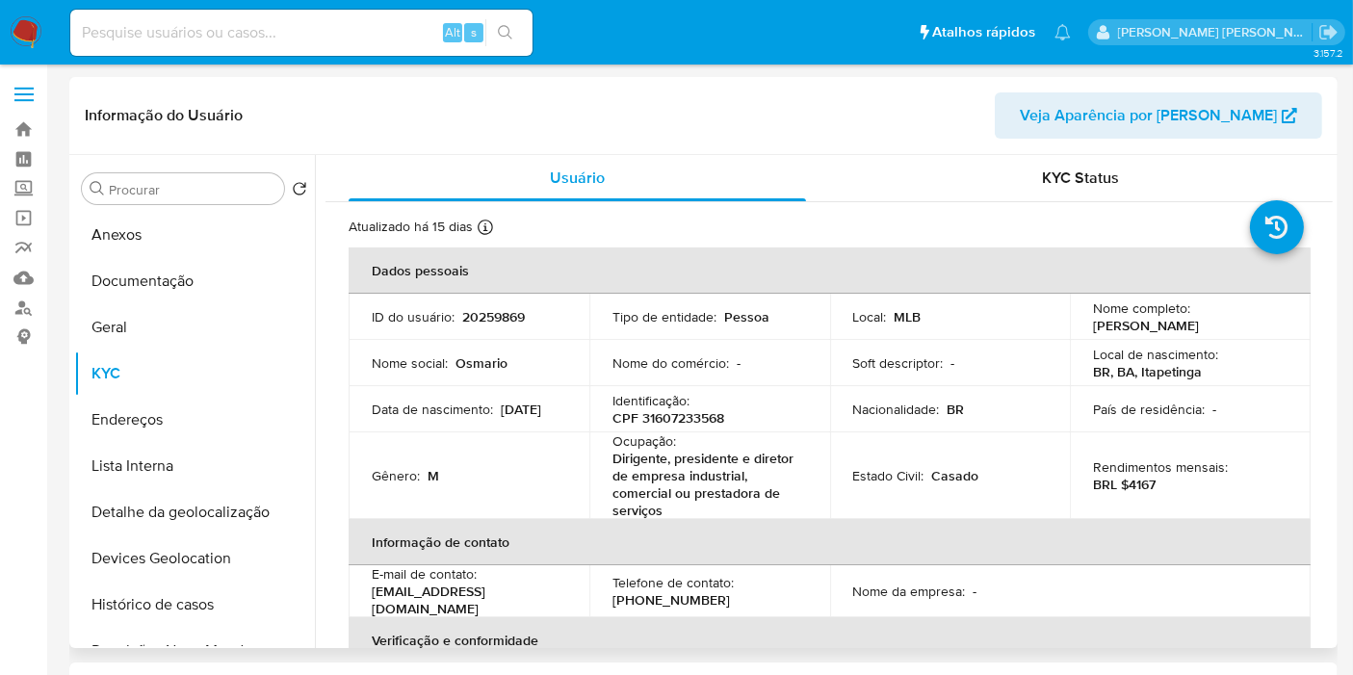
click at [494, 308] on p "20259869" at bounding box center [493, 316] width 63 height 17
copy p "20259869"
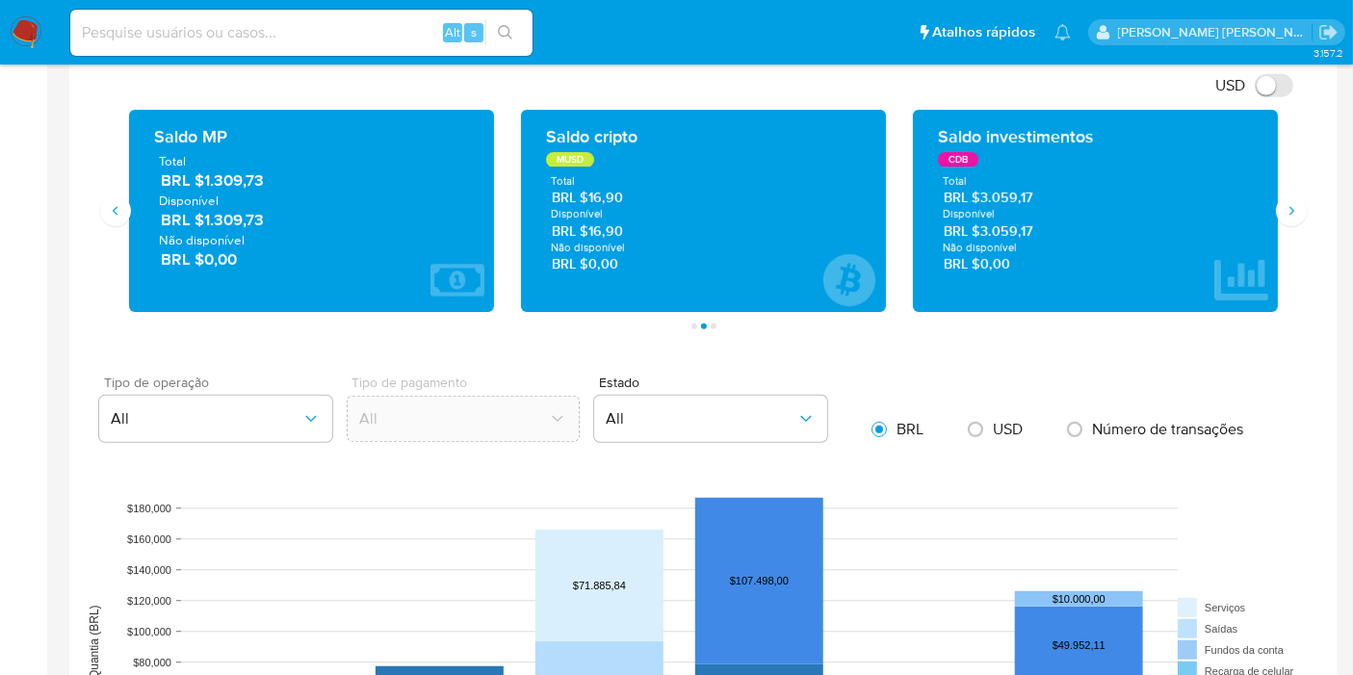
scroll to position [855, 0]
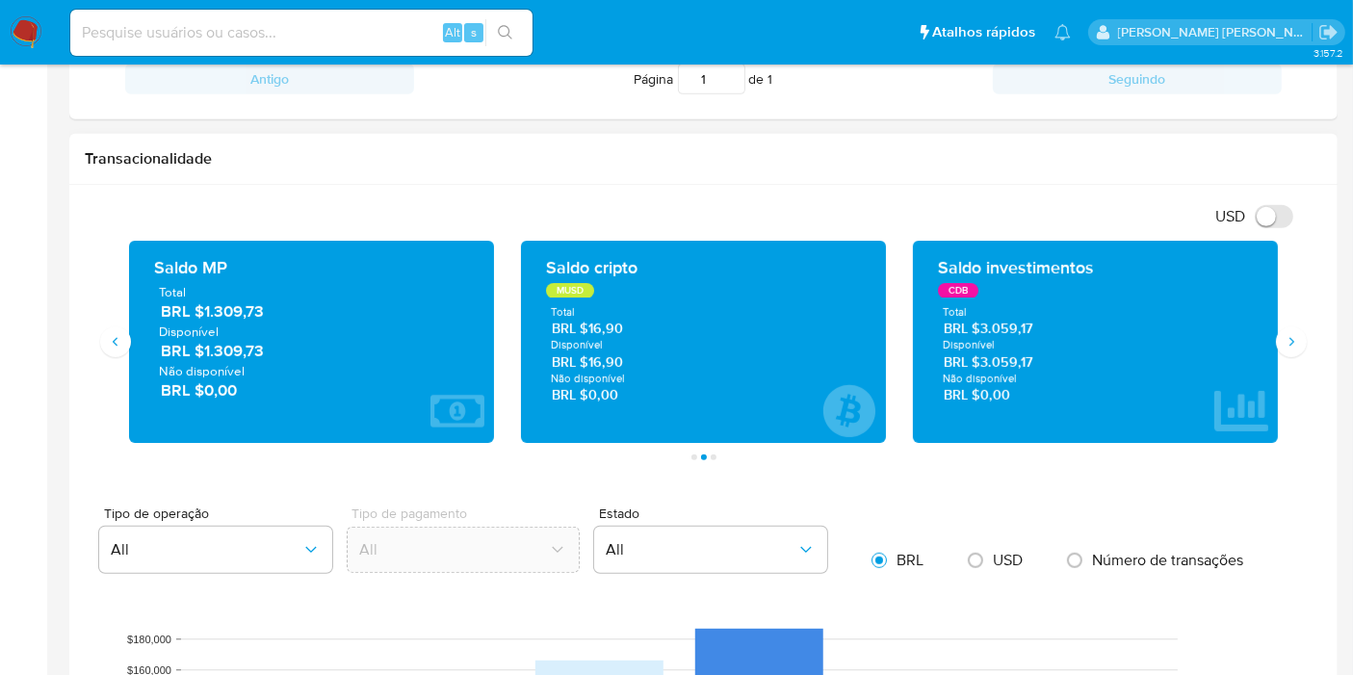
click at [956, 287] on div "CDB" at bounding box center [958, 290] width 40 height 15
click at [956, 287] on div "CDB" at bounding box center [959, 290] width 42 height 15
click at [956, 287] on div "CDB" at bounding box center [958, 290] width 40 height 15
click at [956, 287] on div "CDB" at bounding box center [959, 290] width 42 height 15
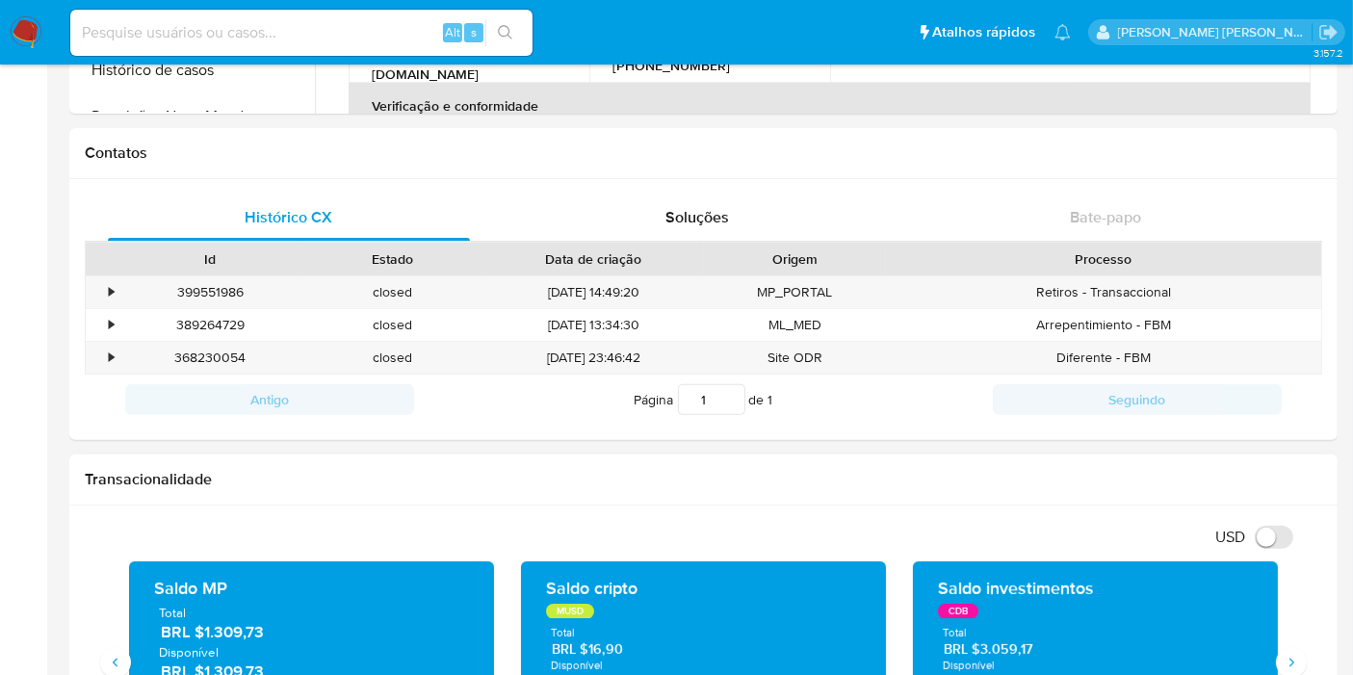
scroll to position [0, 0]
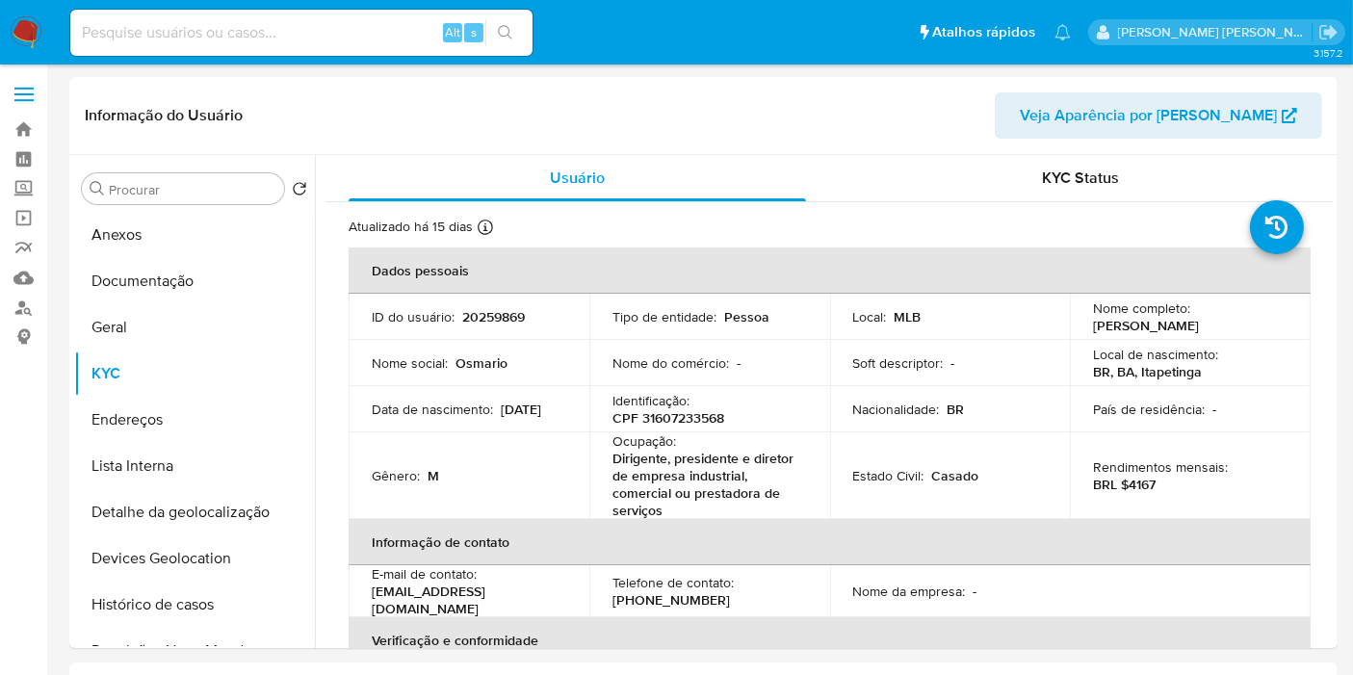
click at [24, 39] on img at bounding box center [26, 32] width 33 height 33
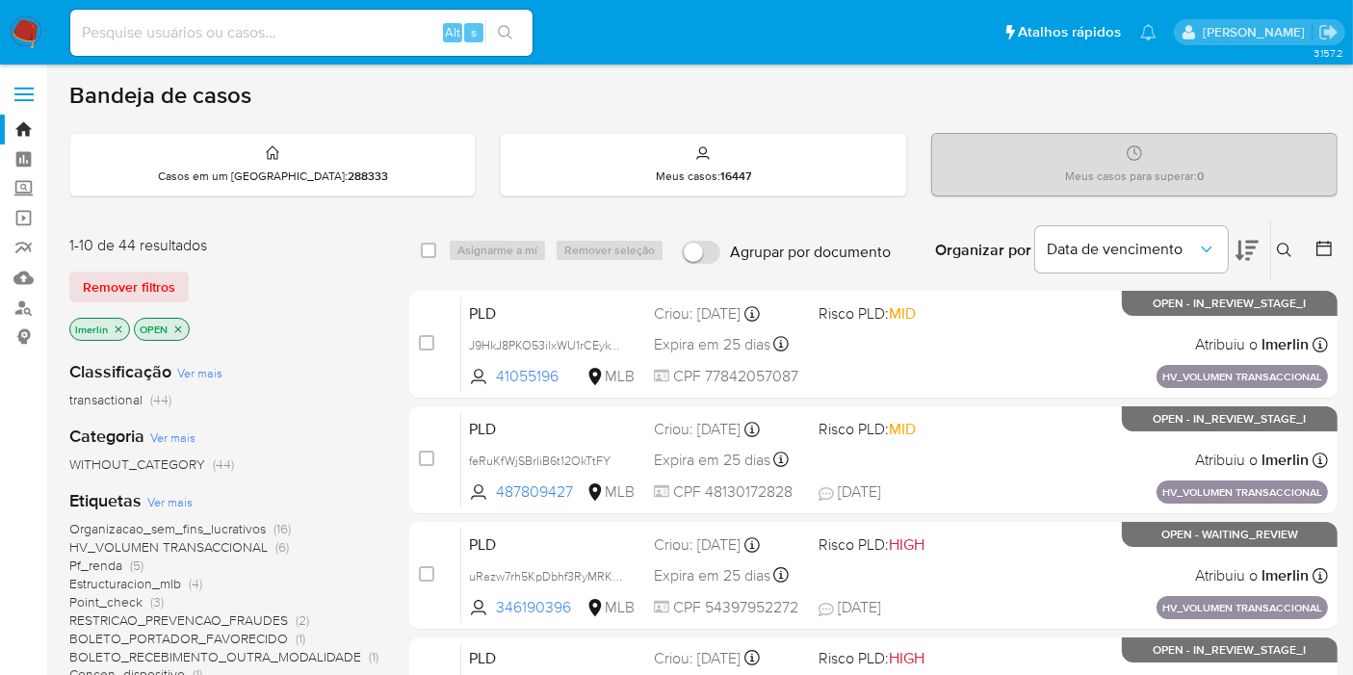
click at [117, 325] on icon "close-filter" at bounding box center [119, 328] width 7 height 7
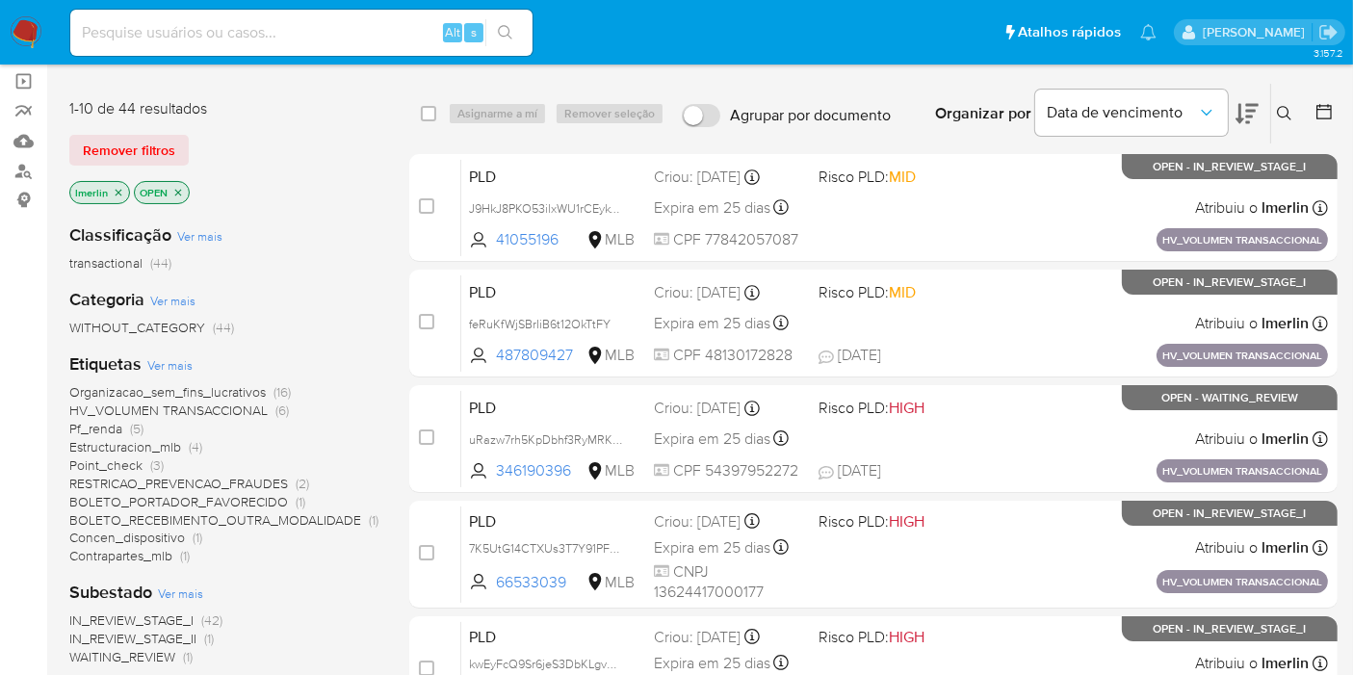
scroll to position [214, 0]
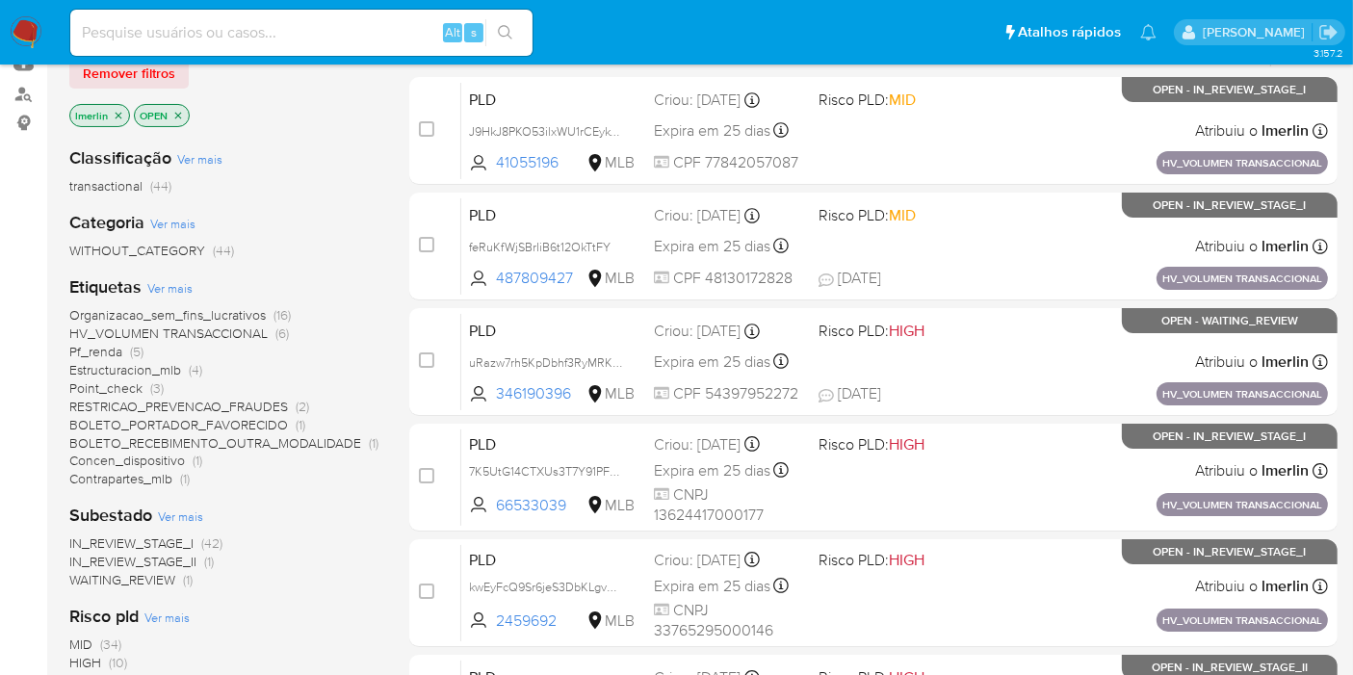
click at [95, 351] on span "Pf_renda" at bounding box center [95, 351] width 53 height 19
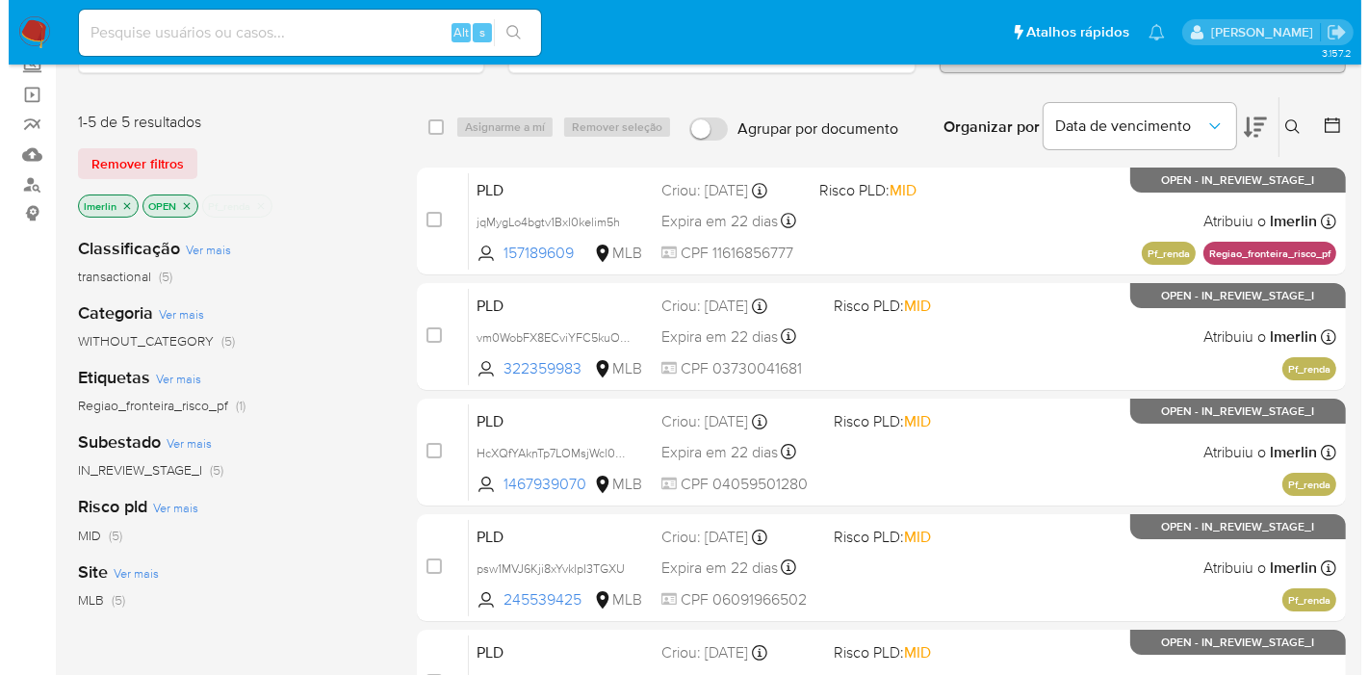
scroll to position [105, 0]
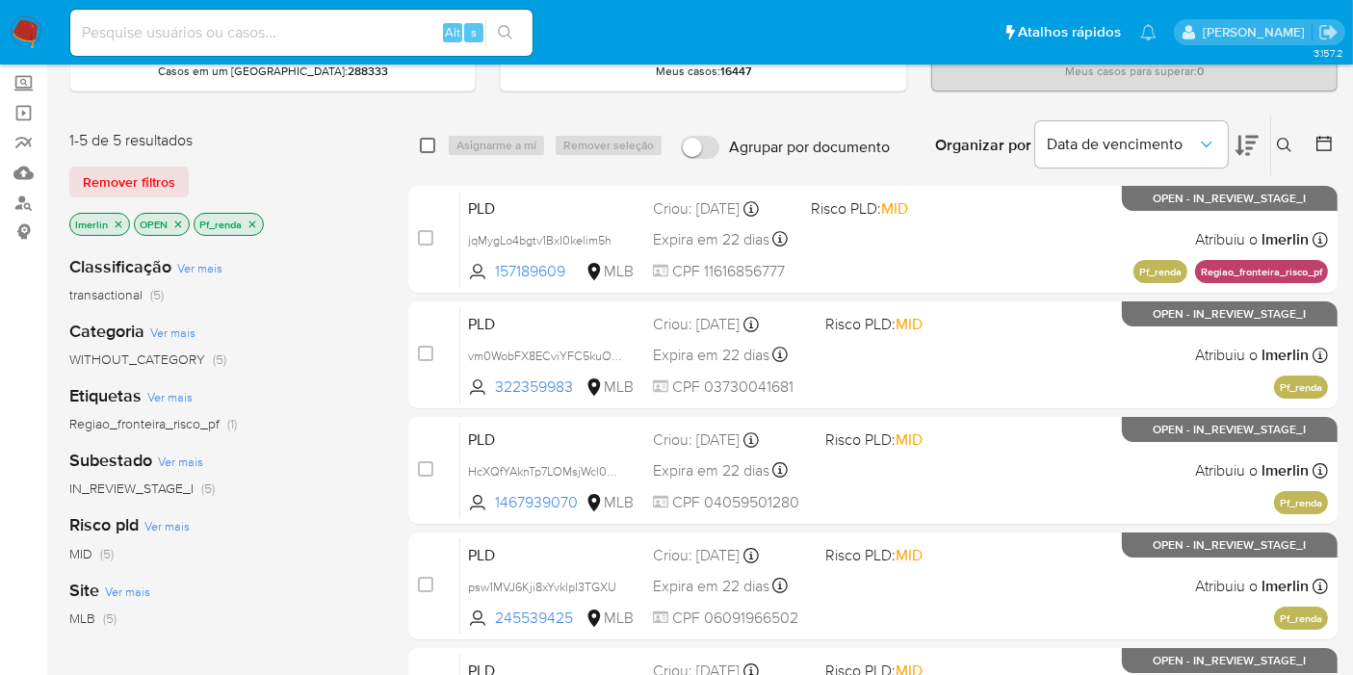
click at [424, 146] on input "checkbox" at bounding box center [427, 145] width 15 height 15
checkbox input "true"
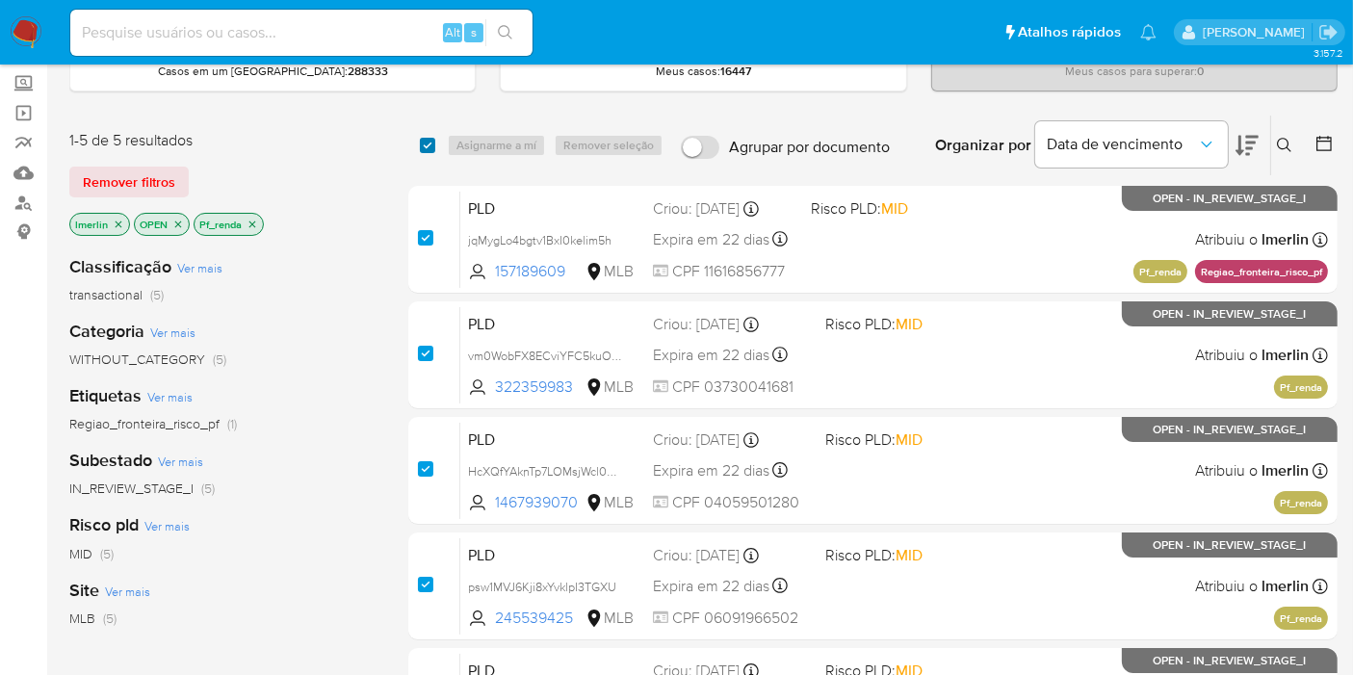
checkbox input "true"
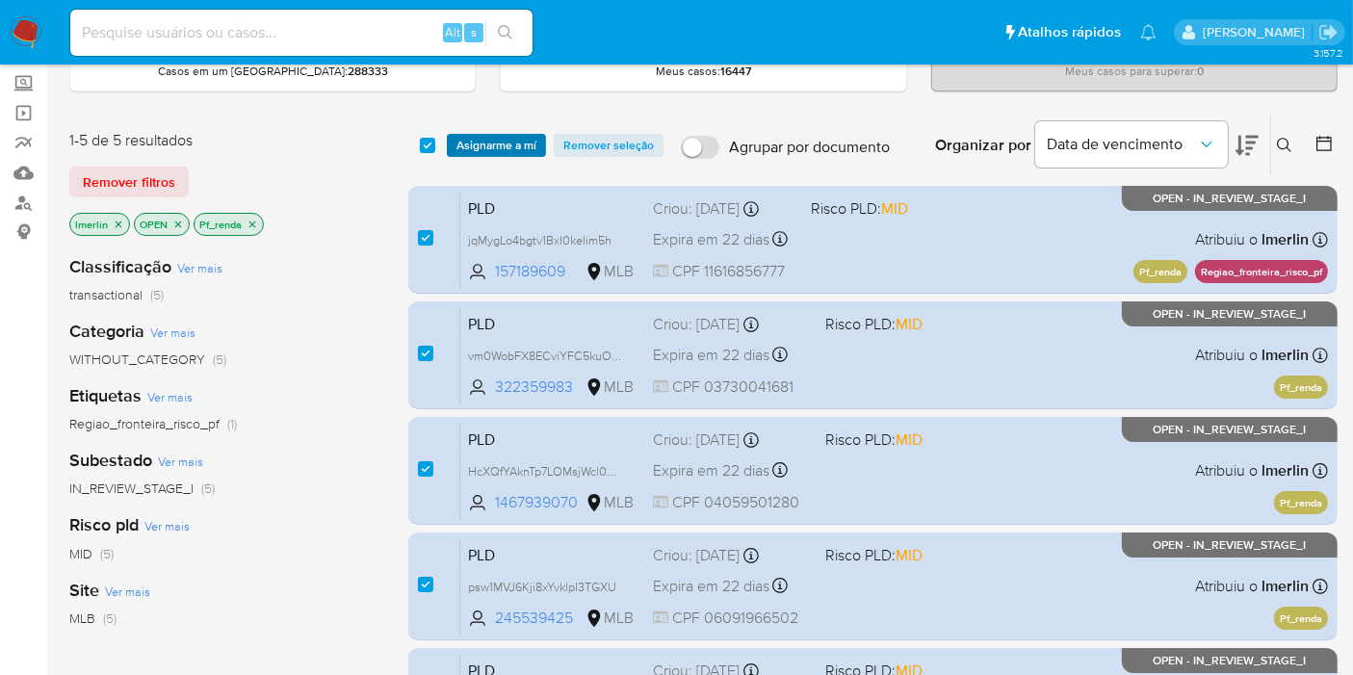
click at [472, 142] on span "Asignarme a mí" at bounding box center [496, 145] width 80 height 19
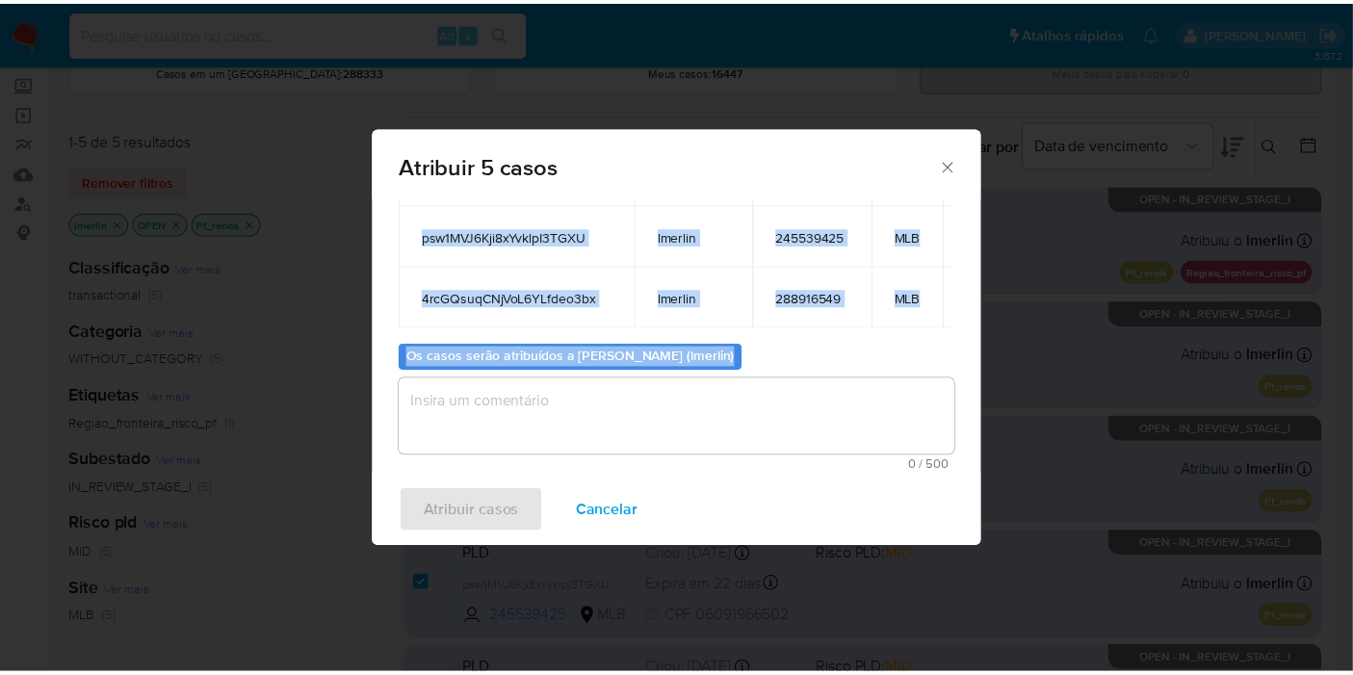
scroll to position [0, 75]
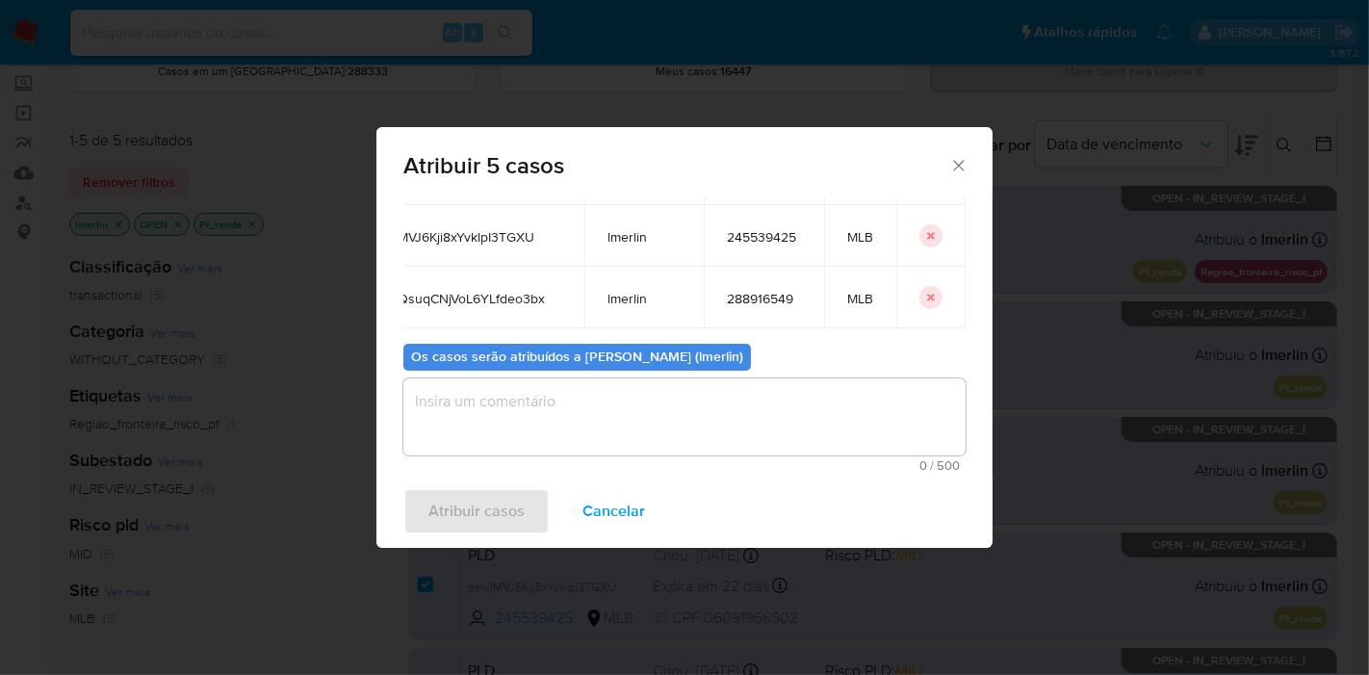
drag, startPoint x: 418, startPoint y: 320, endPoint x: 950, endPoint y: 297, distance: 532.9
click at [950, 297] on div "Casos para atribuir: ID Proprietário ID do usuário Site jqMygLo4bgtv1BxI0kelim5…" at bounding box center [684, 335] width 616 height 277
copy thead "ID Proprietário ID do usuário Site"
click at [611, 525] on span "Cancelar" at bounding box center [613, 511] width 63 height 42
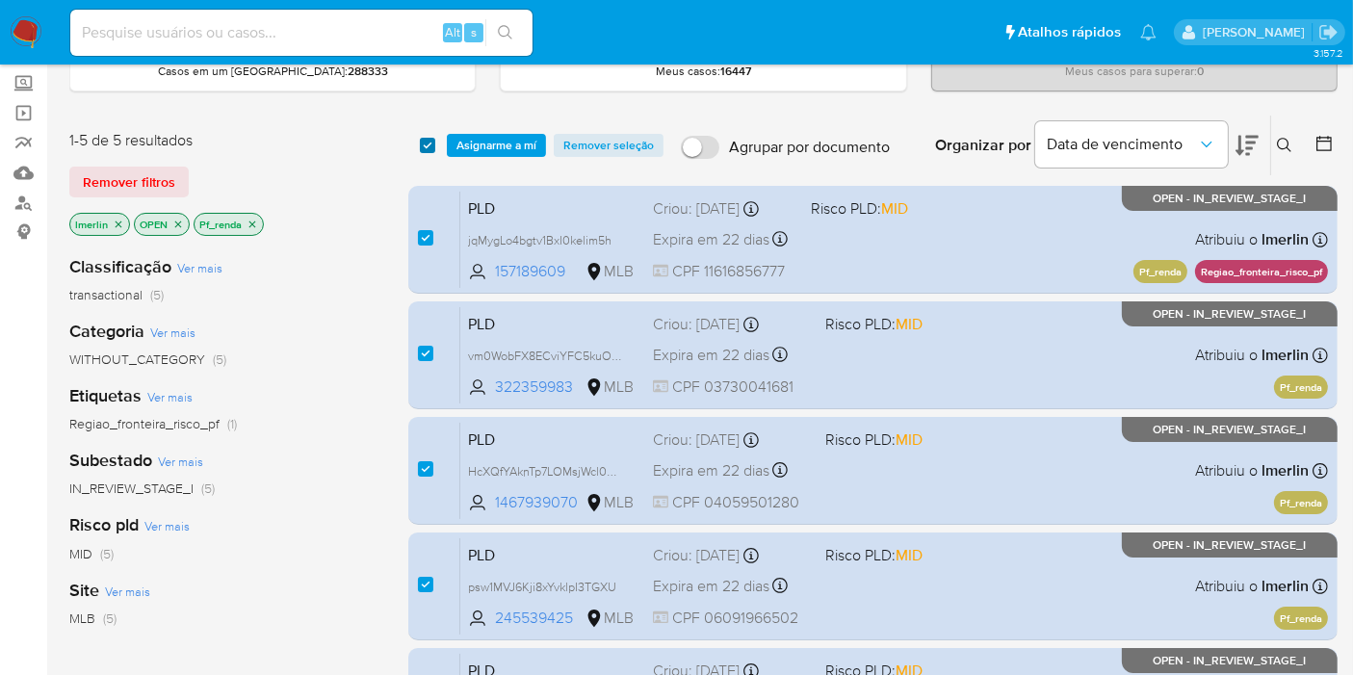
click at [428, 144] on input "checkbox" at bounding box center [427, 145] width 15 height 15
checkbox input "false"
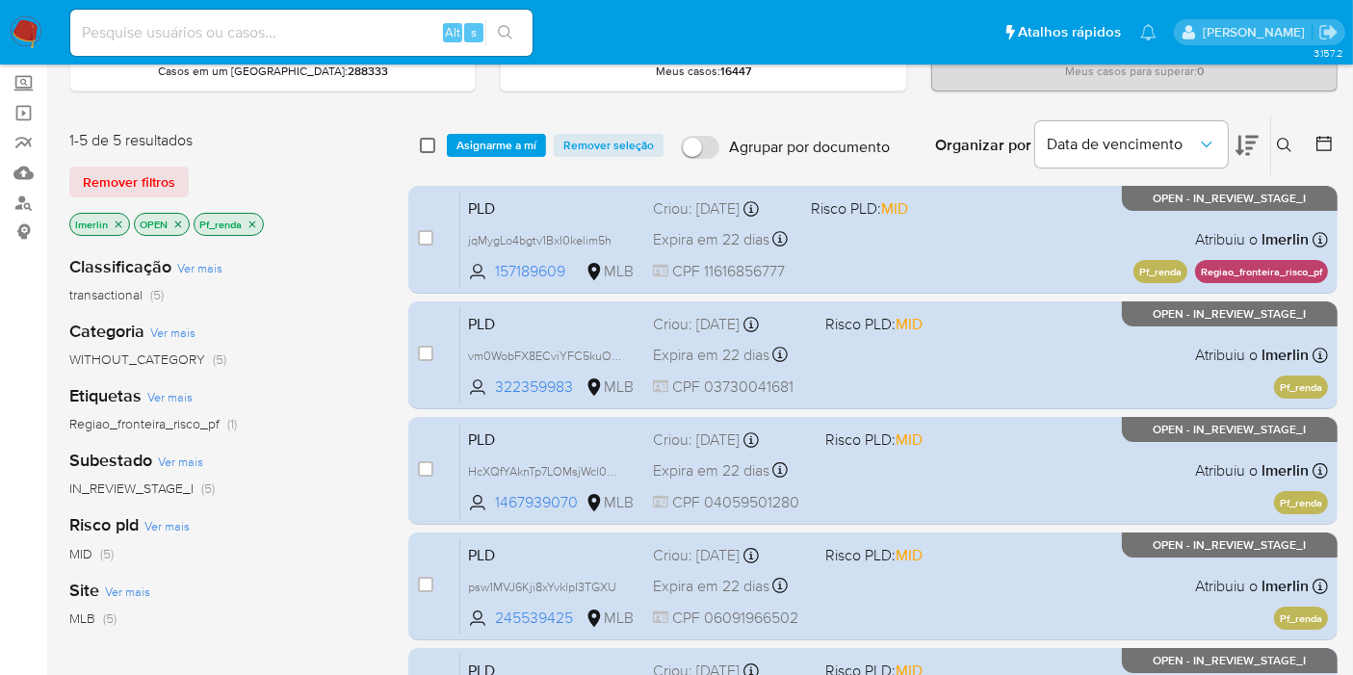
checkbox input "false"
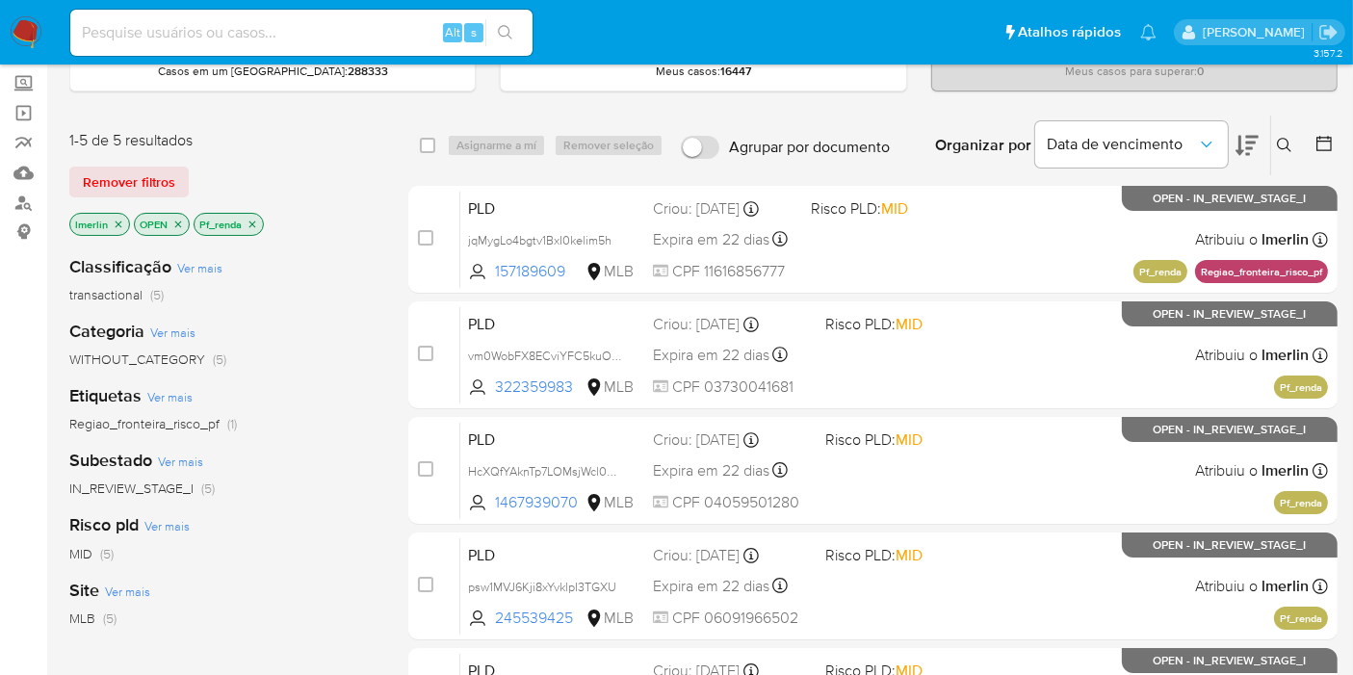
click at [254, 221] on icon "close-filter" at bounding box center [252, 225] width 12 height 12
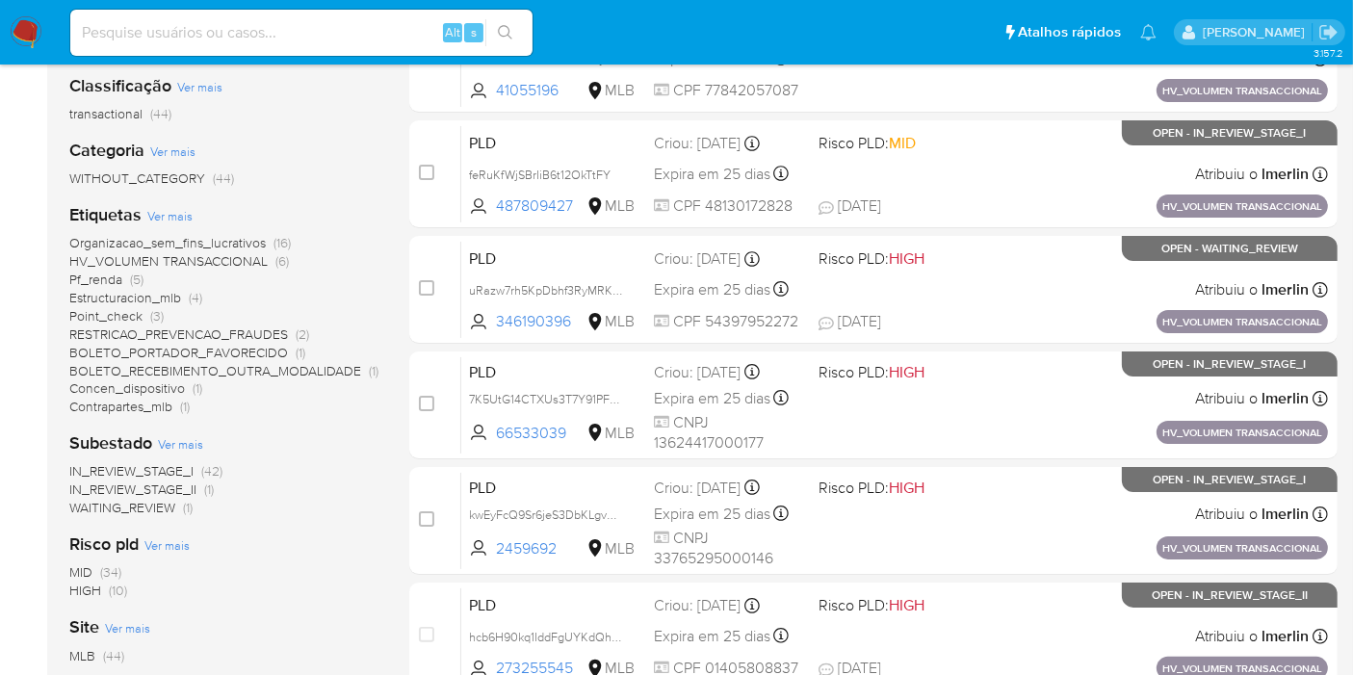
scroll to position [319, 0]
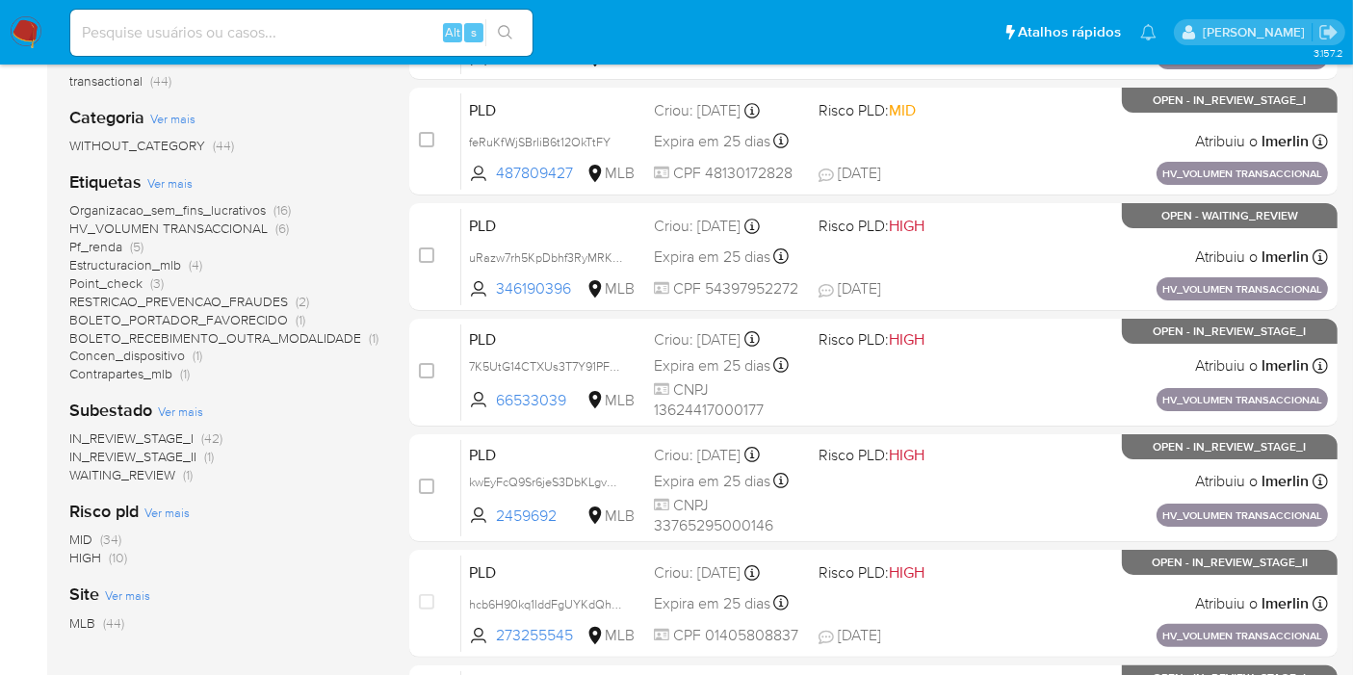
click at [98, 562] on span "HIGH" at bounding box center [85, 557] width 32 height 19
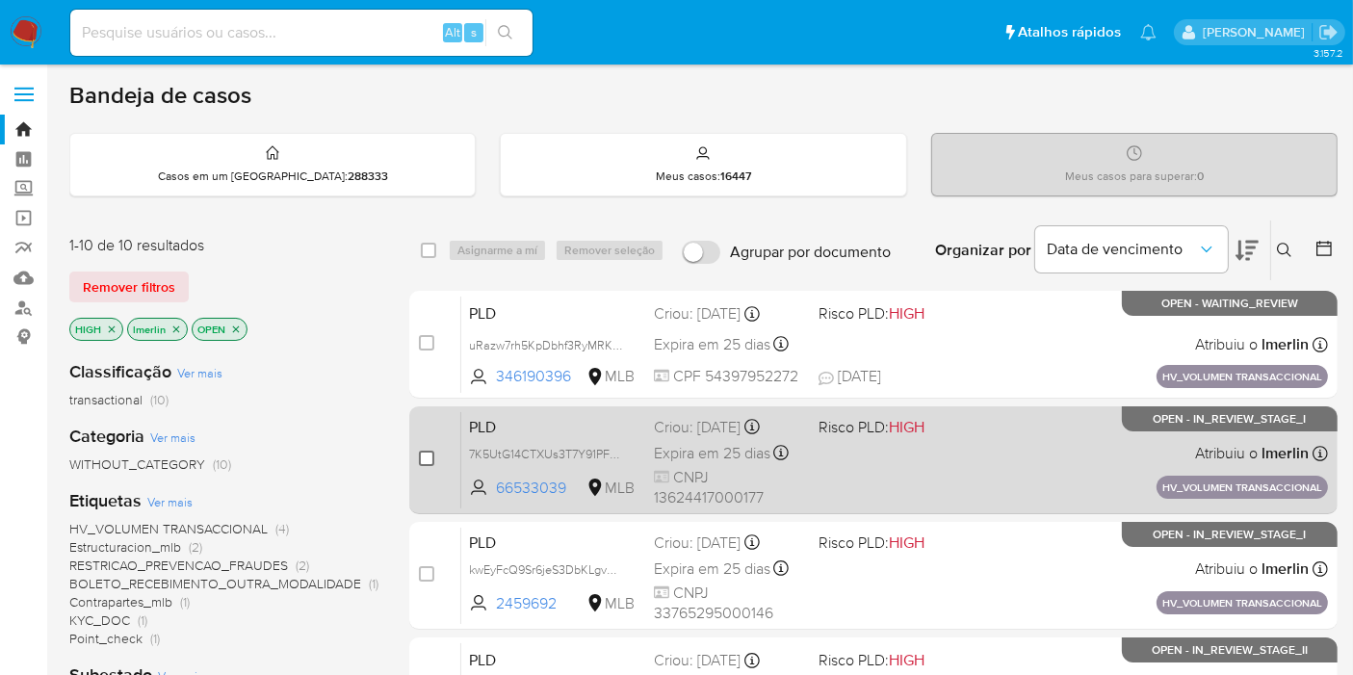
click at [426, 457] on input "checkbox" at bounding box center [426, 458] width 15 height 15
checkbox input "true"
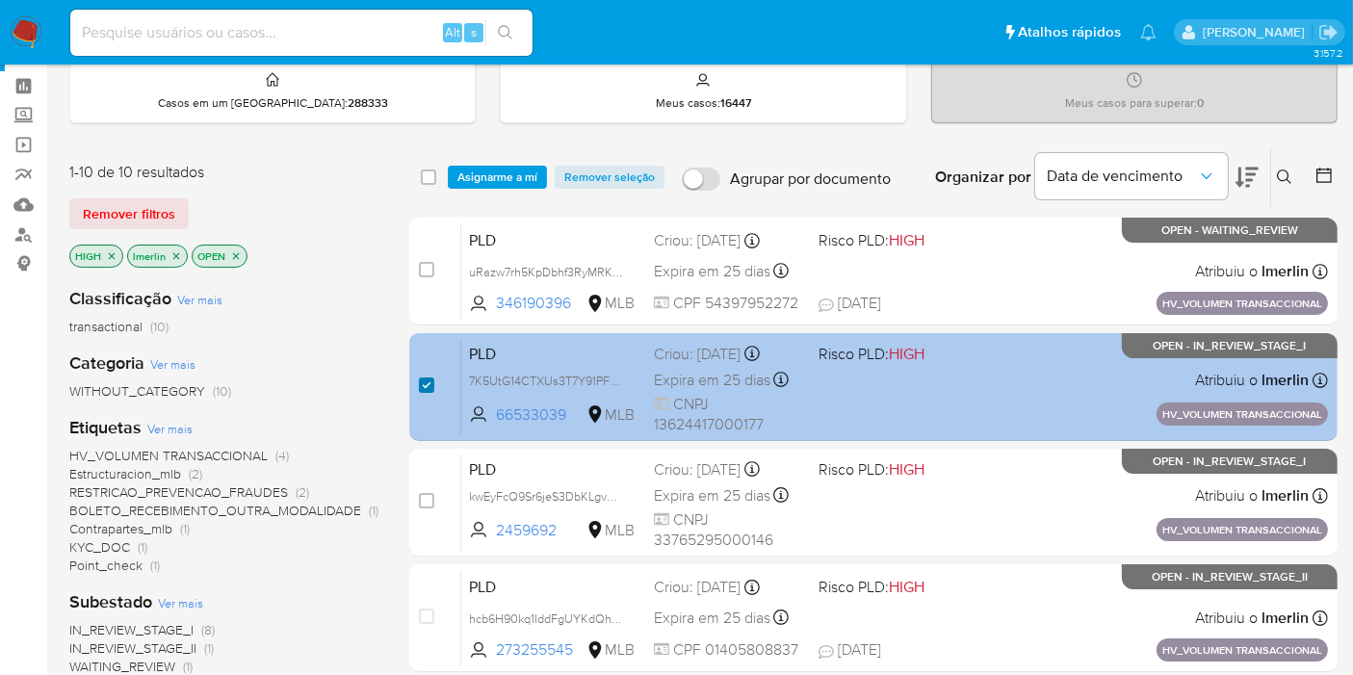
scroll to position [107, 0]
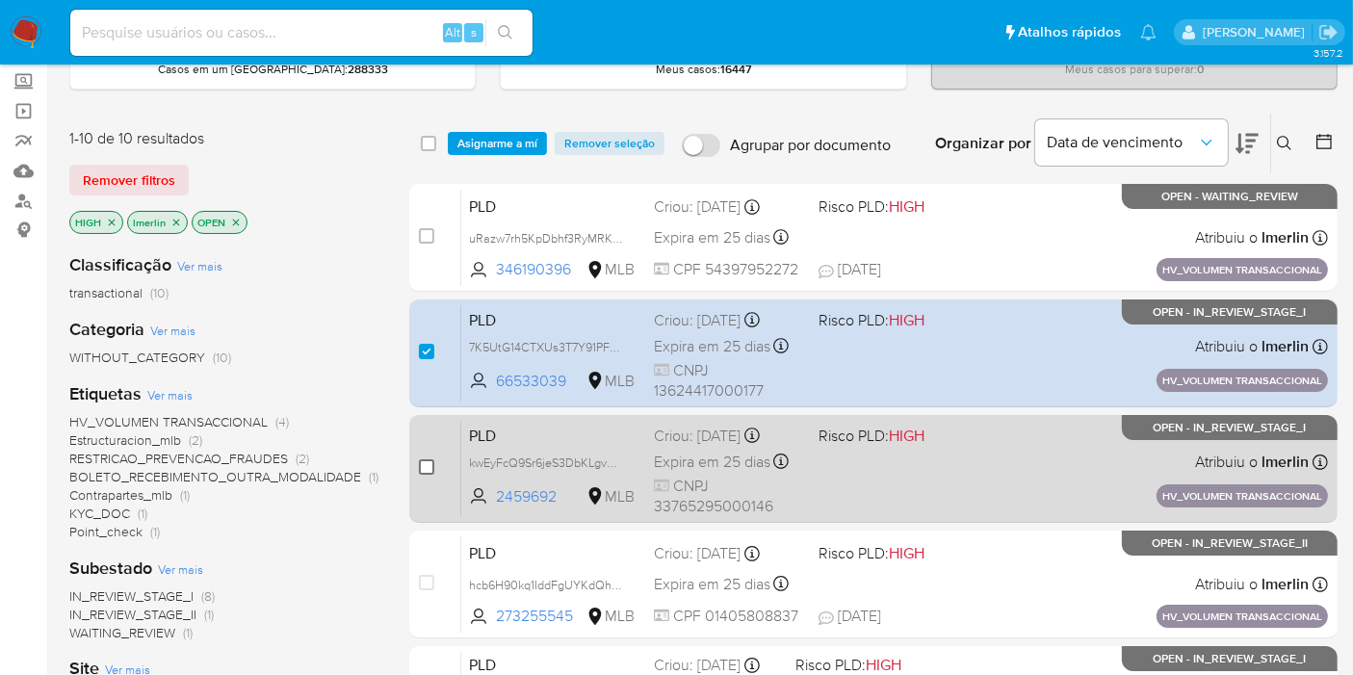
click at [428, 470] on input "checkbox" at bounding box center [426, 466] width 15 height 15
checkbox input "true"
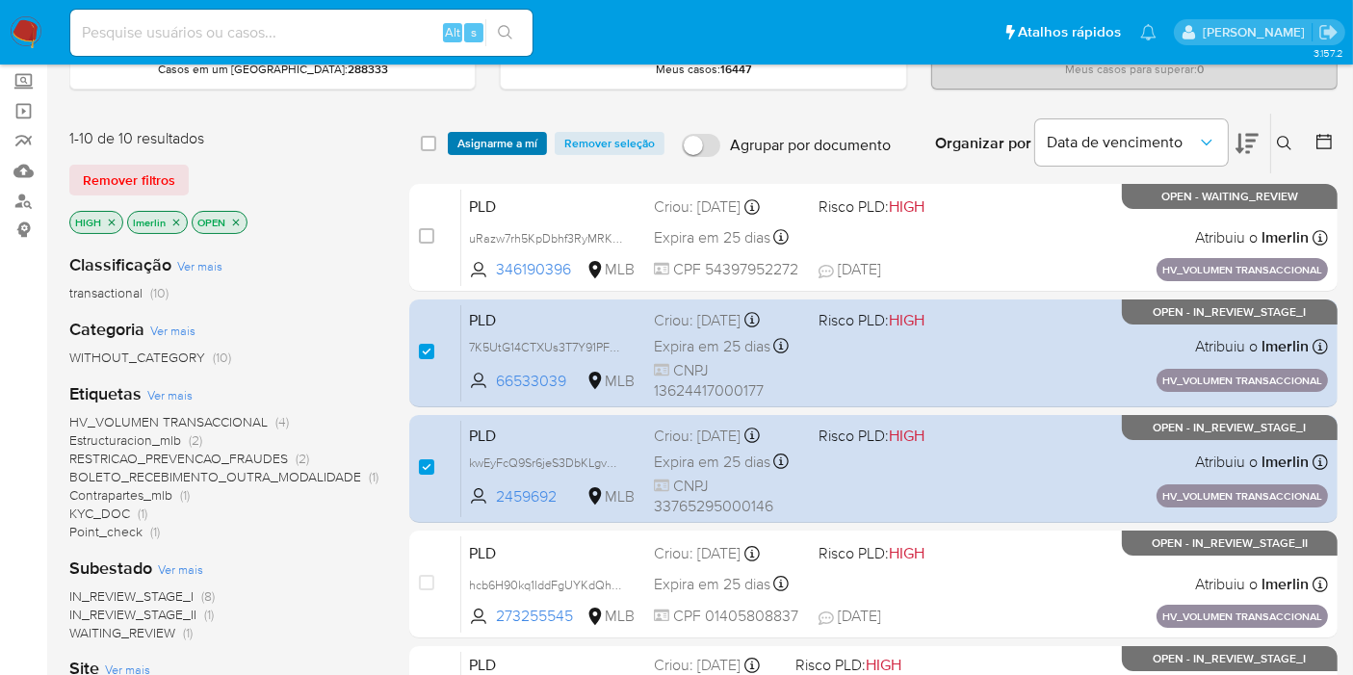
click at [498, 134] on span "Asignarme a mí" at bounding box center [497, 143] width 80 height 19
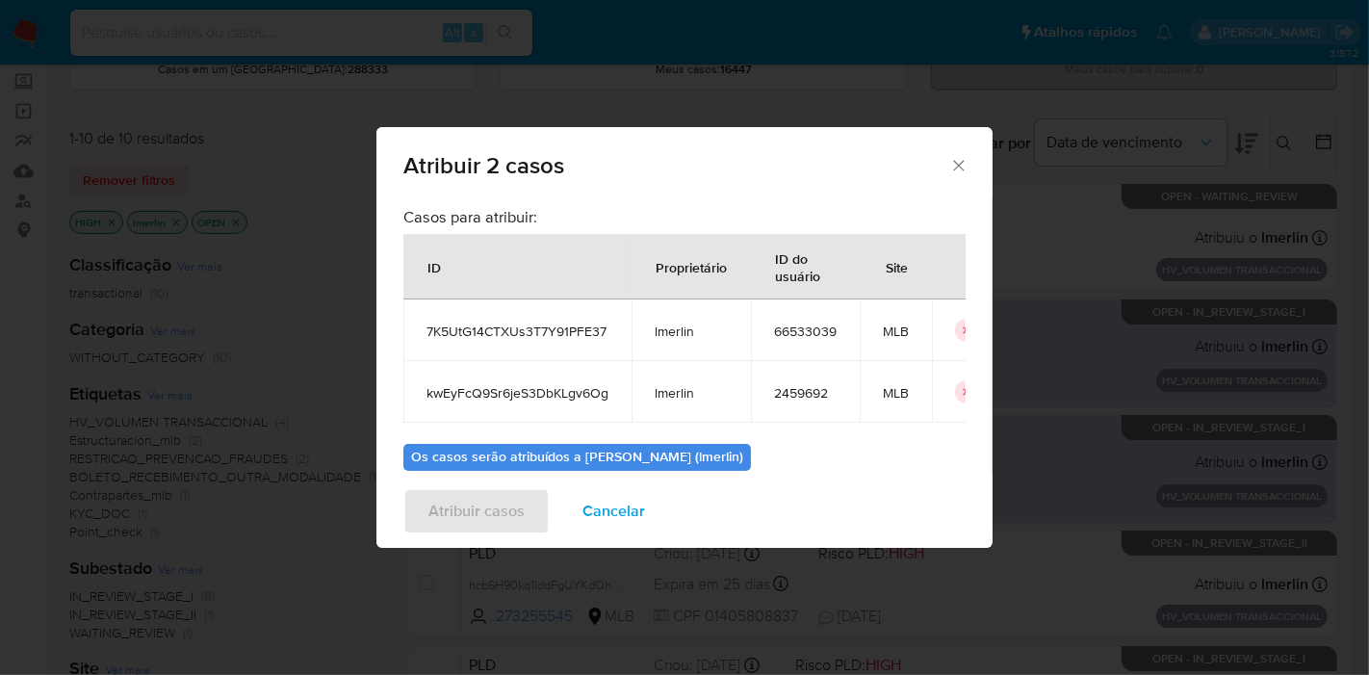
click at [463, 331] on span "7K5UtG14CTXUs3T7Y91PFE37" at bounding box center [517, 331] width 182 height 17
copy span "7K5UtG14CTXUs3T7Y91PFE37"
click at [574, 390] on span "kwEyFcQ9Sr6jeS3DbKLgv6Og" at bounding box center [517, 392] width 182 height 17
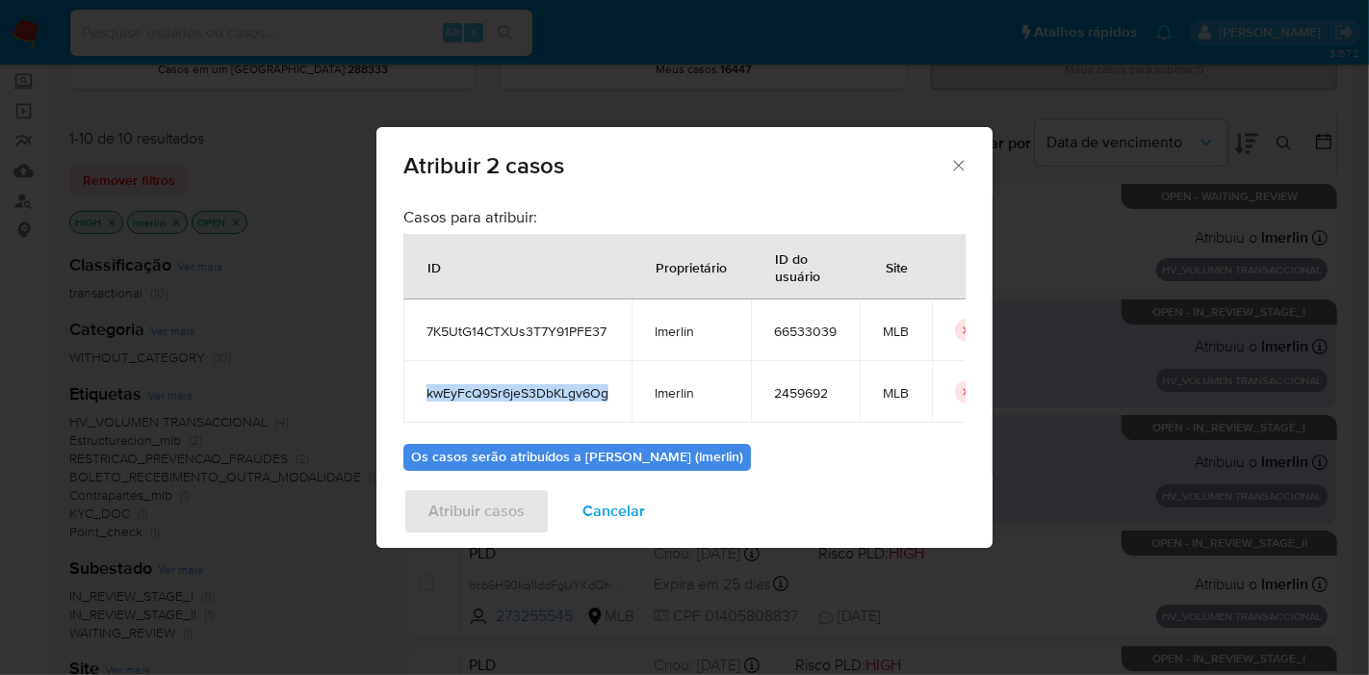
copy span "kwEyFcQ9Sr6jeS3DbKLgv6Og"
drag, startPoint x: 810, startPoint y: 318, endPoint x: 798, endPoint y: 339, distance: 24.1
click at [809, 322] on td "66533039" at bounding box center [805, 330] width 109 height 62
click at [798, 339] on span "66533039" at bounding box center [805, 331] width 63 height 17
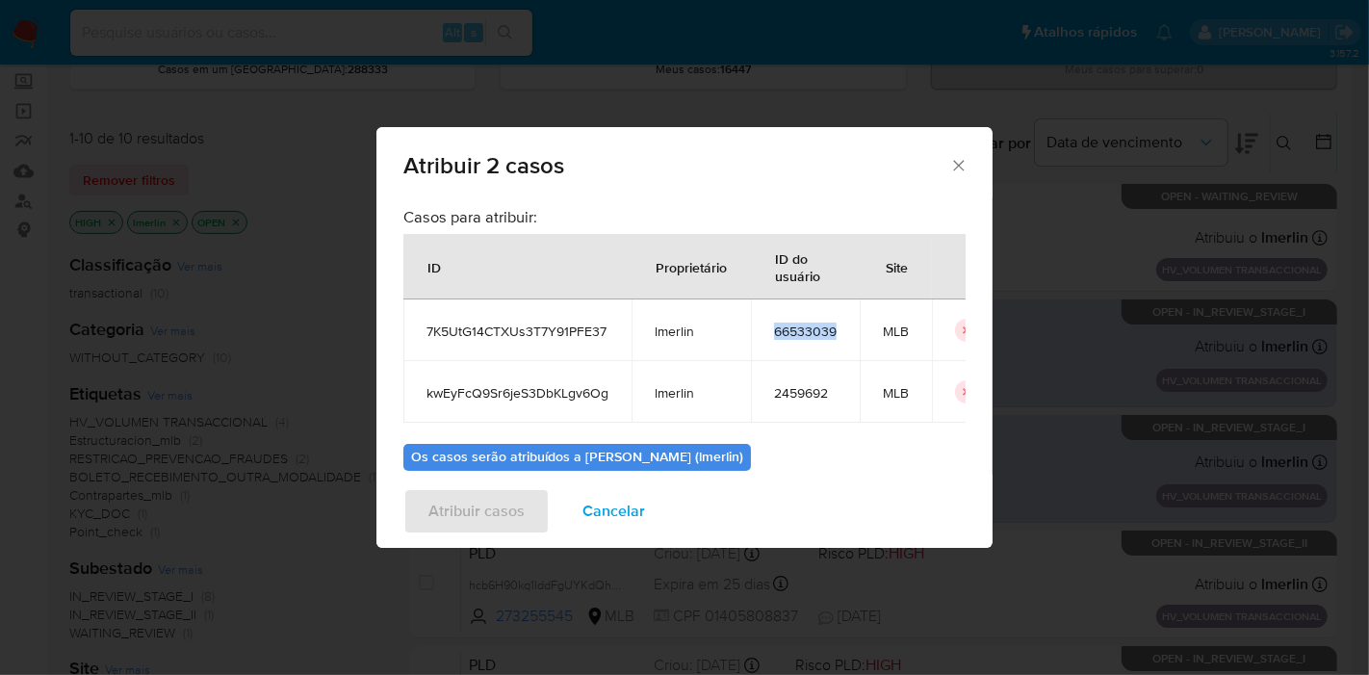
copy span "66533039"
click at [793, 388] on span "2459692" at bounding box center [805, 392] width 63 height 17
copy span "2459692"
click at [588, 516] on span "Cancelar" at bounding box center [613, 511] width 63 height 42
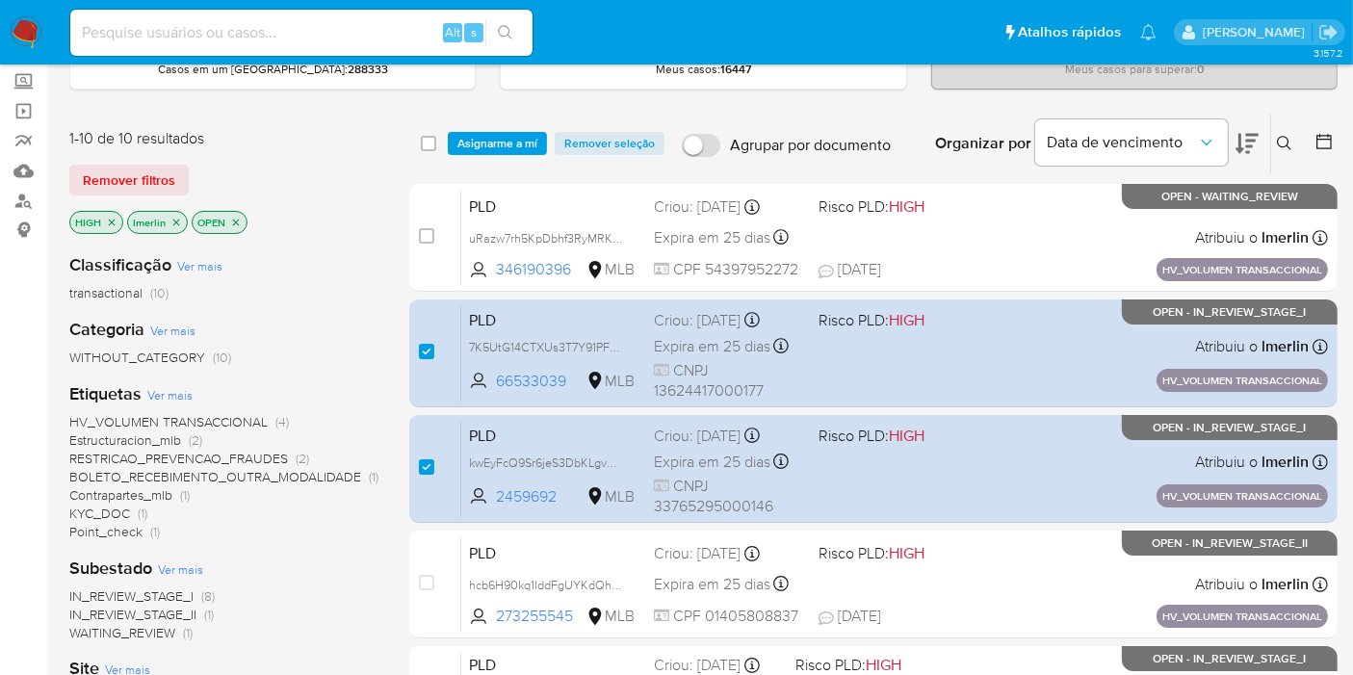
drag, startPoint x: 231, startPoint y: 216, endPoint x: 180, endPoint y: 224, distance: 51.8
click at [230, 217] on icon "close-filter" at bounding box center [236, 223] width 12 height 12
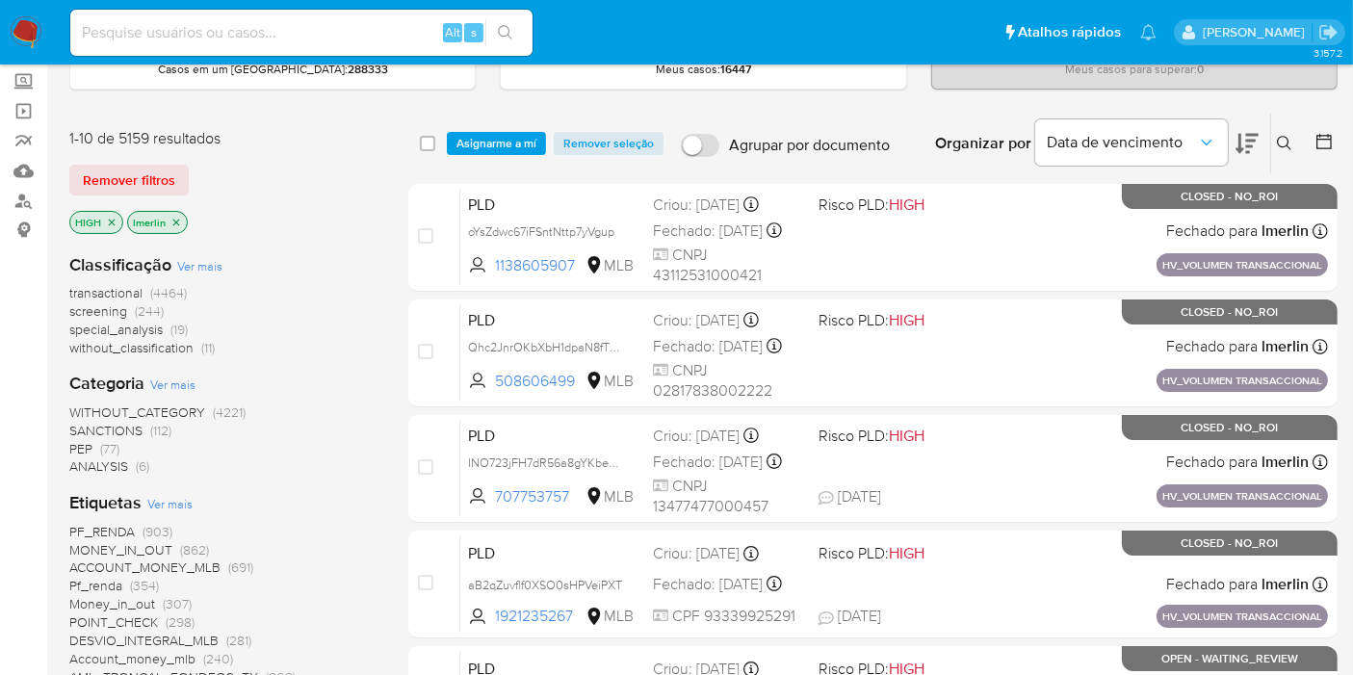
click at [114, 218] on icon "close-filter" at bounding box center [112, 223] width 12 height 12
